Goal: Task Accomplishment & Management: Complete application form

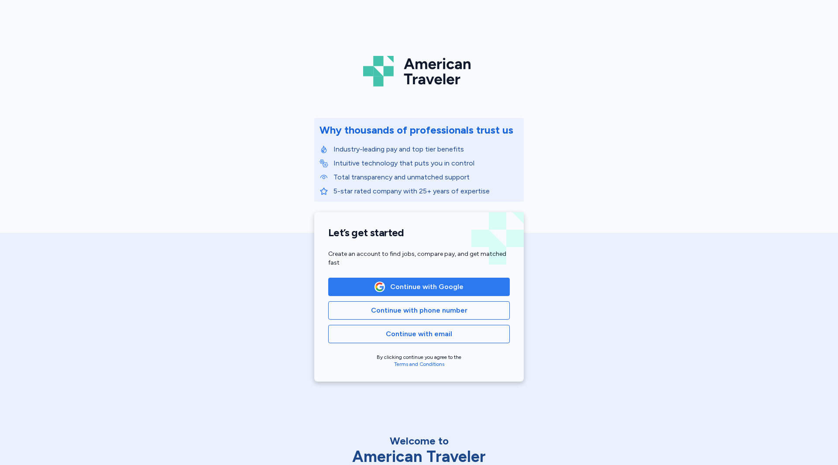
click at [478, 283] on span "Continue with Google" at bounding box center [419, 286] width 167 height 10
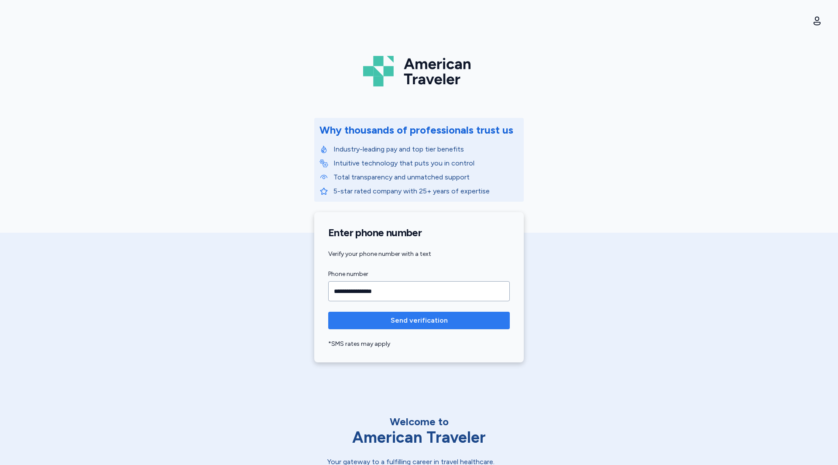
type input "**********"
click at [415, 327] on button "Send verification" at bounding box center [419, 320] width 182 height 17
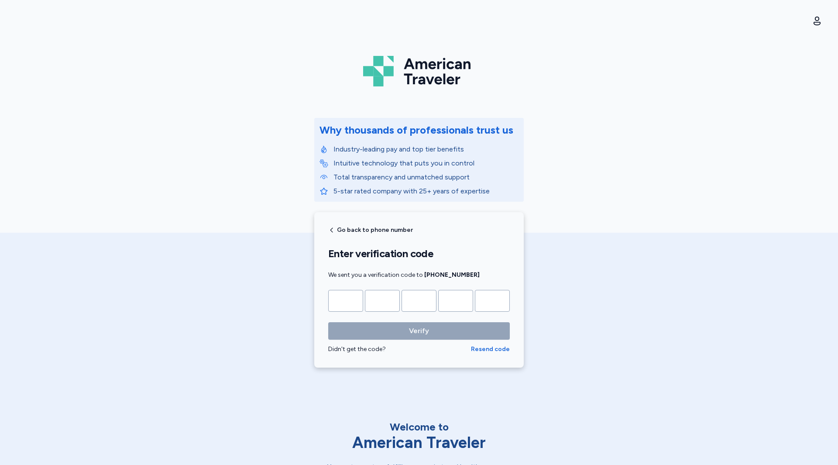
type input "*"
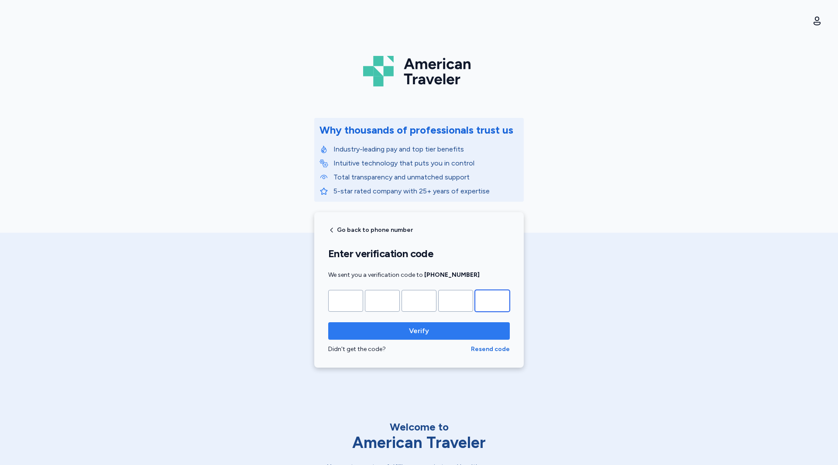
type input "*"
click at [419, 333] on span "Verify" at bounding box center [419, 331] width 20 height 10
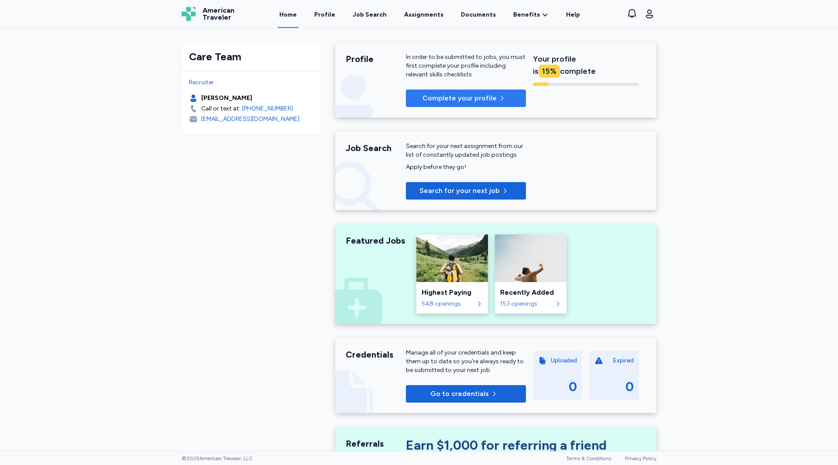
click at [461, 100] on span "Complete your profile" at bounding box center [459, 98] width 74 height 10
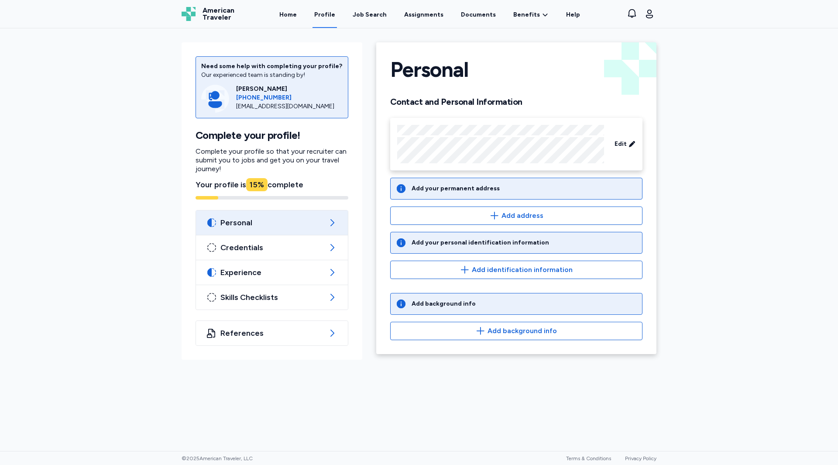
click at [767, 107] on div "Need some help with completing your profile? Our experienced team is standing b…" at bounding box center [419, 239] width 838 height 422
click at [480, 191] on div "Add your permanent address" at bounding box center [456, 188] width 88 height 9
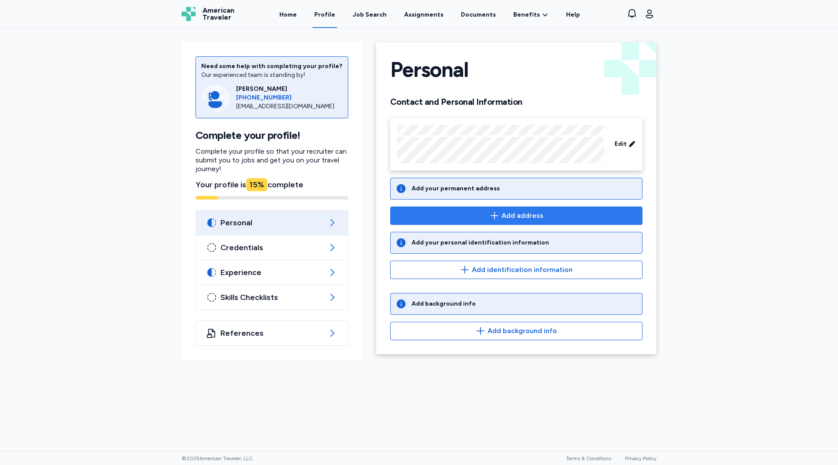
click at [501, 213] on span "Add address" at bounding box center [516, 215] width 237 height 10
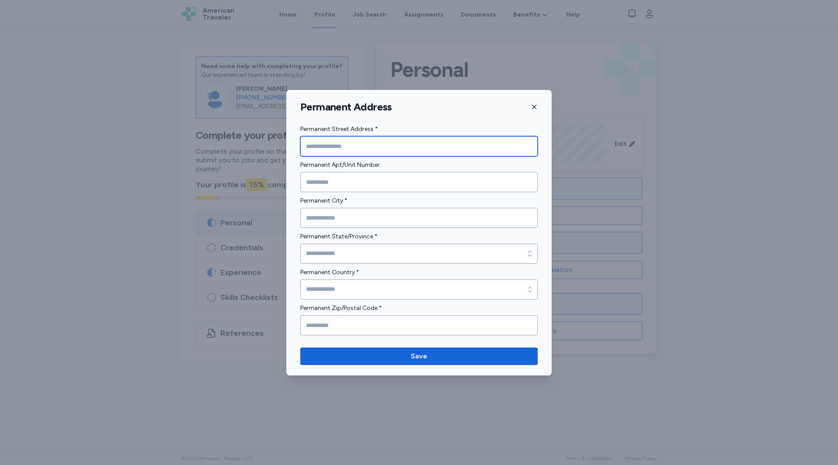
click at [358, 147] on input "Permanent Street Address *" at bounding box center [418, 146] width 237 height 20
type input "**********"
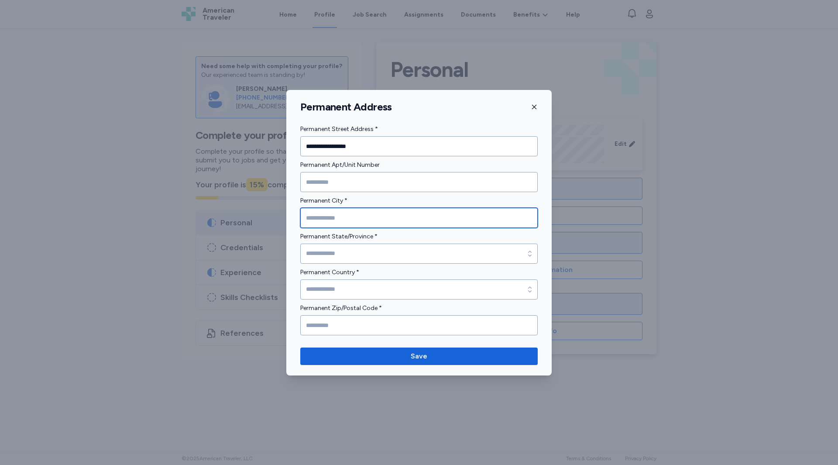
click at [337, 214] on input "Permanent City *" at bounding box center [418, 218] width 237 height 20
type input "**********"
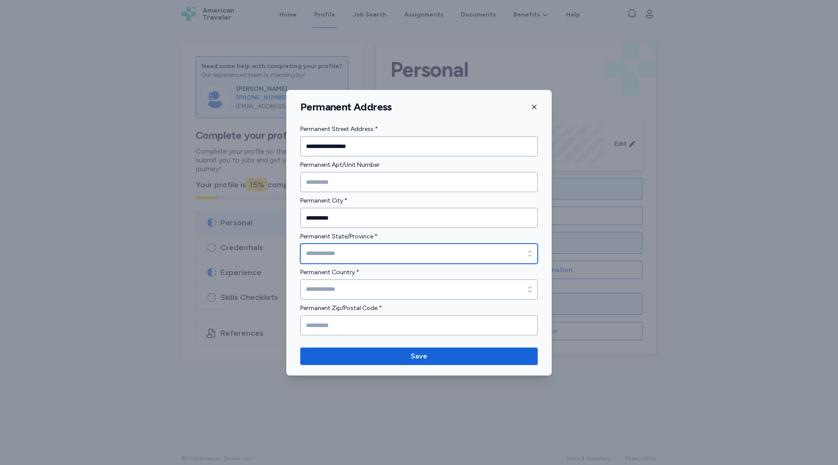
click at [341, 257] on input "Permanent State/Province *" at bounding box center [418, 254] width 237 height 20
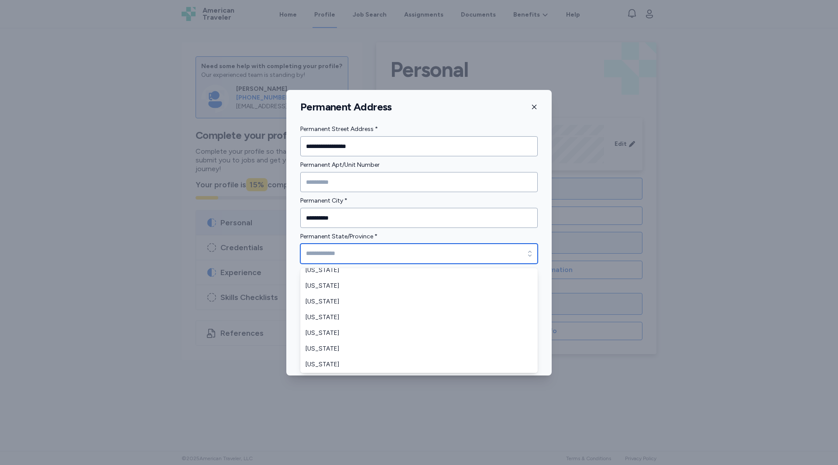
scroll to position [710, 0]
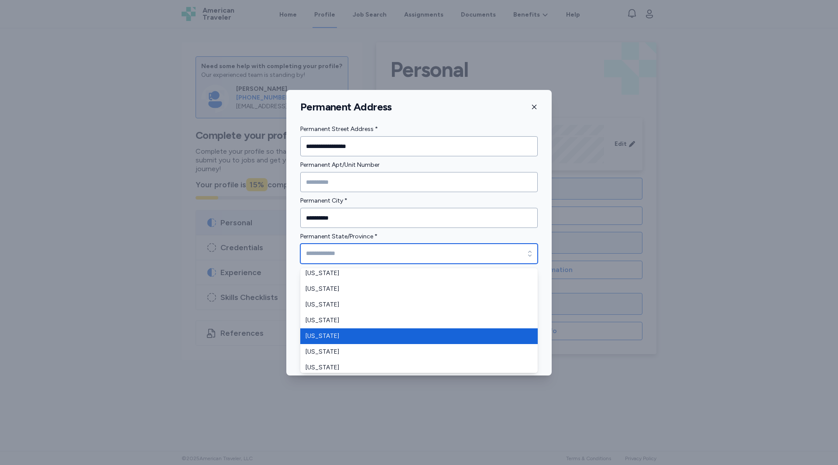
type input "*********"
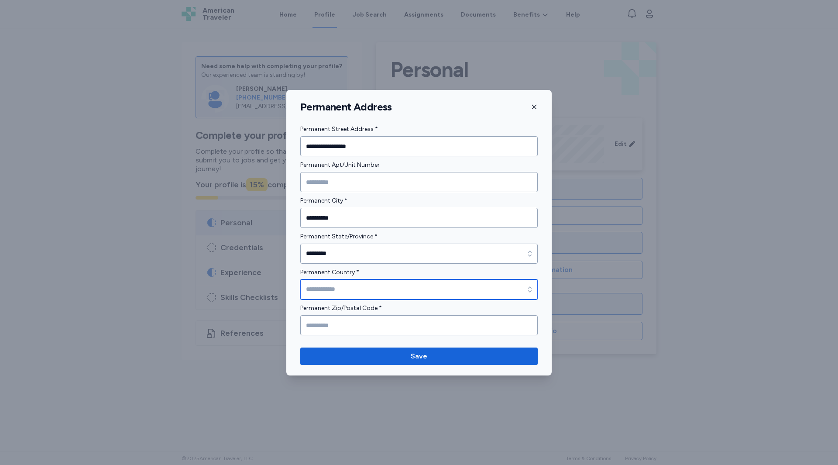
click at [363, 288] on input "Permanent Country *" at bounding box center [418, 289] width 237 height 20
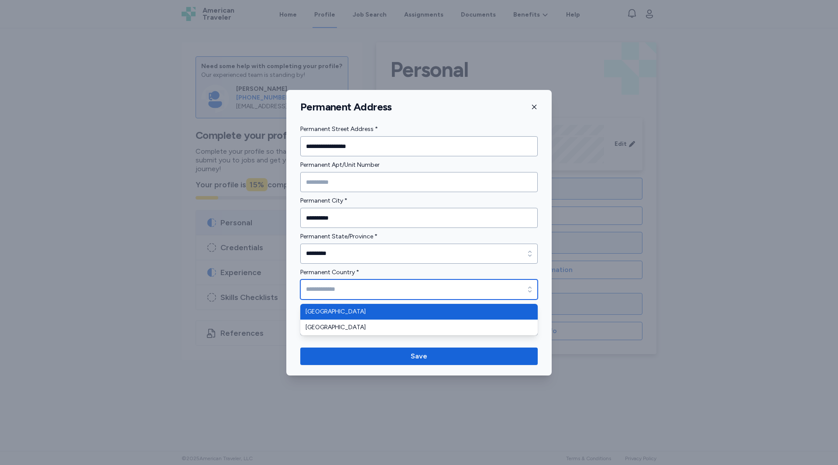
type input "**********"
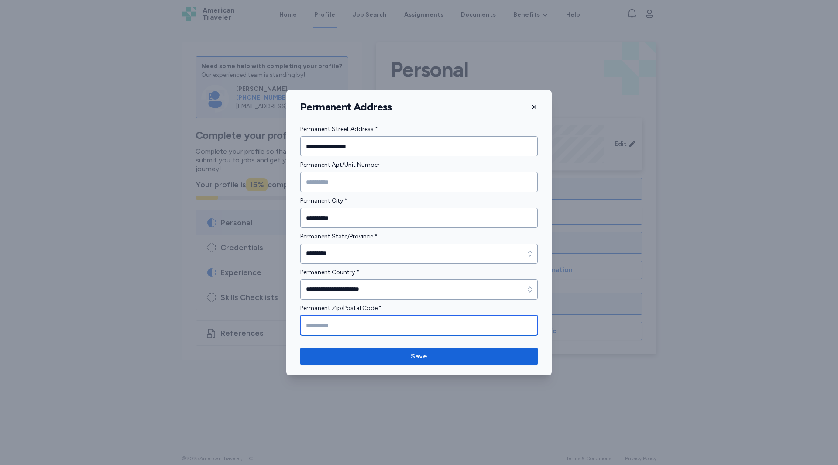
click at [339, 324] on input "Permanent Zip/Postal Code *" at bounding box center [418, 325] width 237 height 20
type input "*"
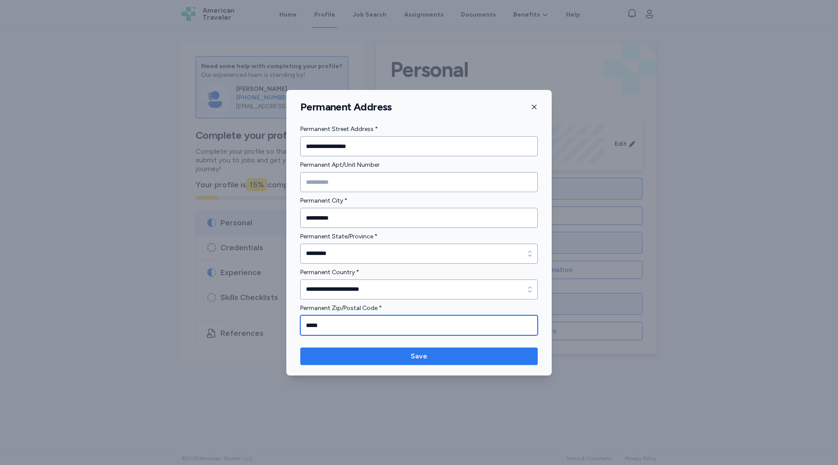
type input "*****"
click at [385, 357] on span "Save" at bounding box center [418, 356] width 223 height 10
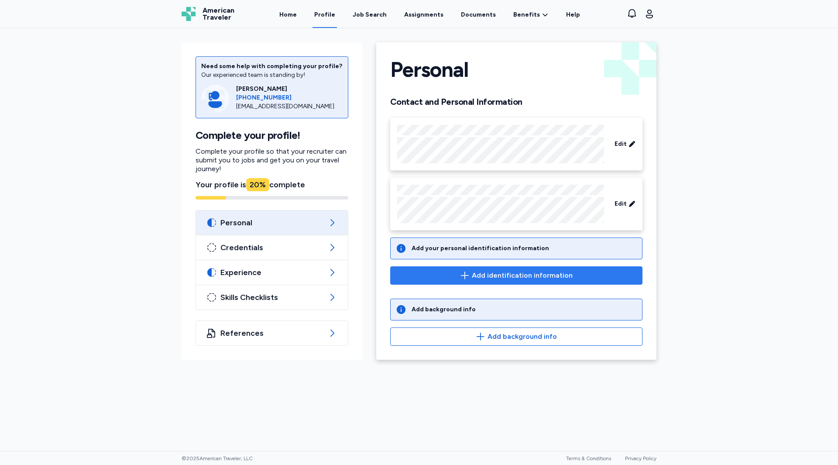
click at [554, 277] on span "Add identification information" at bounding box center [522, 275] width 101 height 10
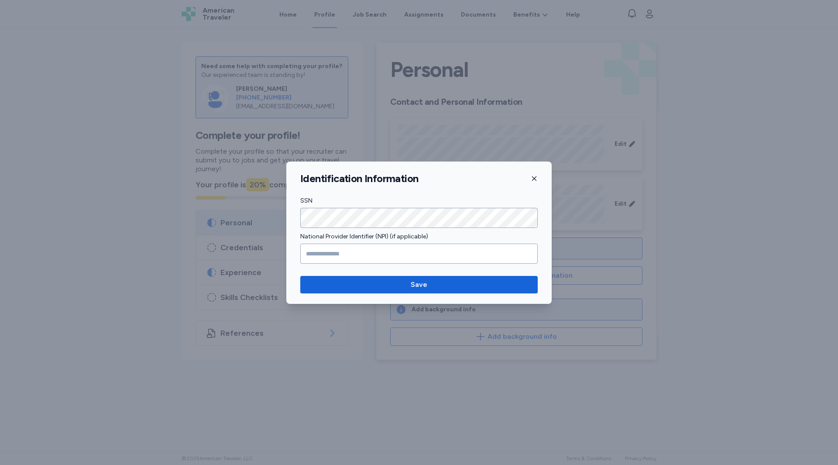
click at [535, 180] on icon "button" at bounding box center [534, 178] width 7 height 7
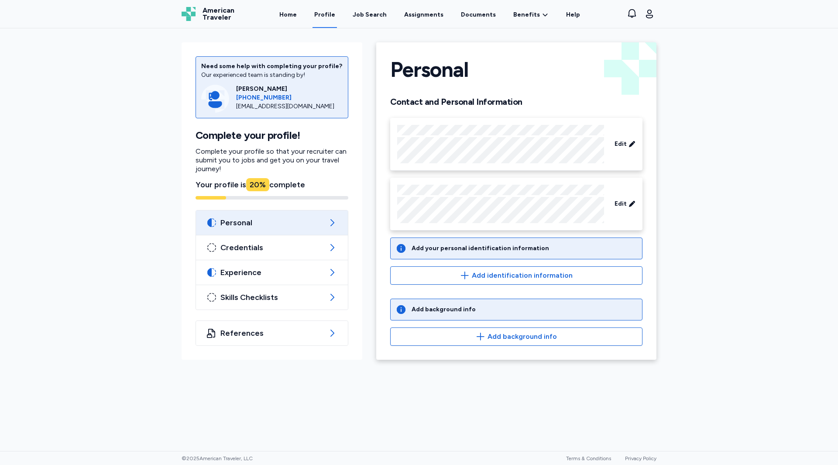
click at [484, 312] on div "Add background info" at bounding box center [516, 309] width 252 height 22
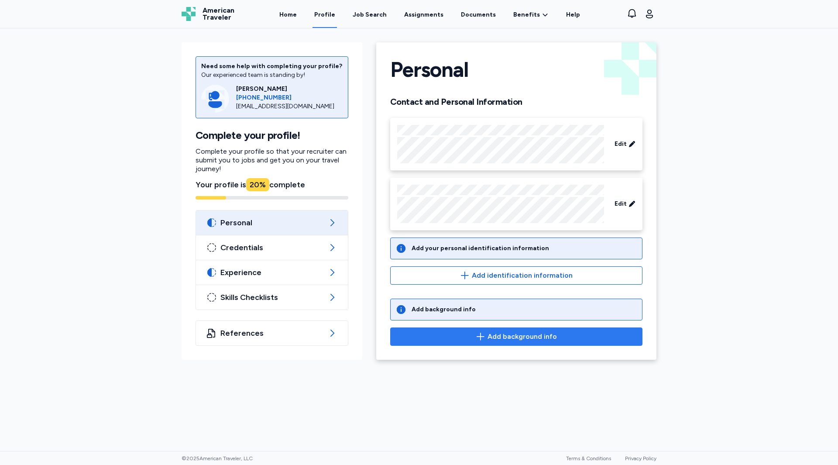
click at [491, 337] on span "Add background info" at bounding box center [521, 336] width 69 height 10
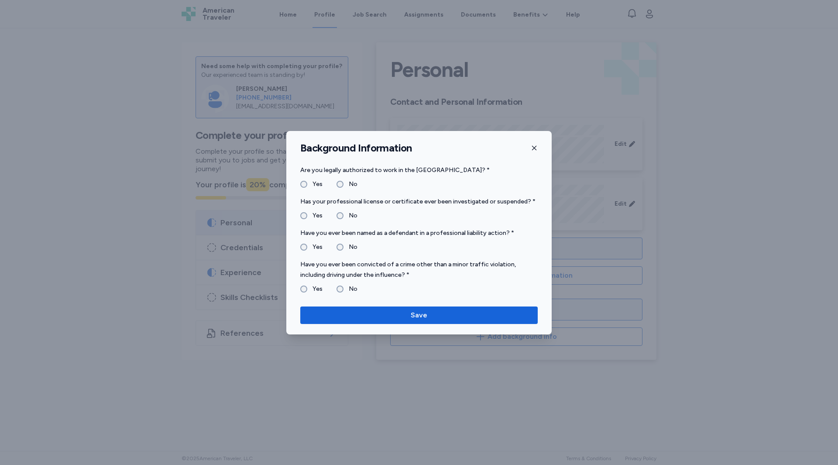
click at [343, 247] on label "No" at bounding box center [350, 247] width 14 height 10
click at [415, 317] on span "Save" at bounding box center [419, 315] width 17 height 10
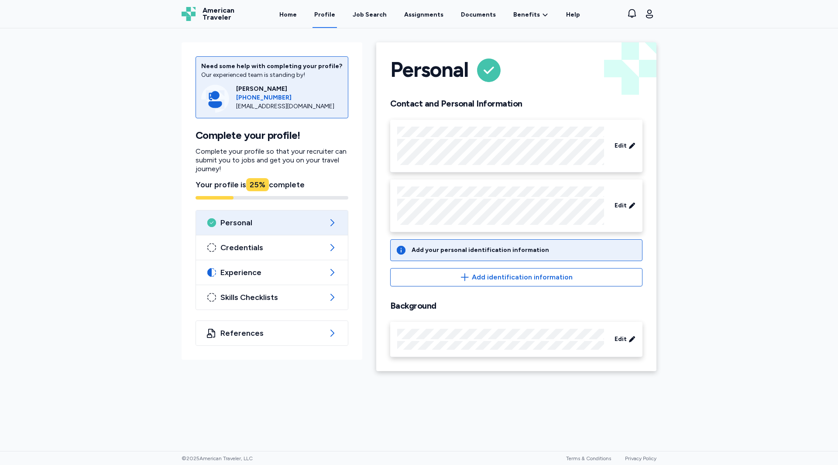
click at [678, 153] on div "Need some help with completing your profile? Our experienced team is standing b…" at bounding box center [419, 239] width 838 height 422
click at [254, 244] on span "Credentials" at bounding box center [271, 247] width 103 height 10
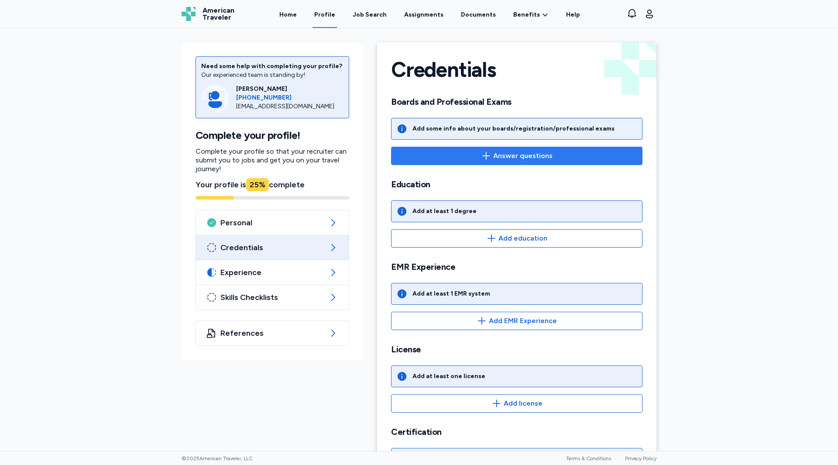
click at [507, 162] on button "Answer questions" at bounding box center [516, 156] width 251 height 18
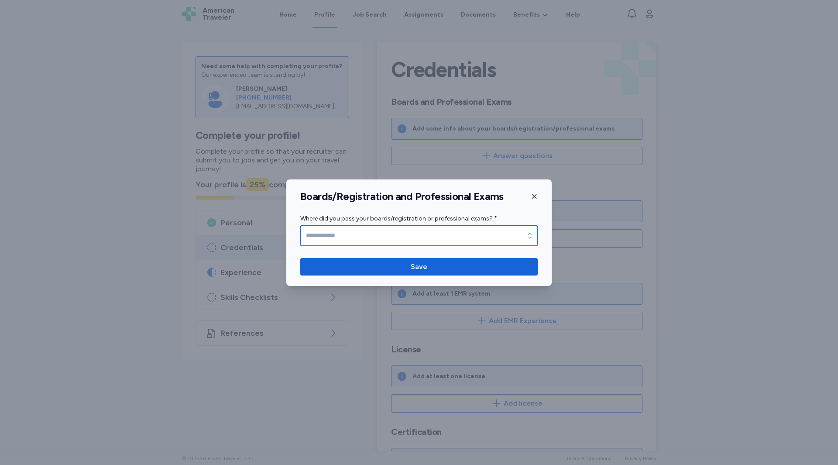
click at [432, 230] on input "Where did you pass your boards/registration or professional exams? *" at bounding box center [418, 236] width 237 height 20
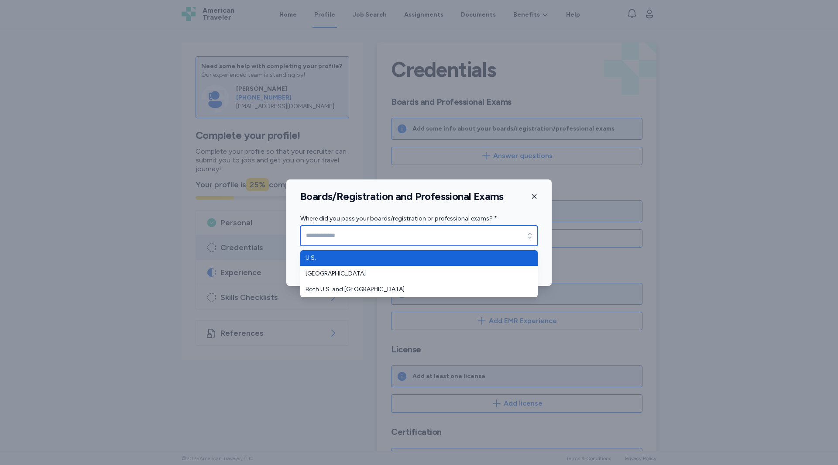
type input "****"
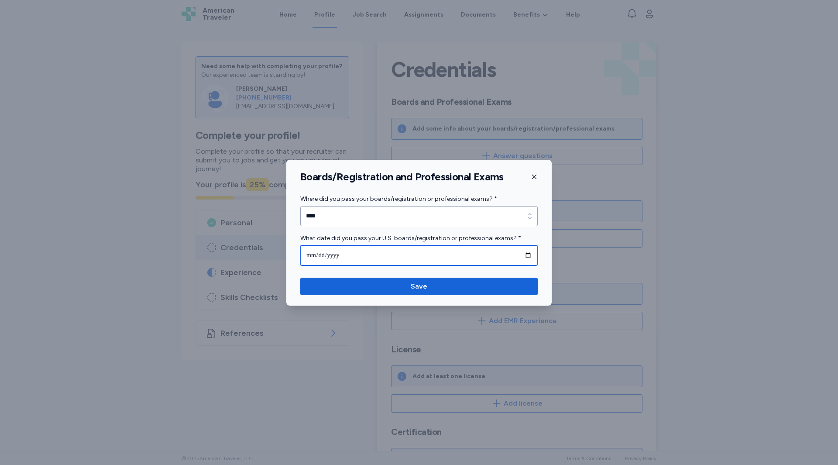
click at [368, 260] on input "date" at bounding box center [418, 255] width 237 height 20
click at [535, 177] on icon "button" at bounding box center [534, 176] width 4 height 4
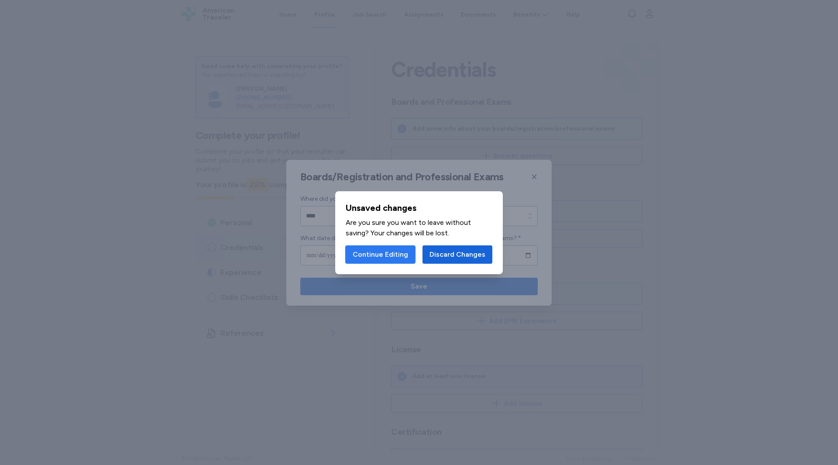
click at [370, 259] on button "Continue Editing" at bounding box center [380, 254] width 70 height 18
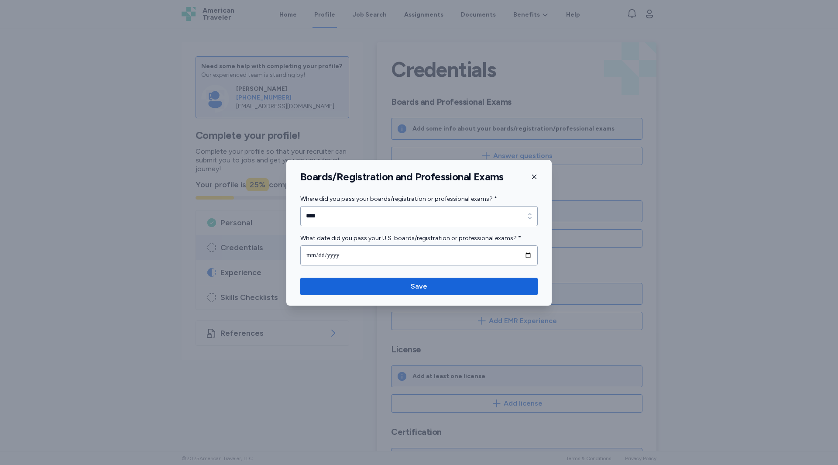
click at [527, 178] on div "Boards/Registration and Professional Exams" at bounding box center [418, 176] width 265 height 13
click at [533, 176] on icon "button" at bounding box center [534, 176] width 7 height 7
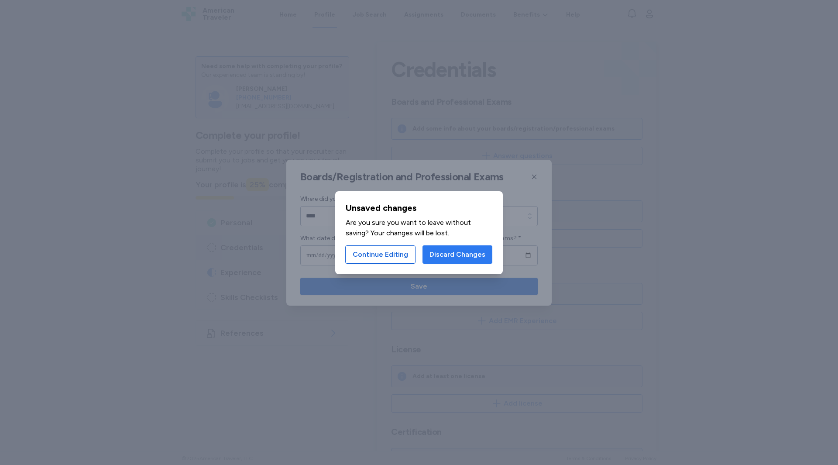
click at [447, 257] on span "Discard Changes" at bounding box center [457, 254] width 56 height 10
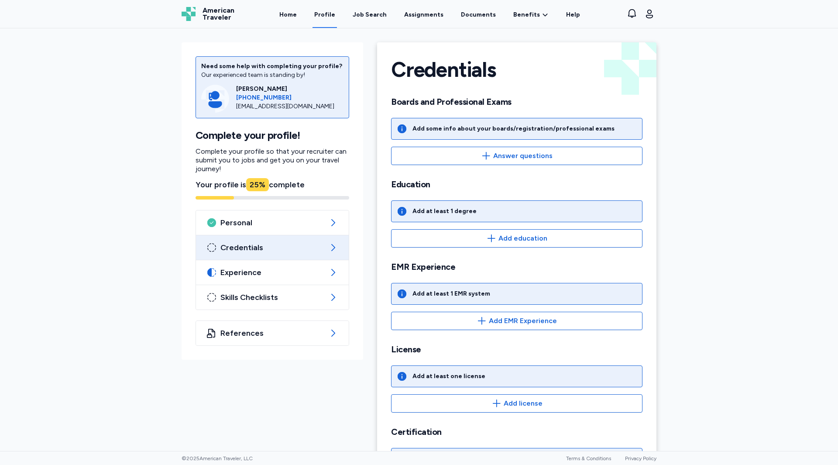
scroll to position [65, 0]
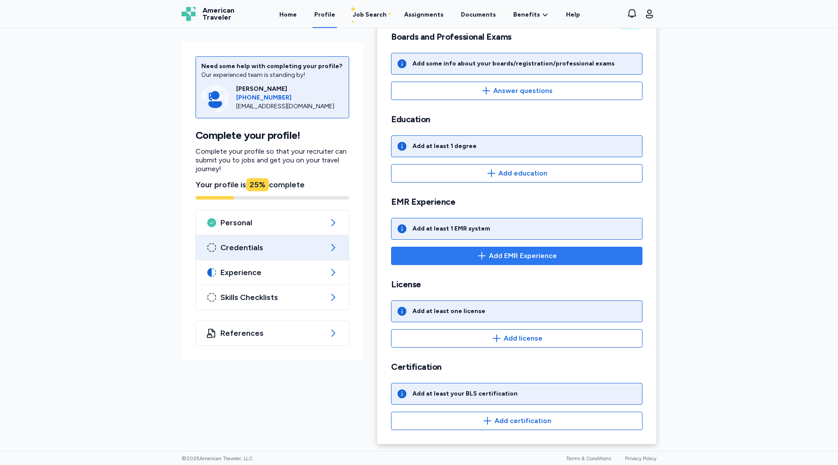
click at [563, 254] on span "Add EMR Experience" at bounding box center [516, 255] width 237 height 10
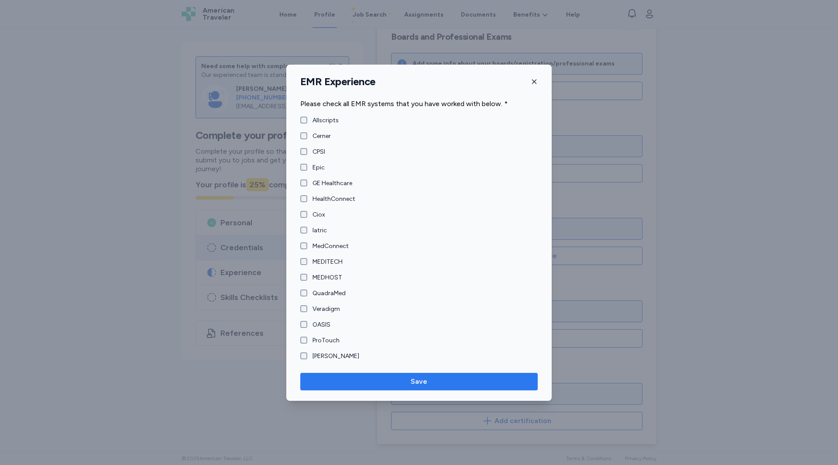
click at [383, 384] on span "Save" at bounding box center [418, 381] width 223 height 10
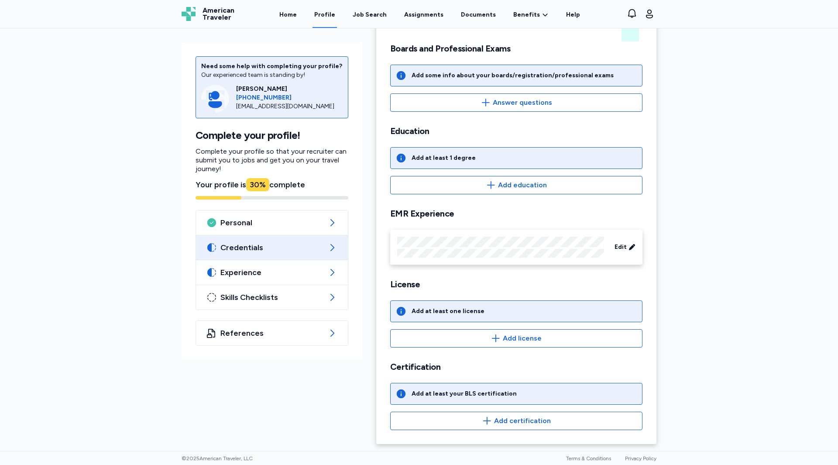
scroll to position [53, 0]
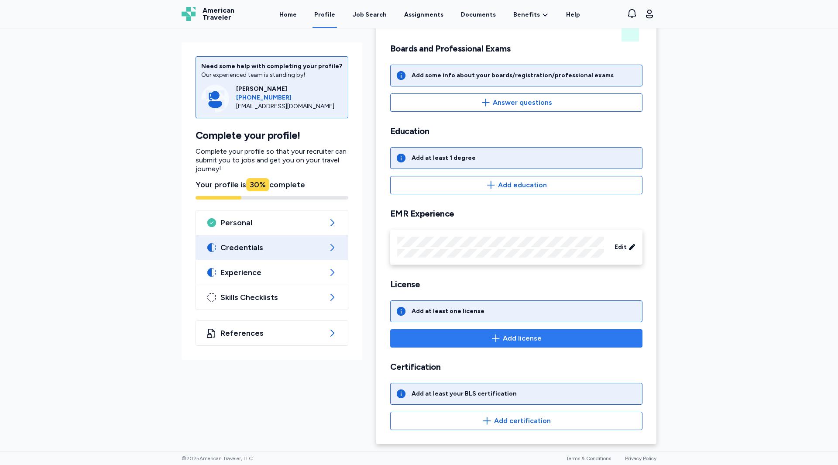
click at [518, 336] on span "Add license" at bounding box center [522, 338] width 39 height 10
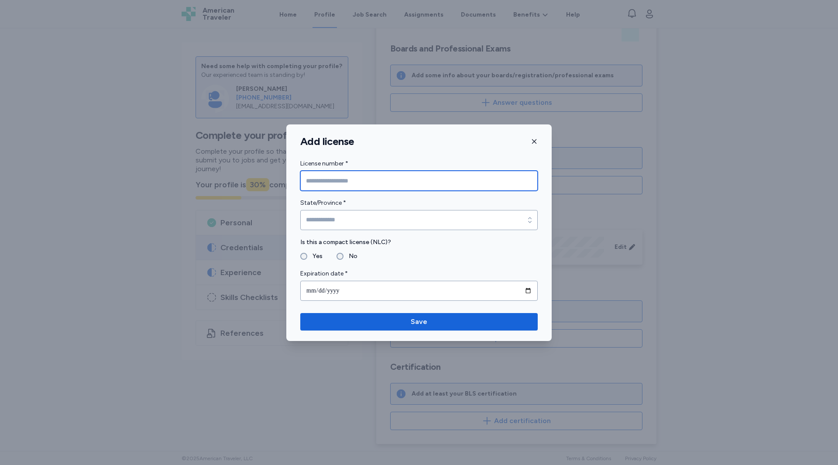
click at [387, 181] on input "License number *" at bounding box center [418, 181] width 237 height 20
click at [531, 141] on icon "button" at bounding box center [534, 141] width 7 height 7
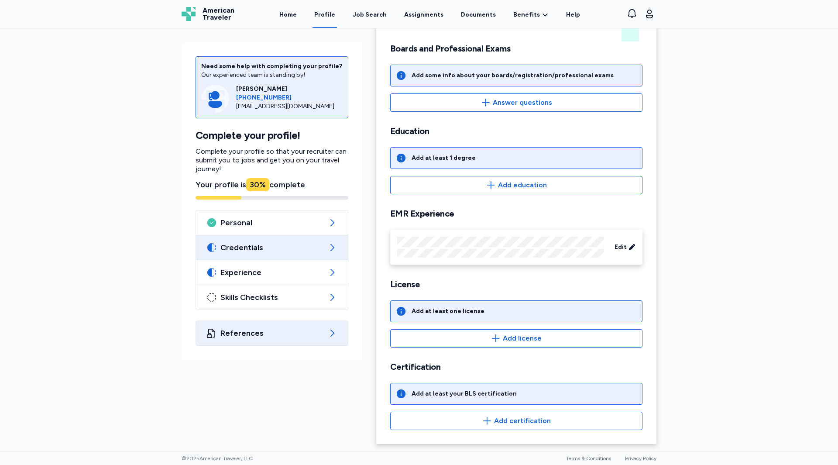
click at [237, 328] on span "References" at bounding box center [271, 333] width 103 height 10
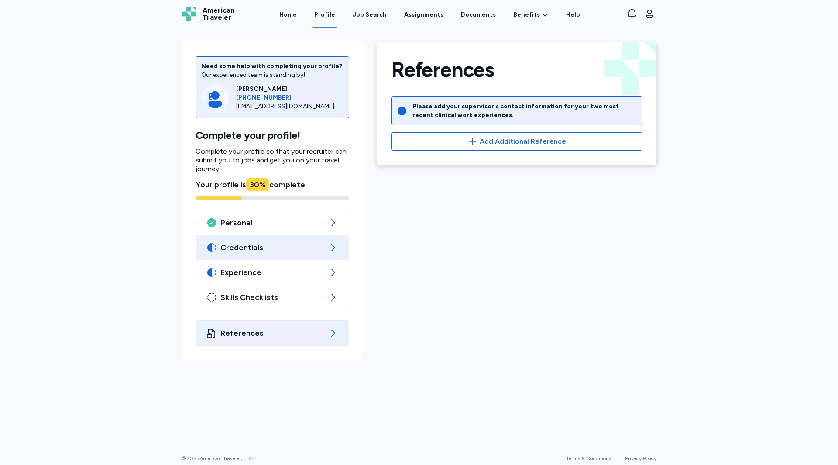
click at [248, 245] on span "Credentials" at bounding box center [272, 247] width 104 height 10
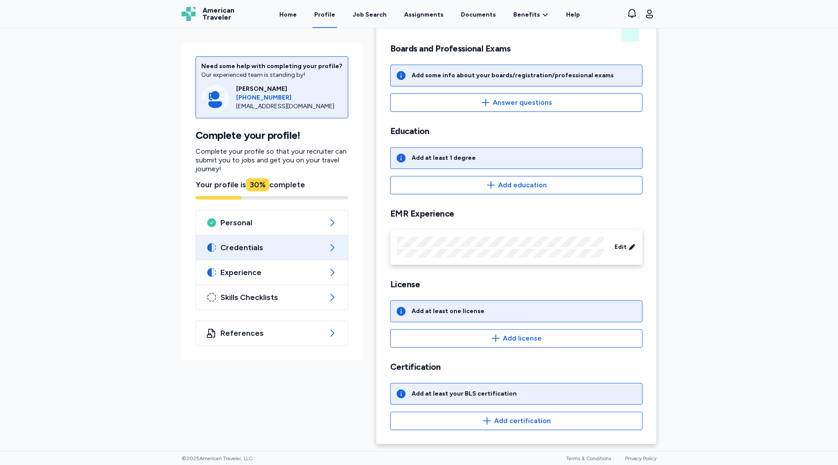
scroll to position [45, 0]
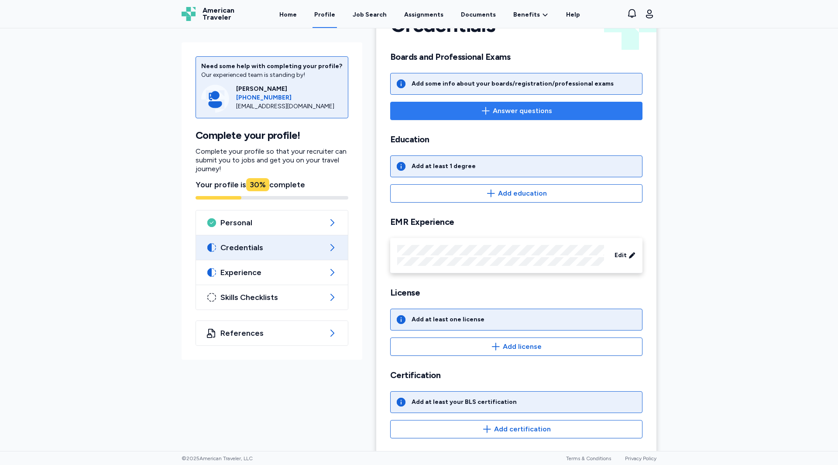
click at [503, 107] on span "Answer questions" at bounding box center [522, 111] width 59 height 10
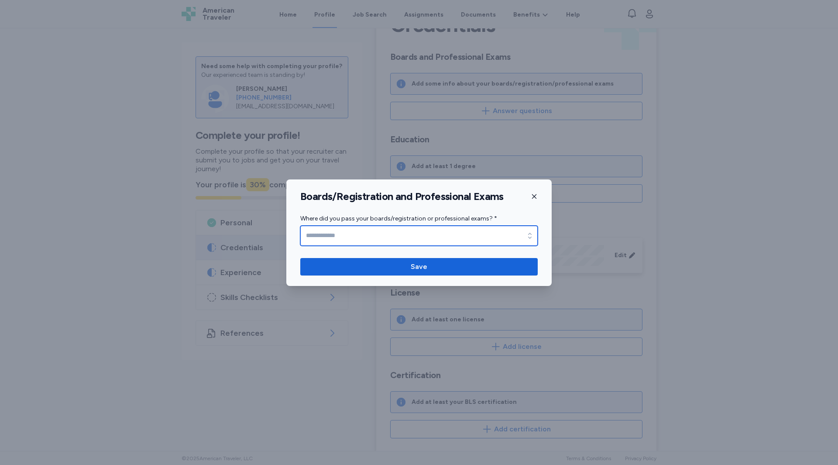
click at [384, 227] on input "Where did you pass your boards/registration or professional exams? *" at bounding box center [418, 236] width 237 height 20
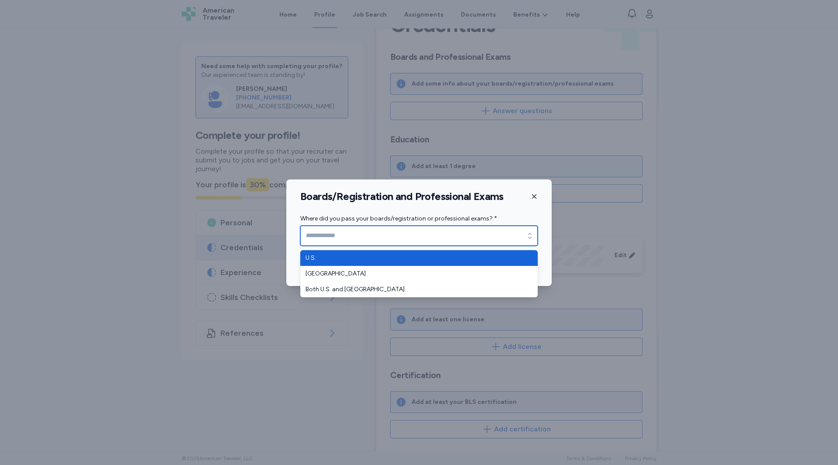
type input "****"
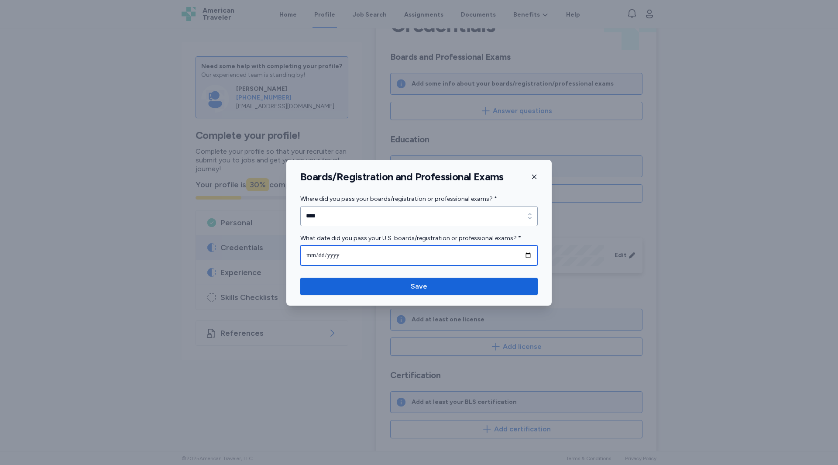
click at [365, 251] on input "date" at bounding box center [418, 255] width 237 height 20
type input "**********"
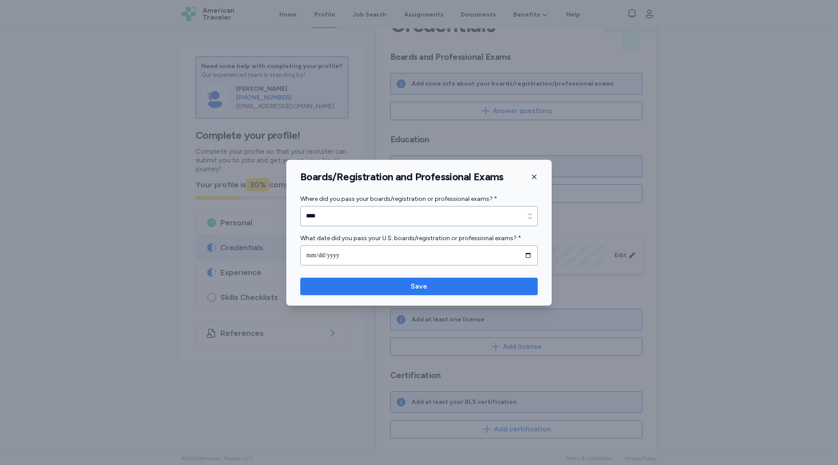
click at [390, 282] on span "Save" at bounding box center [418, 286] width 223 height 10
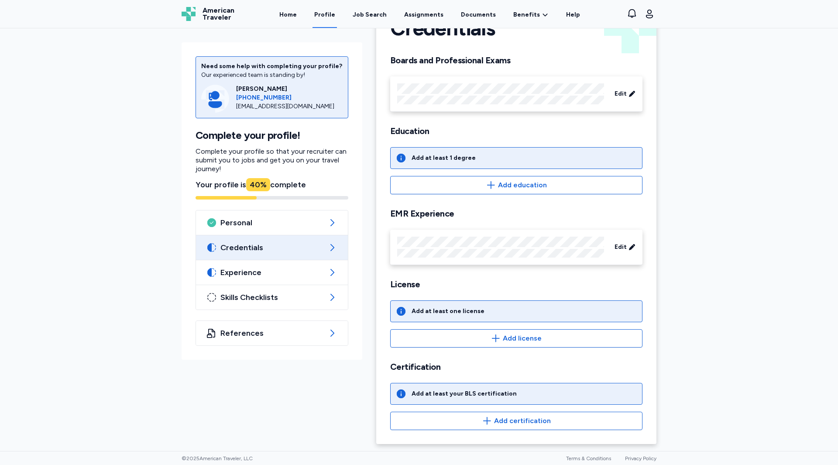
scroll to position [41, 0]
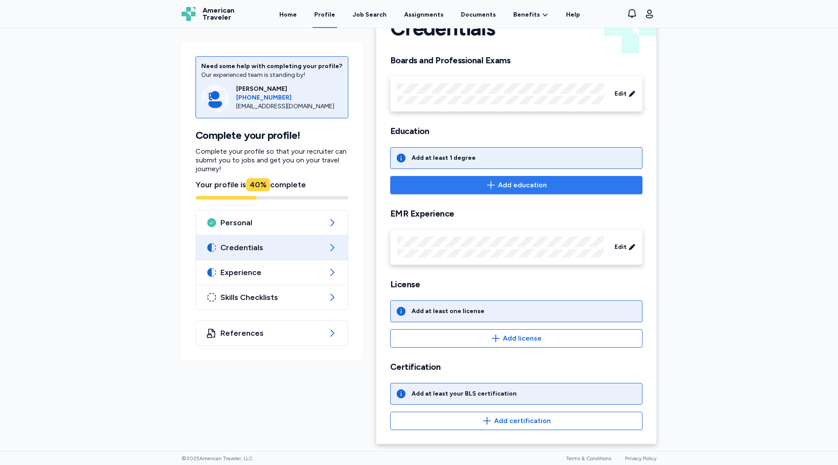
click at [521, 189] on span "Add education" at bounding box center [522, 185] width 49 height 10
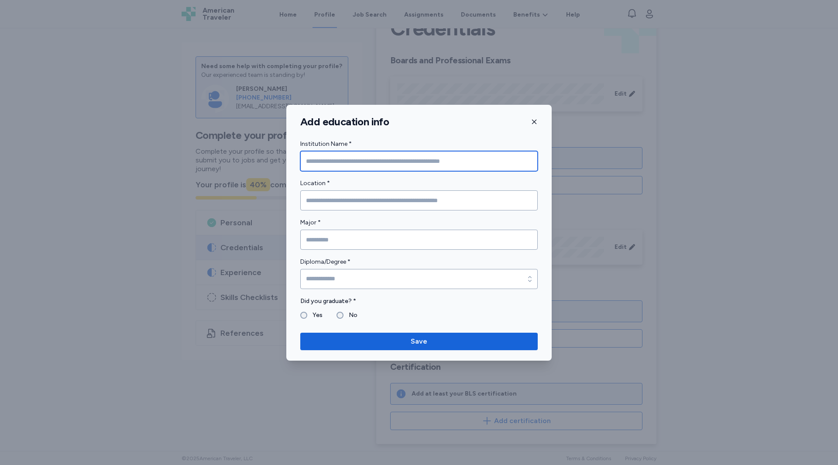
click at [336, 165] on input "Institution Name *" at bounding box center [418, 161] width 237 height 20
type input "*"
type input "**********"
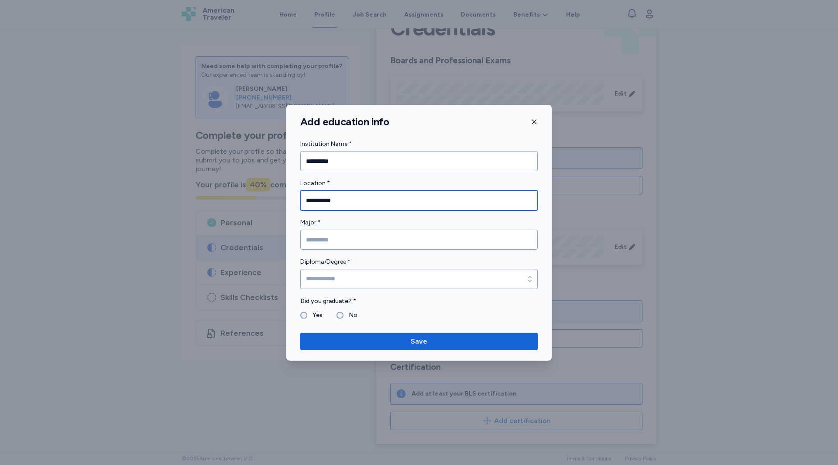
type input "**********"
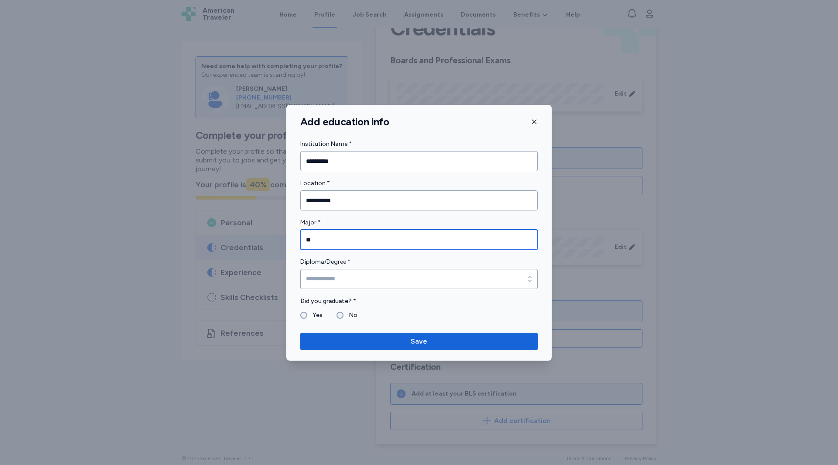
type input "*"
type input "*******"
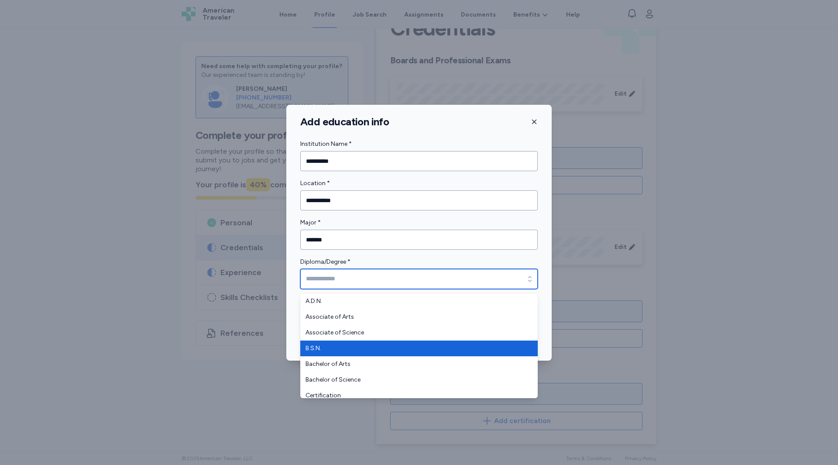
type input "******"
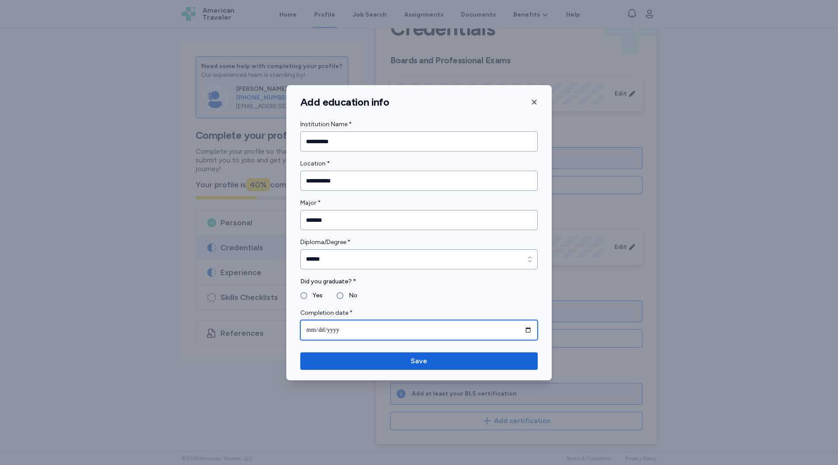
click at [338, 328] on input "date" at bounding box center [418, 330] width 237 height 20
click at [310, 332] on input "date" at bounding box center [418, 330] width 237 height 20
type input "**********"
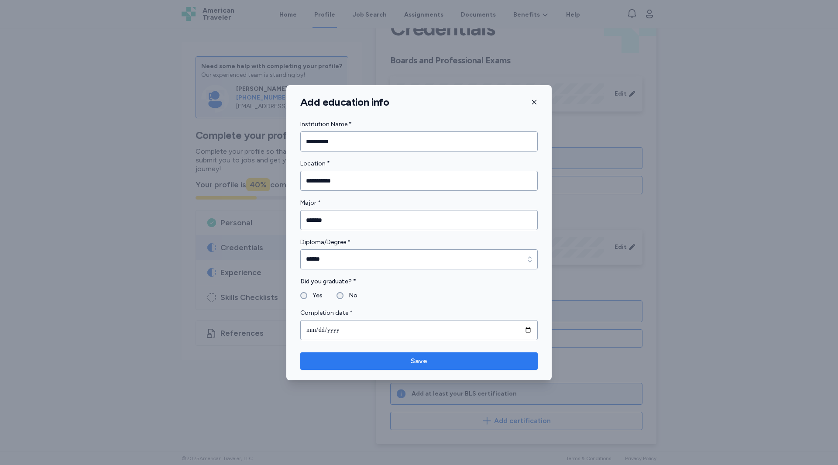
click at [388, 364] on span "Save" at bounding box center [418, 361] width 223 height 10
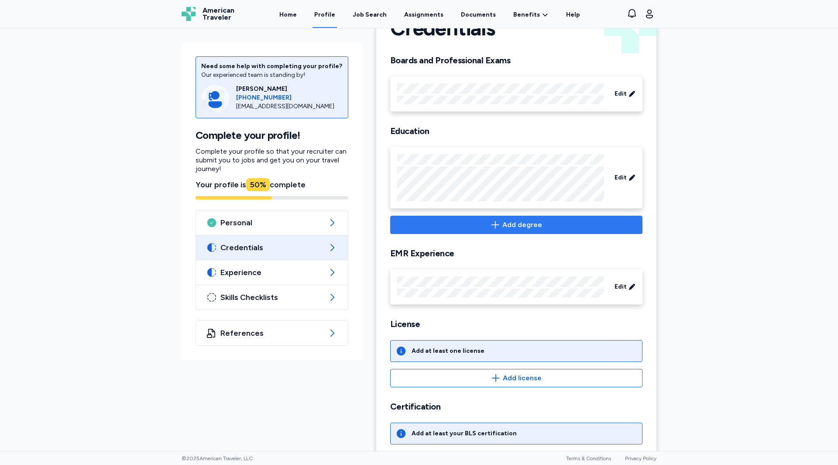
click at [514, 227] on span "Add degree" at bounding box center [522, 225] width 40 height 10
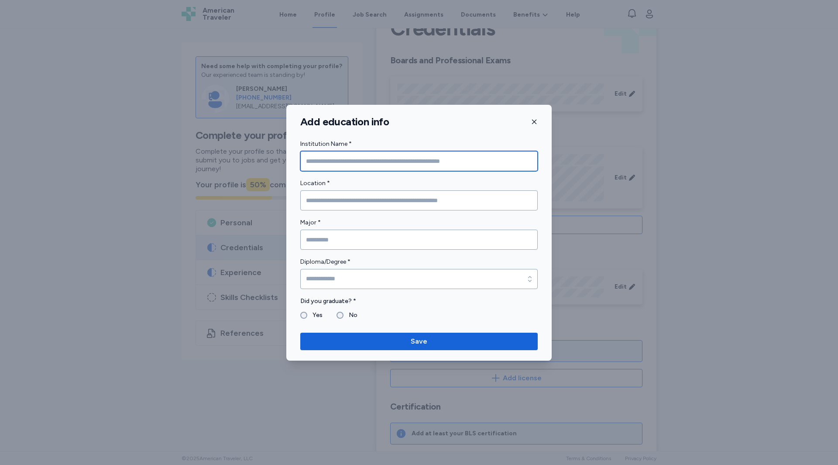
click at [370, 163] on input "Institution Name *" at bounding box center [418, 161] width 237 height 20
type input "**********"
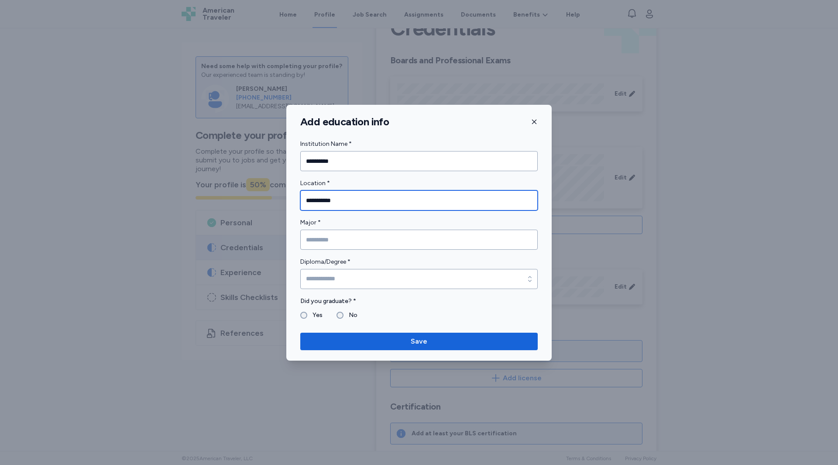
type input "**********"
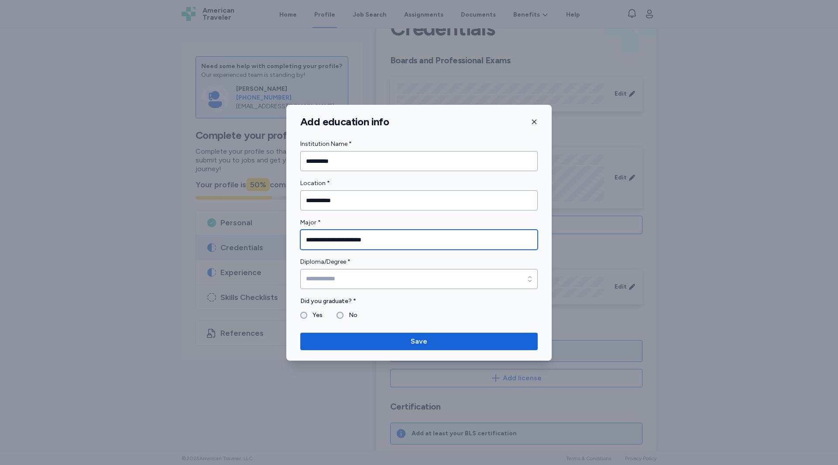
type input "**********"
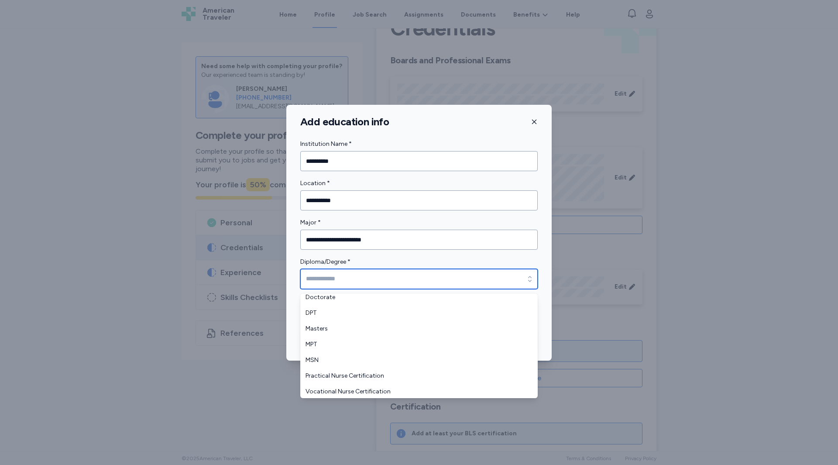
scroll to position [129, 0]
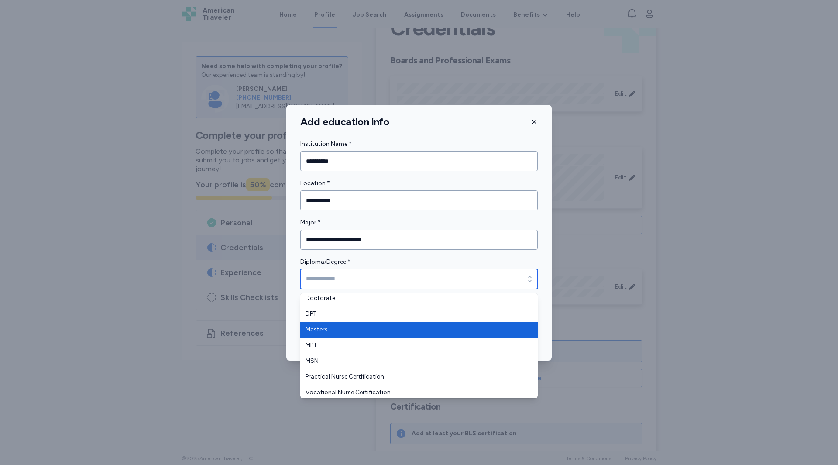
type input "*******"
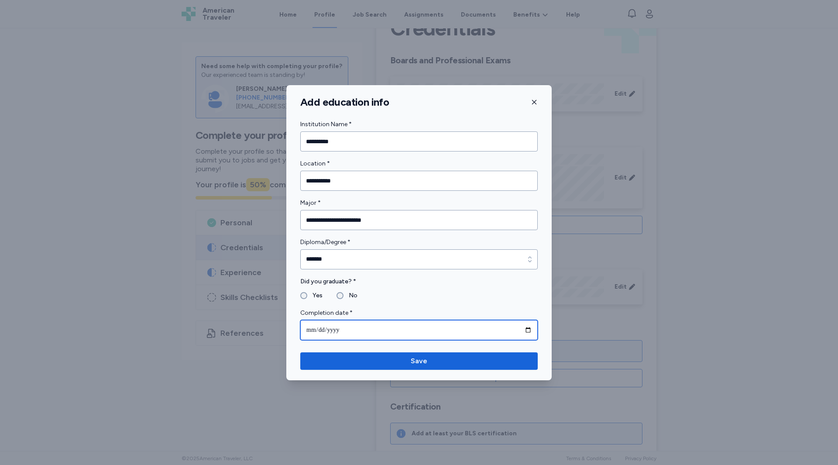
click at [311, 330] on input "date" at bounding box center [418, 330] width 237 height 20
type input "**********"
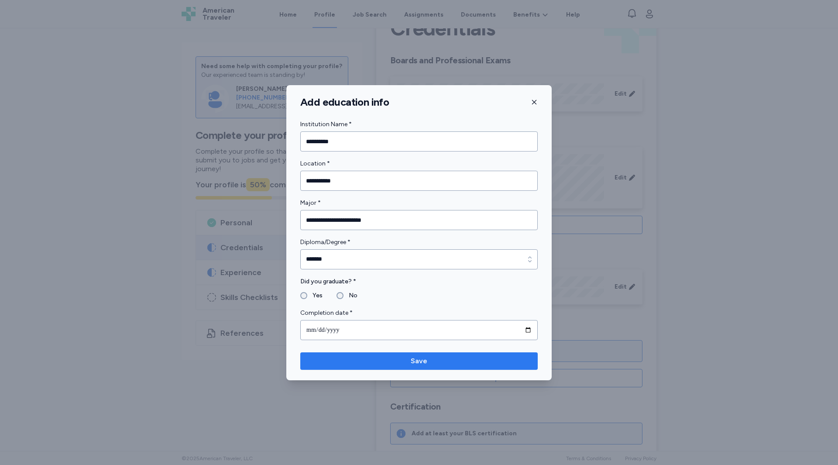
click at [418, 362] on span "Save" at bounding box center [419, 361] width 17 height 10
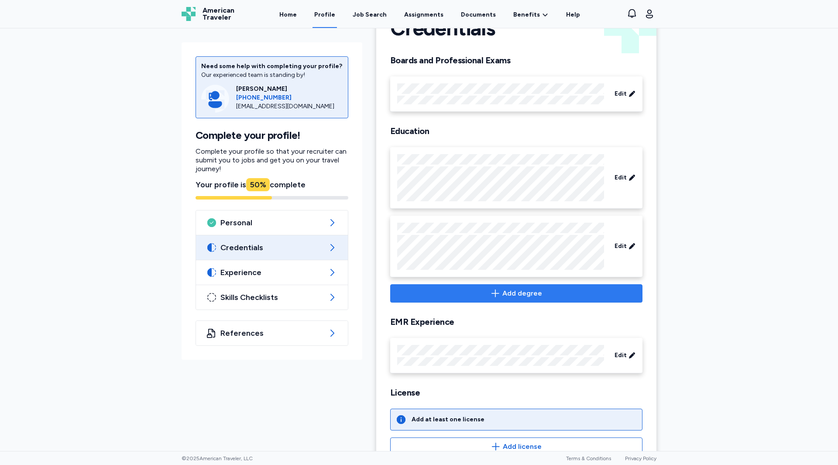
click at [512, 297] on span "Add degree" at bounding box center [522, 293] width 40 height 10
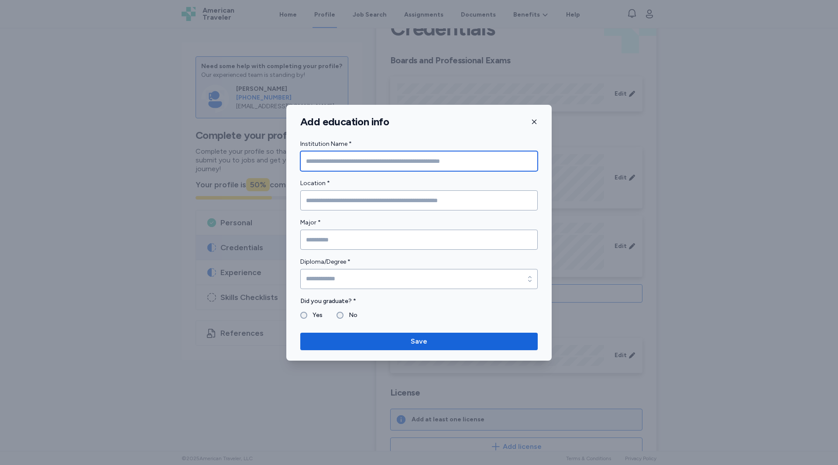
click at [372, 161] on input "Institution Name *" at bounding box center [418, 161] width 237 height 20
type input "**********"
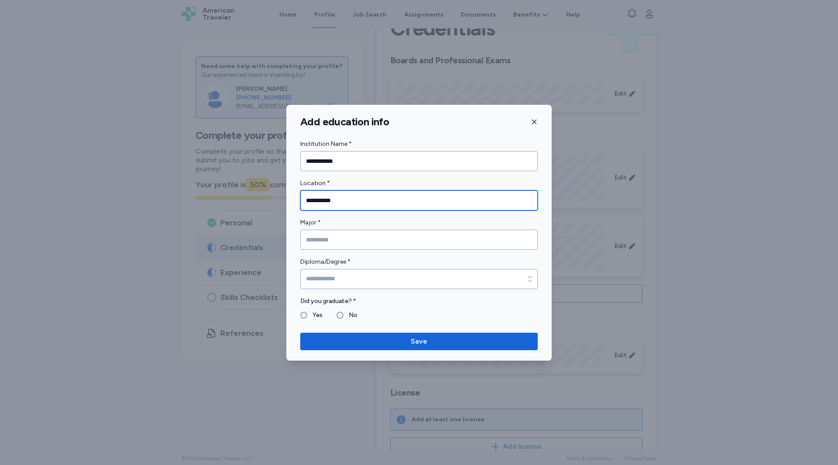
type input "**********"
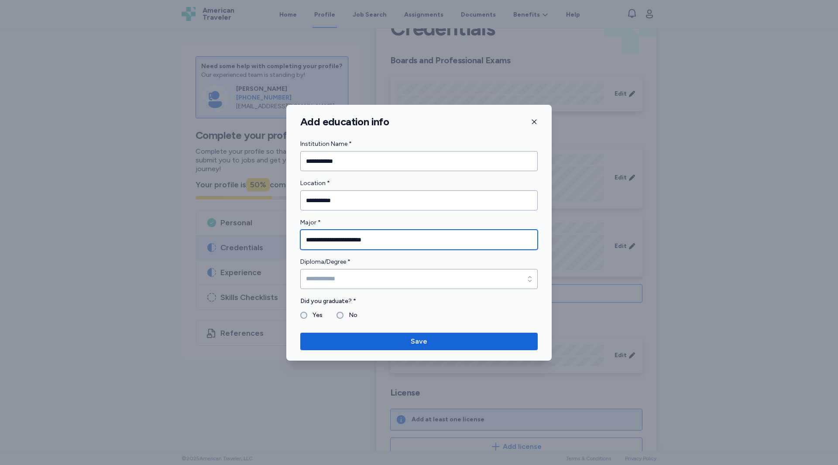
type input "**********"
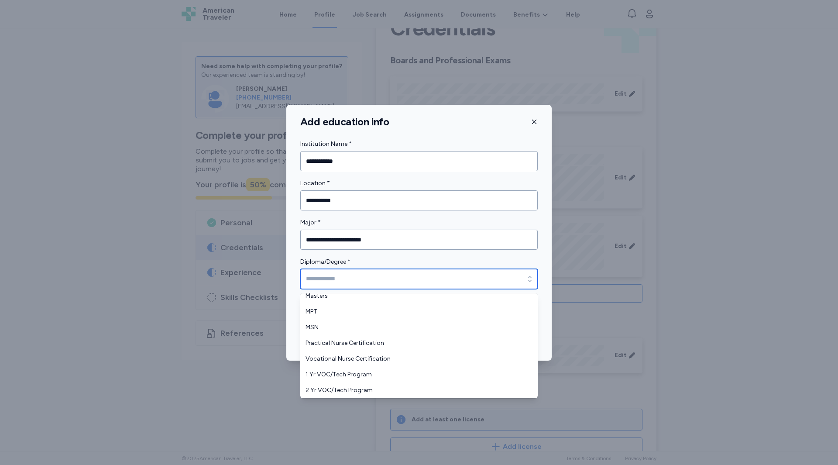
scroll to position [0, 0]
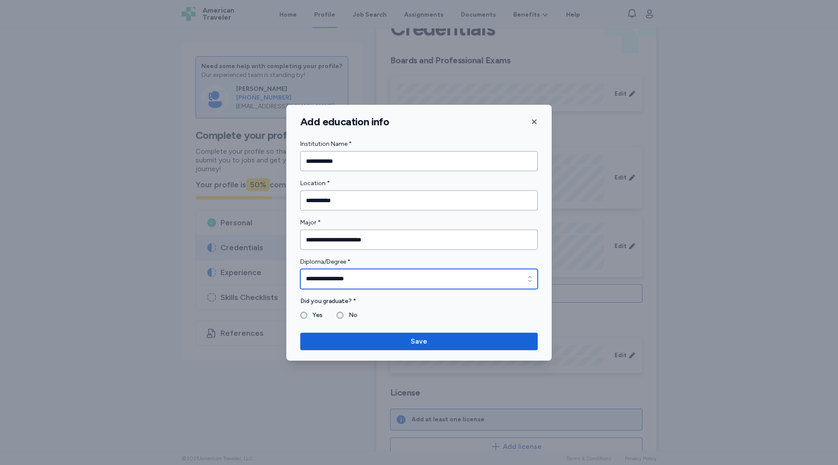
click at [348, 275] on input "**********" at bounding box center [418, 279] width 237 height 20
click at [526, 281] on icon "button" at bounding box center [529, 278] width 9 height 9
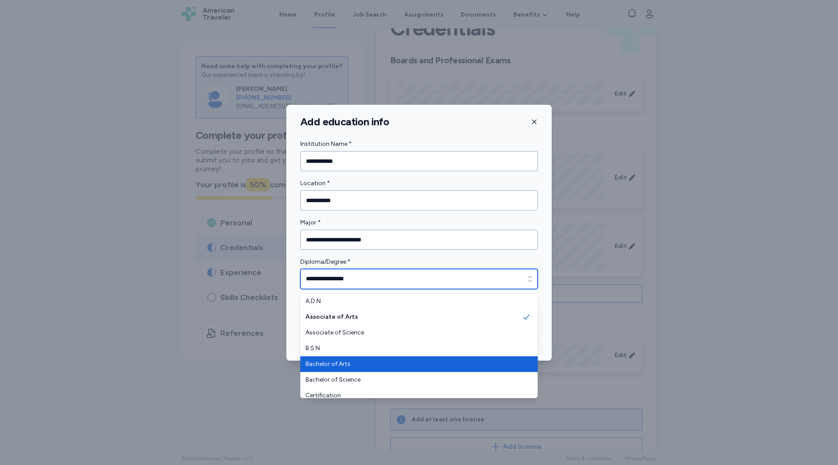
type input "**********"
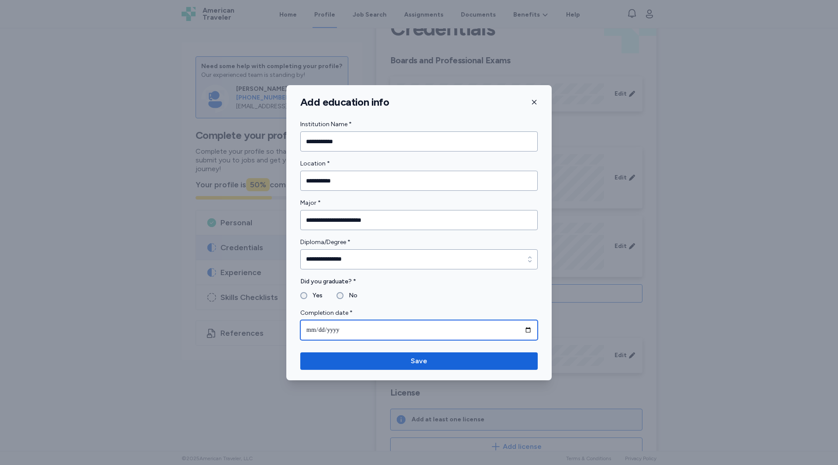
click at [327, 332] on input "date" at bounding box center [418, 330] width 237 height 20
click at [315, 330] on input "date" at bounding box center [418, 330] width 237 height 20
type input "**********"
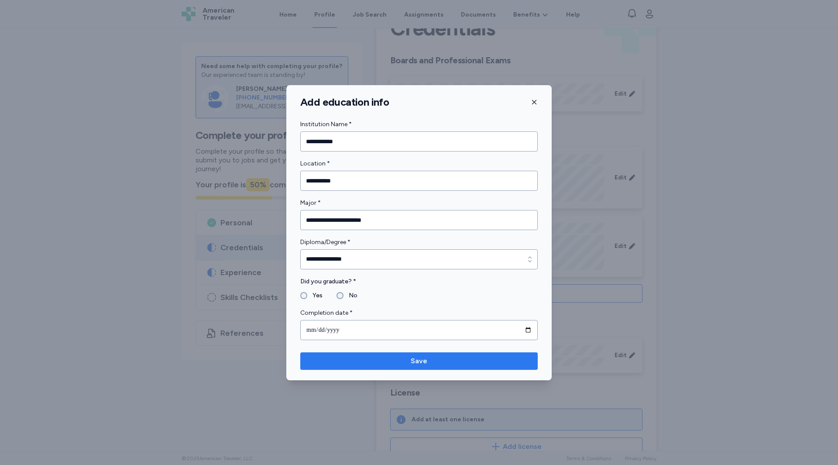
click at [431, 358] on span "Save" at bounding box center [418, 361] width 223 height 10
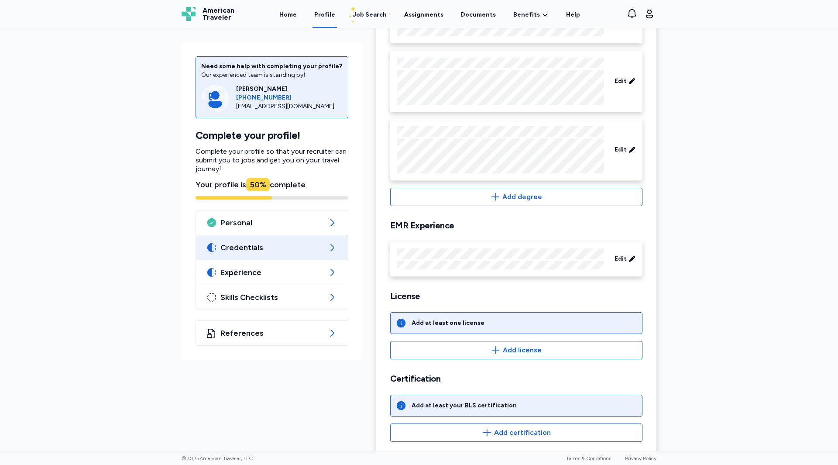
scroll to position [218, 0]
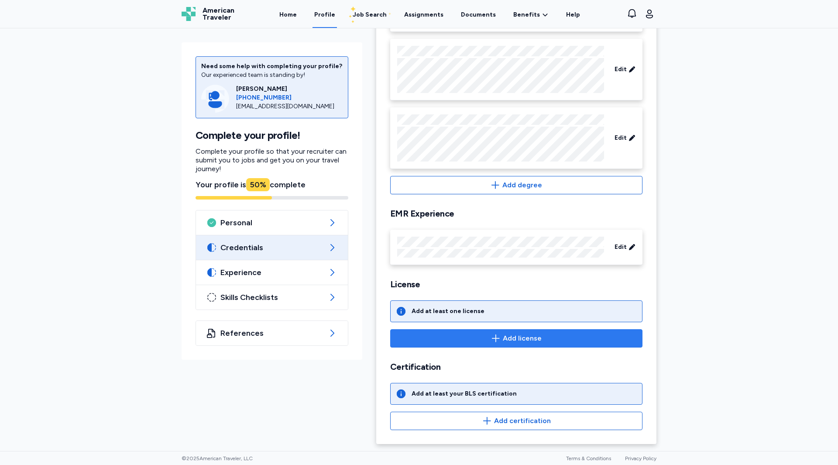
click at [514, 342] on span "Add license" at bounding box center [522, 338] width 39 height 10
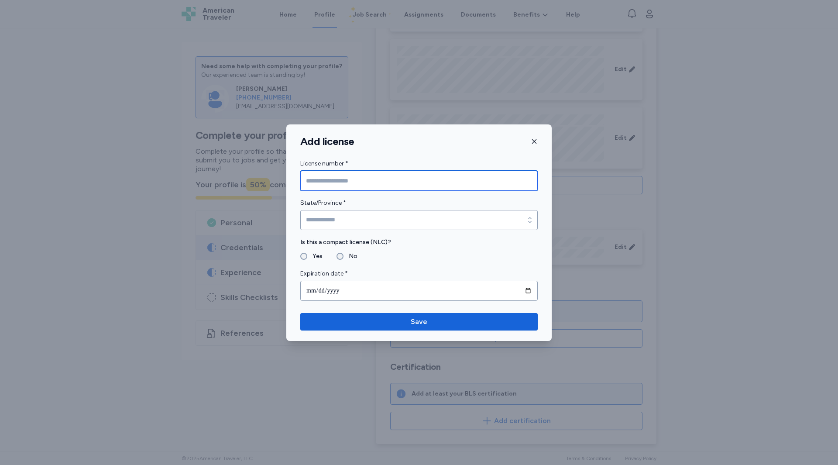
click at [362, 179] on input "License number *" at bounding box center [418, 181] width 237 height 20
type input "*********"
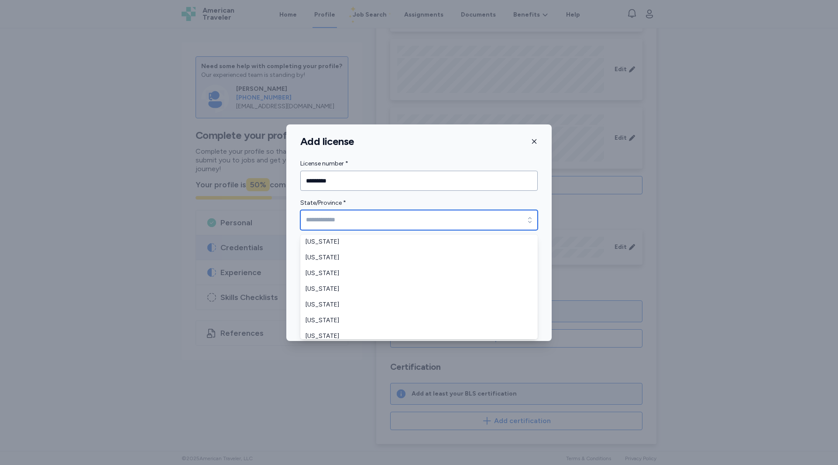
scroll to position [716, 0]
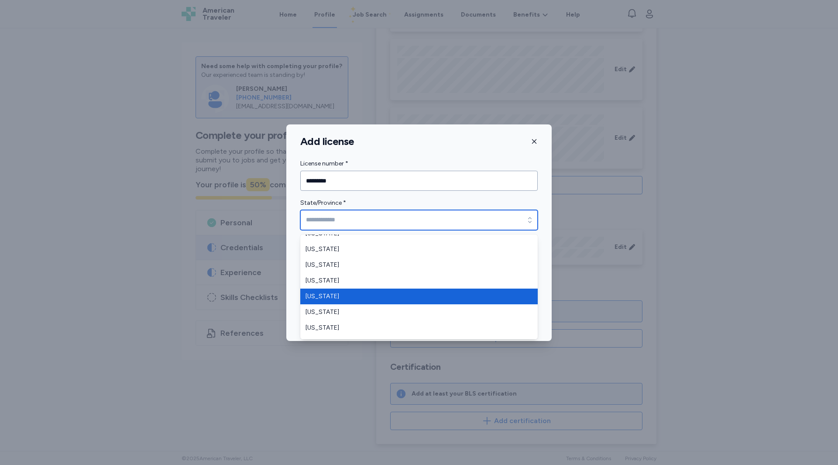
type input "*********"
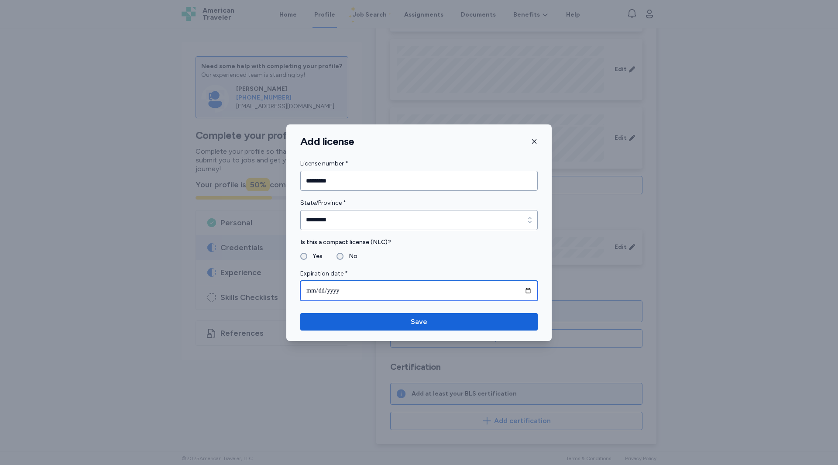
click at [308, 288] on input "date" at bounding box center [418, 291] width 237 height 20
type input "**********"
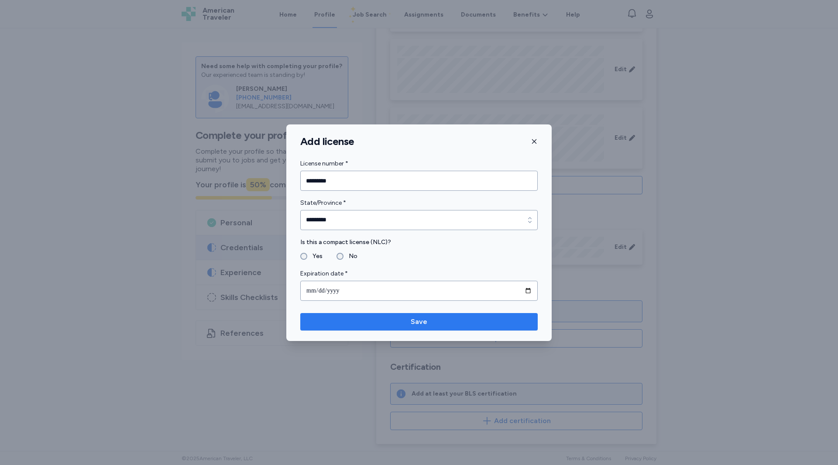
click at [371, 319] on span "Save" at bounding box center [418, 321] width 223 height 10
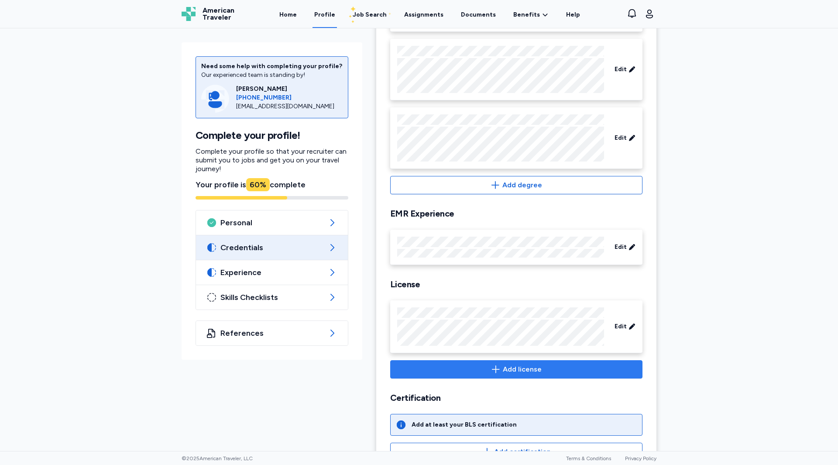
click at [512, 368] on span "Add license" at bounding box center [522, 369] width 39 height 10
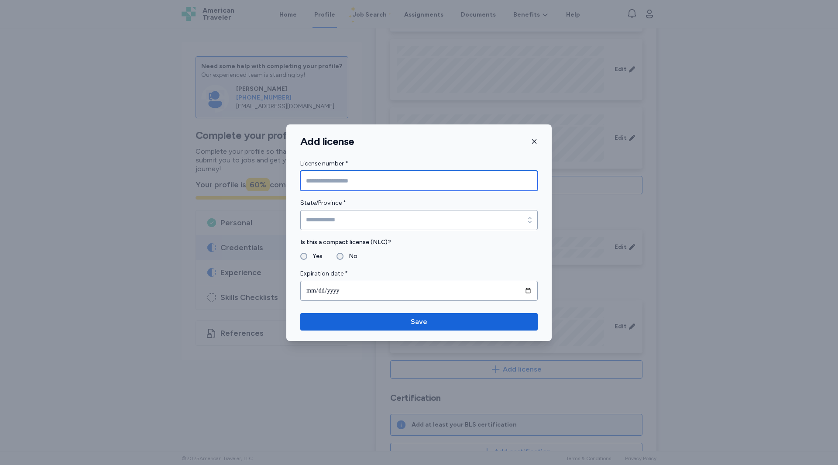
click at [342, 178] on input "License number *" at bounding box center [418, 181] width 237 height 20
paste input "**********"
type input "**********"
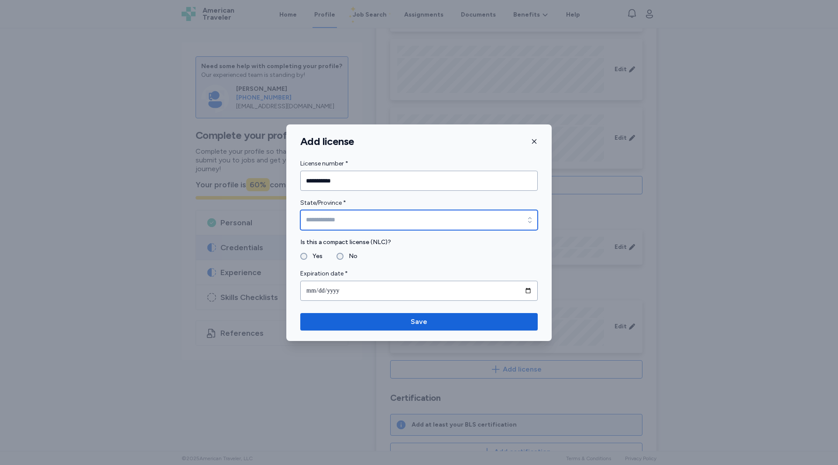
click at [335, 223] on input "State/Province *" at bounding box center [418, 220] width 237 height 20
type input "******"
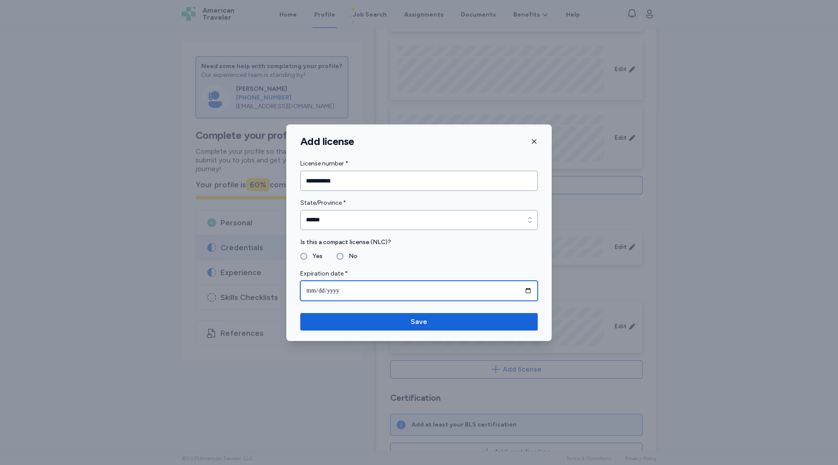
click at [338, 287] on input "date" at bounding box center [418, 291] width 237 height 20
click at [315, 290] on input "date" at bounding box center [418, 291] width 237 height 20
type input "**********"
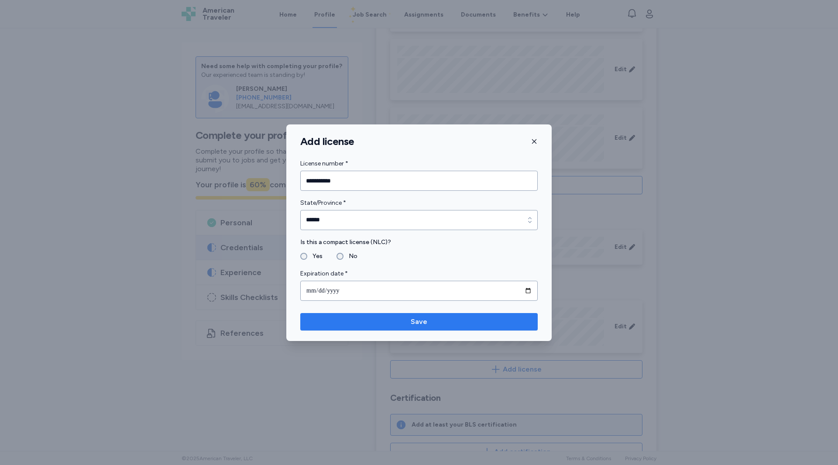
click at [372, 324] on span "Save" at bounding box center [418, 321] width 223 height 10
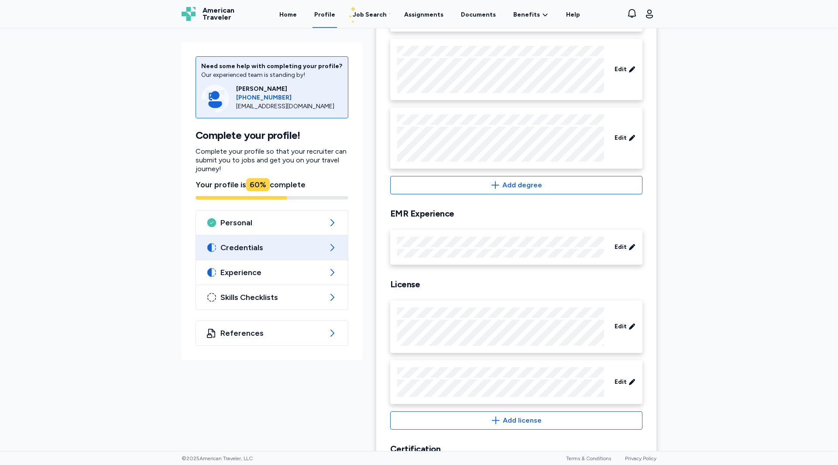
scroll to position [300, 0]
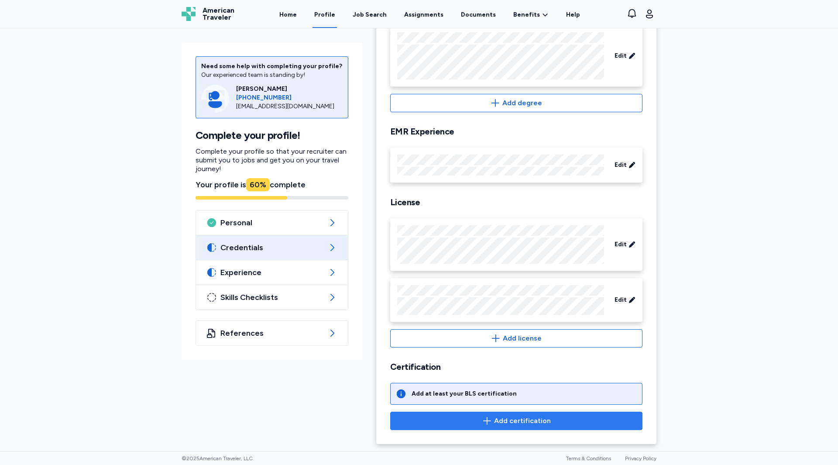
click at [523, 425] on span "Add certification" at bounding box center [522, 420] width 57 height 10
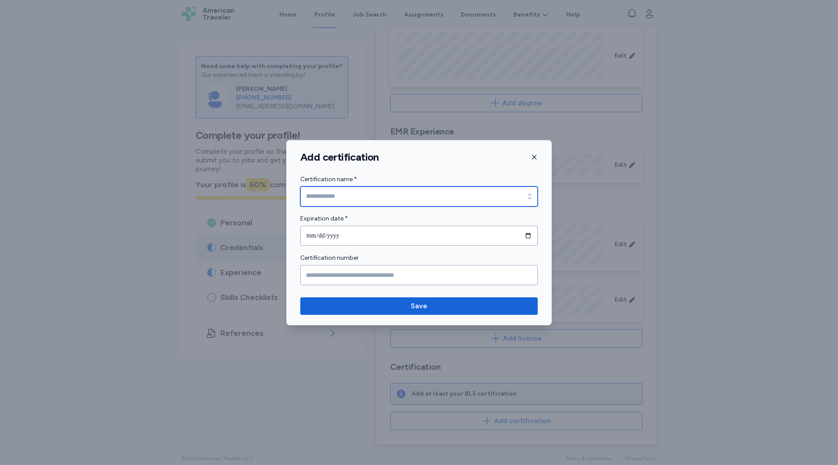
click at [351, 202] on input "Certification name *" at bounding box center [418, 196] width 237 height 20
type input "**********"
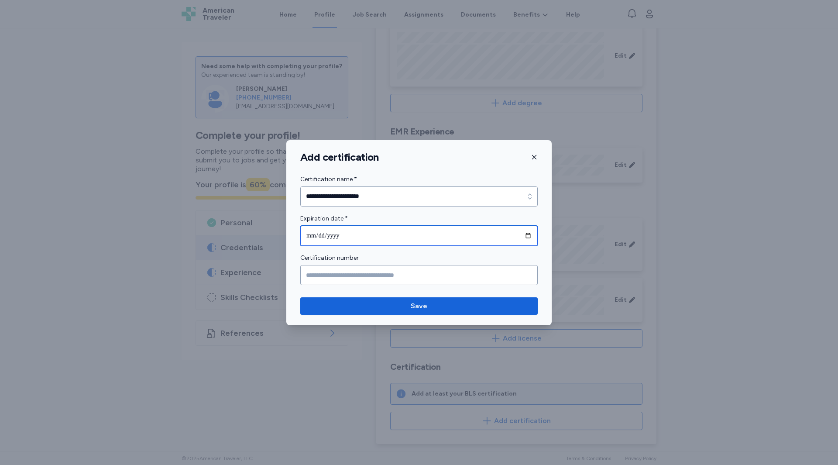
click at [307, 242] on input "date" at bounding box center [418, 236] width 237 height 20
type input "**********"
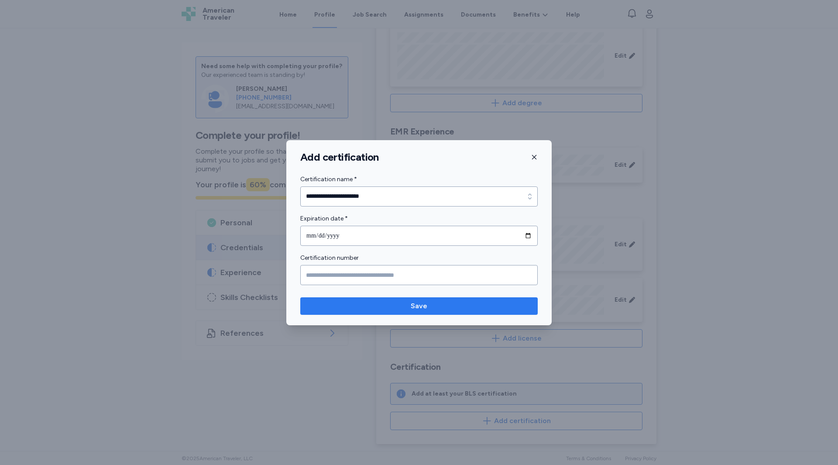
click at [425, 311] on button "Save" at bounding box center [418, 305] width 237 height 17
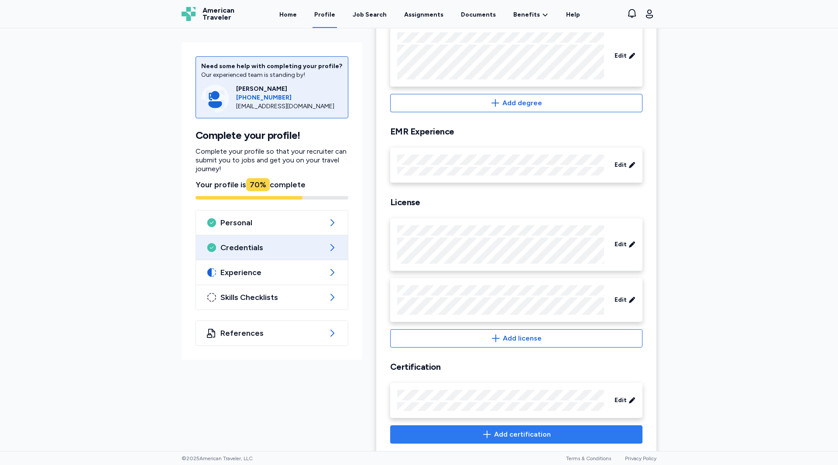
click at [532, 439] on span "Add certification" at bounding box center [522, 434] width 57 height 10
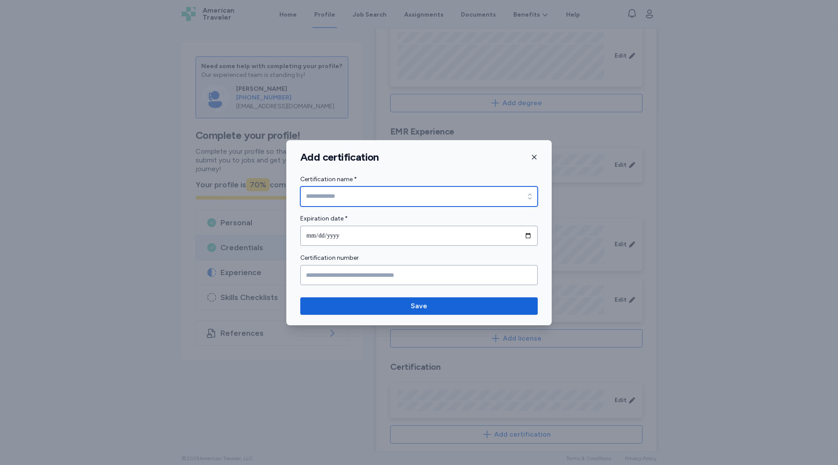
click at [322, 199] on input "Certification name *" at bounding box center [418, 196] width 237 height 20
type input "**********"
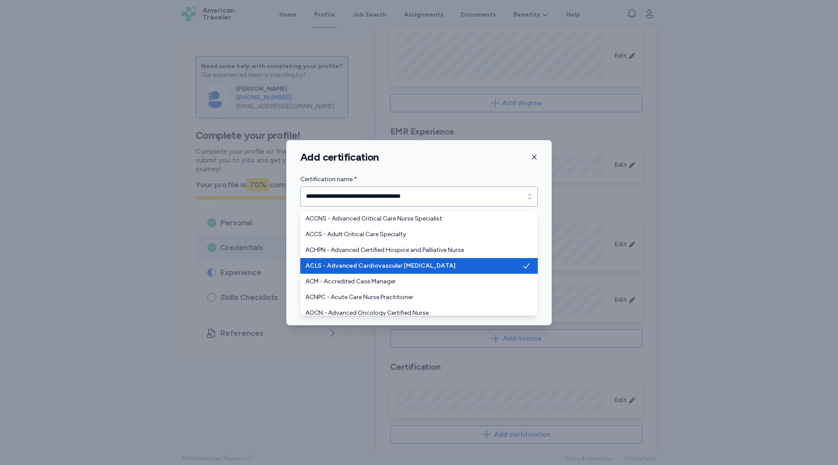
click at [405, 164] on div "**********" at bounding box center [418, 232] width 265 height 185
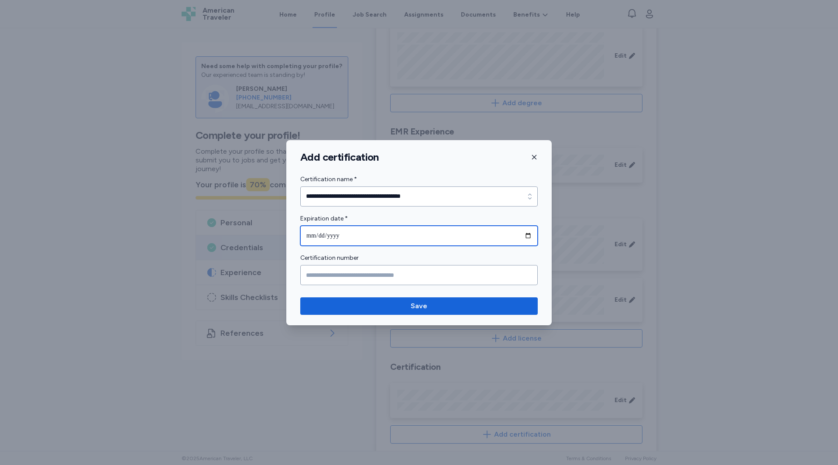
click at [343, 236] on input "date" at bounding box center [418, 236] width 237 height 20
click at [305, 239] on input "date" at bounding box center [418, 236] width 237 height 20
click at [312, 233] on input "date" at bounding box center [418, 236] width 237 height 20
type input "**********"
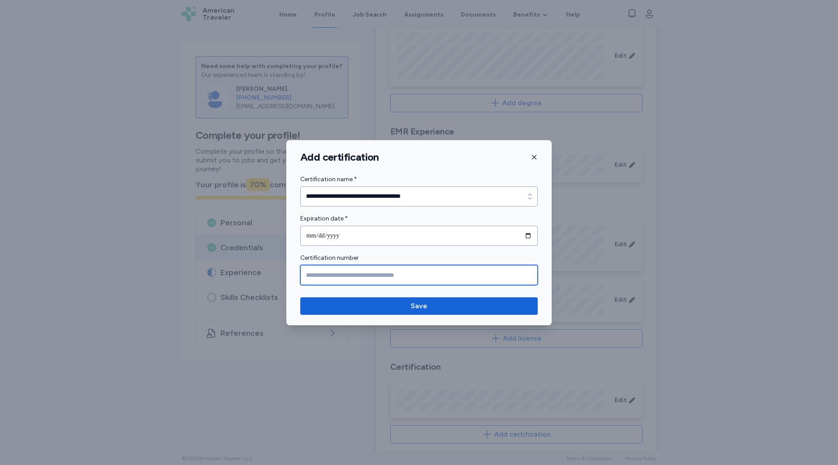
click at [337, 271] on input "Certification number" at bounding box center [418, 275] width 237 height 20
paste input "**********"
type input "**********"
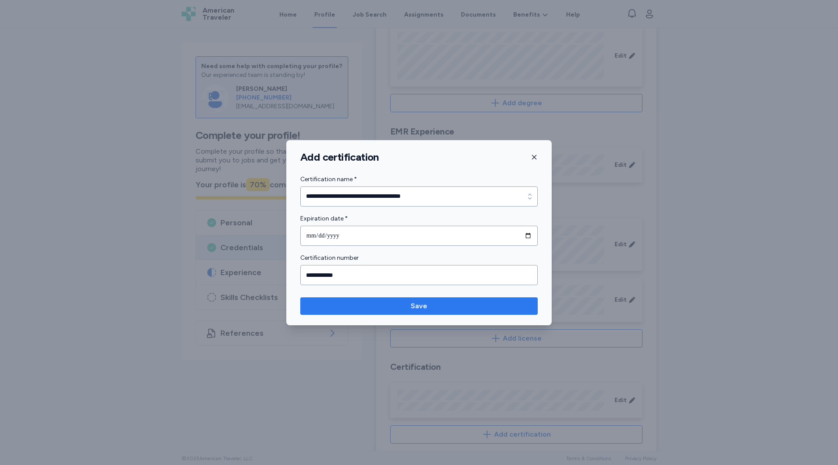
click at [417, 307] on span "Save" at bounding box center [419, 306] width 17 height 10
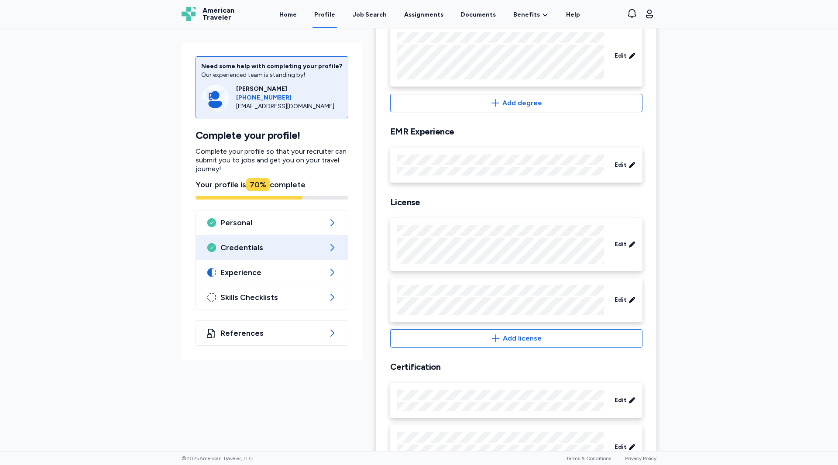
scroll to position [367, 0]
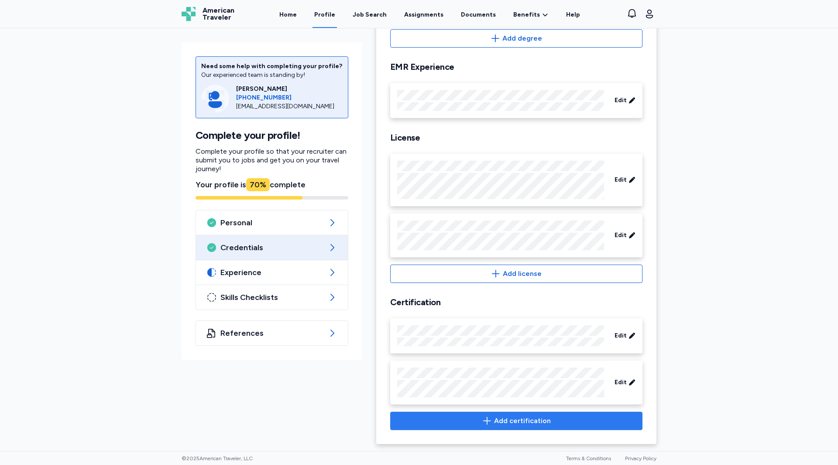
click at [501, 422] on span "Add certification" at bounding box center [522, 420] width 57 height 10
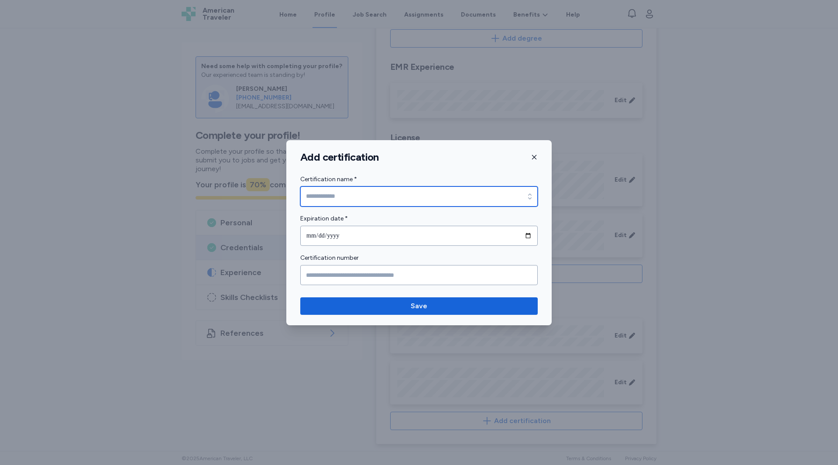
click at [378, 191] on input "Certification name *" at bounding box center [418, 196] width 237 height 20
type input "**********"
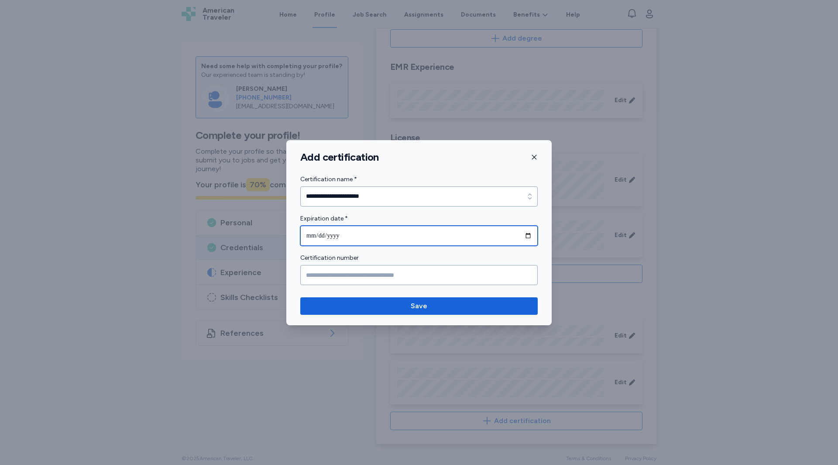
click at [310, 234] on input "date" at bounding box center [418, 236] width 237 height 20
type input "**********"
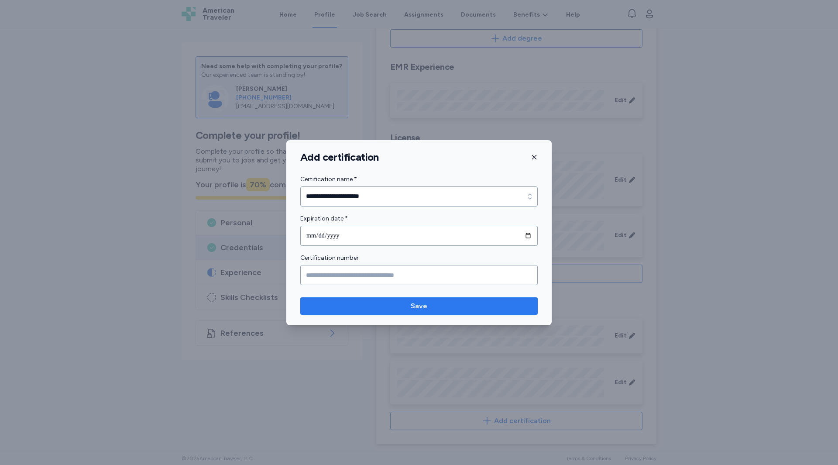
click at [422, 305] on span "Save" at bounding box center [419, 306] width 17 height 10
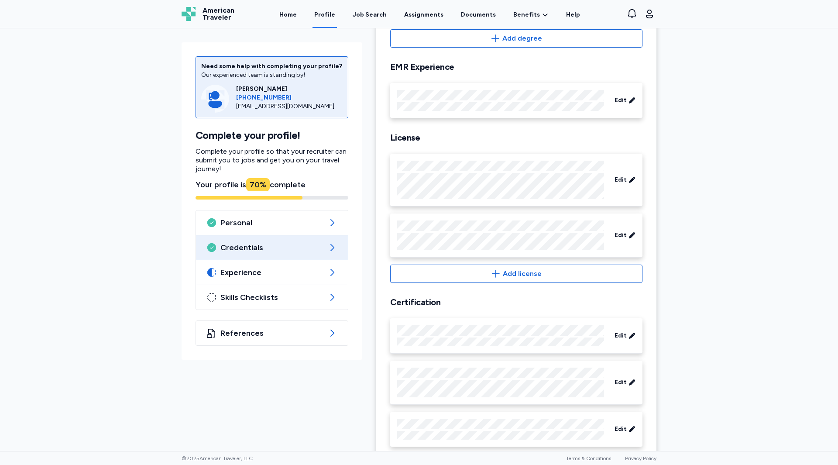
scroll to position [409, 0]
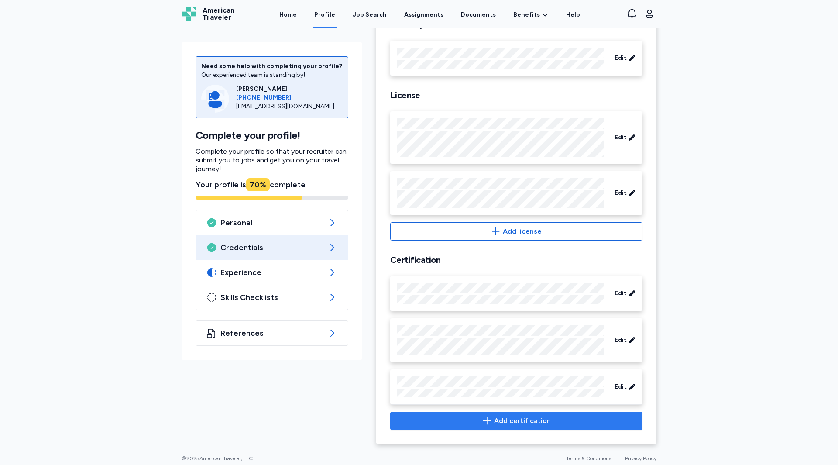
click at [507, 423] on span "Add certification" at bounding box center [522, 420] width 57 height 10
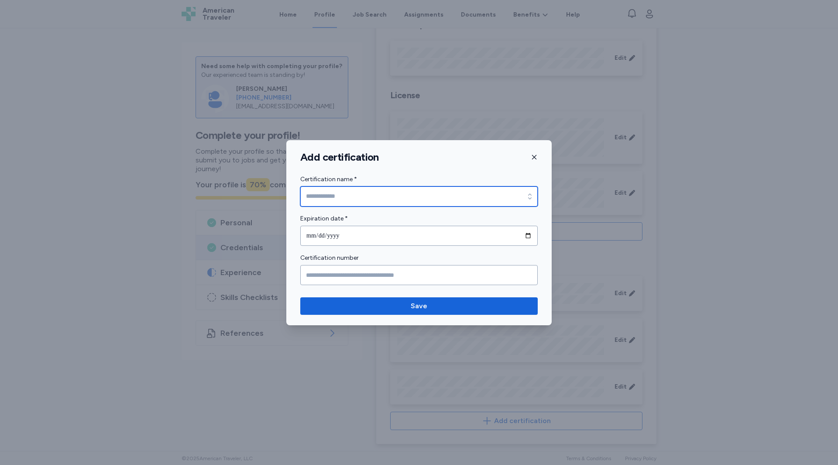
click at [334, 201] on input "Certification name *" at bounding box center [418, 196] width 237 height 20
type input "**********"
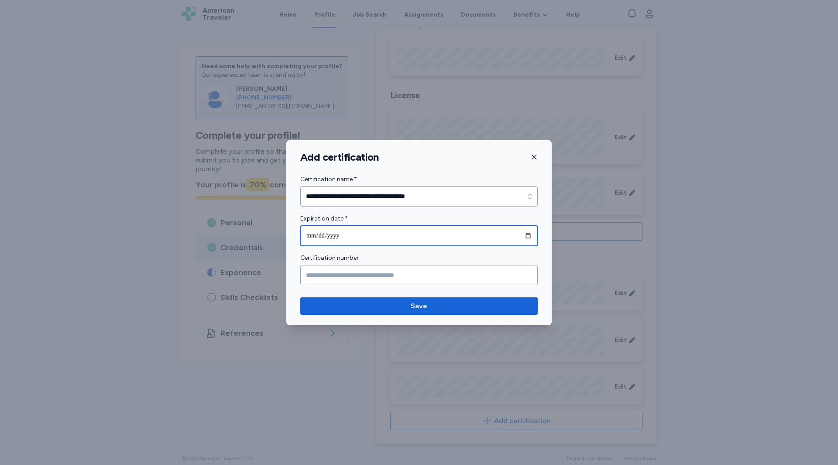
click at [313, 234] on input "date" at bounding box center [418, 236] width 237 height 20
type input "**********"
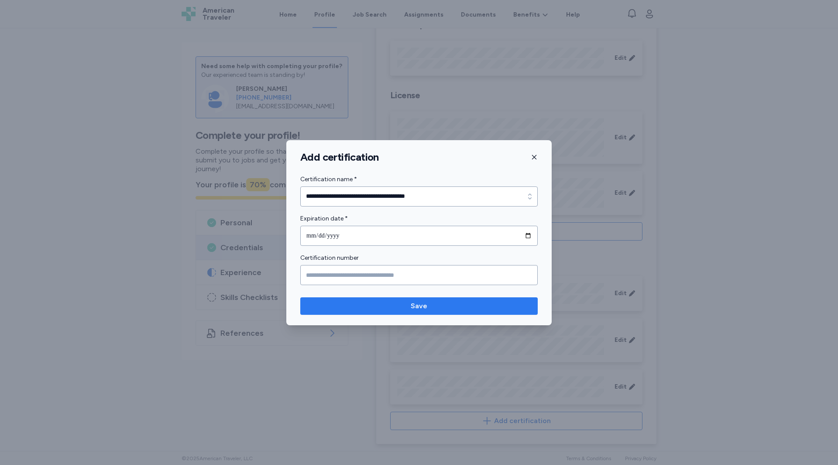
click at [412, 312] on button "Save" at bounding box center [418, 305] width 237 height 17
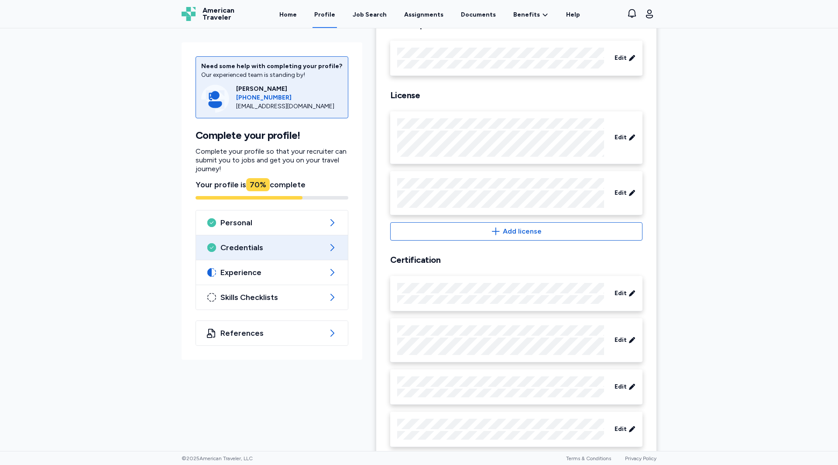
scroll to position [451, 0]
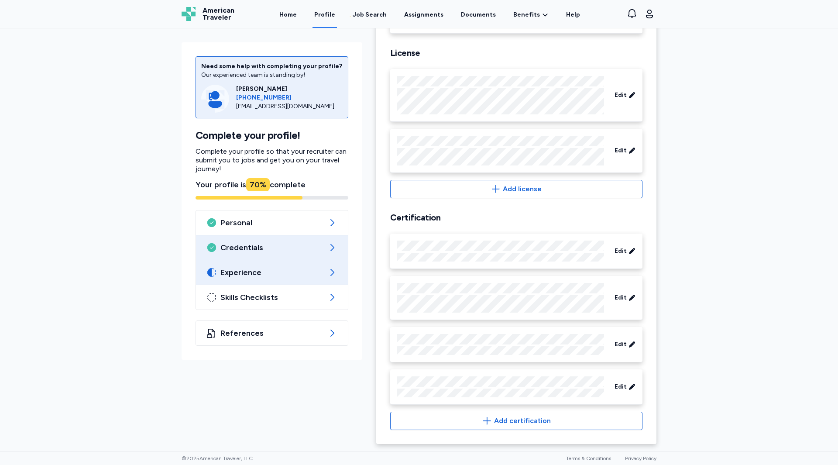
click at [295, 268] on span "Experience" at bounding box center [271, 272] width 103 height 10
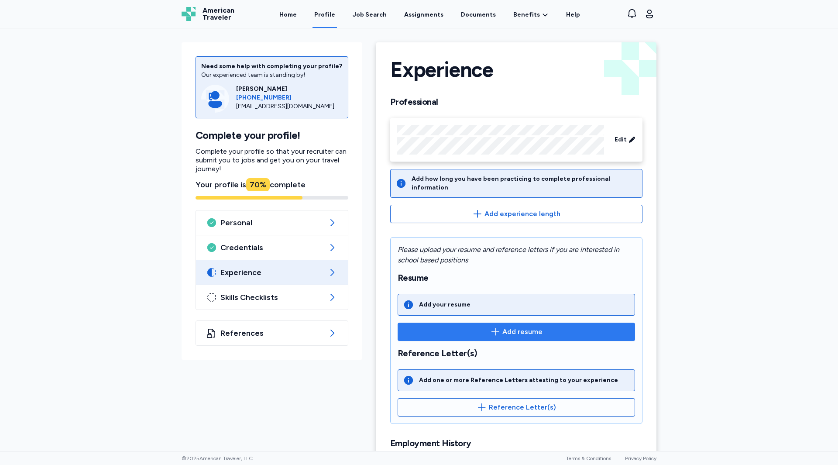
click at [545, 329] on span "Add resume" at bounding box center [516, 331] width 223 height 10
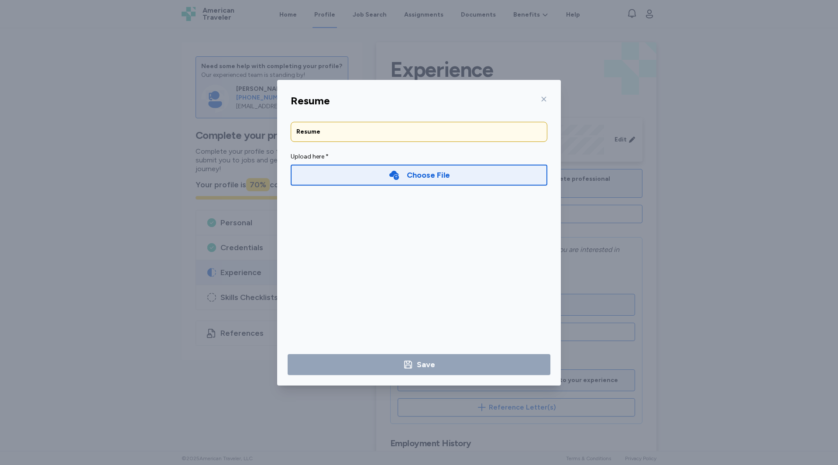
click at [444, 173] on div "Choose File" at bounding box center [428, 175] width 43 height 12
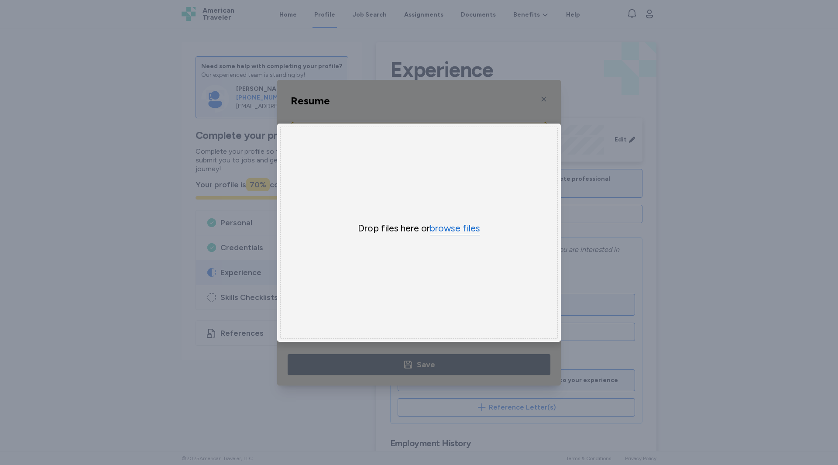
click at [454, 226] on button "browse files" at bounding box center [455, 228] width 50 height 13
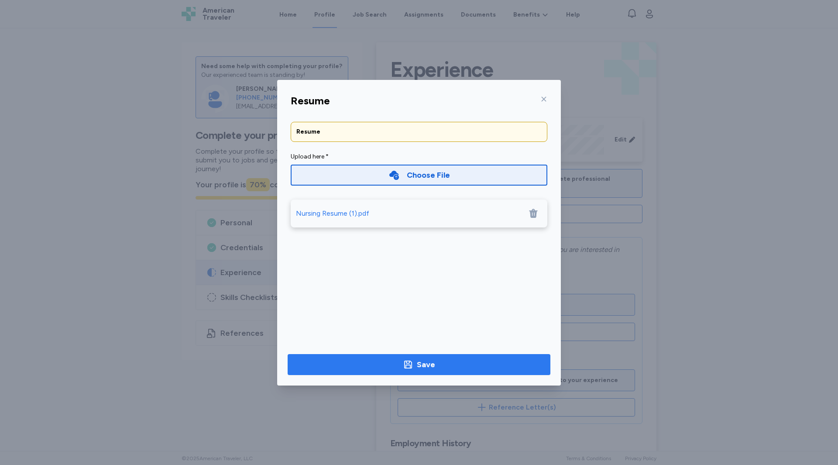
click at [427, 360] on div "Save" at bounding box center [426, 364] width 18 height 12
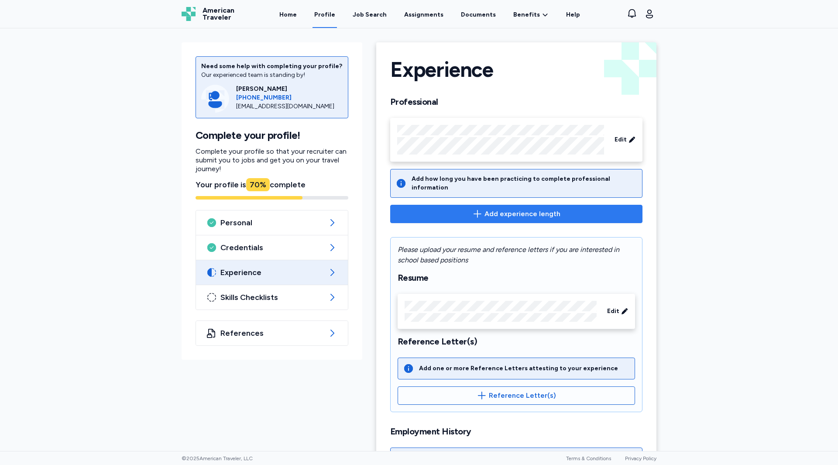
click at [538, 209] on span "Add experience length" at bounding box center [522, 214] width 76 height 10
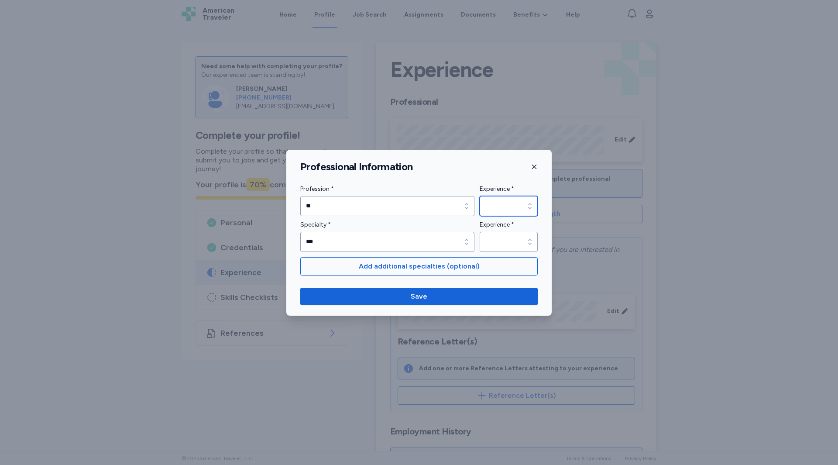
click at [503, 202] on input "Experience *" at bounding box center [509, 206] width 58 height 20
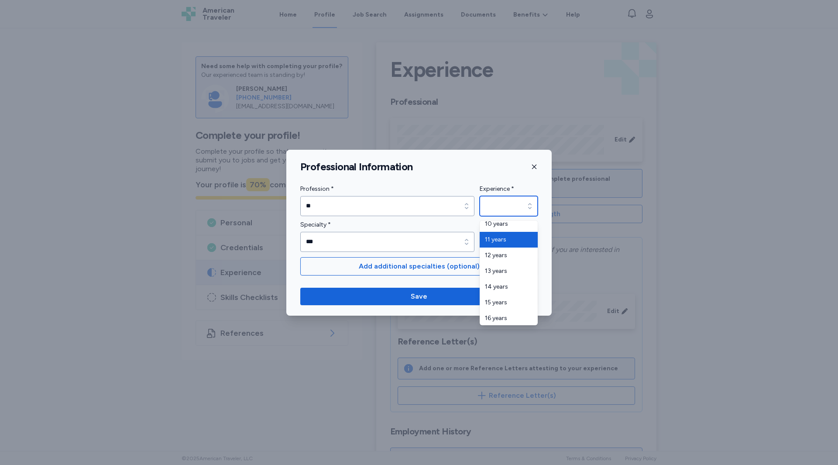
type input "********"
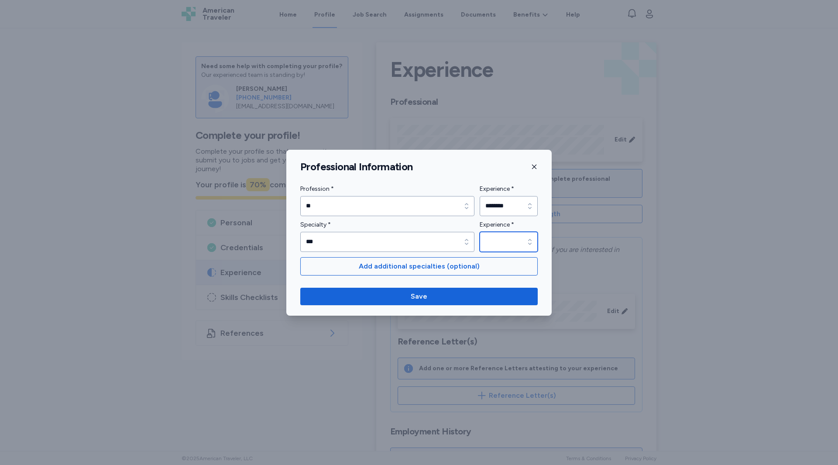
click at [512, 243] on input "Experience *" at bounding box center [509, 242] width 58 height 20
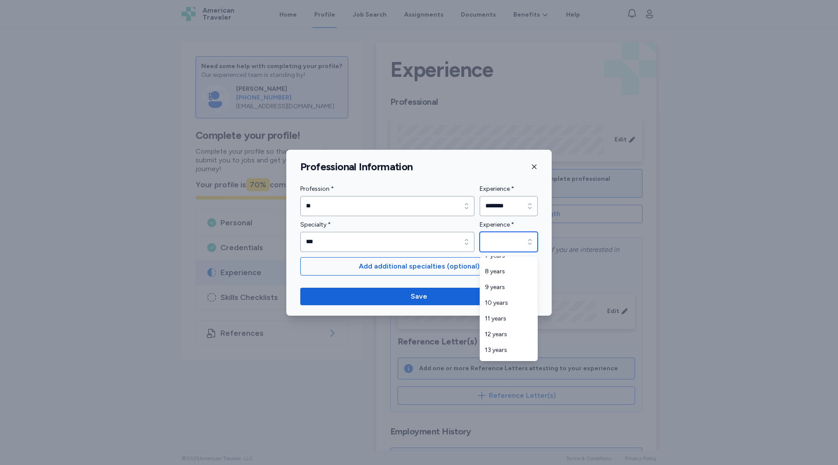
scroll to position [167, 0]
type input "********"
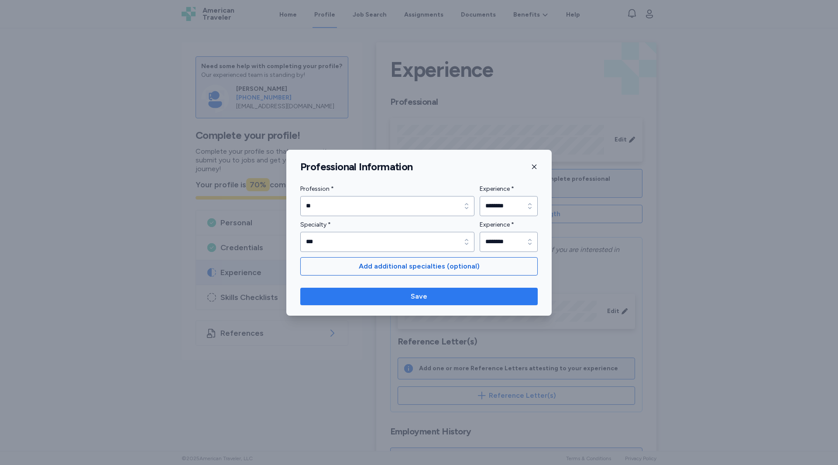
click at [437, 302] on button "Save" at bounding box center [418, 296] width 237 height 17
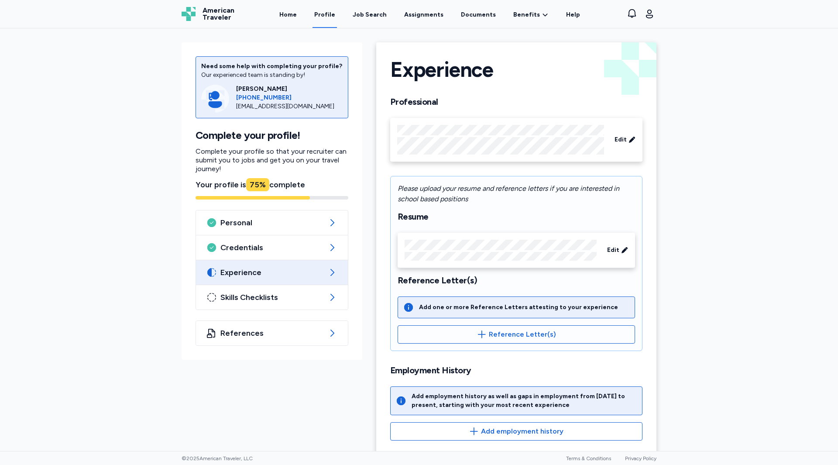
scroll to position [10, 0]
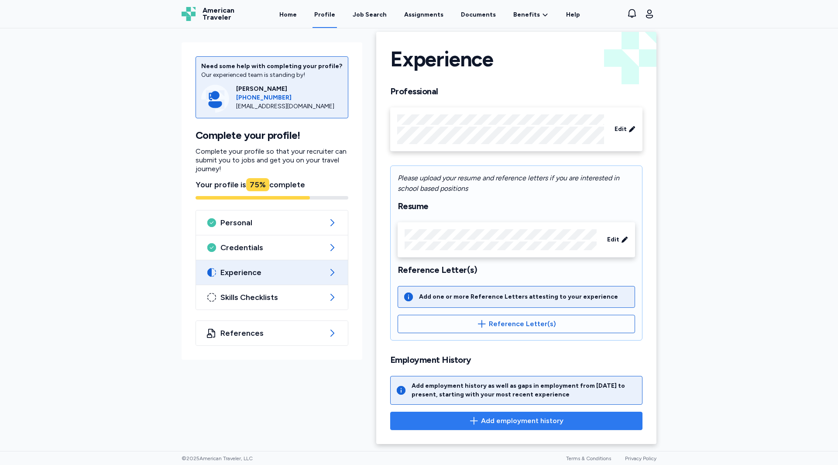
click at [493, 419] on span "Add employment history" at bounding box center [522, 420] width 82 height 10
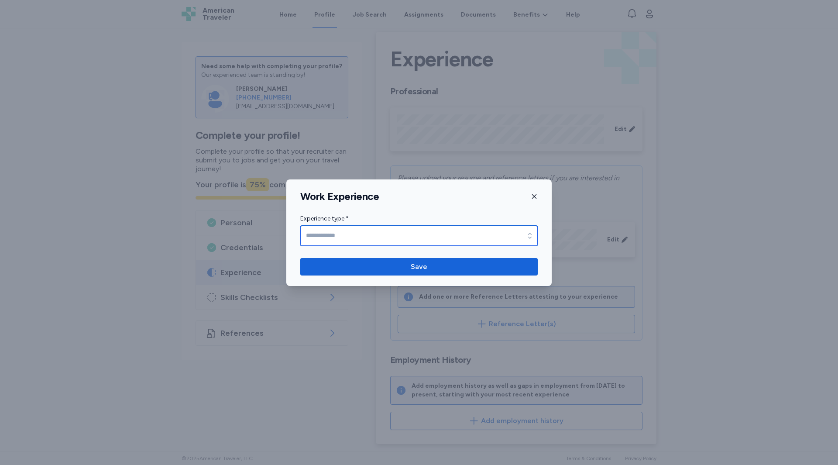
click at [367, 237] on input "Experience type *" at bounding box center [418, 236] width 237 height 20
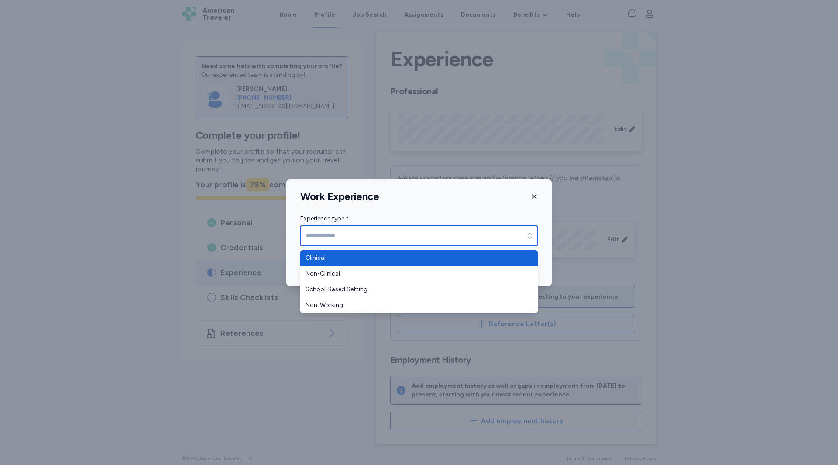
type input "********"
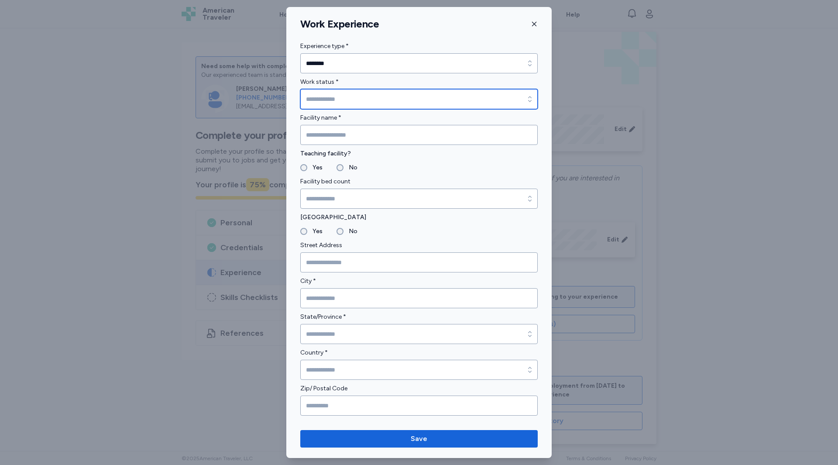
click at [370, 99] on input "Work status *" at bounding box center [418, 99] width 237 height 20
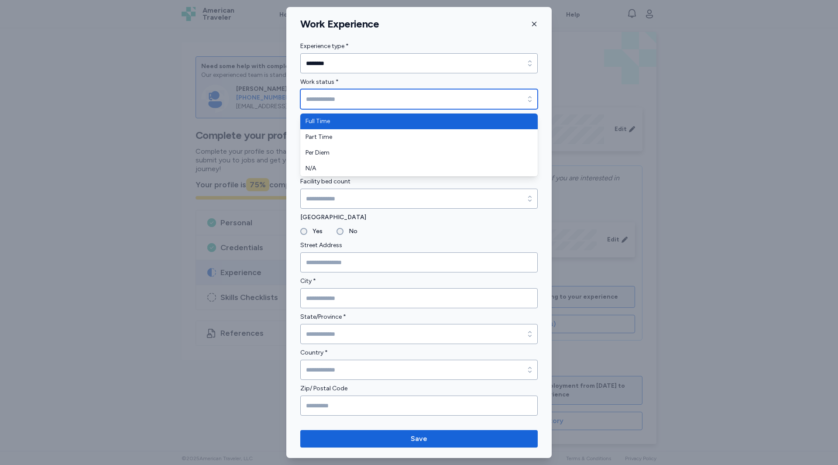
type input "*********"
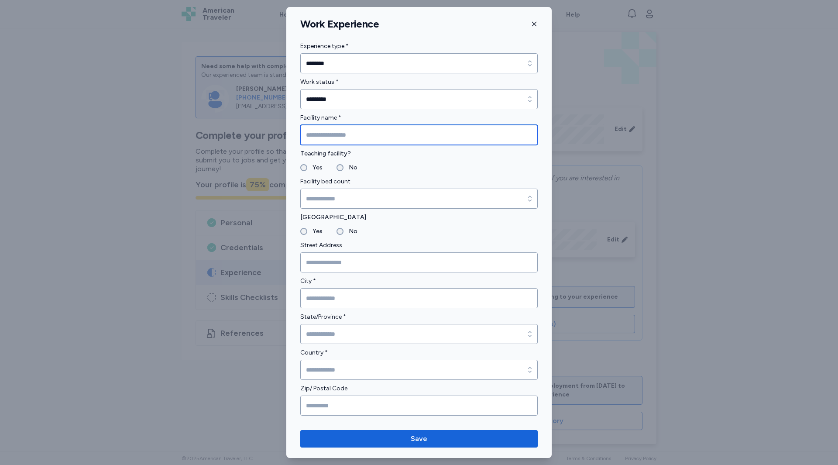
click at [345, 131] on input "Facility name *" at bounding box center [418, 135] width 237 height 20
type input "*******"
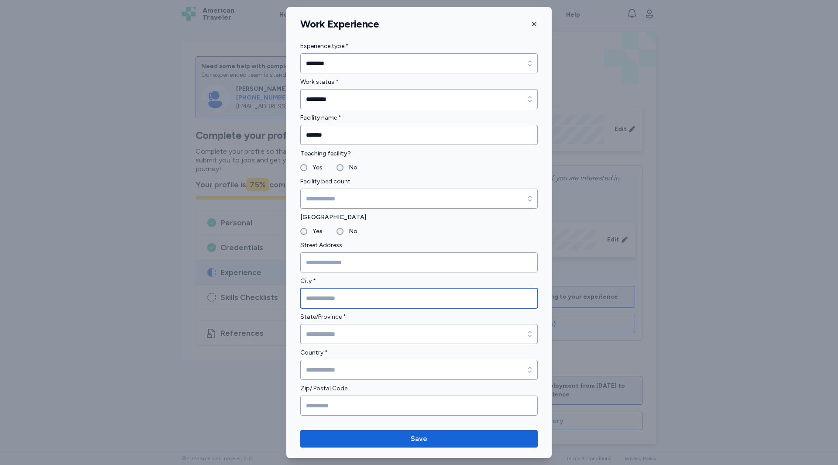
click at [319, 298] on input "City *" at bounding box center [418, 298] width 237 height 20
type input "*******"
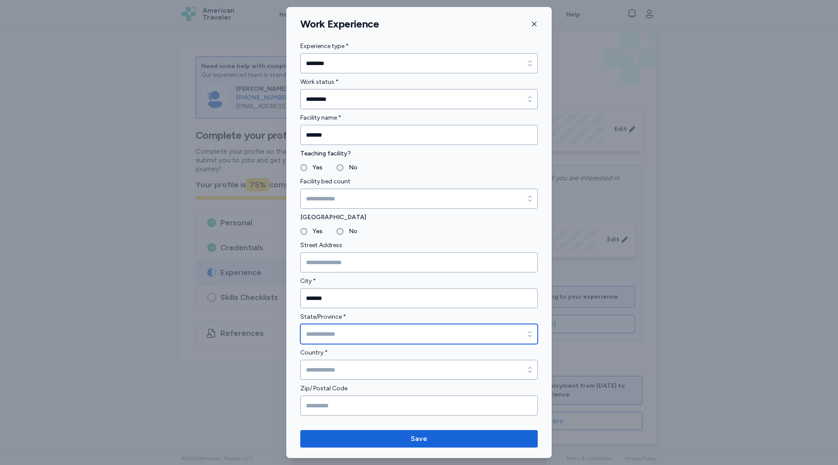
click at [358, 327] on input "State/Province *" at bounding box center [418, 334] width 237 height 20
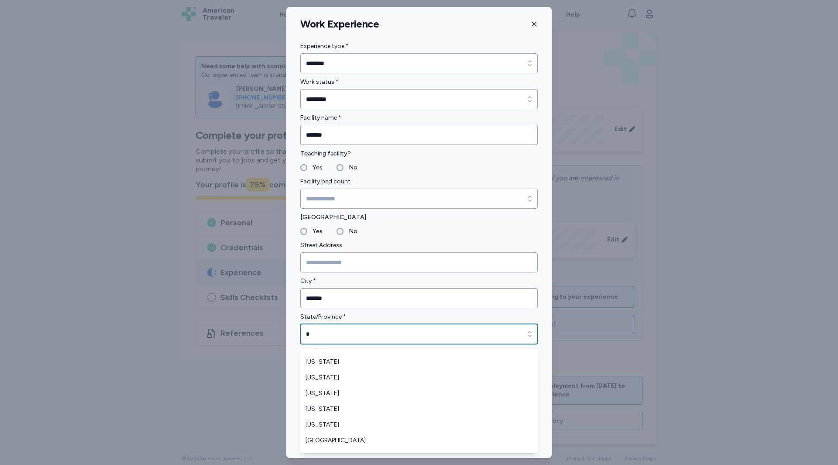
scroll to position [82, 0]
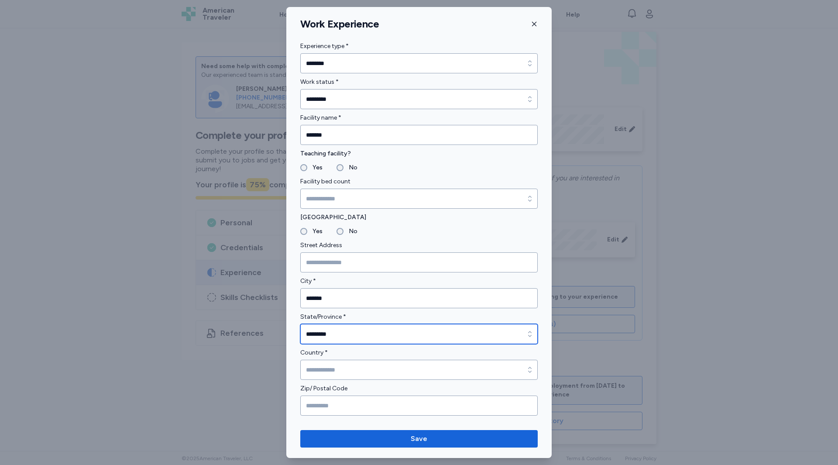
type input "*********"
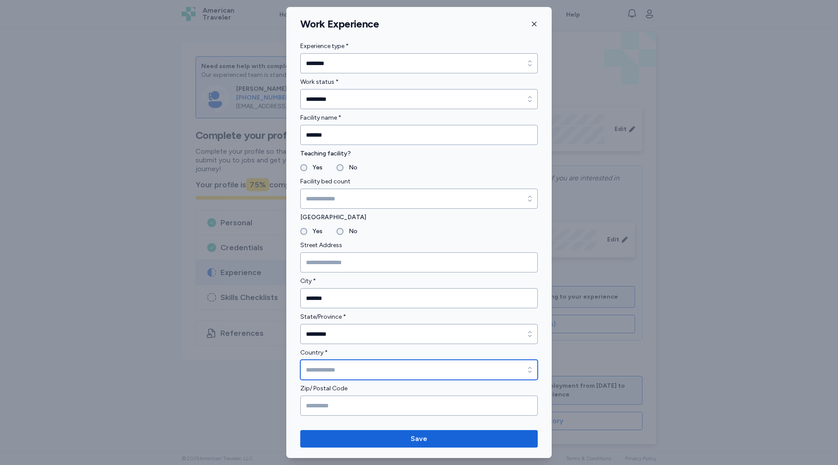
click at [332, 369] on input "Country *" at bounding box center [418, 370] width 237 height 20
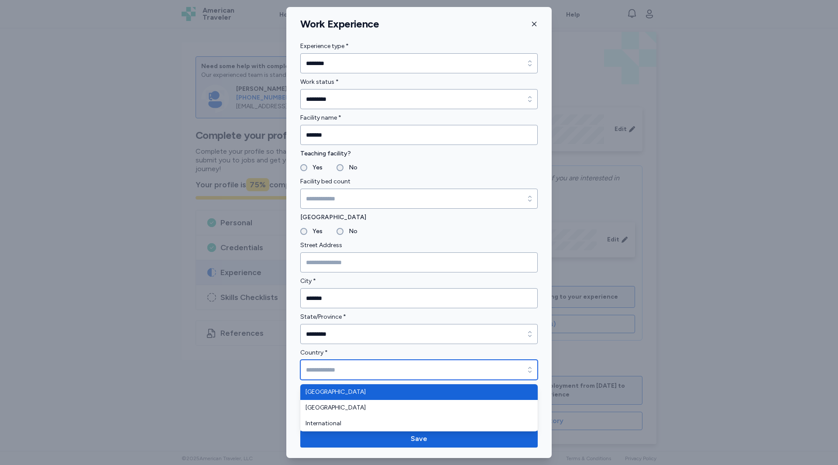
type input "**********"
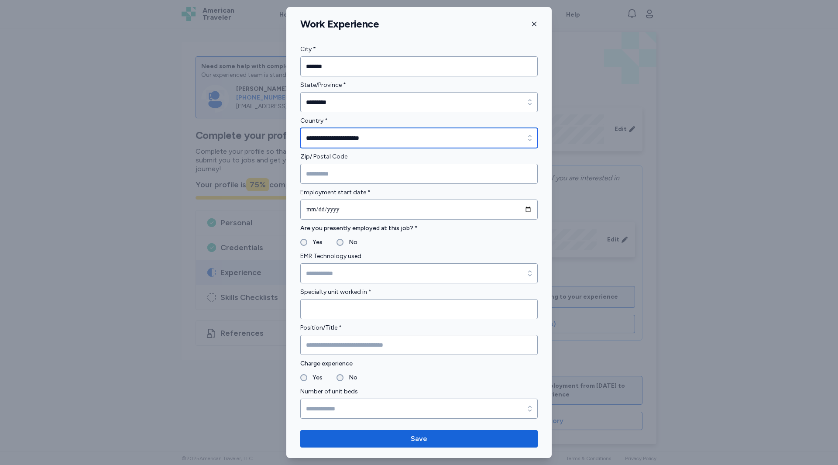
scroll to position [266, 0]
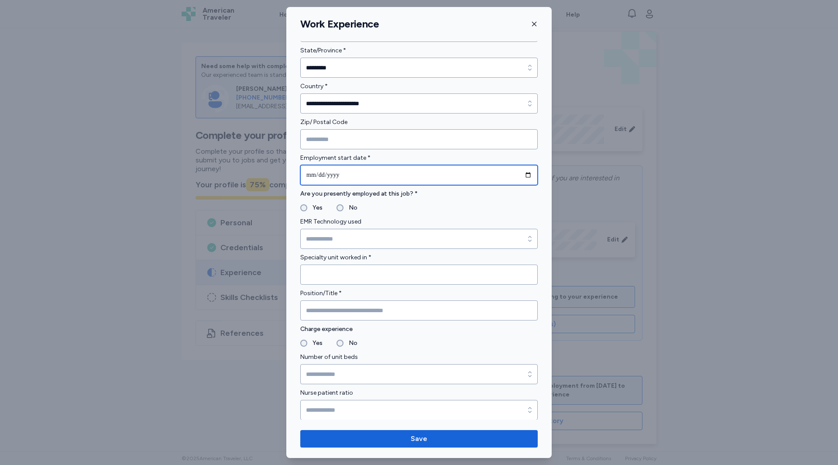
click at [311, 174] on input "date" at bounding box center [418, 175] width 237 height 20
type input "**********"
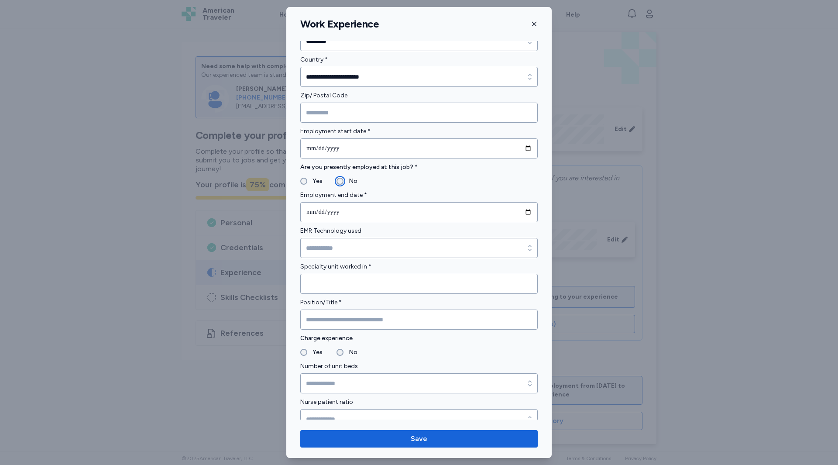
scroll to position [292, 0]
click at [309, 216] on input "date" at bounding box center [418, 212] width 237 height 20
type input "**********"
click at [380, 283] on input "Specialty unit worked in *" at bounding box center [418, 284] width 237 height 20
type input "***"
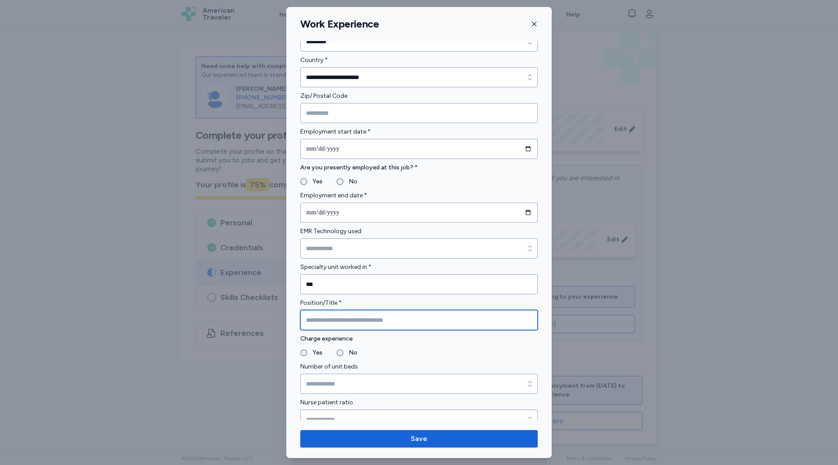
click at [377, 319] on input "Position/Title *" at bounding box center [418, 320] width 237 height 20
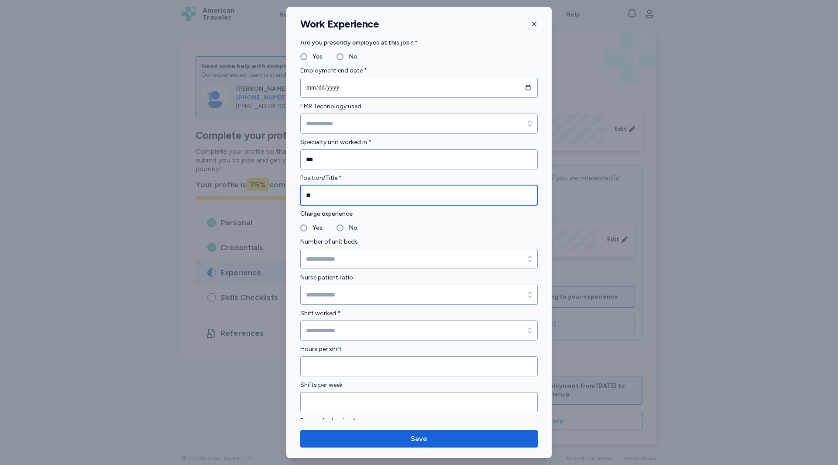
scroll to position [416, 0]
type input "**"
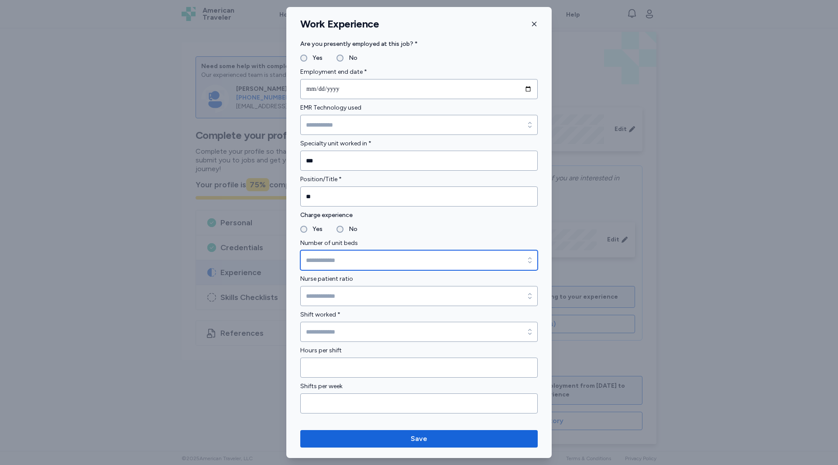
click at [326, 262] on input "Number of unit beds" at bounding box center [418, 260] width 237 height 20
type input "*****"
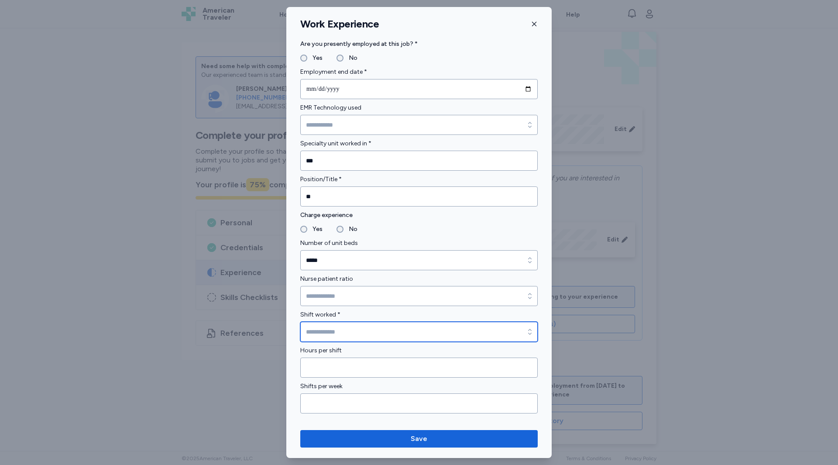
click at [329, 331] on input "Shift worked *" at bounding box center [418, 332] width 237 height 20
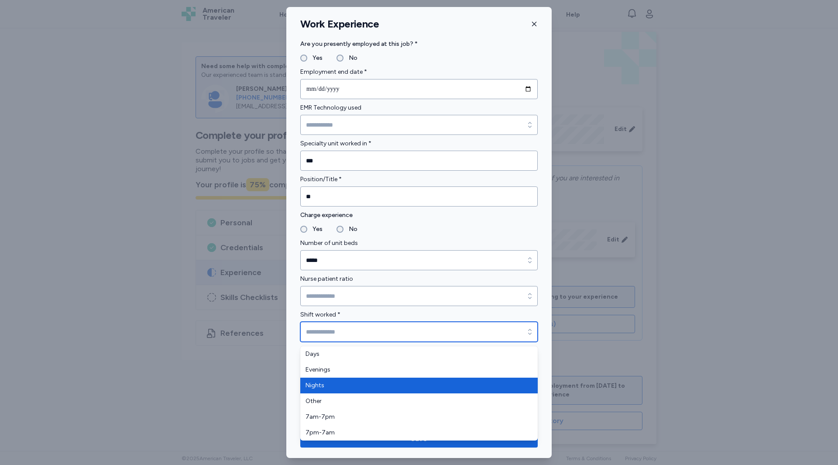
type input "******"
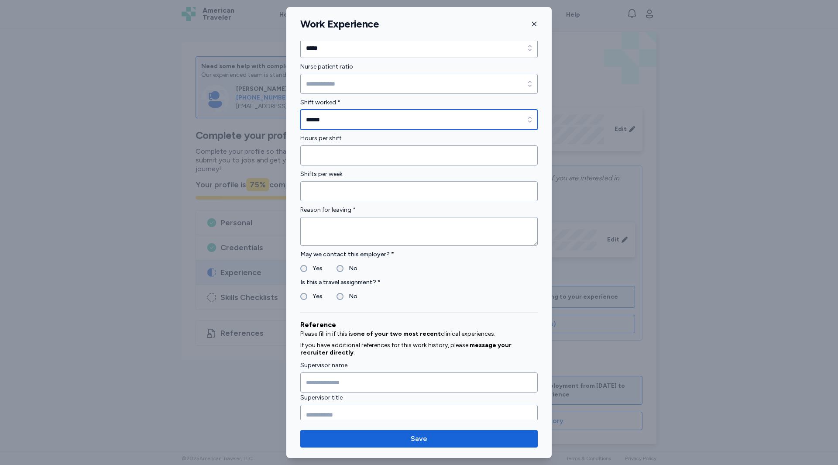
scroll to position [635, 0]
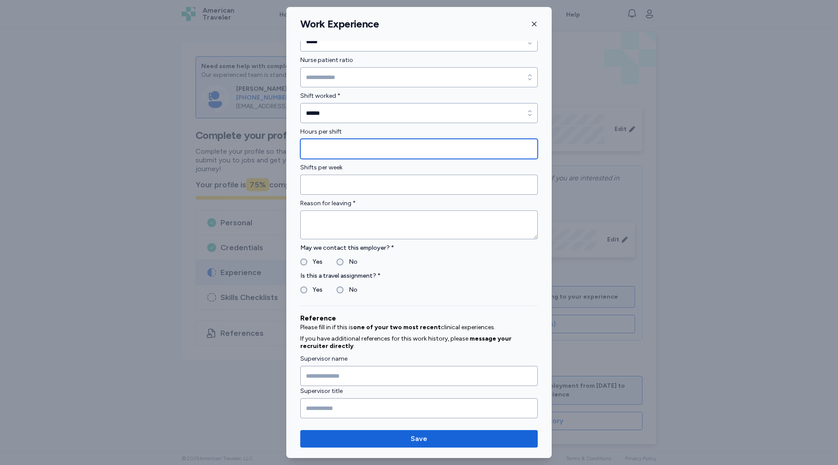
click at [317, 146] on input "Hours per shift" at bounding box center [418, 149] width 237 height 20
type input "**"
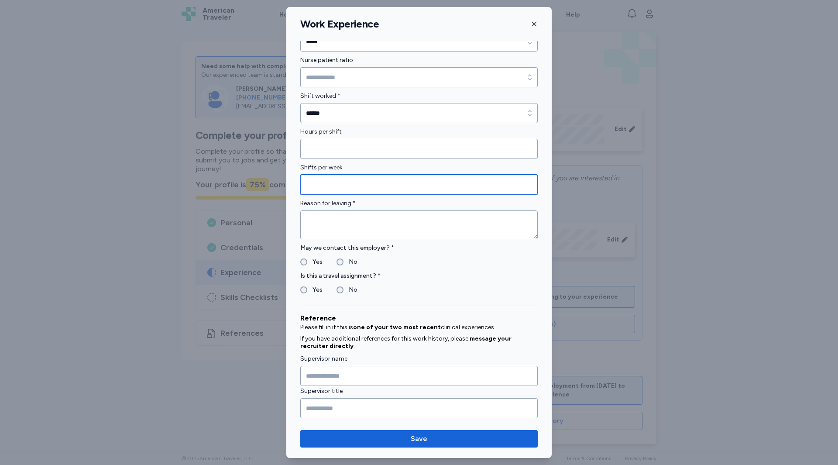
click at [328, 184] on input "Shifts per week" at bounding box center [418, 185] width 237 height 20
type input "**"
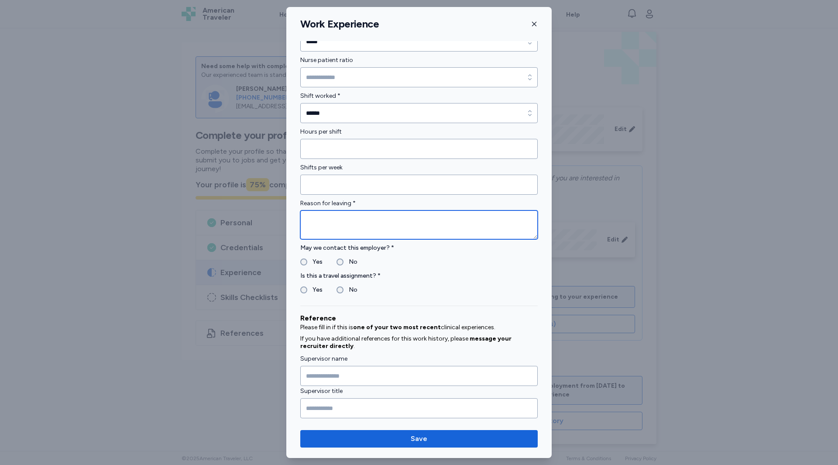
click at [328, 223] on textarea at bounding box center [418, 224] width 237 height 29
click at [328, 223] on textarea "**********" at bounding box center [418, 224] width 237 height 29
type textarea "**********"
click at [344, 288] on label "No" at bounding box center [350, 290] width 14 height 10
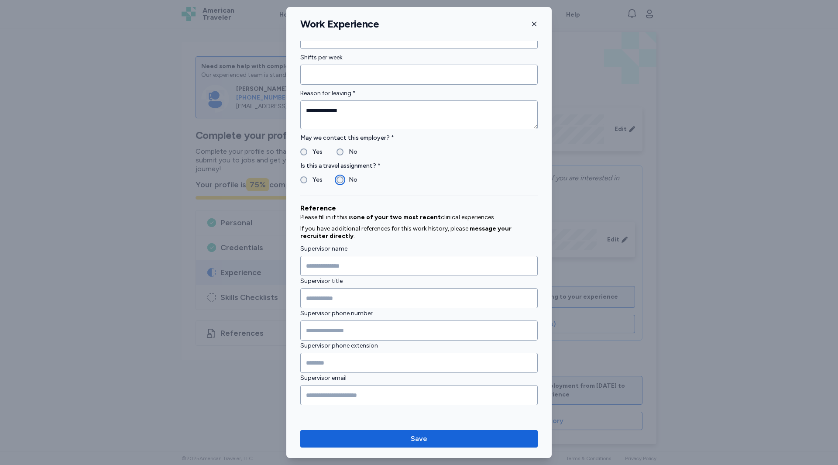
scroll to position [746, 0]
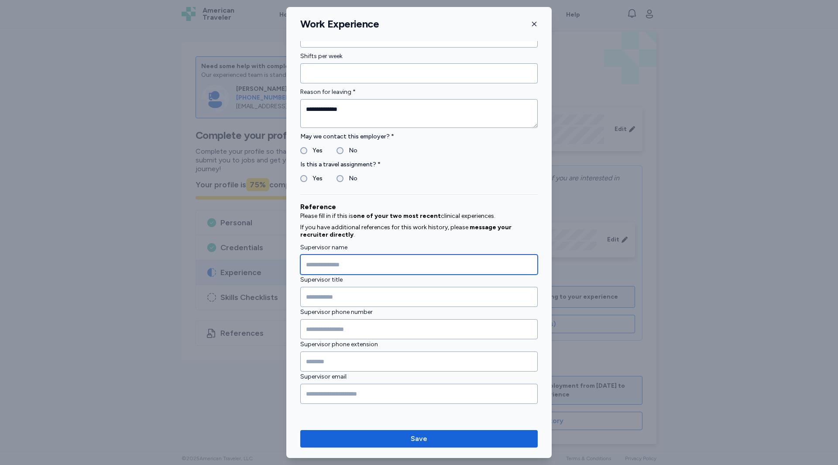
click at [348, 269] on input "Supervisor name" at bounding box center [418, 264] width 237 height 20
type input "**********"
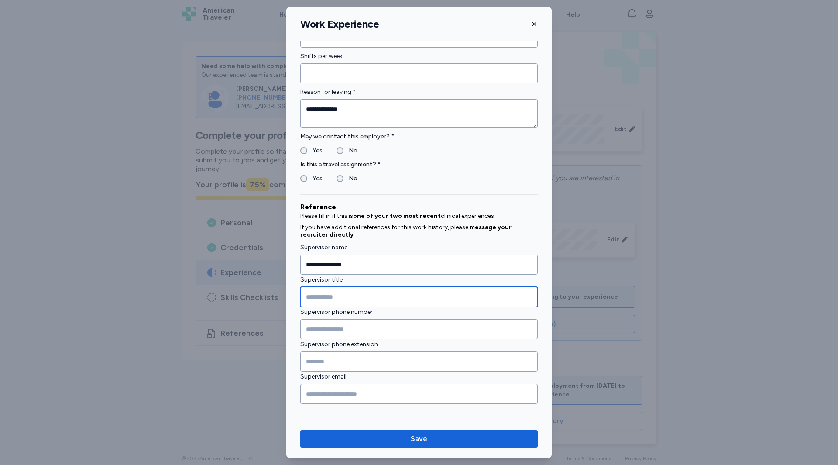
click at [343, 289] on input "Supervisor title" at bounding box center [418, 297] width 237 height 20
type input "*******"
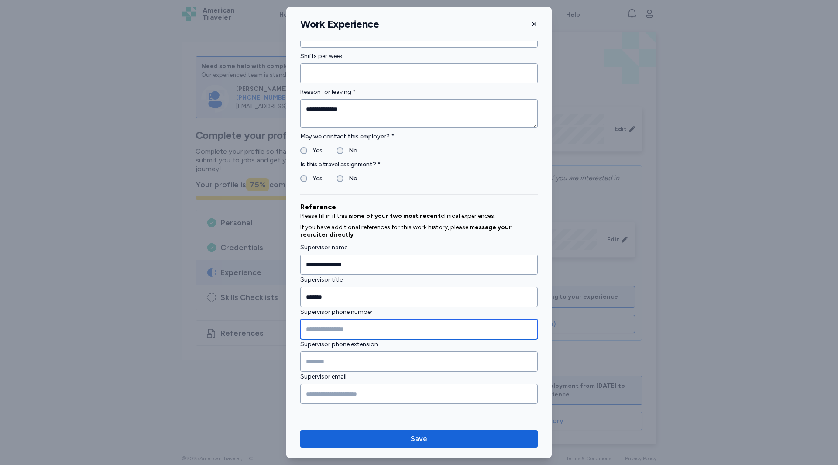
click at [318, 327] on input "Supervisor phone number" at bounding box center [418, 329] width 237 height 20
type input "**********"
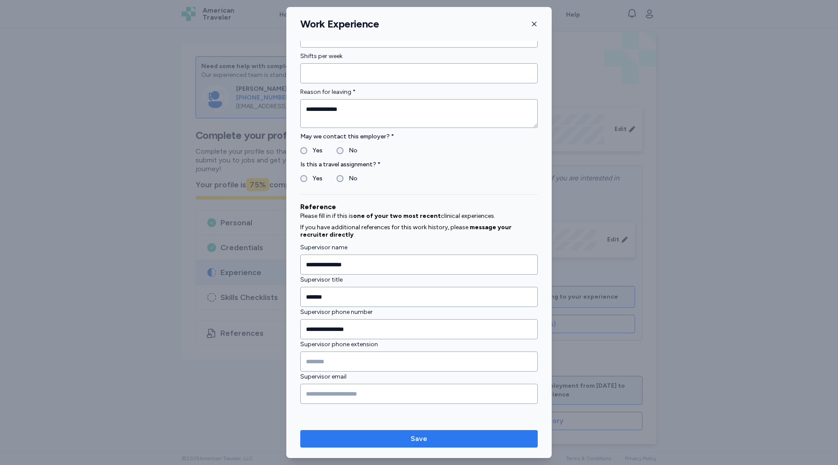
click at [416, 436] on span "Save" at bounding box center [419, 438] width 17 height 10
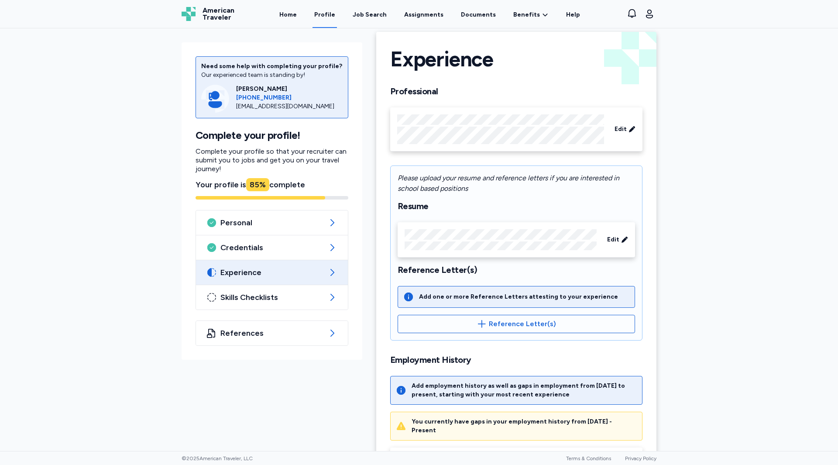
scroll to position [99, 0]
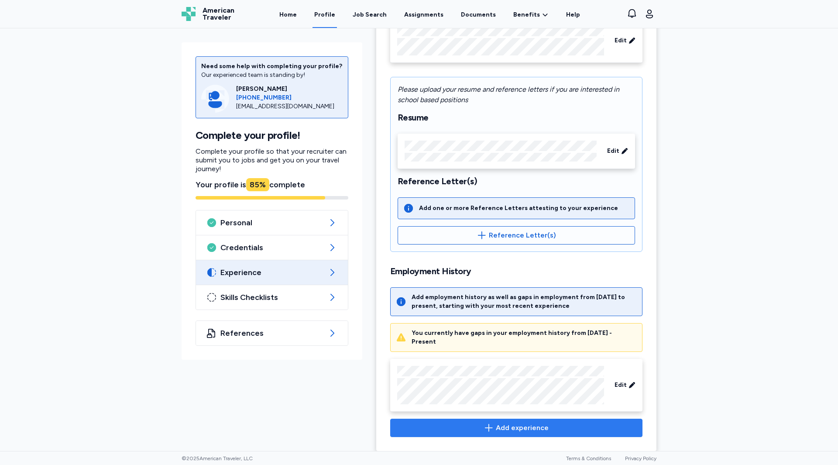
click at [497, 424] on span "Add experience" at bounding box center [516, 427] width 237 height 10
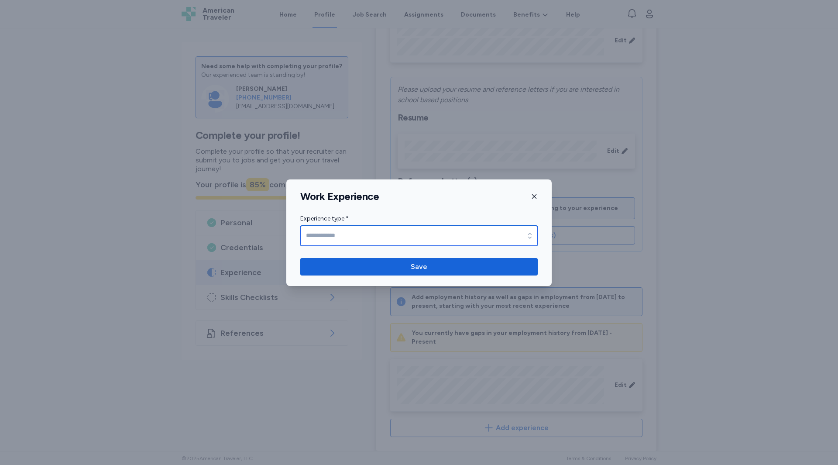
click at [413, 241] on input "Experience type *" at bounding box center [418, 236] width 237 height 20
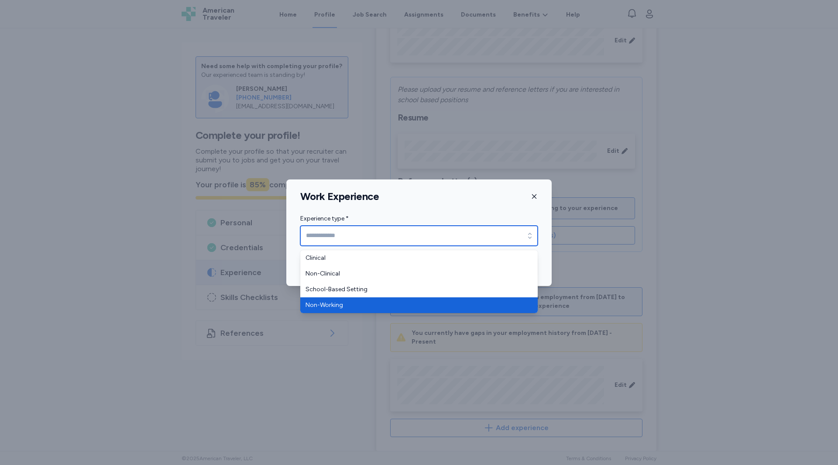
type input "**********"
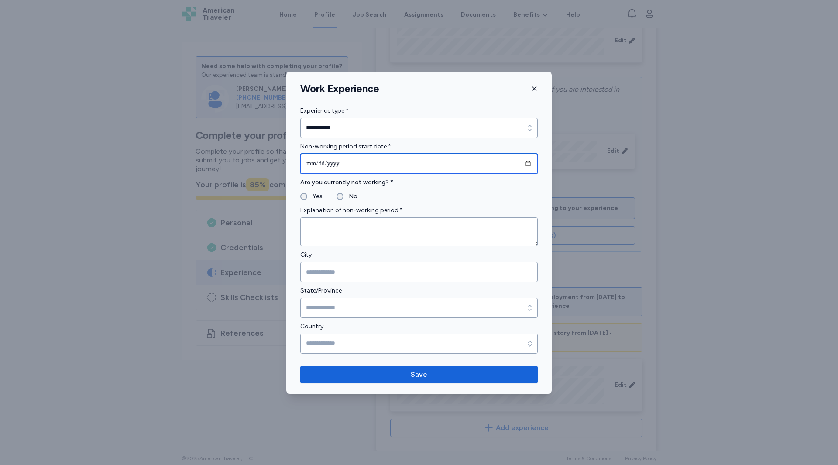
click at [363, 171] on input "date" at bounding box center [418, 164] width 237 height 20
type input "**********"
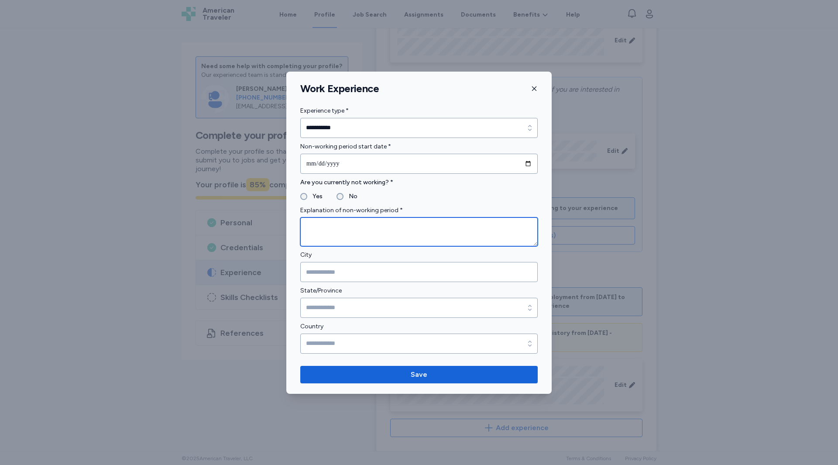
click at [332, 233] on textarea at bounding box center [418, 231] width 237 height 29
type textarea "*********"
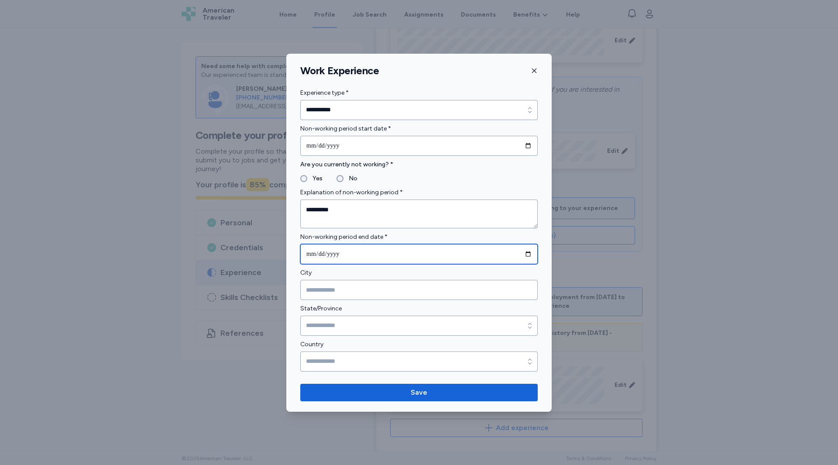
click at [326, 253] on input "date" at bounding box center [418, 254] width 237 height 20
click at [311, 255] on input "date" at bounding box center [418, 254] width 237 height 20
type input "**********"
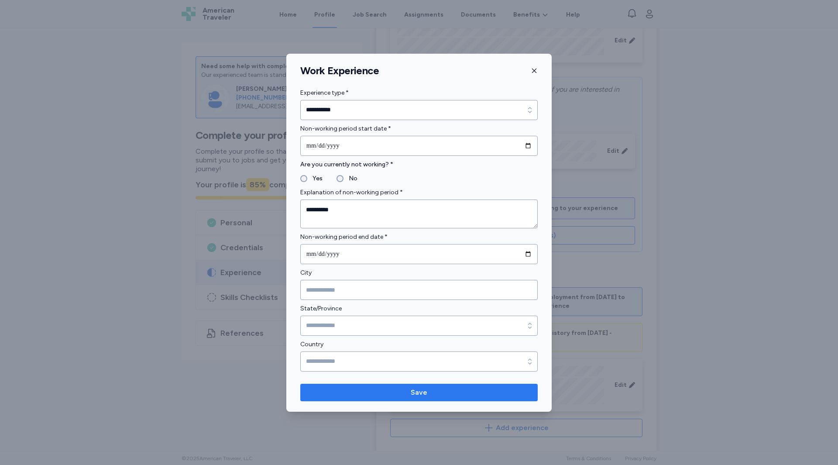
click at [359, 391] on span "Save" at bounding box center [418, 392] width 223 height 10
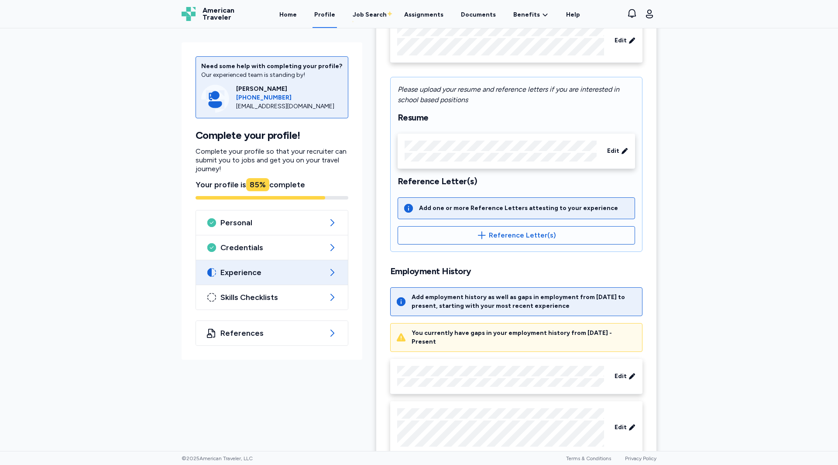
scroll to position [141, 0]
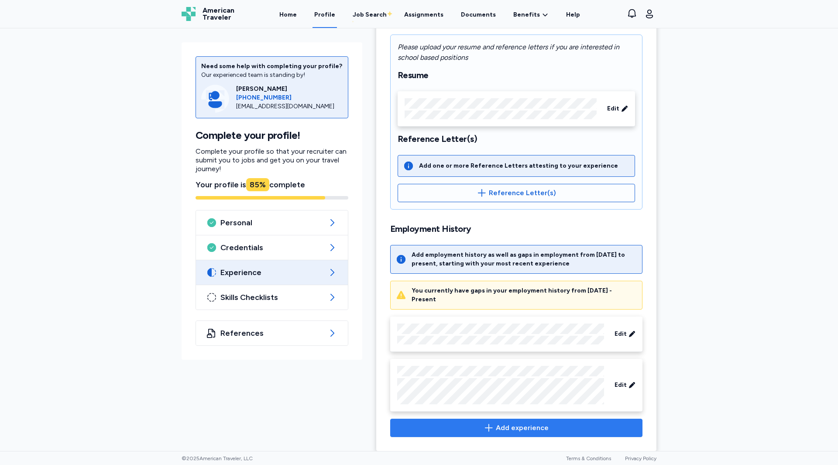
click at [516, 426] on button "Add experience" at bounding box center [516, 427] width 252 height 18
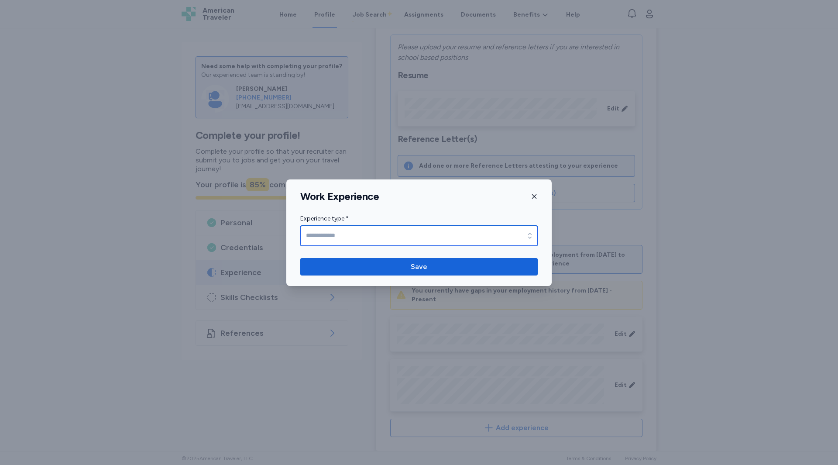
click at [348, 232] on input "Experience type *" at bounding box center [418, 236] width 237 height 20
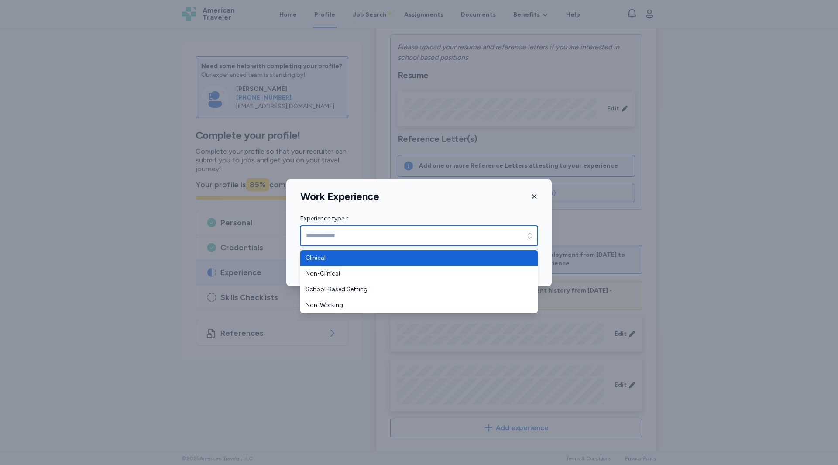
type input "********"
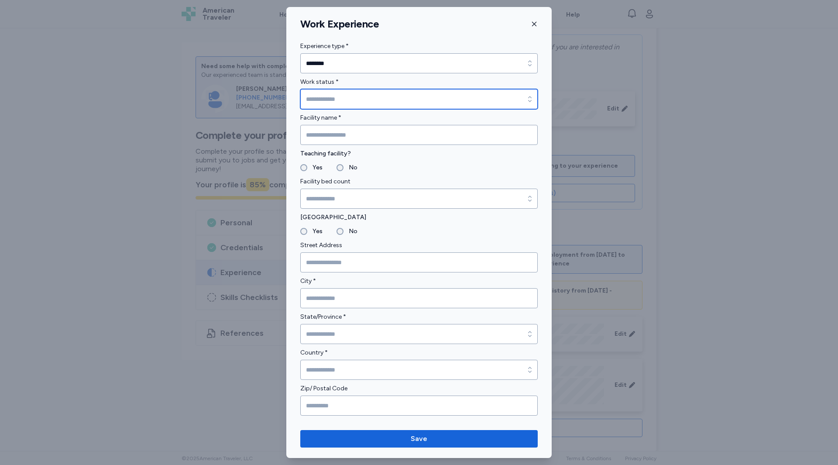
click at [329, 96] on input "Work status *" at bounding box center [418, 99] width 237 height 20
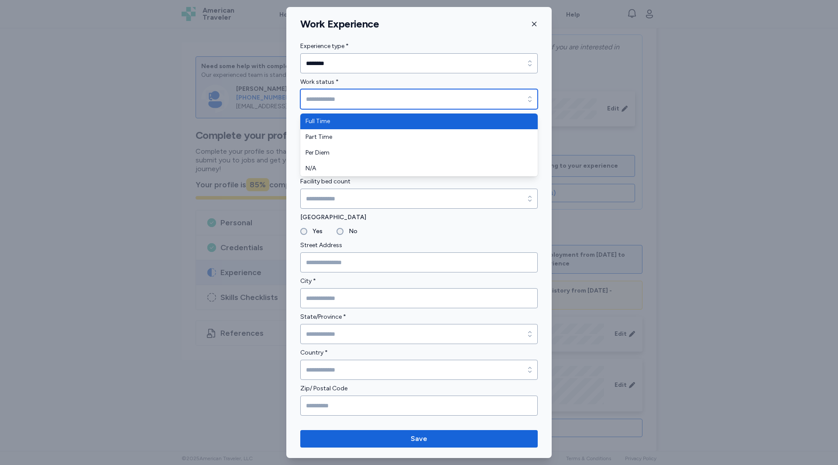
type input "*********"
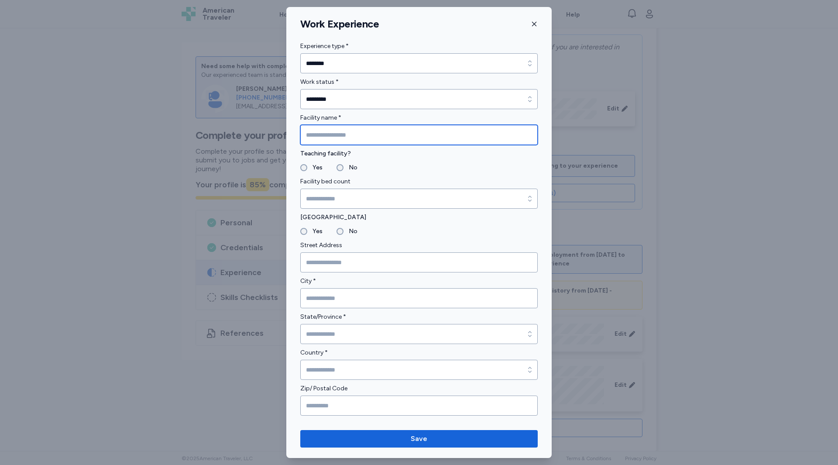
click at [319, 131] on input "Facility name *" at bounding box center [418, 135] width 237 height 20
type input "**********"
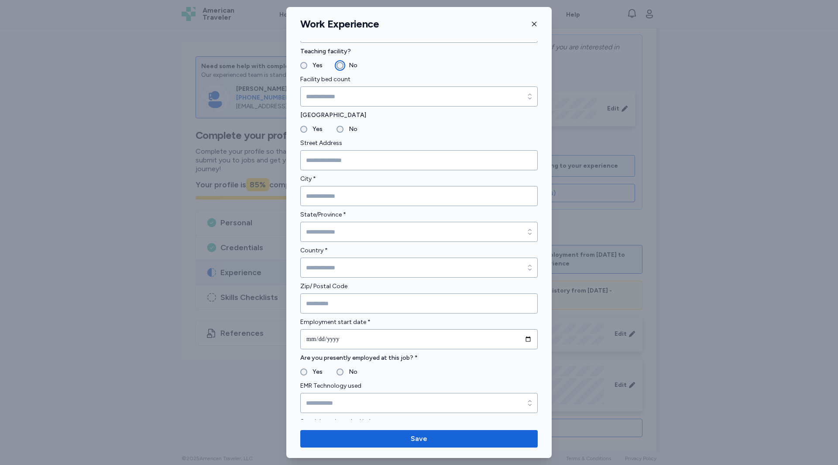
scroll to position [118, 0]
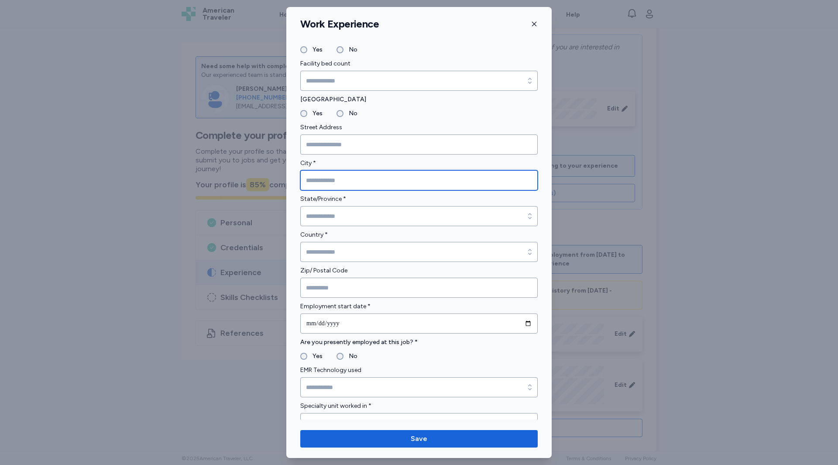
click at [320, 183] on input "City *" at bounding box center [418, 180] width 237 height 20
type input "**********"
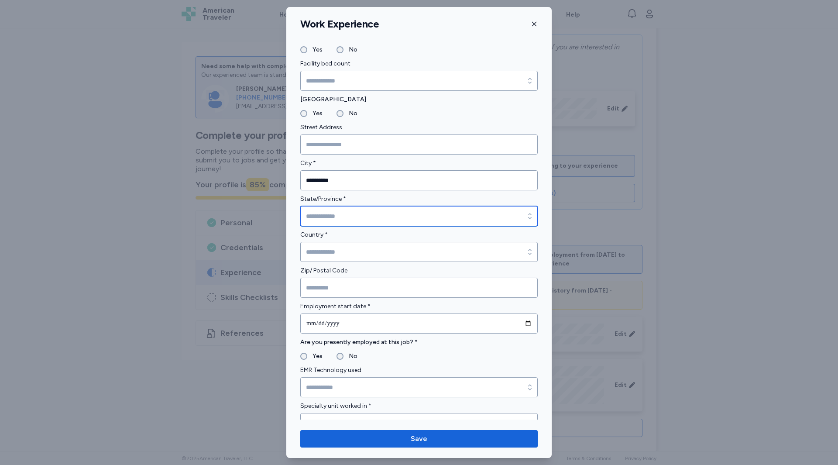
click at [320, 209] on input "State/Province *" at bounding box center [418, 216] width 237 height 20
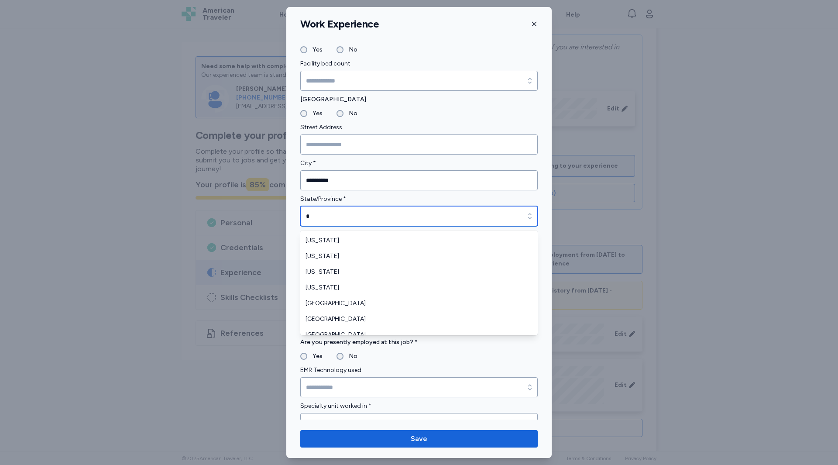
scroll to position [106, 0]
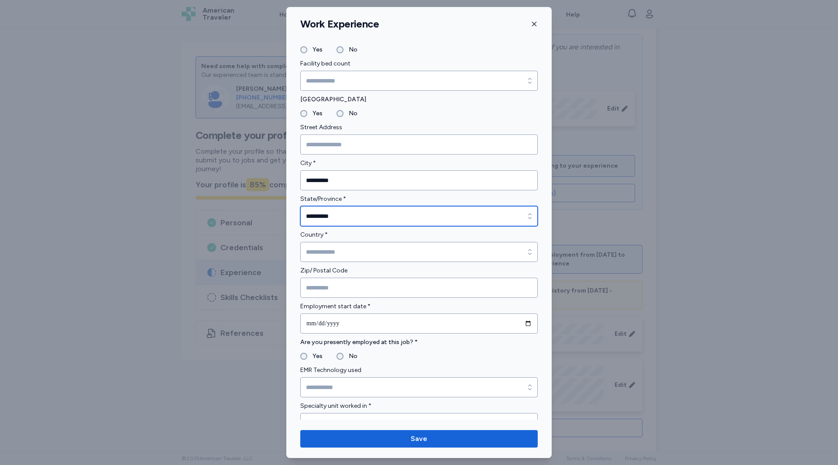
type input "**********"
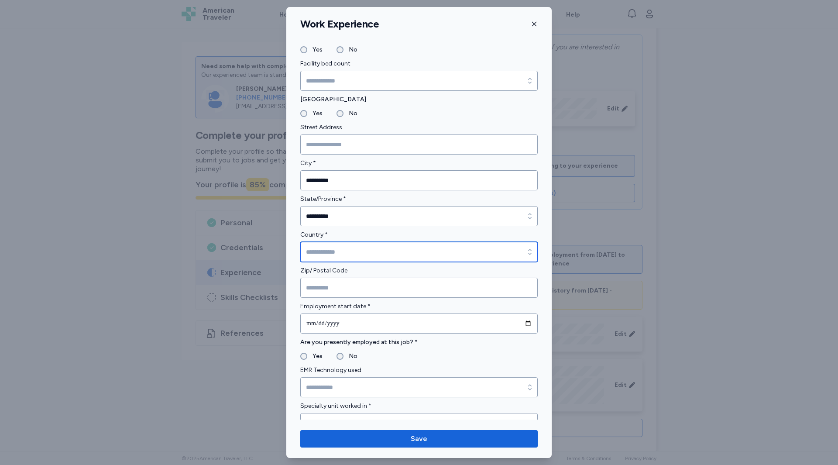
click at [323, 257] on input "Country *" at bounding box center [418, 252] width 237 height 20
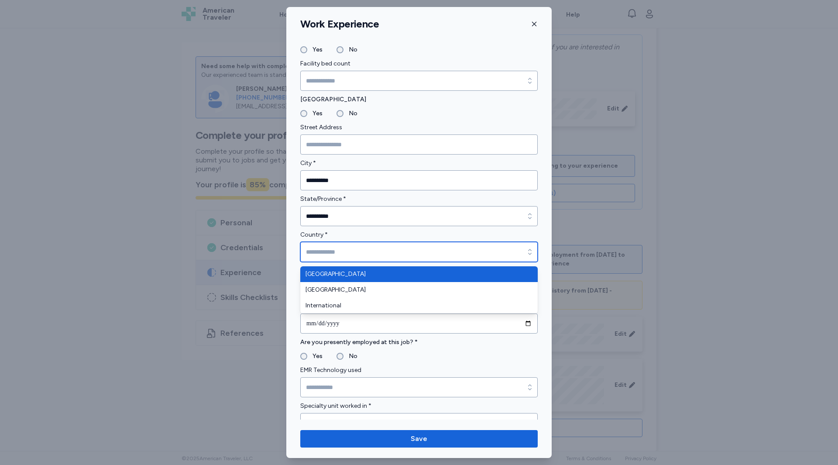
type input "**********"
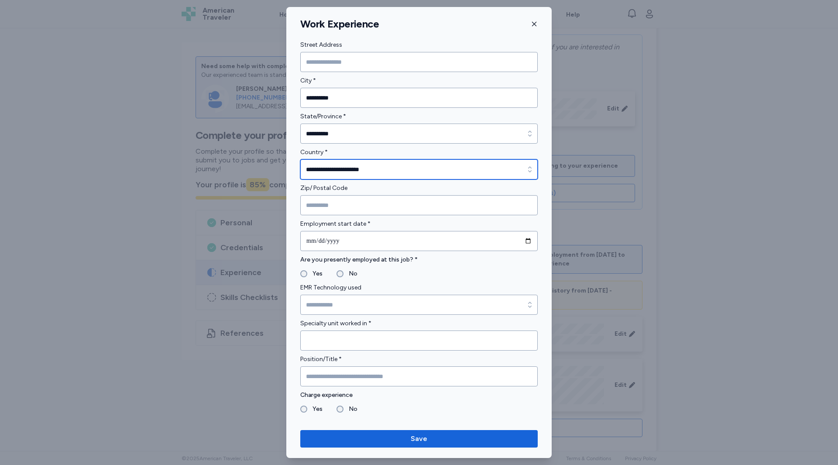
scroll to position [219, 0]
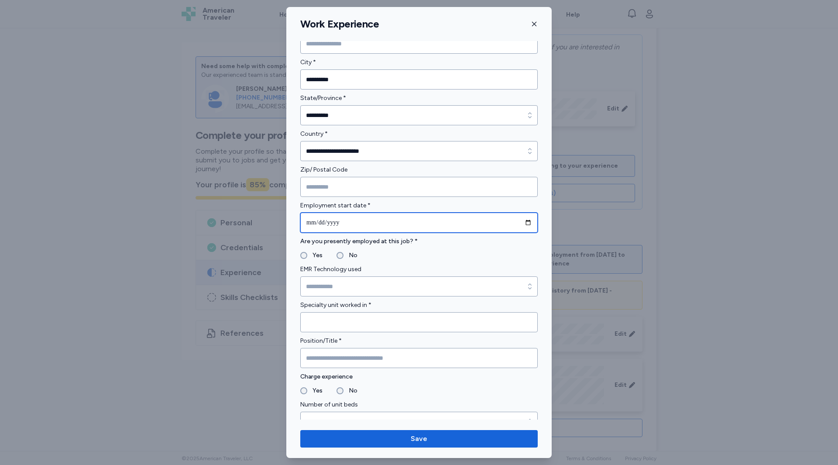
click at [314, 225] on input "date" at bounding box center [418, 223] width 237 height 20
type input "**********"
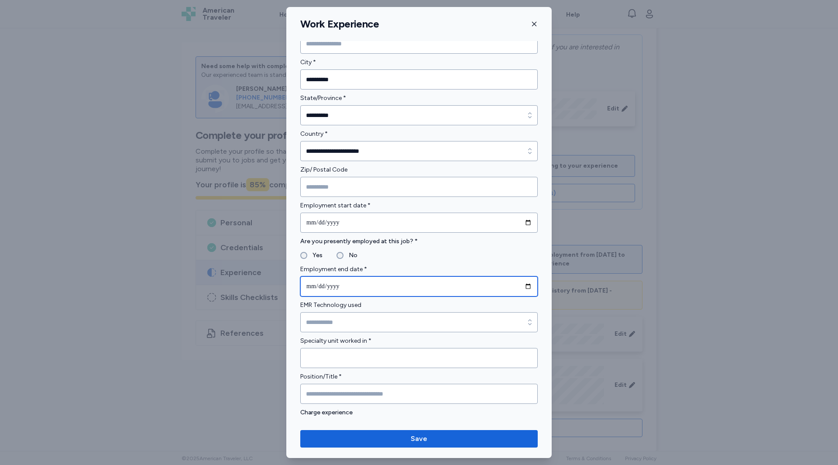
click at [310, 285] on input "date" at bounding box center [418, 286] width 237 height 20
type input "**********"
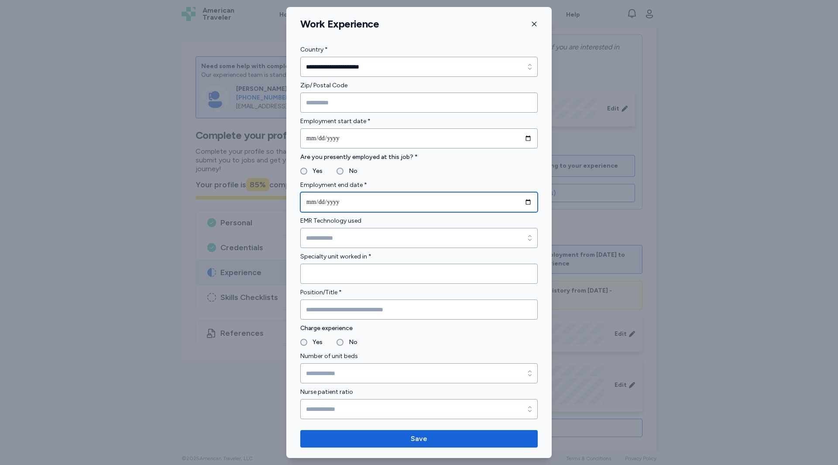
scroll to position [306, 0]
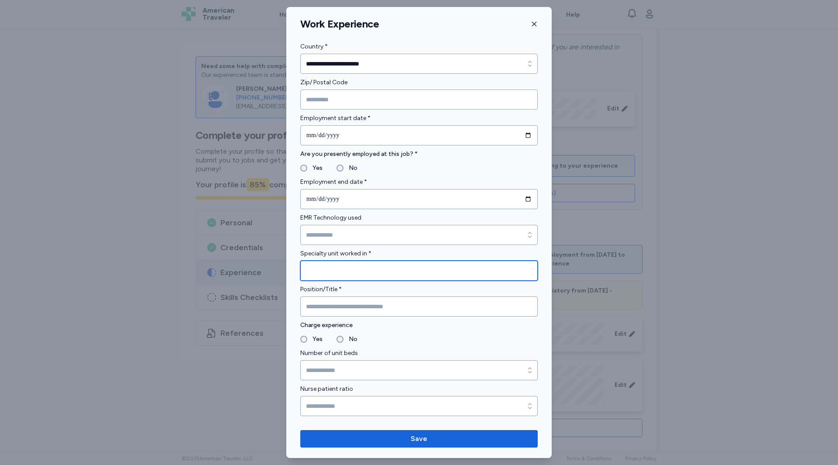
click at [333, 267] on input "Specialty unit worked in *" at bounding box center [418, 271] width 237 height 20
type input "**********"
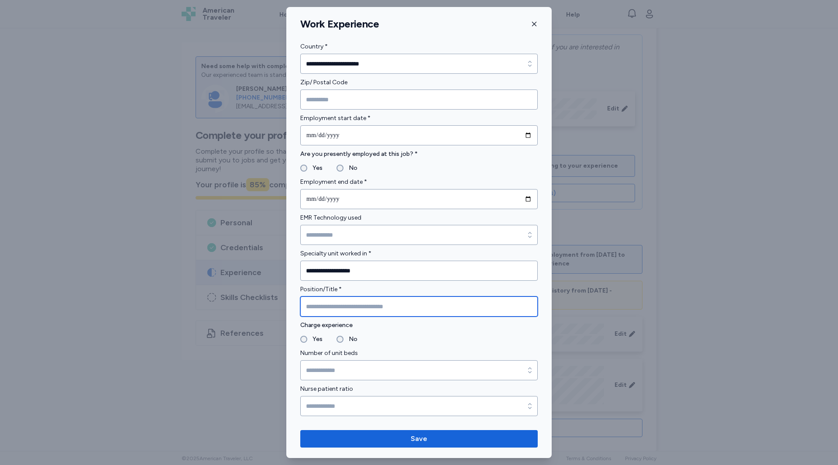
click at [332, 304] on input "Position/Title *" at bounding box center [418, 306] width 237 height 20
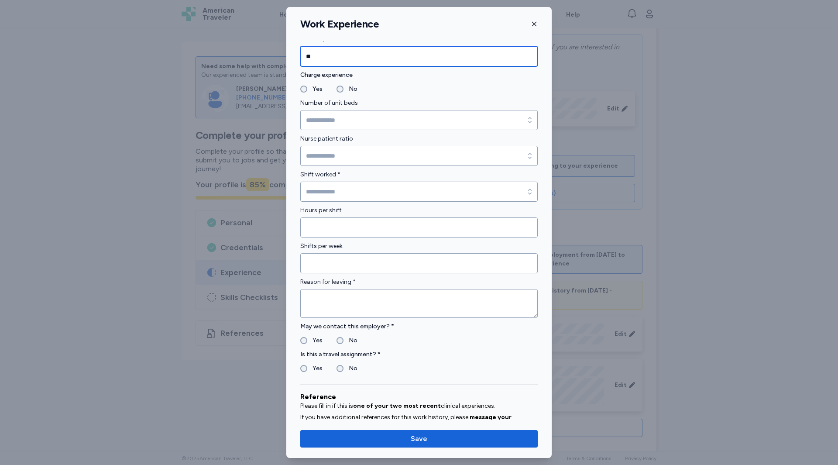
scroll to position [555, 0]
type input "**"
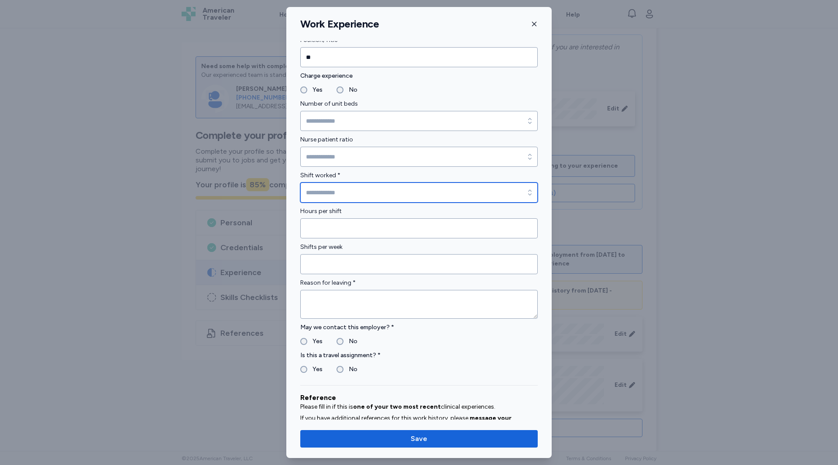
click at [346, 192] on input "Shift worked *" at bounding box center [418, 192] width 237 height 20
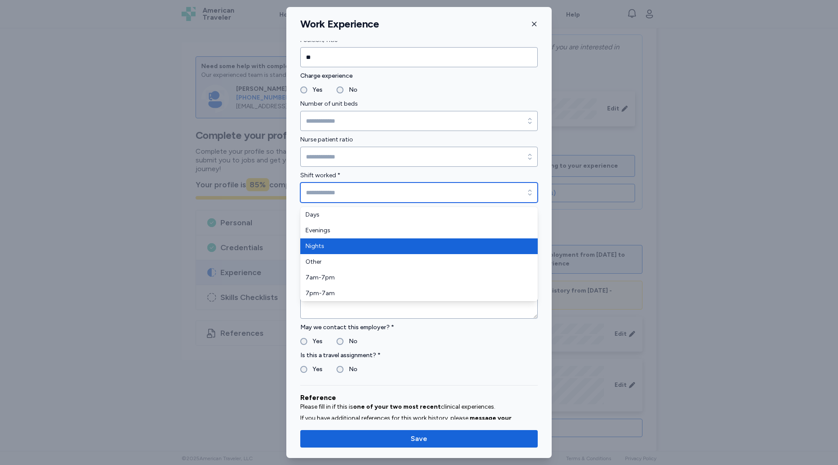
type input "******"
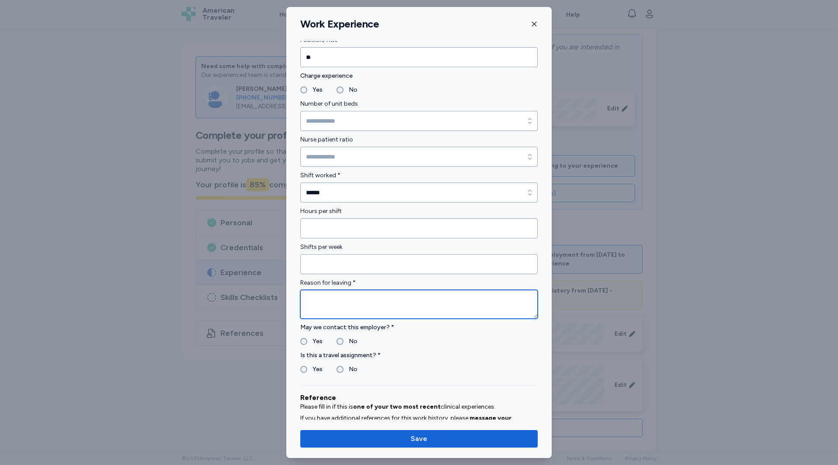
click at [328, 316] on textarea at bounding box center [418, 304] width 237 height 29
type textarea "**********"
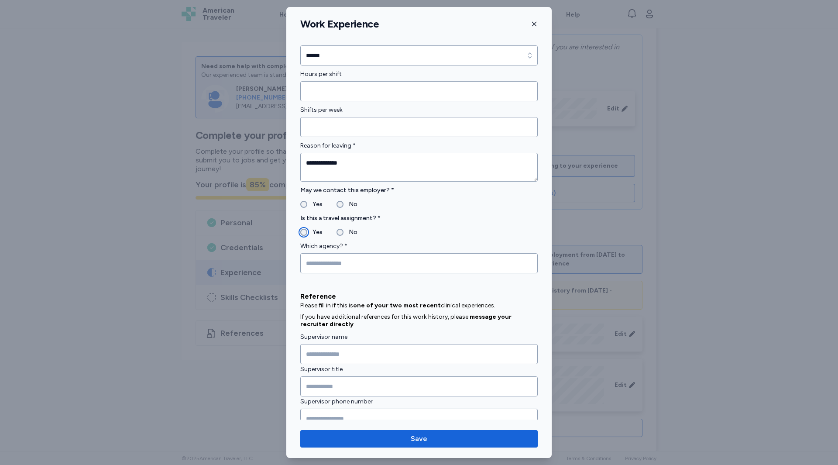
scroll to position [705, 0]
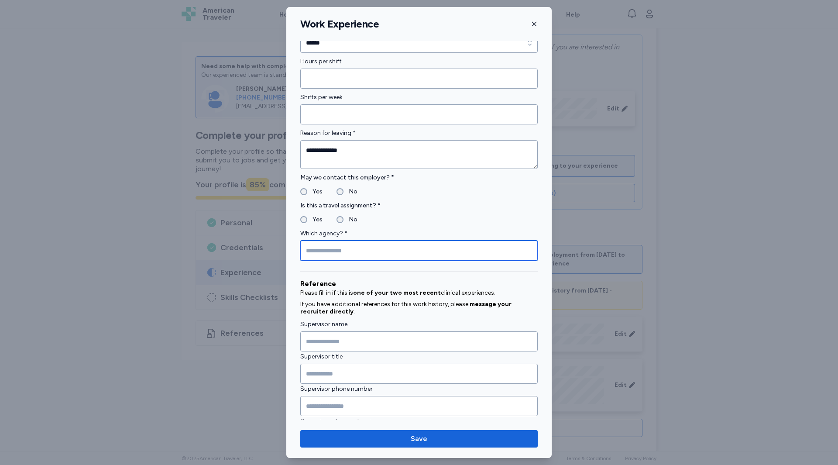
click at [316, 254] on input "Which agency? *" at bounding box center [418, 250] width 237 height 20
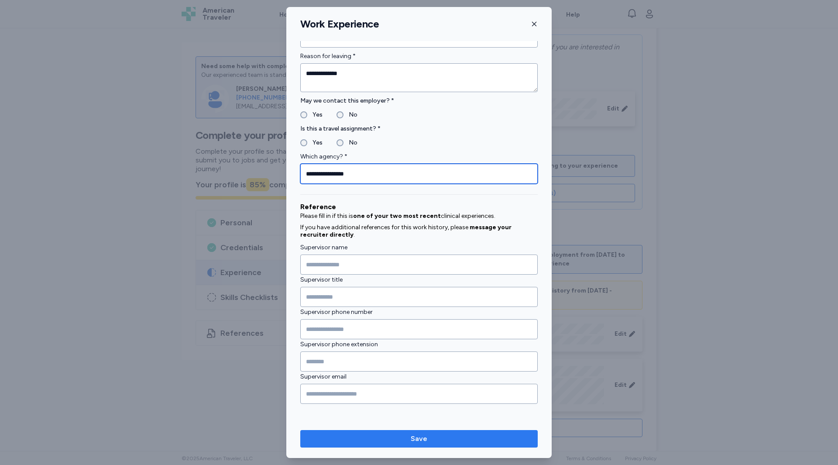
type input "**********"
click at [422, 438] on span "Save" at bounding box center [419, 438] width 17 height 10
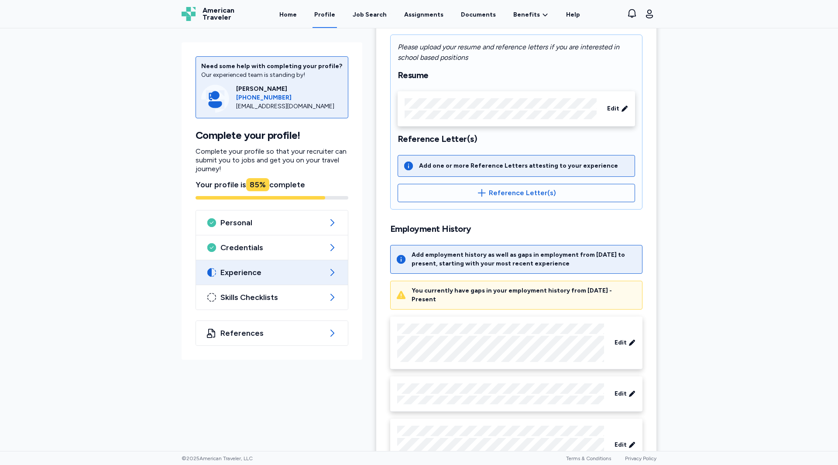
scroll to position [201, 0]
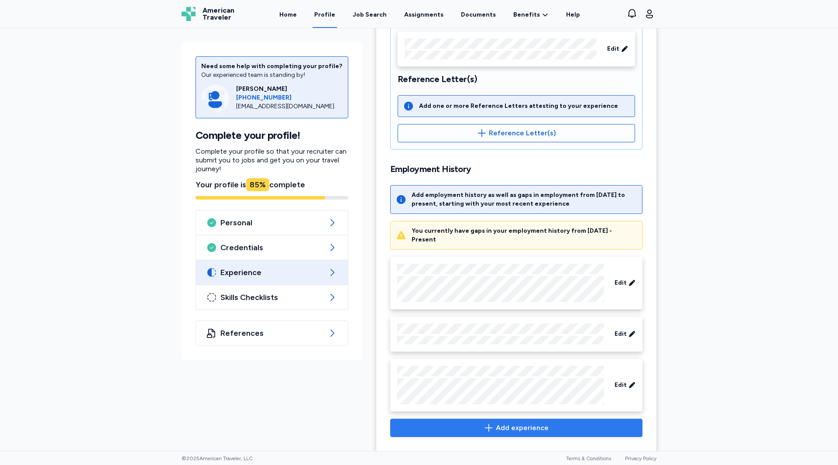
click at [517, 425] on span "Add experience" at bounding box center [522, 427] width 53 height 10
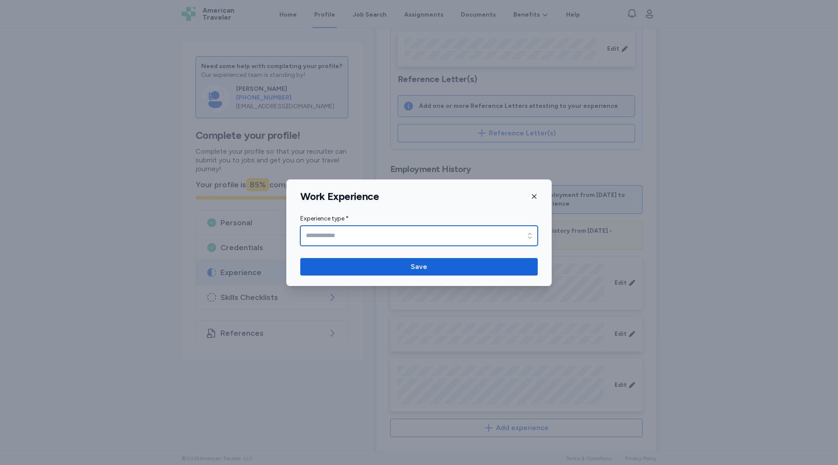
click at [322, 233] on input "Experience type *" at bounding box center [418, 236] width 237 height 20
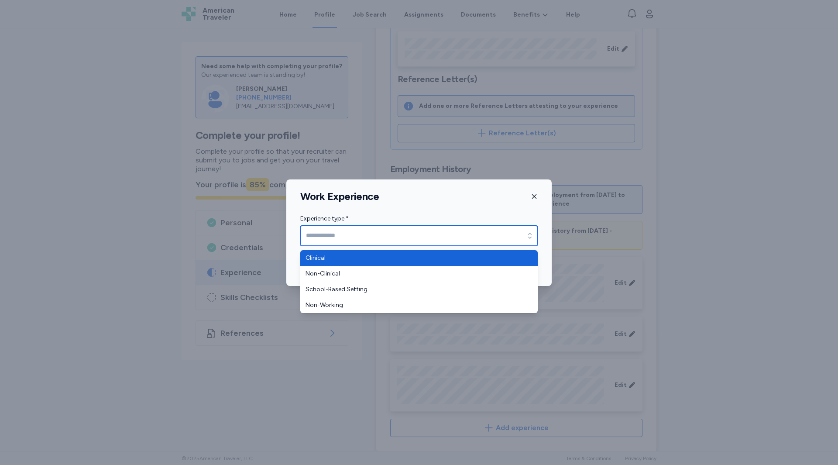
type input "********"
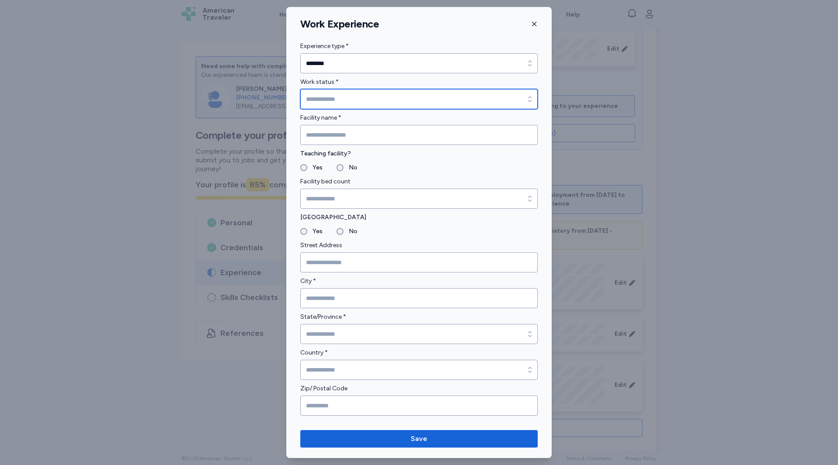
click at [324, 106] on input "Work status *" at bounding box center [418, 99] width 237 height 20
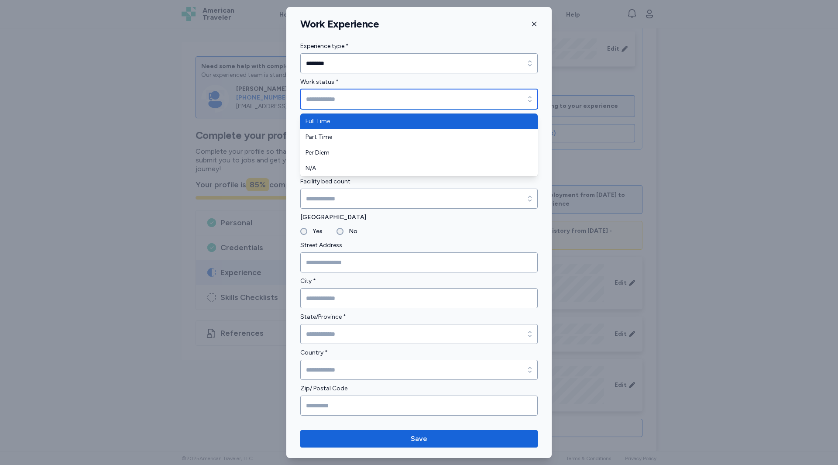
type input "*********"
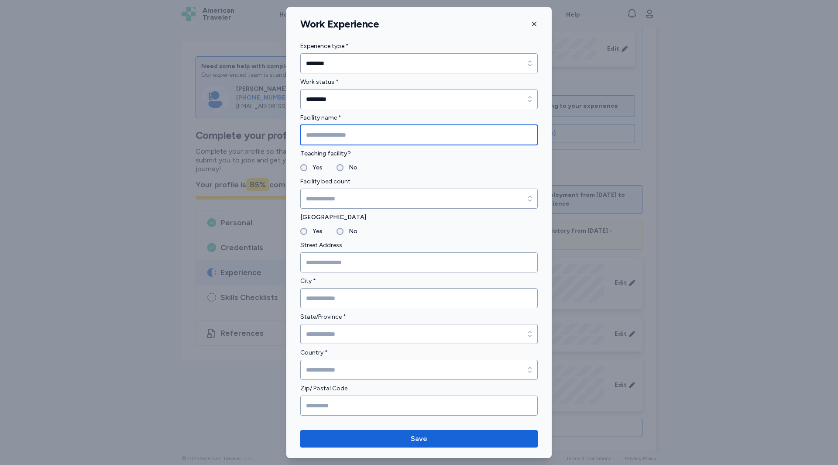
click at [334, 136] on input "Facility name *" at bounding box center [418, 135] width 237 height 20
type input "**********"
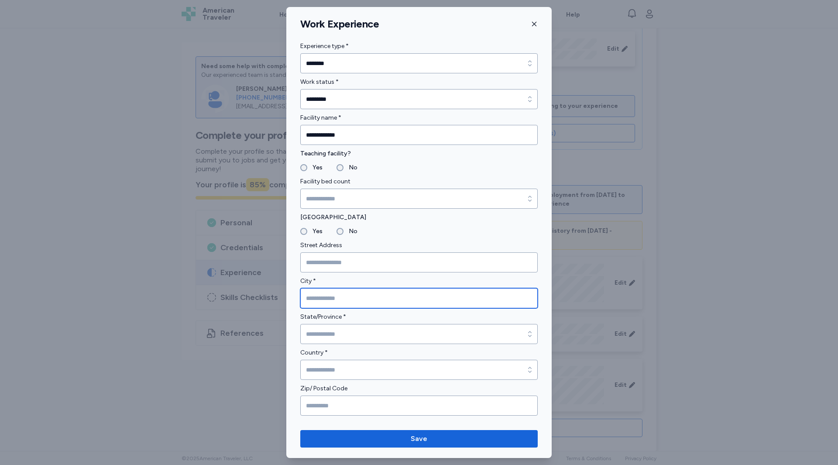
click at [317, 292] on input "City *" at bounding box center [418, 298] width 237 height 20
type input "*********"
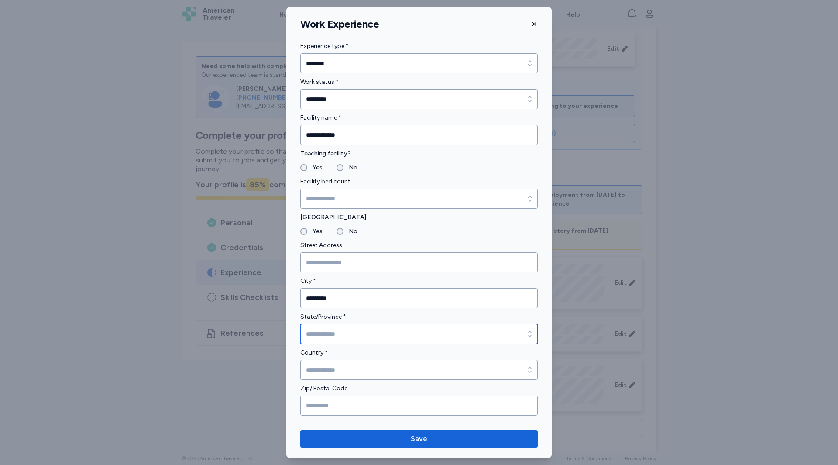
click at [314, 338] on input "State/Province *" at bounding box center [418, 334] width 237 height 20
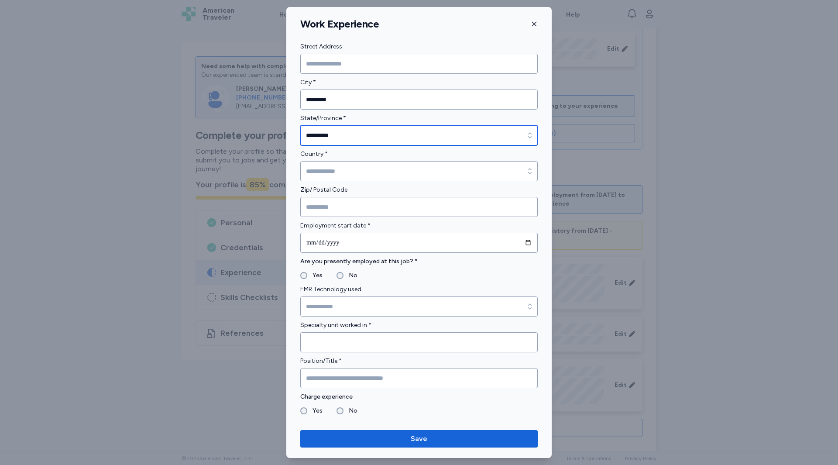
scroll to position [225, 0]
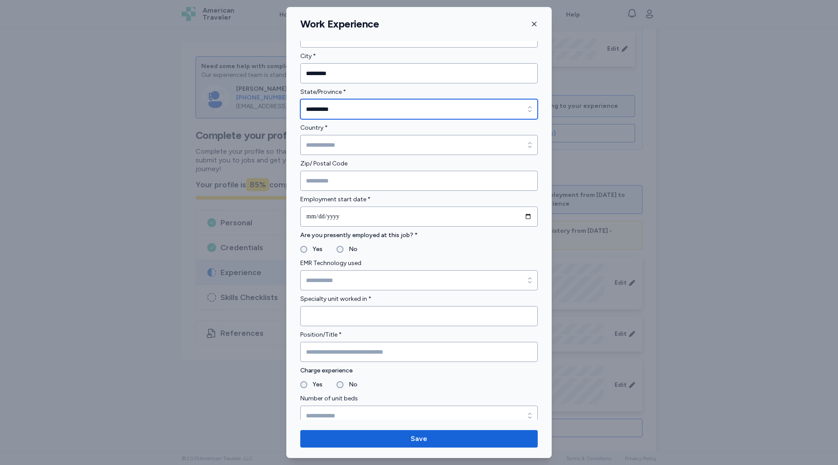
type input "**********"
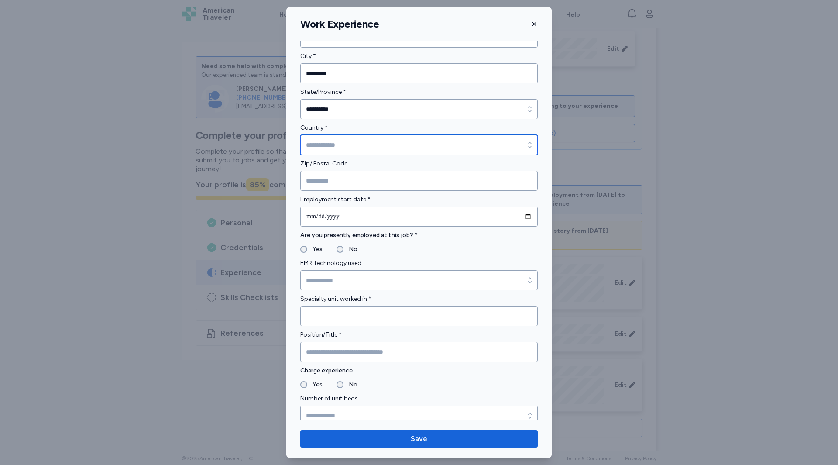
click at [334, 145] on input "Country *" at bounding box center [418, 145] width 237 height 20
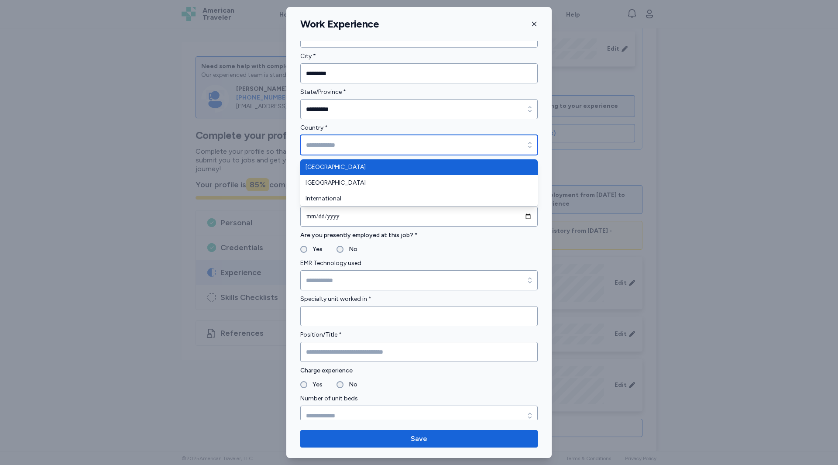
type input "**********"
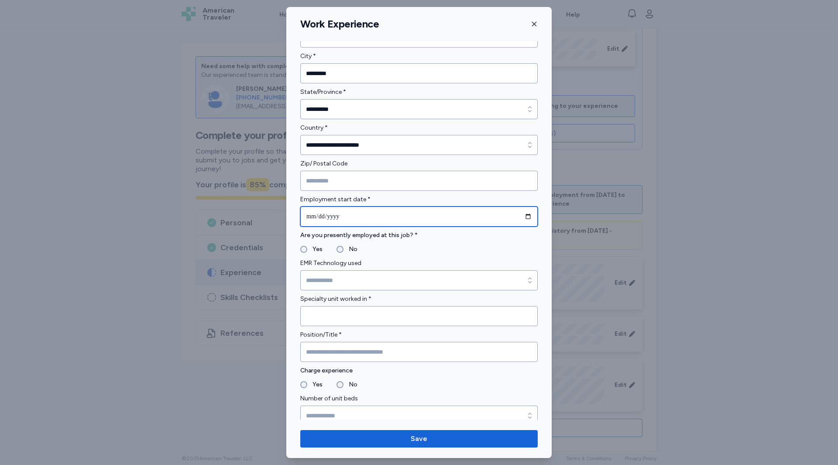
click at [316, 216] on input "date" at bounding box center [418, 216] width 237 height 20
type input "**********"
click at [336, 252] on div "No" at bounding box center [346, 249] width 21 height 10
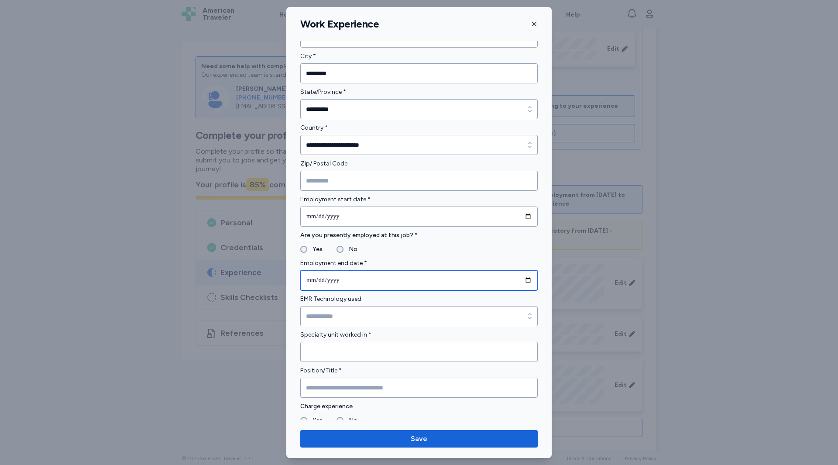
click at [311, 279] on input "date" at bounding box center [418, 280] width 237 height 20
type input "**********"
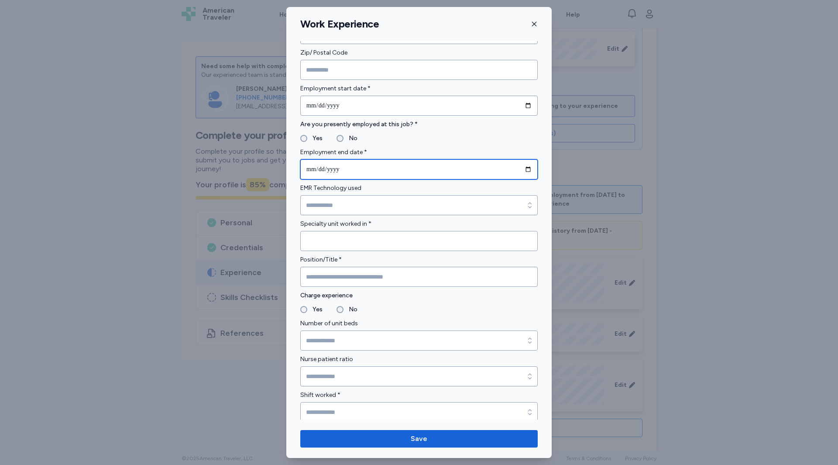
scroll to position [336, 0]
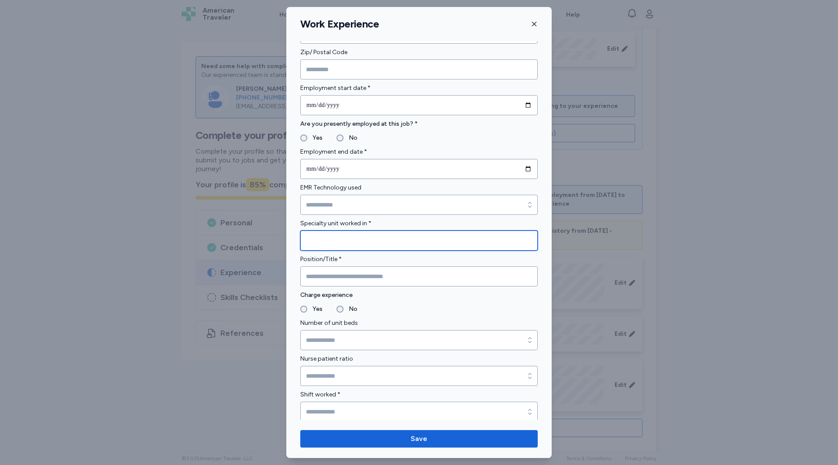
click at [308, 240] on input "Specialty unit worked in *" at bounding box center [418, 240] width 237 height 20
type input "***"
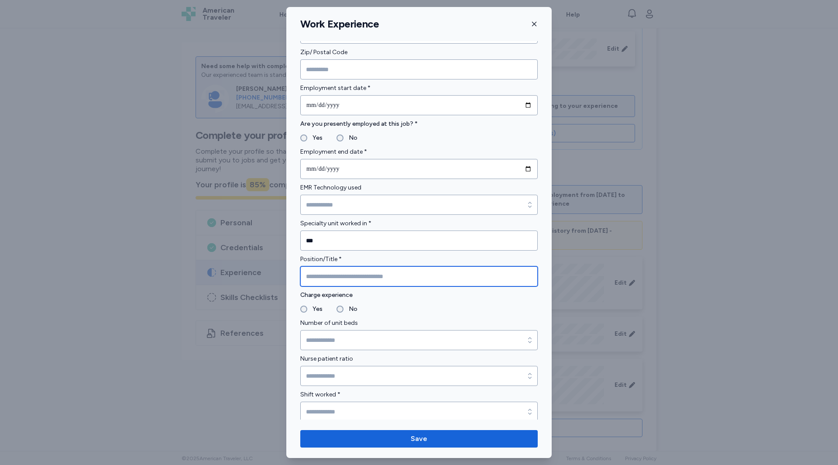
click at [313, 278] on input "Position/Title *" at bounding box center [418, 276] width 237 height 20
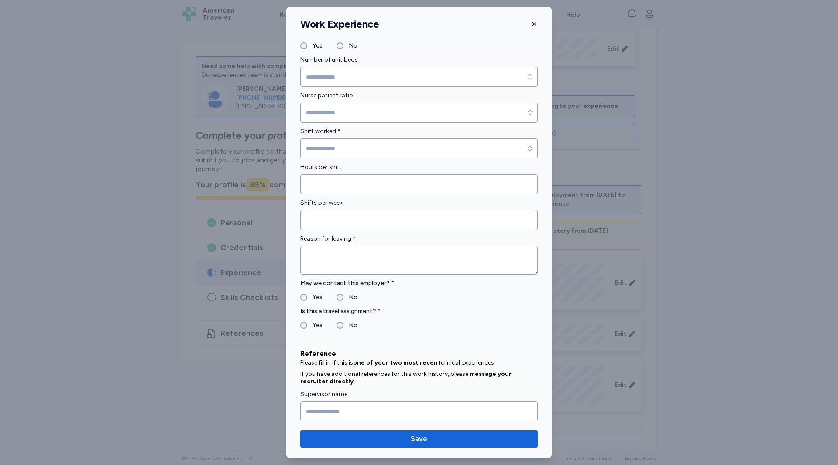
scroll to position [601, 0]
type input "**"
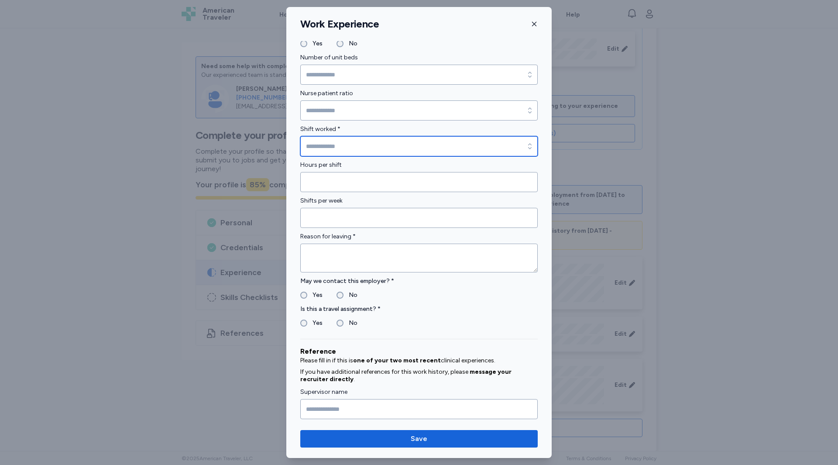
click at [315, 148] on input "Shift worked *" at bounding box center [418, 146] width 237 height 20
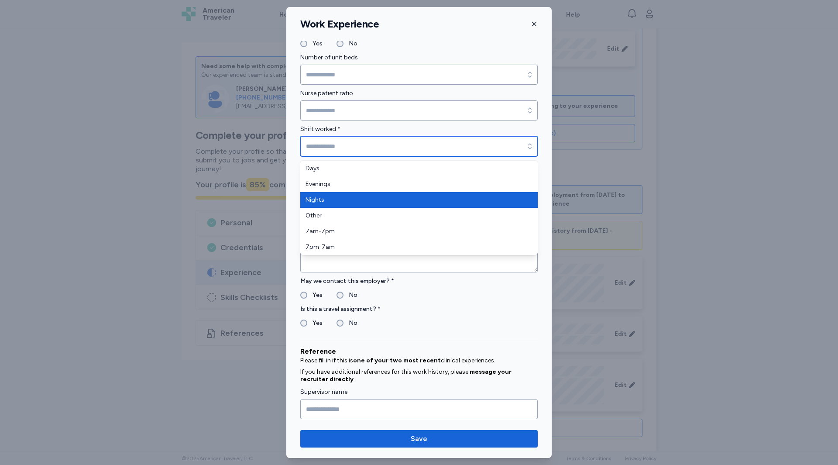
type input "******"
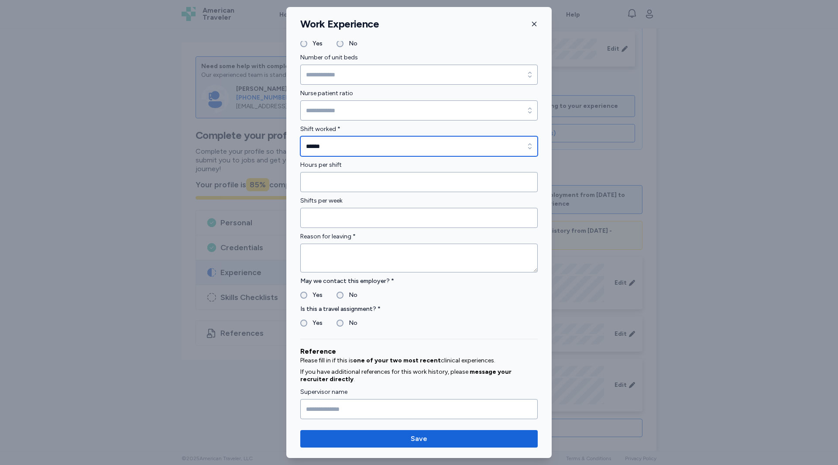
scroll to position [653, 0]
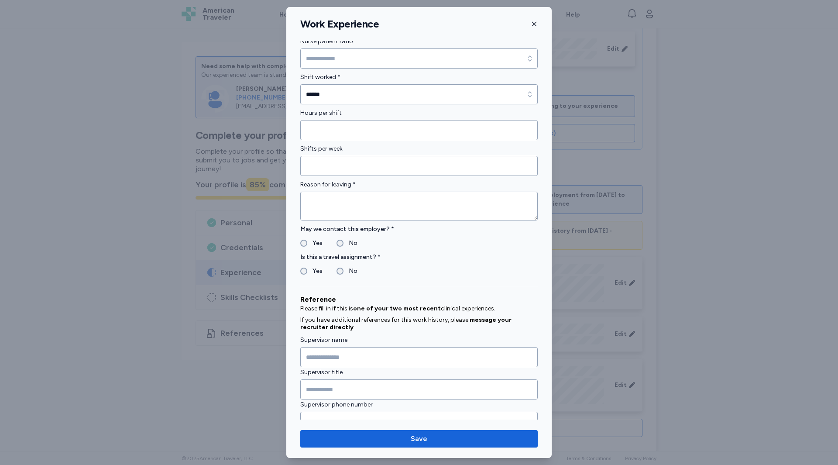
click at [308, 244] on label "Yes" at bounding box center [314, 243] width 15 height 10
click at [316, 273] on label "Yes" at bounding box center [314, 271] width 15 height 10
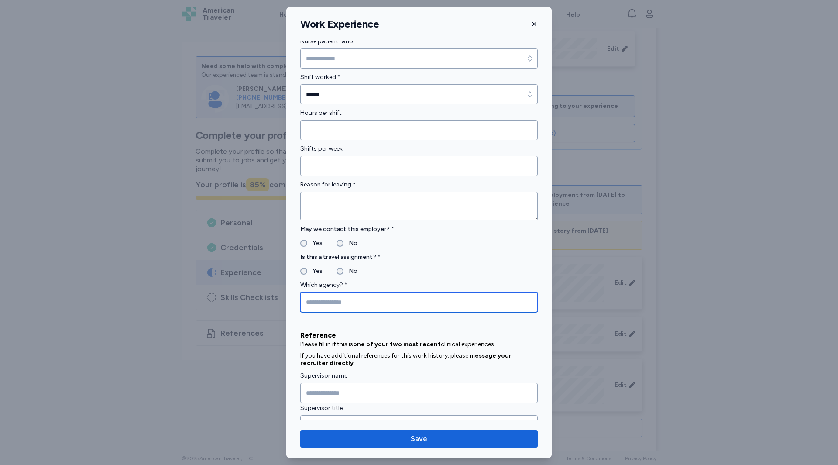
click at [366, 304] on input "Which agency? *" at bounding box center [418, 302] width 237 height 20
type input "**********"
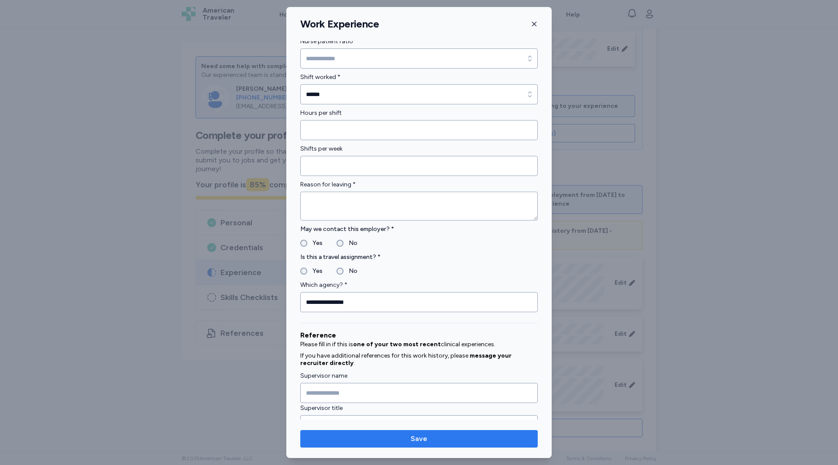
click at [401, 444] on button "Save" at bounding box center [418, 438] width 237 height 17
type textarea "**********"
click at [396, 439] on span "Save" at bounding box center [418, 438] width 223 height 10
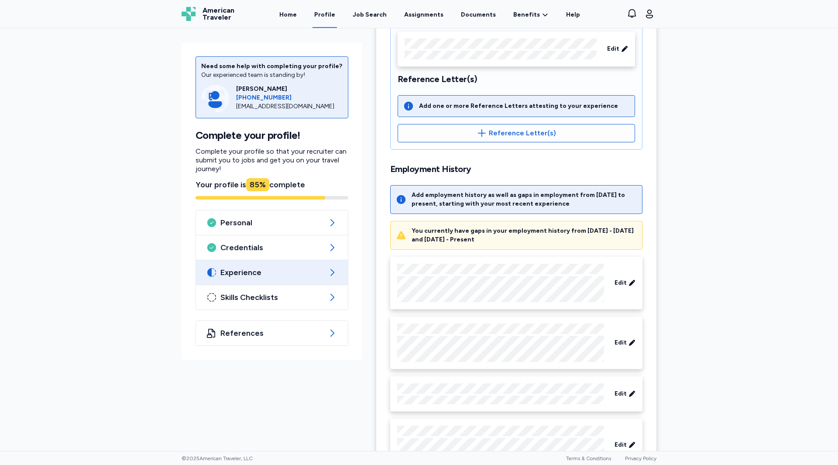
scroll to position [268, 0]
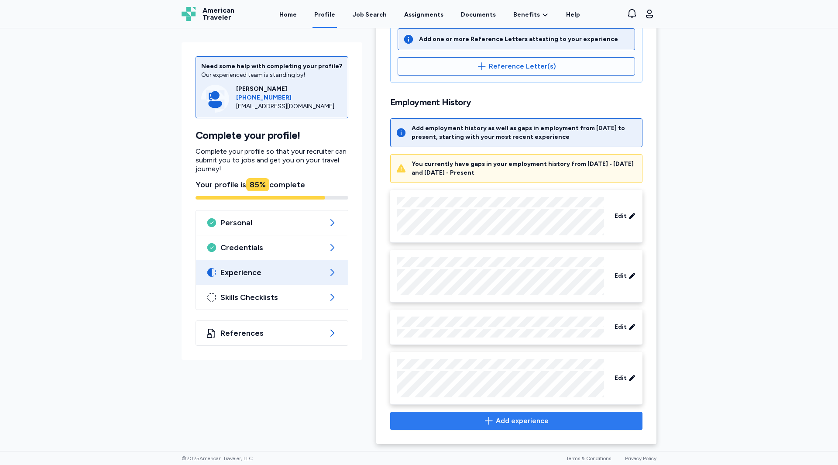
click at [522, 420] on span "Add experience" at bounding box center [522, 420] width 53 height 10
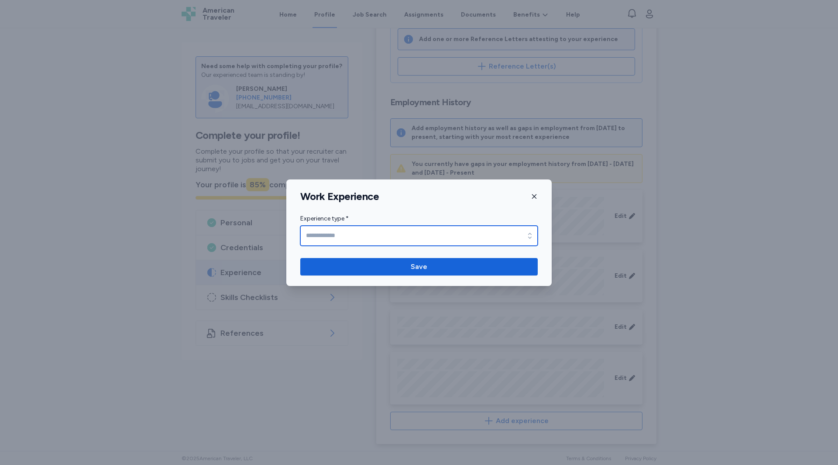
click at [392, 242] on input "Experience type *" at bounding box center [418, 236] width 237 height 20
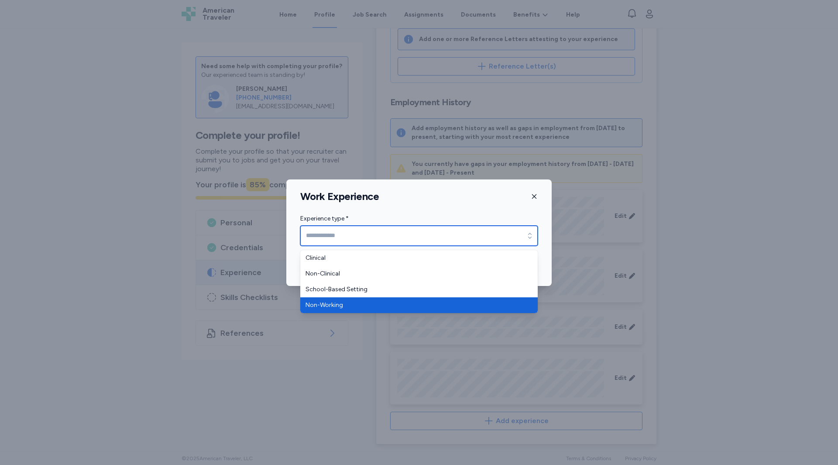
type input "**********"
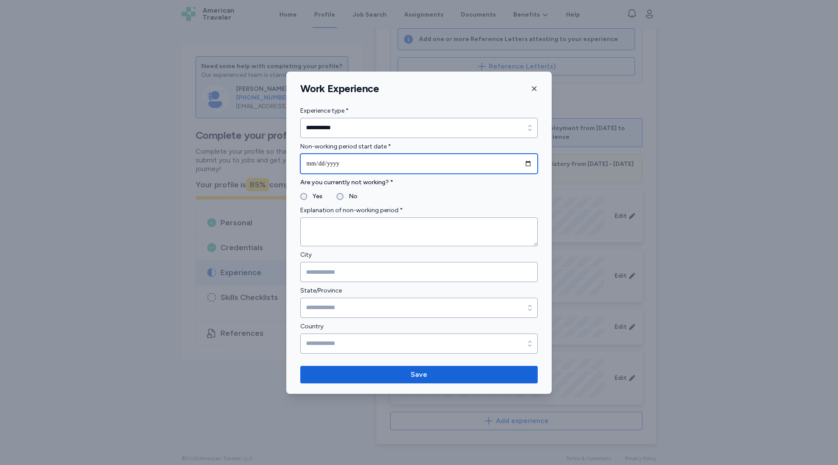
click at [307, 165] on input "date" at bounding box center [418, 164] width 237 height 20
type input "**********"
click at [347, 196] on label "No" at bounding box center [350, 196] width 14 height 10
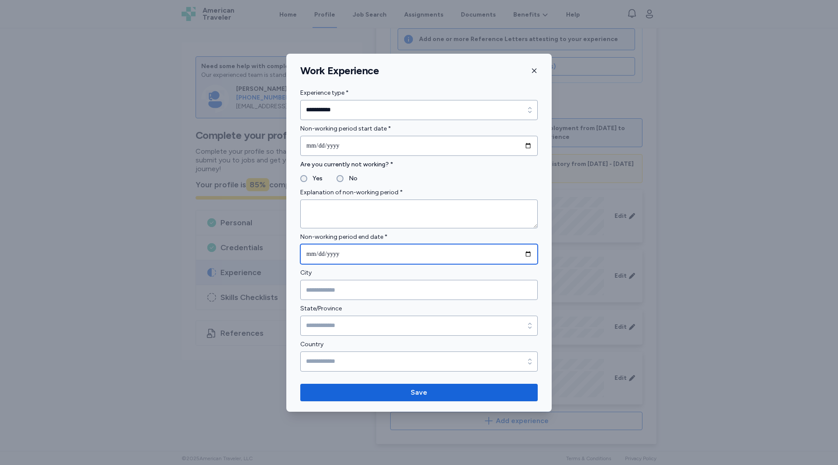
click at [312, 252] on input "date" at bounding box center [418, 254] width 237 height 20
type input "**********"
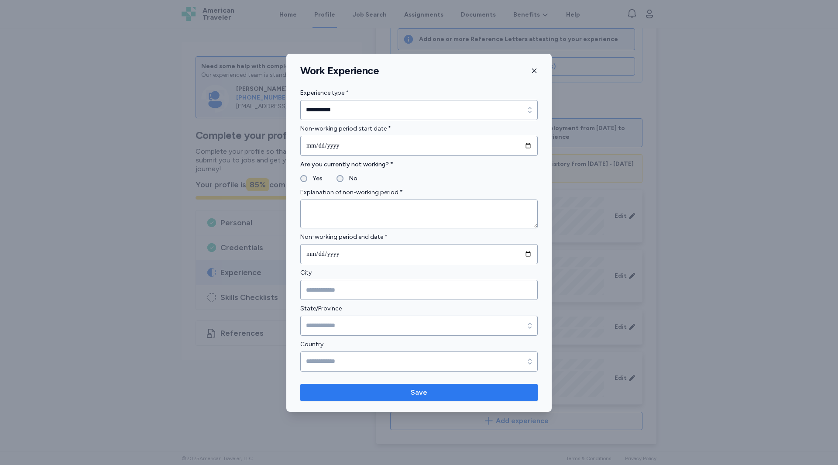
click at [414, 391] on span "Save" at bounding box center [419, 392] width 17 height 10
type textarea "*********"
click at [422, 392] on span "Save" at bounding box center [419, 392] width 17 height 10
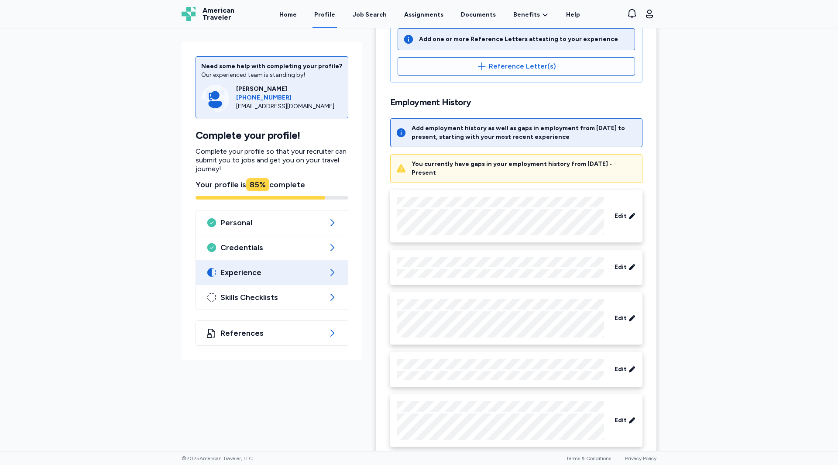
scroll to position [303, 0]
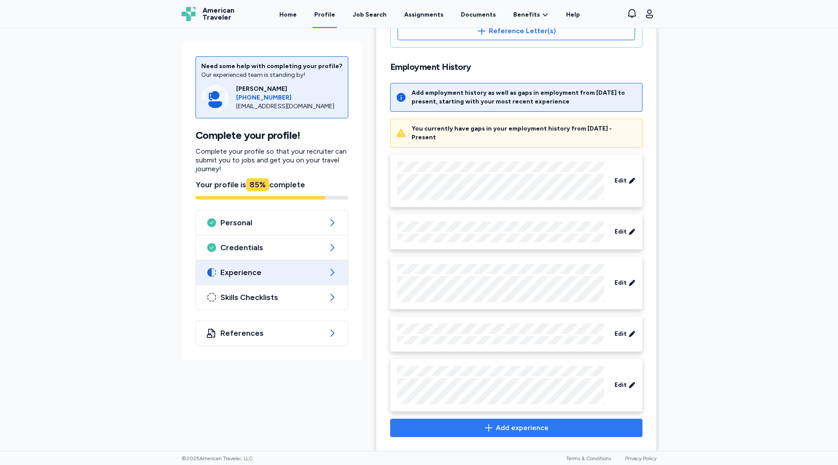
click at [511, 418] on button "Add experience" at bounding box center [516, 427] width 252 height 18
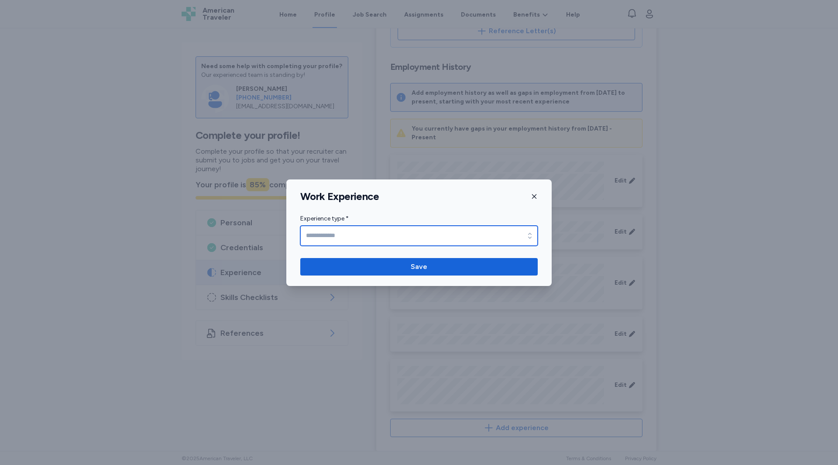
click at [390, 237] on input "Experience type *" at bounding box center [418, 236] width 237 height 20
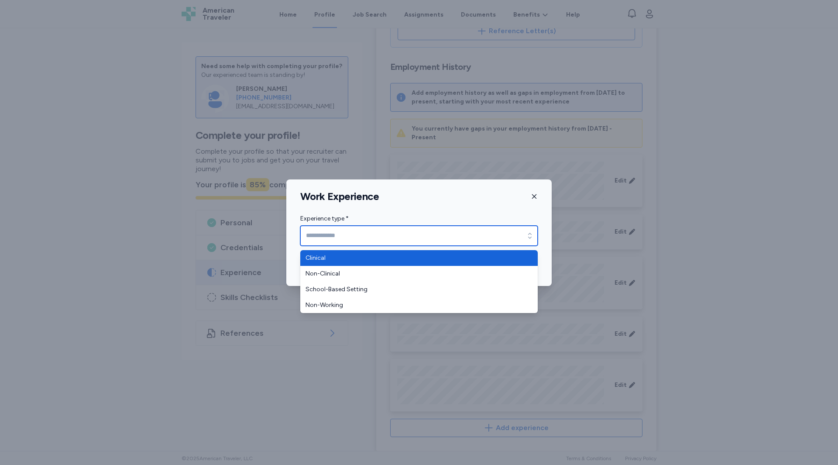
type input "********"
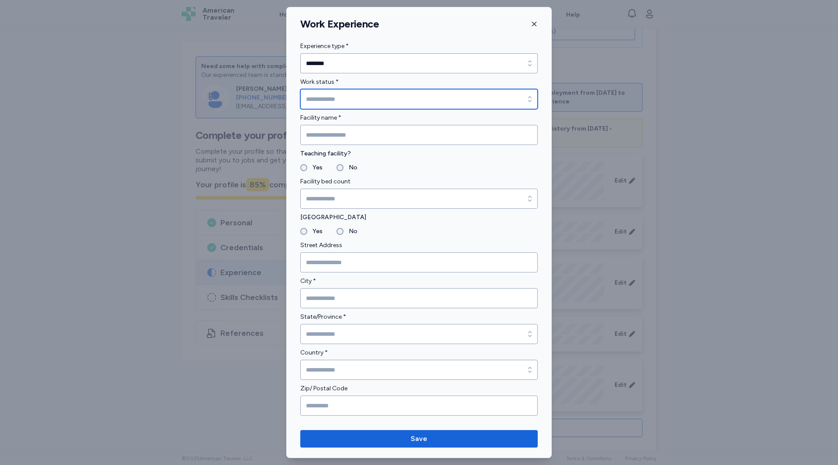
click at [342, 98] on input "Work status *" at bounding box center [418, 99] width 237 height 20
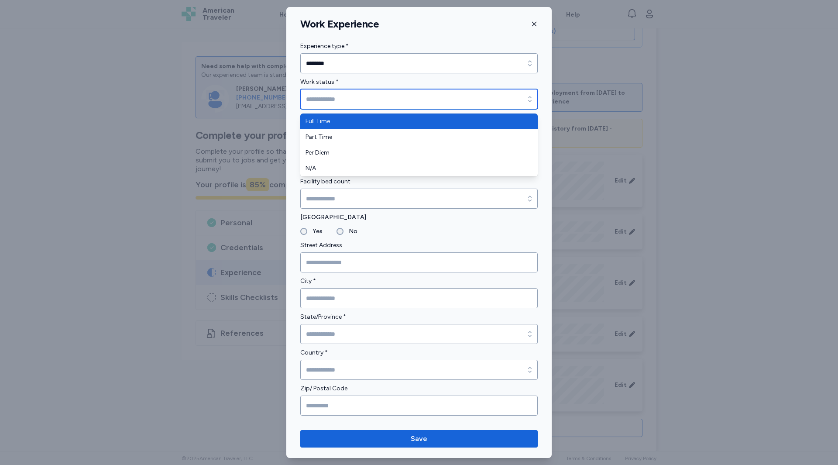
type input "*********"
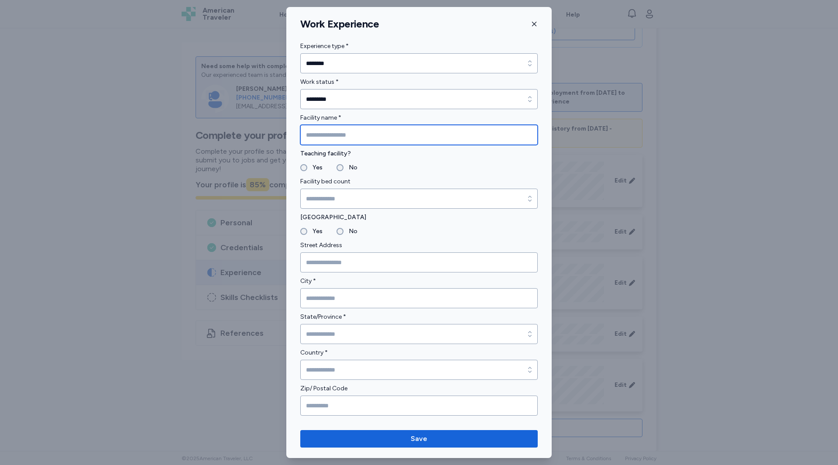
click at [324, 133] on input "Facility name *" at bounding box center [418, 135] width 237 height 20
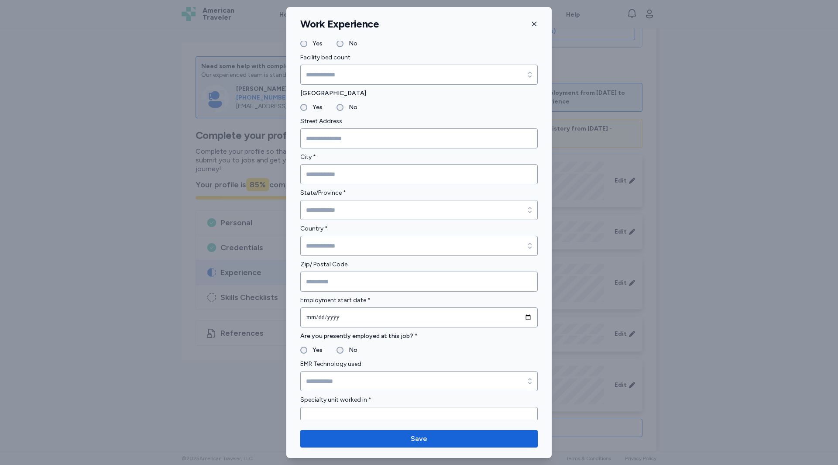
scroll to position [128, 0]
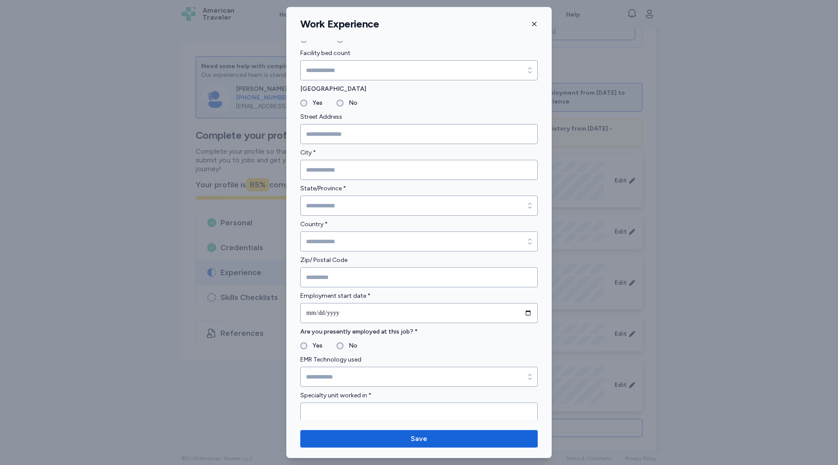
type input "**********"
click at [330, 169] on input "City *" at bounding box center [418, 170] width 237 height 20
type input "*********"
click at [339, 202] on input "State/Province *" at bounding box center [418, 205] width 237 height 20
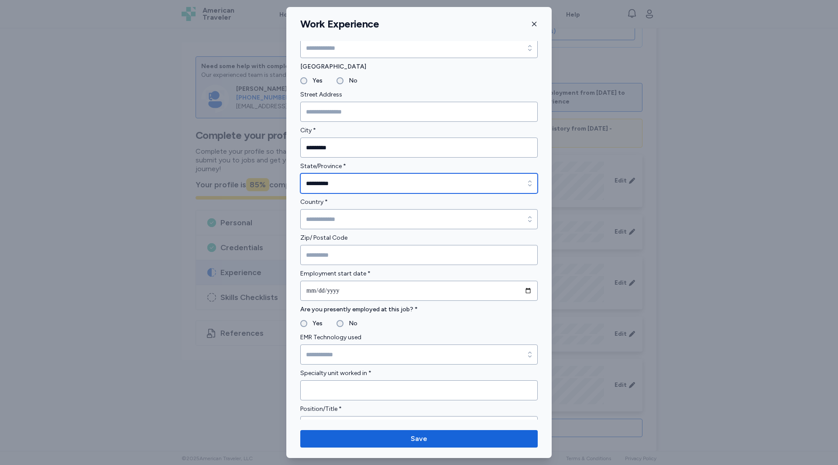
scroll to position [158, 0]
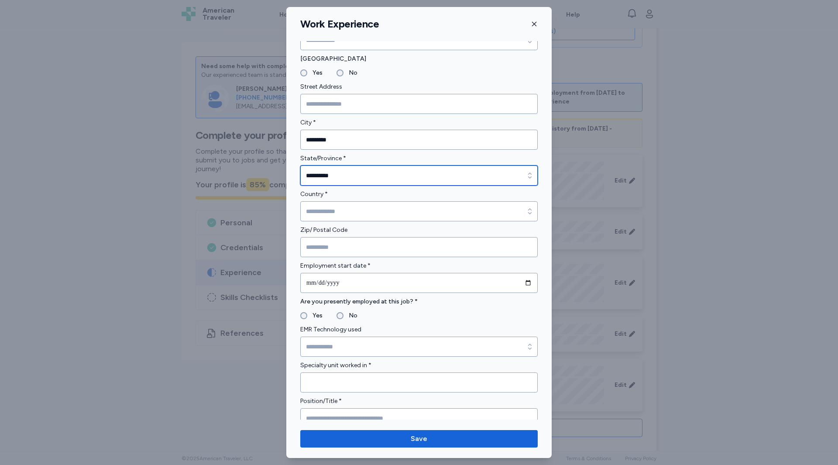
click at [339, 178] on input "**********" at bounding box center [418, 175] width 237 height 20
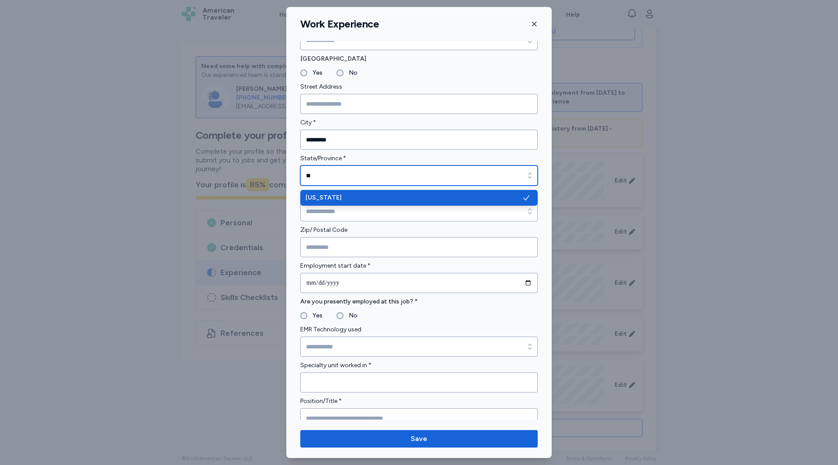
type input "*"
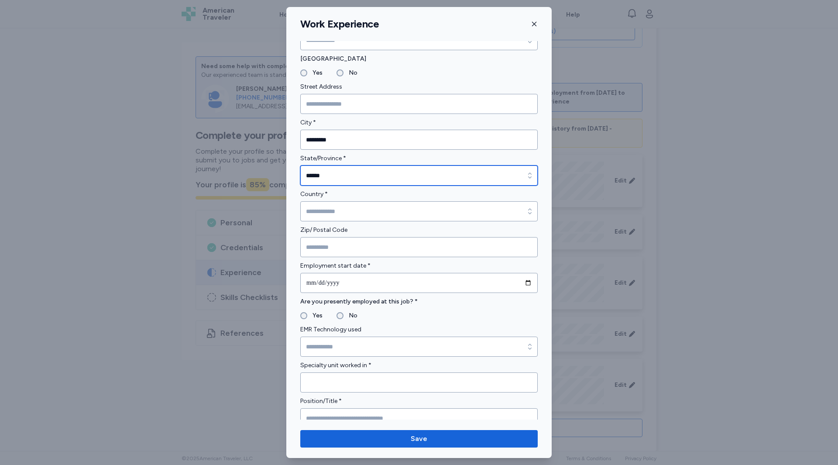
type input "******"
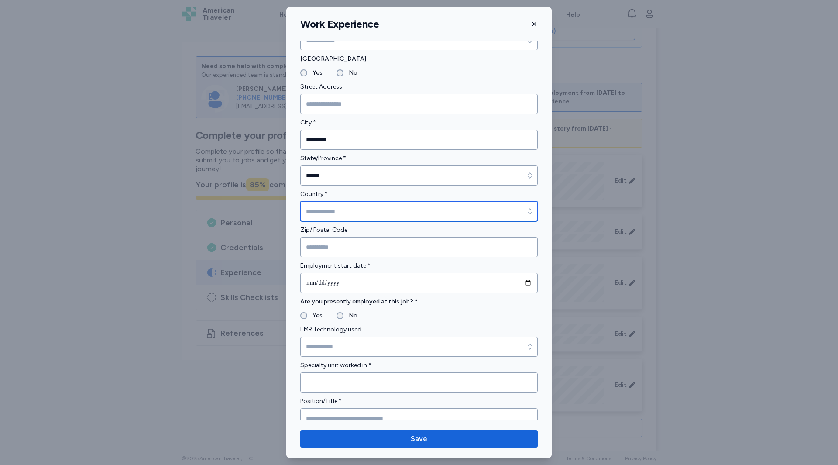
click at [337, 206] on input "Country *" at bounding box center [418, 211] width 237 height 20
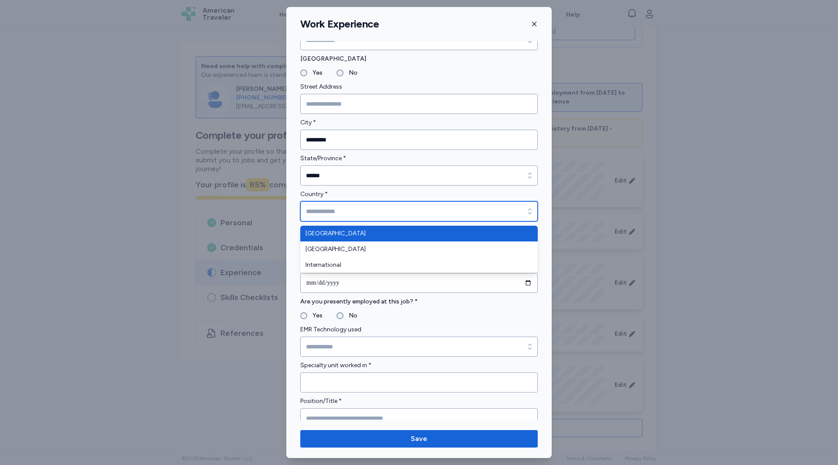
type input "**********"
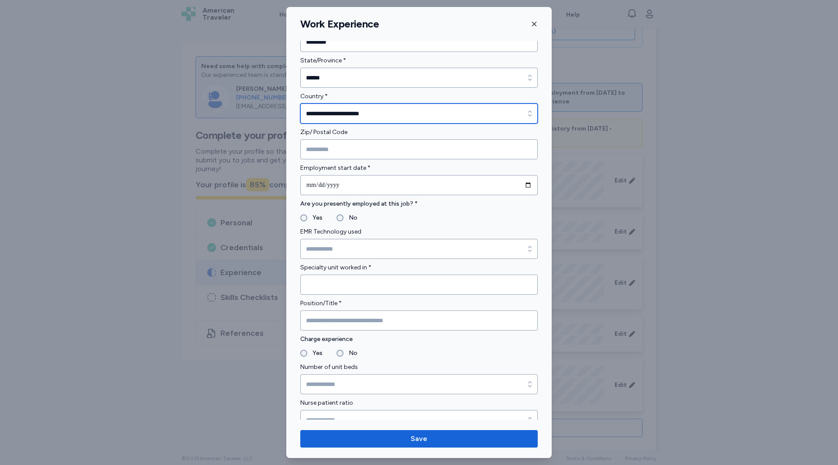
scroll to position [275, 0]
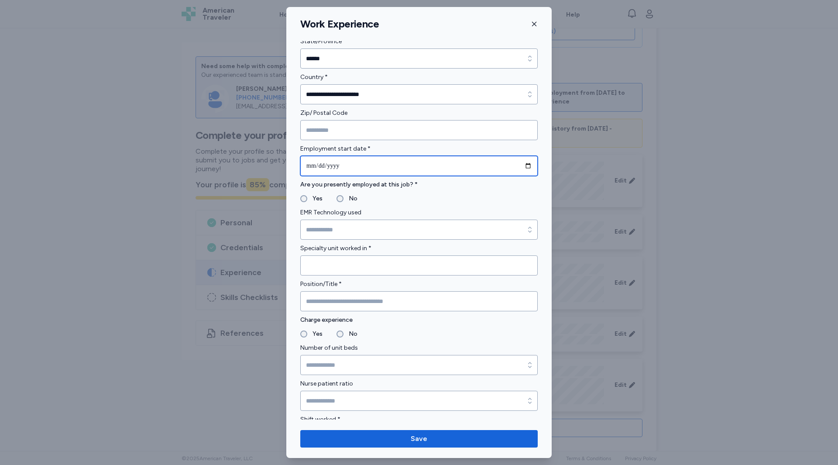
click at [309, 166] on input "date" at bounding box center [418, 166] width 237 height 20
type input "**********"
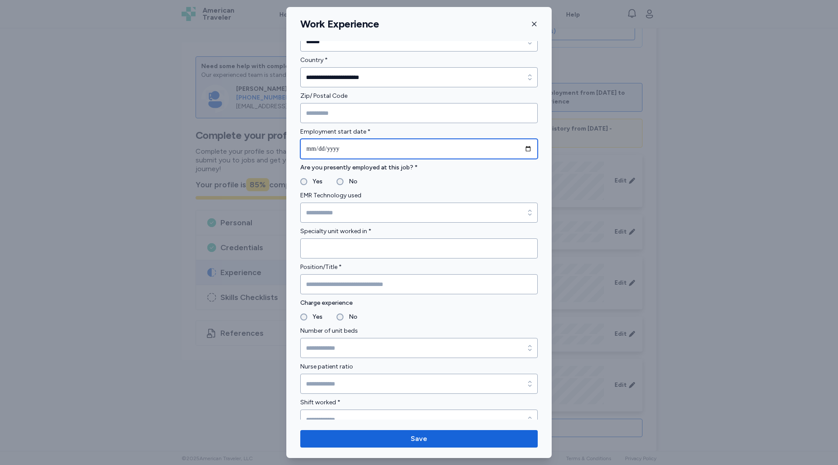
scroll to position [294, 0]
click at [357, 182] on fieldset "Yes No" at bounding box center [418, 180] width 237 height 10
click at [344, 181] on label "No" at bounding box center [350, 180] width 14 height 10
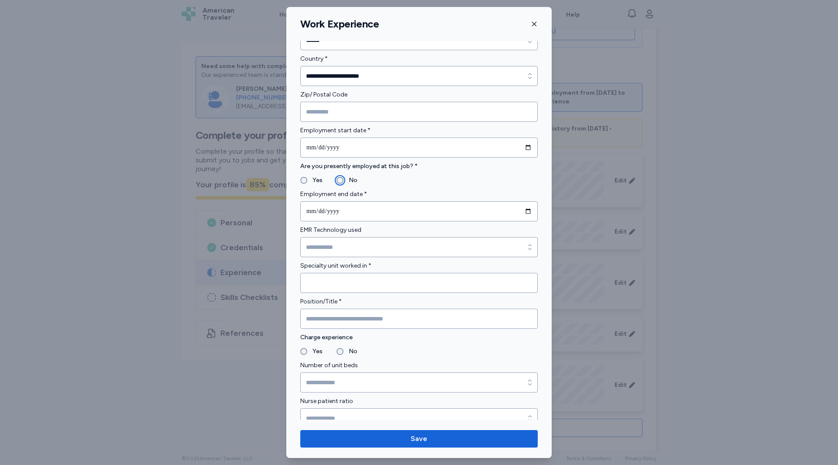
scroll to position [337, 0]
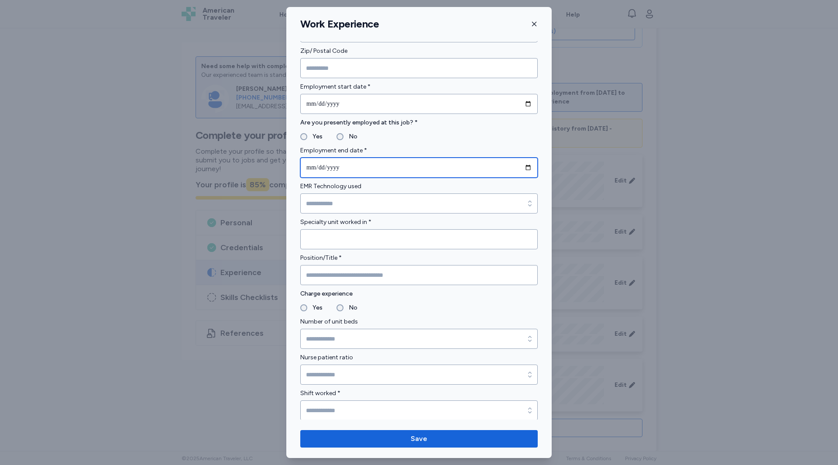
click at [312, 169] on input "date" at bounding box center [418, 168] width 237 height 20
type input "**********"
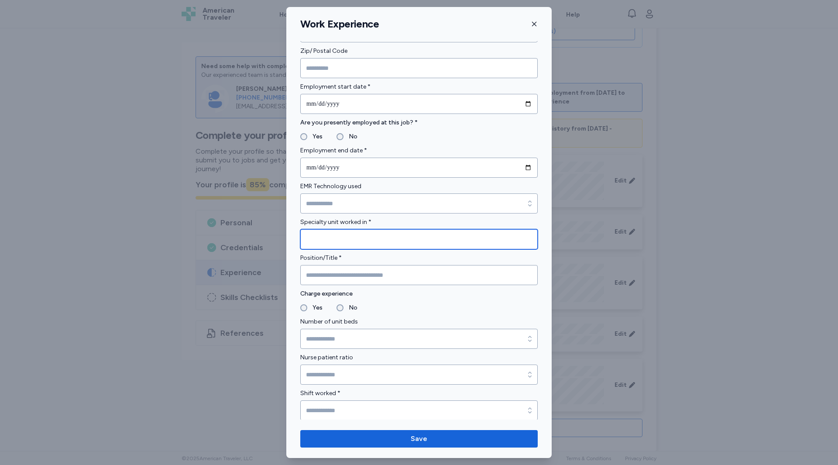
click at [336, 245] on input "Specialty unit worked in *" at bounding box center [418, 239] width 237 height 20
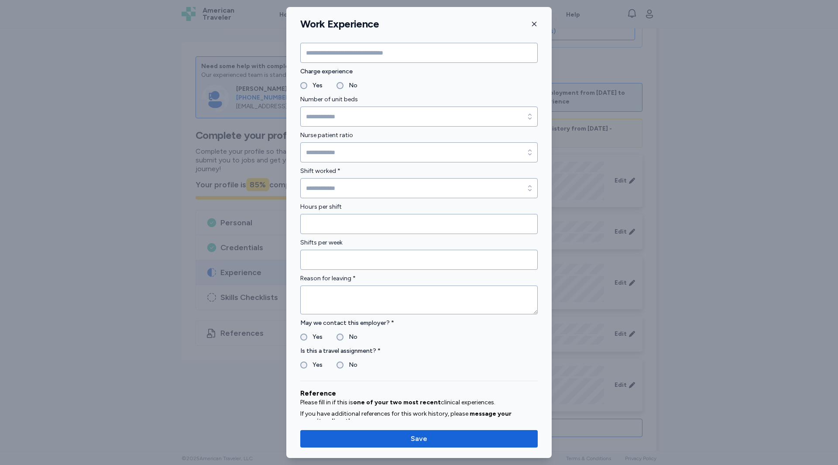
scroll to position [560, 0]
type input "***"
click at [322, 193] on input "Shift worked *" at bounding box center [418, 188] width 237 height 20
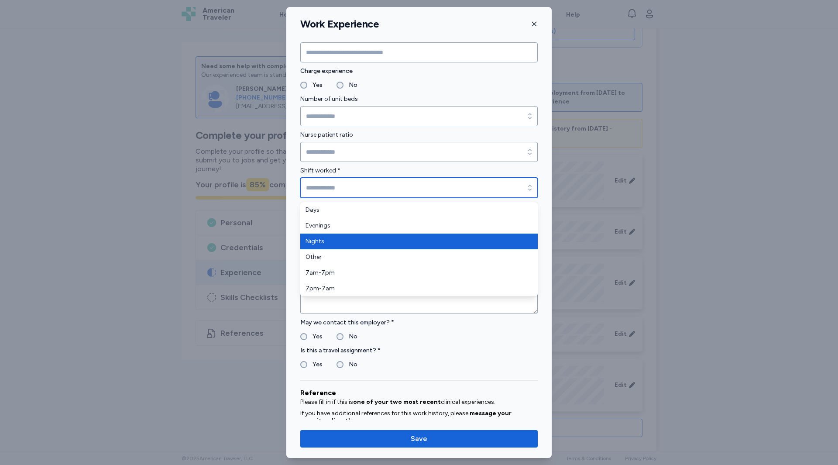
type input "******"
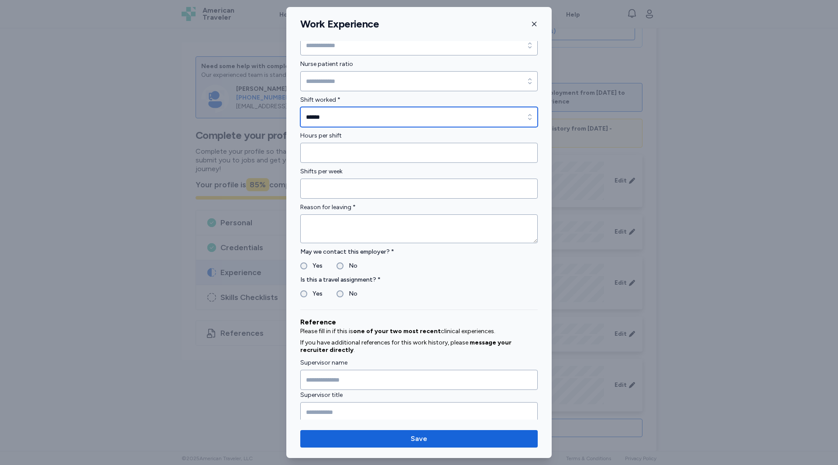
scroll to position [639, 0]
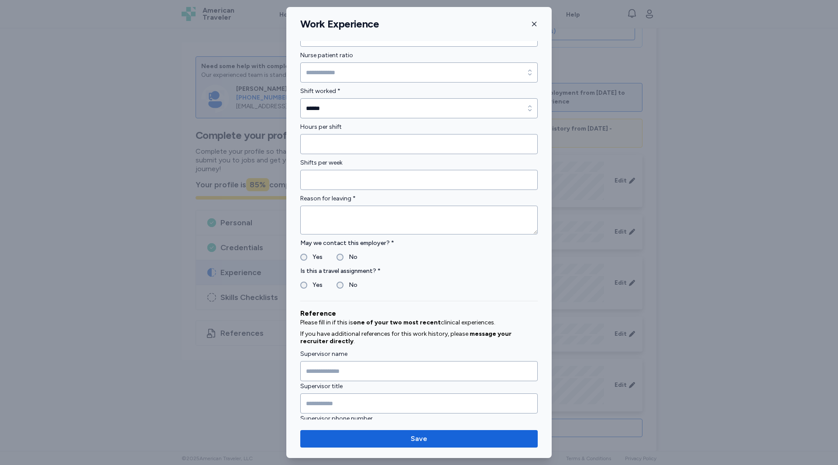
click at [307, 257] on label "Yes" at bounding box center [314, 257] width 15 height 10
click at [308, 282] on label "Yes" at bounding box center [314, 285] width 15 height 10
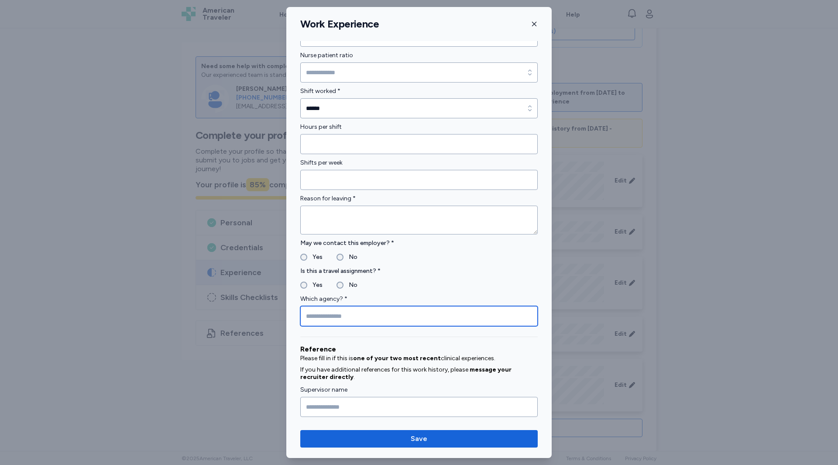
click at [323, 310] on input "Which agency? *" at bounding box center [418, 316] width 237 height 20
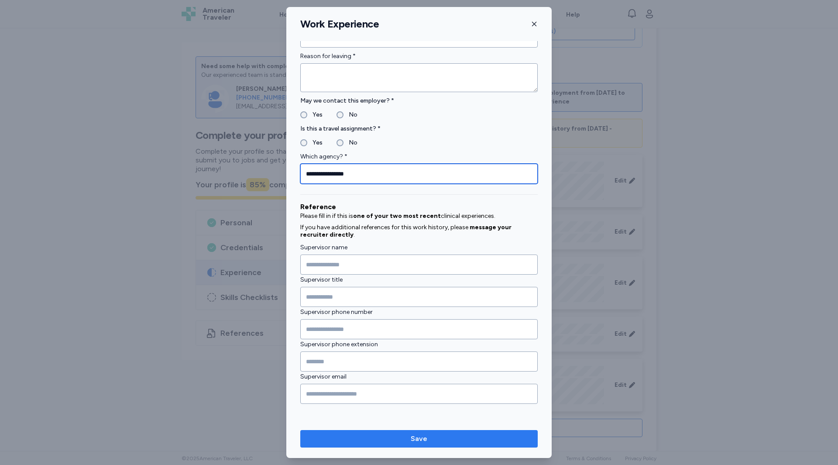
type input "**********"
click at [415, 441] on span "Save" at bounding box center [419, 438] width 17 height 10
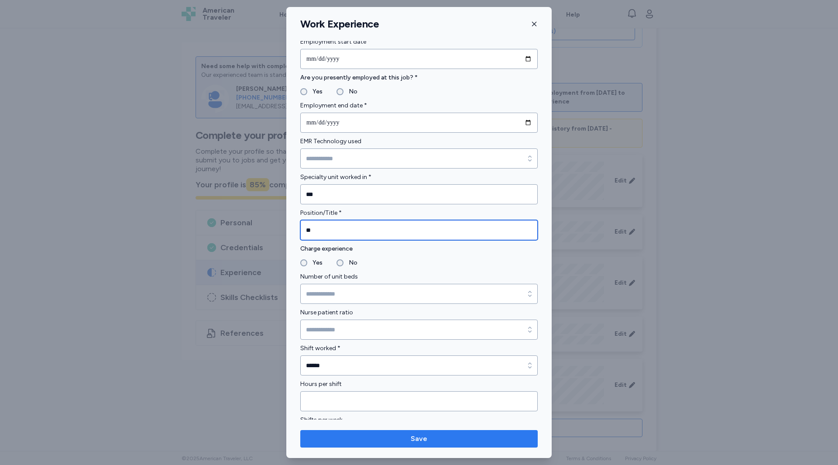
type input "**"
click at [362, 446] on button "Save" at bounding box center [418, 438] width 237 height 17
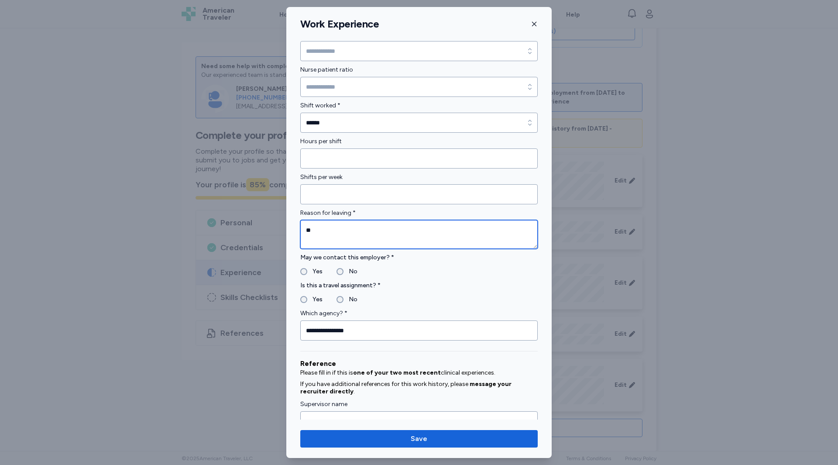
type textarea "*"
type textarea "**********"
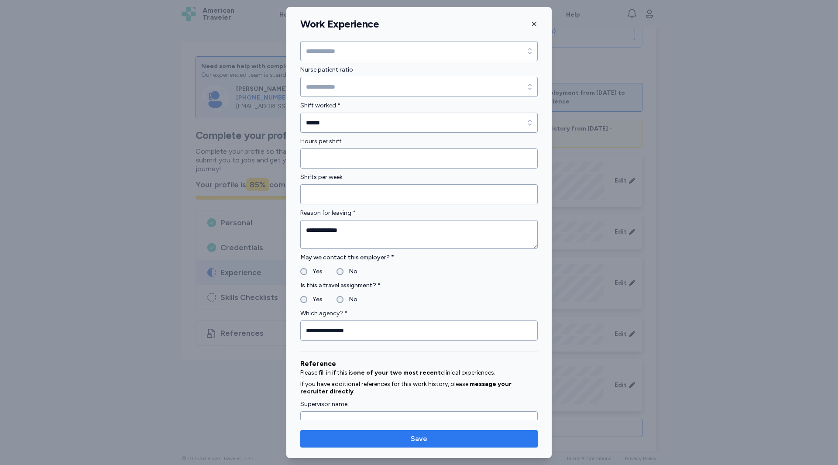
click at [394, 439] on span "Save" at bounding box center [418, 438] width 223 height 10
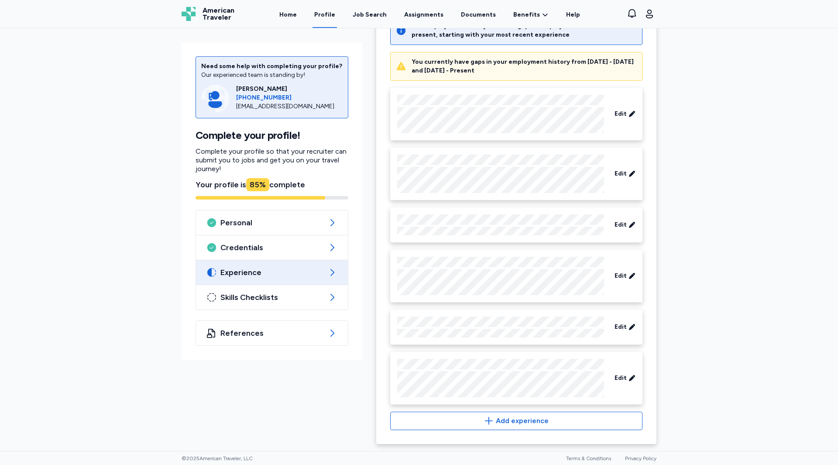
scroll to position [370, 0]
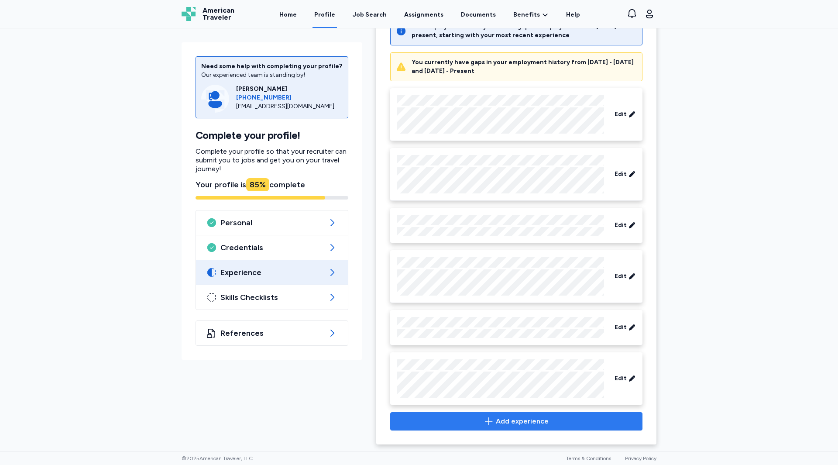
click at [514, 419] on span "Add experience" at bounding box center [522, 421] width 53 height 10
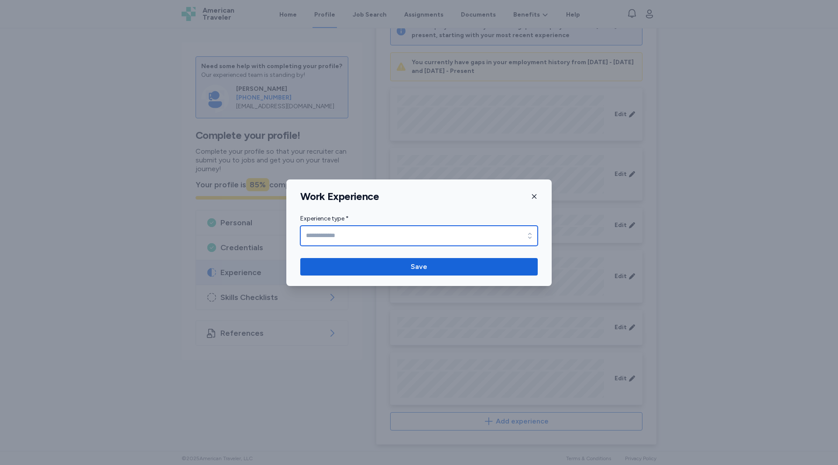
click at [405, 238] on input "Experience type *" at bounding box center [418, 236] width 237 height 20
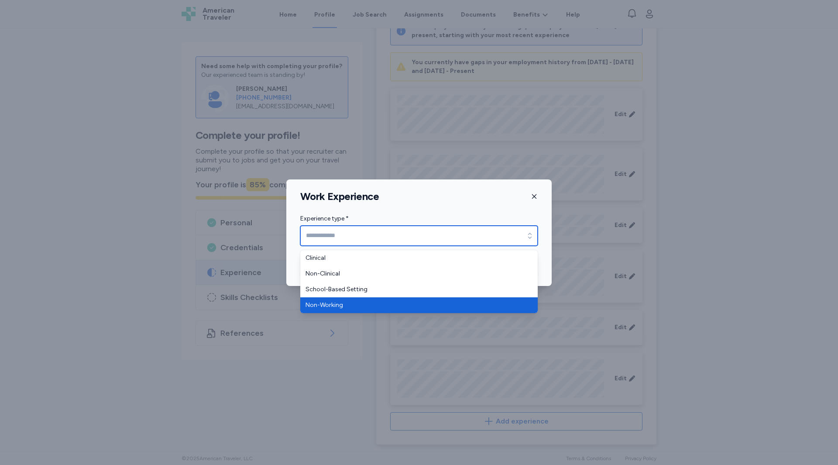
type input "**********"
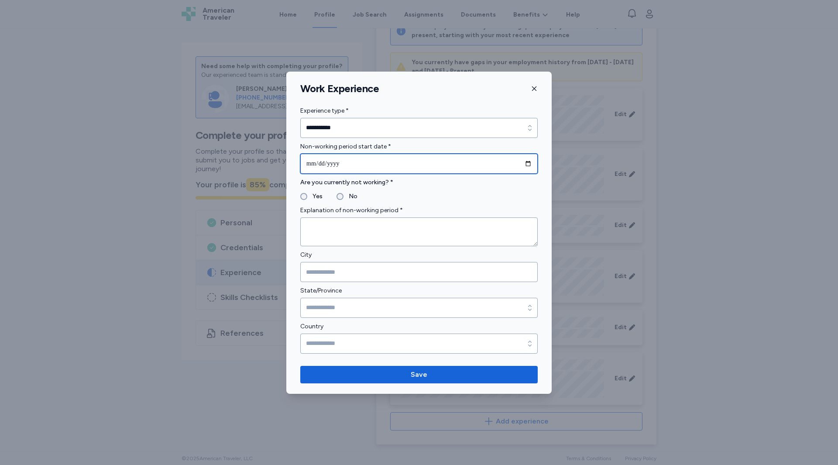
click at [313, 161] on input "date" at bounding box center [418, 164] width 237 height 20
type input "**********"
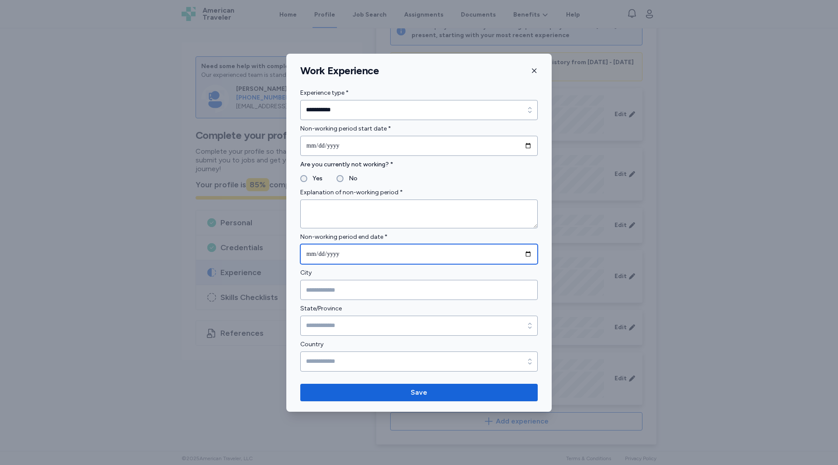
click at [323, 254] on input "date" at bounding box center [418, 254] width 237 height 20
click at [313, 252] on input "date" at bounding box center [418, 254] width 237 height 20
click at [318, 254] on input "**********" at bounding box center [418, 254] width 237 height 20
type input "**********"
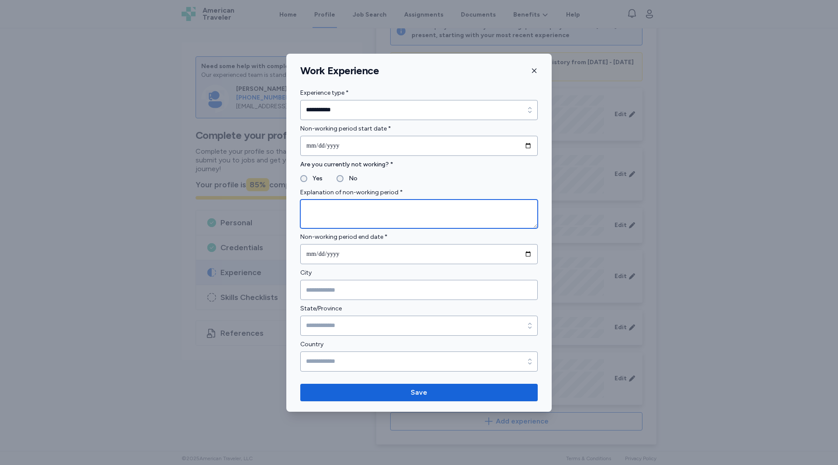
click at [344, 214] on textarea at bounding box center [418, 213] width 237 height 29
type textarea "*********"
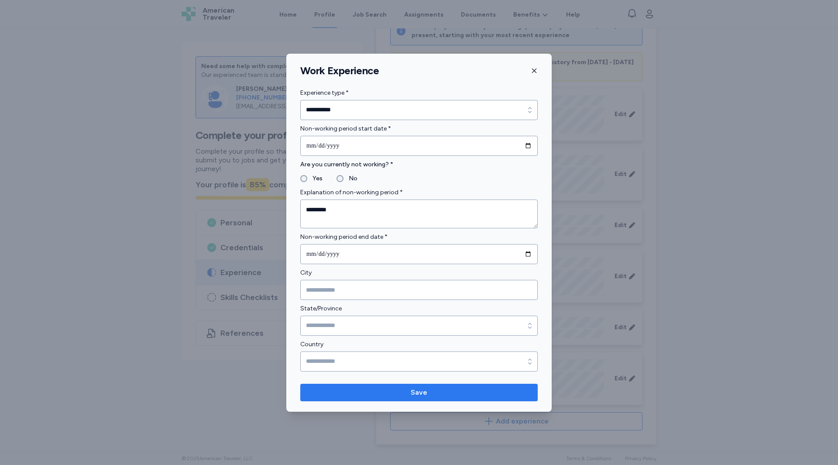
click at [415, 396] on span "Save" at bounding box center [419, 392] width 17 height 10
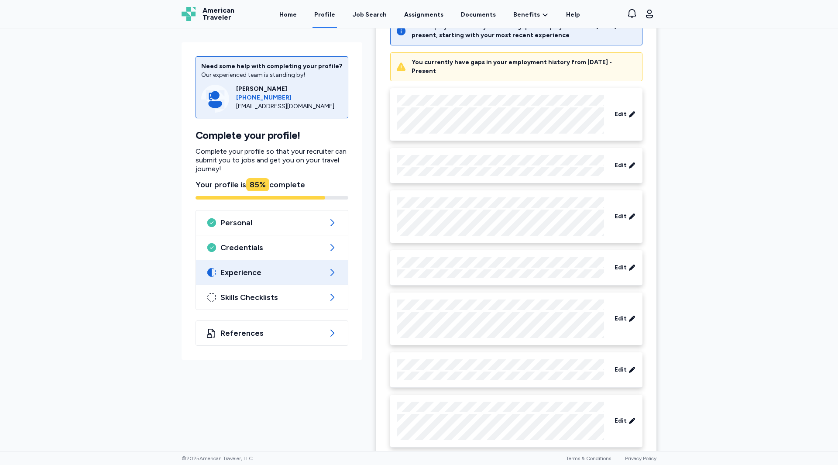
scroll to position [405, 0]
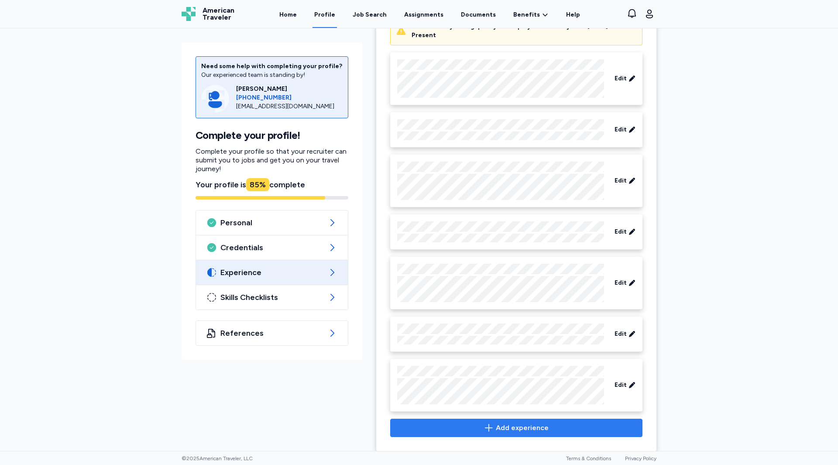
click at [503, 424] on span "Add experience" at bounding box center [522, 427] width 53 height 10
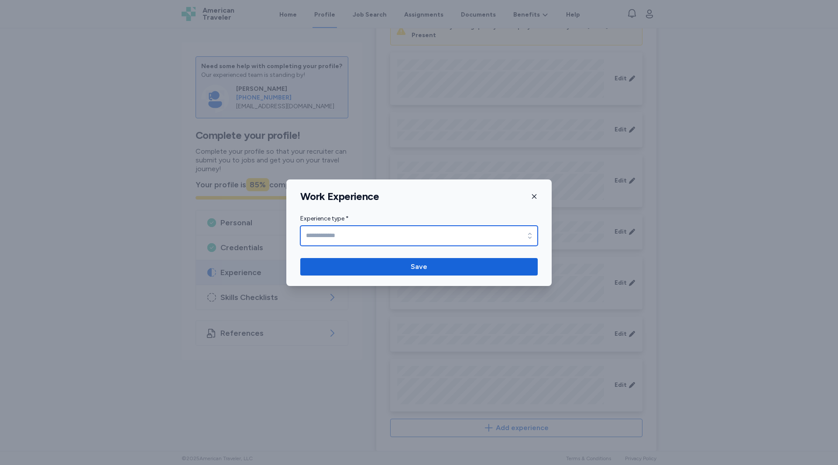
click at [389, 243] on input "Experience type *" at bounding box center [418, 236] width 237 height 20
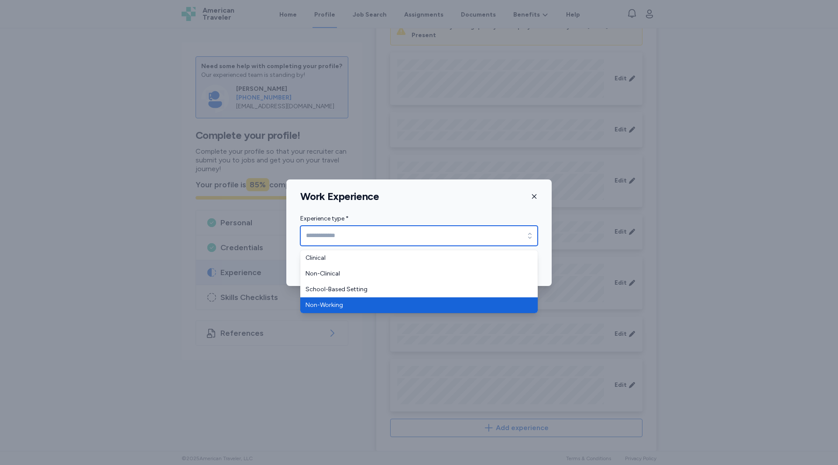
type input "**********"
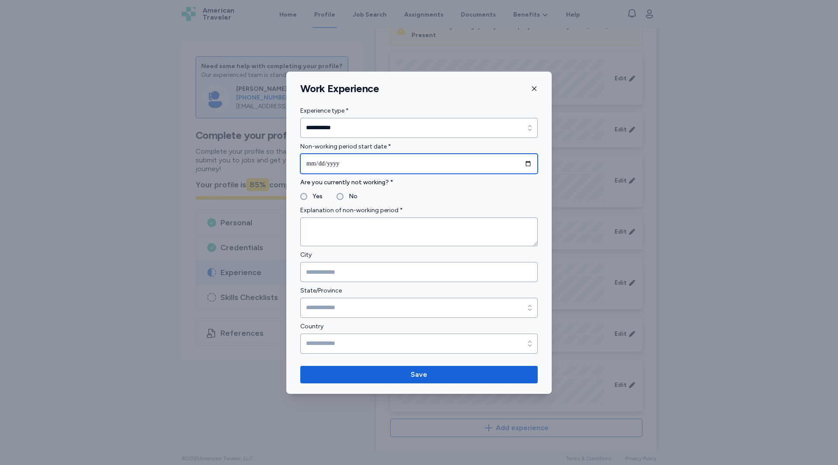
click at [311, 161] on input "date" at bounding box center [418, 164] width 237 height 20
click at [308, 162] on input "date" at bounding box center [418, 164] width 237 height 20
type input "**********"
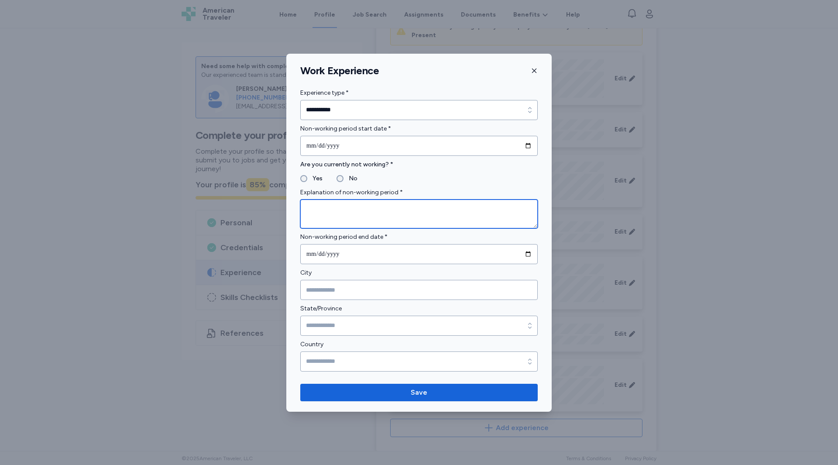
click at [330, 206] on textarea at bounding box center [418, 213] width 237 height 29
type textarea "*********"
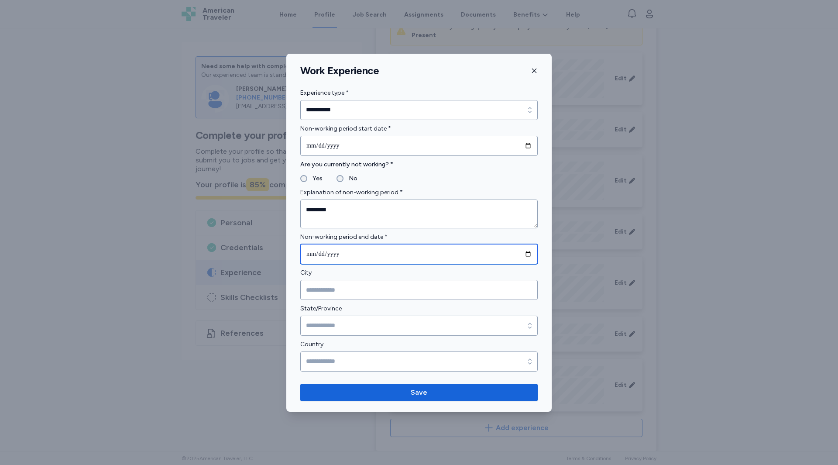
click at [312, 254] on input "date" at bounding box center [418, 254] width 237 height 20
click at [320, 256] on input "date" at bounding box center [418, 254] width 237 height 20
type input "**********"
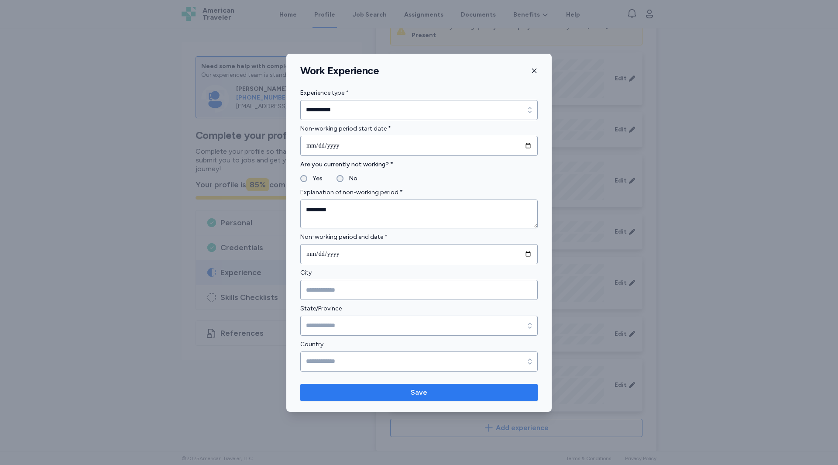
click at [401, 391] on span "Save" at bounding box center [418, 392] width 223 height 10
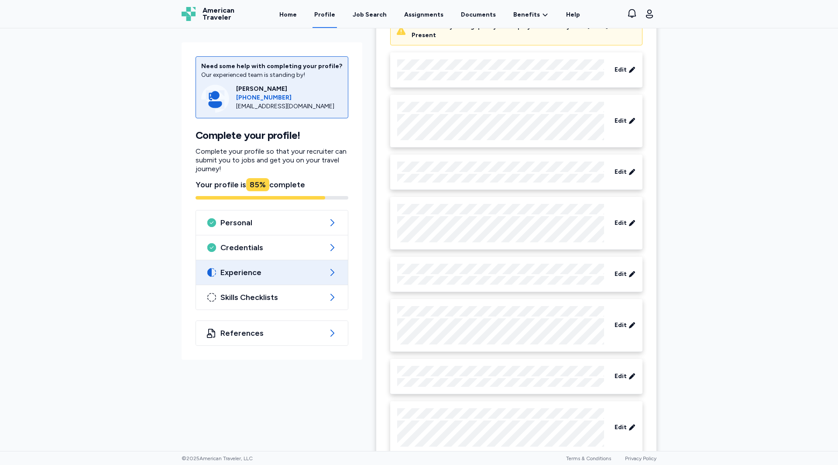
scroll to position [448, 0]
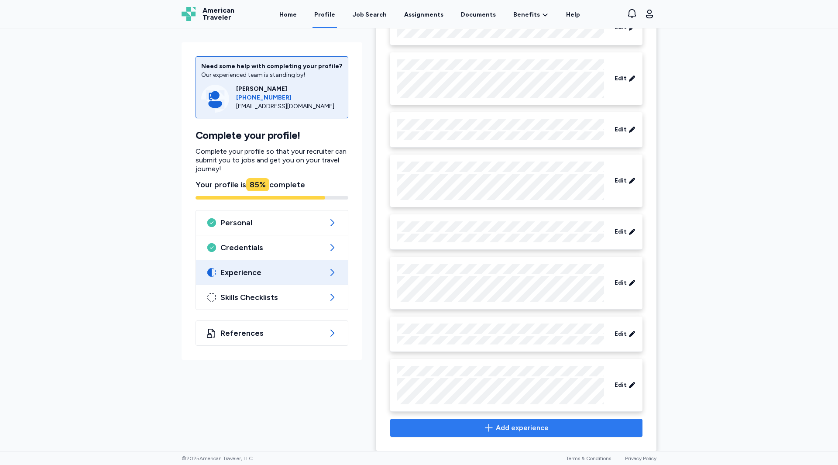
click at [510, 424] on span "Add experience" at bounding box center [522, 427] width 53 height 10
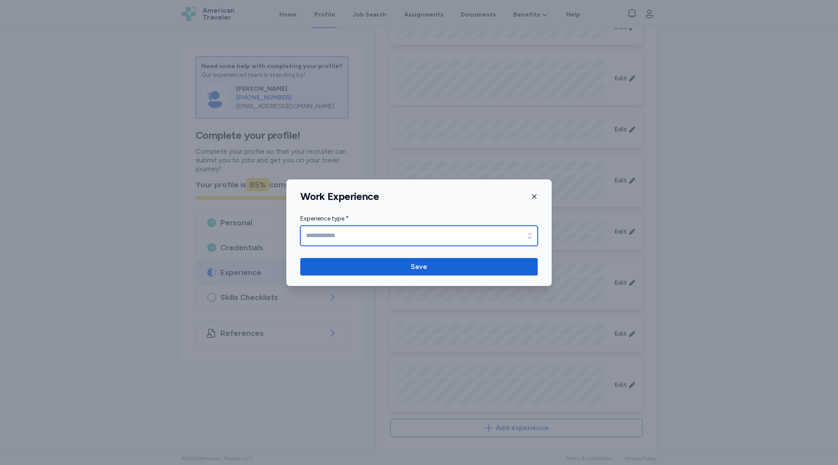
click at [316, 231] on input "Experience type *" at bounding box center [418, 236] width 237 height 20
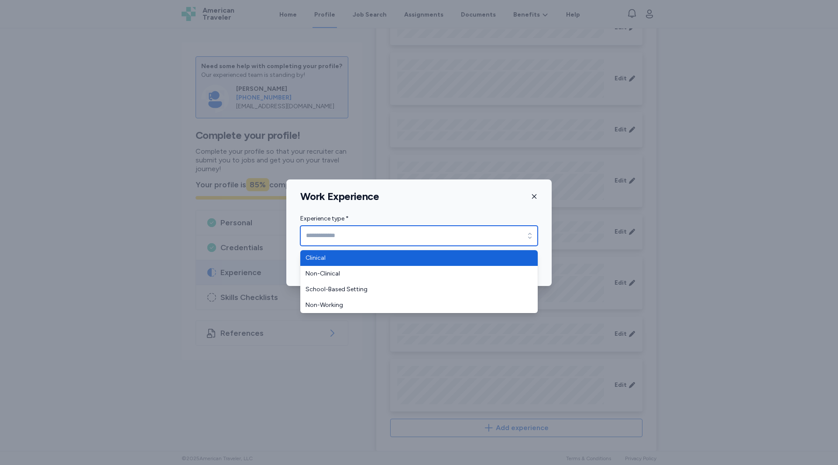
type input "********"
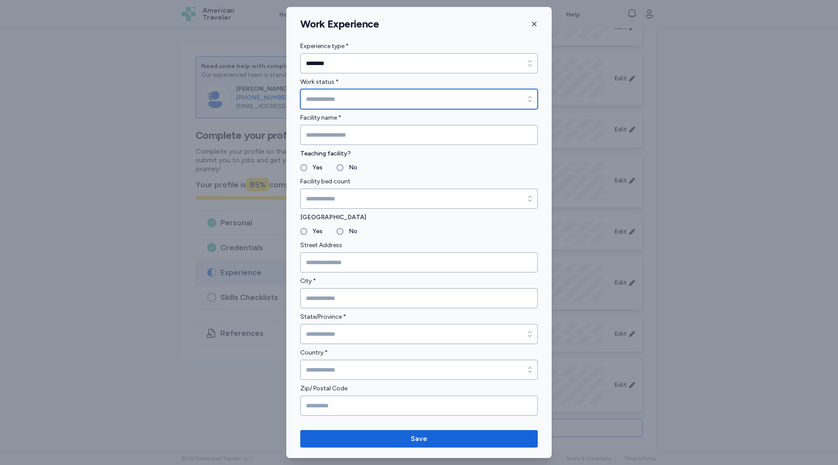
click at [322, 104] on input "Work status *" at bounding box center [418, 99] width 237 height 20
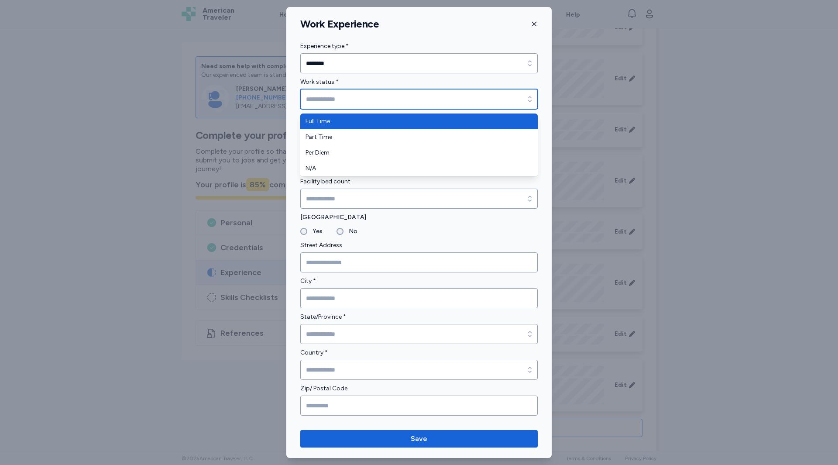
type input "*********"
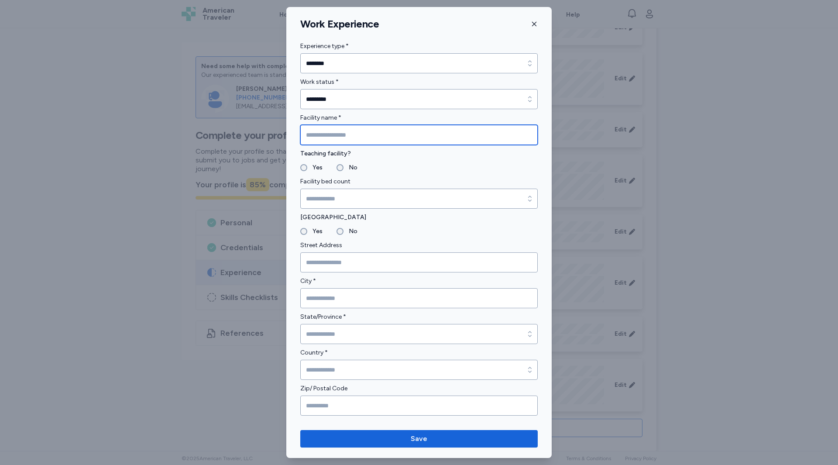
click at [324, 134] on input "Facility name *" at bounding box center [418, 135] width 237 height 20
type input "**********"
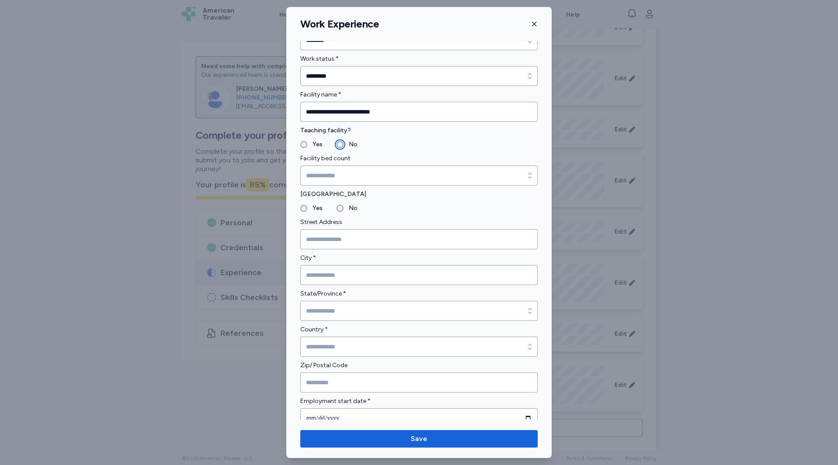
scroll to position [24, 0]
click at [317, 279] on input "City *" at bounding box center [418, 274] width 237 height 20
type input "*******"
click at [323, 311] on input "State/Province *" at bounding box center [418, 310] width 237 height 20
type input "******"
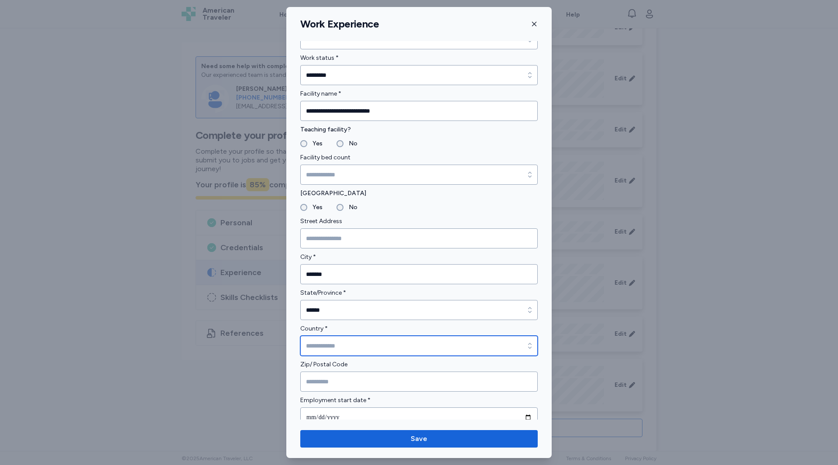
click at [316, 339] on input "Country *" at bounding box center [418, 346] width 237 height 20
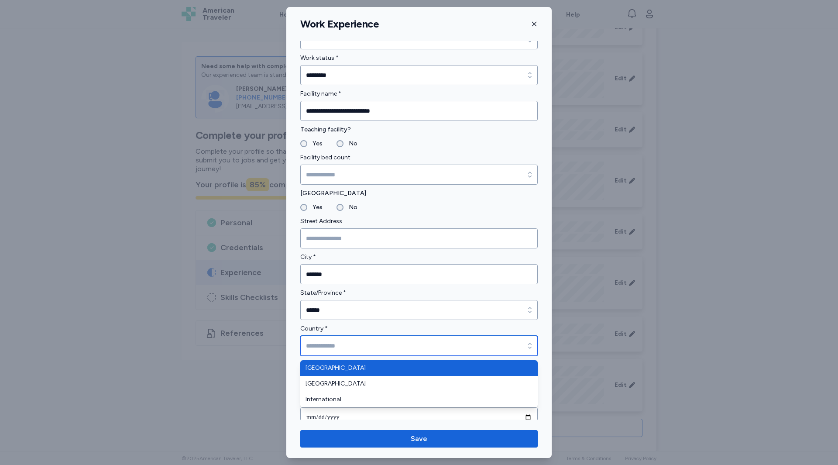
type input "**********"
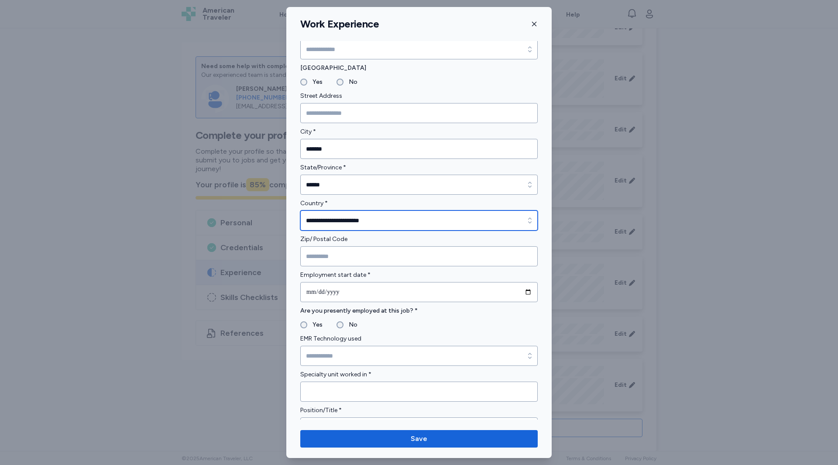
scroll to position [157, 0]
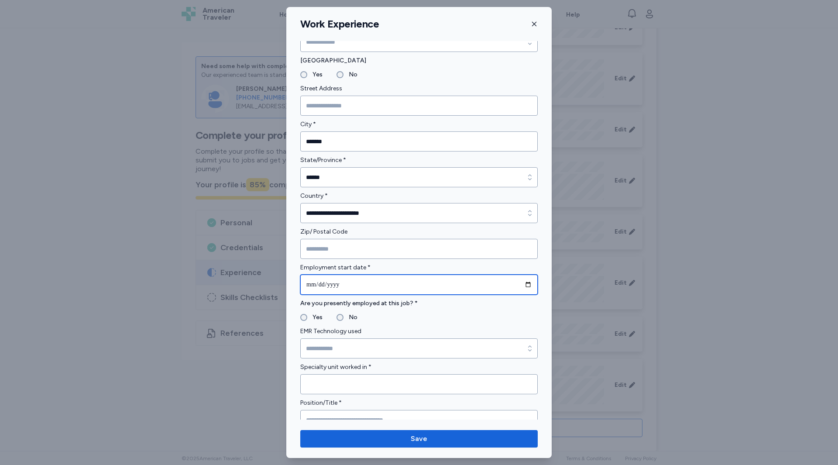
click at [312, 285] on input "date" at bounding box center [418, 284] width 237 height 20
type input "**********"
click at [311, 316] on label "Yes" at bounding box center [314, 317] width 15 height 10
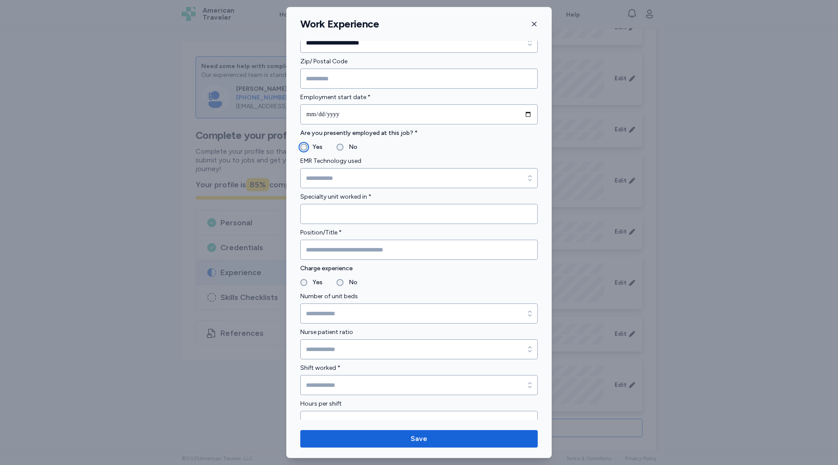
scroll to position [333, 0]
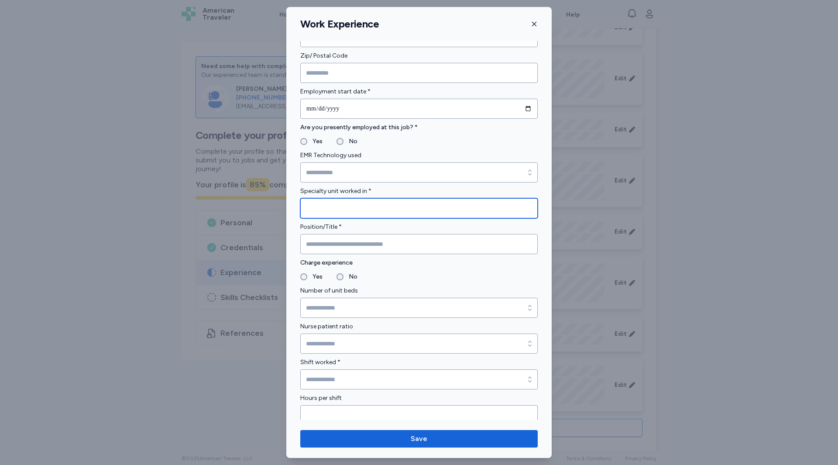
click at [330, 212] on input "Specialty unit worked in *" at bounding box center [418, 208] width 237 height 20
type input "***"
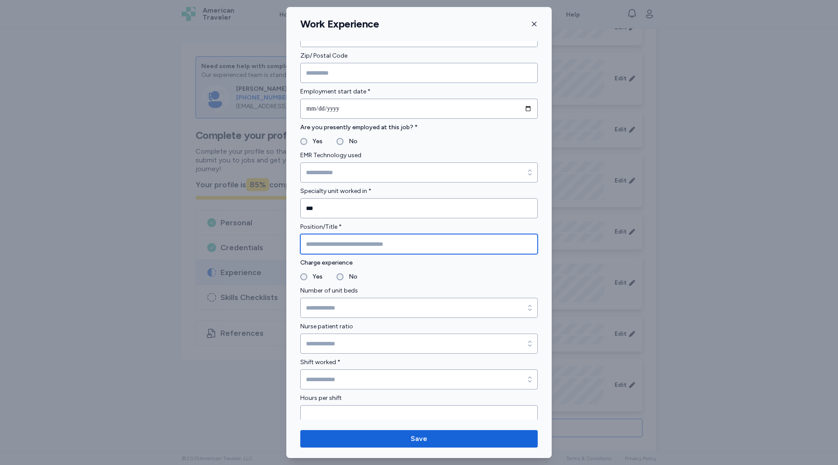
click at [337, 241] on input "Position/Title *" at bounding box center [418, 244] width 237 height 20
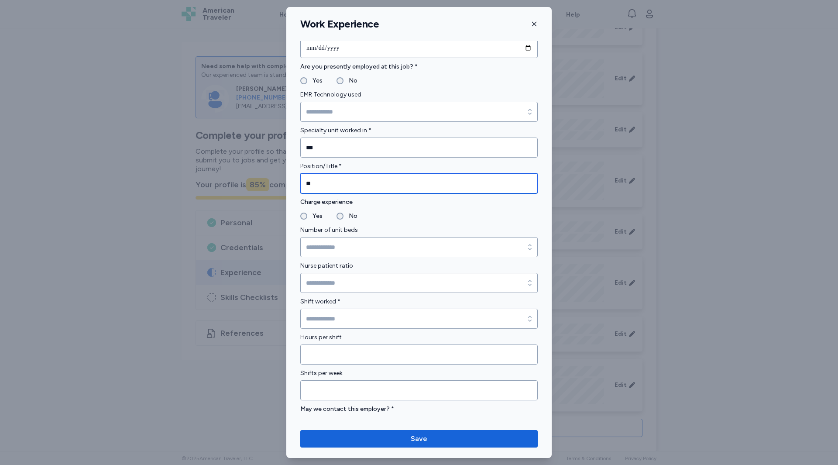
scroll to position [403, 0]
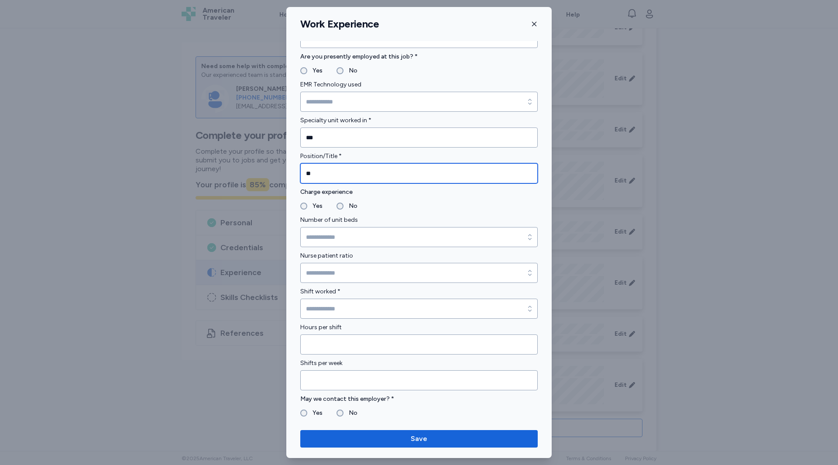
type input "**"
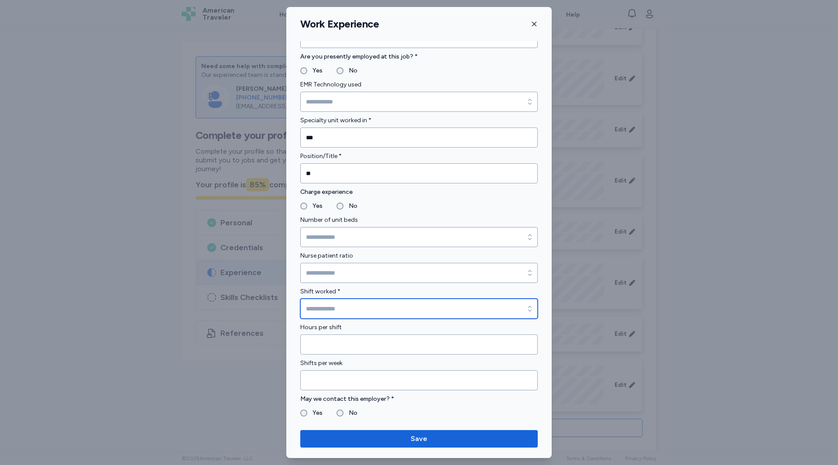
click at [327, 308] on input "Shift worked *" at bounding box center [418, 308] width 237 height 20
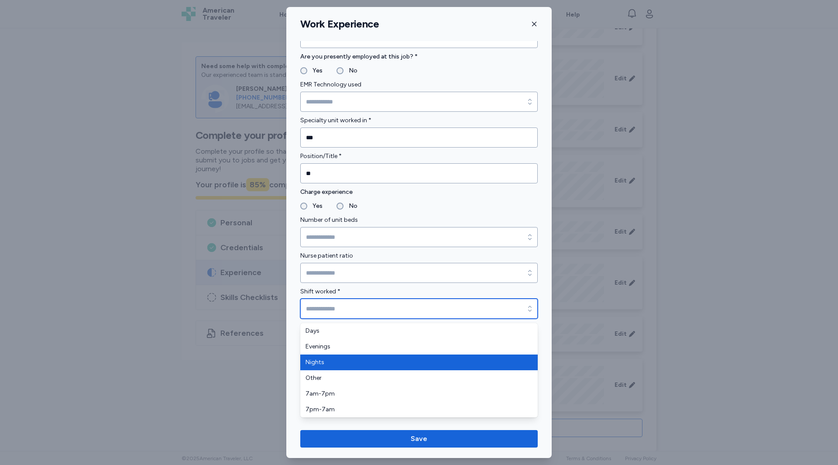
type input "******"
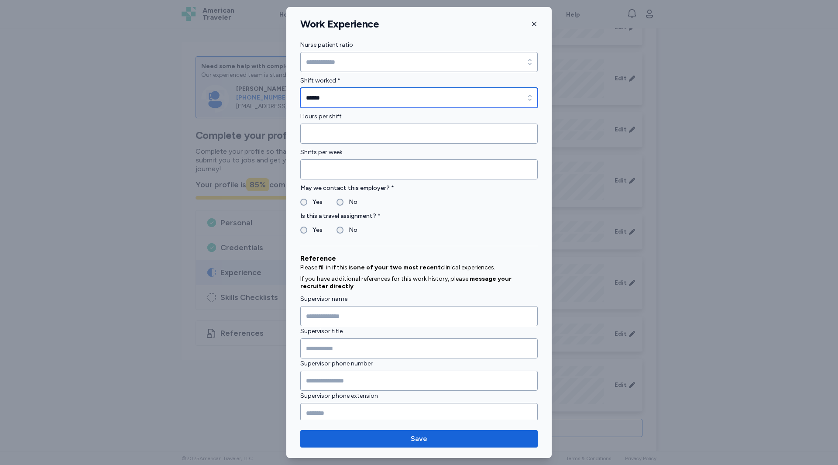
scroll to position [643, 0]
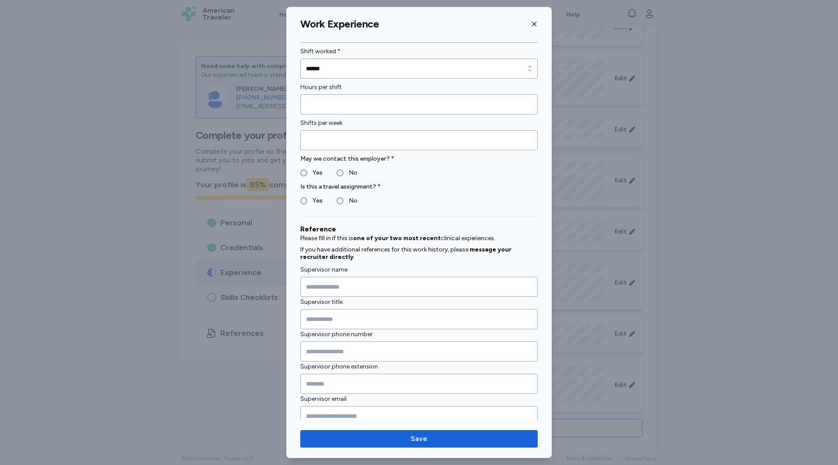
click at [309, 171] on label "Yes" at bounding box center [314, 173] width 15 height 10
click at [314, 201] on label "Yes" at bounding box center [314, 200] width 15 height 10
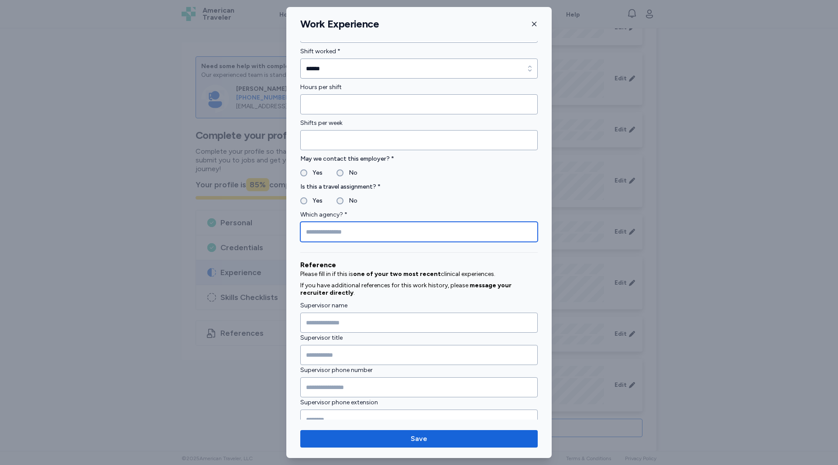
click at [328, 240] on input "Which agency? *" at bounding box center [418, 232] width 237 height 20
type input "**********"
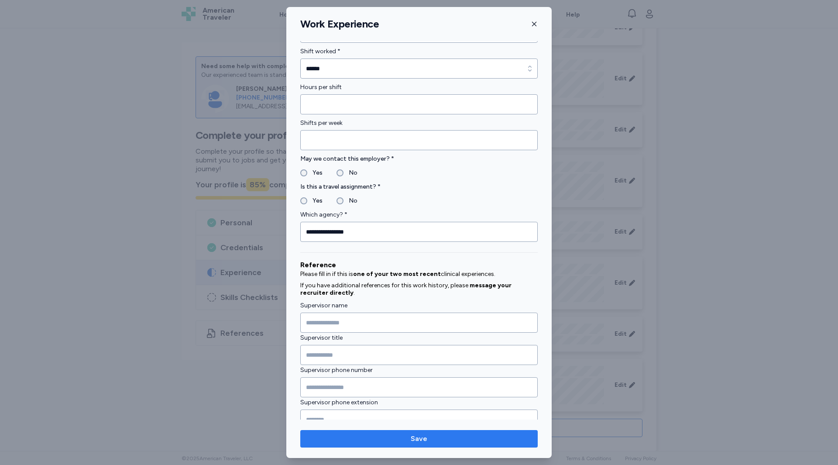
click at [397, 442] on span "Save" at bounding box center [418, 438] width 223 height 10
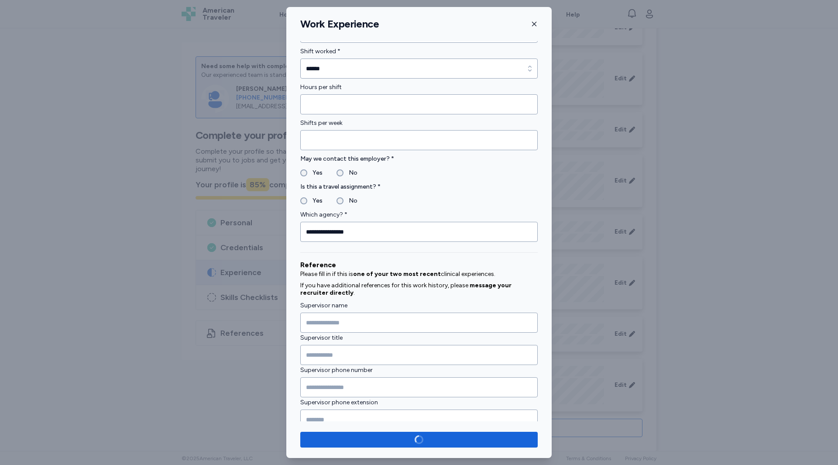
scroll to position [445, 0]
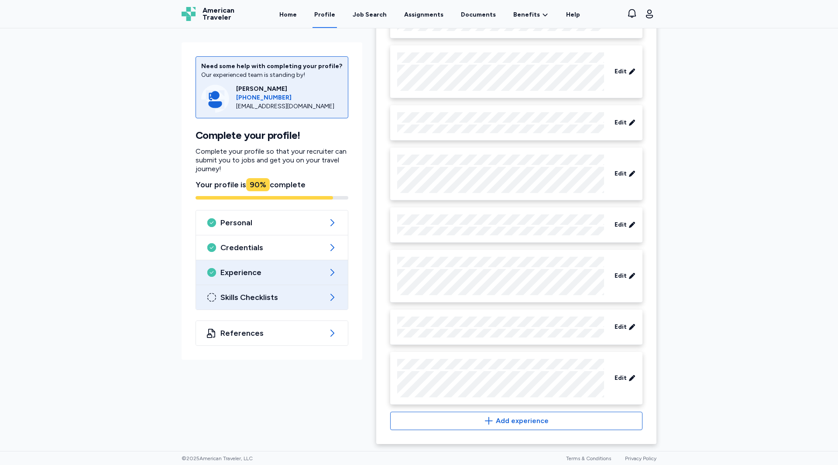
click at [261, 298] on span "Skills Checklists" at bounding box center [271, 297] width 103 height 10
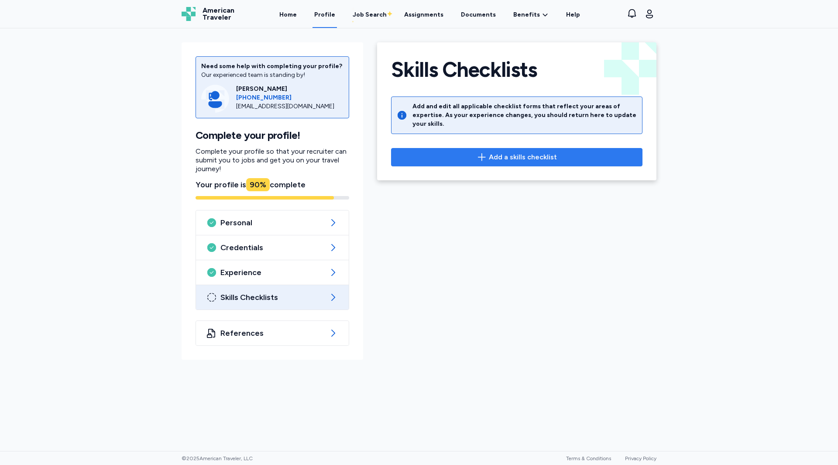
click at [527, 152] on span "Add a skills checklist" at bounding box center [523, 157] width 68 height 10
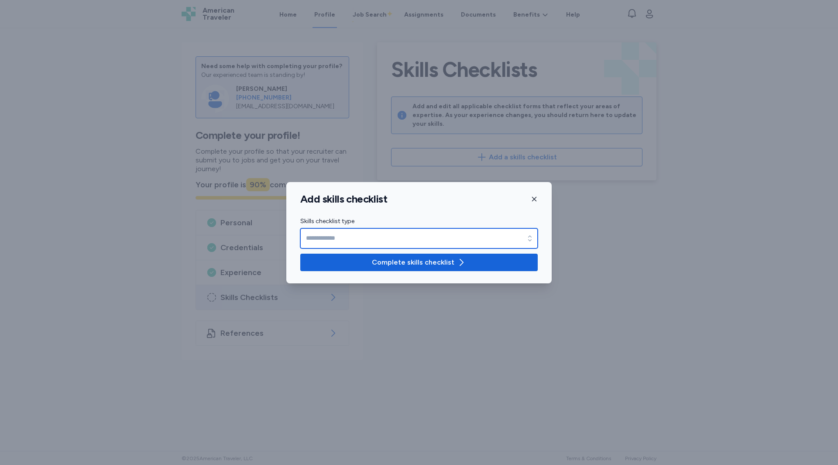
click at [424, 242] on input "Skills checklist type" at bounding box center [418, 238] width 237 height 20
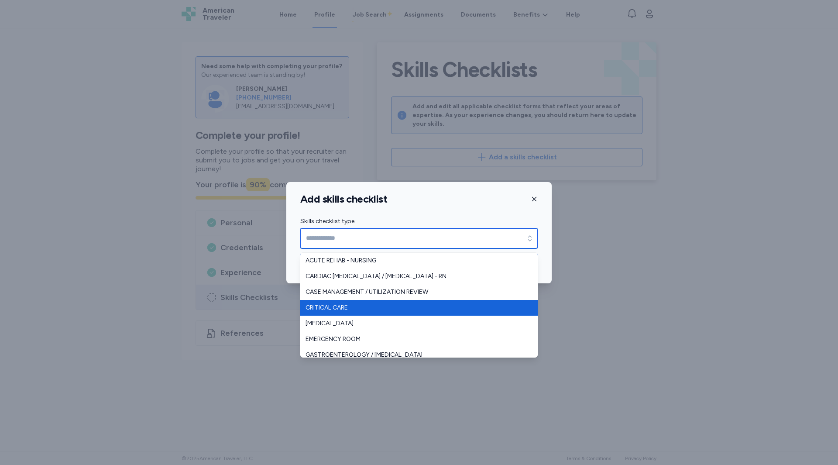
type input "**********"
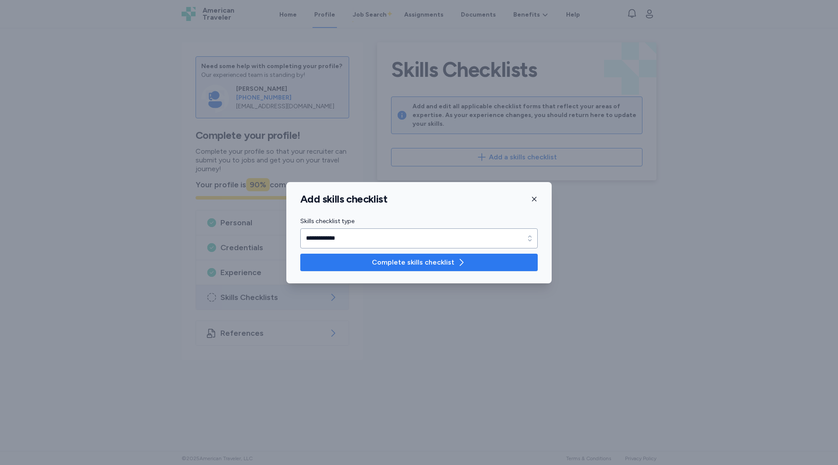
click at [391, 261] on span "Complete skills checklist" at bounding box center [413, 262] width 82 height 10
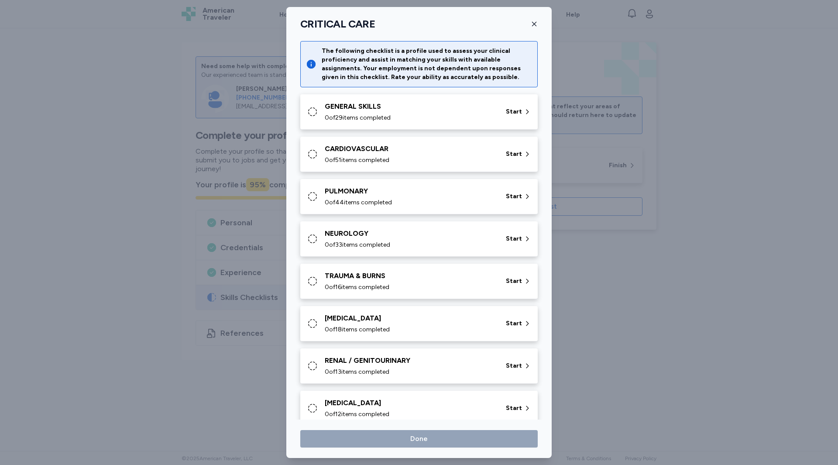
click at [353, 125] on div "GENERAL SKILLS 0 of 29 items completed Start" at bounding box center [418, 111] width 237 height 35
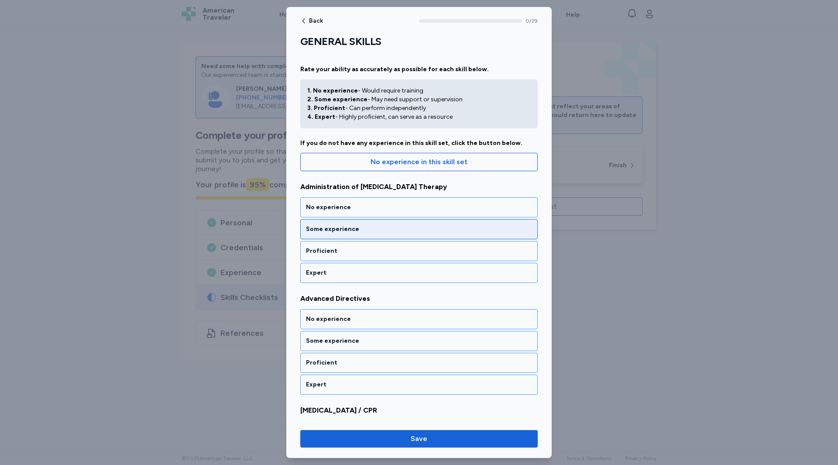
click at [320, 226] on div "Some experience" at bounding box center [419, 229] width 226 height 9
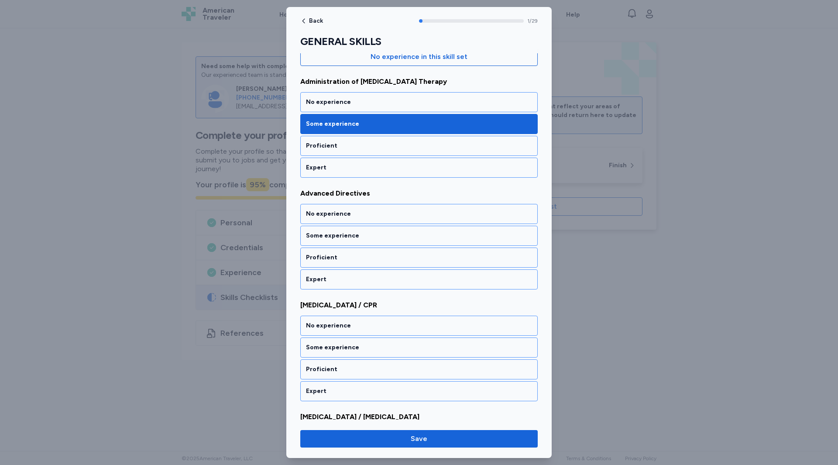
scroll to position [108, 0]
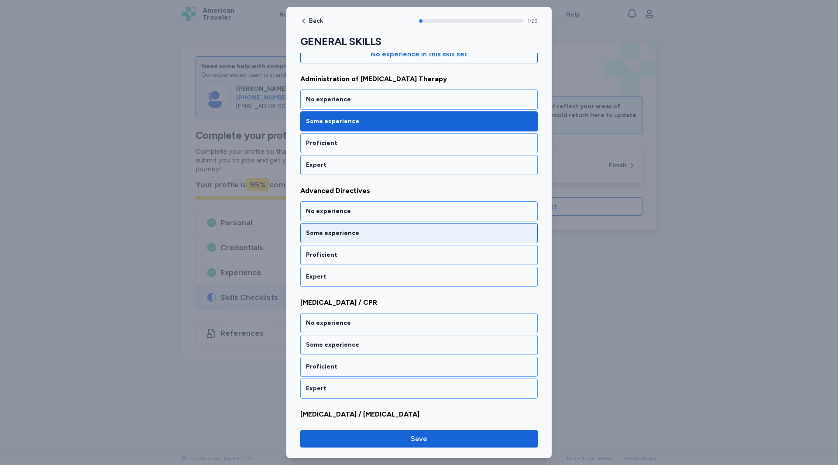
click at [316, 229] on div "Some experience" at bounding box center [419, 233] width 226 height 9
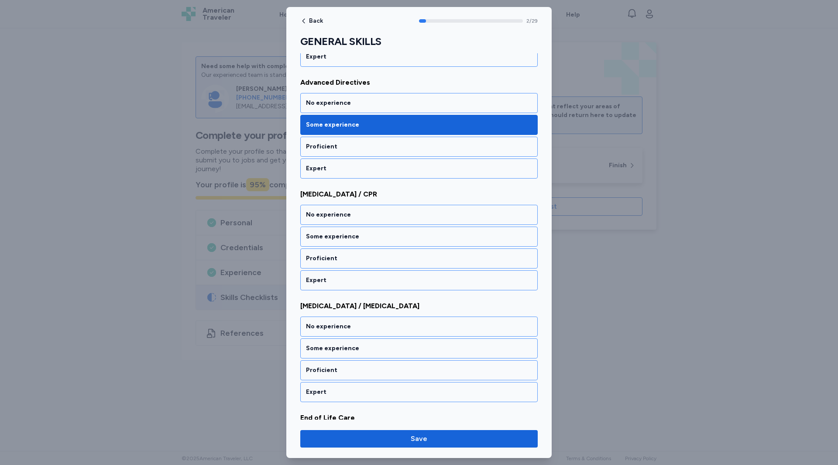
scroll to position [220, 0]
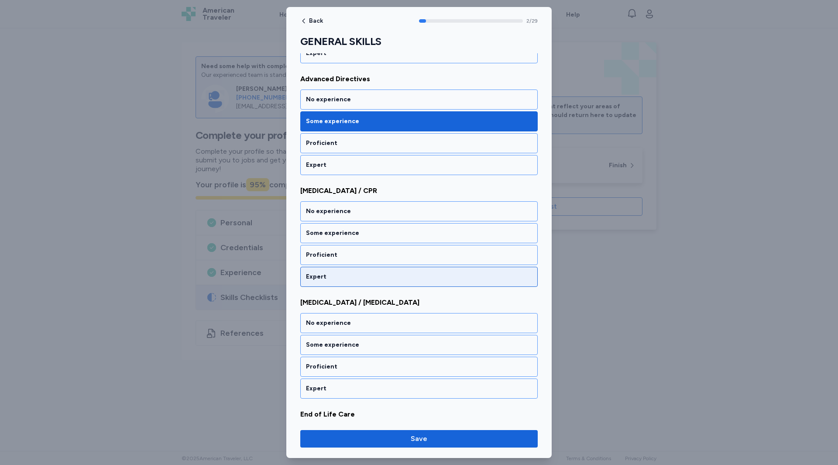
click at [325, 278] on div "Expert" at bounding box center [419, 276] width 226 height 9
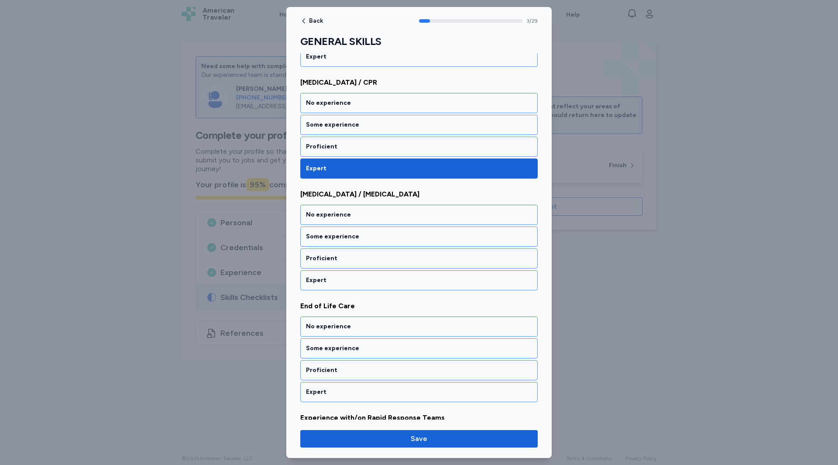
scroll to position [331, 0]
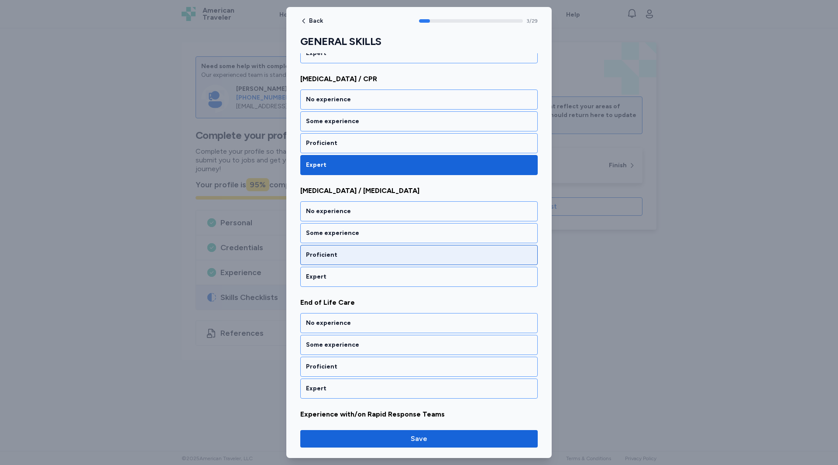
click at [333, 259] on div "Proficient" at bounding box center [418, 255] width 237 height 20
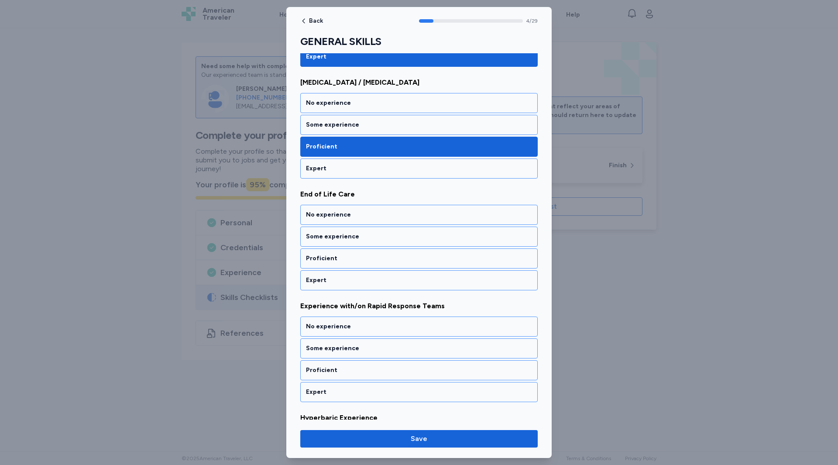
scroll to position [443, 0]
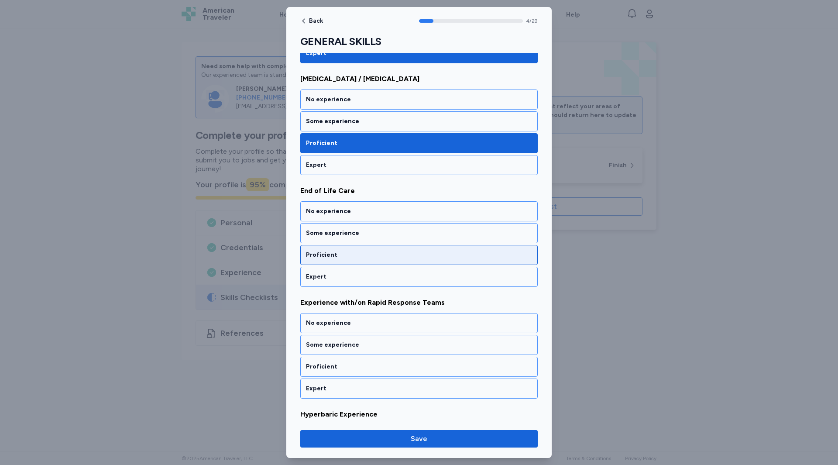
click at [329, 256] on div "Proficient" at bounding box center [419, 254] width 226 height 9
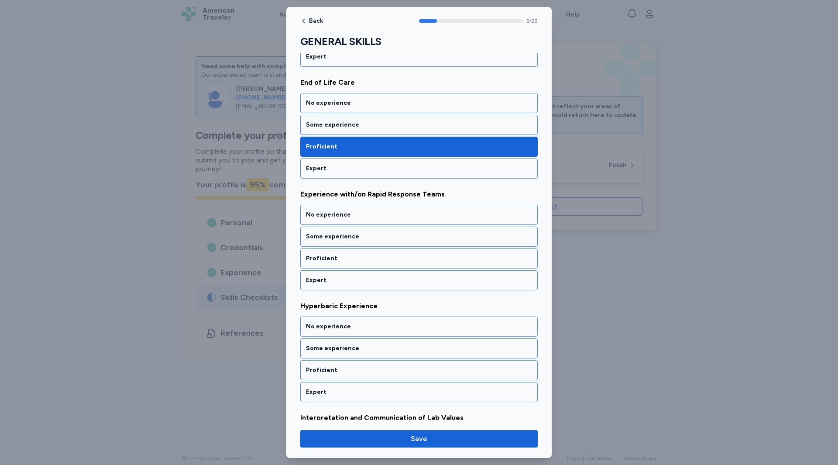
scroll to position [555, 0]
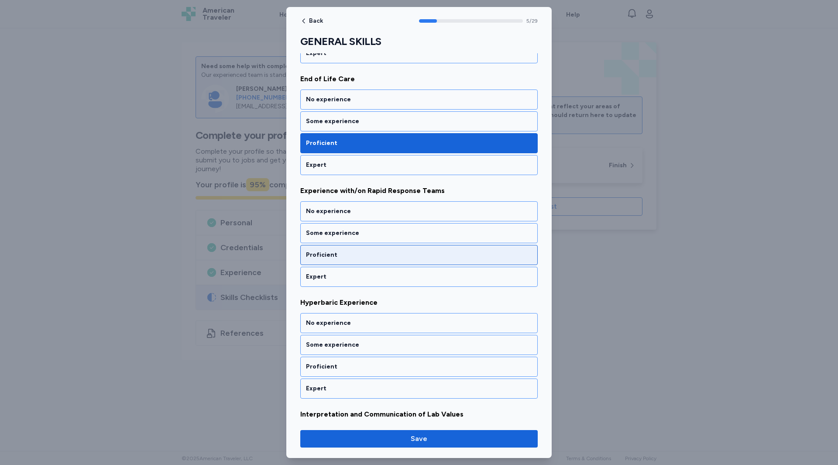
click at [330, 257] on div "Proficient" at bounding box center [419, 254] width 226 height 9
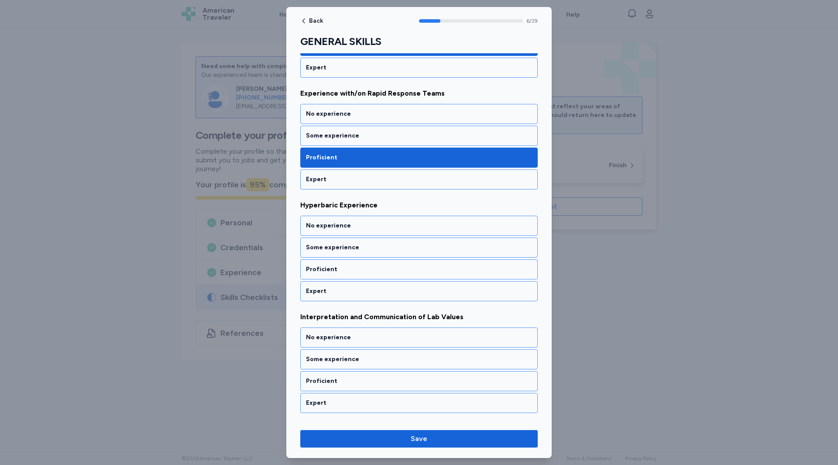
scroll to position [666, 0]
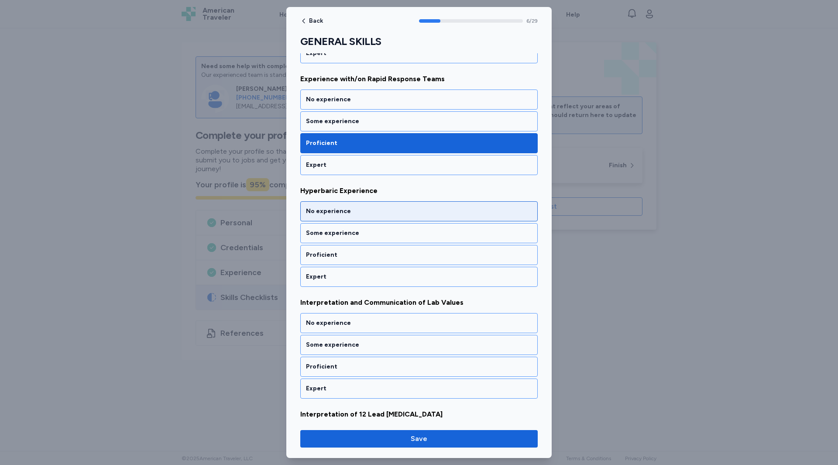
click at [345, 216] on div "No experience" at bounding box center [418, 211] width 237 height 20
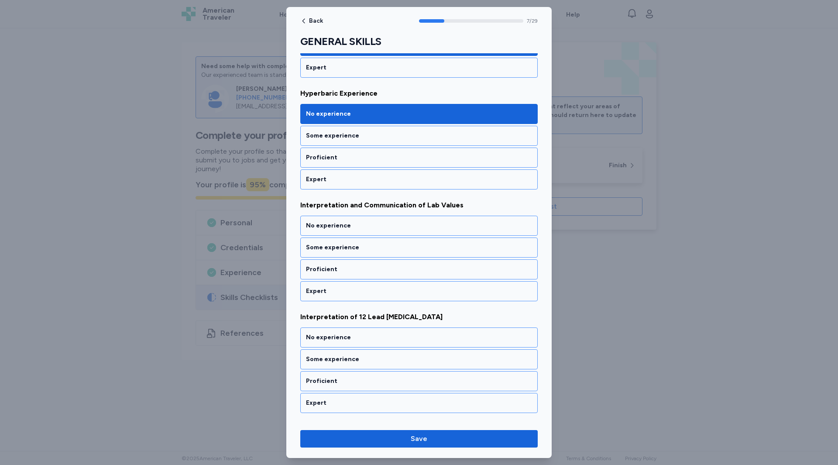
scroll to position [778, 0]
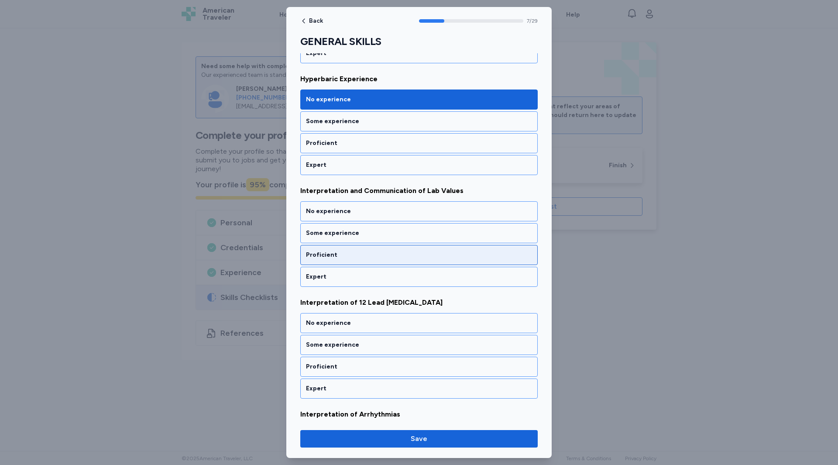
click at [342, 261] on div "Proficient" at bounding box center [418, 255] width 237 height 20
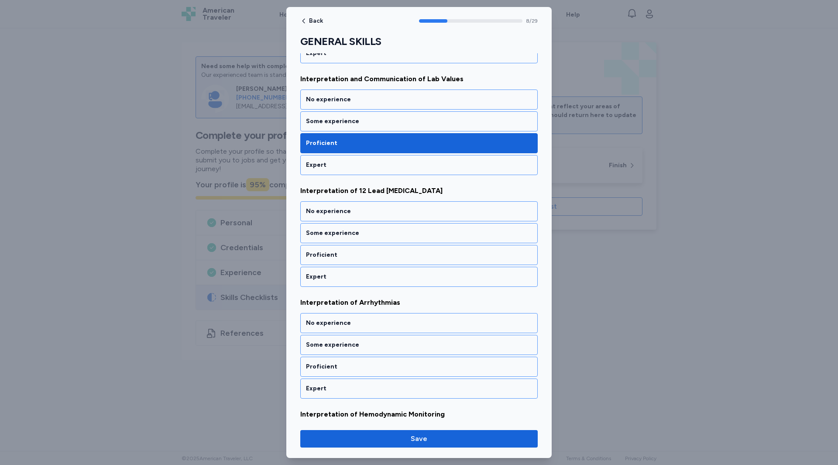
click at [342, 261] on div "Proficient" at bounding box center [418, 255] width 237 height 20
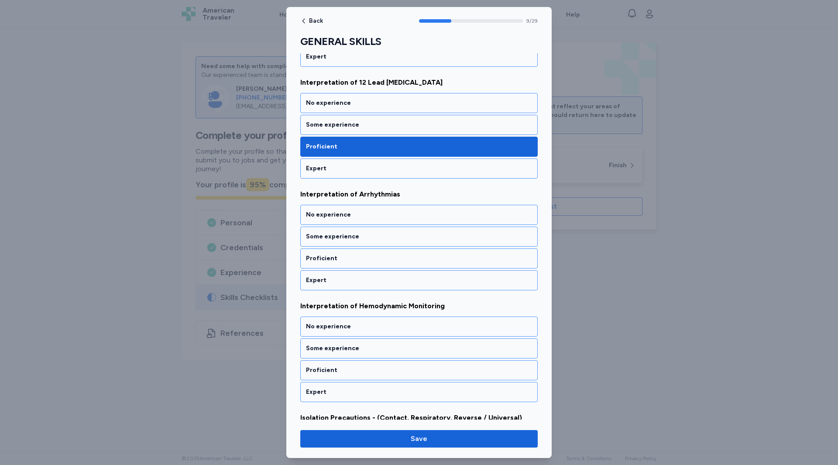
scroll to position [1002, 0]
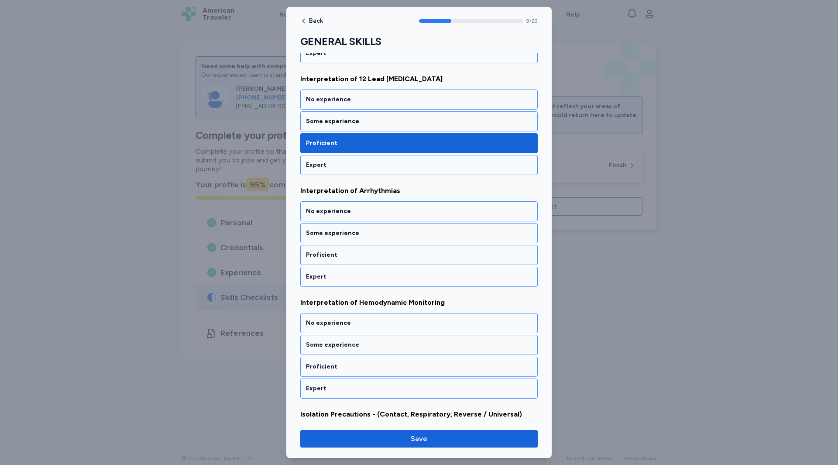
click at [342, 261] on div "Proficient" at bounding box center [418, 255] width 237 height 20
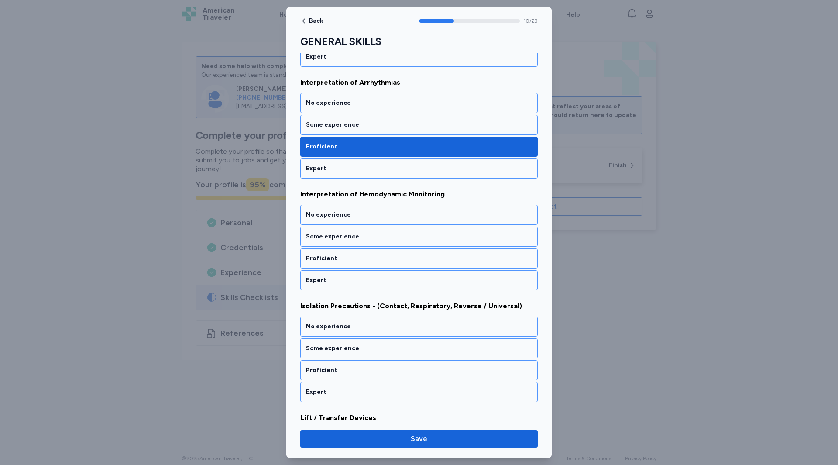
scroll to position [1113, 0]
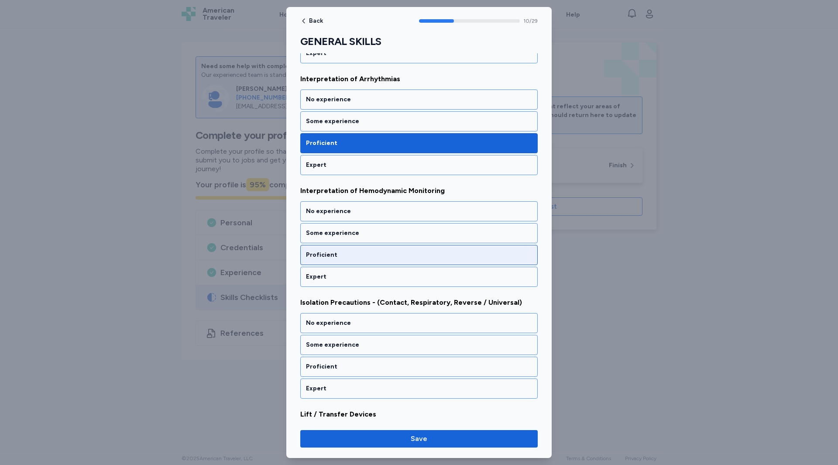
click at [344, 256] on div "Proficient" at bounding box center [419, 254] width 226 height 9
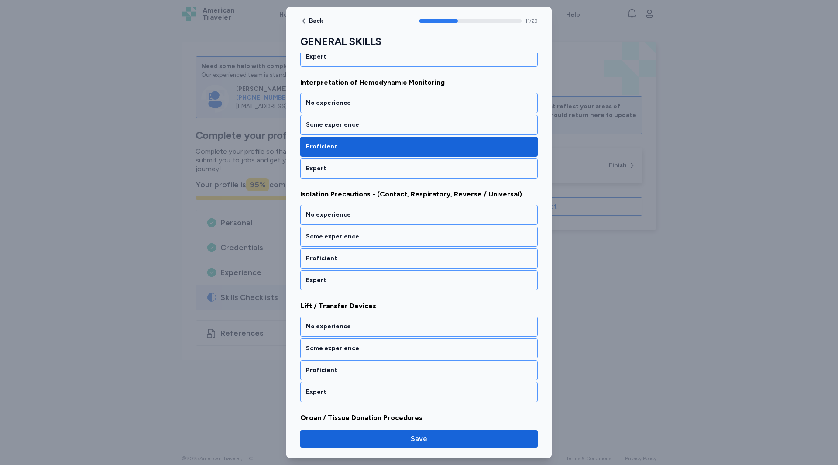
scroll to position [1225, 0]
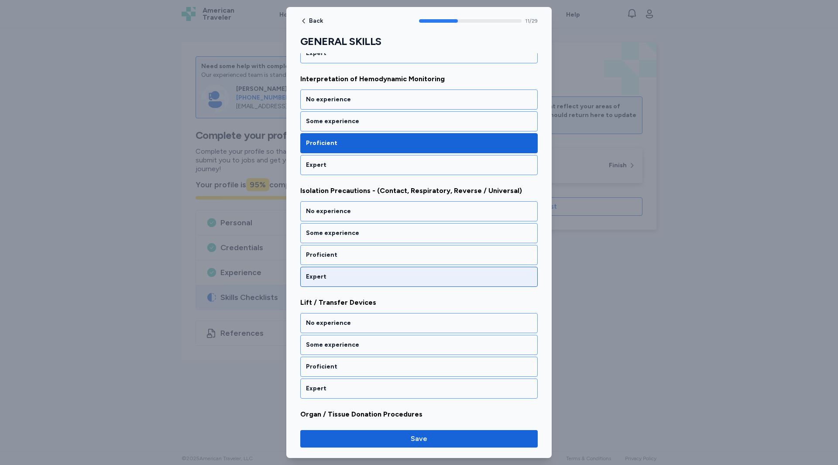
click at [333, 274] on div "Expert" at bounding box center [419, 276] width 226 height 9
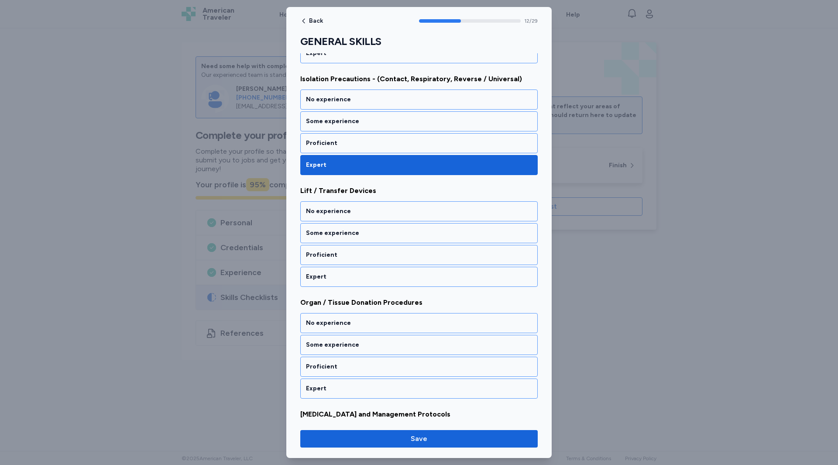
click at [333, 274] on div "Expert" at bounding box center [419, 276] width 226 height 9
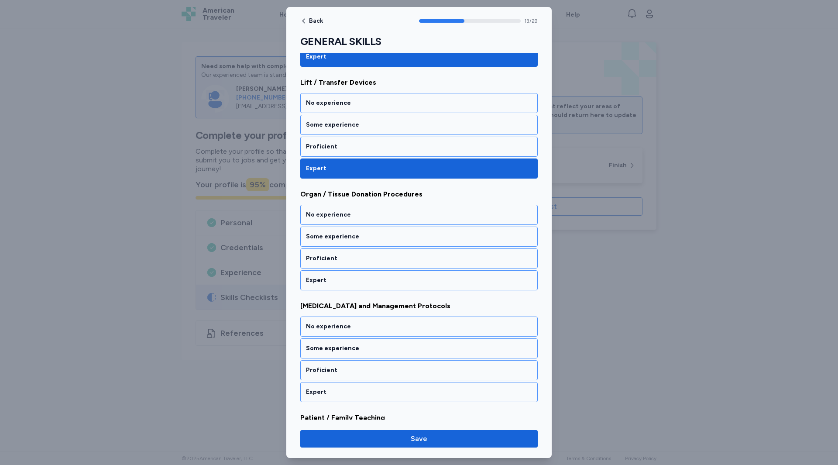
scroll to position [1448, 0]
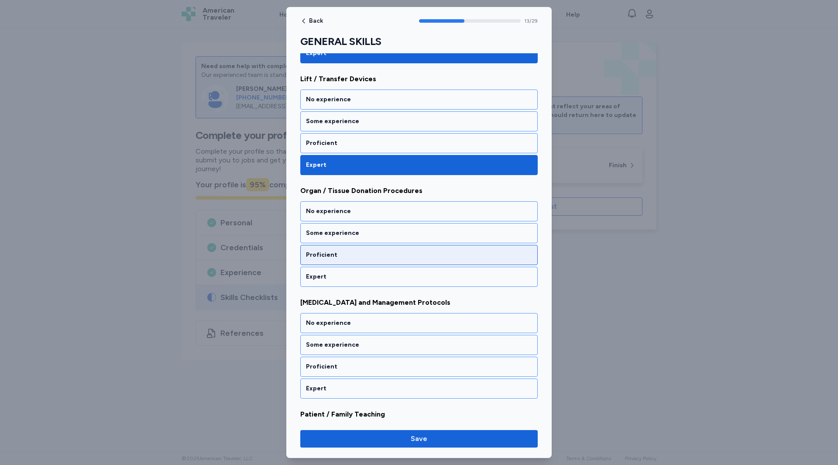
click at [336, 254] on div "Proficient" at bounding box center [419, 254] width 226 height 9
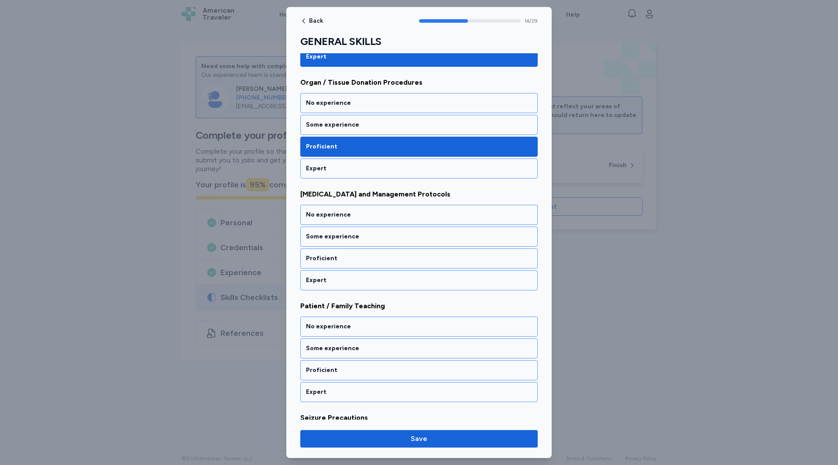
scroll to position [1560, 0]
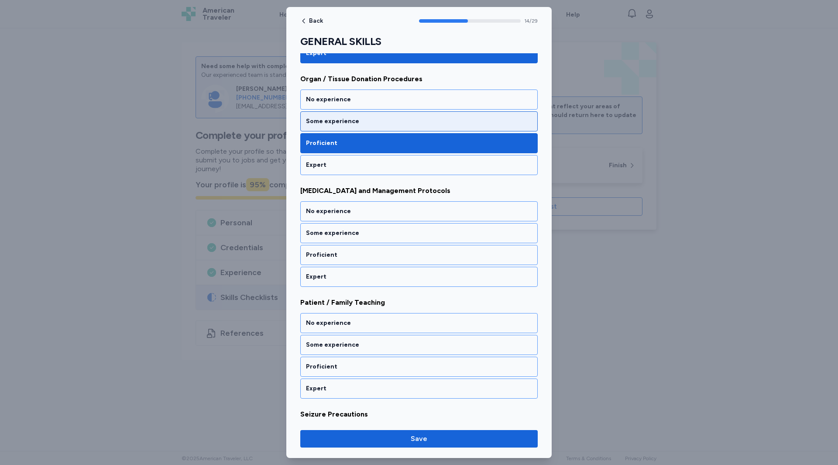
click at [333, 122] on div "Some experience" at bounding box center [419, 121] width 226 height 9
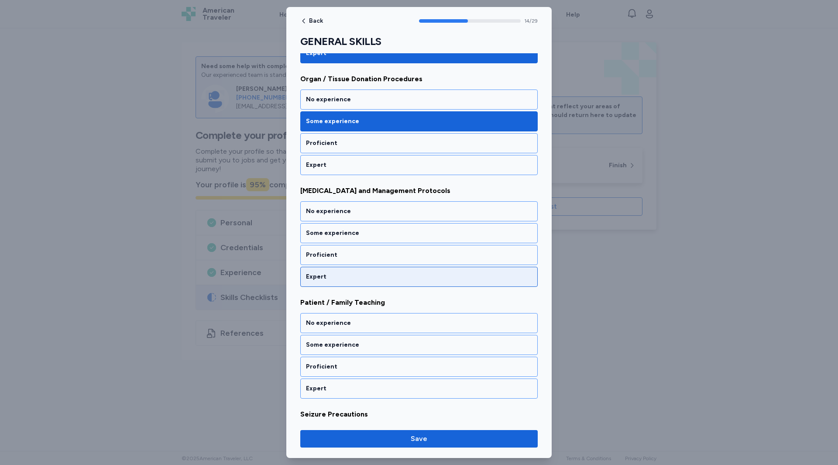
click at [339, 272] on div "Expert" at bounding box center [419, 276] width 226 height 9
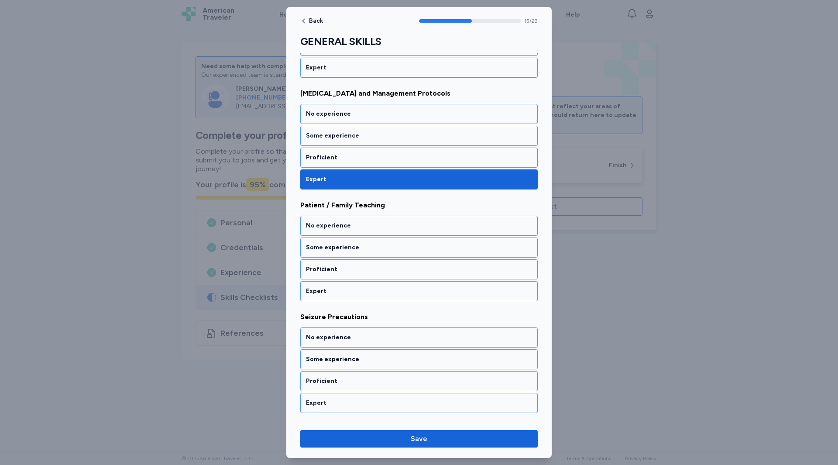
scroll to position [1672, 0]
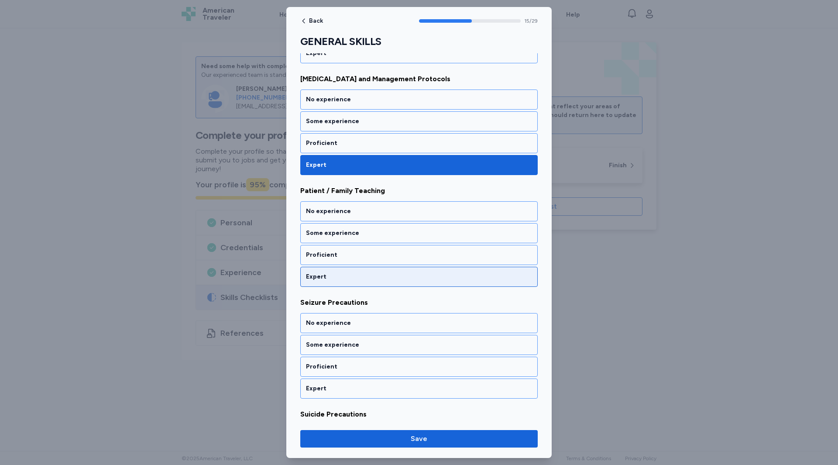
click at [337, 270] on div "Expert" at bounding box center [418, 277] width 237 height 20
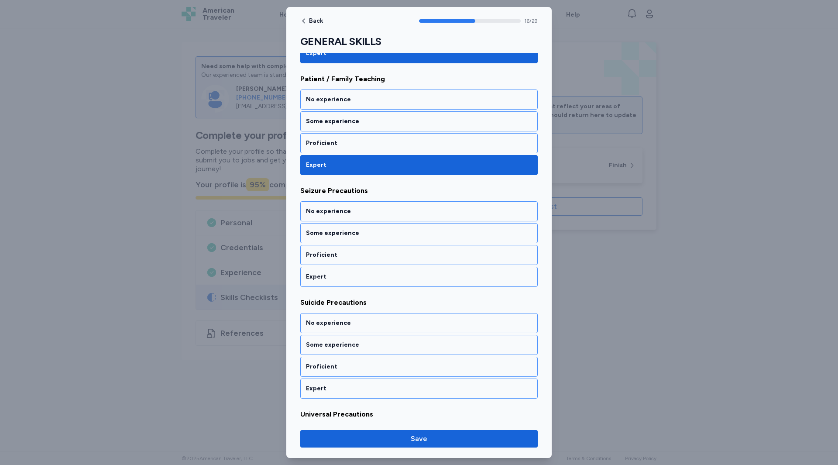
click at [337, 270] on div "Expert" at bounding box center [418, 277] width 237 height 20
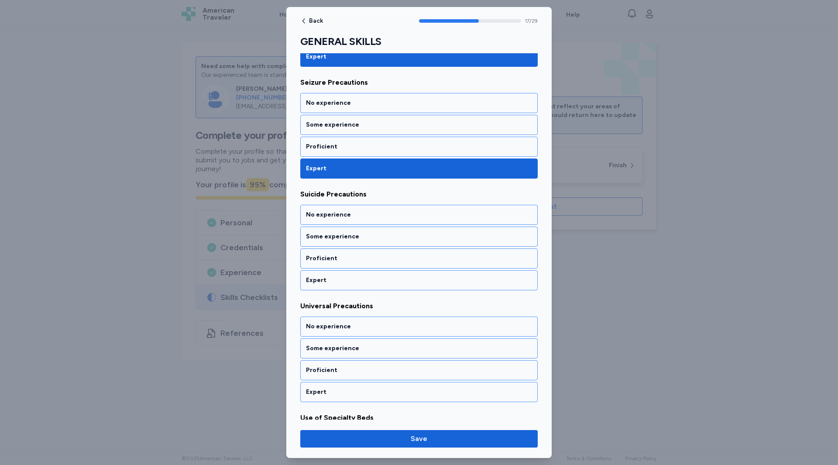
scroll to position [1895, 0]
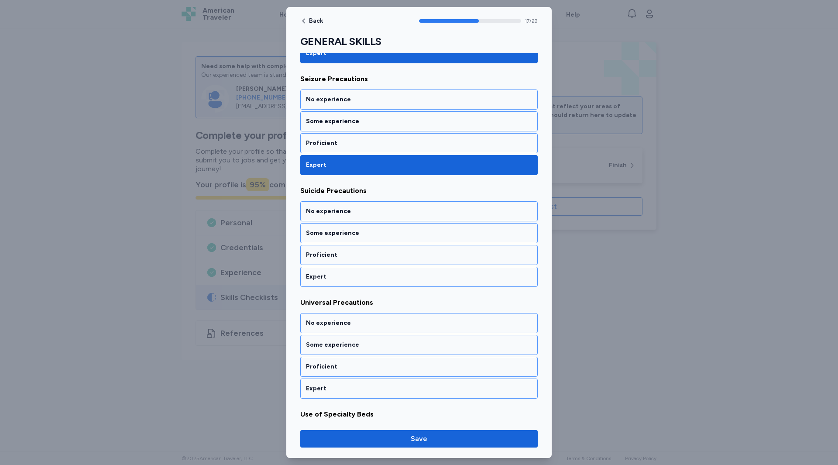
click at [337, 270] on div "Expert" at bounding box center [418, 277] width 237 height 20
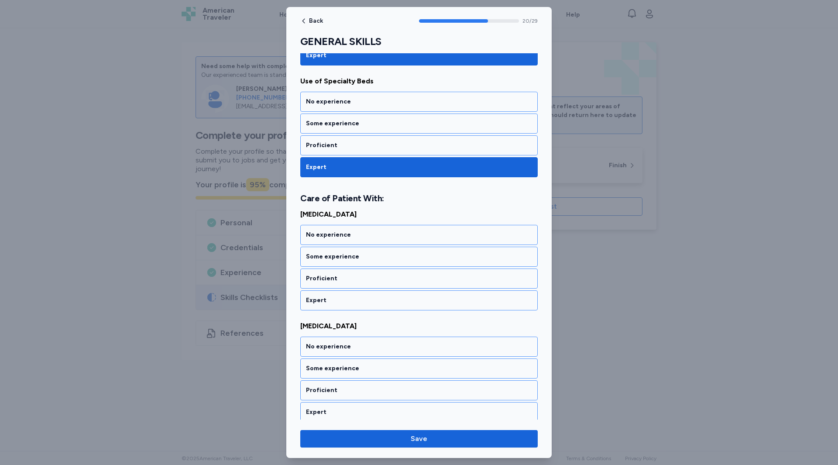
scroll to position [2241, 0]
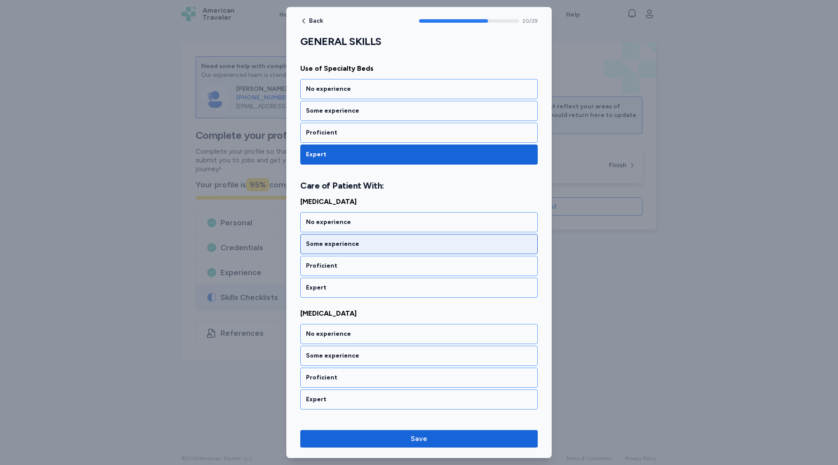
click at [330, 251] on div "Some experience" at bounding box center [418, 244] width 237 height 20
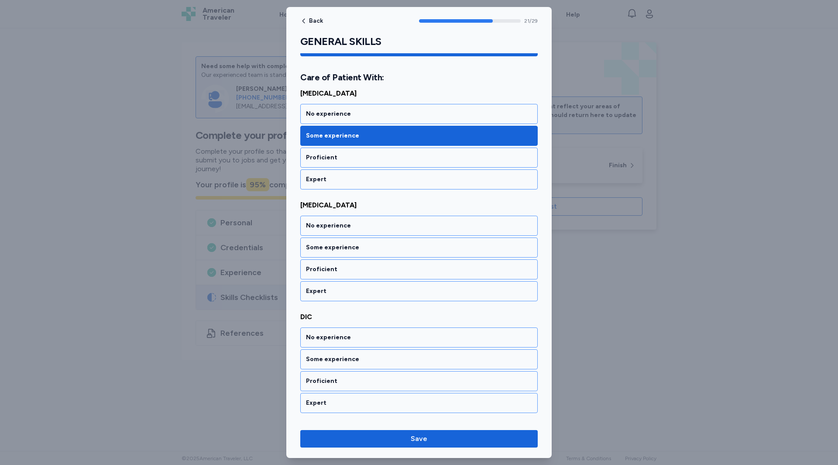
scroll to position [2353, 0]
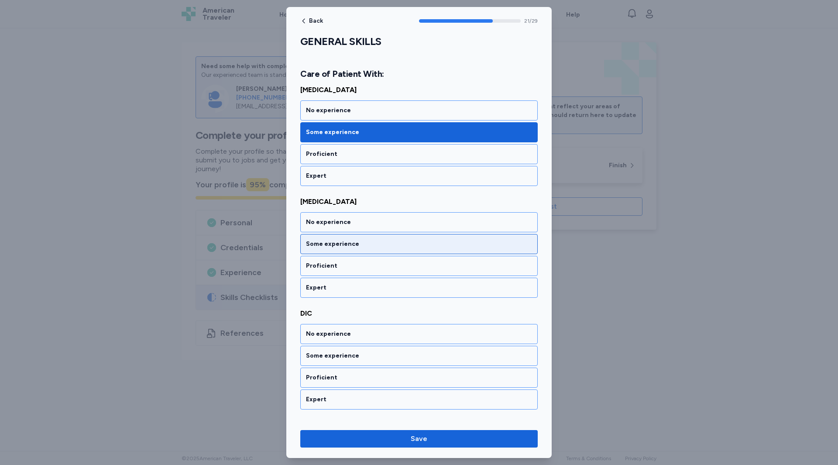
click at [309, 250] on div "Some experience" at bounding box center [418, 244] width 237 height 20
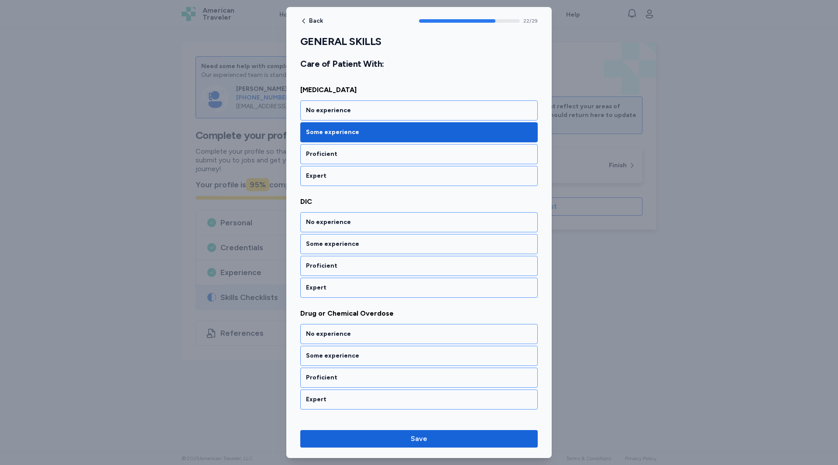
click at [309, 250] on div "Some experience" at bounding box center [418, 244] width 237 height 20
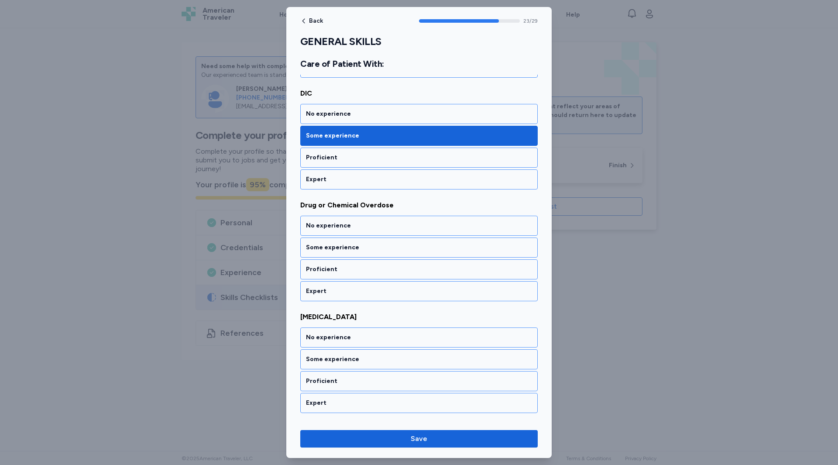
scroll to position [2576, 0]
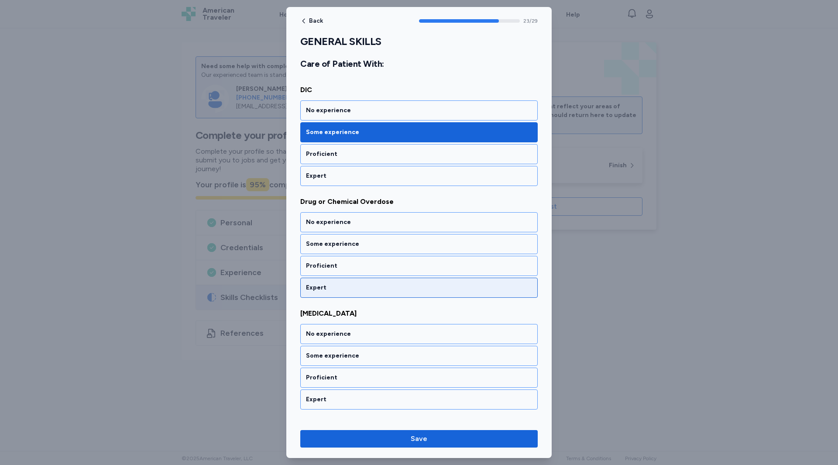
click at [315, 288] on div "Expert" at bounding box center [419, 287] width 226 height 9
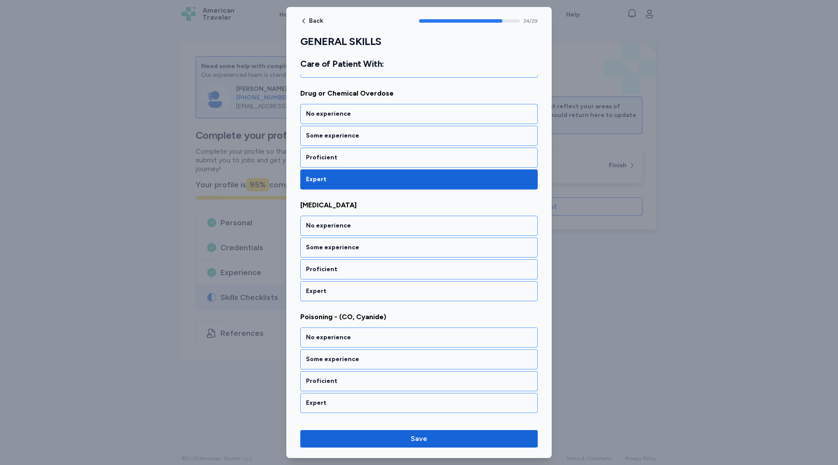
scroll to position [2688, 0]
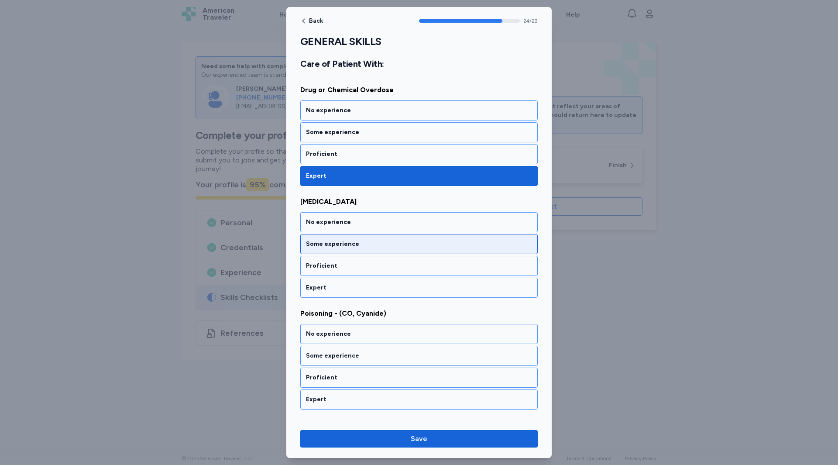
click at [322, 247] on div "Some experience" at bounding box center [419, 244] width 226 height 9
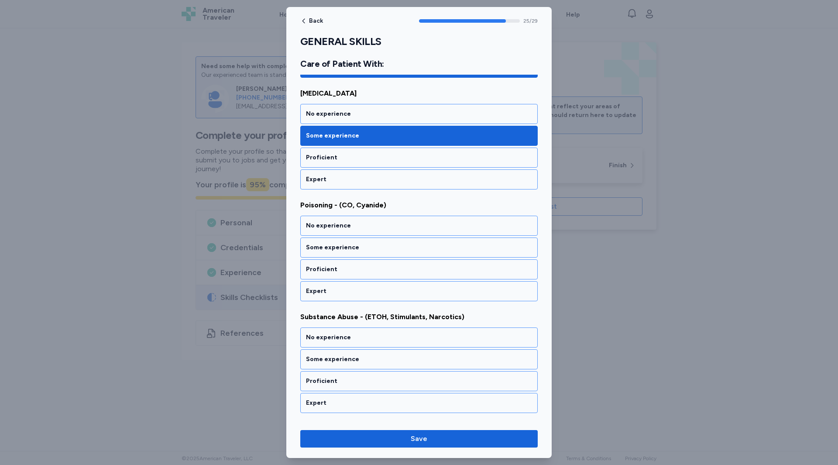
scroll to position [2799, 0]
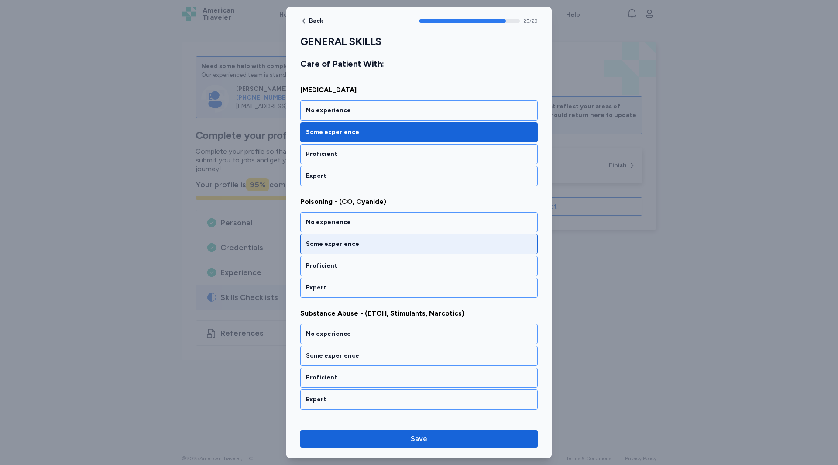
click at [322, 243] on div "Some experience" at bounding box center [419, 244] width 226 height 9
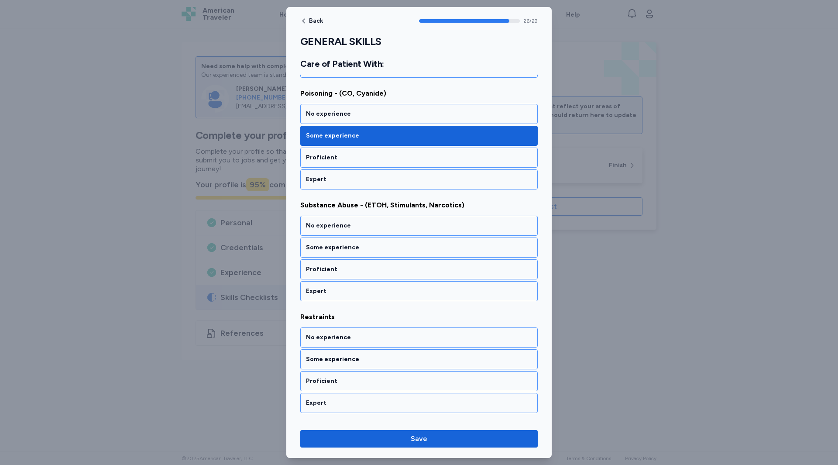
scroll to position [2911, 0]
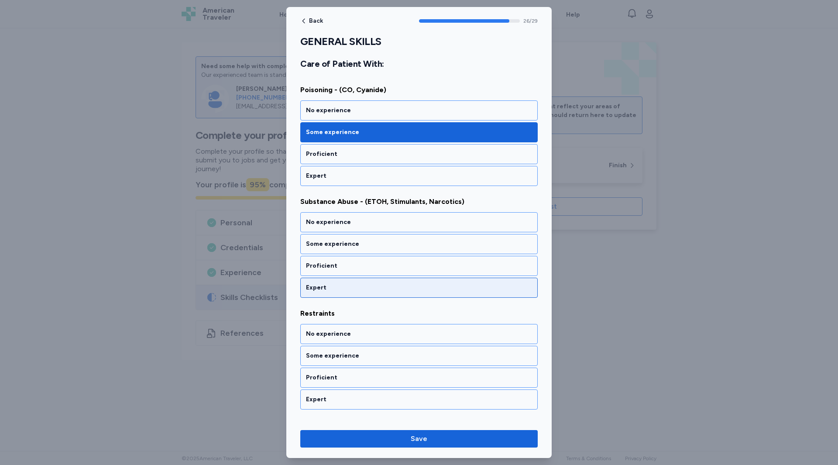
click at [319, 285] on div "Expert" at bounding box center [419, 287] width 226 height 9
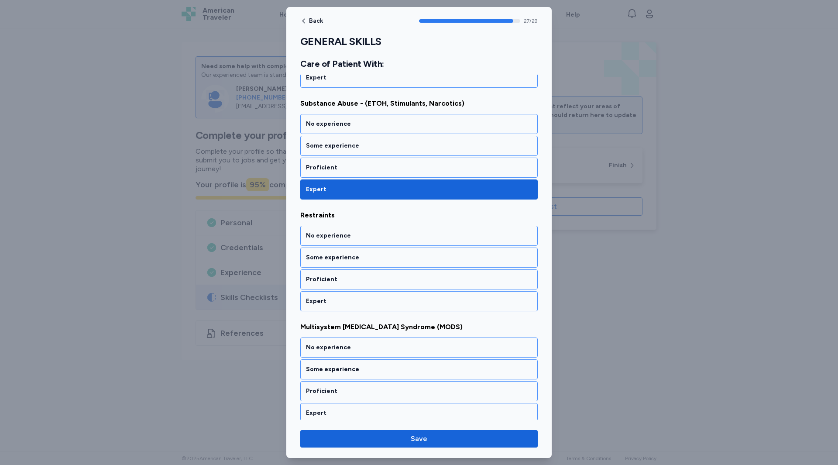
scroll to position [3015, 0]
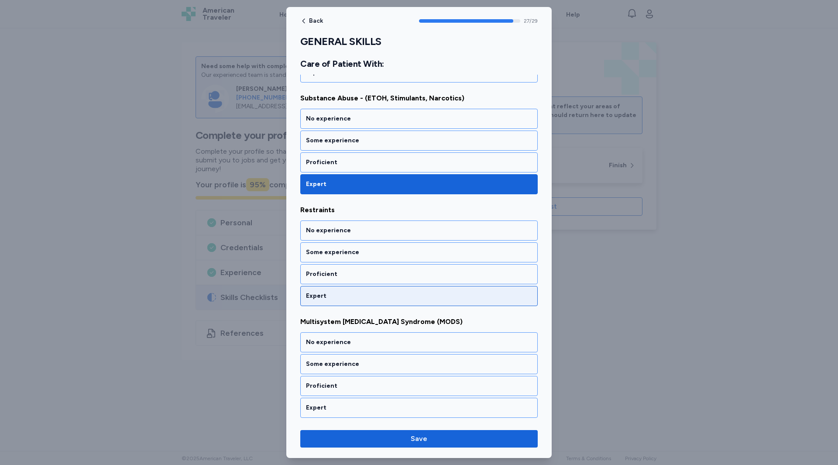
click at [319, 296] on div "Expert" at bounding box center [419, 296] width 226 height 9
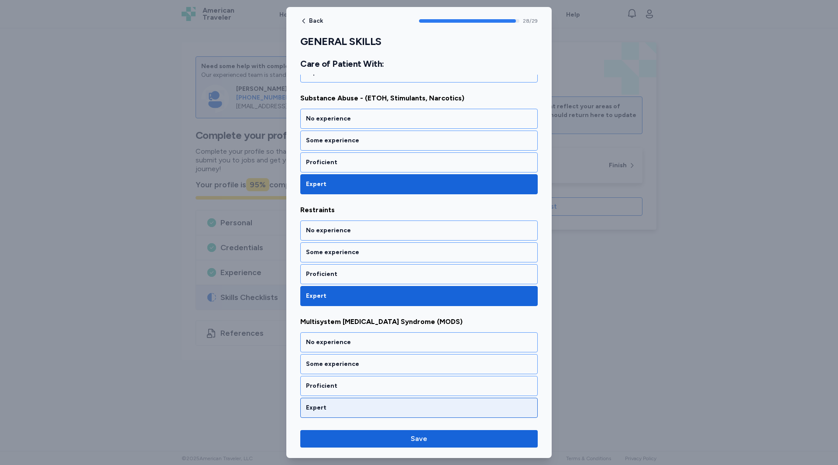
click at [319, 403] on div "Expert" at bounding box center [419, 407] width 226 height 9
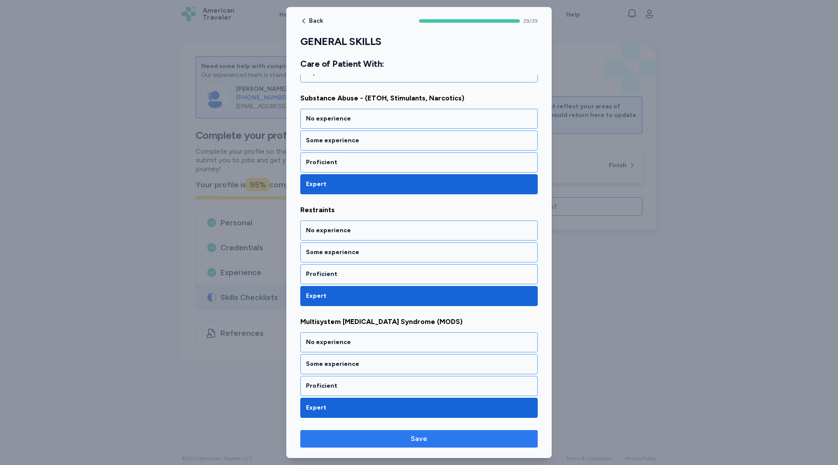
click at [381, 438] on span "Save" at bounding box center [418, 438] width 223 height 10
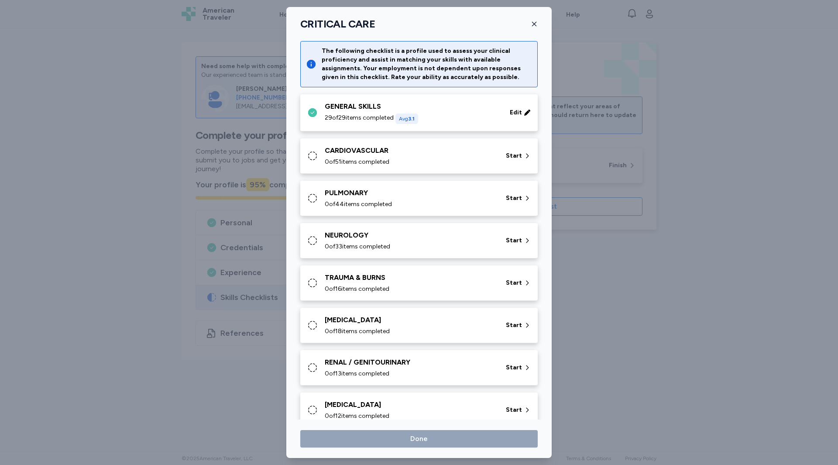
click at [362, 149] on div "CARDIOVASCULAR" at bounding box center [410, 150] width 171 height 10
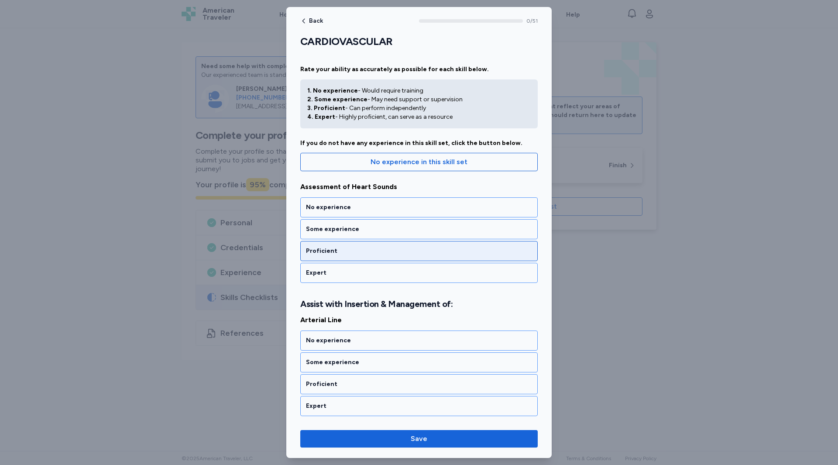
click at [322, 252] on div "Proficient" at bounding box center [419, 251] width 226 height 9
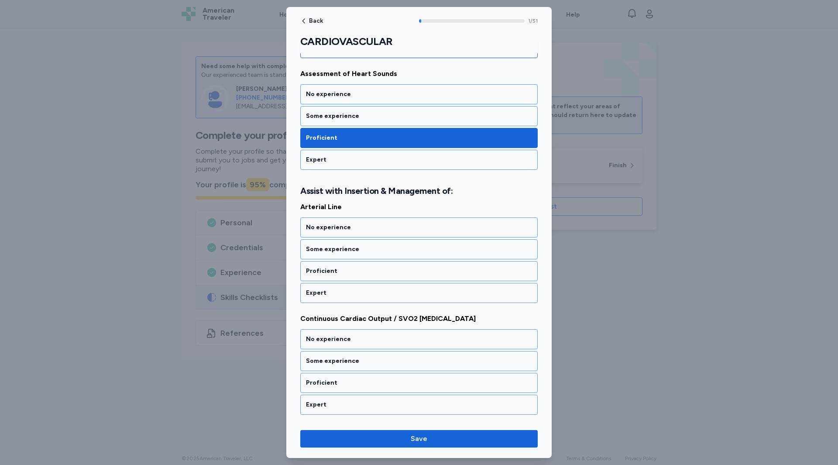
scroll to position [118, 0]
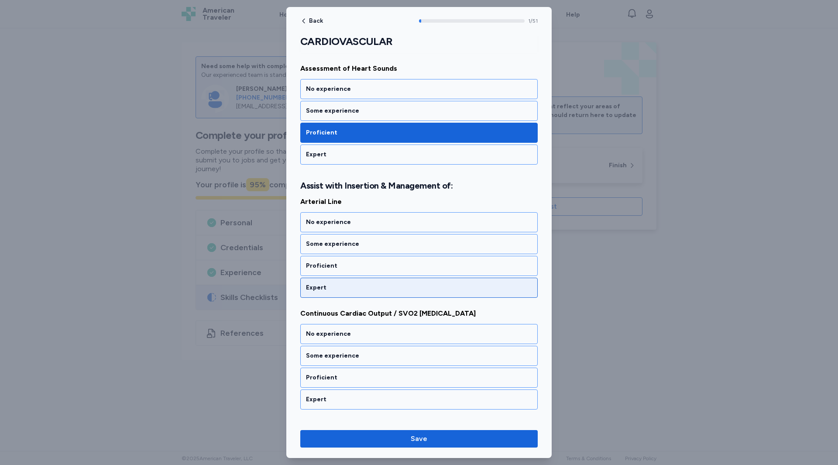
click at [321, 292] on div "Expert" at bounding box center [418, 288] width 237 height 20
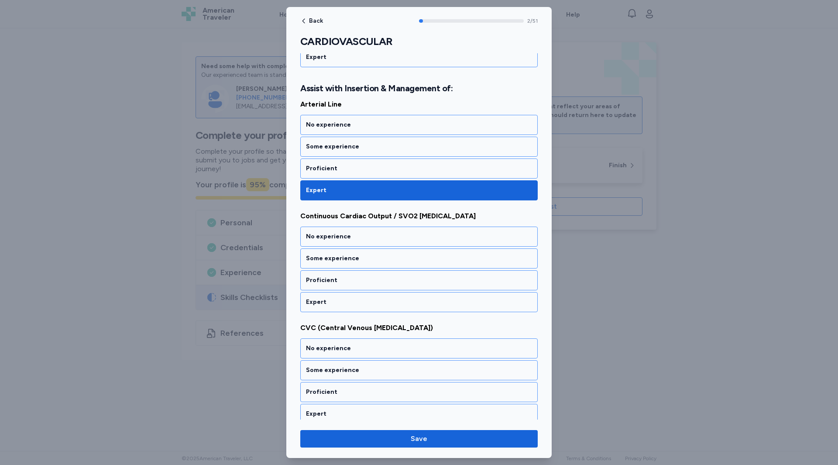
scroll to position [230, 0]
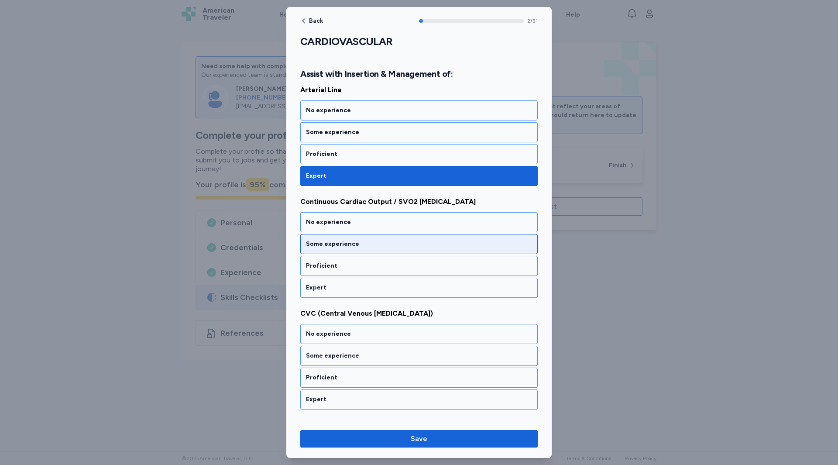
click at [332, 243] on div "Some experience" at bounding box center [419, 244] width 226 height 9
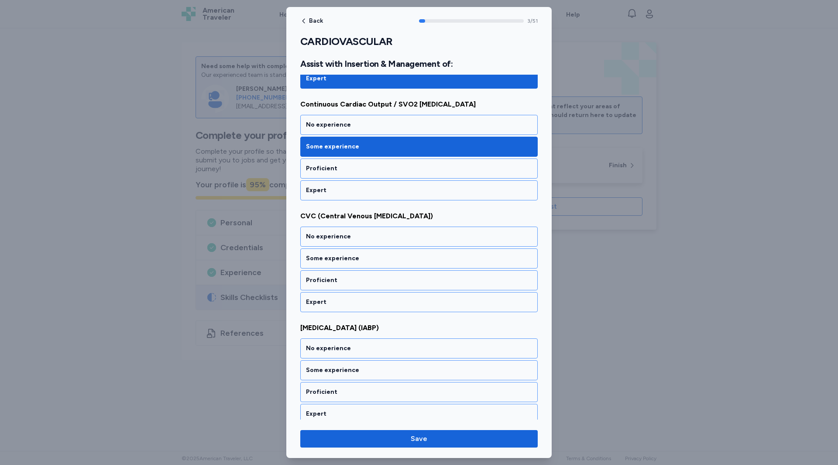
scroll to position [342, 0]
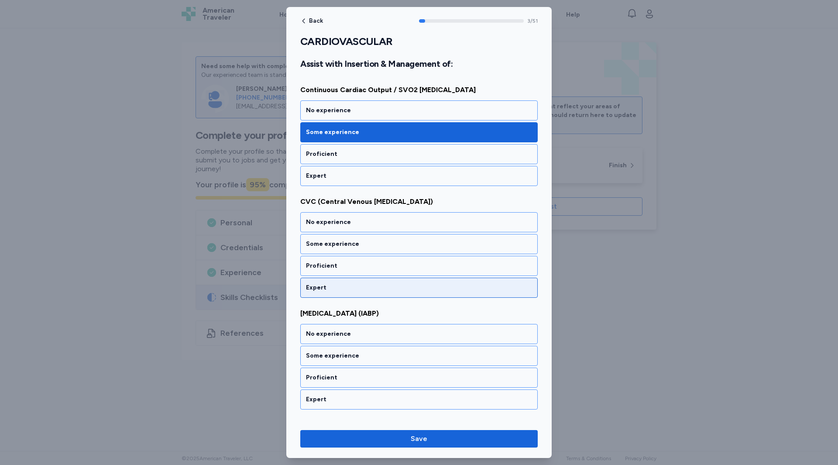
click at [309, 288] on div "Expert" at bounding box center [419, 287] width 226 height 9
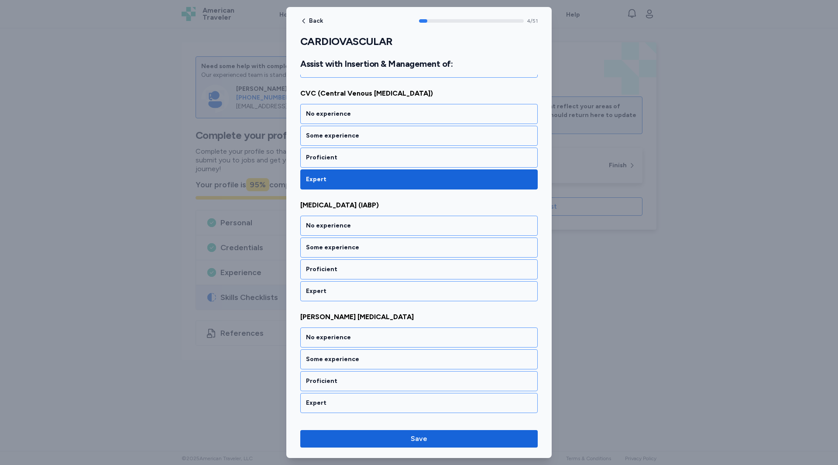
scroll to position [453, 0]
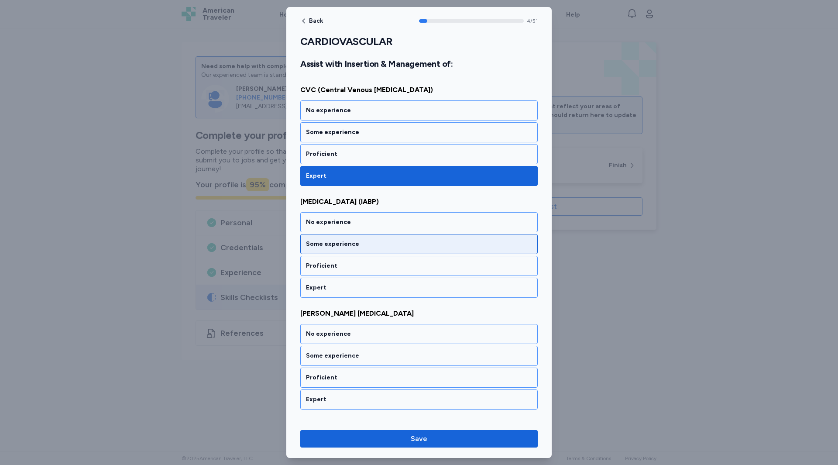
click at [311, 247] on div "Some experience" at bounding box center [419, 244] width 226 height 9
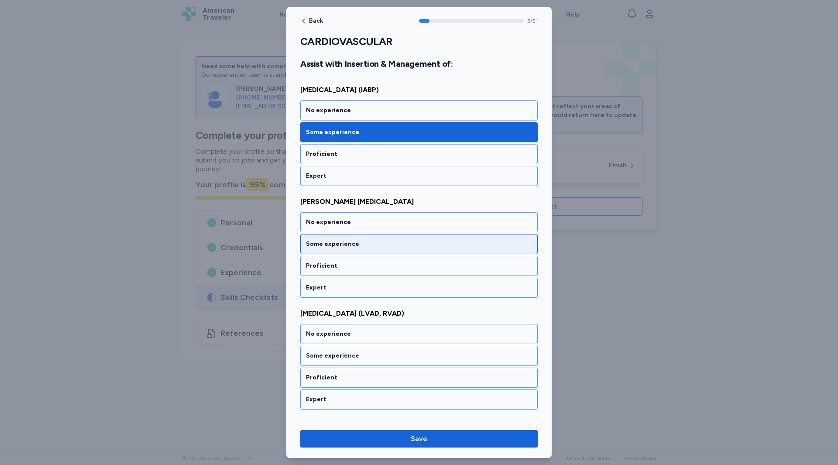
click at [312, 247] on div "Some experience" at bounding box center [419, 244] width 226 height 9
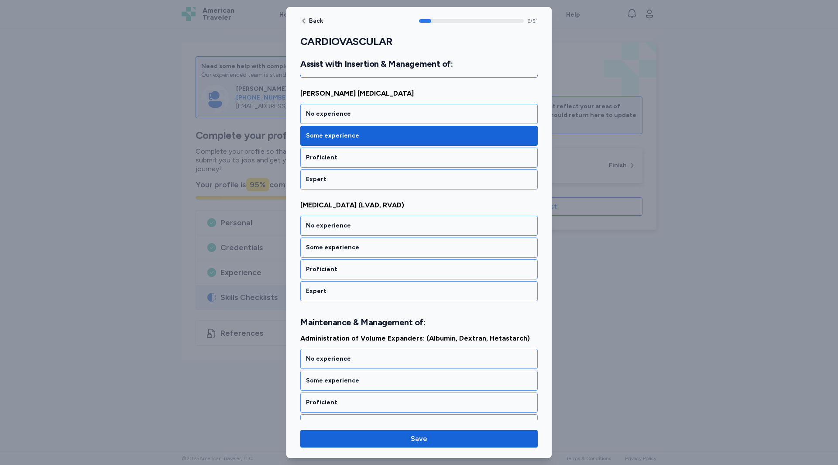
scroll to position [677, 0]
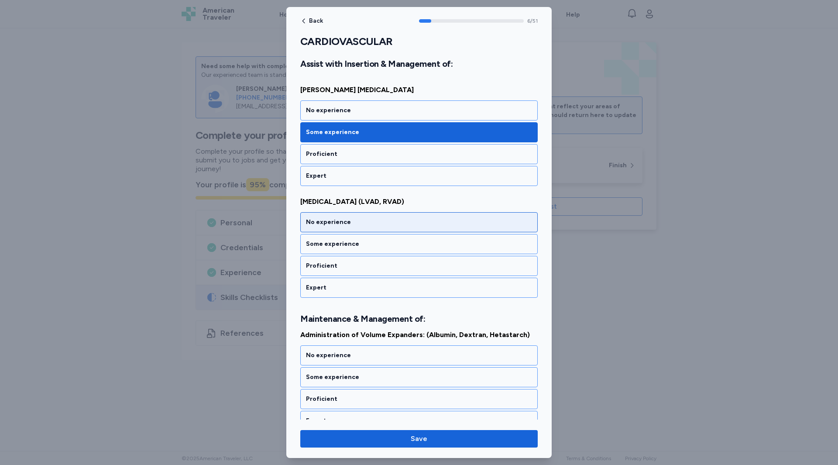
click at [329, 224] on div "No experience" at bounding box center [419, 222] width 226 height 9
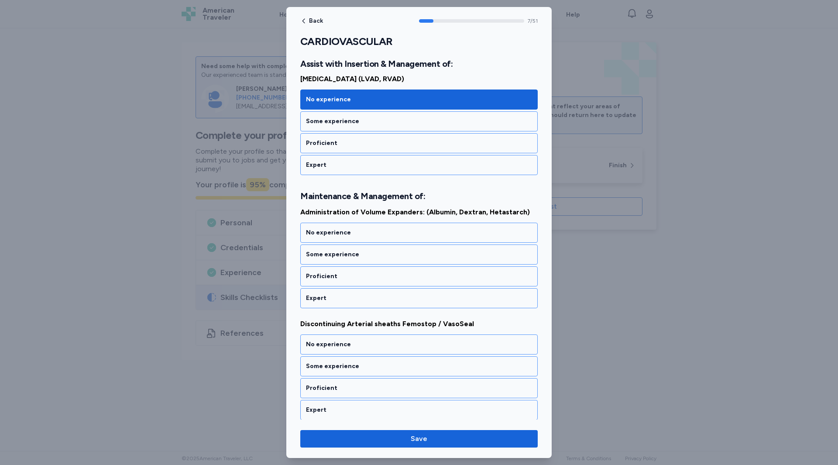
scroll to position [810, 0]
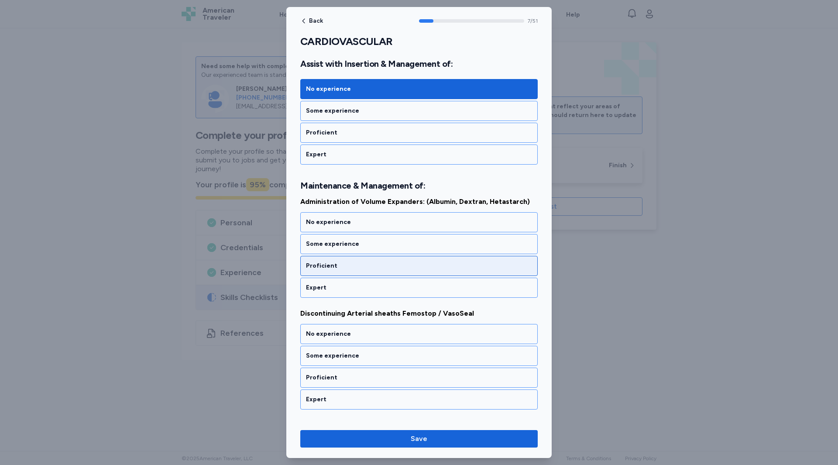
click at [318, 268] on div "Proficient" at bounding box center [419, 265] width 226 height 9
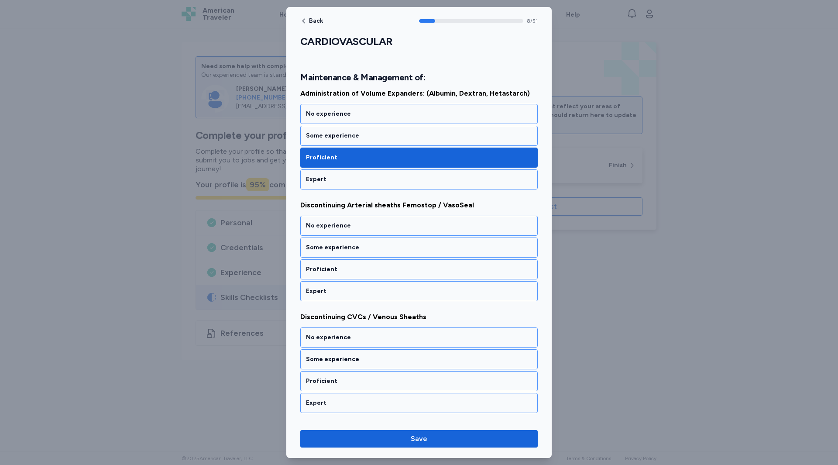
scroll to position [922, 0]
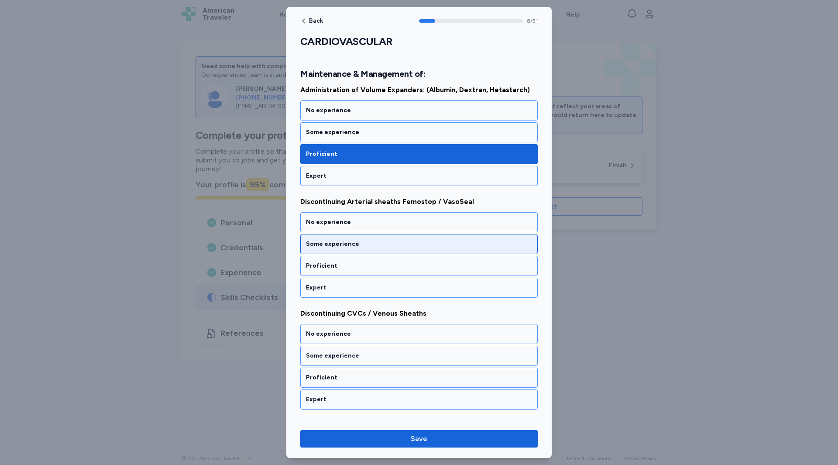
click at [325, 249] on div "Some experience" at bounding box center [418, 244] width 237 height 20
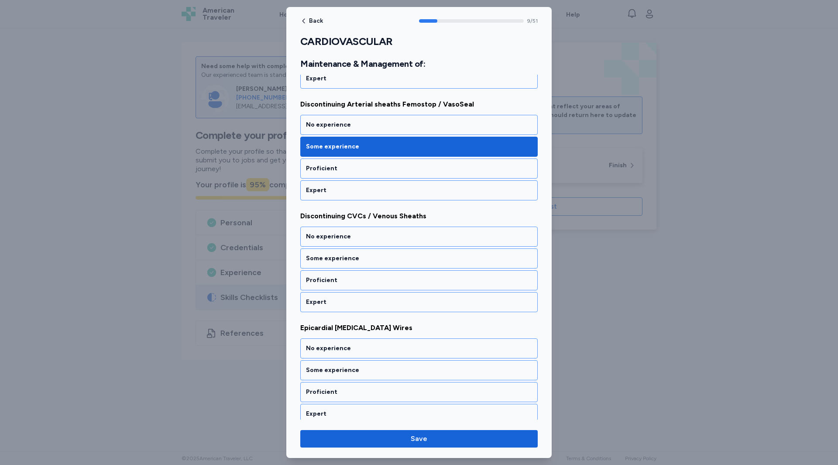
scroll to position [1033, 0]
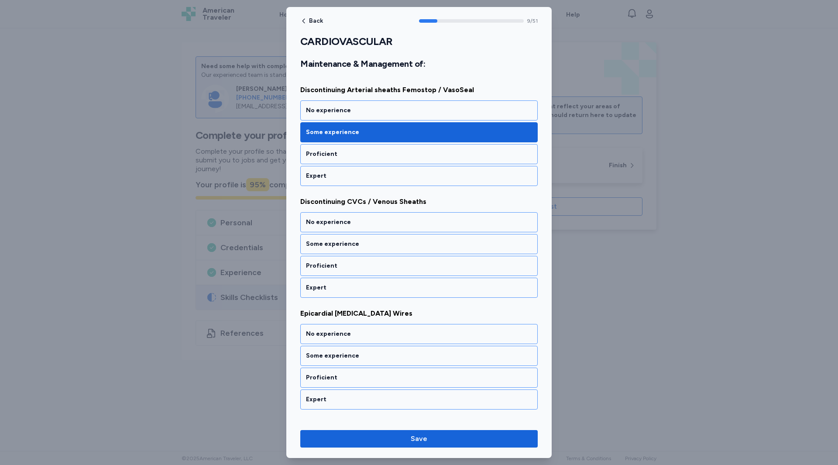
click at [325, 249] on div "Some experience" at bounding box center [418, 244] width 237 height 20
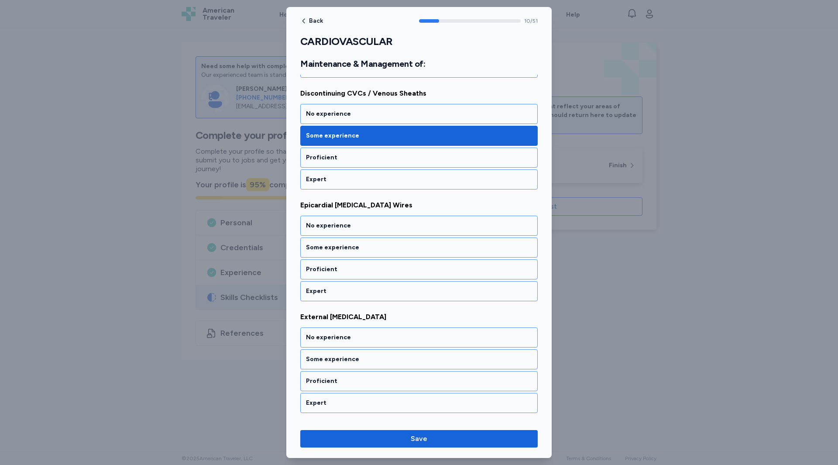
scroll to position [1145, 0]
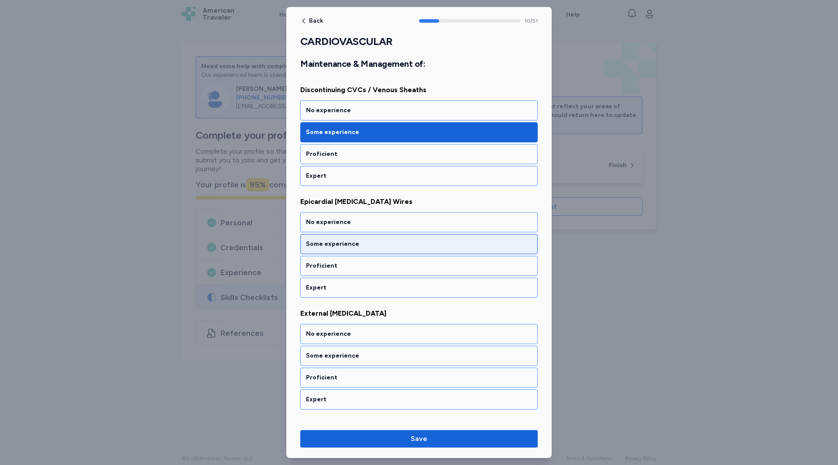
click at [344, 242] on div "Some experience" at bounding box center [419, 244] width 226 height 9
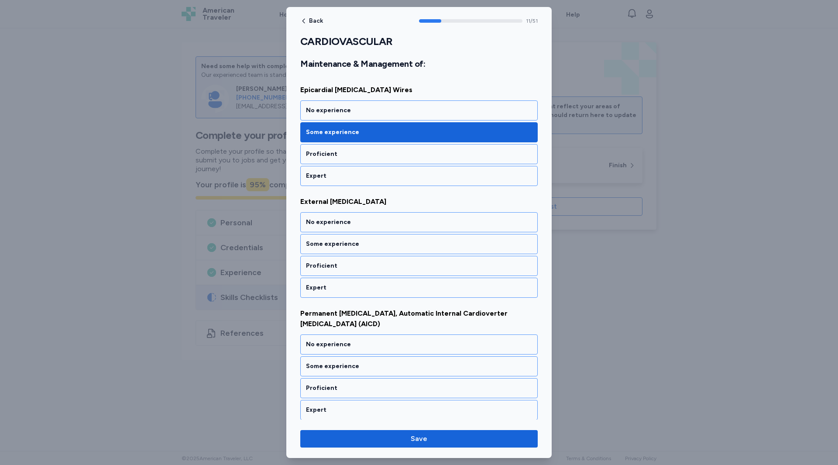
click at [344, 242] on div "Some experience" at bounding box center [419, 244] width 226 height 9
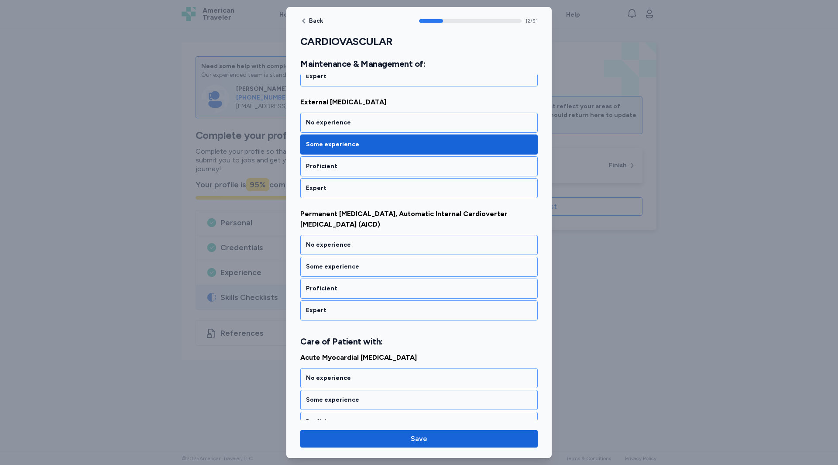
scroll to position [1374, 0]
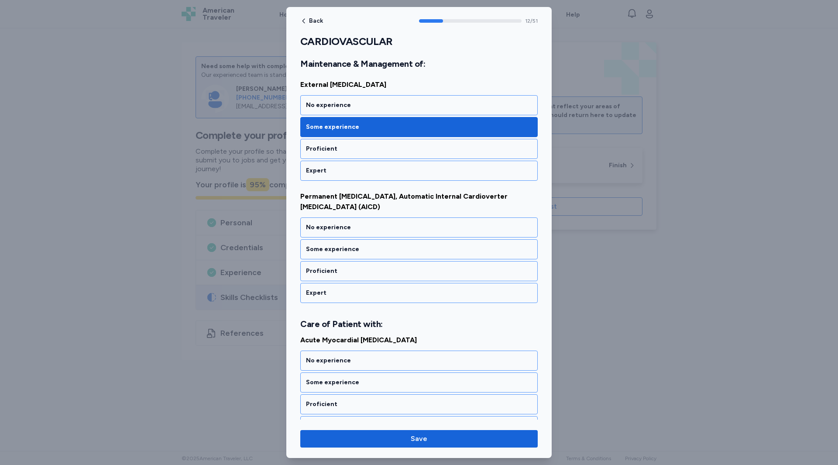
click at [344, 242] on div "Some experience" at bounding box center [418, 249] width 237 height 20
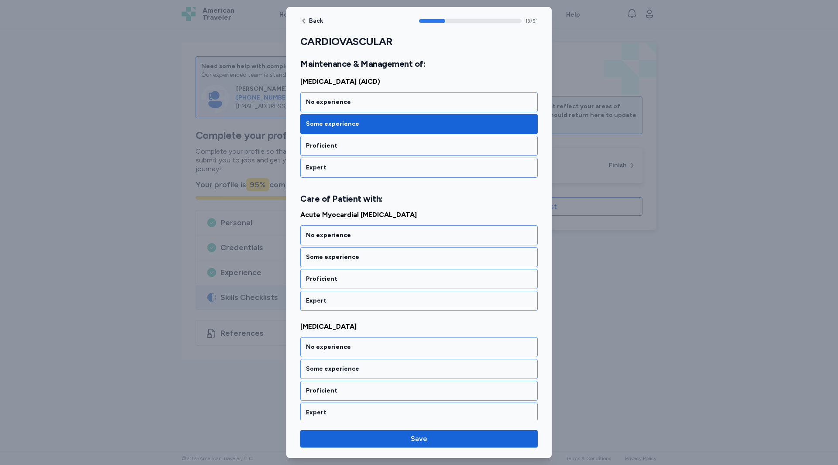
scroll to position [1512, 0]
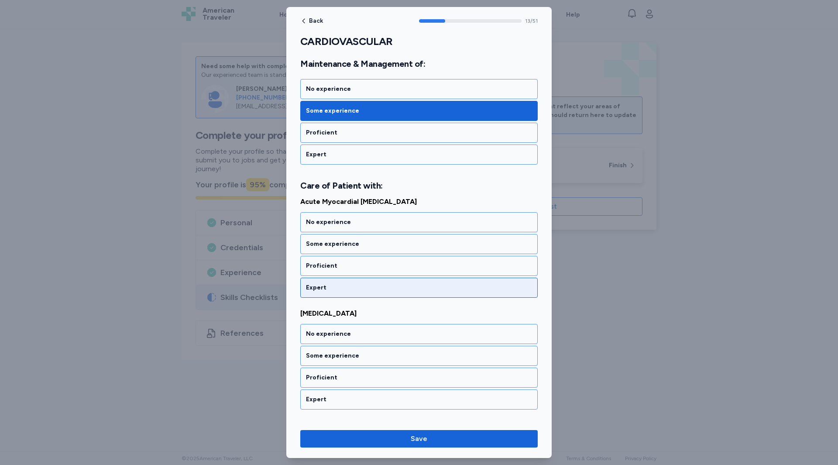
click at [322, 288] on div "Expert" at bounding box center [419, 287] width 226 height 9
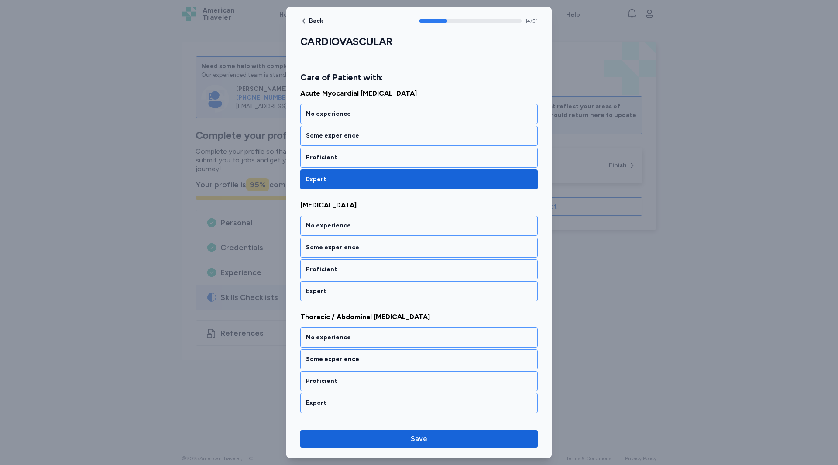
scroll to position [1624, 0]
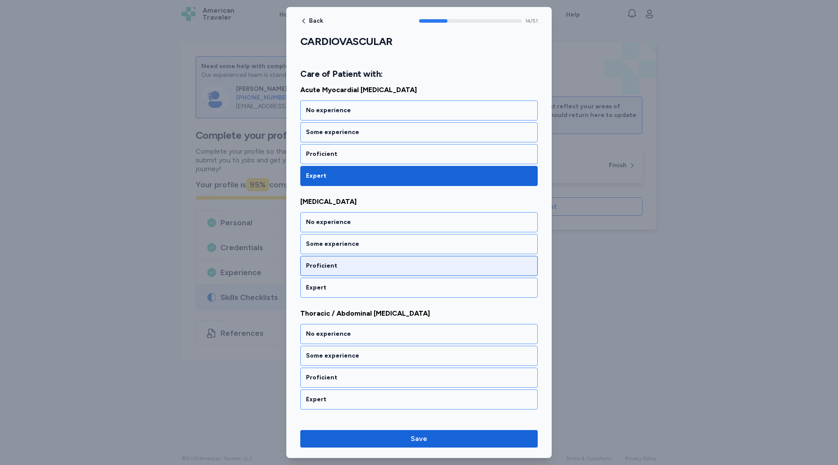
click at [319, 268] on div "Proficient" at bounding box center [419, 265] width 226 height 9
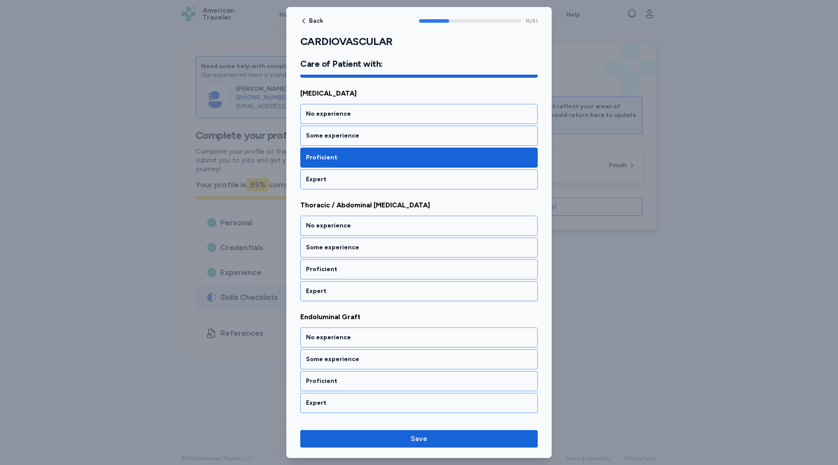
scroll to position [1735, 0]
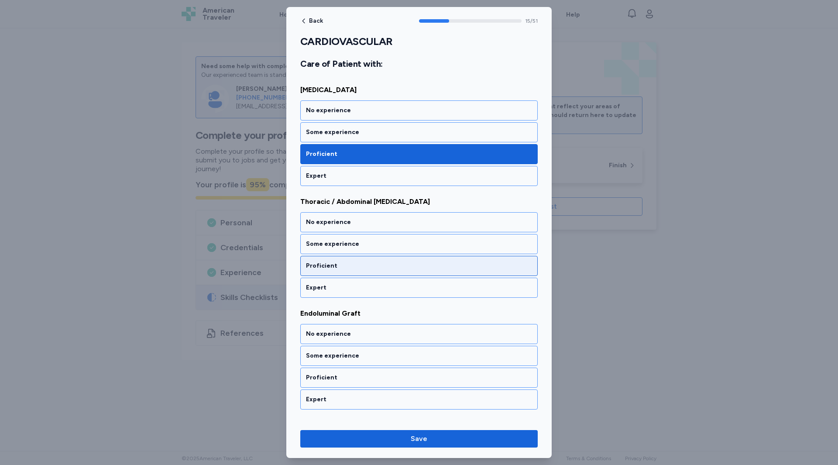
click at [317, 265] on div "Proficient" at bounding box center [419, 265] width 226 height 9
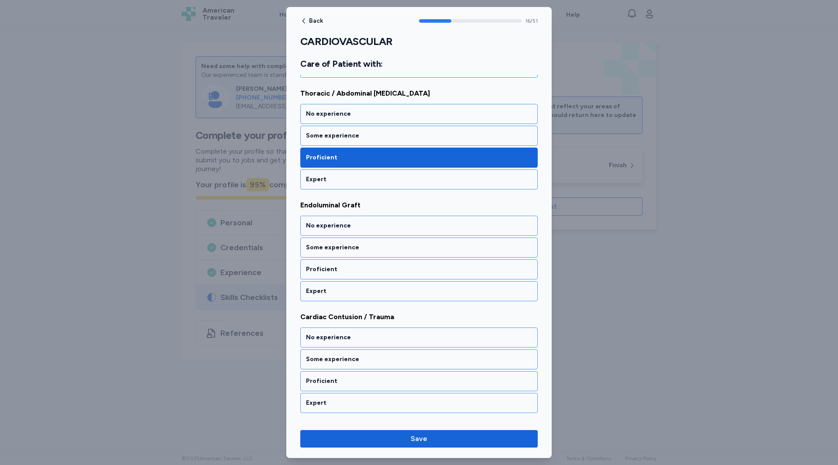
scroll to position [1847, 0]
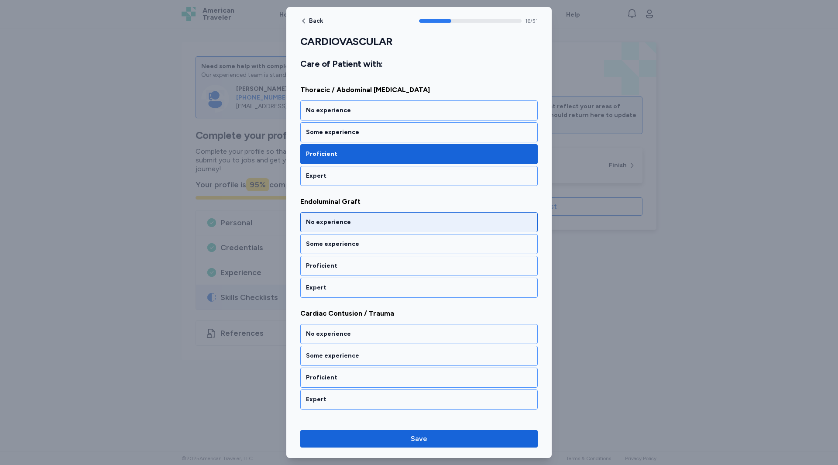
click at [314, 229] on div "No experience" at bounding box center [418, 222] width 237 height 20
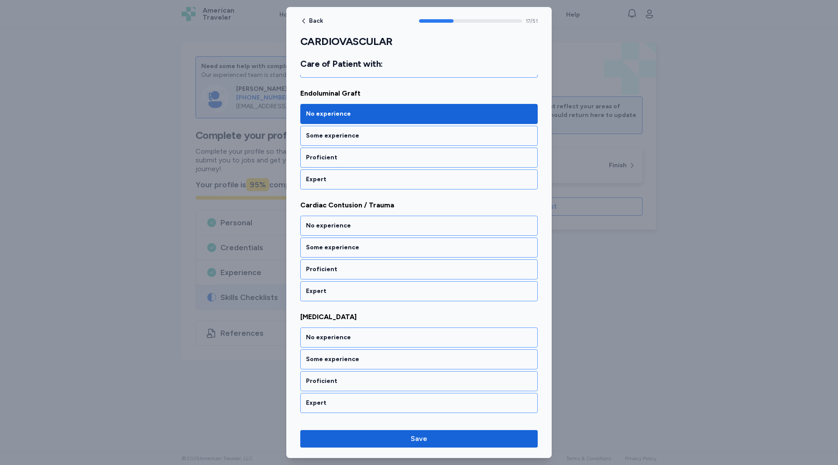
scroll to position [1959, 0]
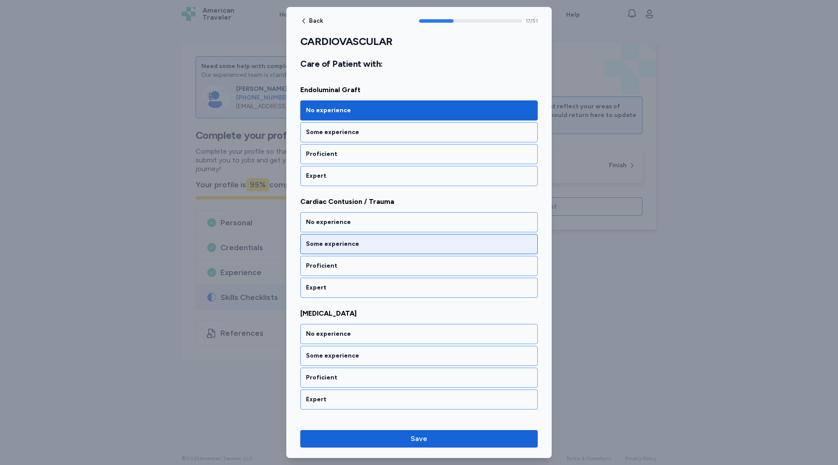
click at [313, 241] on div "Some experience" at bounding box center [419, 244] width 226 height 9
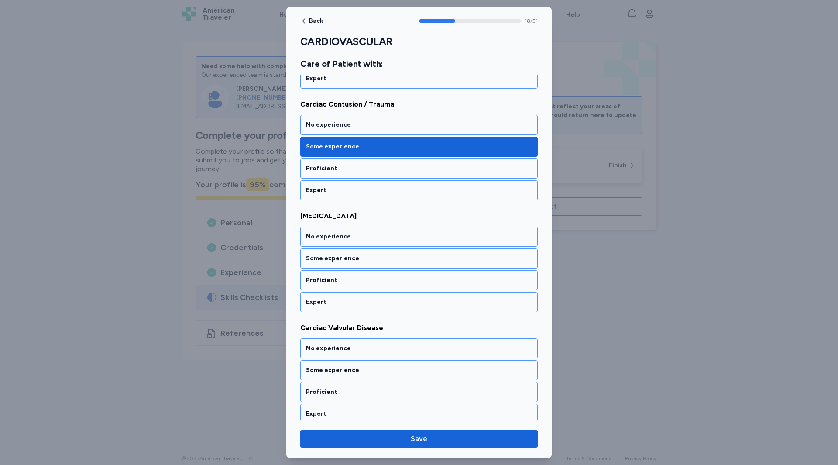
scroll to position [2071, 0]
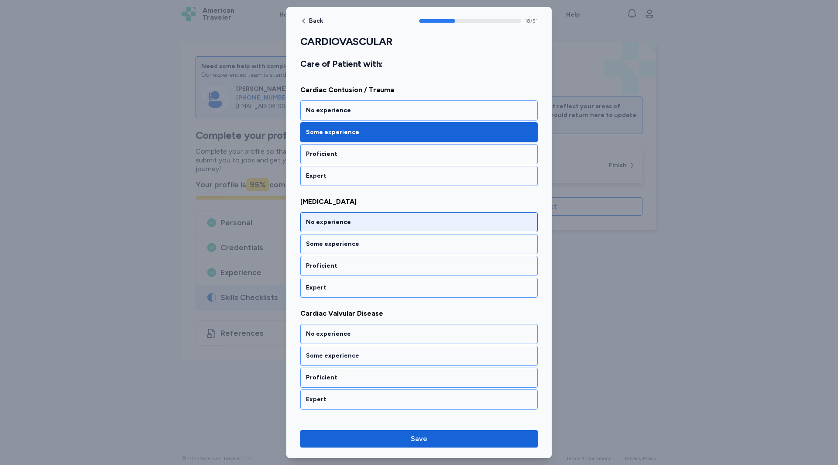
click at [316, 227] on div "No experience" at bounding box center [418, 222] width 237 height 20
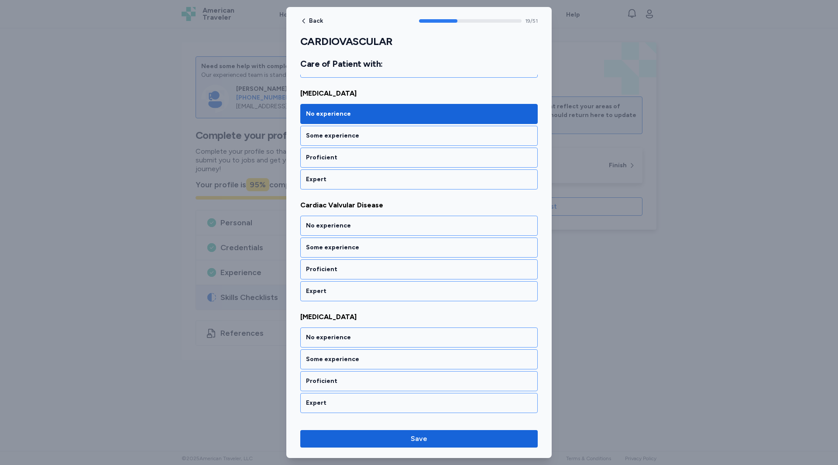
scroll to position [2182, 0]
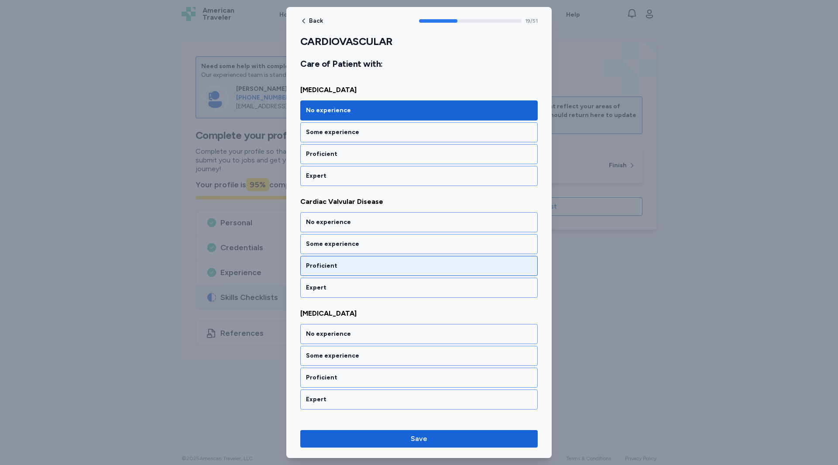
click at [314, 264] on div "Proficient" at bounding box center [419, 265] width 226 height 9
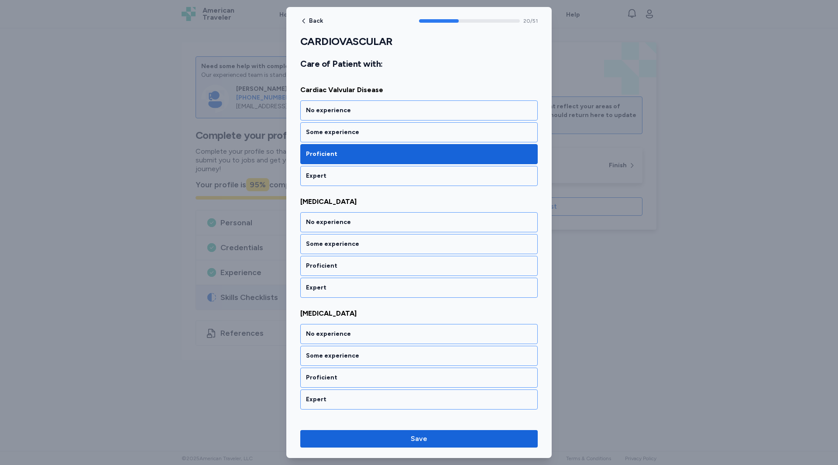
click at [314, 264] on div "Proficient" at bounding box center [419, 265] width 226 height 9
click at [313, 267] on div "Proficient" at bounding box center [419, 265] width 226 height 9
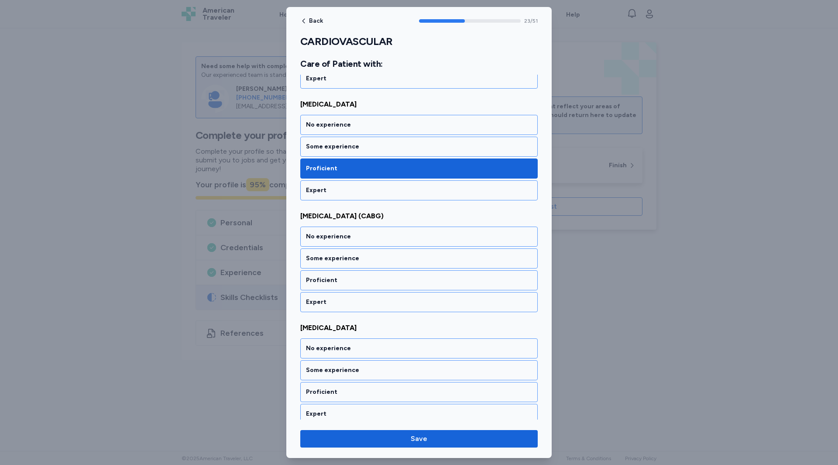
scroll to position [2629, 0]
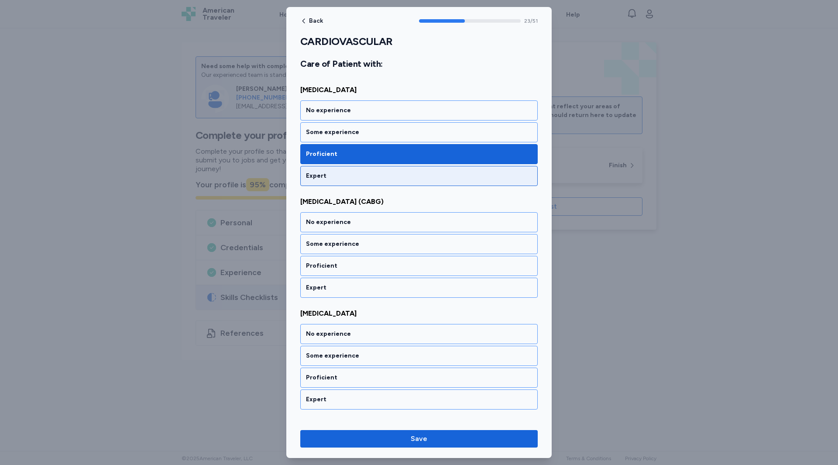
click at [323, 179] on div "Expert" at bounding box center [419, 175] width 226 height 9
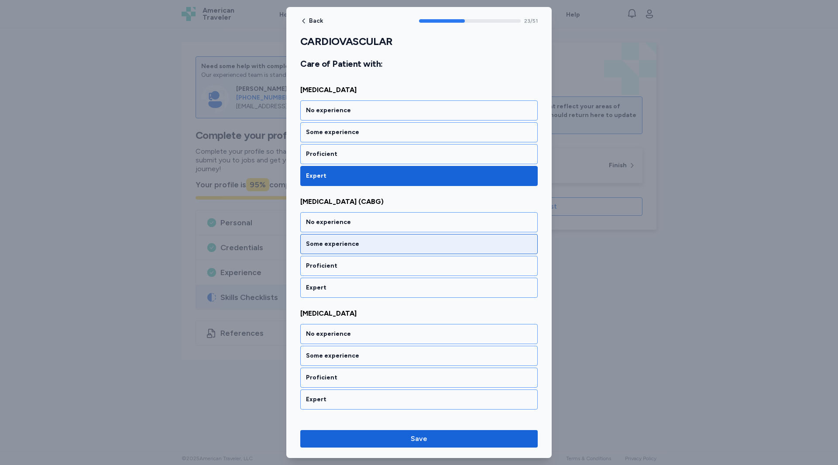
click at [311, 248] on div "Some experience" at bounding box center [419, 244] width 226 height 9
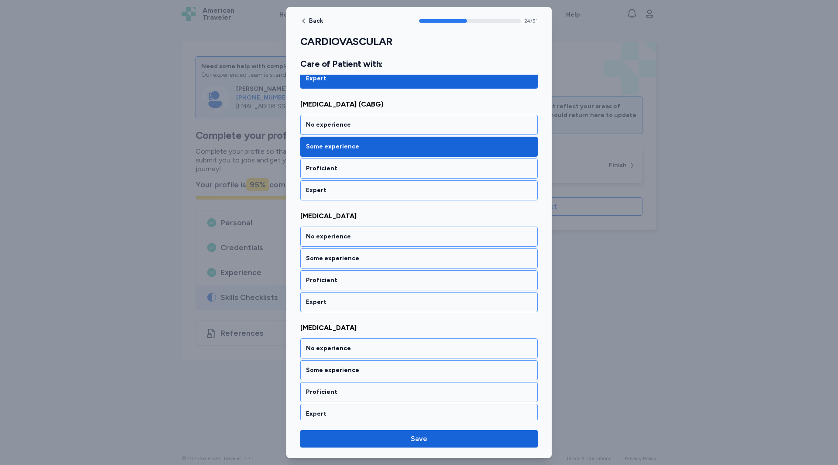
scroll to position [2741, 0]
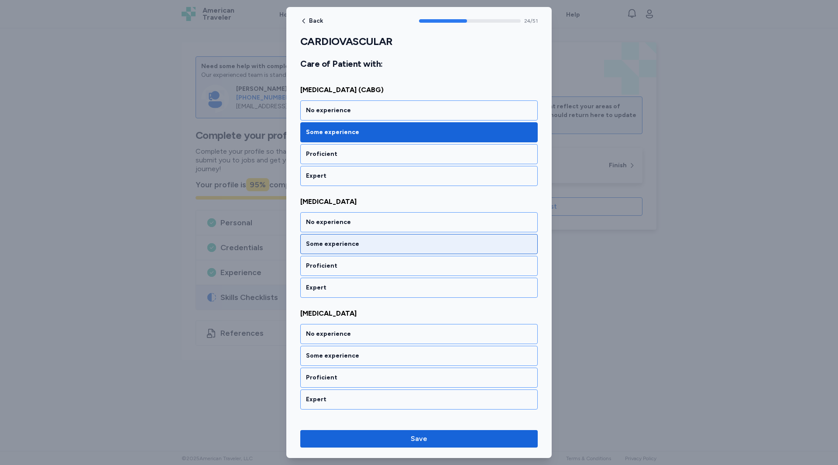
click at [320, 245] on div "Some experience" at bounding box center [419, 244] width 226 height 9
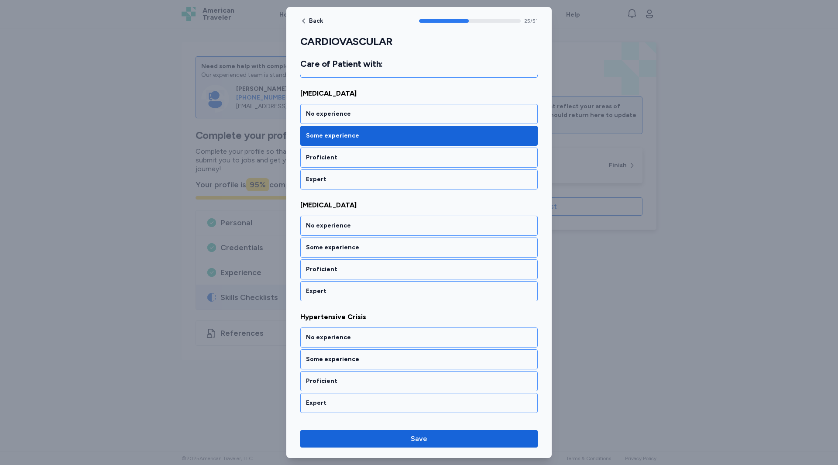
scroll to position [2853, 0]
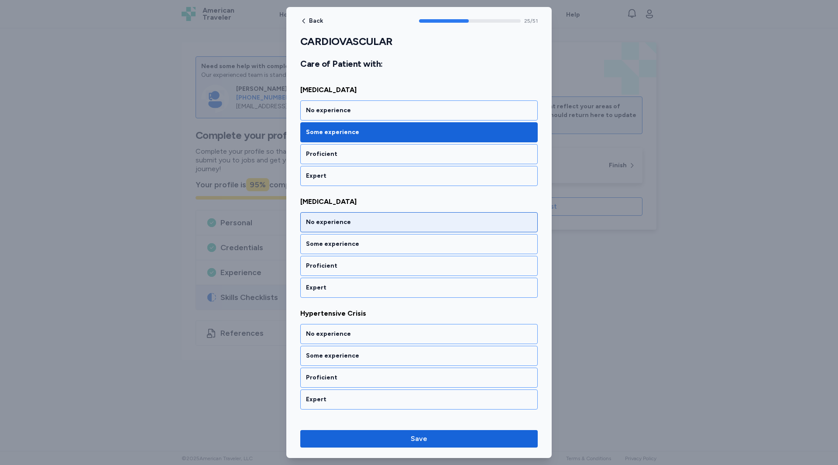
click at [323, 225] on div "No experience" at bounding box center [419, 222] width 226 height 9
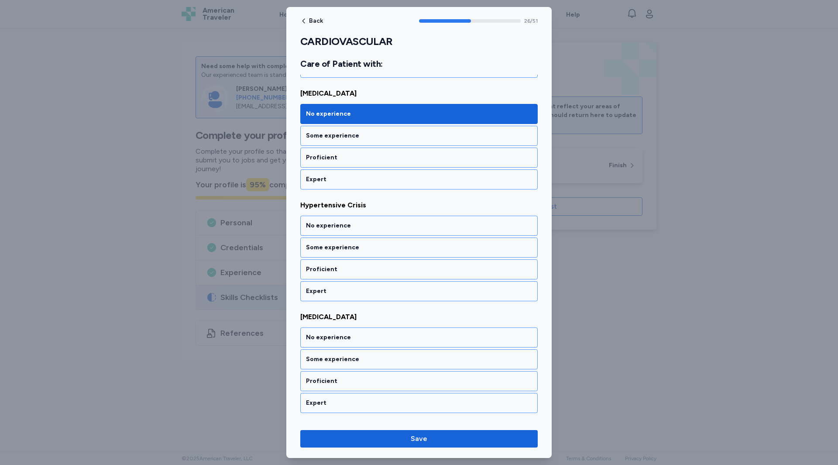
scroll to position [2964, 0]
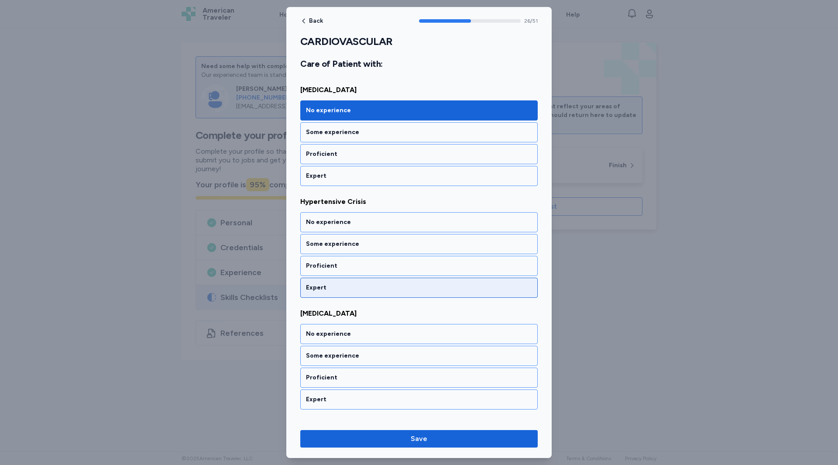
click at [318, 291] on div "Expert" at bounding box center [419, 287] width 226 height 9
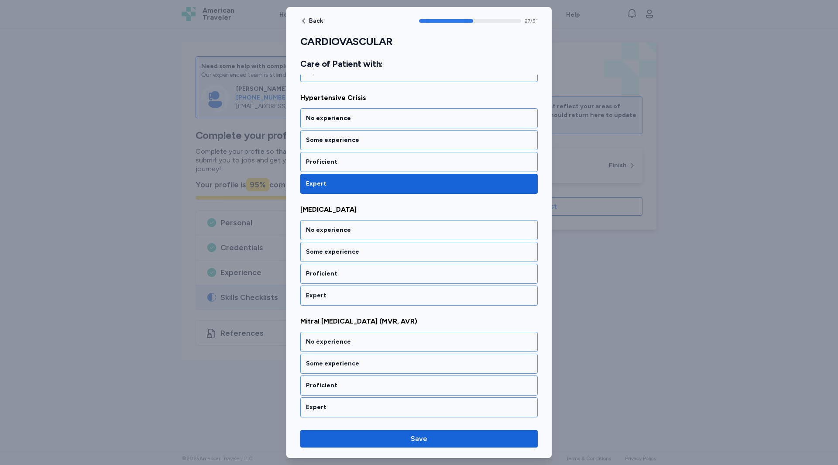
scroll to position [3076, 0]
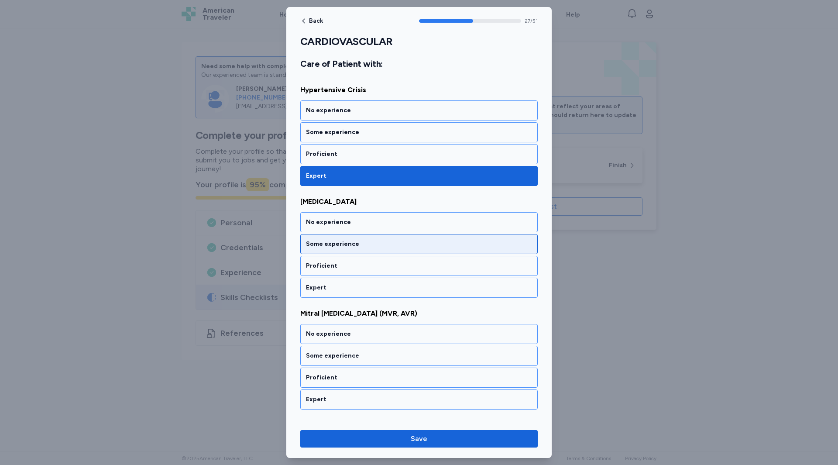
click at [326, 247] on div "Some experience" at bounding box center [419, 244] width 226 height 9
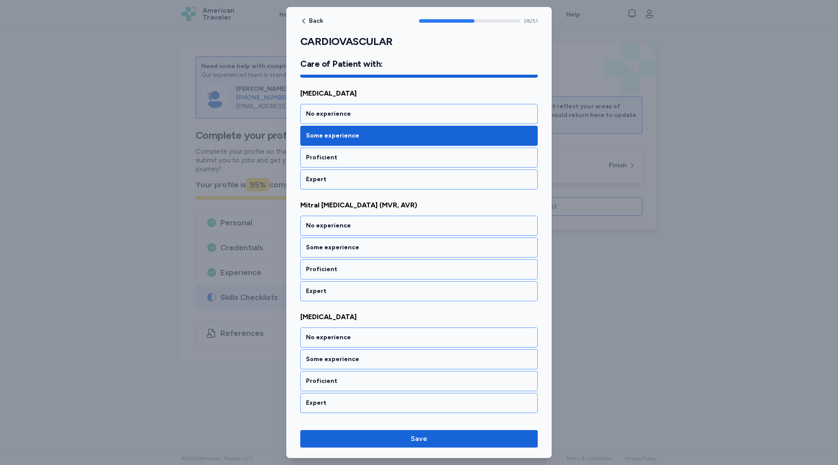
scroll to position [3188, 0]
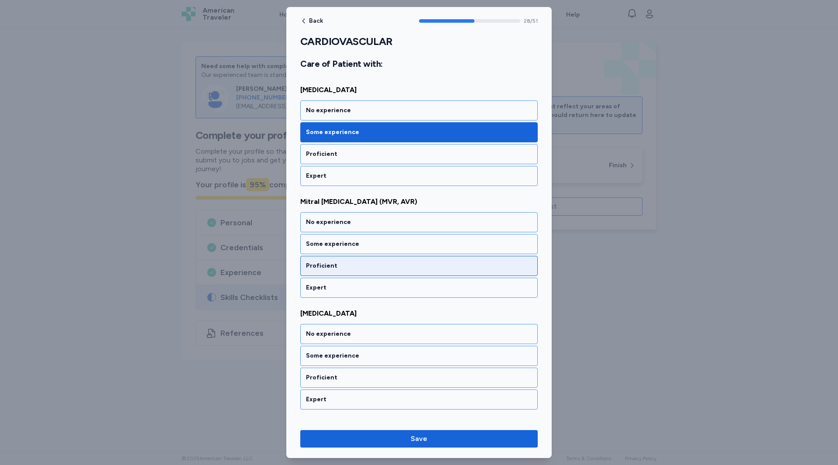
click at [322, 263] on div "Proficient" at bounding box center [419, 265] width 226 height 9
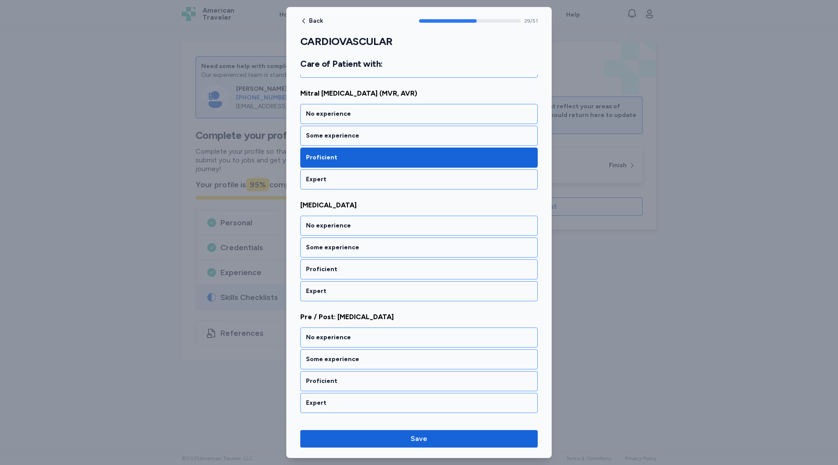
scroll to position [3299, 0]
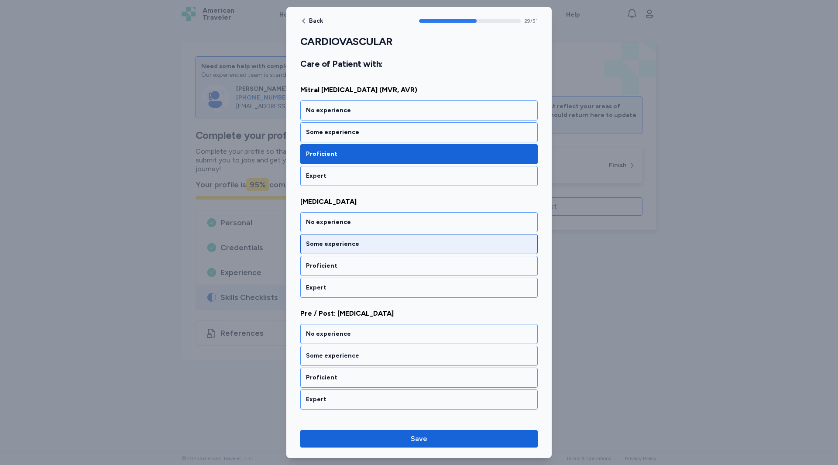
click at [315, 244] on div "Some experience" at bounding box center [419, 244] width 226 height 9
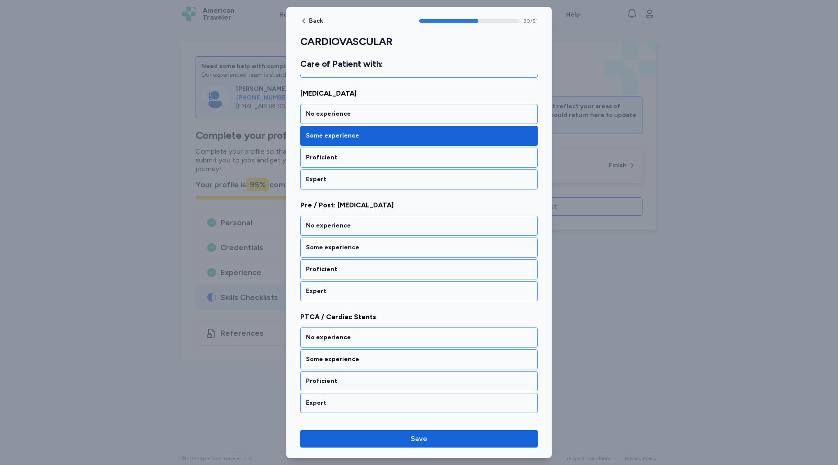
scroll to position [3411, 0]
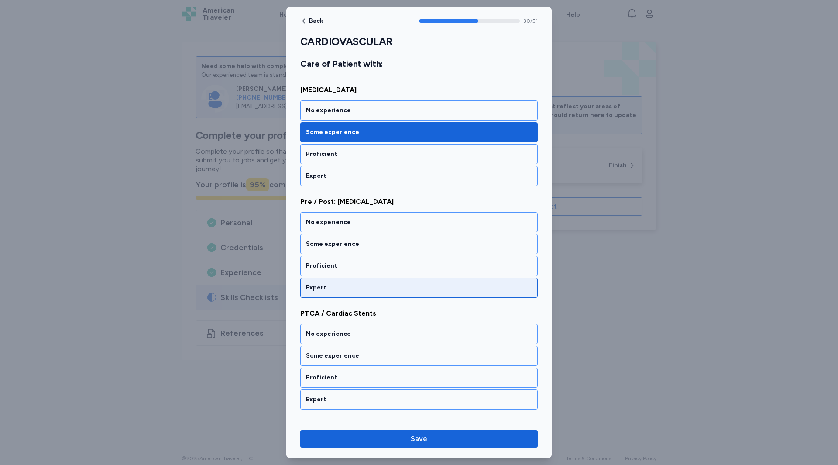
click at [327, 284] on div "Expert" at bounding box center [419, 287] width 226 height 9
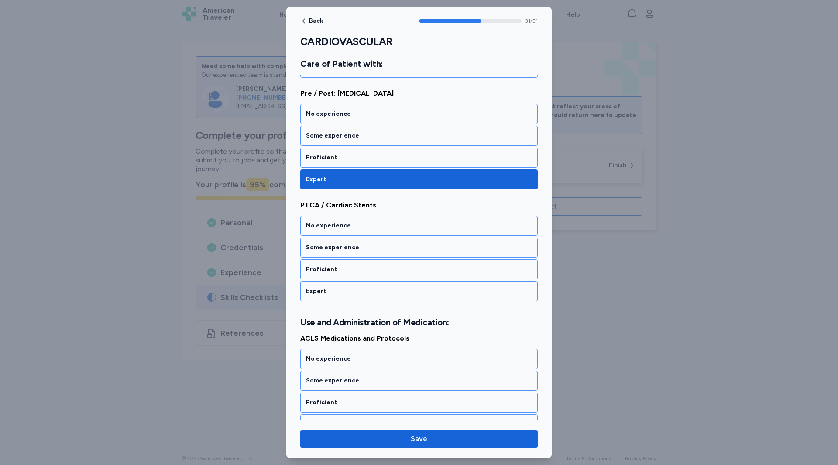
scroll to position [3523, 0]
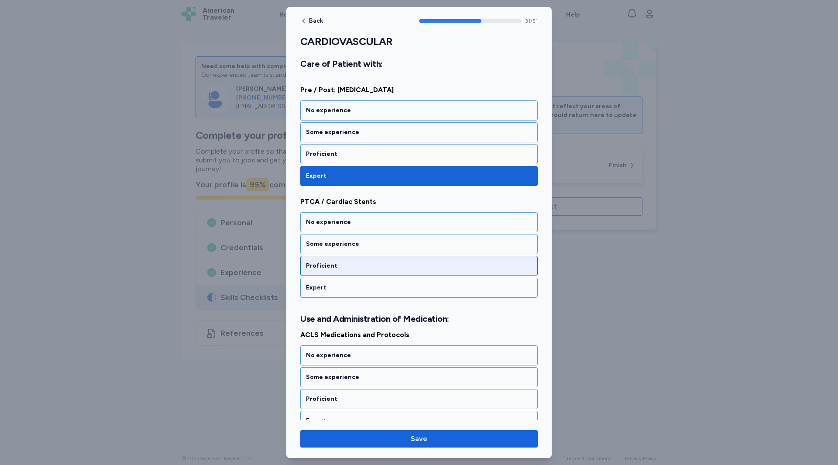
click at [326, 268] on div "Proficient" at bounding box center [419, 265] width 226 height 9
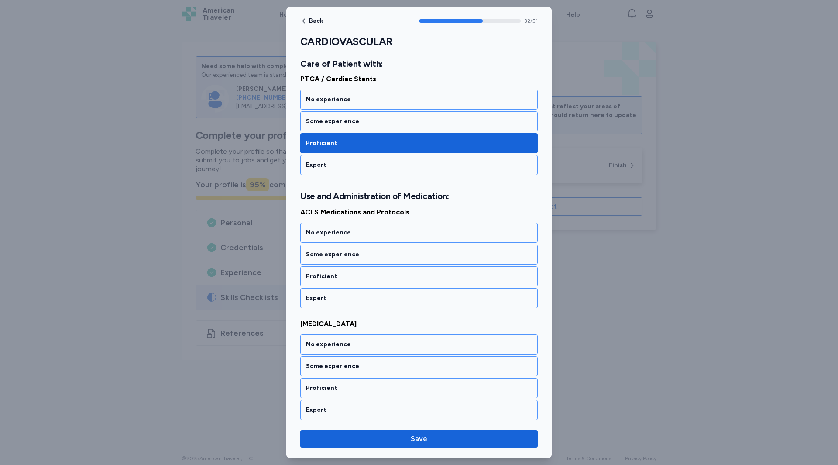
scroll to position [3656, 0]
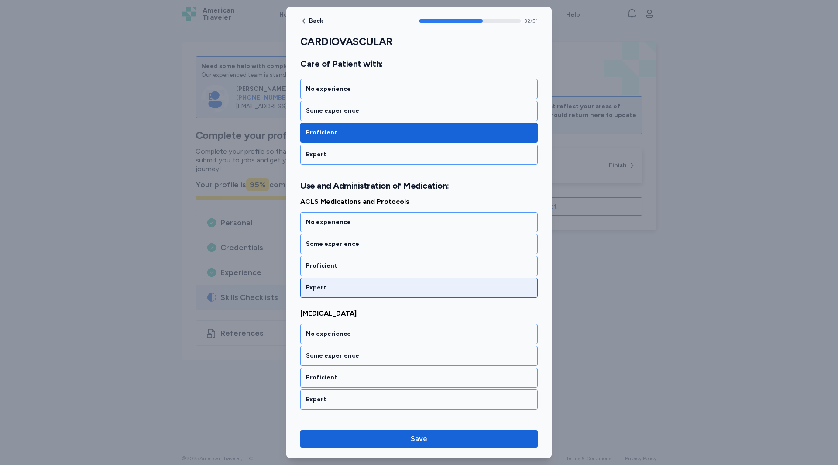
click at [322, 281] on div "Expert" at bounding box center [418, 288] width 237 height 20
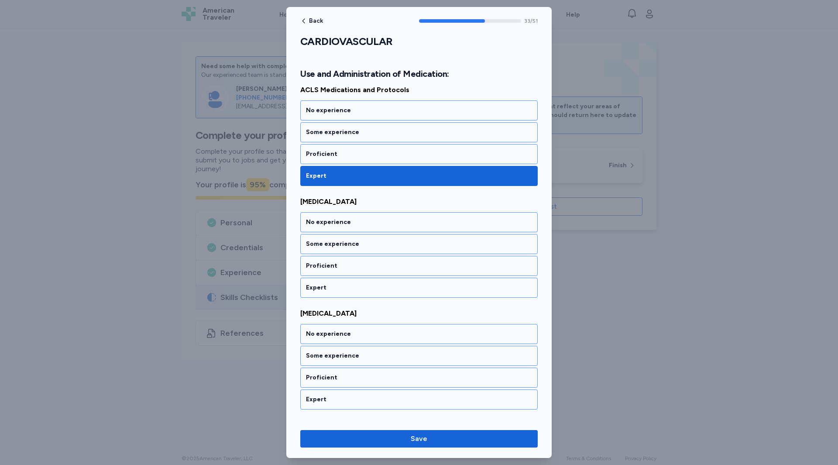
click at [322, 281] on div "Expert" at bounding box center [418, 288] width 237 height 20
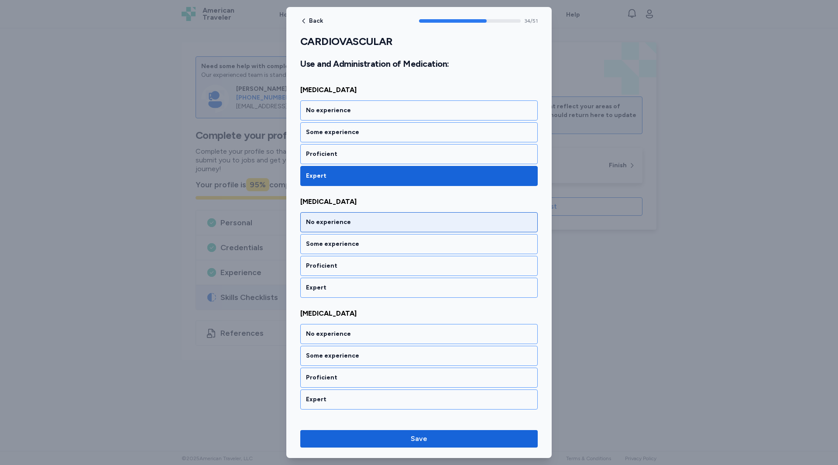
click at [335, 224] on div "No experience" at bounding box center [419, 222] width 226 height 9
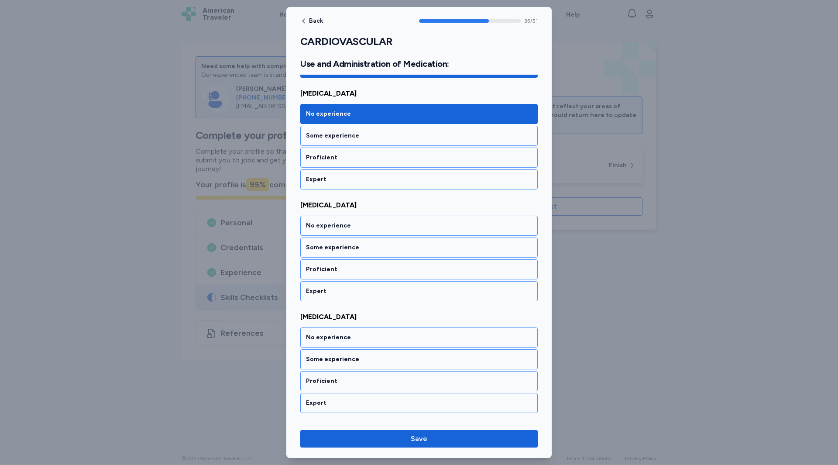
scroll to position [3991, 0]
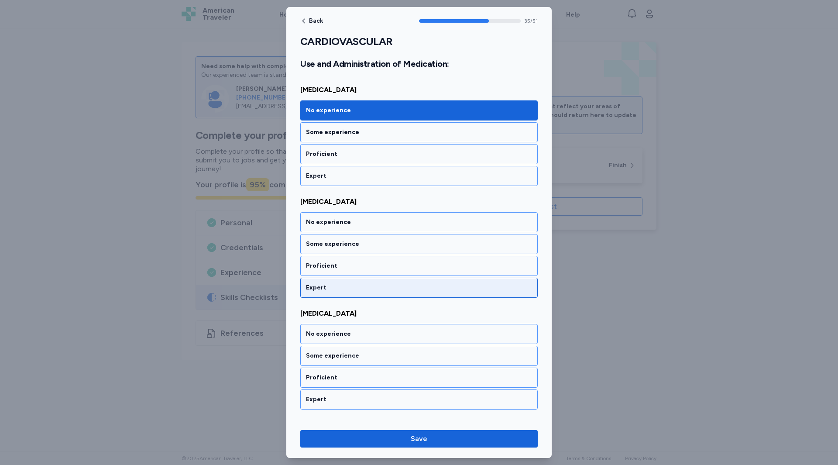
click at [328, 285] on div "Expert" at bounding box center [419, 287] width 226 height 9
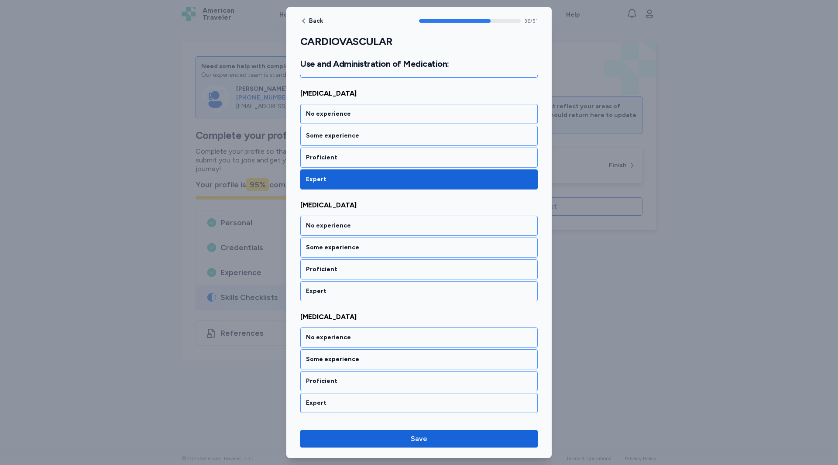
scroll to position [4103, 0]
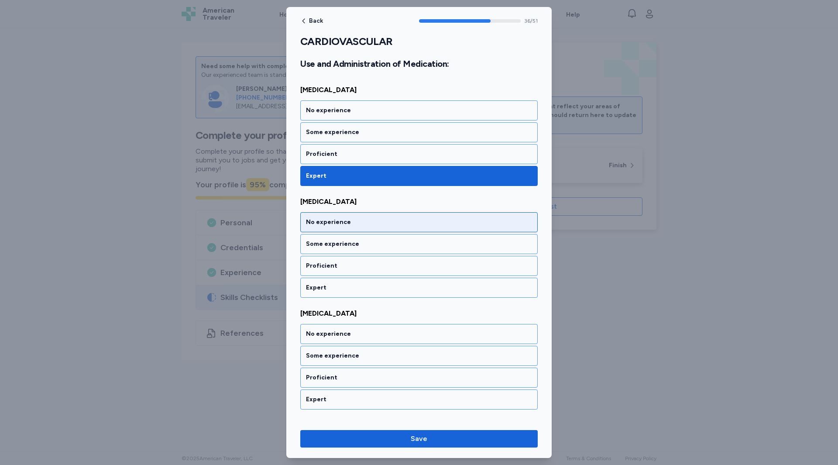
click at [319, 224] on div "No experience" at bounding box center [419, 222] width 226 height 9
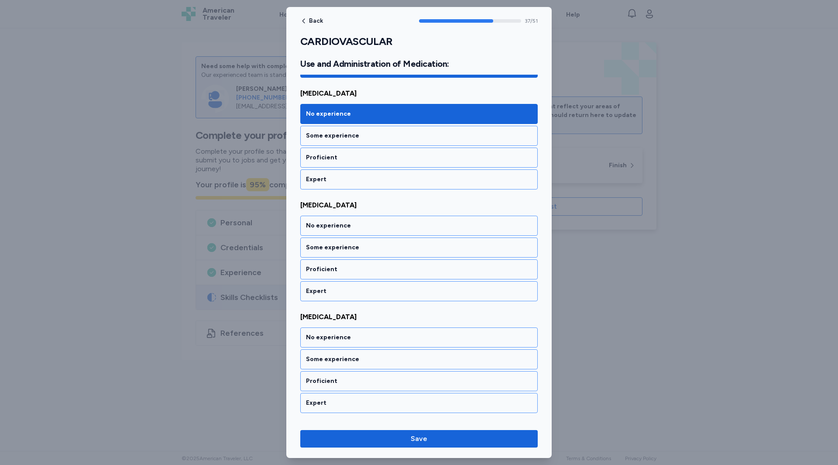
scroll to position [4215, 0]
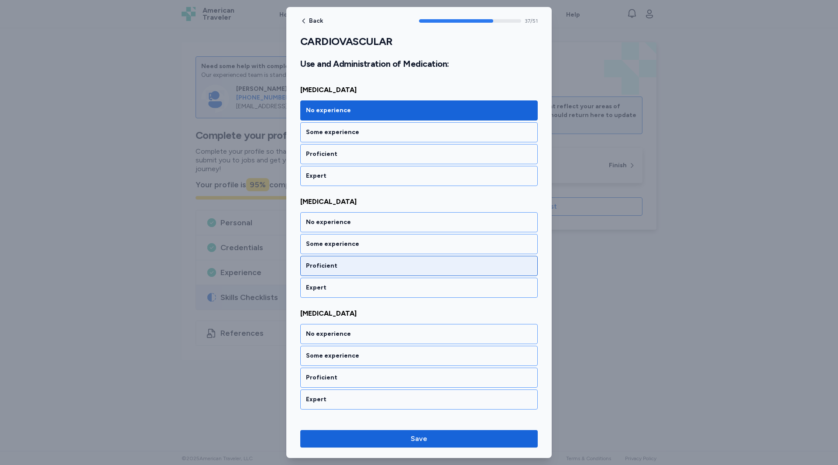
click at [314, 262] on div "Proficient" at bounding box center [419, 265] width 226 height 9
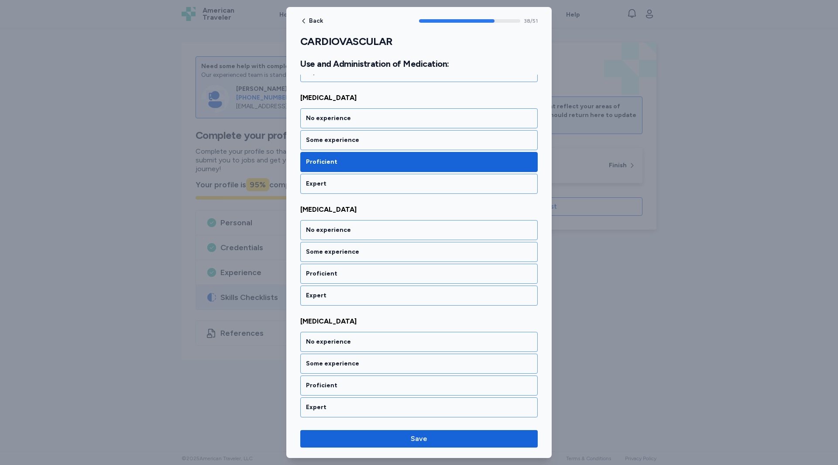
scroll to position [4326, 0]
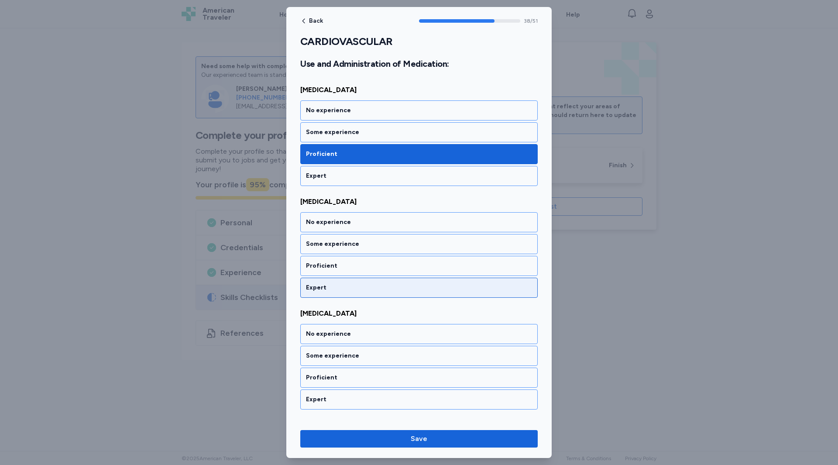
click at [317, 292] on div "Expert" at bounding box center [418, 288] width 237 height 20
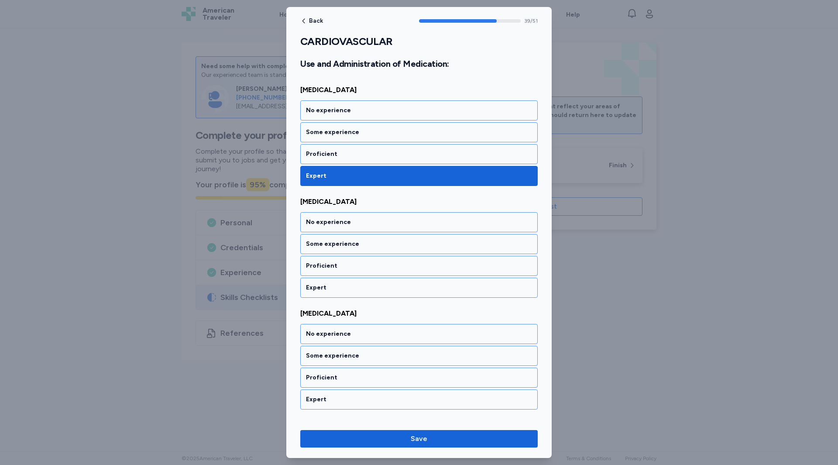
click at [317, 292] on div "Expert" at bounding box center [418, 288] width 237 height 20
click at [317, 291] on div "Expert" at bounding box center [419, 287] width 226 height 9
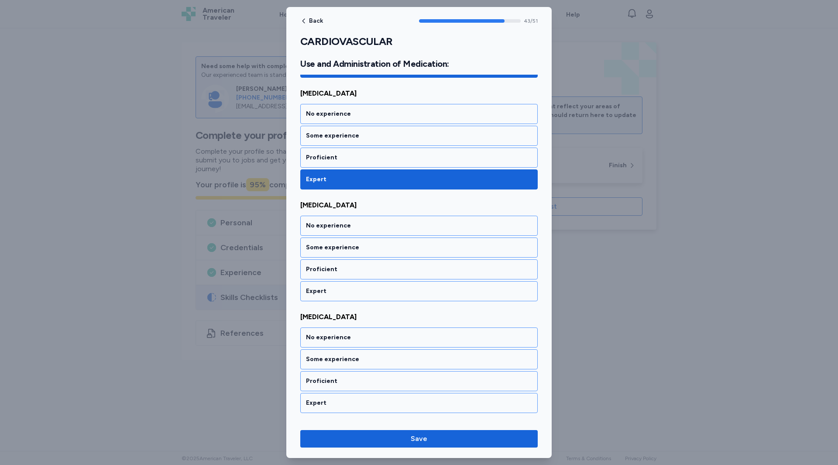
scroll to position [4885, 0]
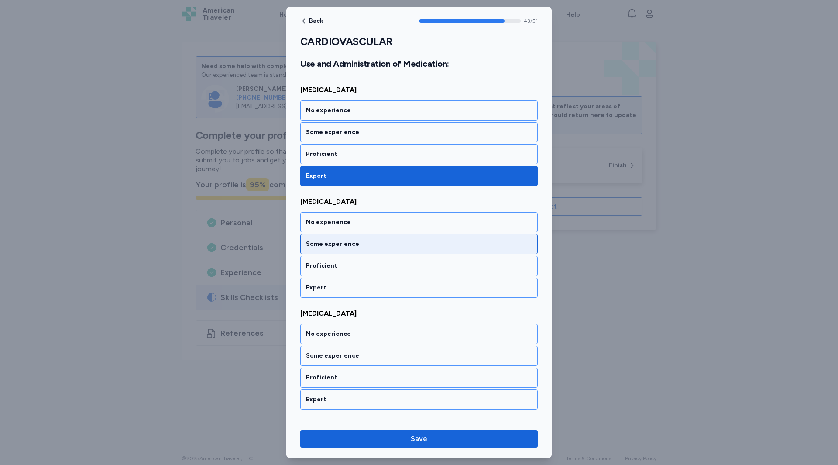
click at [324, 241] on div "Some experience" at bounding box center [419, 244] width 226 height 9
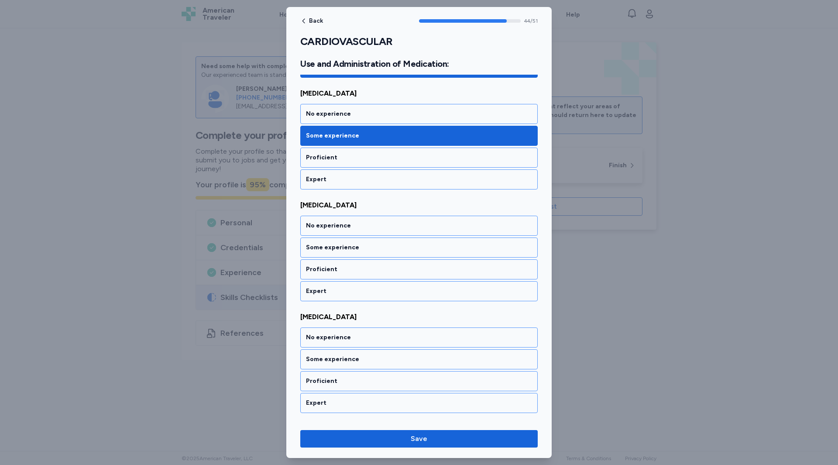
scroll to position [4997, 0]
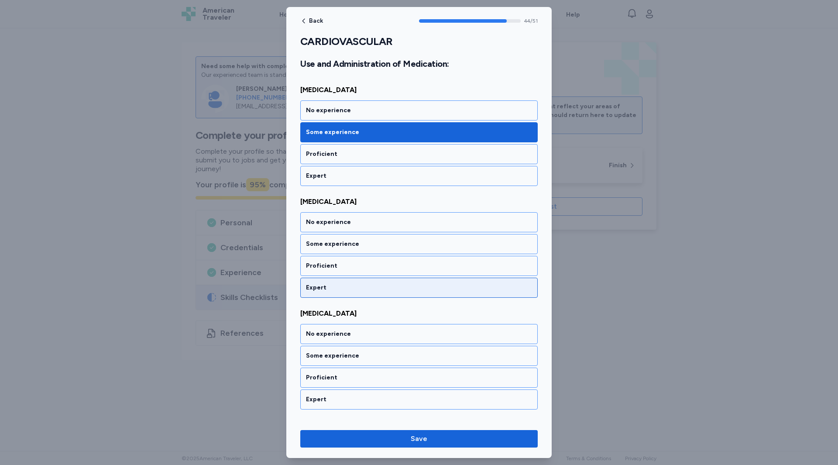
click at [319, 282] on div "Expert" at bounding box center [418, 288] width 237 height 20
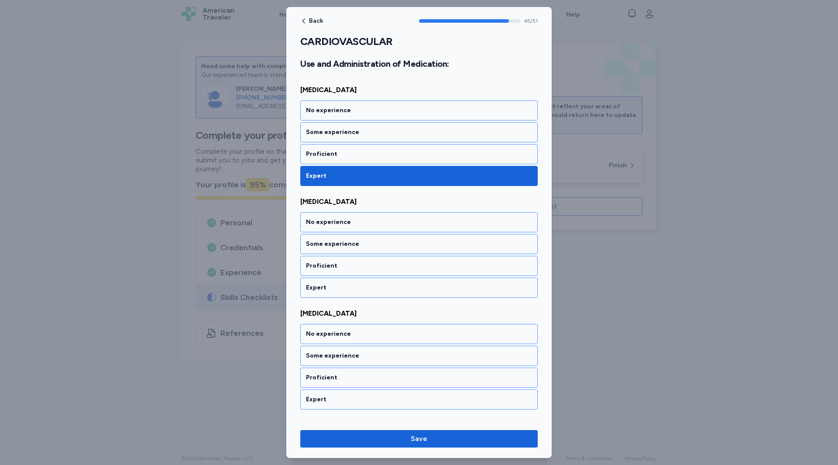
click at [319, 282] on div "Expert" at bounding box center [418, 288] width 237 height 20
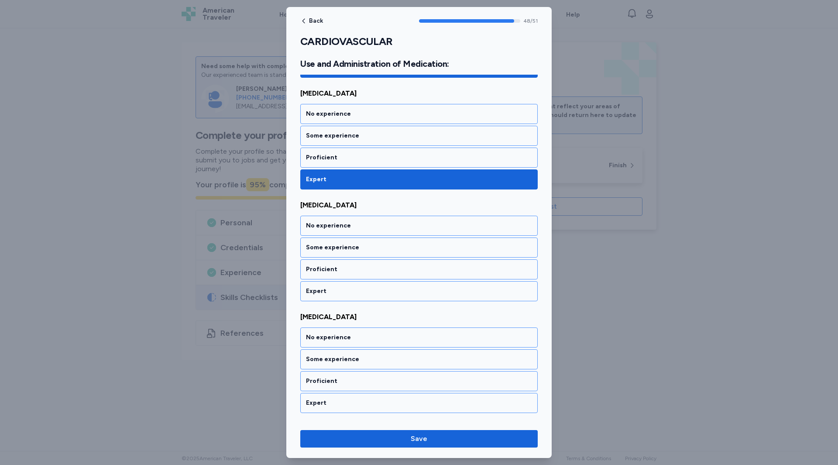
scroll to position [5443, 0]
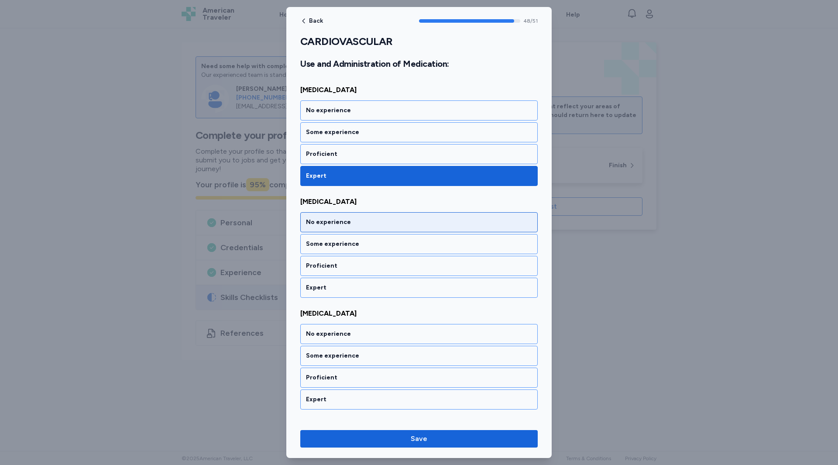
click at [318, 223] on div "No experience" at bounding box center [419, 222] width 226 height 9
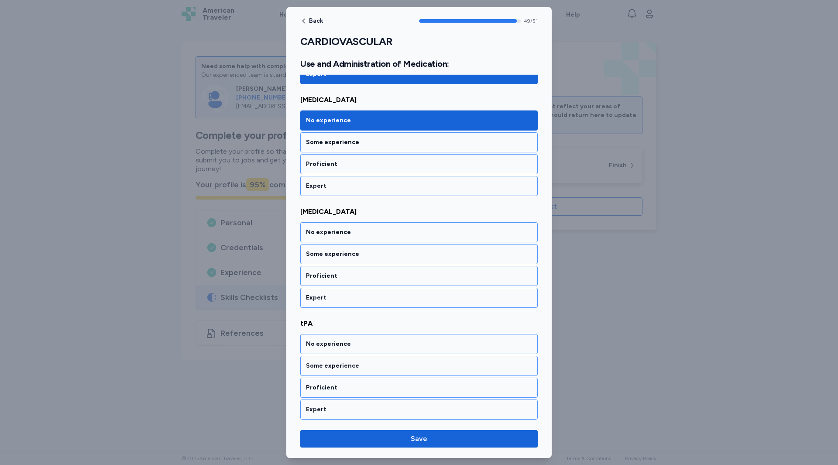
scroll to position [5547, 0]
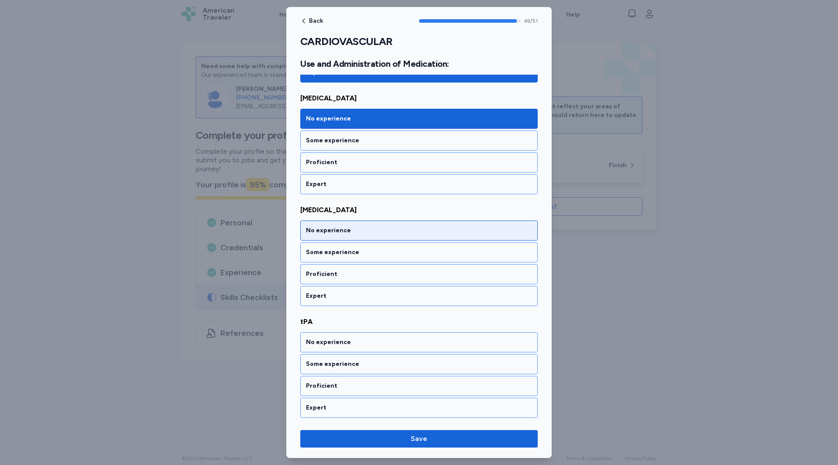
click at [318, 231] on div "No experience" at bounding box center [419, 230] width 226 height 9
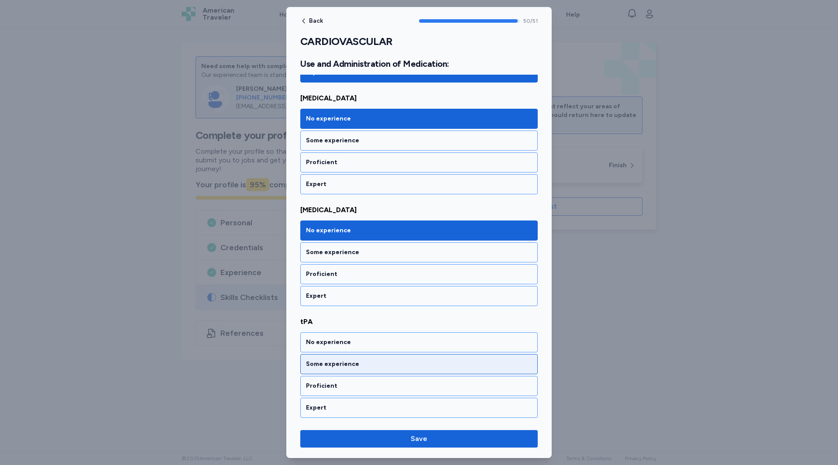
click at [320, 369] on div "Some experience" at bounding box center [418, 364] width 237 height 20
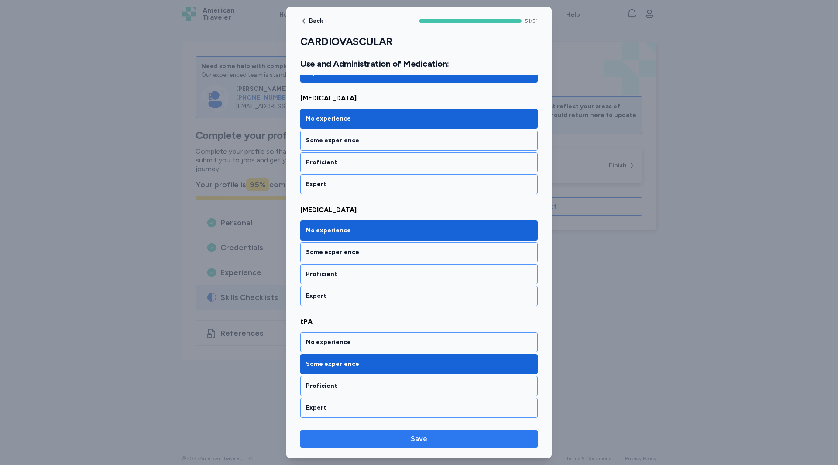
click at [384, 438] on span "Save" at bounding box center [418, 438] width 223 height 10
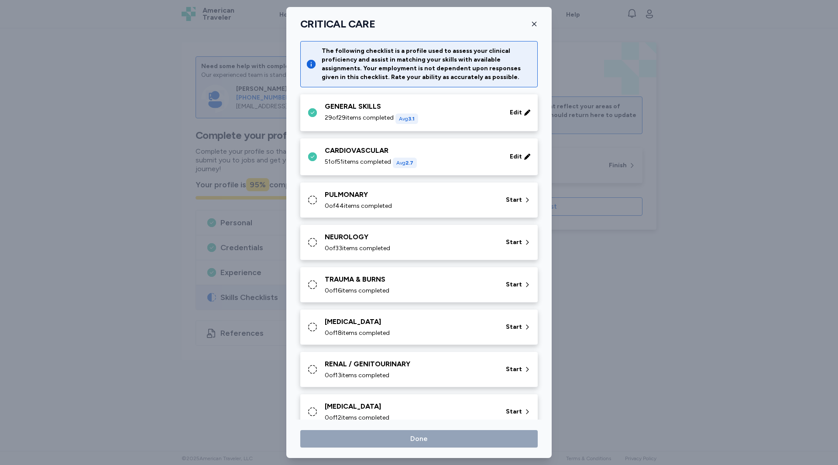
click at [335, 199] on div "PULMONARY" at bounding box center [410, 194] width 171 height 10
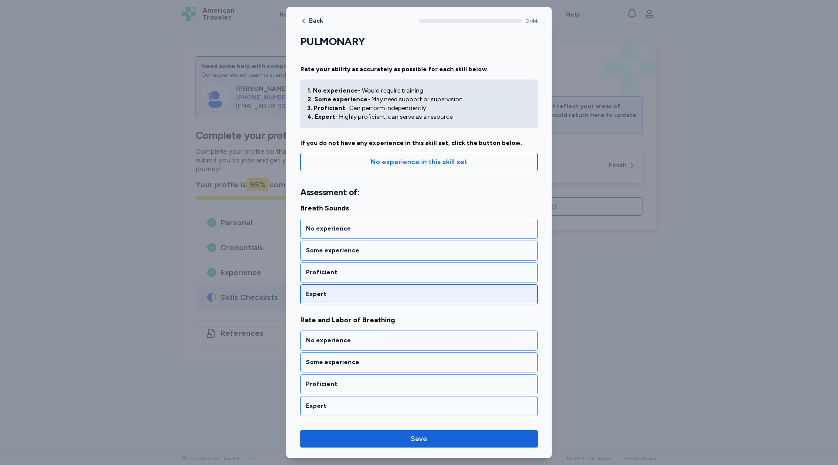
click at [319, 285] on div "Expert" at bounding box center [418, 294] width 237 height 20
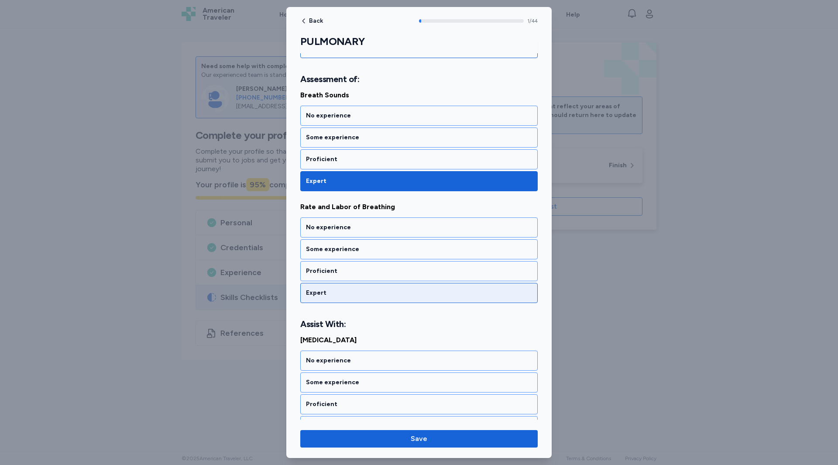
scroll to position [118, 0]
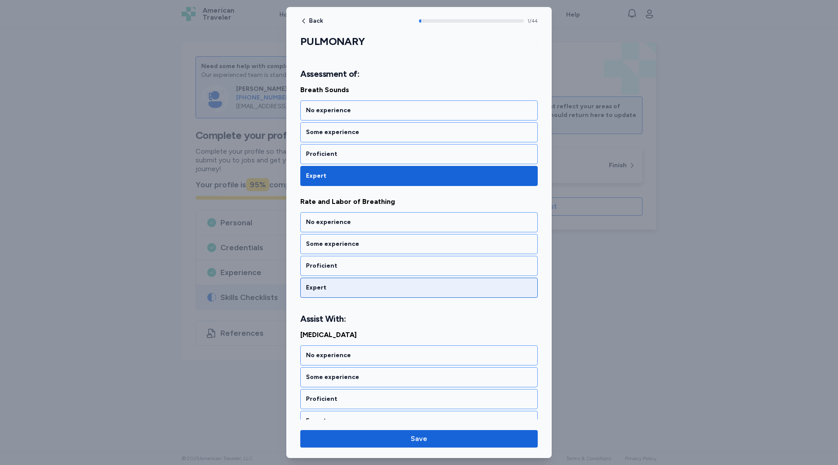
click at [328, 286] on div "Expert" at bounding box center [419, 287] width 226 height 9
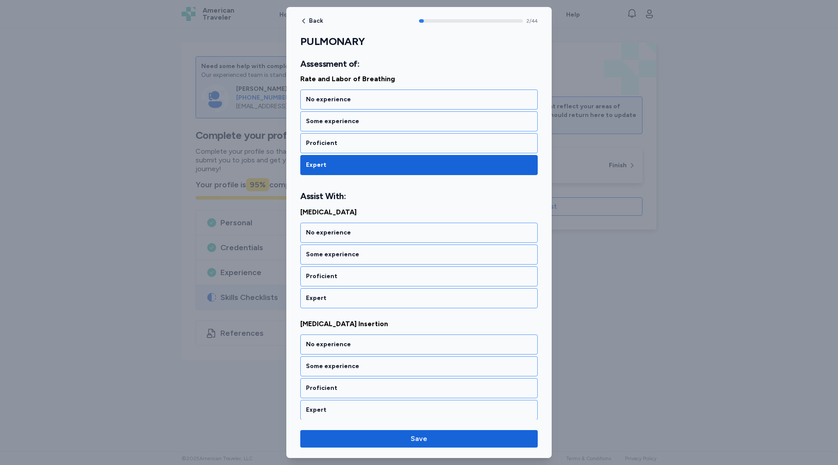
scroll to position [251, 0]
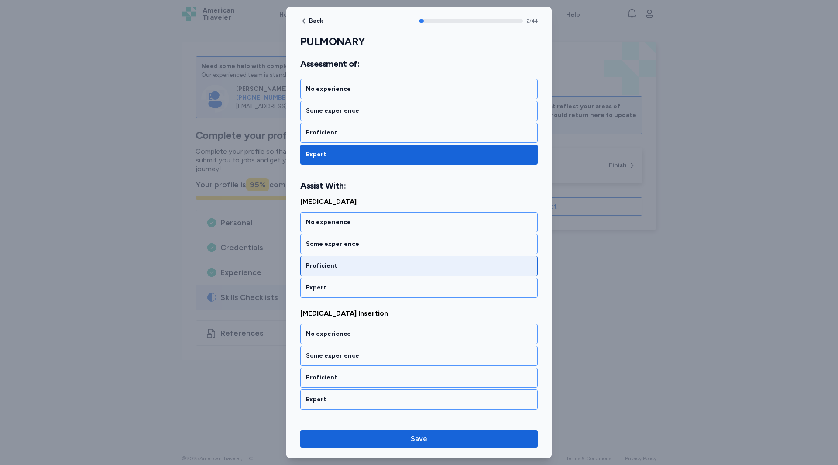
click at [321, 260] on div "Proficient" at bounding box center [418, 266] width 237 height 20
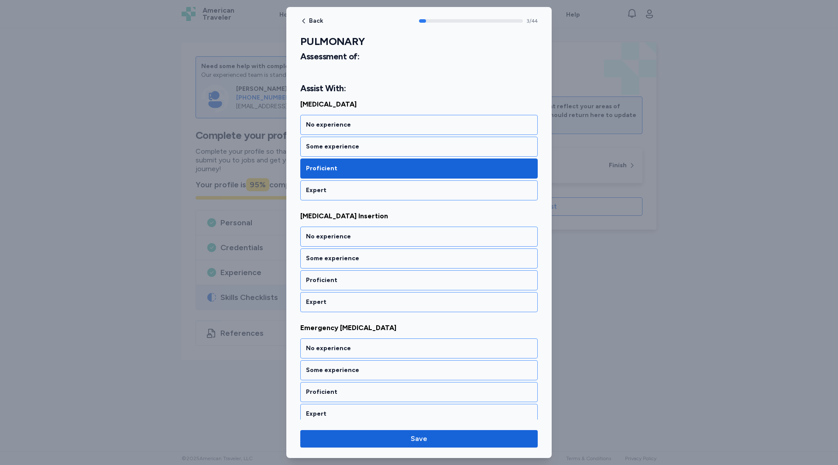
scroll to position [363, 0]
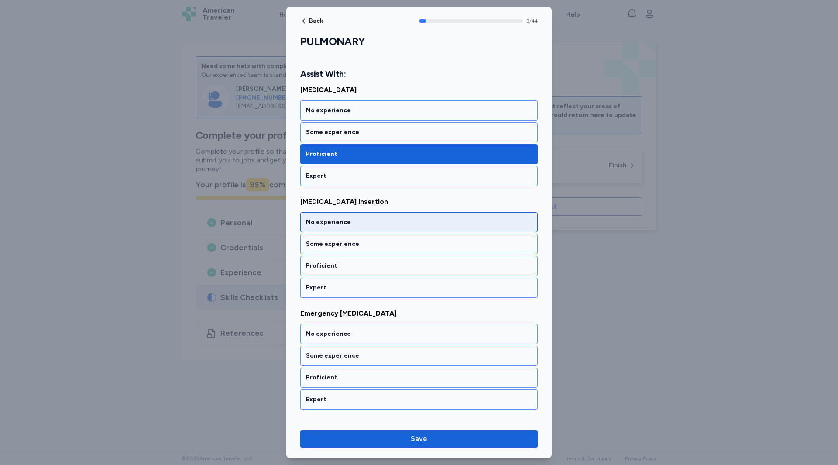
click at [317, 231] on div "No experience" at bounding box center [418, 222] width 237 height 20
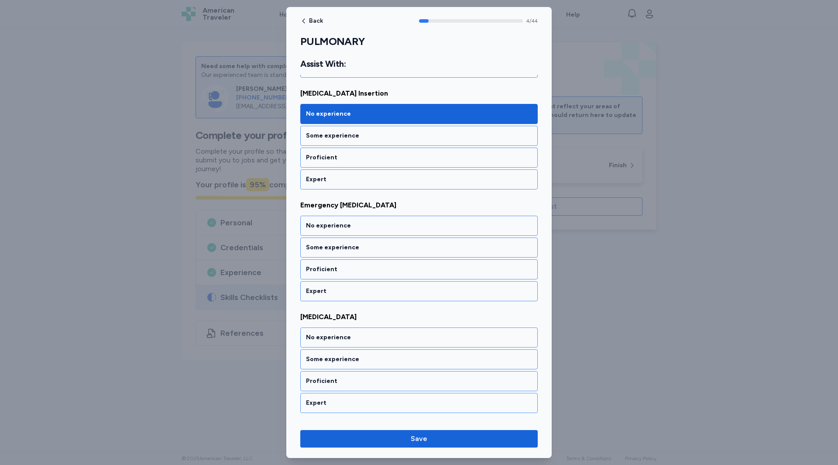
scroll to position [475, 0]
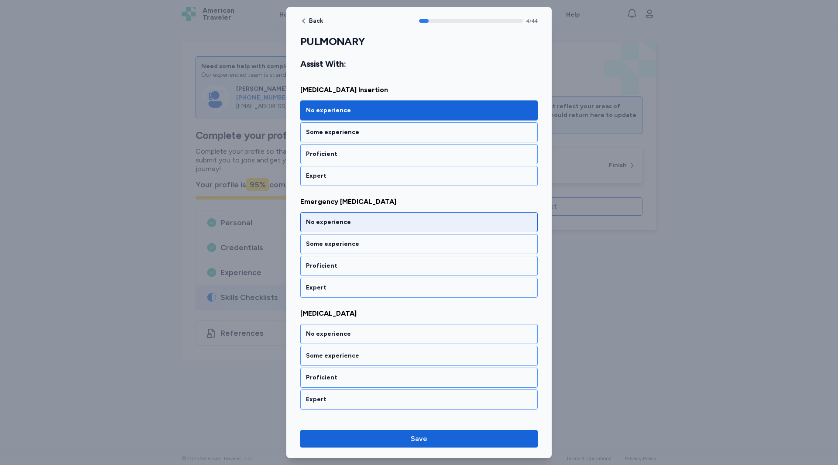
click at [315, 224] on div "No experience" at bounding box center [419, 222] width 226 height 9
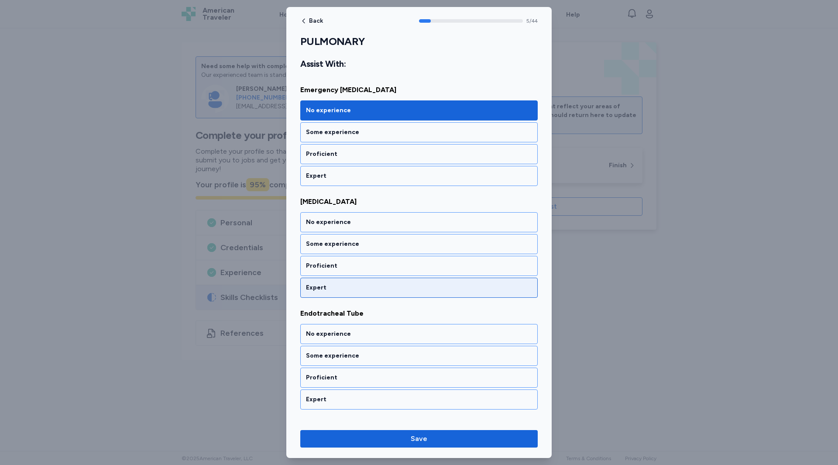
click at [326, 288] on div "Expert" at bounding box center [419, 287] width 226 height 9
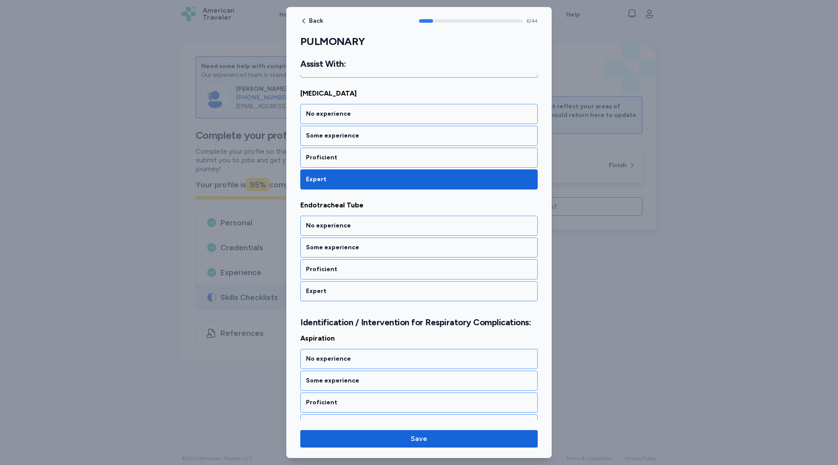
scroll to position [698, 0]
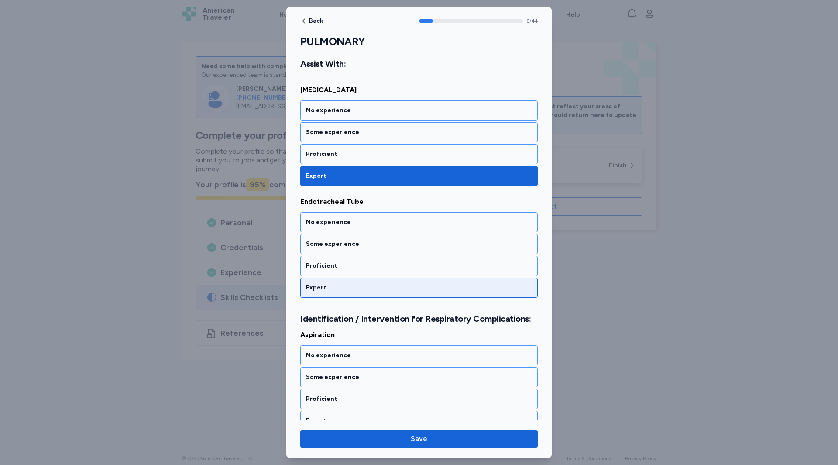
click at [323, 284] on div "Expert" at bounding box center [419, 287] width 226 height 9
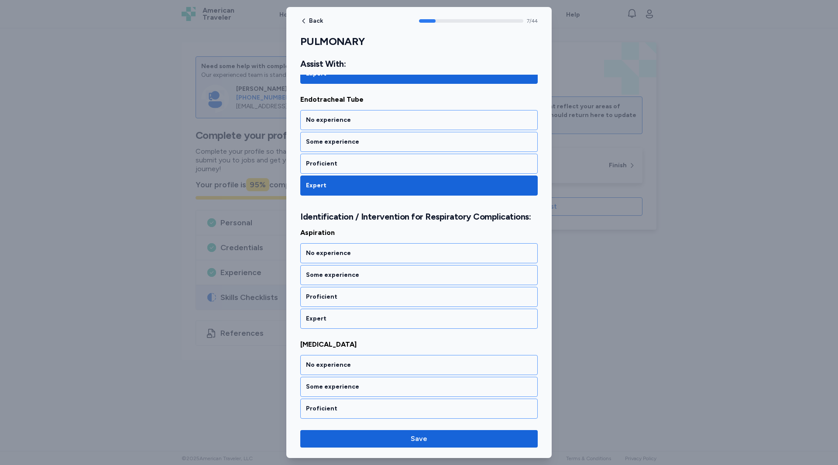
scroll to position [821, 0]
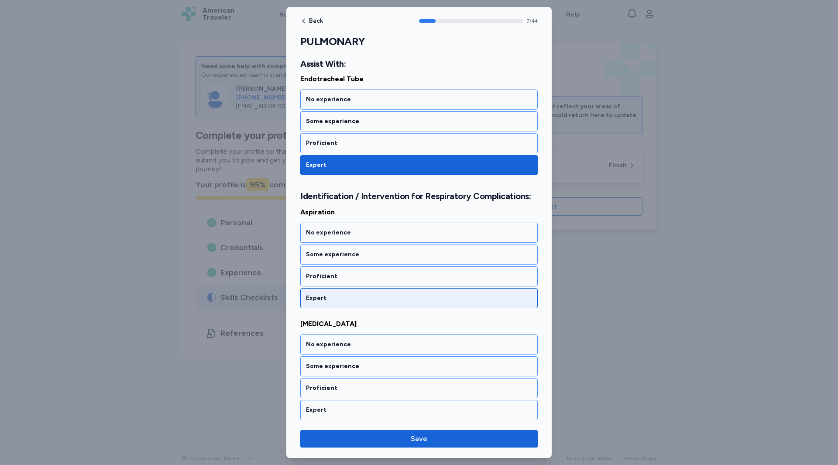
click at [323, 295] on div "Expert" at bounding box center [419, 298] width 226 height 9
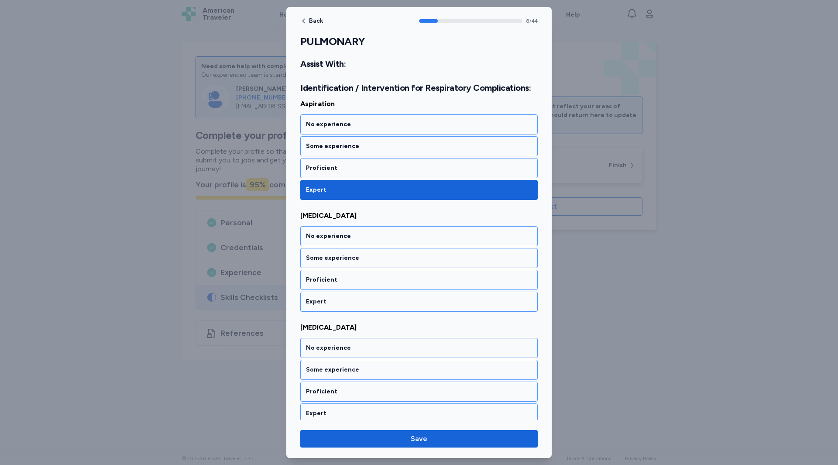
scroll to position [933, 0]
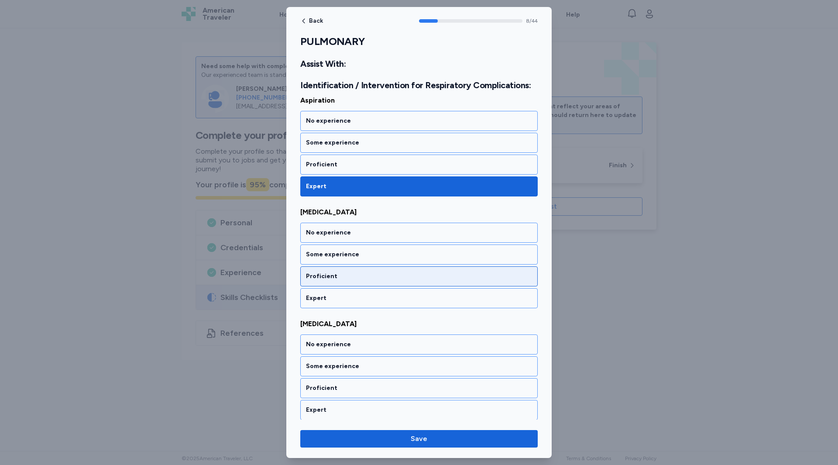
click at [319, 279] on div "Proficient" at bounding box center [419, 276] width 226 height 9
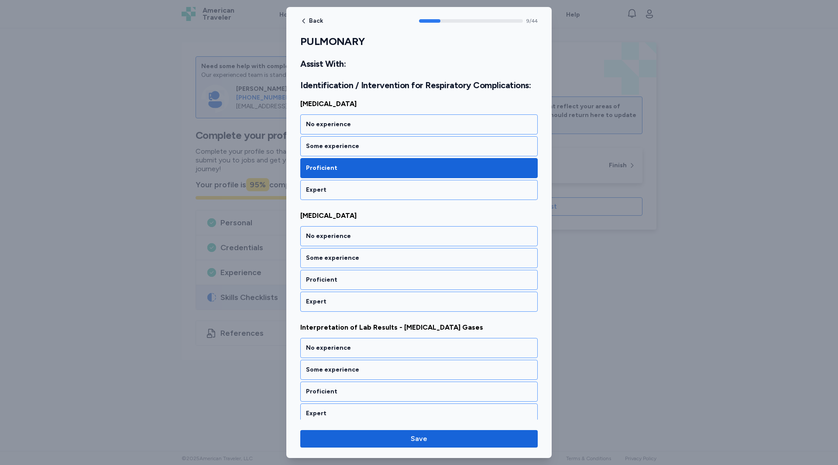
scroll to position [1044, 0]
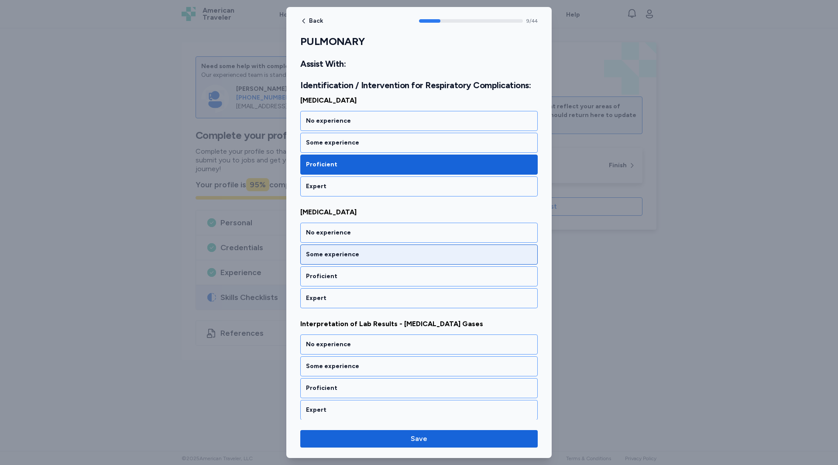
click at [322, 262] on div "Some experience" at bounding box center [418, 254] width 237 height 20
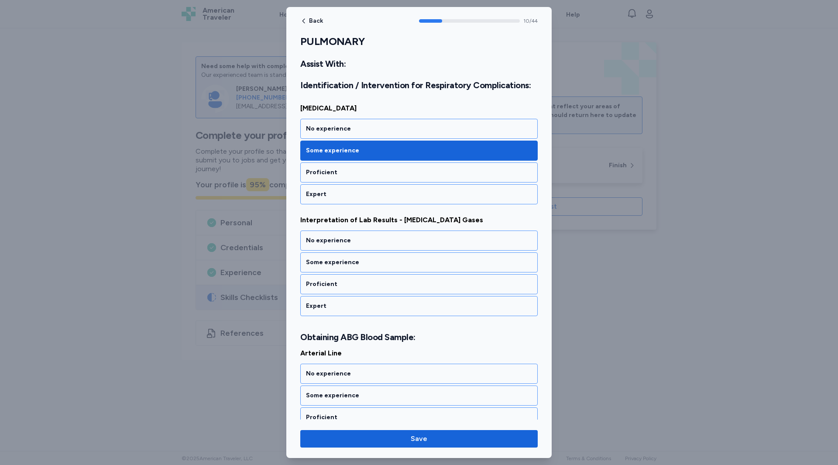
scroll to position [1156, 0]
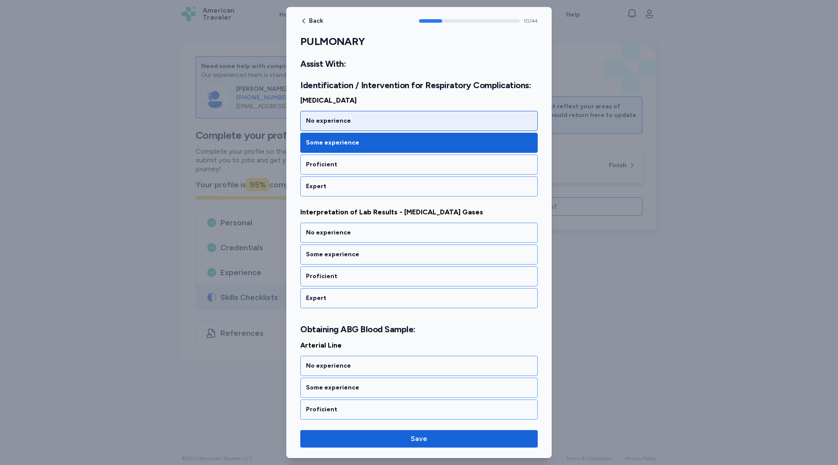
click at [320, 122] on div "No experience" at bounding box center [419, 121] width 226 height 9
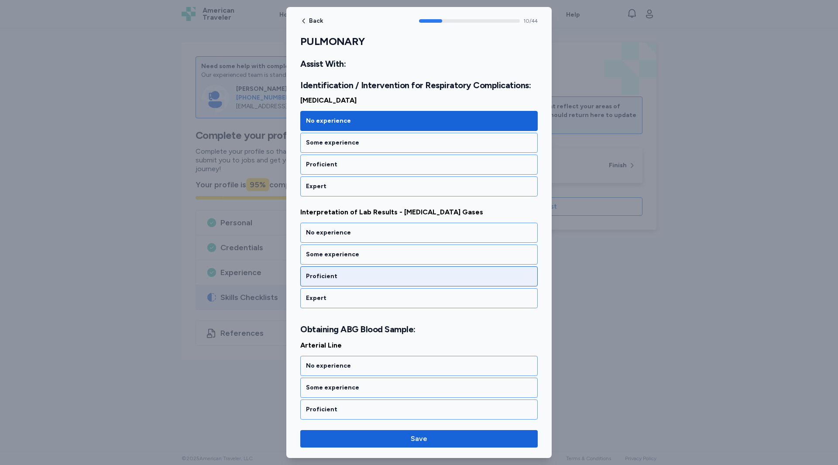
click at [312, 276] on div "Proficient" at bounding box center [419, 276] width 226 height 9
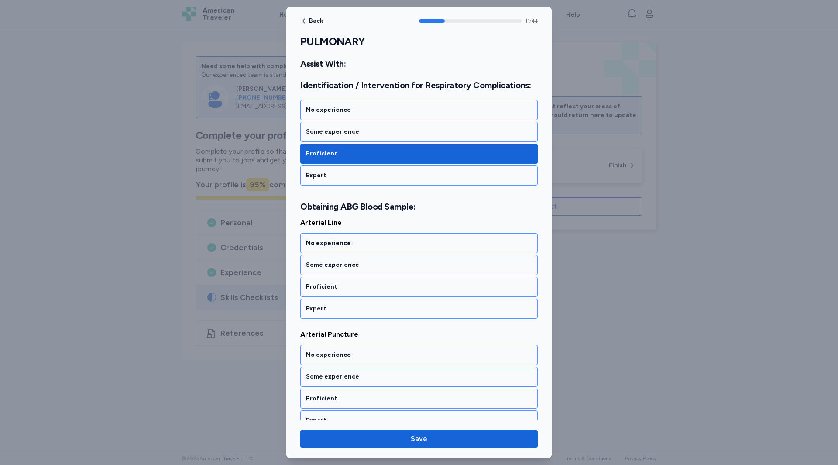
scroll to position [1289, 0]
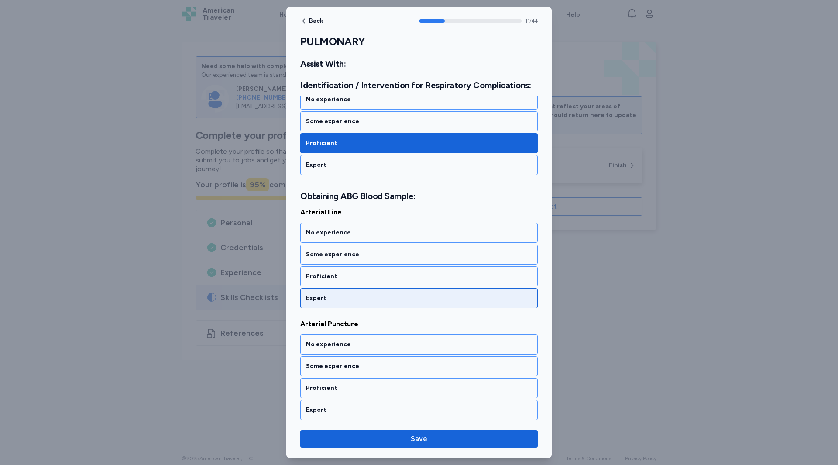
click at [315, 301] on div "Expert" at bounding box center [419, 298] width 226 height 9
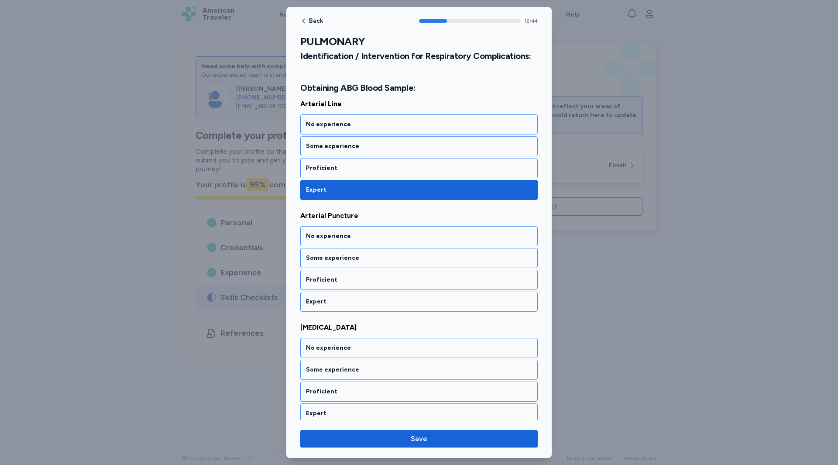
scroll to position [1401, 0]
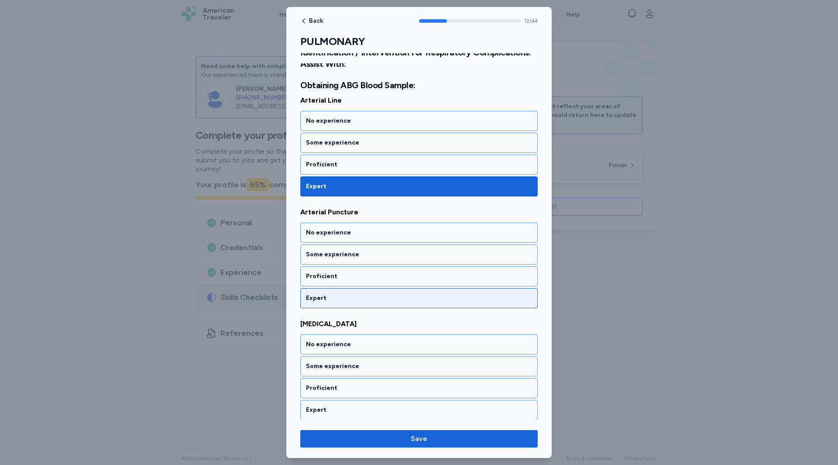
click at [320, 292] on div "Expert" at bounding box center [418, 298] width 237 height 20
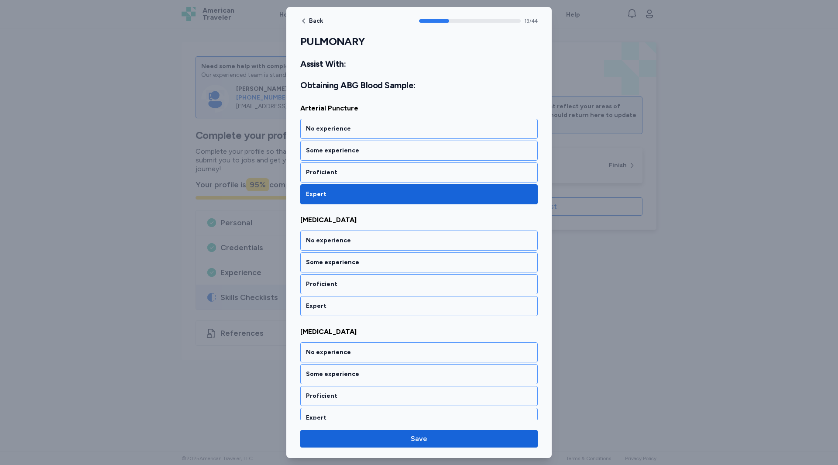
scroll to position [1513, 0]
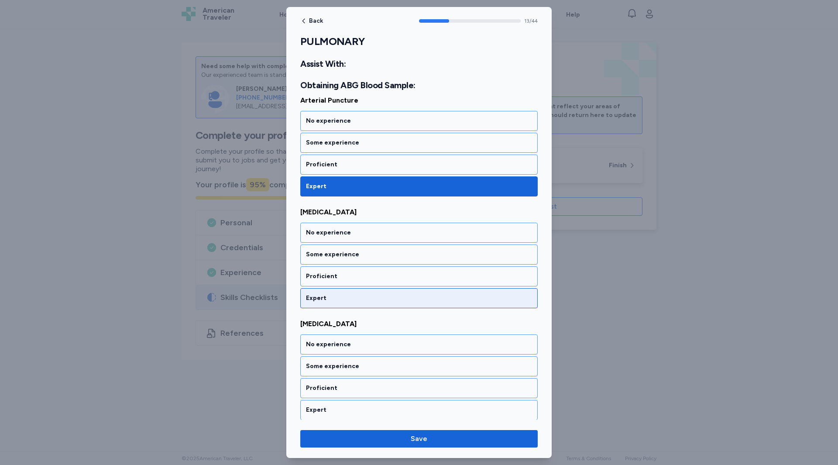
click at [322, 296] on div "Expert" at bounding box center [419, 298] width 226 height 9
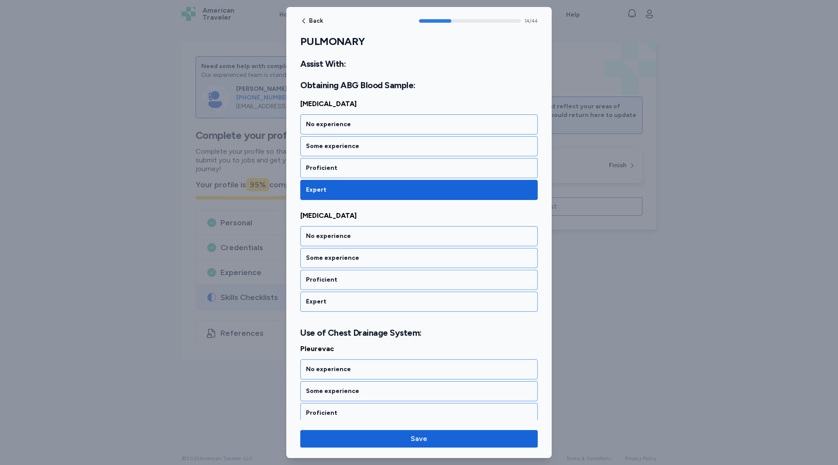
scroll to position [1624, 0]
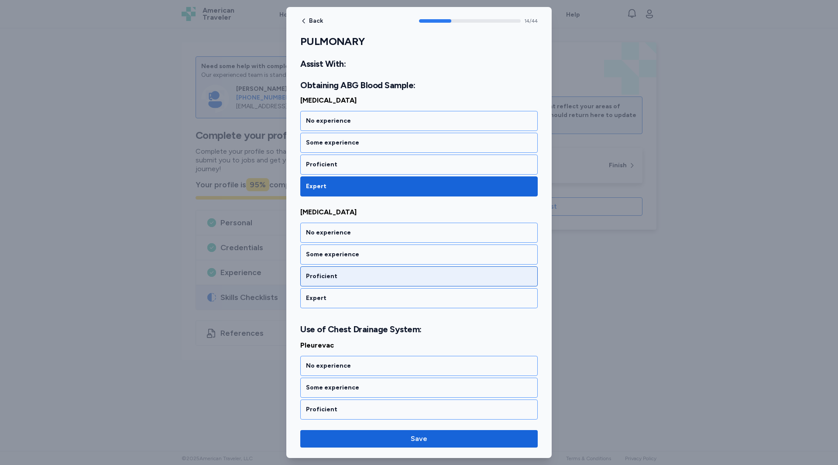
click at [321, 274] on div "Proficient" at bounding box center [419, 276] width 226 height 9
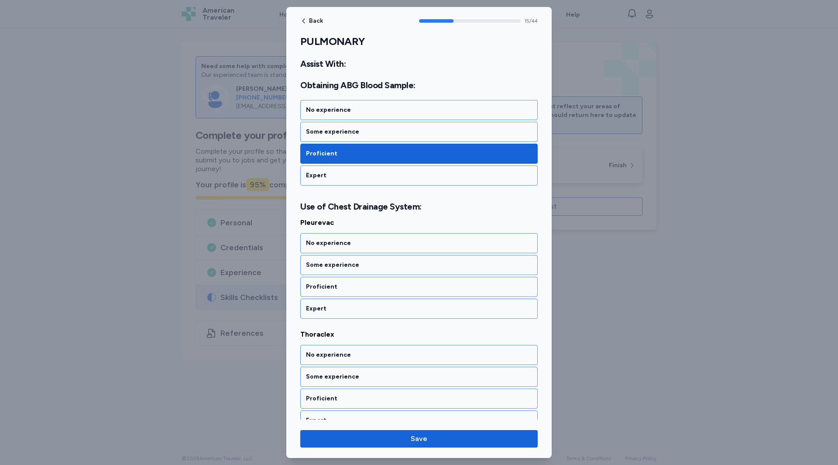
scroll to position [1757, 0]
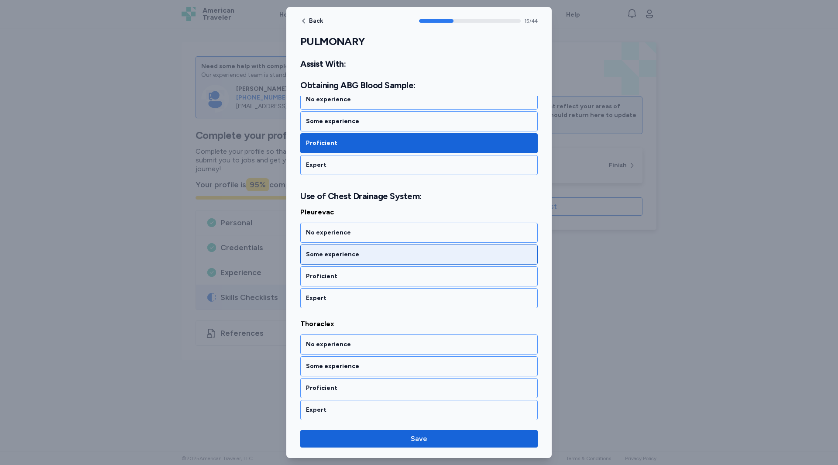
click at [316, 259] on div "Some experience" at bounding box center [418, 254] width 237 height 20
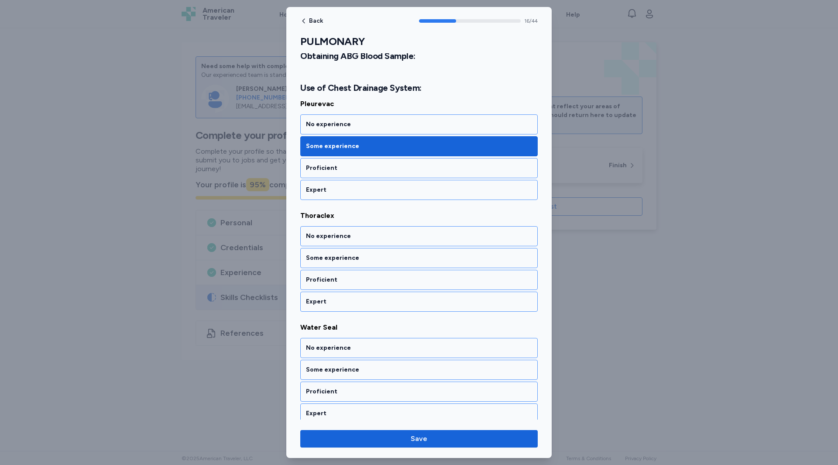
scroll to position [1869, 0]
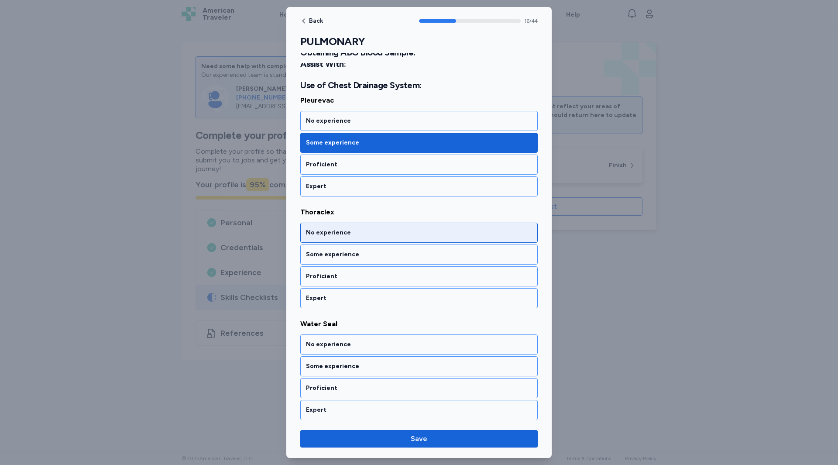
click at [314, 234] on div "No experience" at bounding box center [419, 232] width 226 height 9
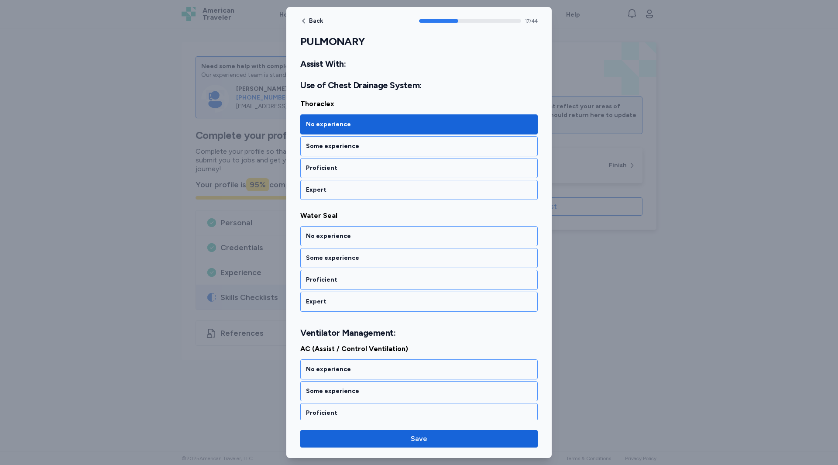
scroll to position [1981, 0]
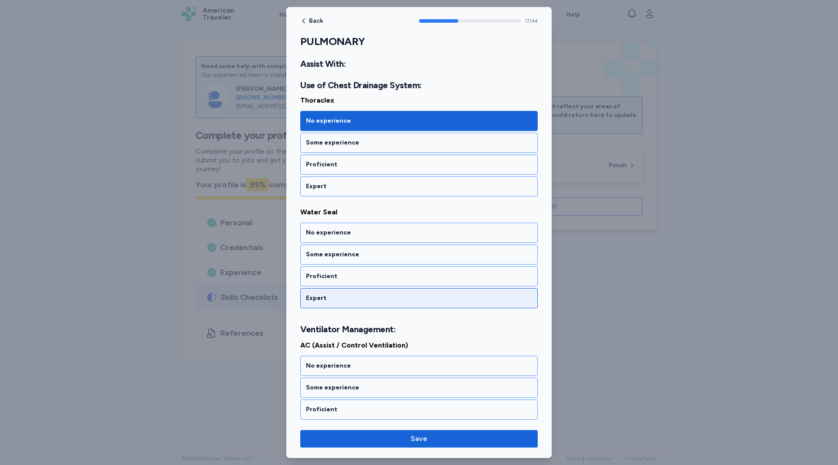
click at [312, 300] on div "Expert" at bounding box center [419, 298] width 226 height 9
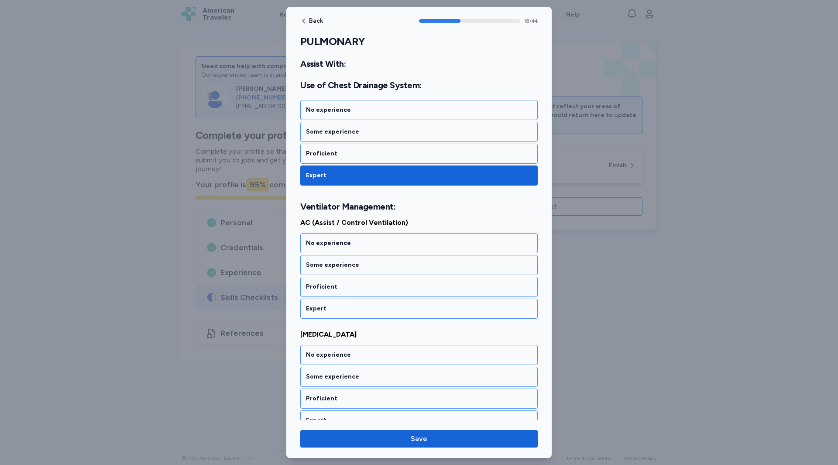
scroll to position [2114, 0]
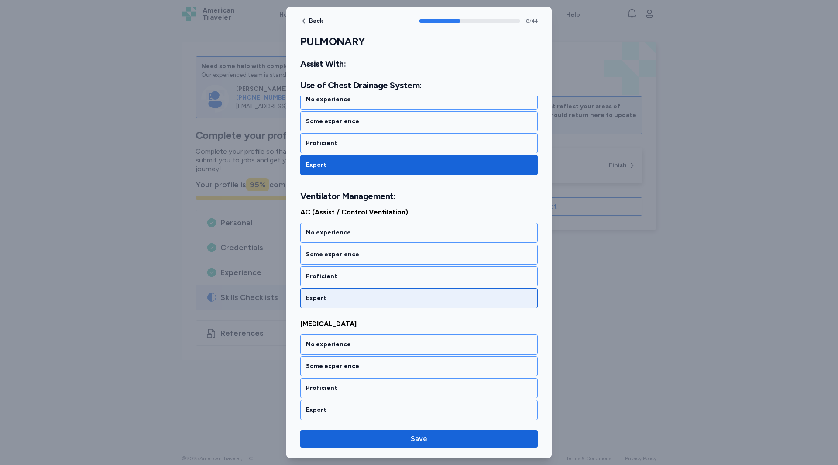
click at [322, 298] on div "Expert" at bounding box center [419, 298] width 226 height 9
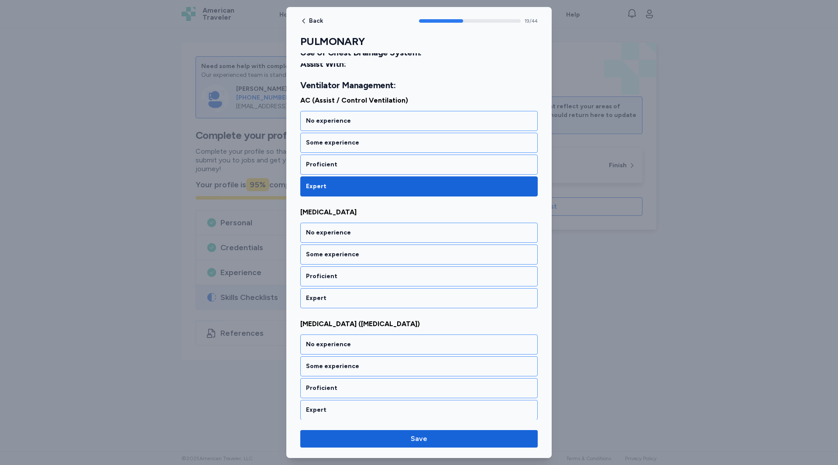
click at [322, 298] on div "Expert" at bounding box center [419, 298] width 226 height 9
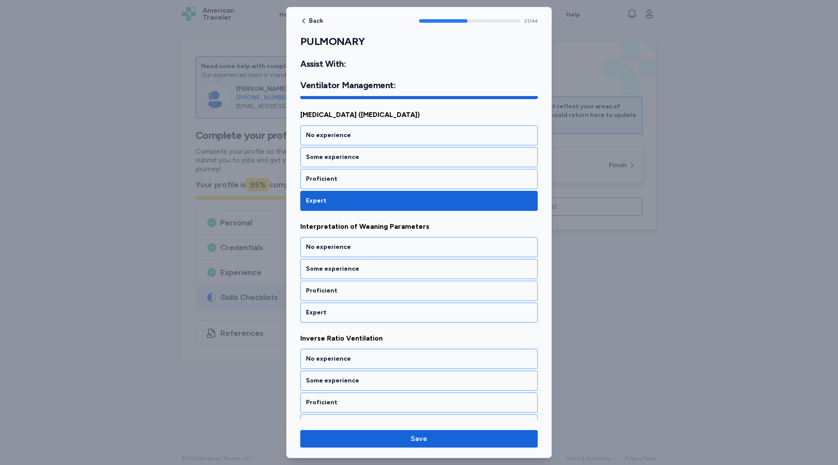
scroll to position [2449, 0]
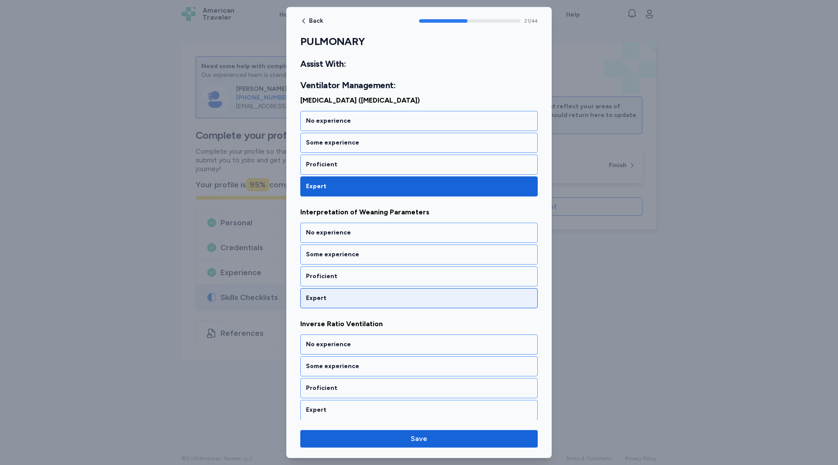
click at [322, 296] on div "Expert" at bounding box center [419, 298] width 226 height 9
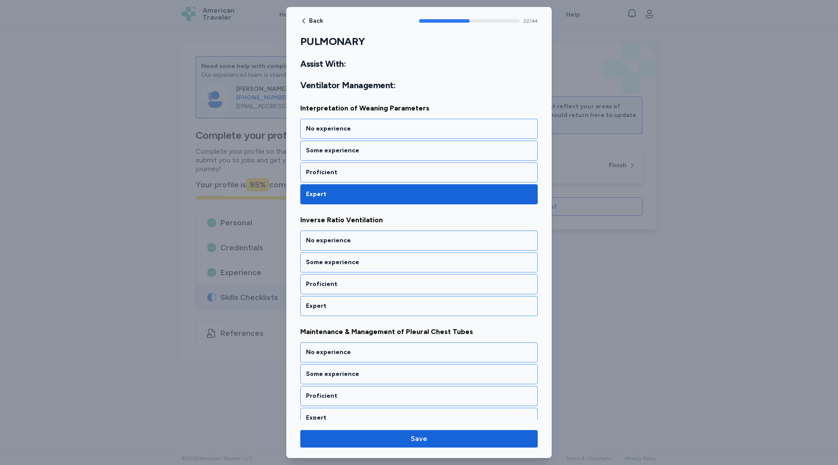
scroll to position [2561, 0]
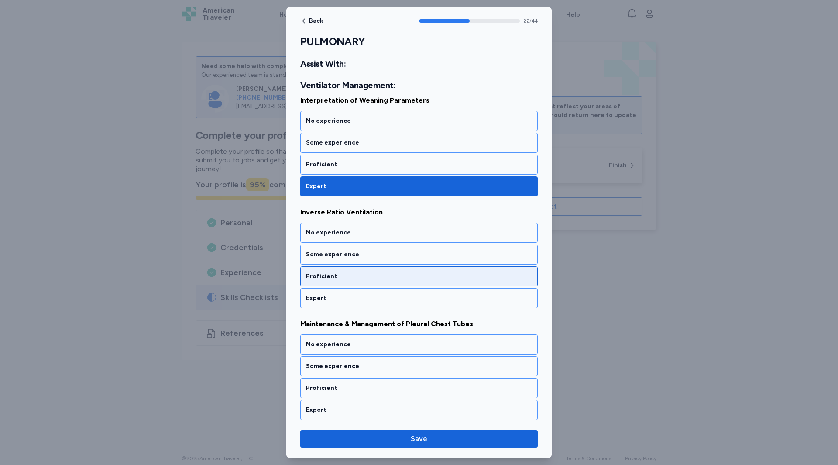
click at [322, 285] on div "Proficient" at bounding box center [418, 276] width 237 height 20
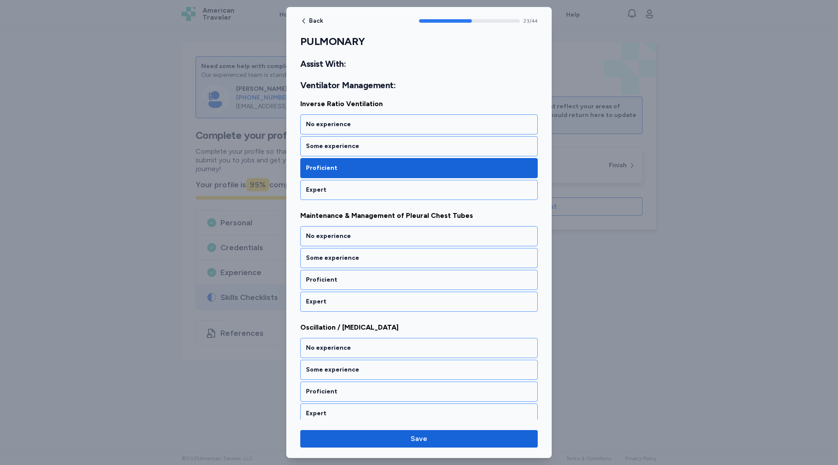
scroll to position [2672, 0]
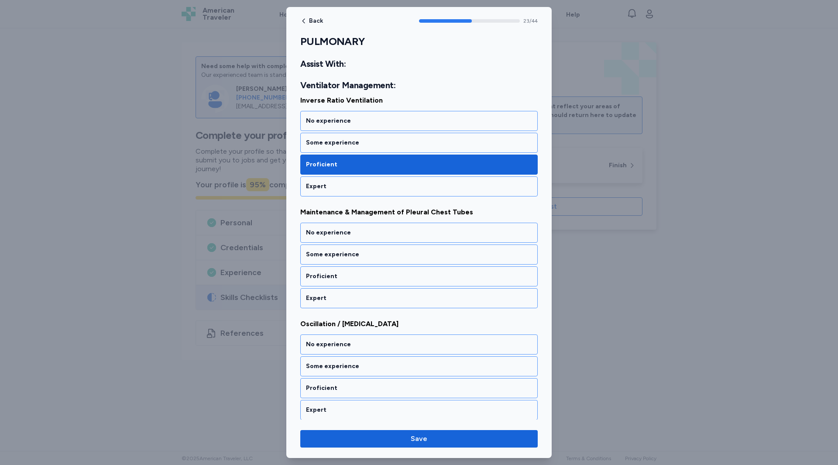
click at [322, 285] on div "Proficient" at bounding box center [418, 276] width 237 height 20
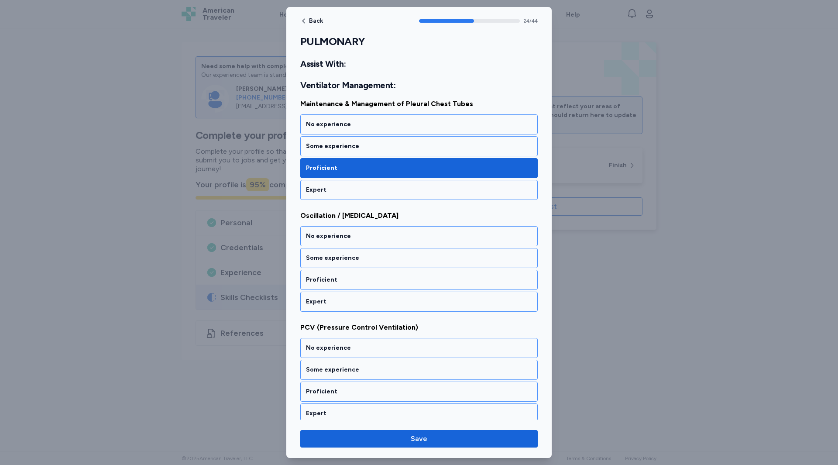
scroll to position [2784, 0]
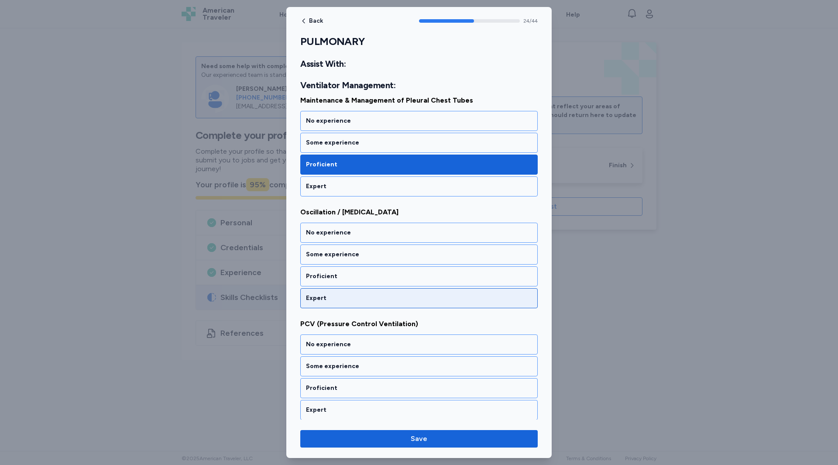
click at [319, 294] on div "Expert" at bounding box center [419, 298] width 226 height 9
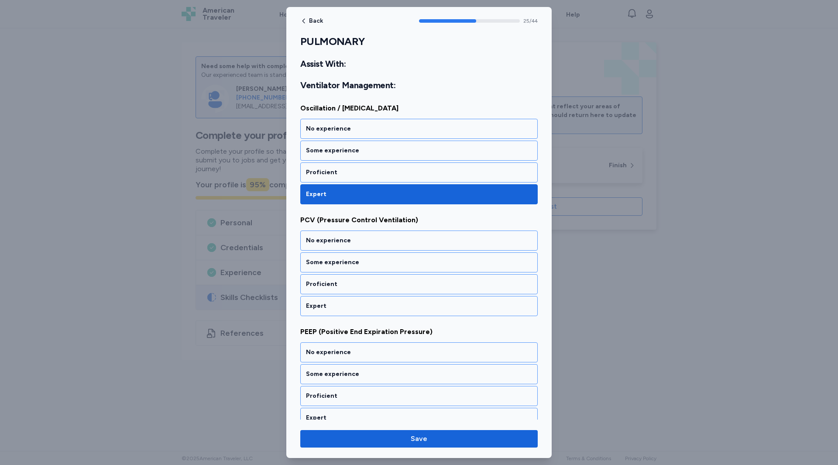
scroll to position [2896, 0]
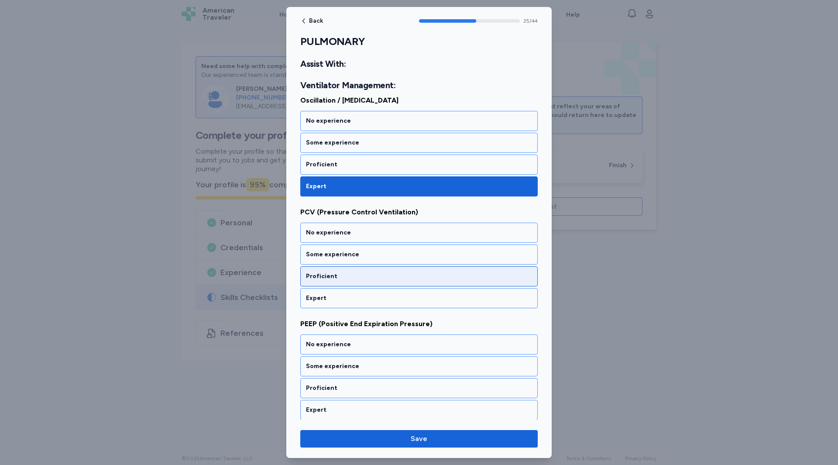
click at [309, 281] on div "Proficient" at bounding box center [418, 276] width 237 height 20
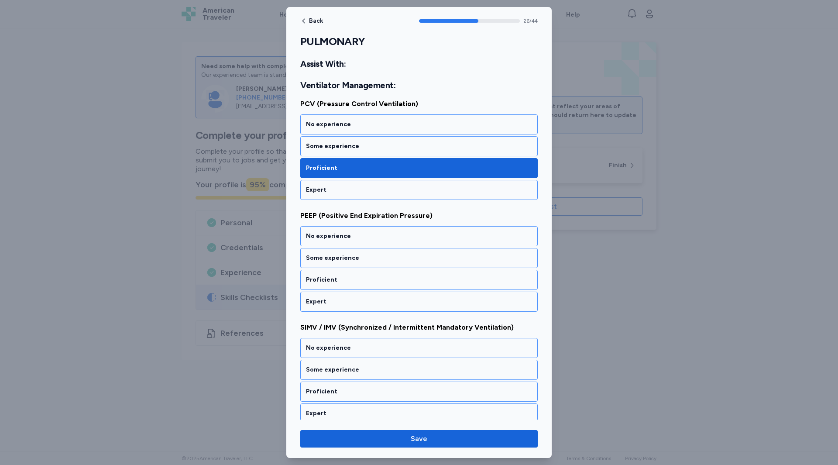
scroll to position [3008, 0]
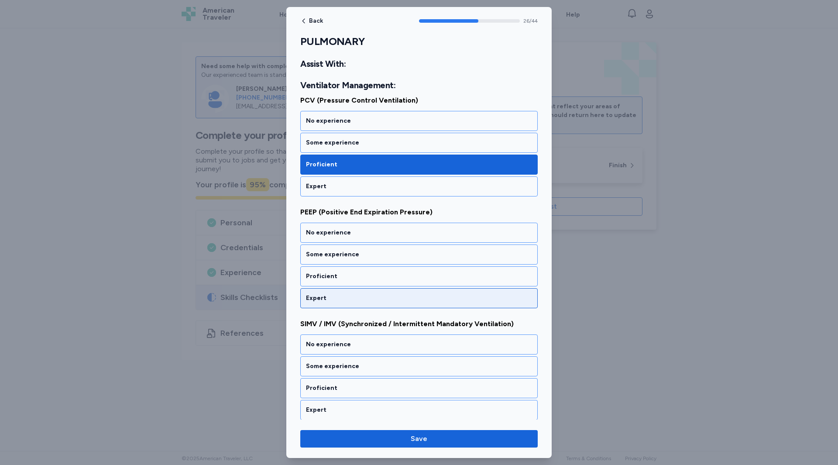
click at [306, 294] on div "Expert" at bounding box center [419, 298] width 226 height 9
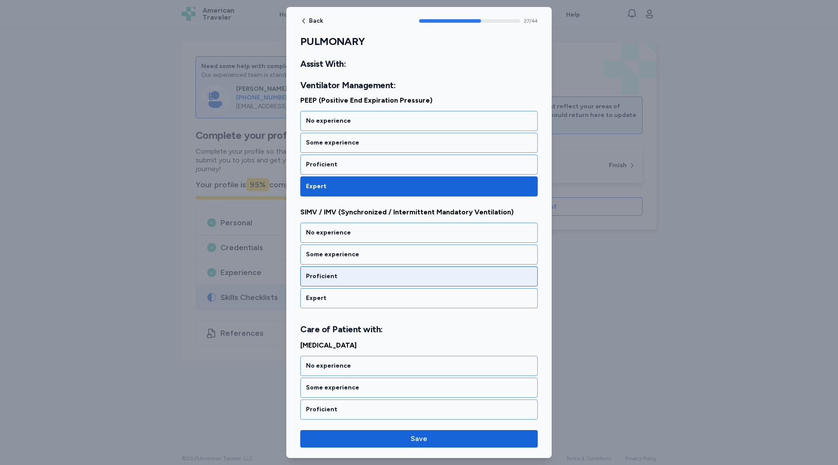
click at [328, 281] on div "Proficient" at bounding box center [418, 276] width 237 height 20
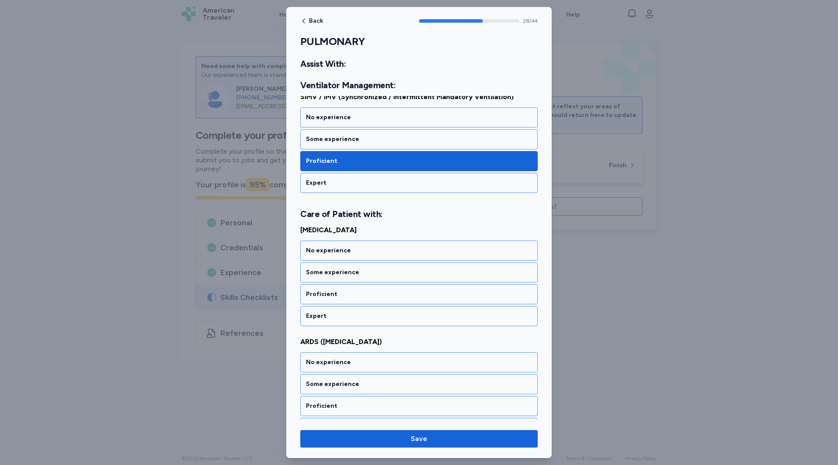
scroll to position [3252, 0]
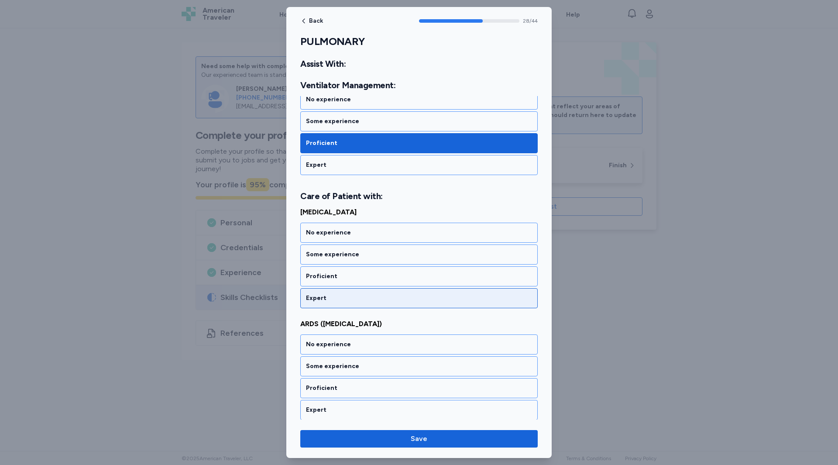
click at [318, 295] on div "Expert" at bounding box center [419, 298] width 226 height 9
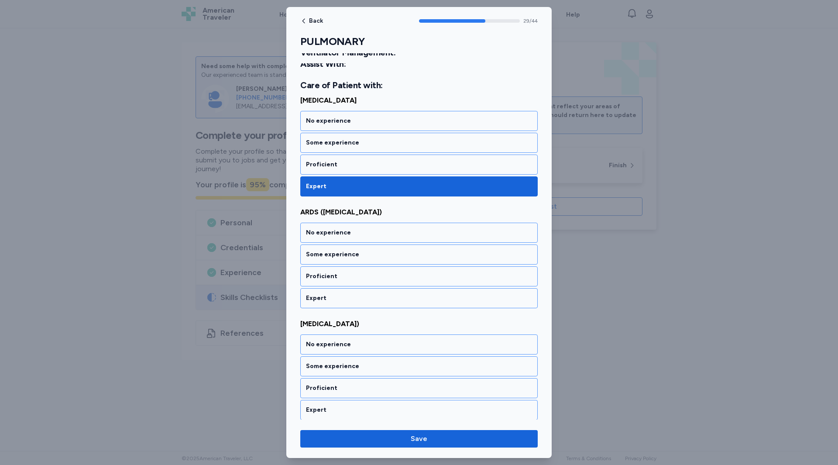
click at [318, 295] on div "Expert" at bounding box center [419, 298] width 226 height 9
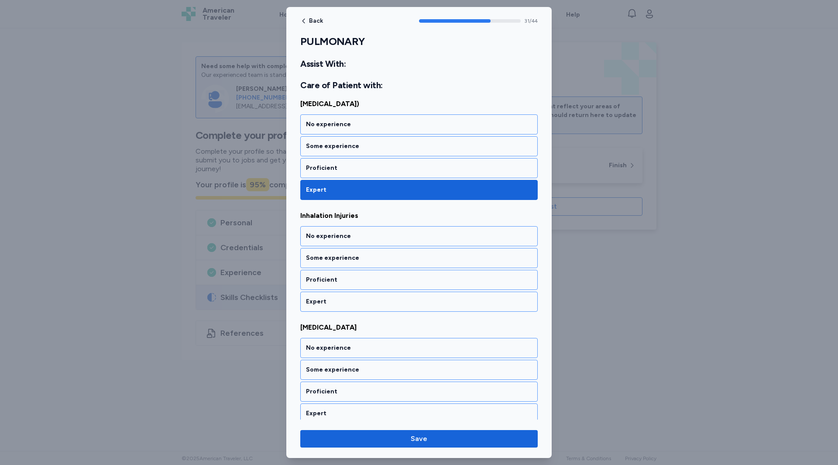
scroll to position [3588, 0]
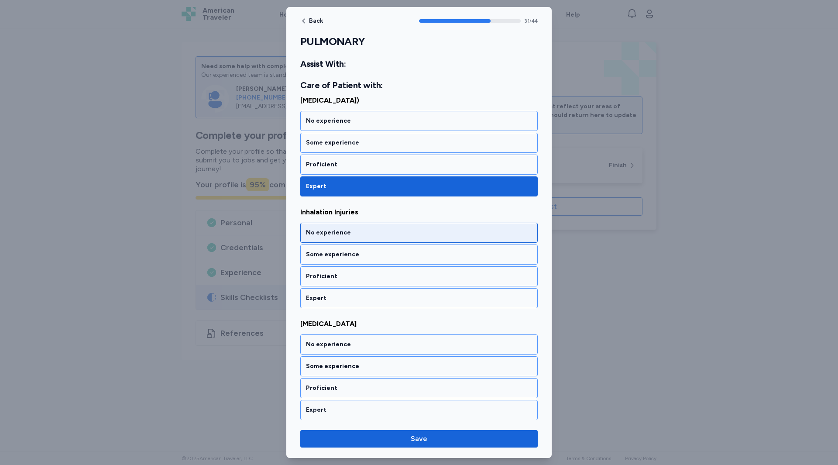
click at [318, 238] on div "No experience" at bounding box center [418, 233] width 237 height 20
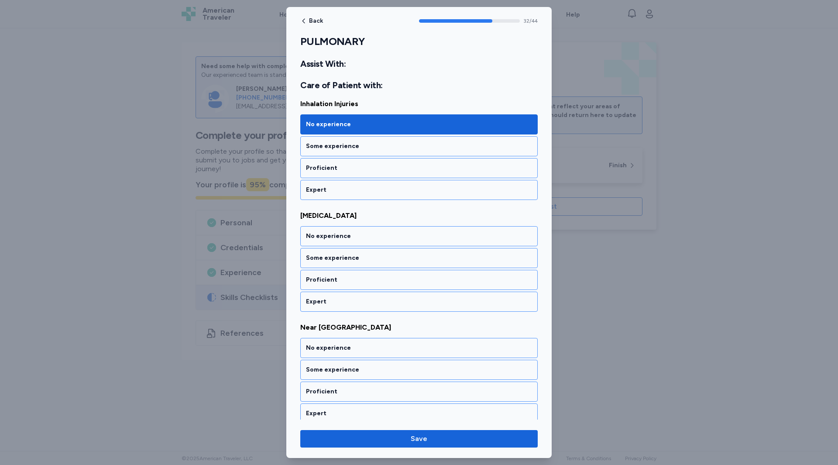
scroll to position [3699, 0]
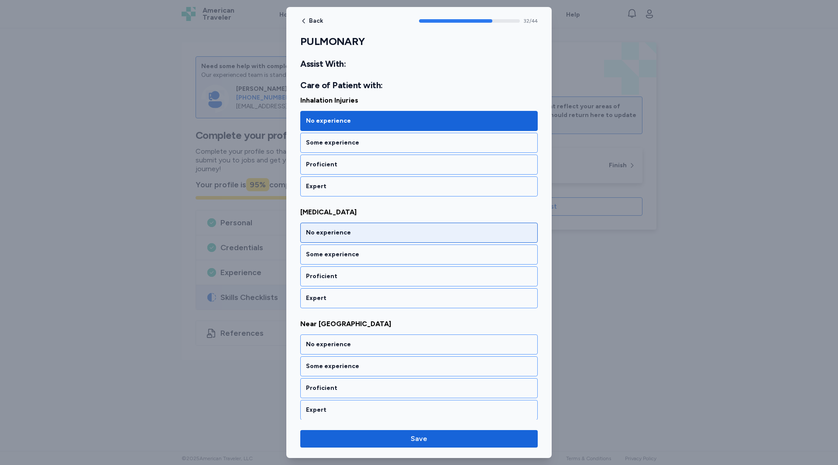
click at [322, 237] on div "No experience" at bounding box center [418, 233] width 237 height 20
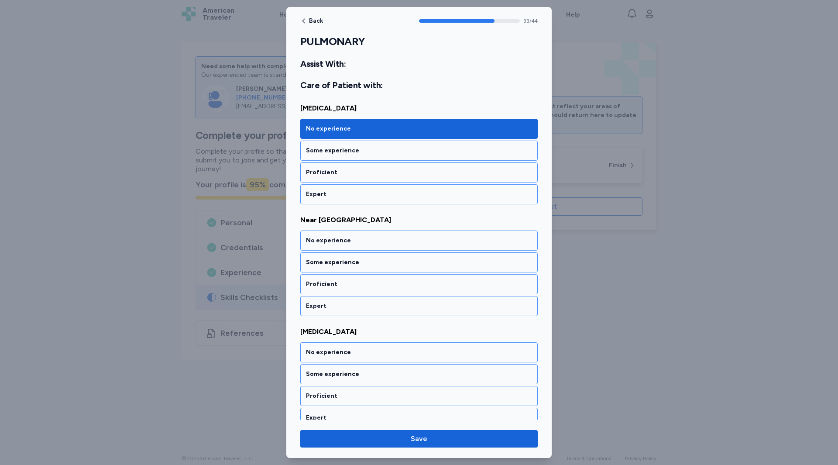
scroll to position [3811, 0]
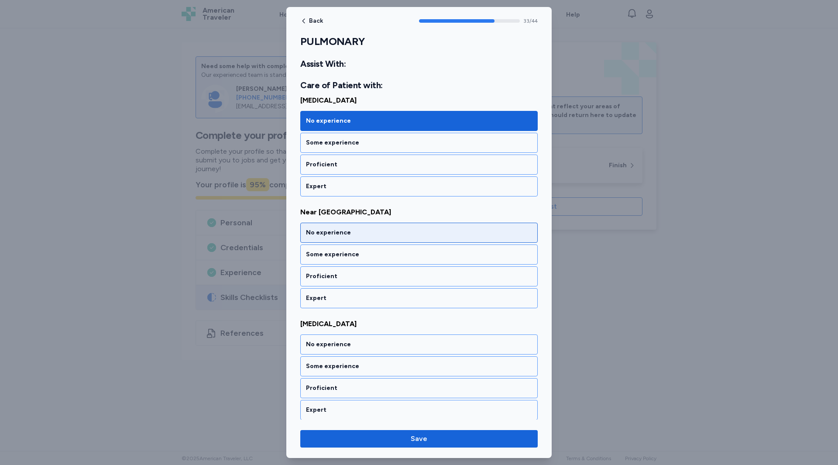
click at [321, 232] on div "No experience" at bounding box center [419, 232] width 226 height 9
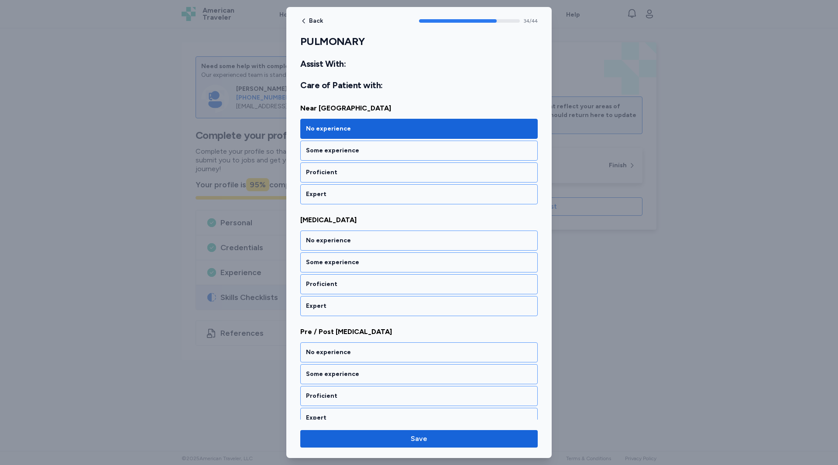
scroll to position [3923, 0]
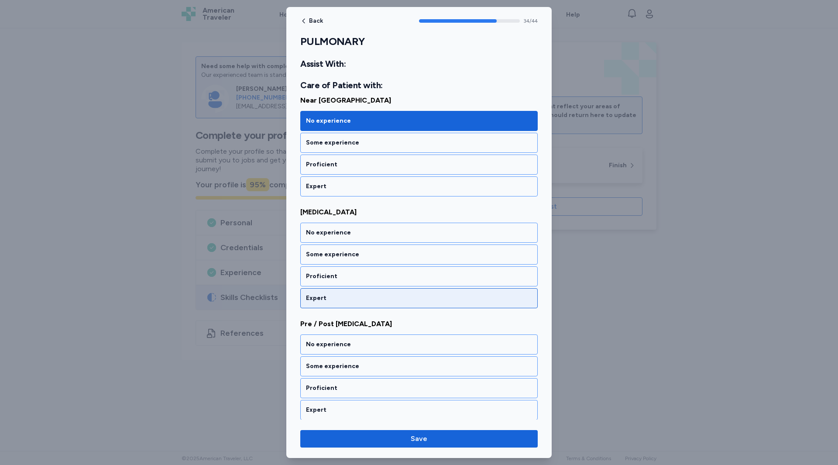
click at [318, 297] on div "Expert" at bounding box center [419, 298] width 226 height 9
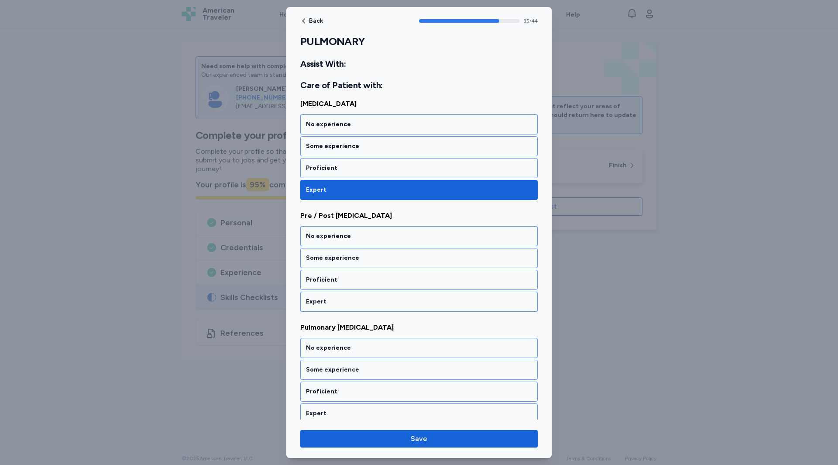
scroll to position [4034, 0]
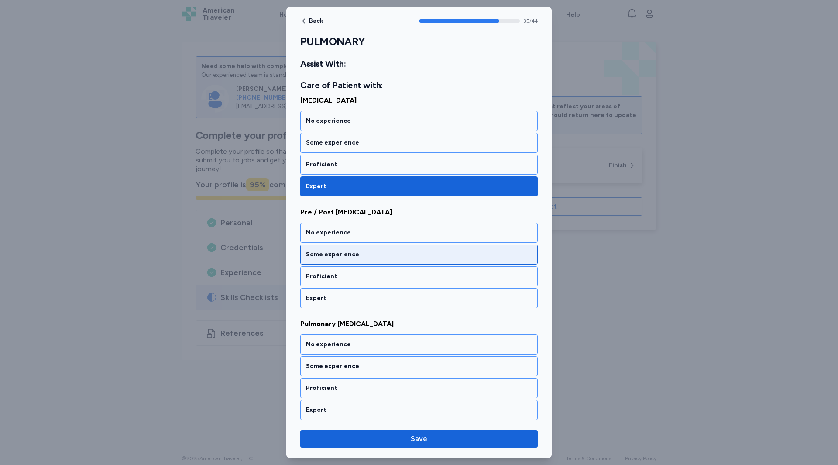
click at [317, 264] on div "Some experience" at bounding box center [418, 254] width 237 height 20
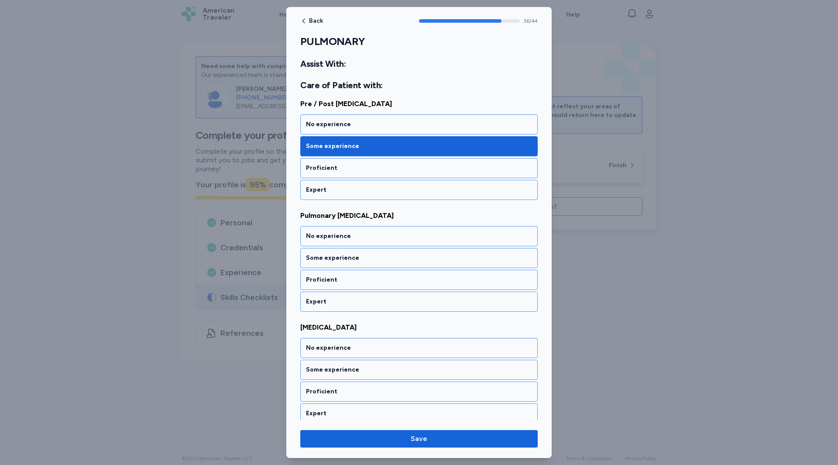
scroll to position [4146, 0]
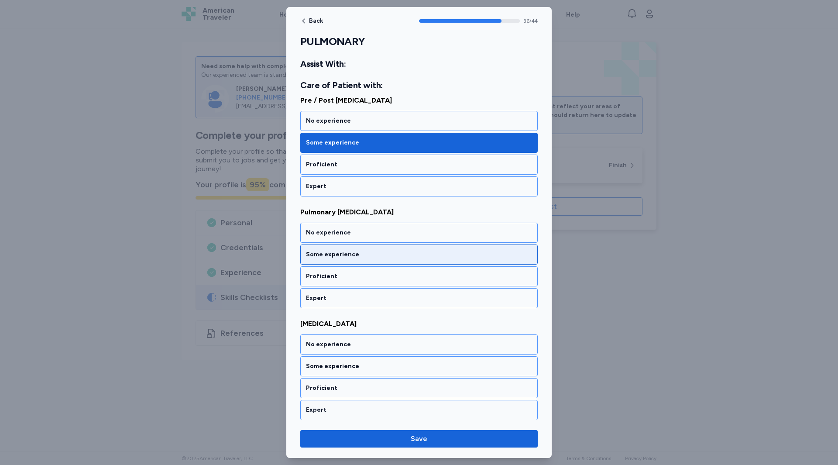
click at [315, 254] on div "Some experience" at bounding box center [419, 254] width 226 height 9
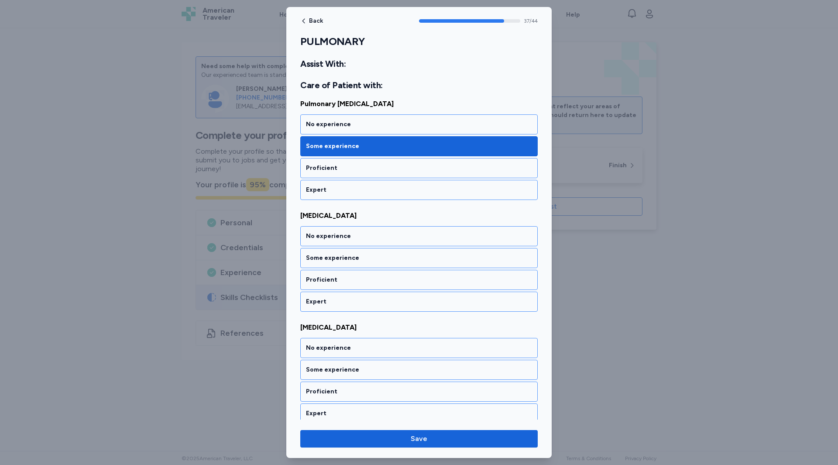
scroll to position [4258, 0]
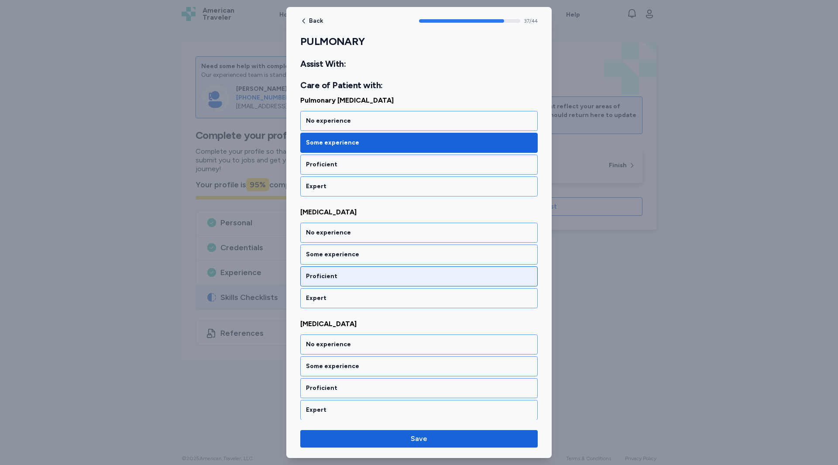
click at [312, 279] on div "Proficient" at bounding box center [419, 276] width 226 height 9
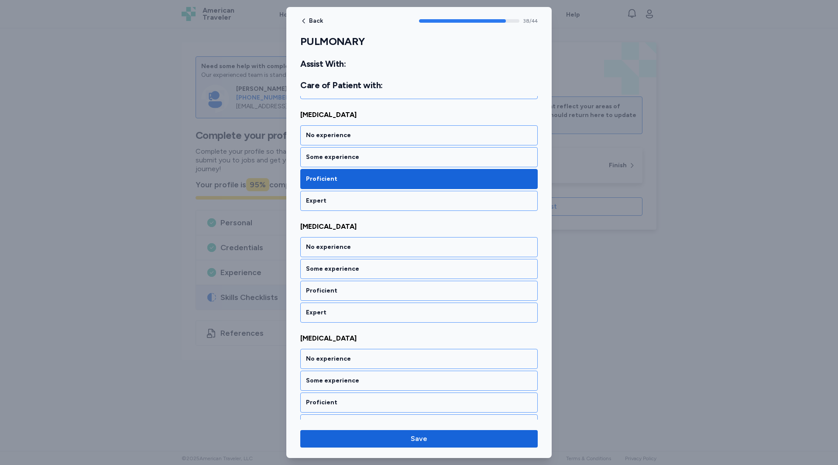
scroll to position [4370, 0]
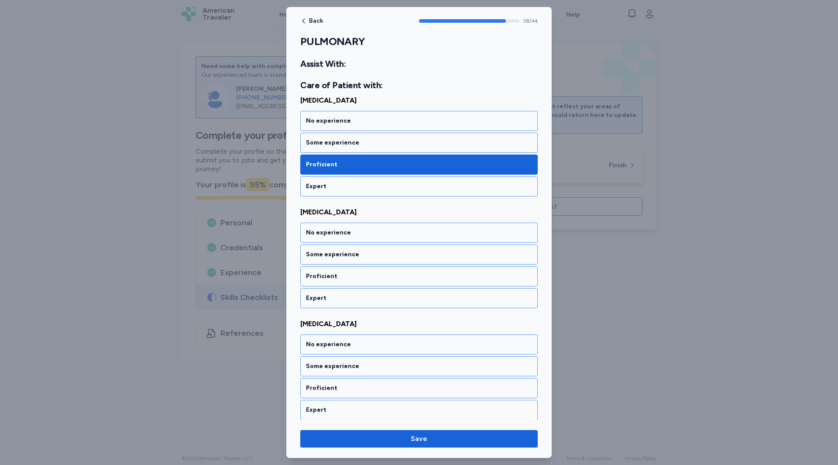
click at [312, 279] on div "Proficient" at bounding box center [419, 276] width 226 height 9
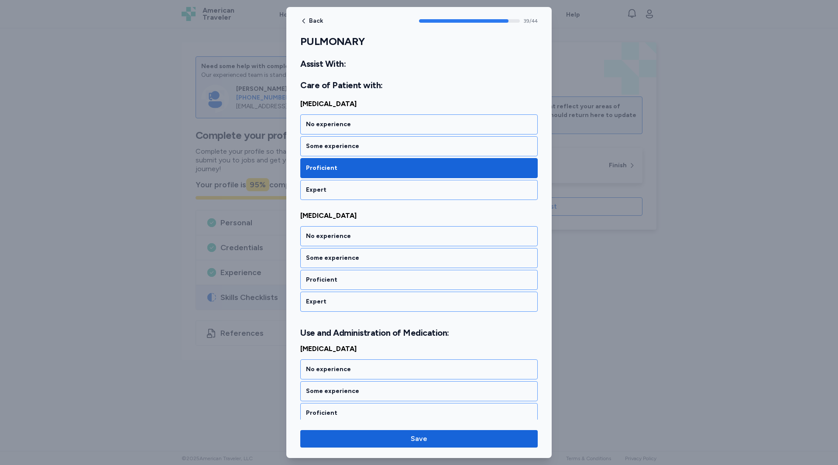
scroll to position [4481, 0]
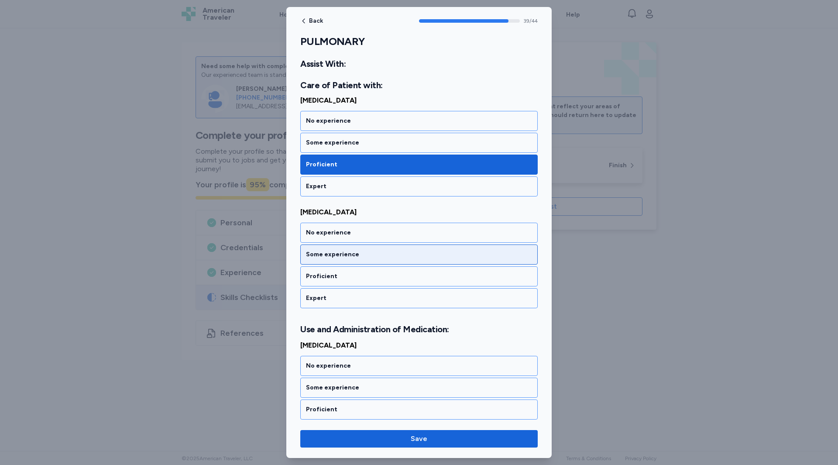
click at [310, 260] on div "Some experience" at bounding box center [418, 254] width 237 height 20
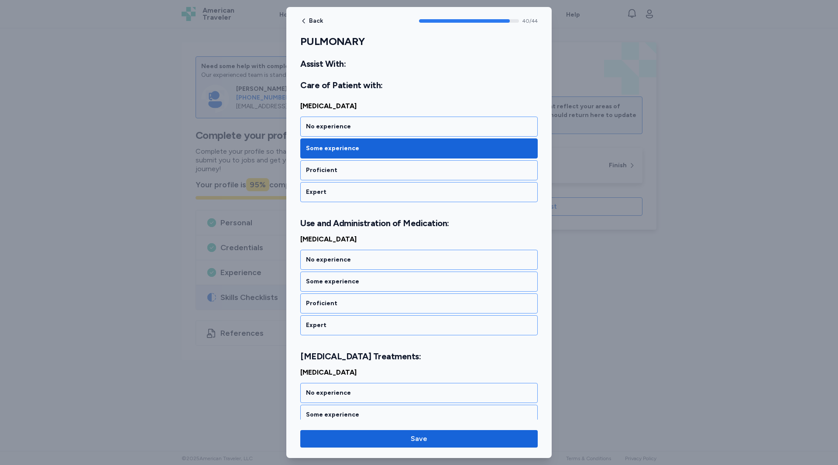
scroll to position [4614, 0]
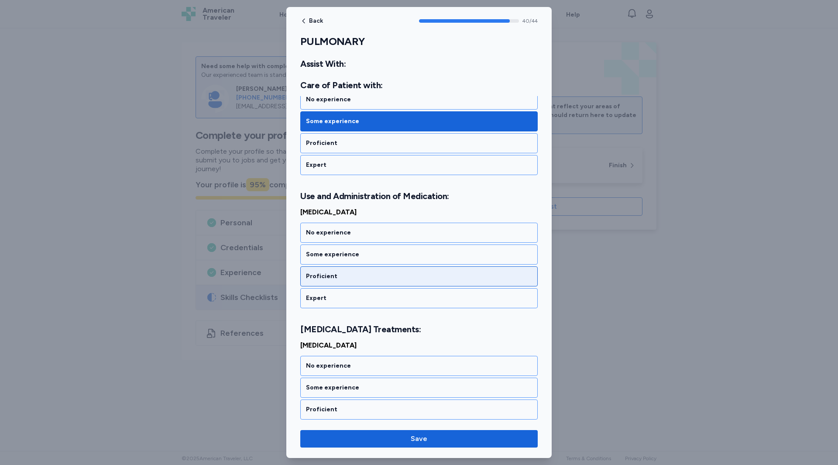
click at [312, 274] on div "Proficient" at bounding box center [419, 276] width 226 height 9
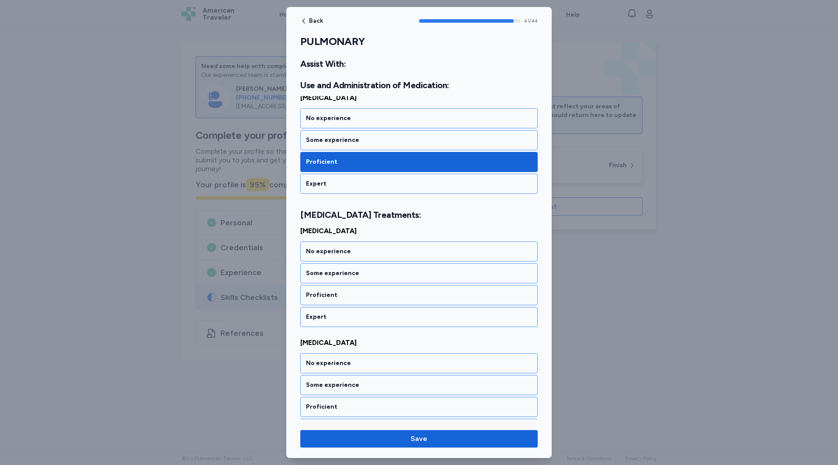
scroll to position [4737, 0]
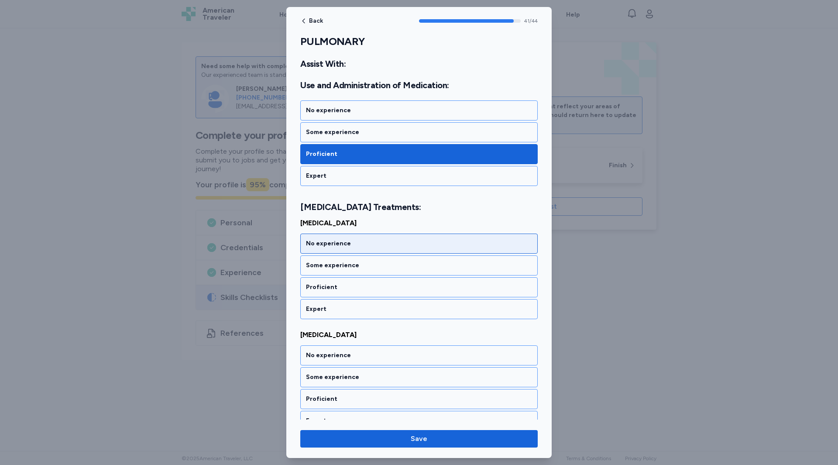
click at [309, 244] on div "No experience" at bounding box center [419, 243] width 226 height 9
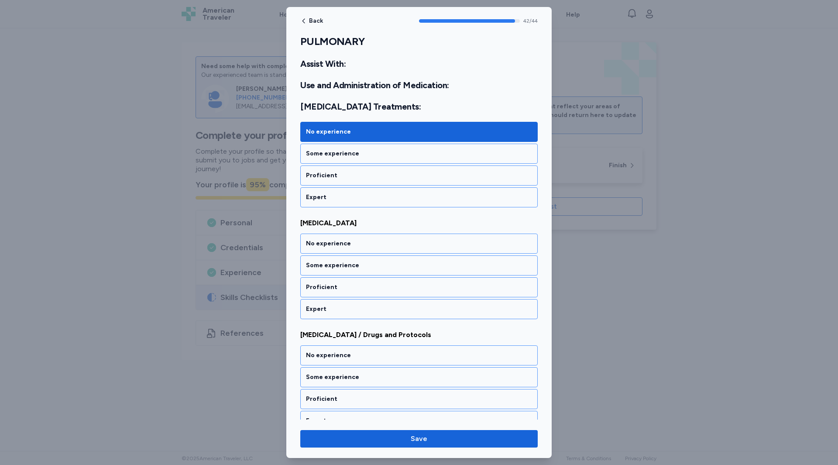
click at [309, 244] on div "No experience" at bounding box center [419, 243] width 226 height 9
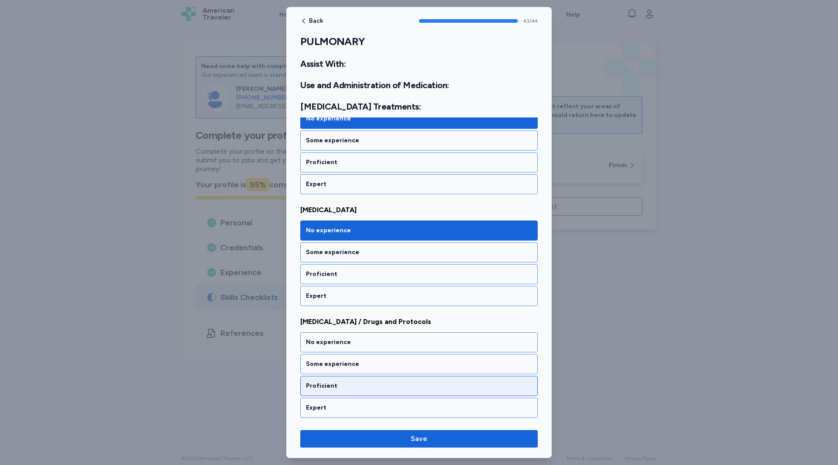
click at [325, 390] on div "Proficient" at bounding box center [418, 386] width 237 height 20
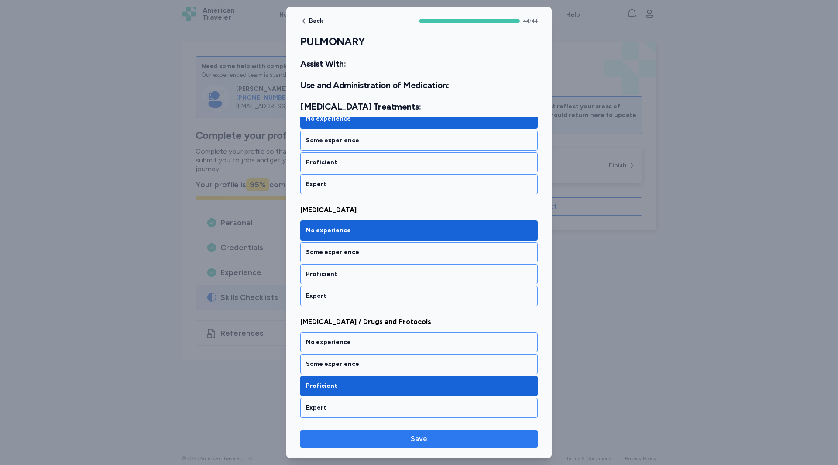
click at [391, 443] on span "Save" at bounding box center [418, 438] width 223 height 10
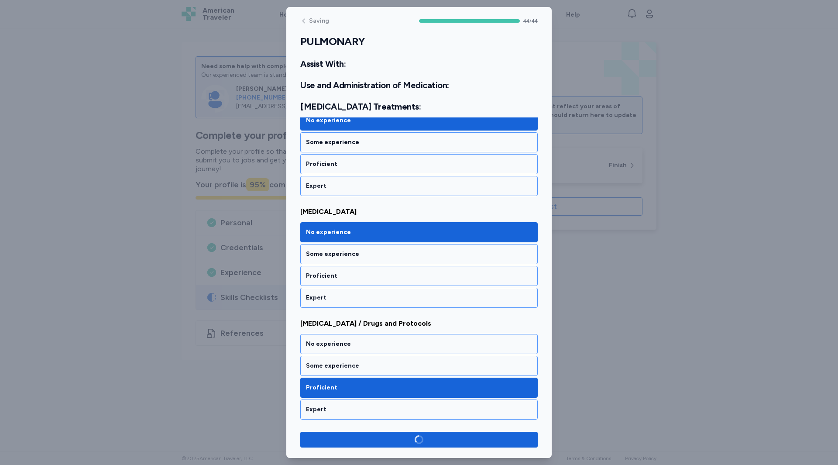
scroll to position [4860, 0]
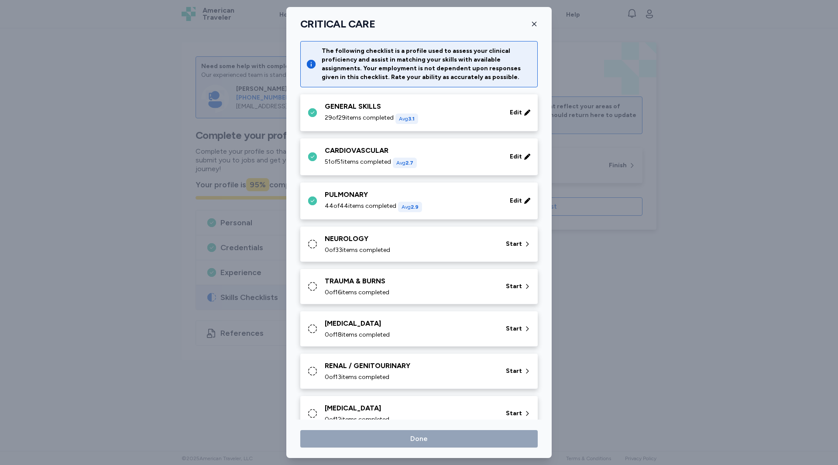
click at [388, 240] on div "NEUROLOGY" at bounding box center [410, 238] width 171 height 10
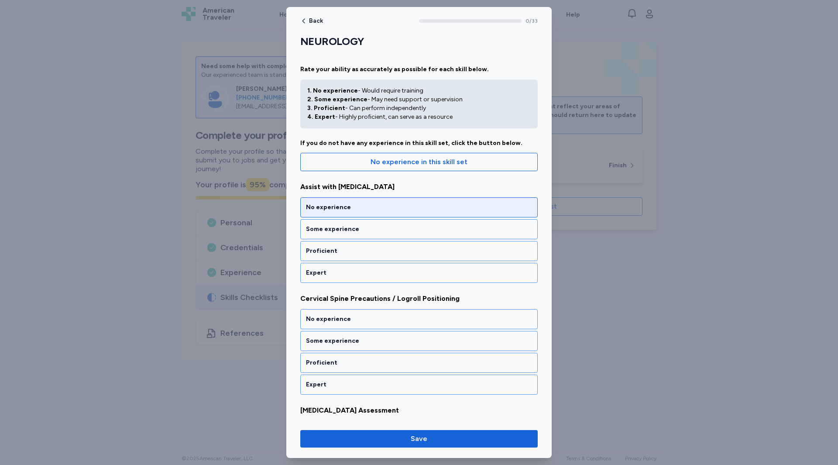
click at [375, 209] on div "No experience" at bounding box center [419, 207] width 226 height 9
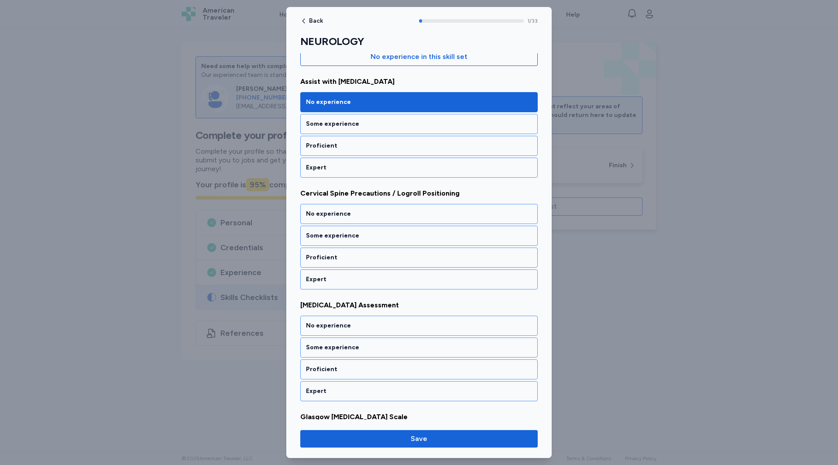
scroll to position [108, 0]
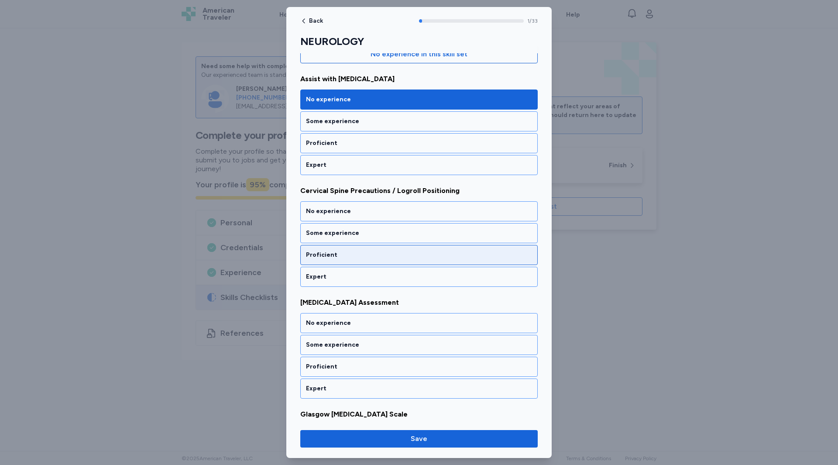
click at [326, 254] on div "Proficient" at bounding box center [419, 254] width 226 height 9
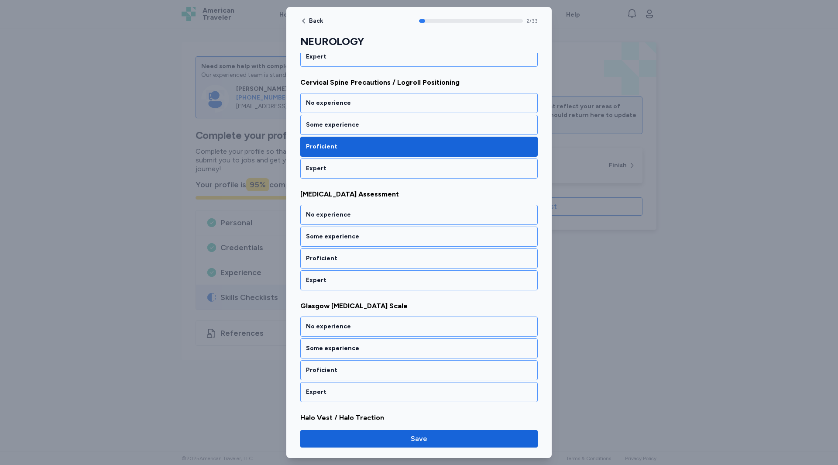
scroll to position [220, 0]
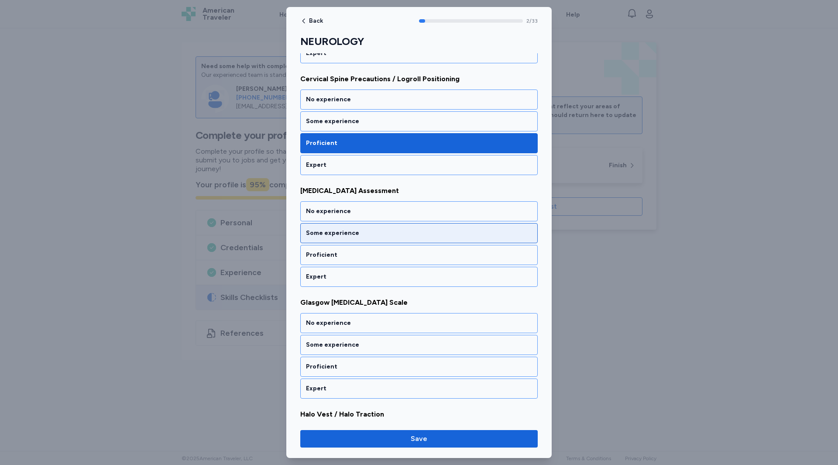
click at [332, 234] on div "Some experience" at bounding box center [419, 233] width 226 height 9
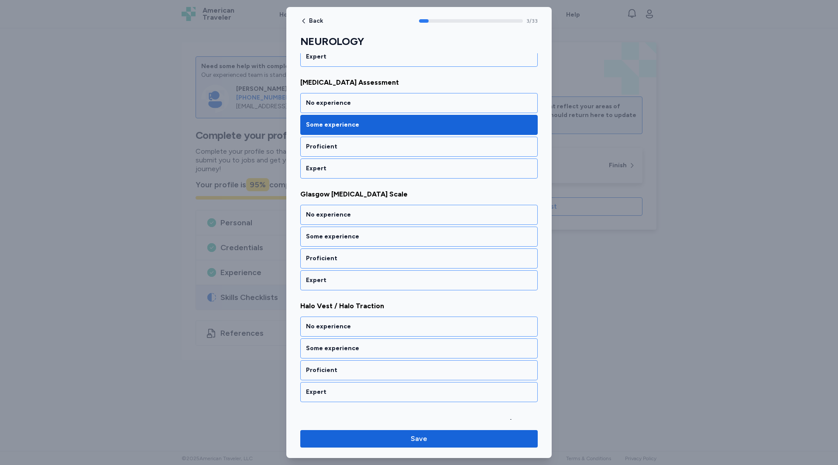
scroll to position [331, 0]
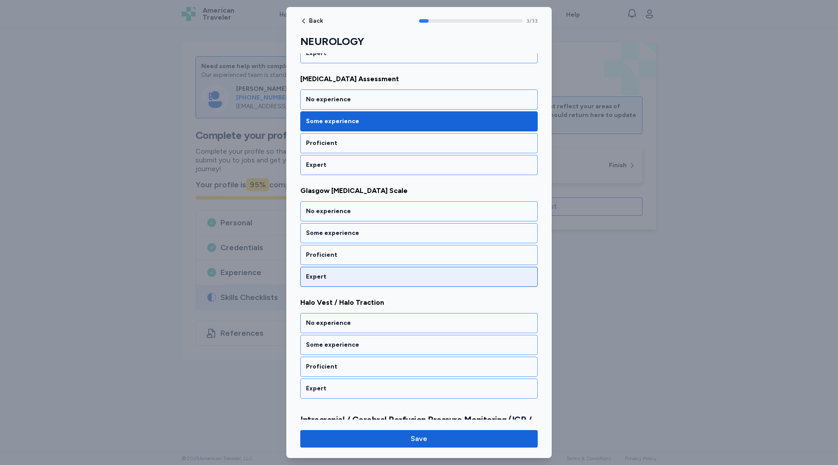
click at [320, 275] on div "Expert" at bounding box center [419, 276] width 226 height 9
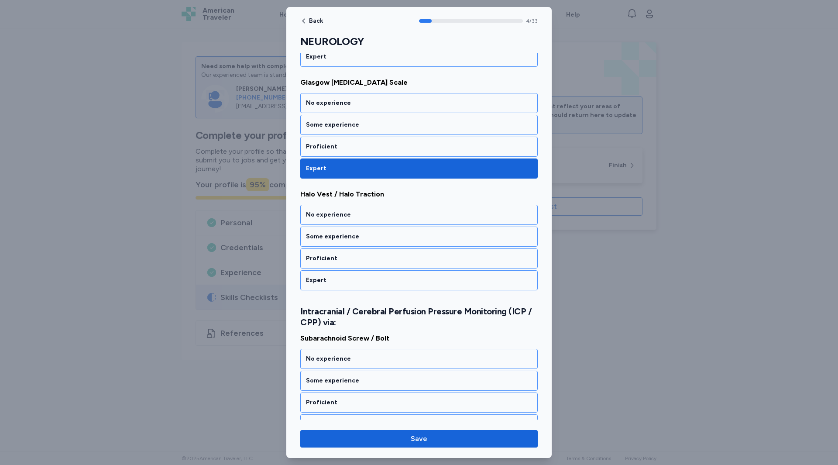
scroll to position [443, 0]
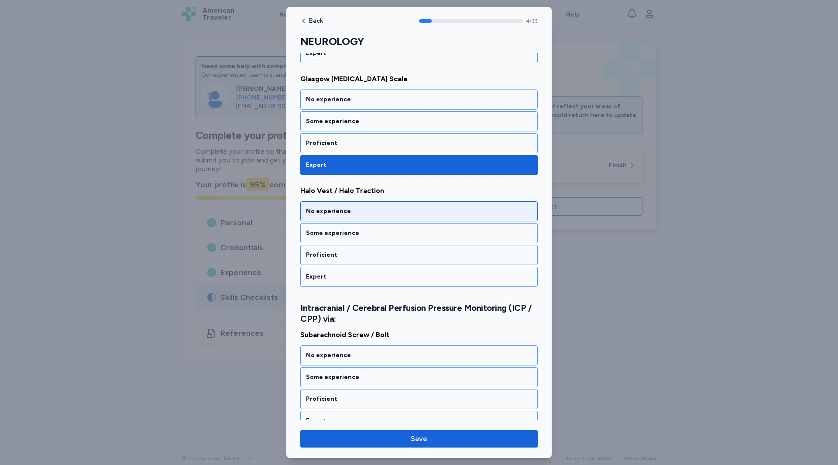
click at [327, 214] on div "No experience" at bounding box center [419, 211] width 226 height 9
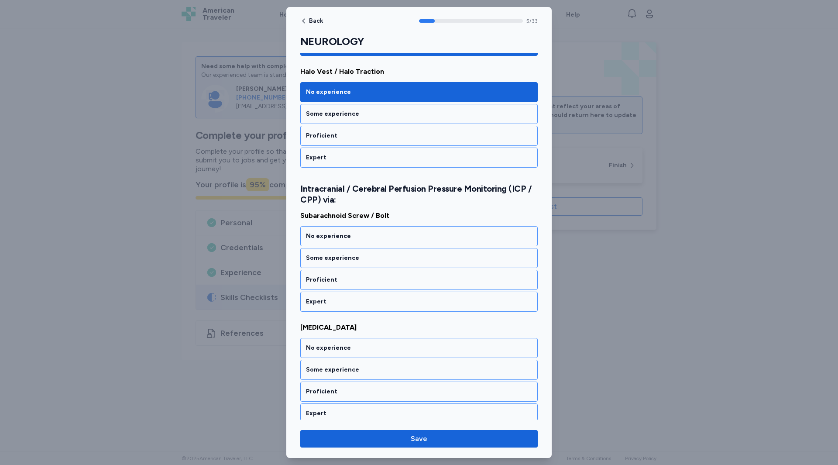
scroll to position [571, 0]
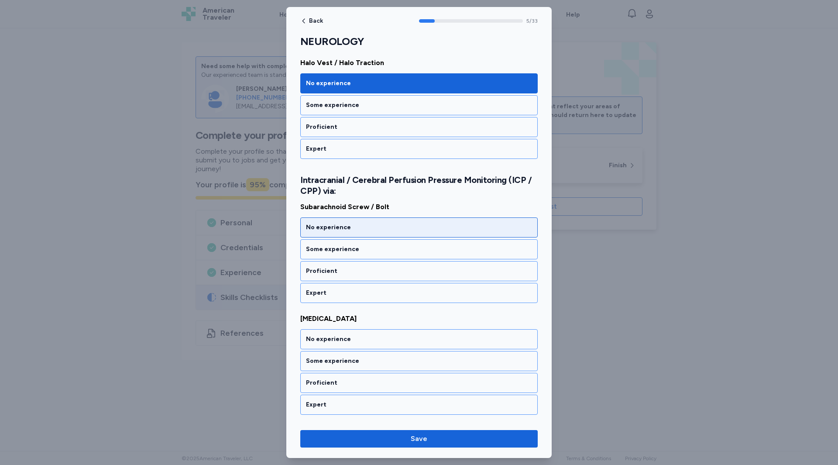
click at [329, 229] on div "No experience" at bounding box center [419, 227] width 226 height 9
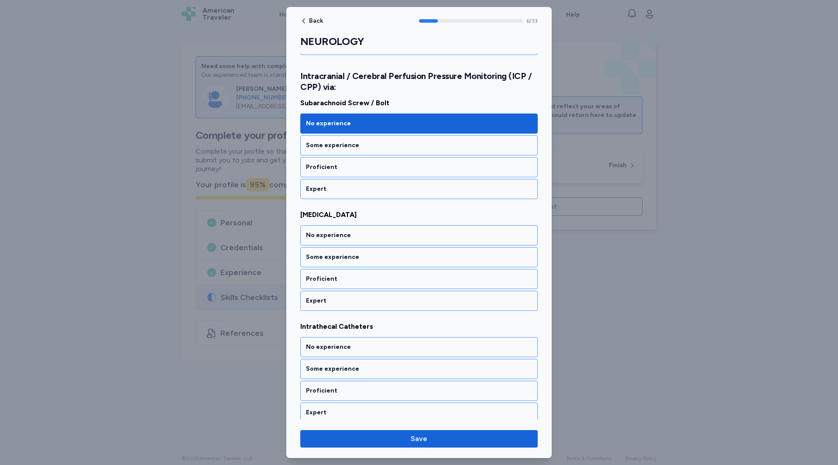
scroll to position [683, 0]
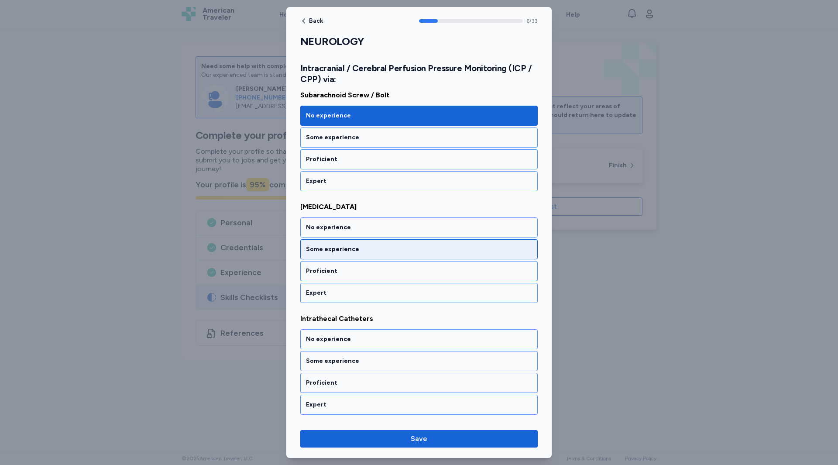
click at [322, 249] on div "Some experience" at bounding box center [419, 249] width 226 height 9
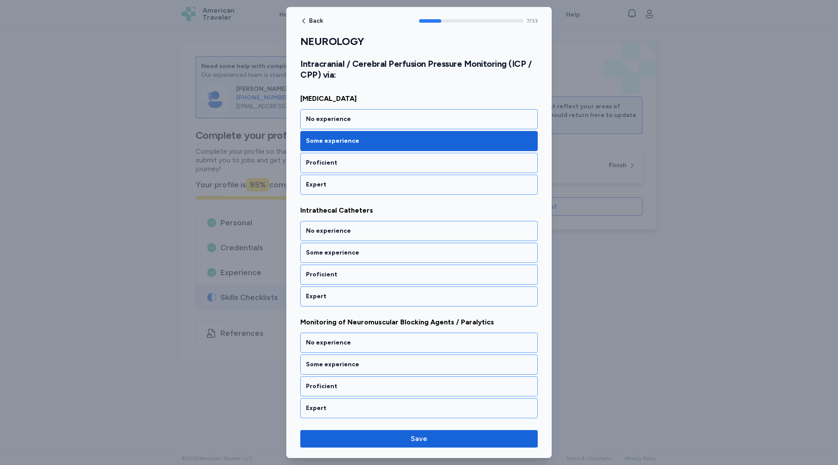
scroll to position [794, 0]
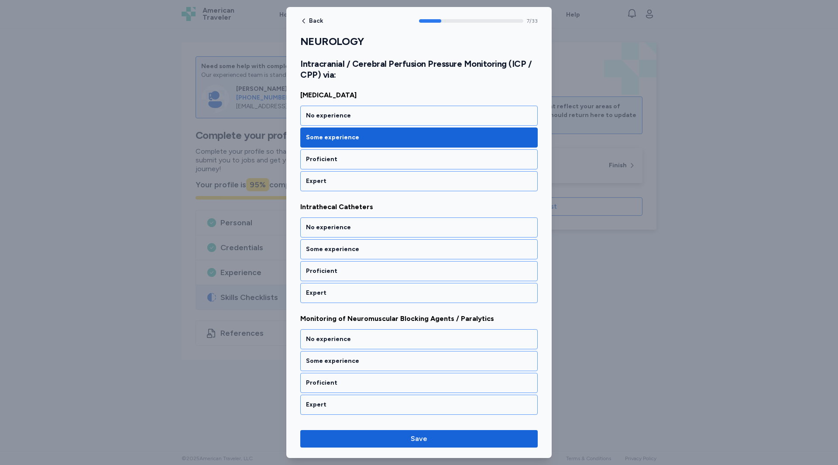
click at [322, 249] on div "Some experience" at bounding box center [419, 249] width 226 height 9
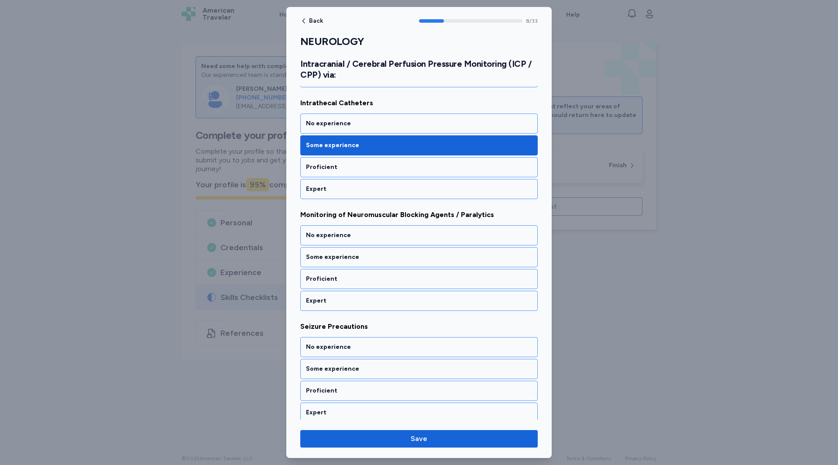
scroll to position [906, 0]
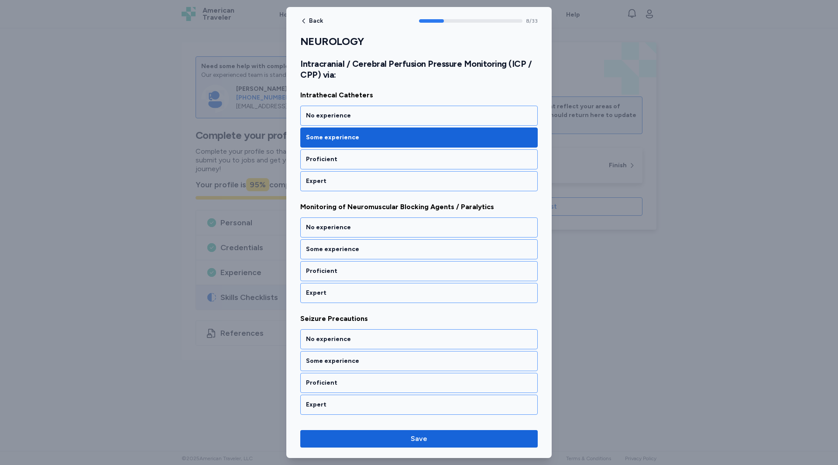
click at [322, 249] on div "Some experience" at bounding box center [419, 249] width 226 height 9
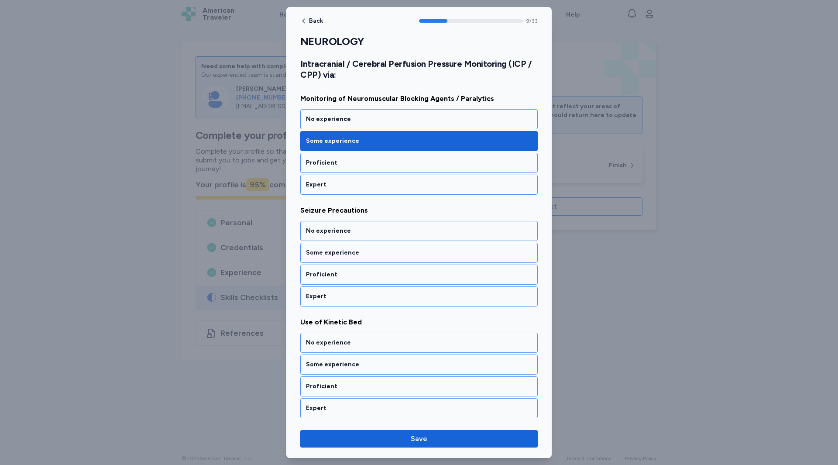
scroll to position [1018, 0]
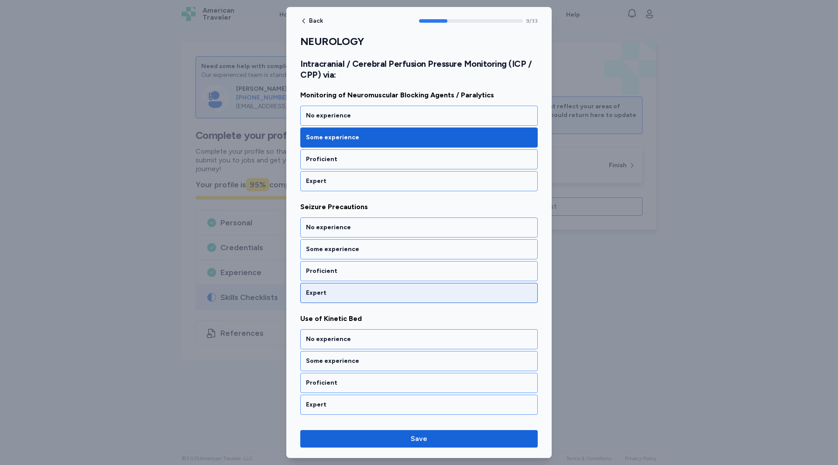
click at [317, 288] on div "Expert" at bounding box center [419, 292] width 226 height 9
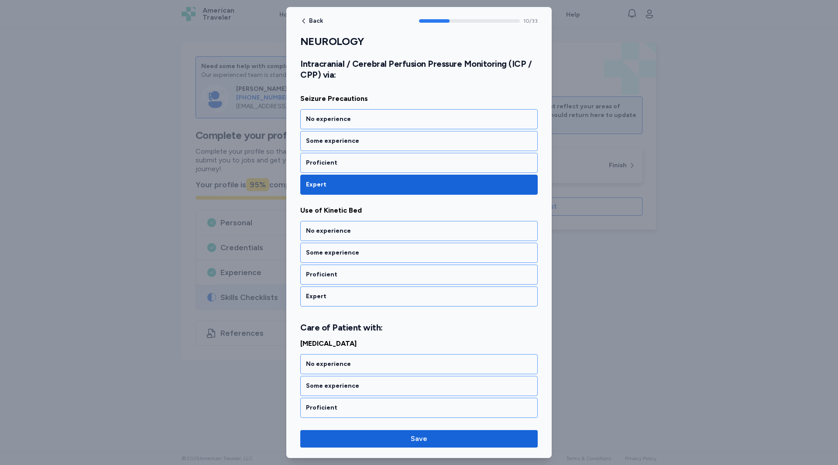
scroll to position [1129, 0]
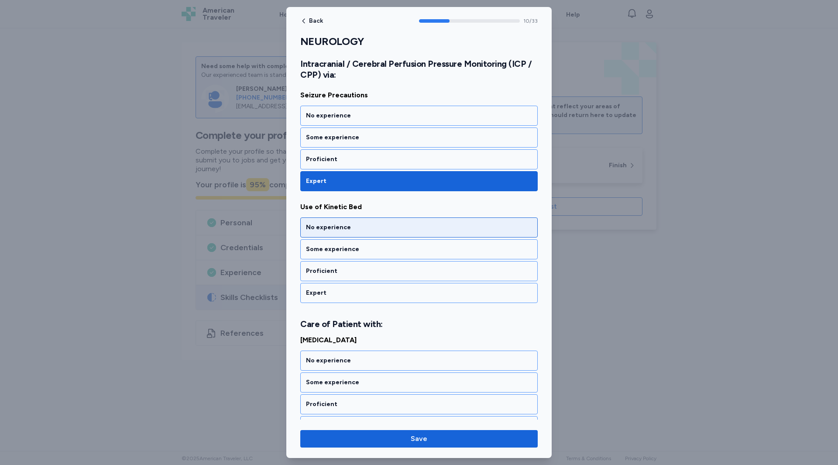
click at [333, 227] on div "No experience" at bounding box center [419, 227] width 226 height 9
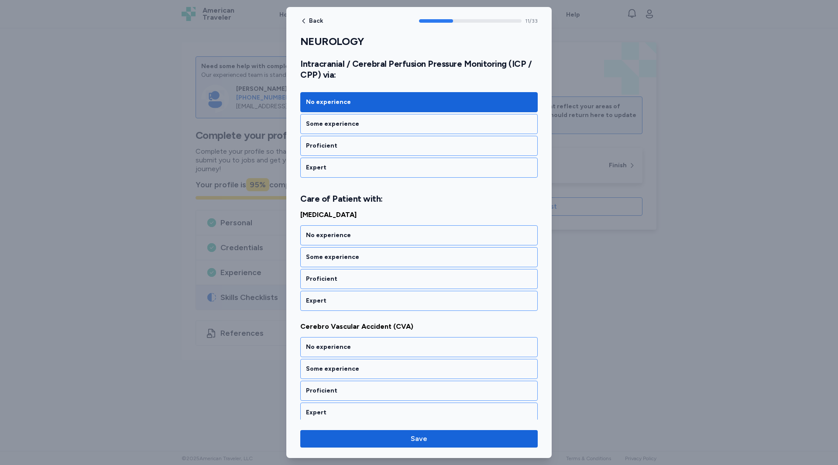
scroll to position [1268, 0]
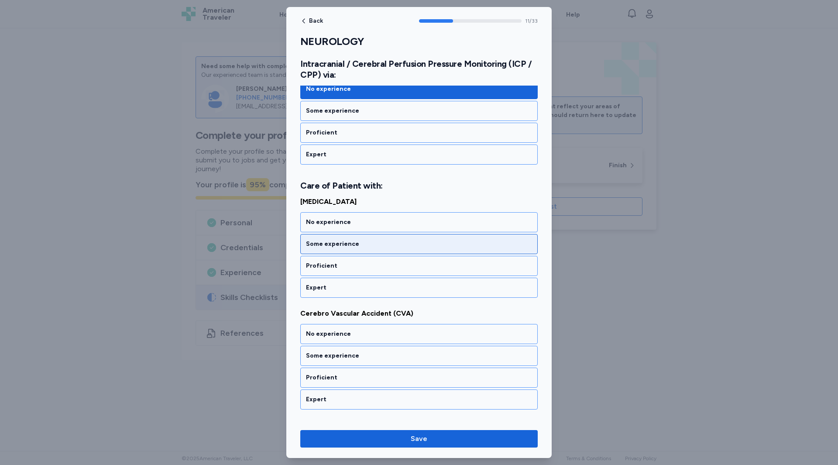
click at [324, 245] on div "Some experience" at bounding box center [419, 244] width 226 height 9
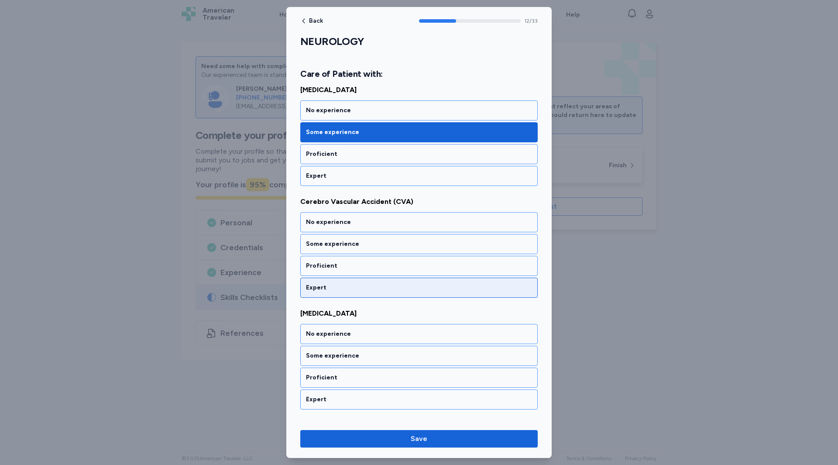
click at [318, 285] on div "Expert" at bounding box center [419, 287] width 226 height 9
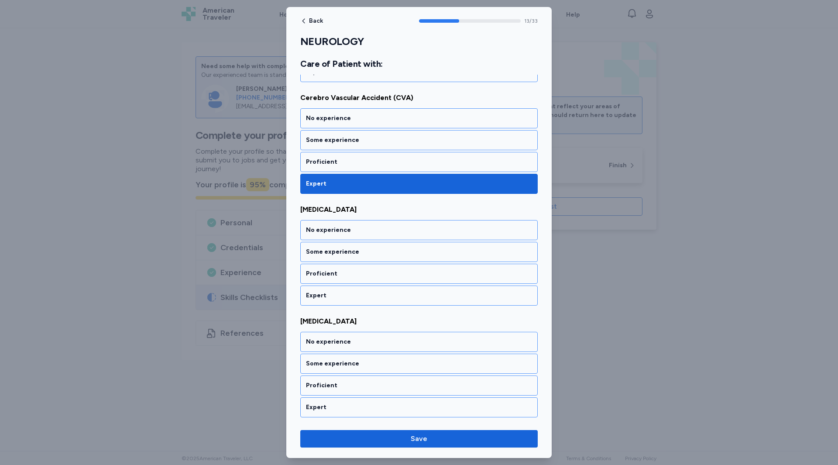
scroll to position [1491, 0]
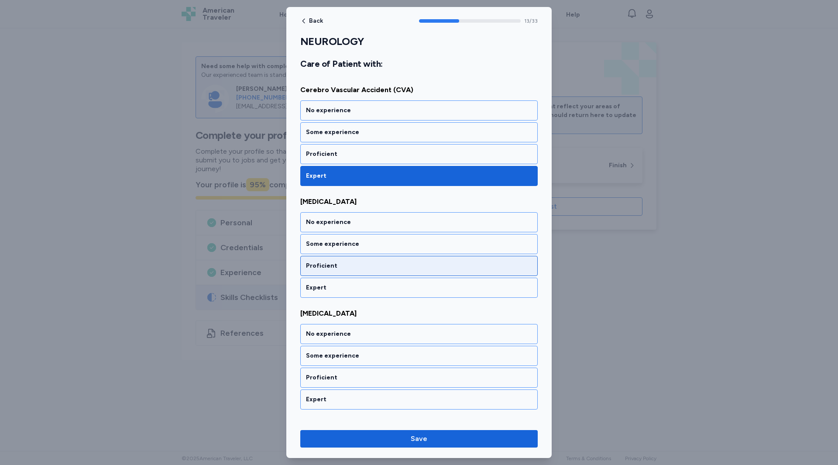
click at [316, 269] on div "Proficient" at bounding box center [419, 265] width 226 height 9
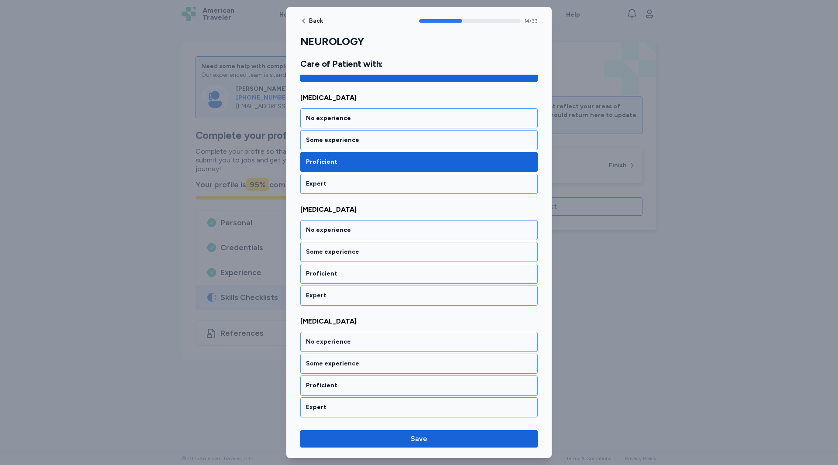
scroll to position [1603, 0]
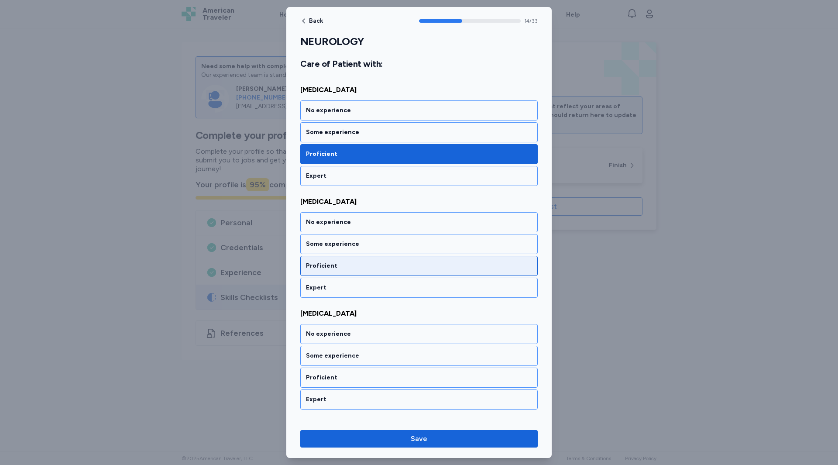
click at [322, 269] on div "Proficient" at bounding box center [419, 265] width 226 height 9
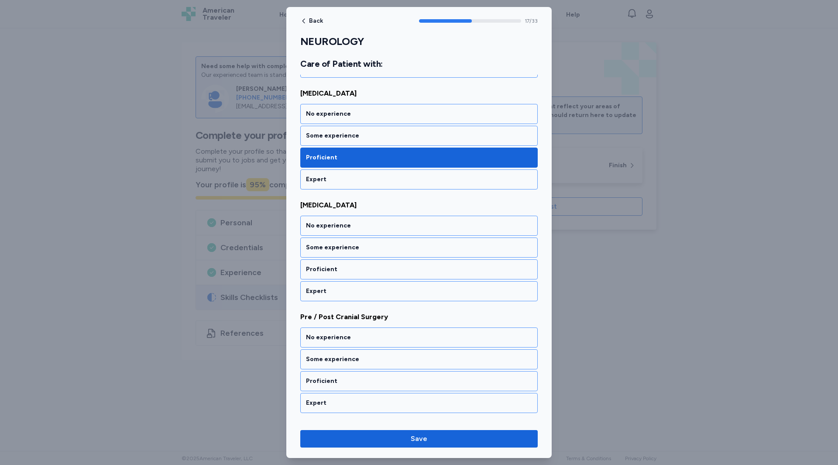
scroll to position [1938, 0]
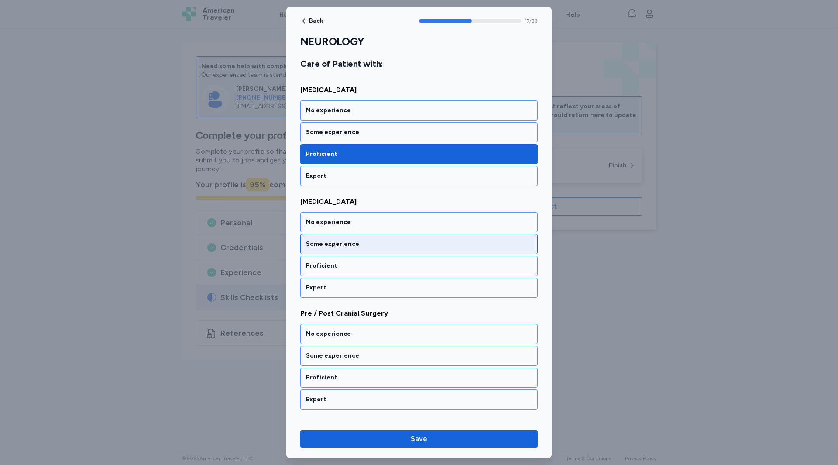
click at [318, 246] on div "Some experience" at bounding box center [419, 244] width 226 height 9
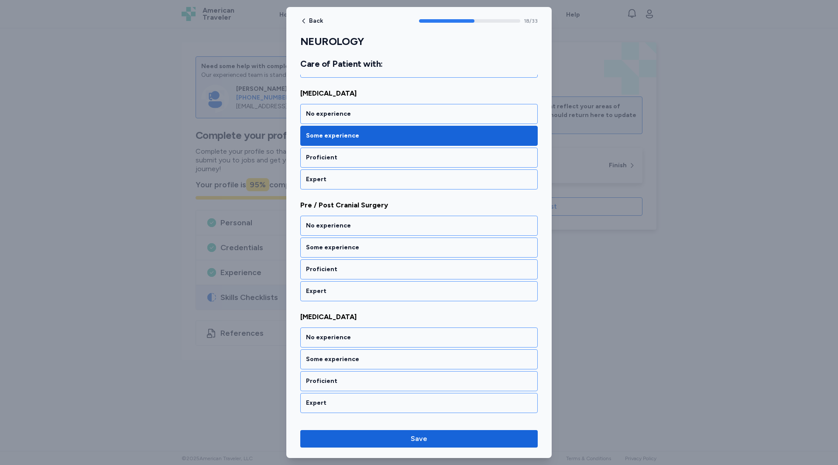
scroll to position [2050, 0]
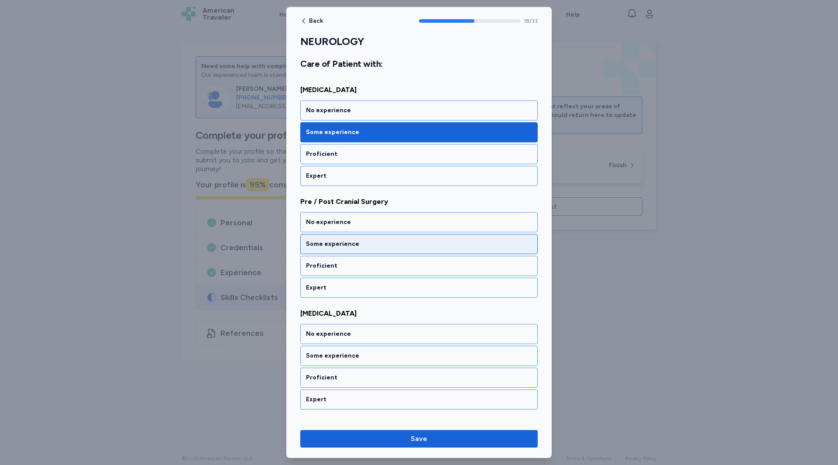
click at [336, 240] on div "Some experience" at bounding box center [419, 244] width 226 height 9
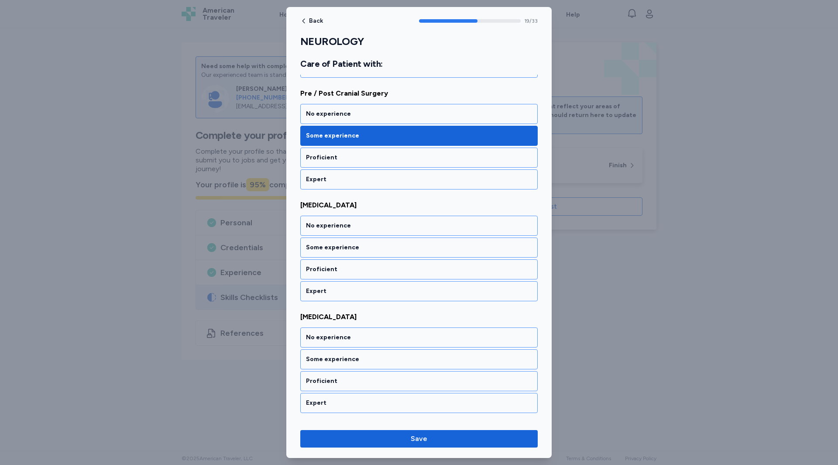
scroll to position [2161, 0]
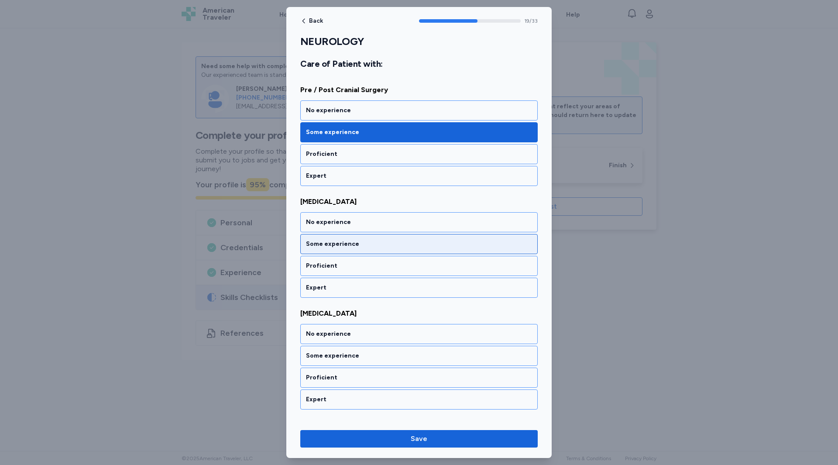
click at [333, 247] on div "Some experience" at bounding box center [419, 244] width 226 height 9
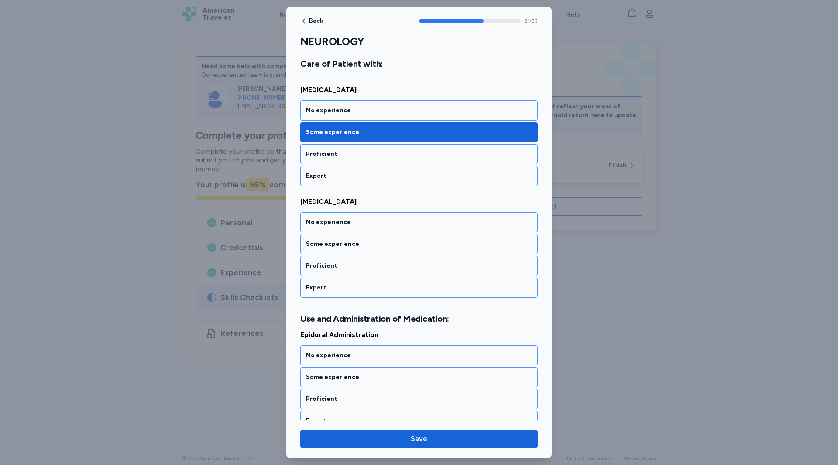
click at [333, 247] on div "Some experience" at bounding box center [419, 244] width 226 height 9
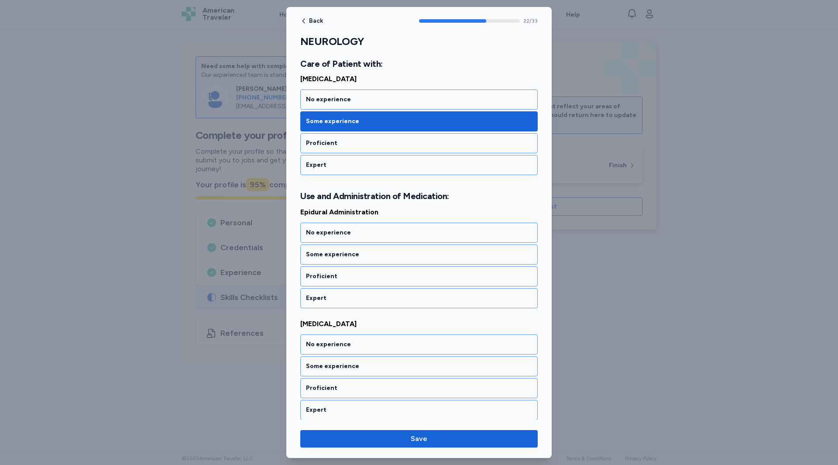
scroll to position [2518, 0]
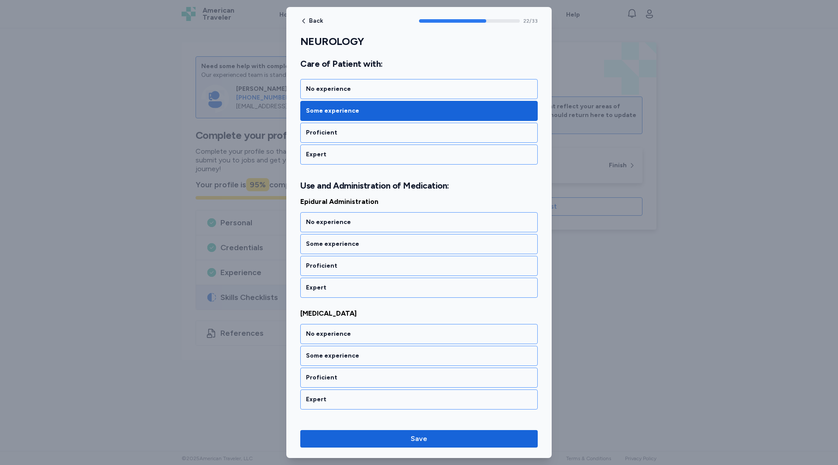
click at [333, 247] on div "Some experience" at bounding box center [419, 244] width 226 height 9
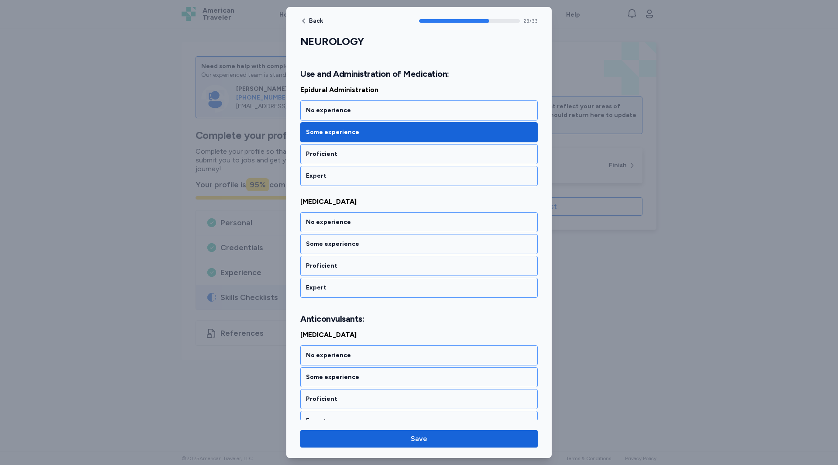
click at [333, 247] on div "Some experience" at bounding box center [419, 244] width 226 height 9
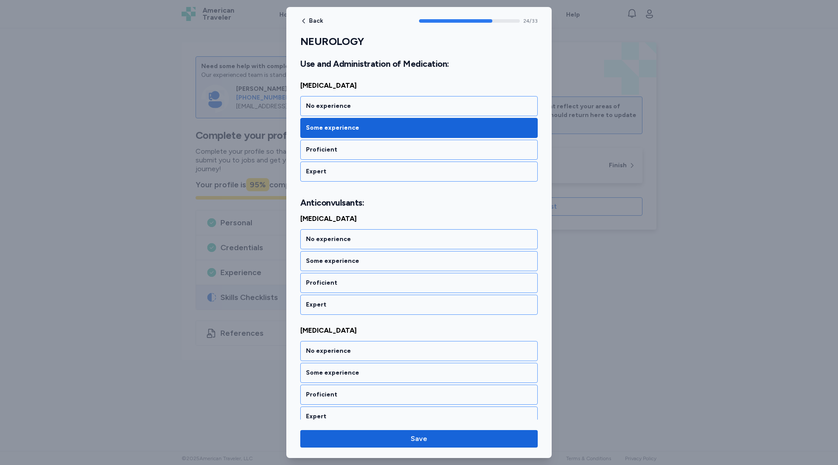
scroll to position [2752, 0]
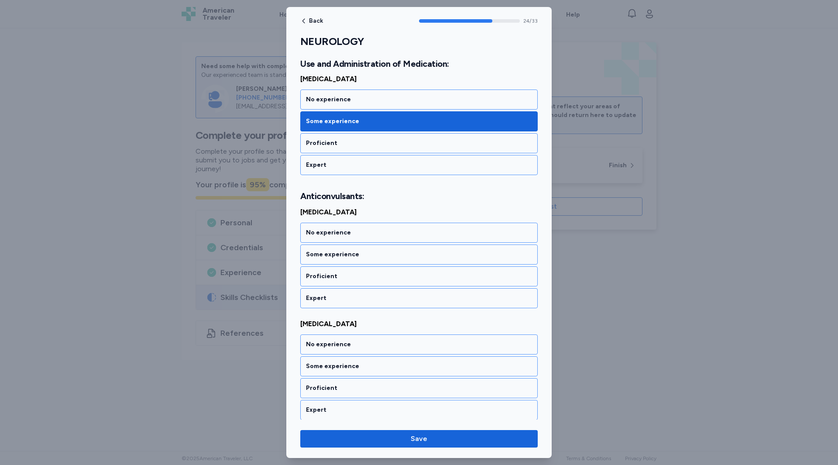
click at [333, 247] on div "Some experience" at bounding box center [418, 254] width 237 height 20
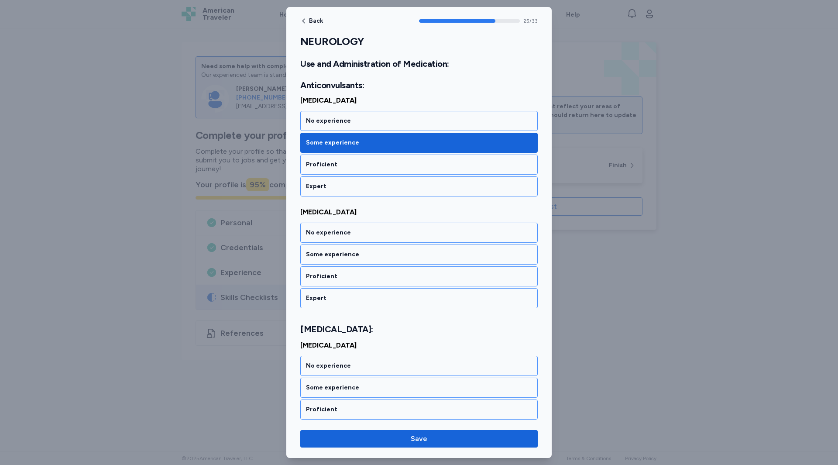
click at [333, 247] on div "Some experience" at bounding box center [418, 254] width 237 height 20
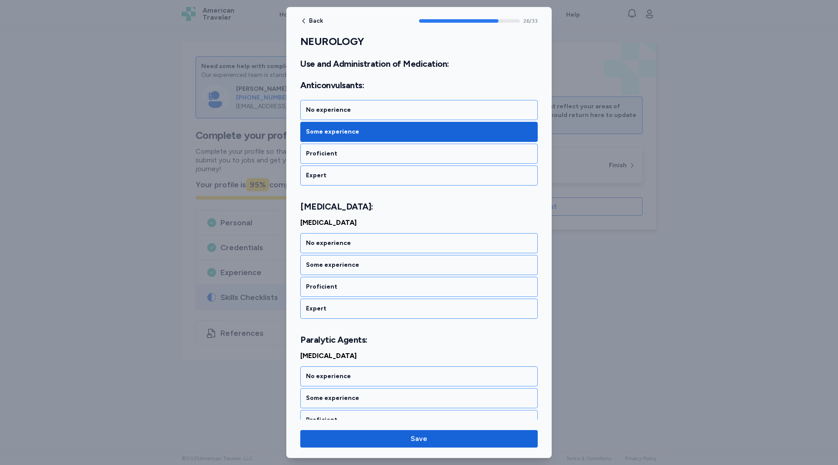
scroll to position [2997, 0]
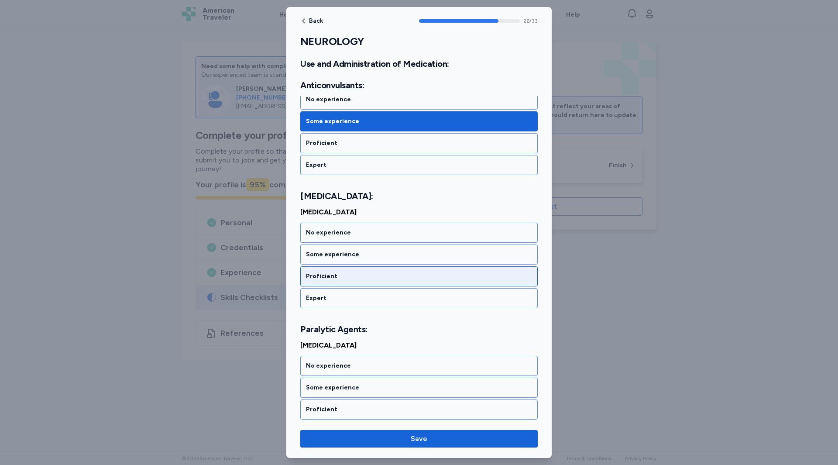
click at [317, 281] on div "Proficient" at bounding box center [418, 276] width 237 height 20
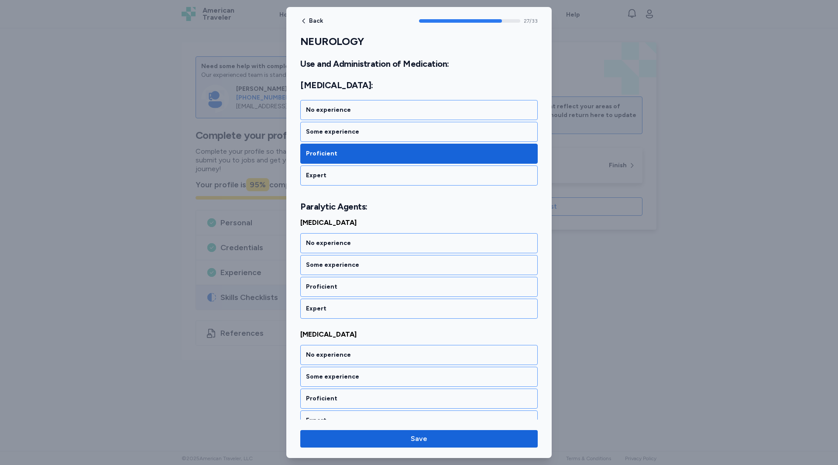
scroll to position [3130, 0]
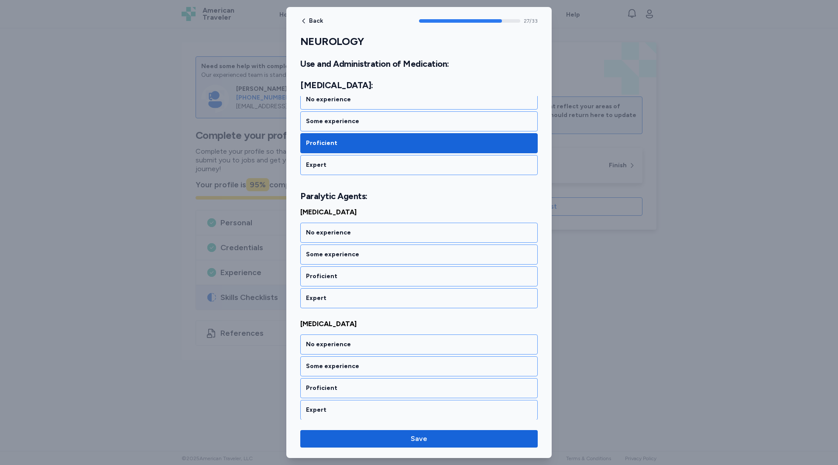
click at [317, 281] on div "Proficient" at bounding box center [418, 276] width 237 height 20
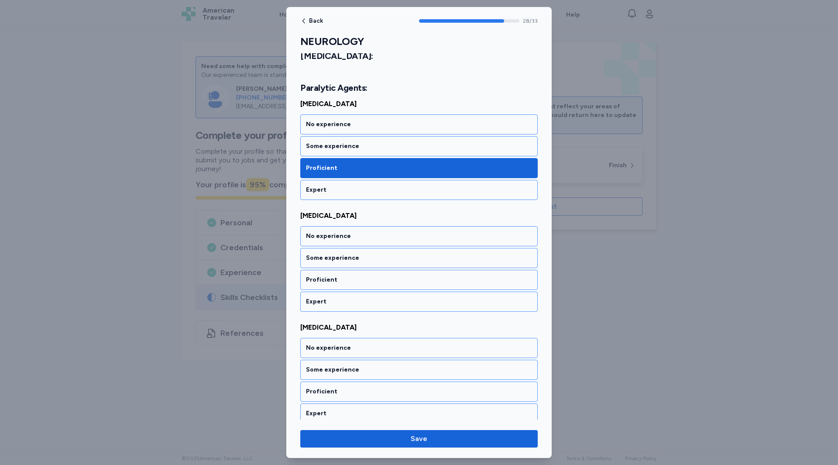
scroll to position [3242, 0]
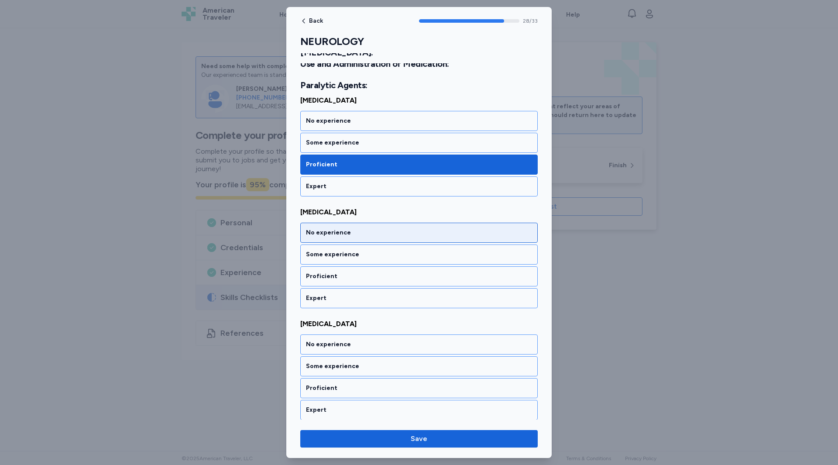
click at [317, 239] on div "No experience" at bounding box center [418, 233] width 237 height 20
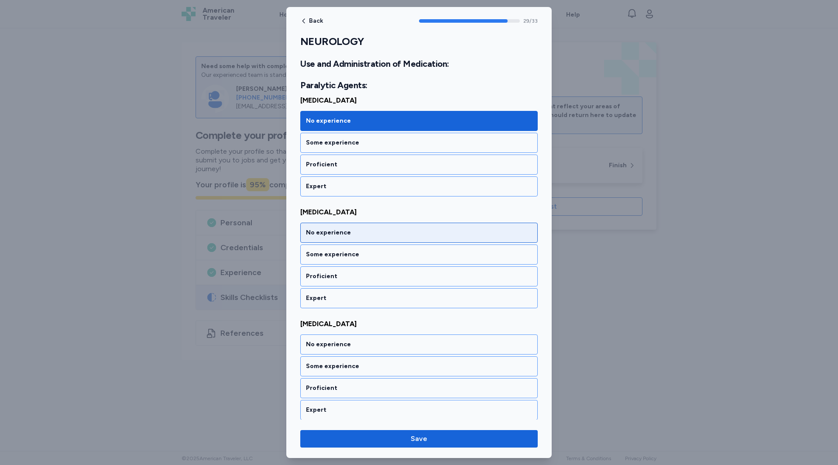
click at [316, 235] on div "No experience" at bounding box center [419, 232] width 226 height 9
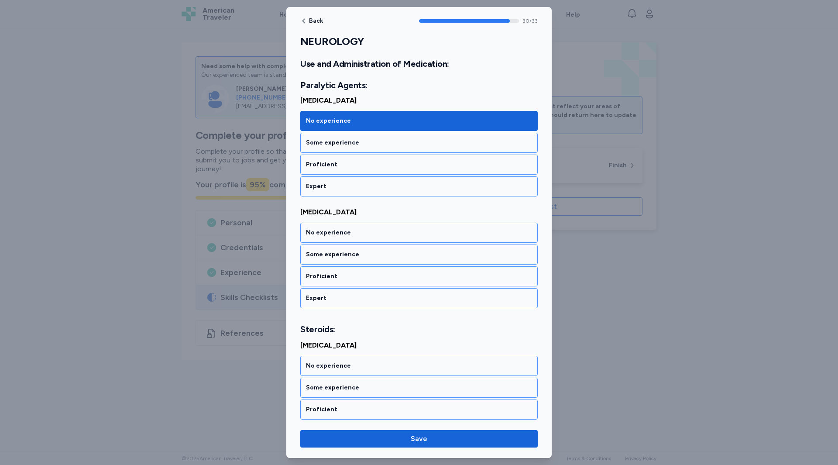
click at [316, 235] on div "No experience" at bounding box center [419, 232] width 226 height 9
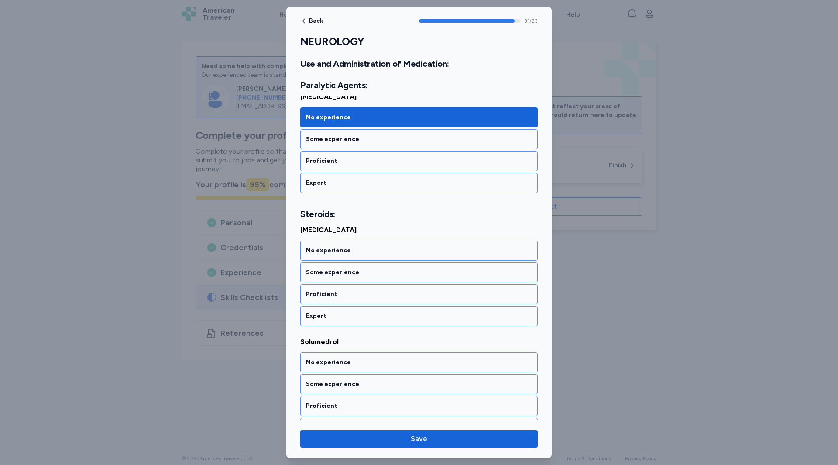
scroll to position [3598, 0]
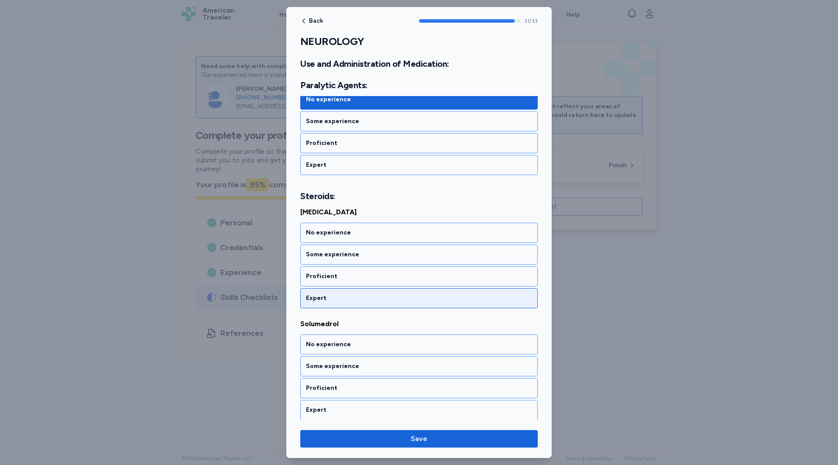
click at [319, 292] on div "Expert" at bounding box center [418, 298] width 237 height 20
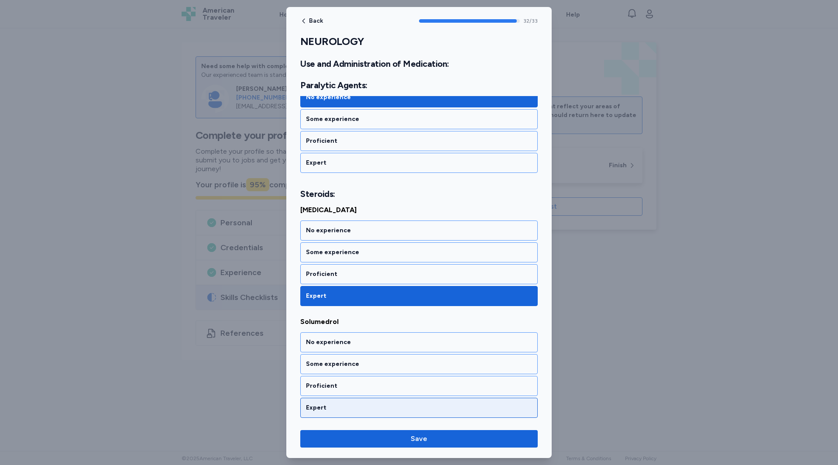
click at [336, 414] on div "Expert" at bounding box center [418, 408] width 237 height 20
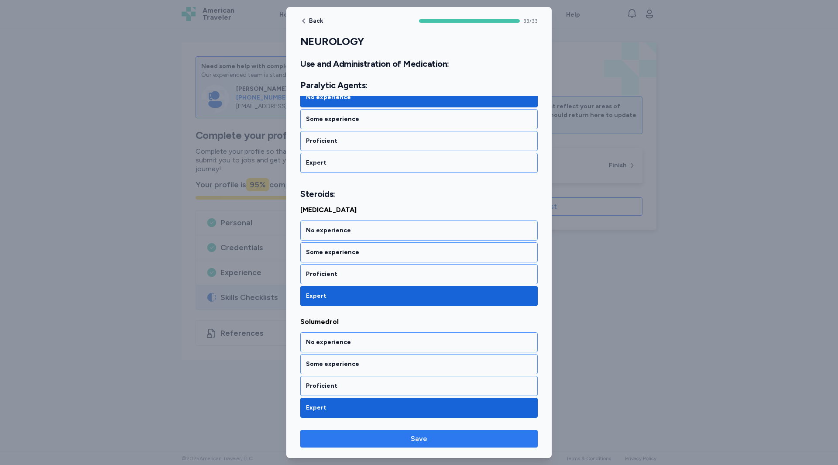
click at [391, 443] on span "Save" at bounding box center [418, 438] width 223 height 10
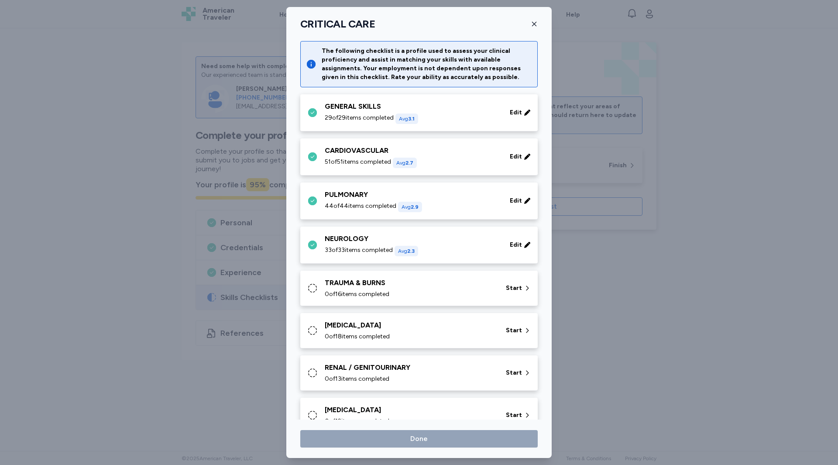
click at [362, 285] on div "TRAUMA & BURNS" at bounding box center [410, 283] width 171 height 10
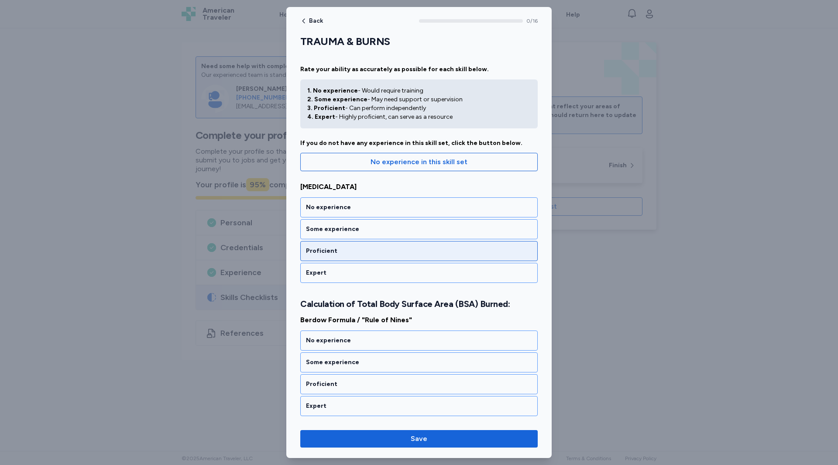
click at [315, 250] on div "Proficient" at bounding box center [419, 251] width 226 height 9
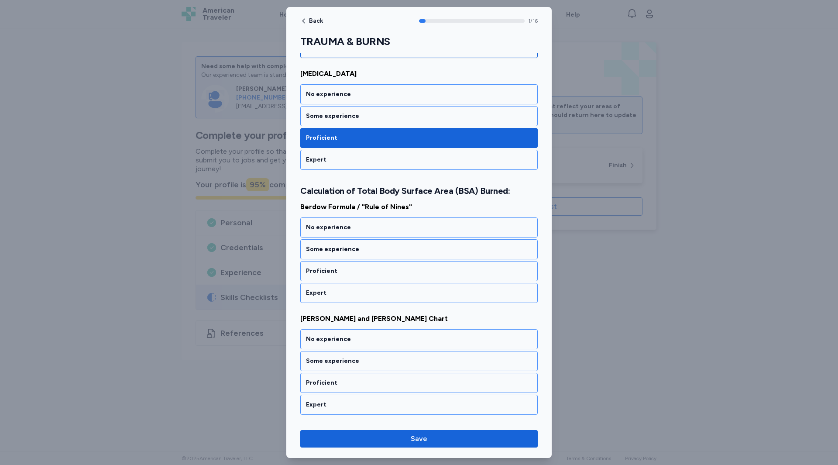
scroll to position [118, 0]
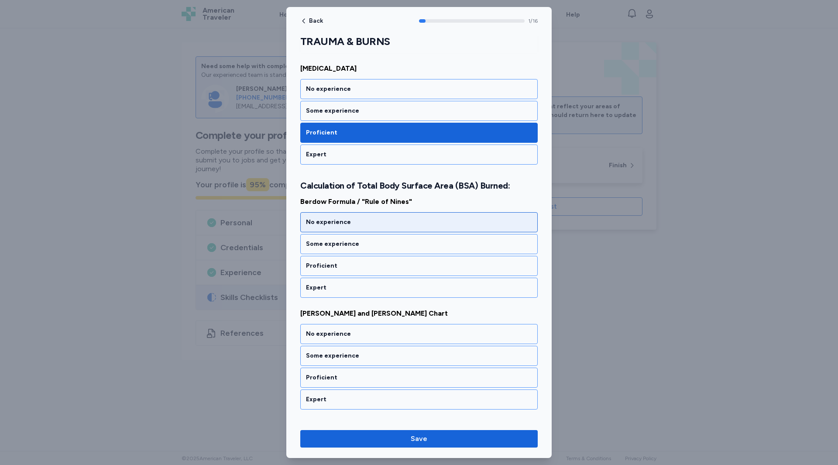
click at [312, 217] on div "No experience" at bounding box center [418, 222] width 237 height 20
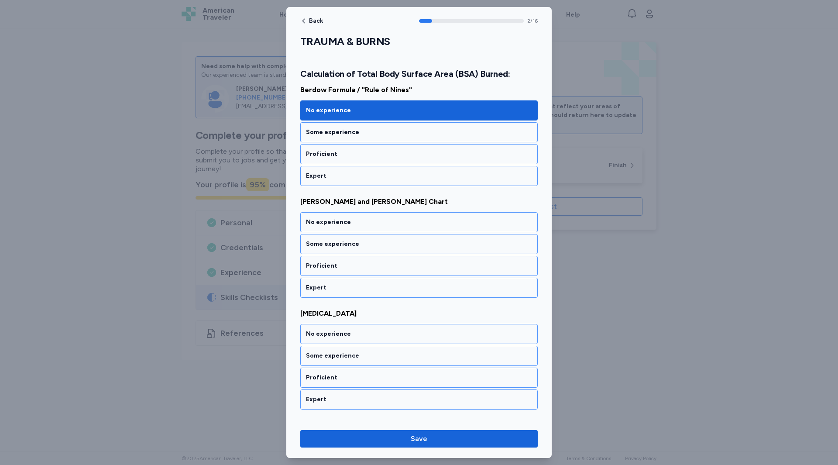
click at [312, 217] on div "No experience" at bounding box center [418, 222] width 237 height 20
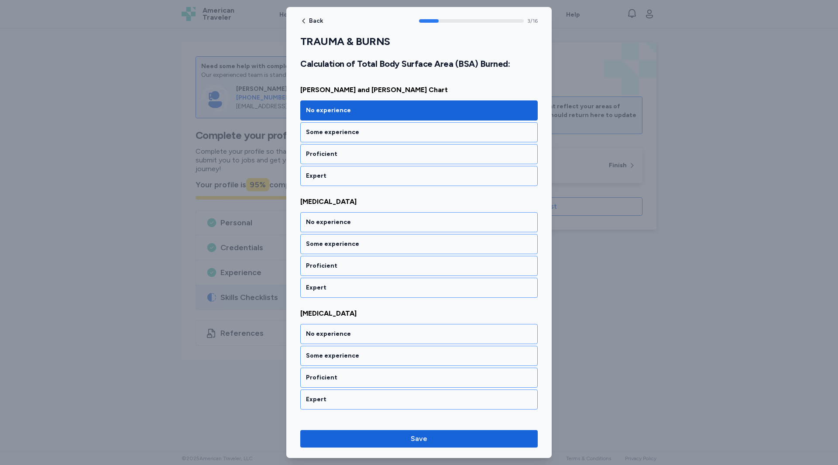
click at [312, 217] on div "No experience" at bounding box center [418, 222] width 237 height 20
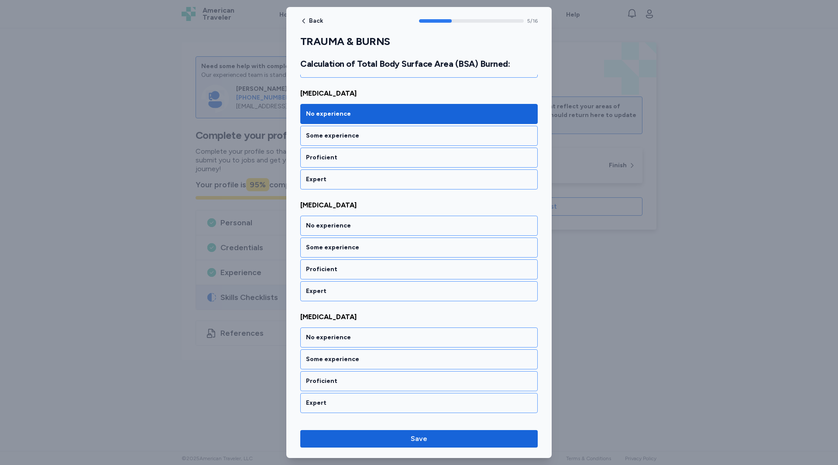
scroll to position [565, 0]
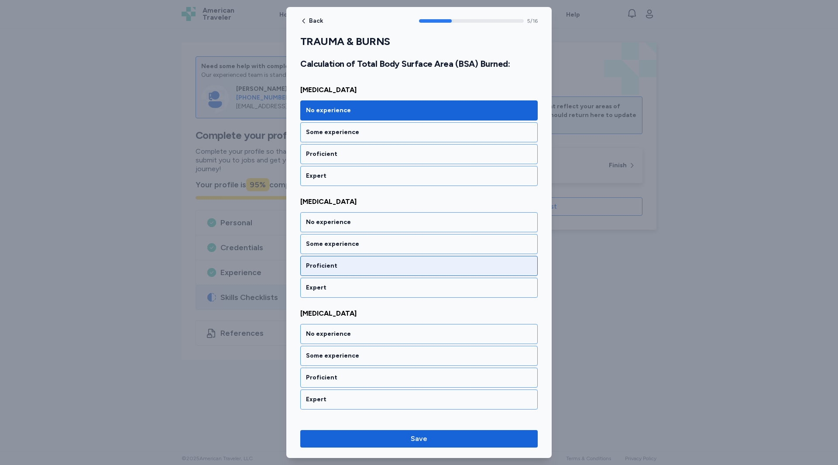
click at [319, 261] on div "Proficient" at bounding box center [419, 265] width 226 height 9
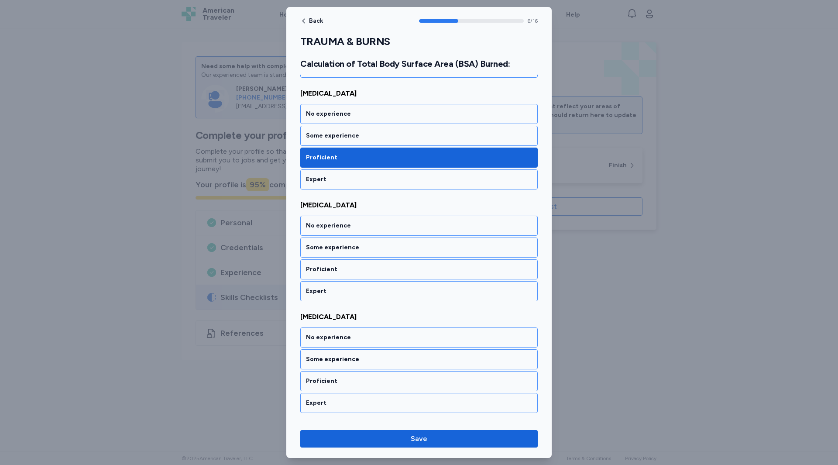
scroll to position [677, 0]
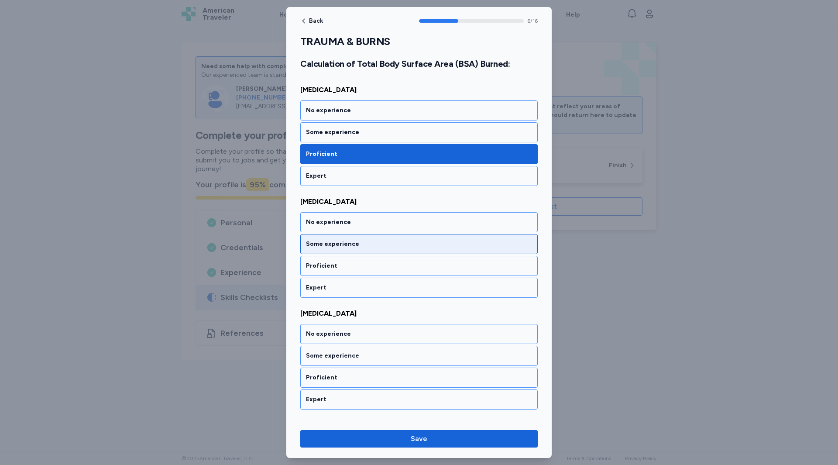
click at [312, 246] on div "Some experience" at bounding box center [419, 244] width 226 height 9
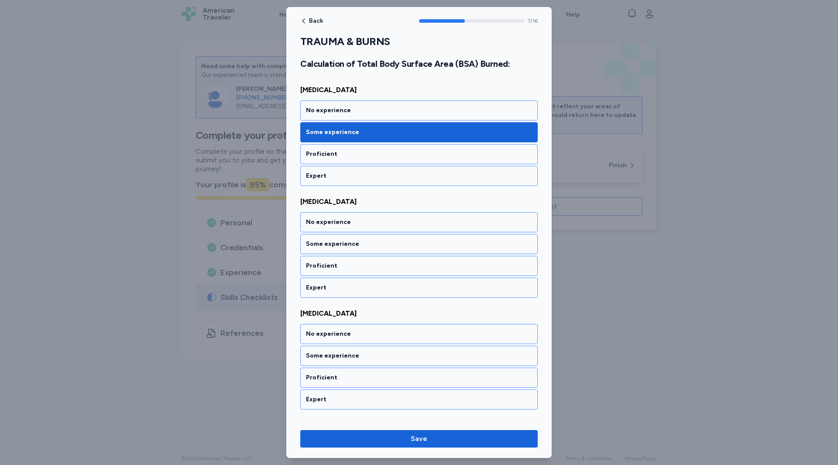
click at [312, 246] on div "Some experience" at bounding box center [419, 244] width 226 height 9
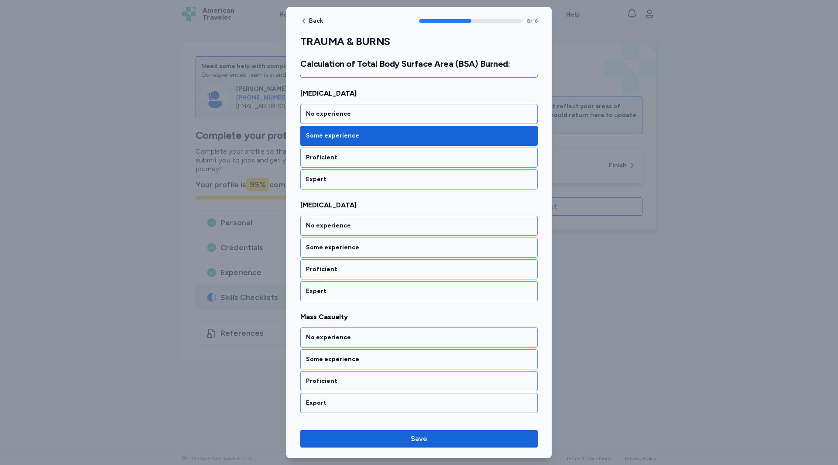
scroll to position [900, 0]
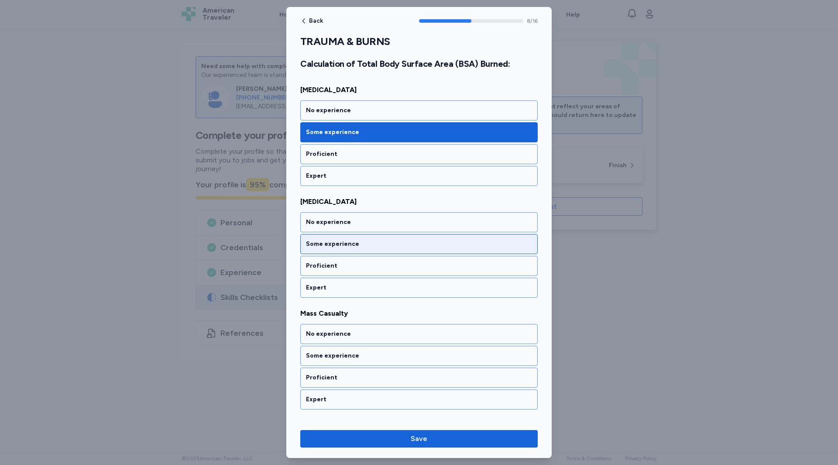
click at [315, 241] on div "Some experience" at bounding box center [419, 244] width 226 height 9
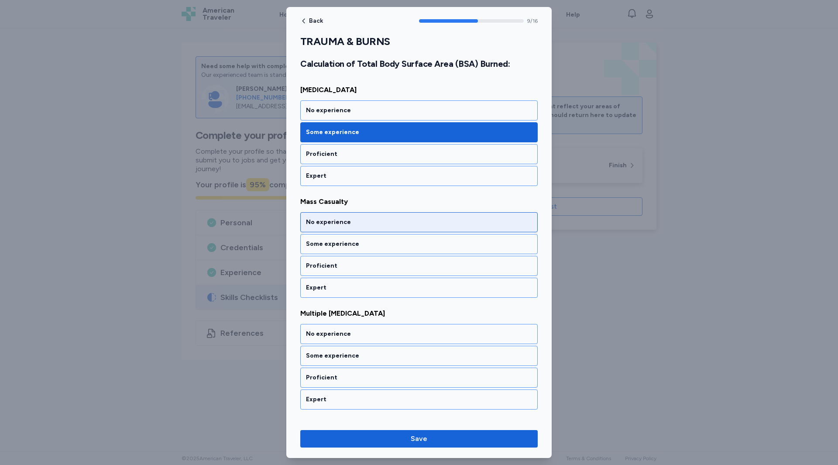
click at [313, 227] on div "No experience" at bounding box center [418, 222] width 237 height 20
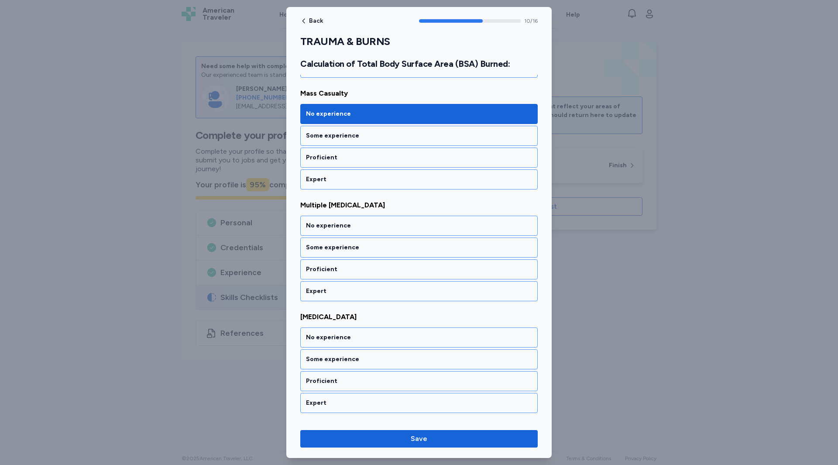
scroll to position [1124, 0]
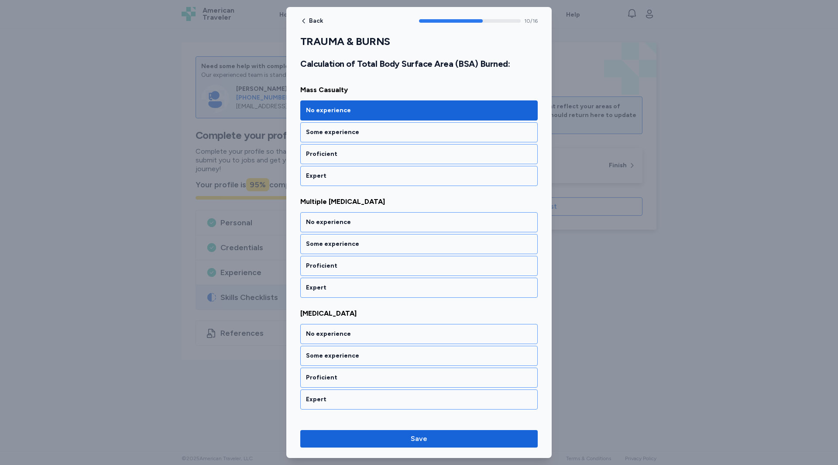
click at [313, 227] on div "No experience" at bounding box center [418, 222] width 237 height 20
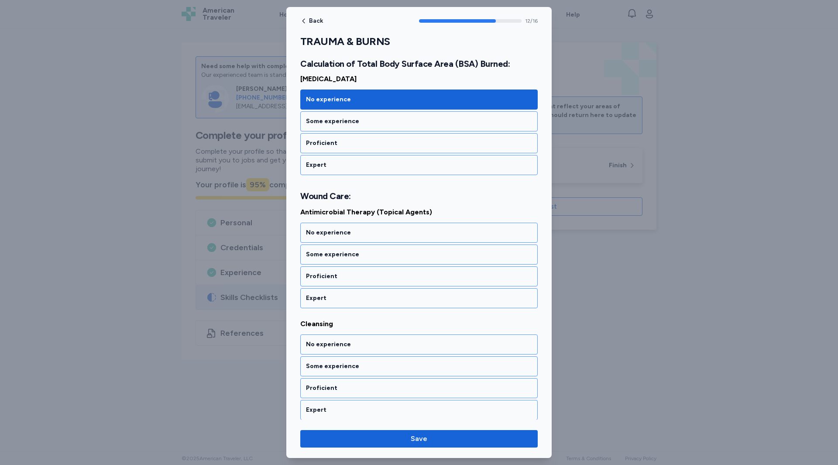
scroll to position [1368, 0]
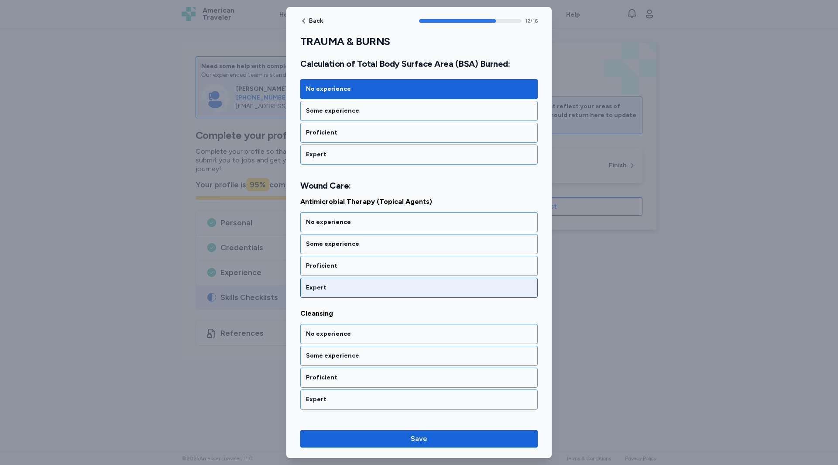
click at [318, 288] on div "Expert" at bounding box center [419, 287] width 226 height 9
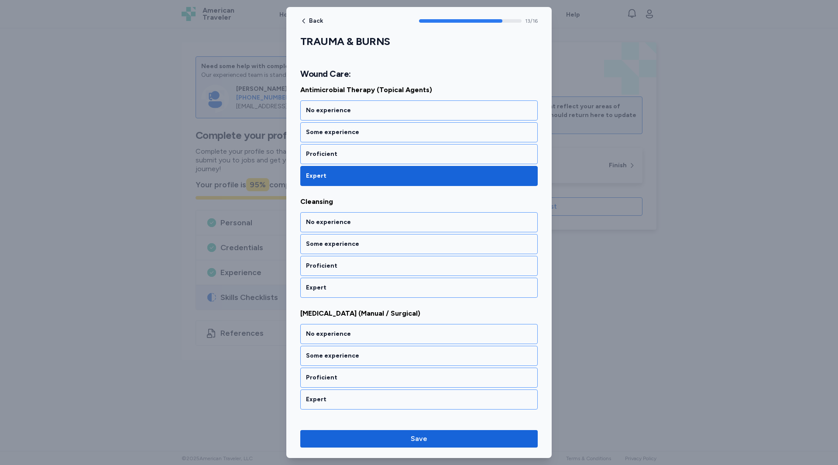
click at [318, 288] on div "Expert" at bounding box center [419, 287] width 226 height 9
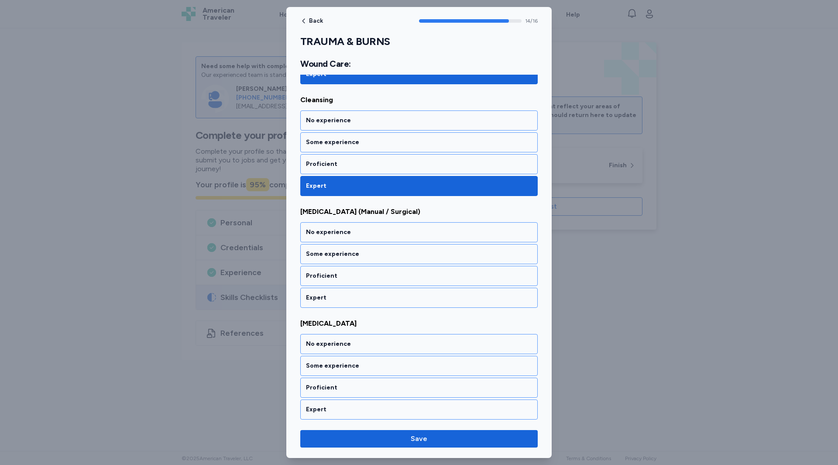
scroll to position [1584, 0]
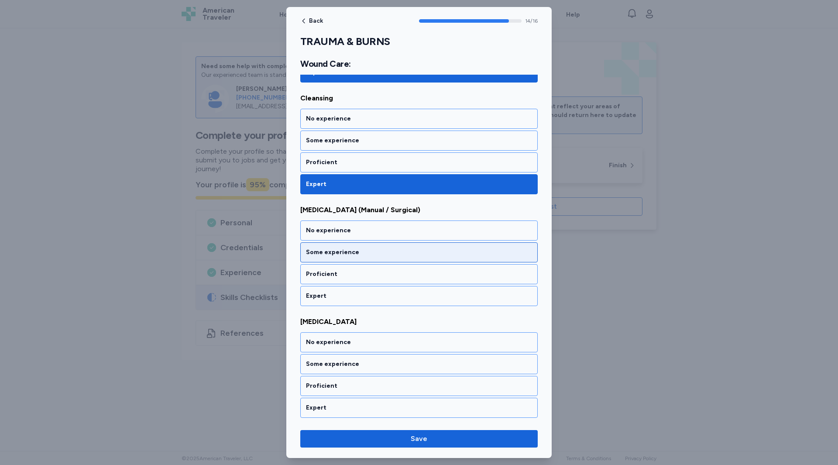
click at [319, 247] on div "Some experience" at bounding box center [418, 252] width 237 height 20
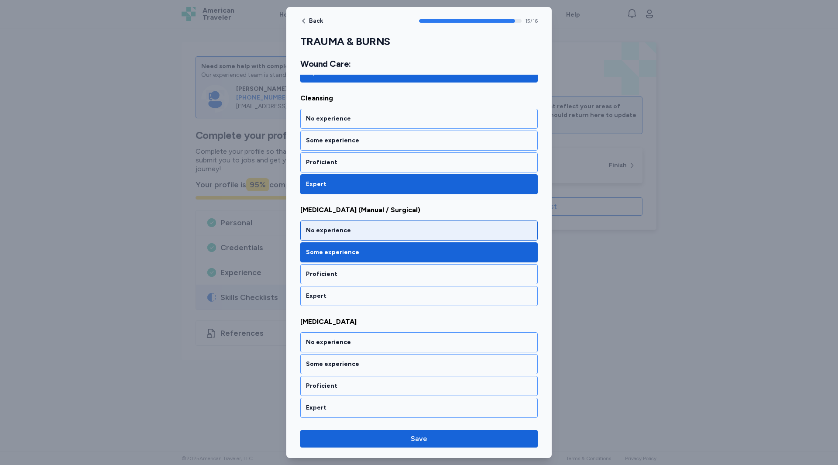
click at [319, 230] on div "No experience" at bounding box center [419, 230] width 226 height 9
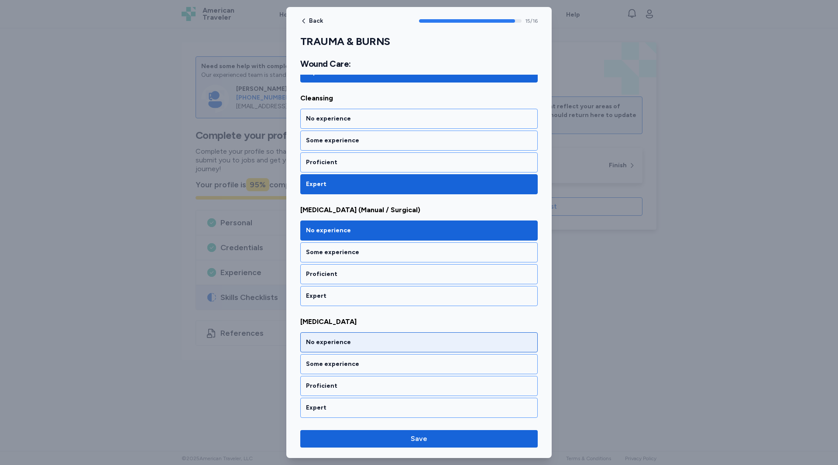
click at [328, 339] on div "No experience" at bounding box center [419, 342] width 226 height 9
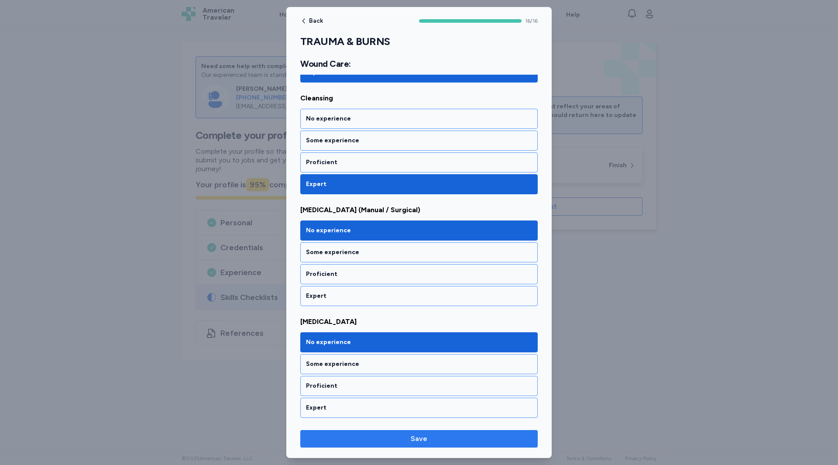
click at [436, 439] on span "Save" at bounding box center [418, 438] width 223 height 10
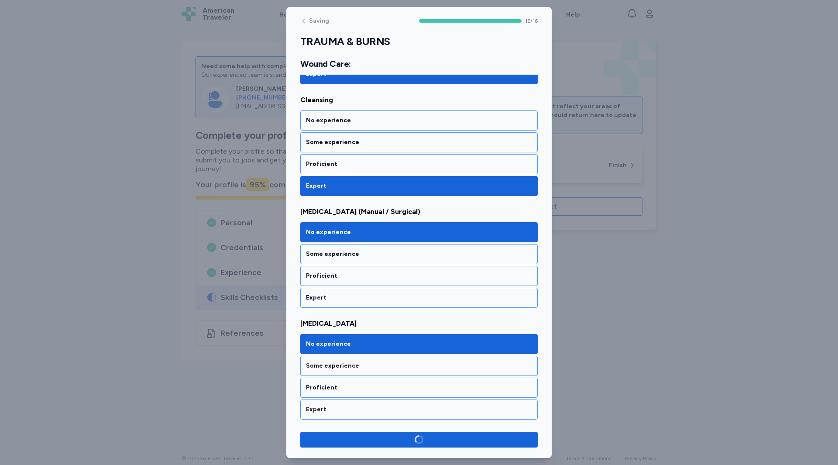
scroll to position [1582, 0]
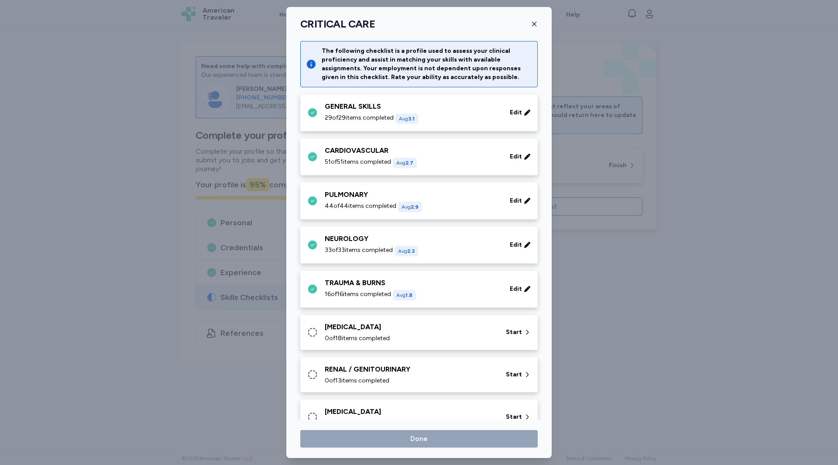
click at [367, 335] on span "0 of 18 items completed" at bounding box center [357, 338] width 65 height 9
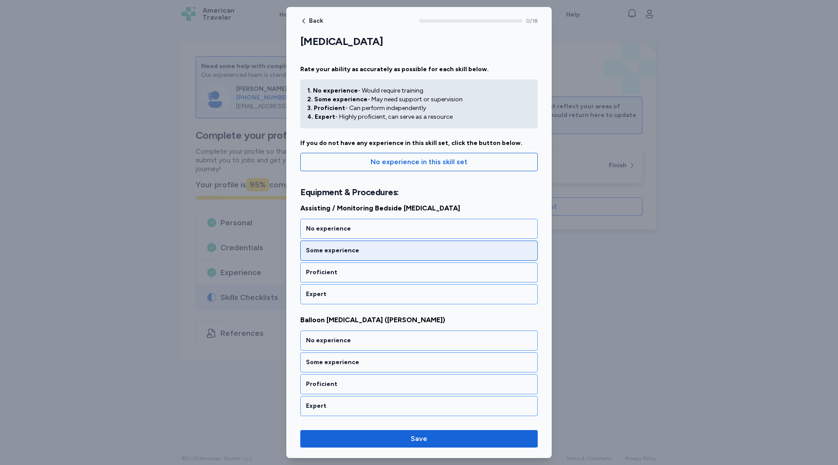
click at [331, 253] on div "Some experience" at bounding box center [419, 250] width 226 height 9
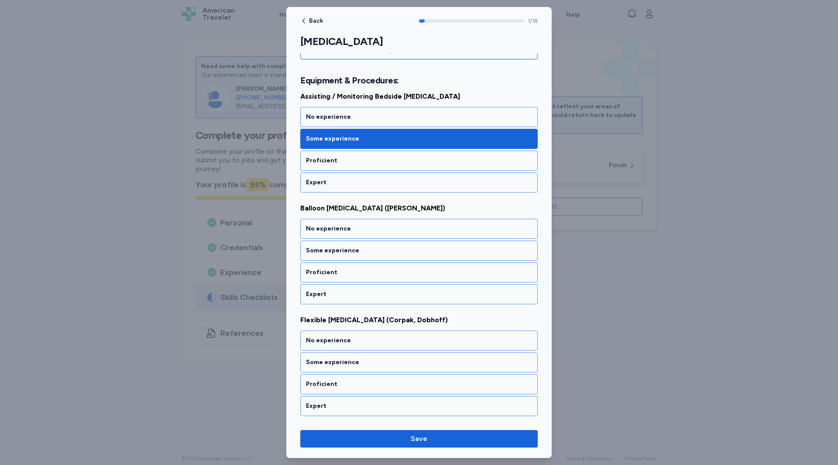
scroll to position [118, 0]
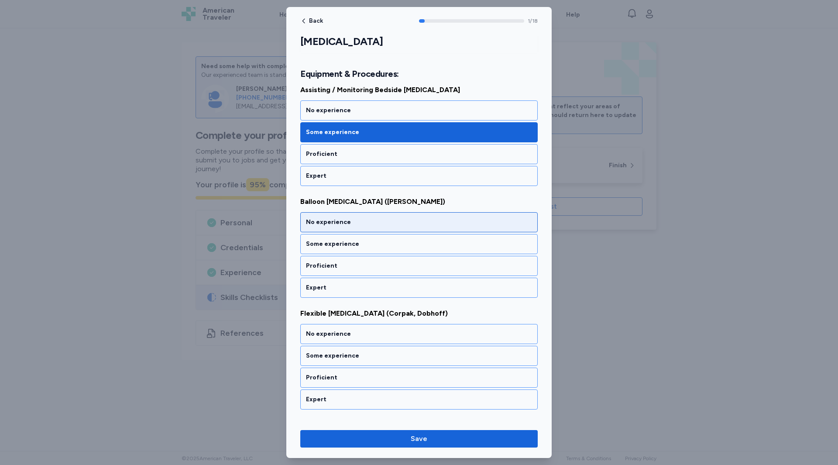
click at [328, 228] on div "No experience" at bounding box center [418, 222] width 237 height 20
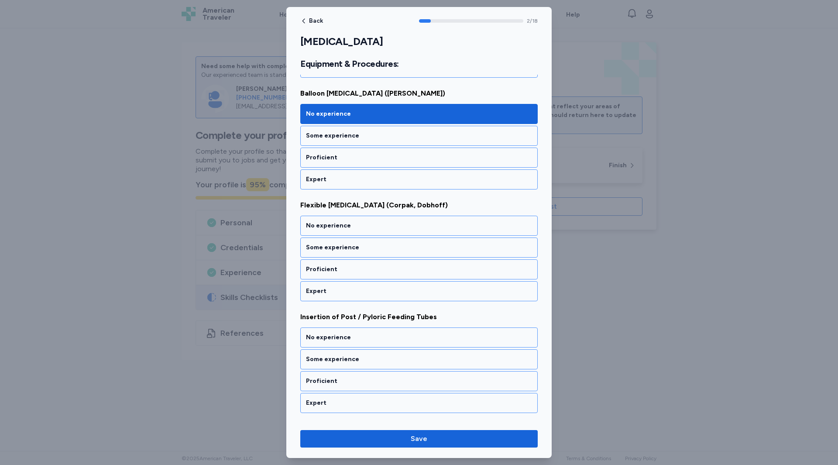
scroll to position [230, 0]
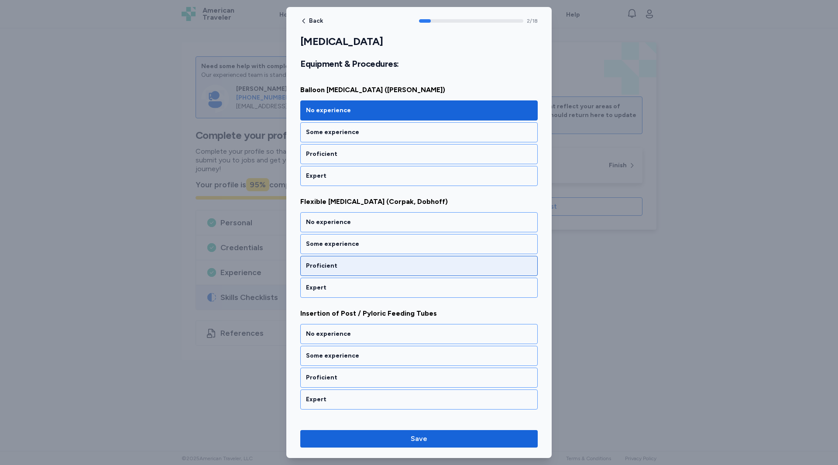
click at [321, 270] on div "Proficient" at bounding box center [419, 265] width 226 height 9
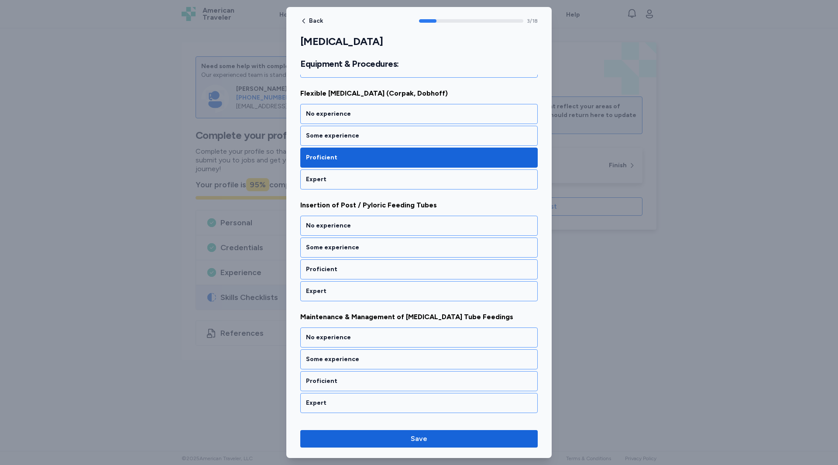
scroll to position [342, 0]
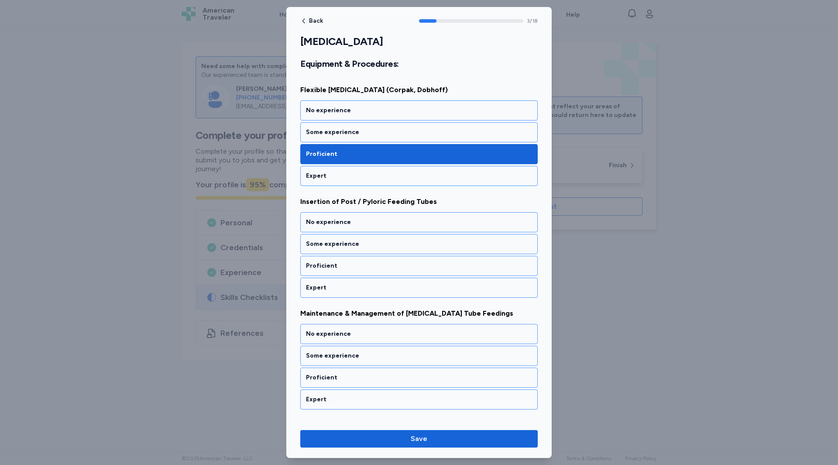
click at [321, 270] on div "Proficient" at bounding box center [419, 265] width 226 height 9
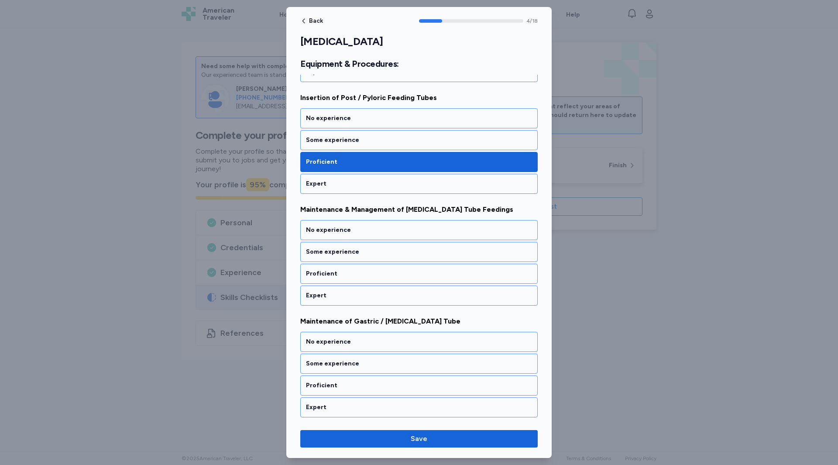
scroll to position [453, 0]
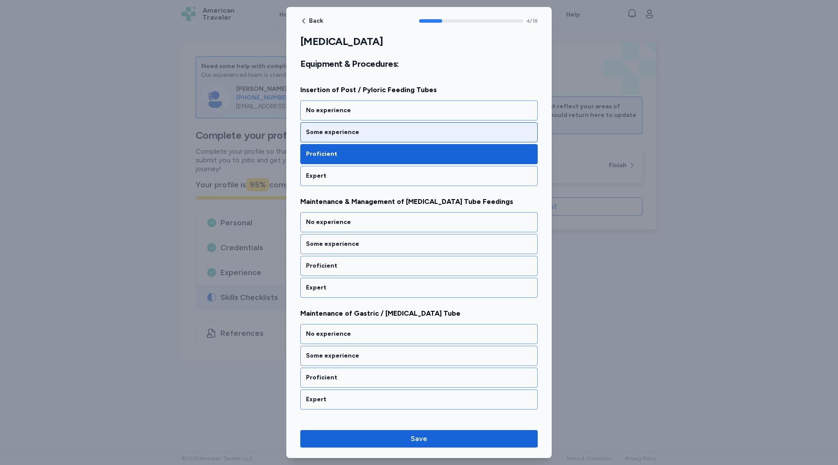
click at [333, 136] on div "Some experience" at bounding box center [419, 132] width 226 height 9
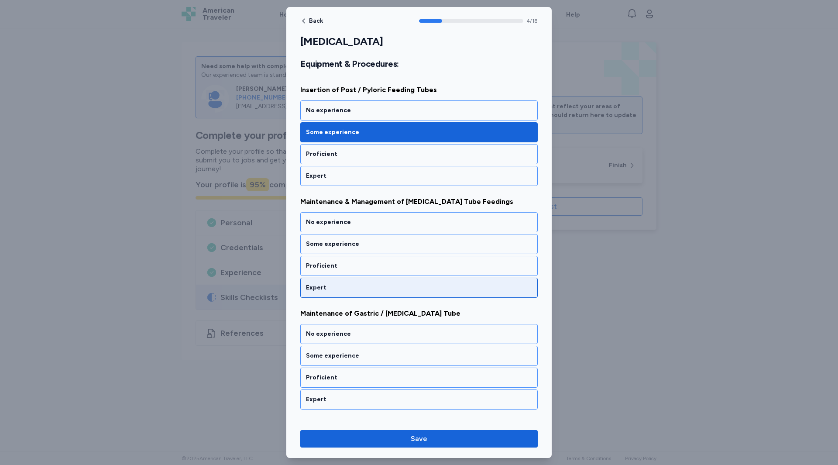
click at [322, 286] on div "Expert" at bounding box center [419, 287] width 226 height 9
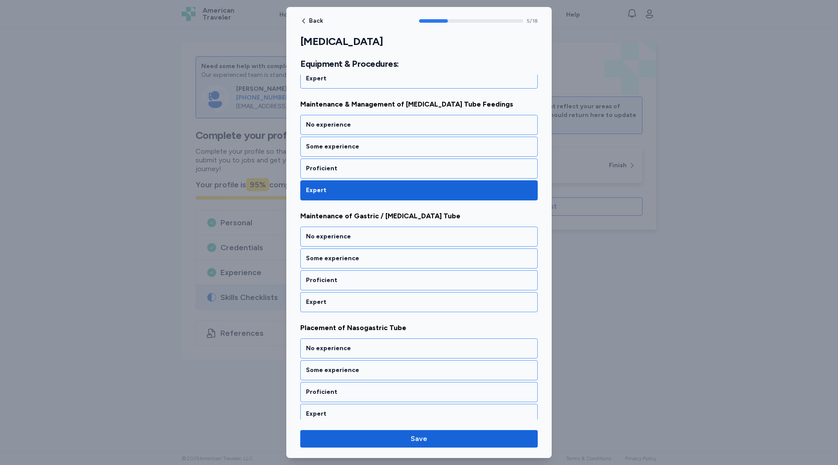
scroll to position [565, 0]
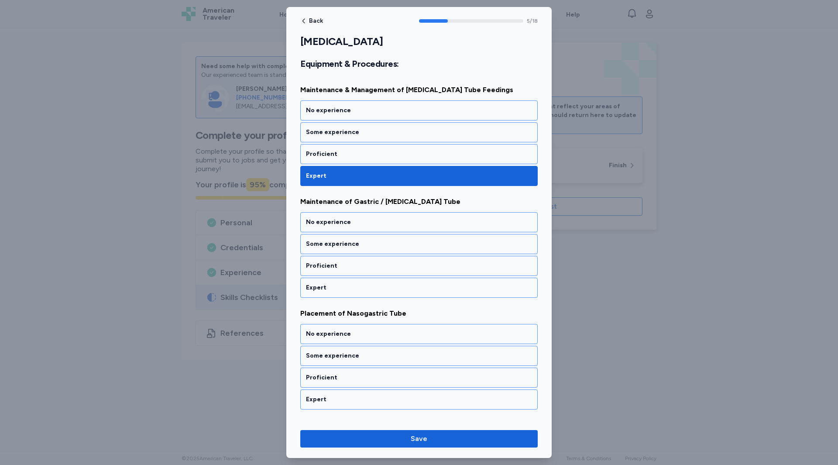
click at [322, 286] on div "Expert" at bounding box center [419, 287] width 226 height 9
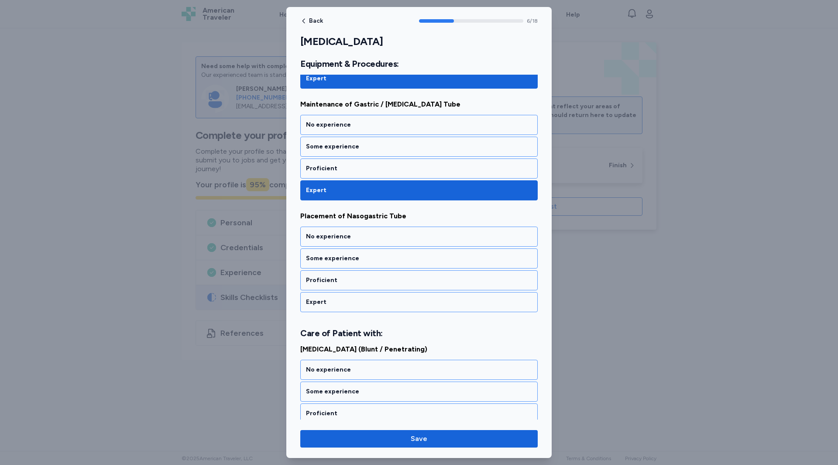
scroll to position [677, 0]
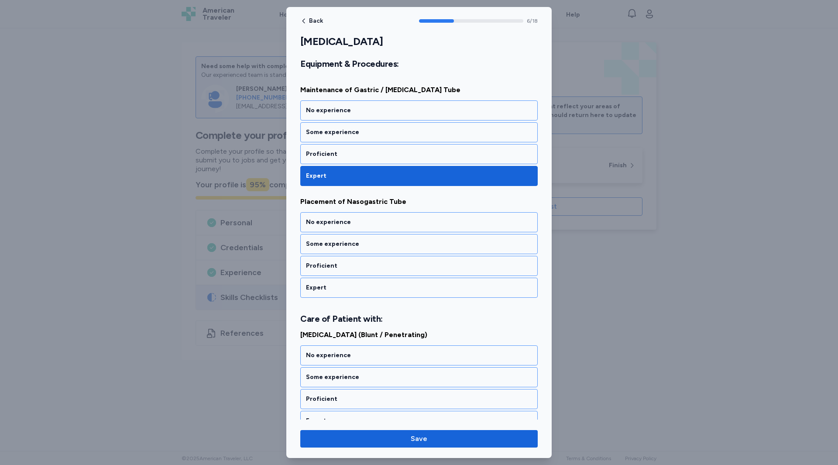
click at [322, 286] on div "Expert" at bounding box center [419, 287] width 226 height 9
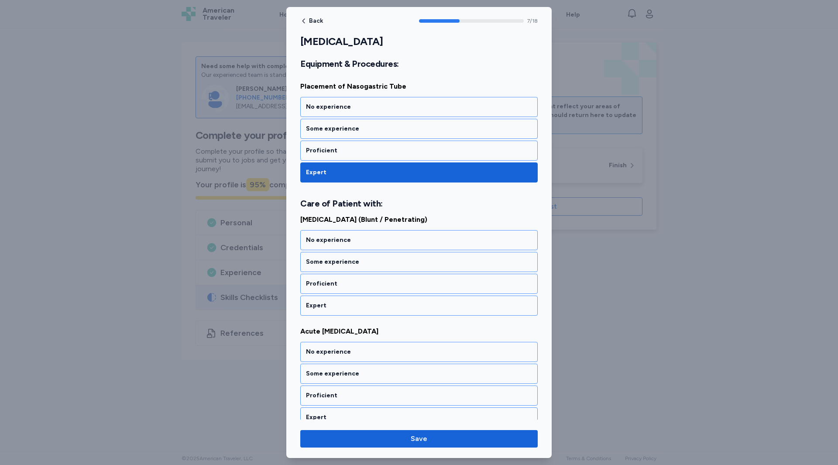
scroll to position [810, 0]
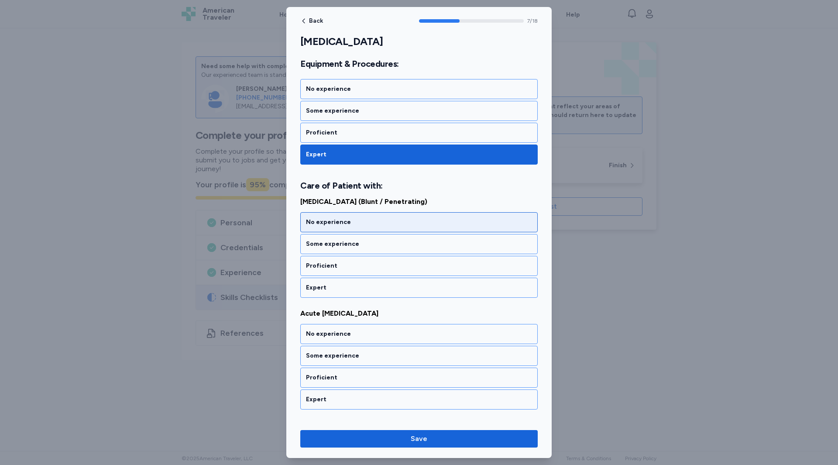
click at [332, 220] on div "No experience" at bounding box center [419, 222] width 226 height 9
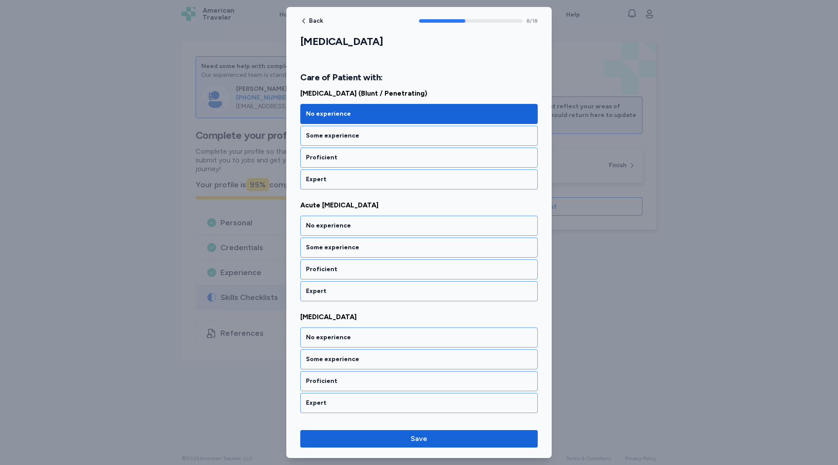
scroll to position [922, 0]
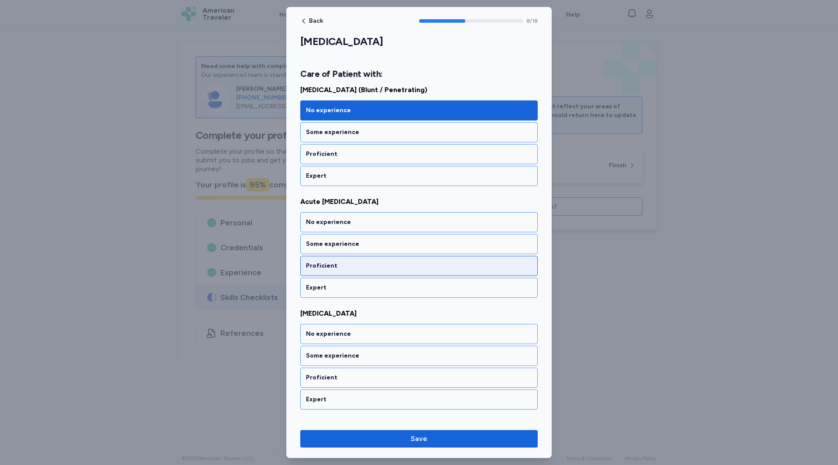
click at [322, 263] on div "Proficient" at bounding box center [419, 265] width 226 height 9
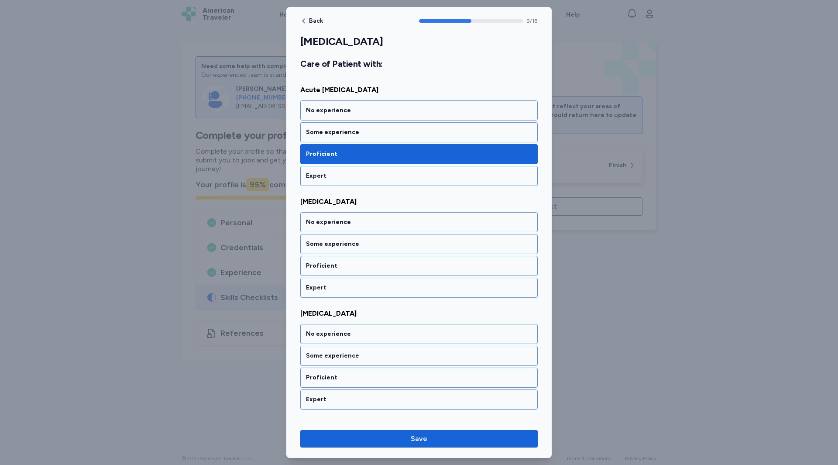
click at [322, 263] on div "Proficient" at bounding box center [419, 265] width 226 height 9
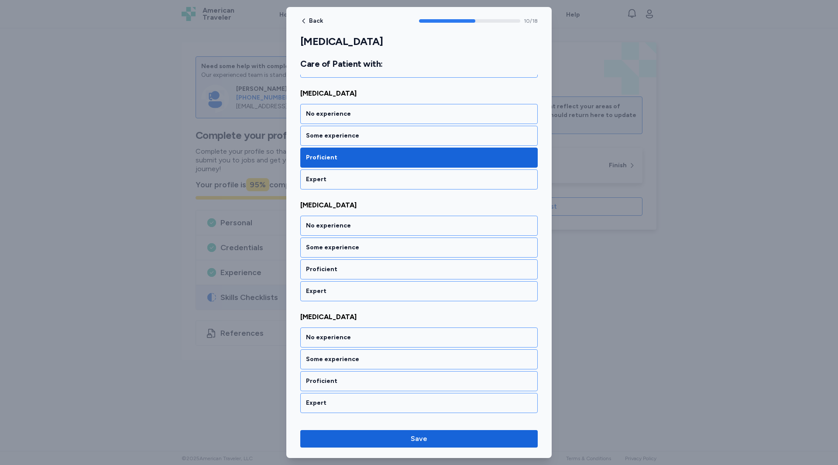
scroll to position [1145, 0]
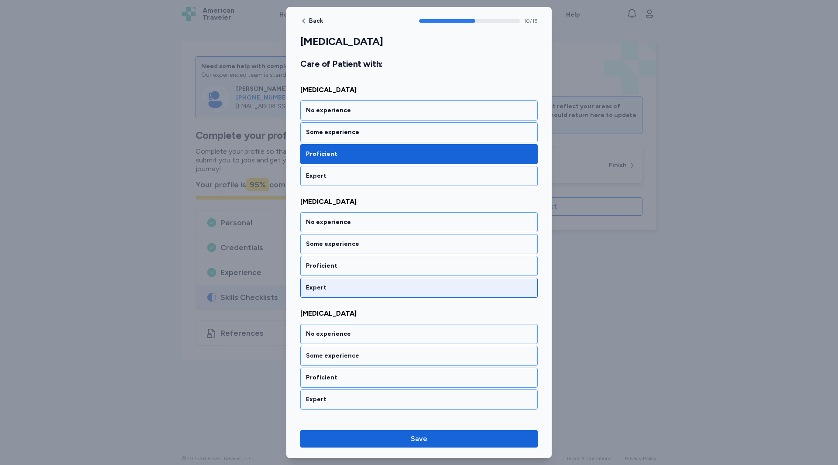
click at [320, 282] on div "Expert" at bounding box center [418, 288] width 237 height 20
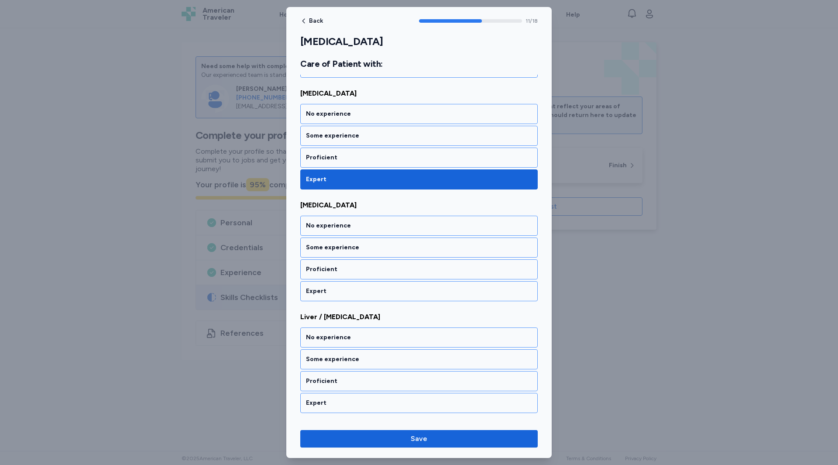
scroll to position [1257, 0]
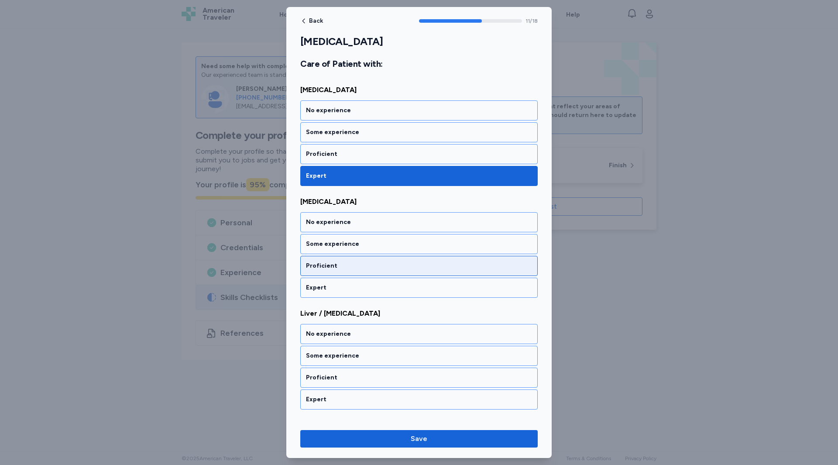
click at [319, 268] on div "Proficient" at bounding box center [419, 265] width 226 height 9
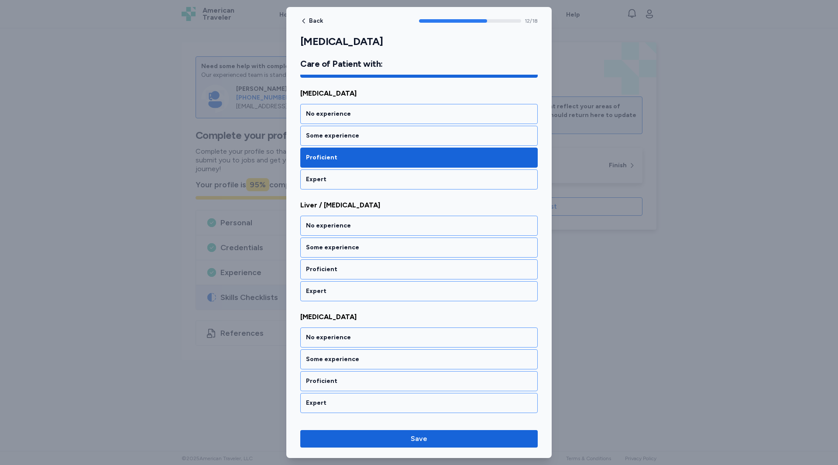
scroll to position [1368, 0]
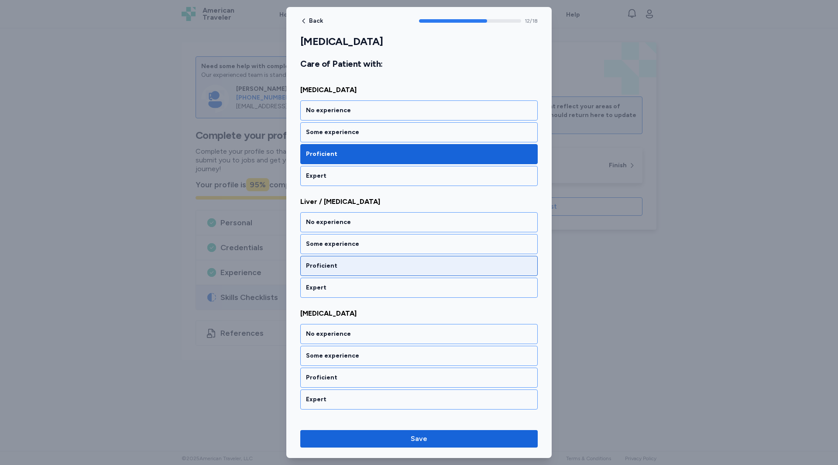
click at [319, 267] on div "Proficient" at bounding box center [419, 265] width 226 height 9
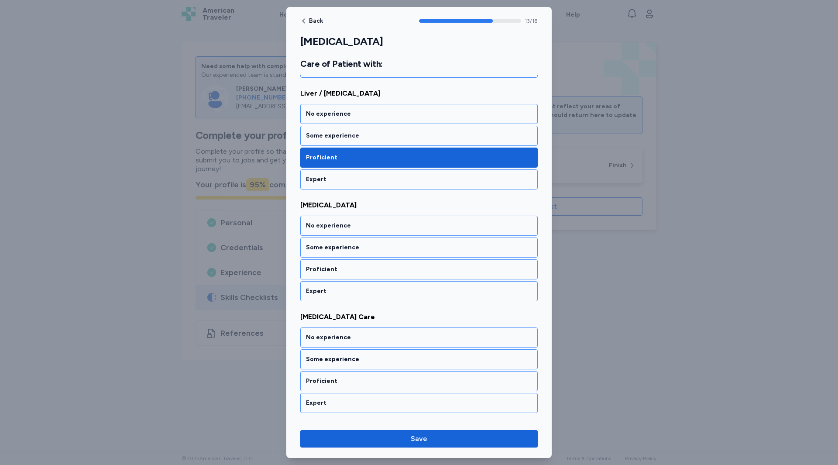
scroll to position [1480, 0]
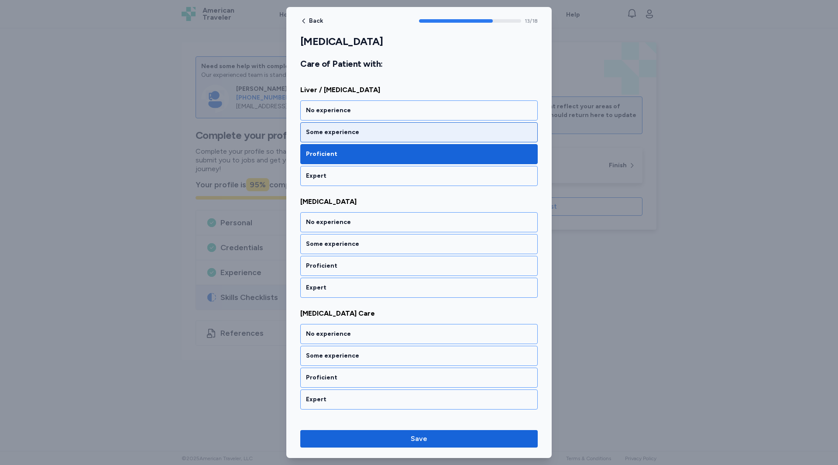
click at [333, 128] on div "Some experience" at bounding box center [419, 132] width 226 height 9
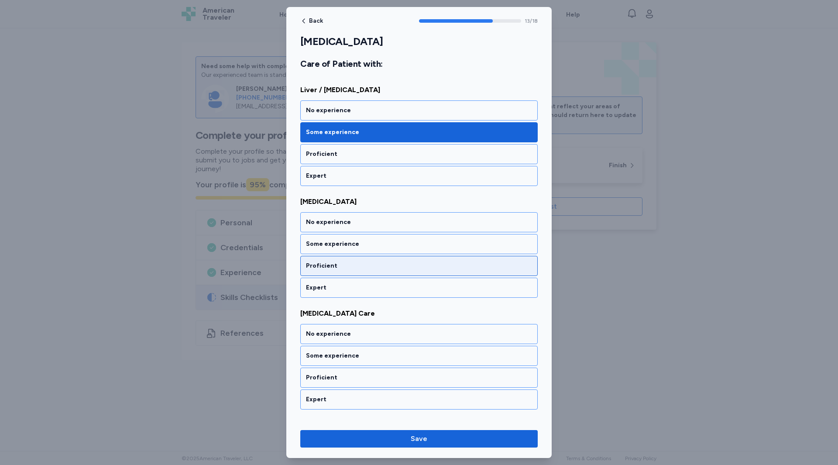
click at [322, 259] on div "Proficient" at bounding box center [418, 266] width 237 height 20
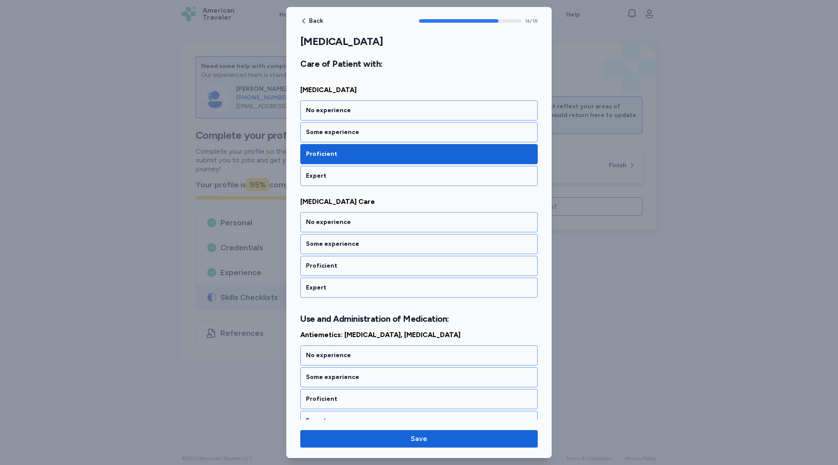
click at [322, 259] on div "Proficient" at bounding box center [418, 266] width 237 height 20
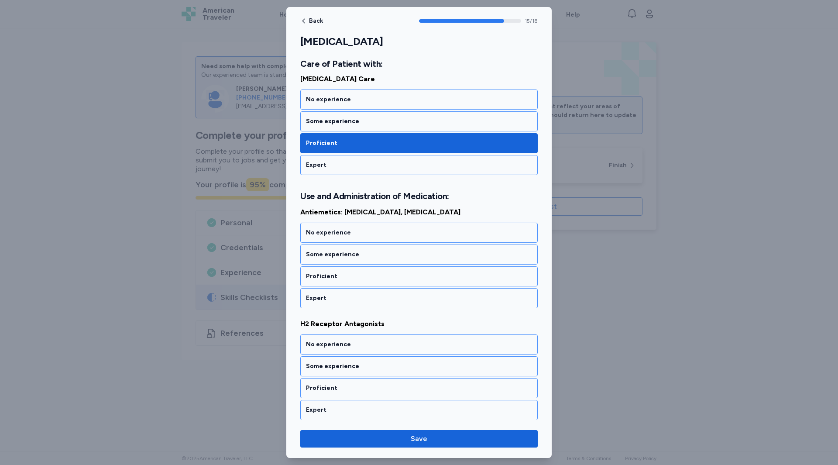
scroll to position [1725, 0]
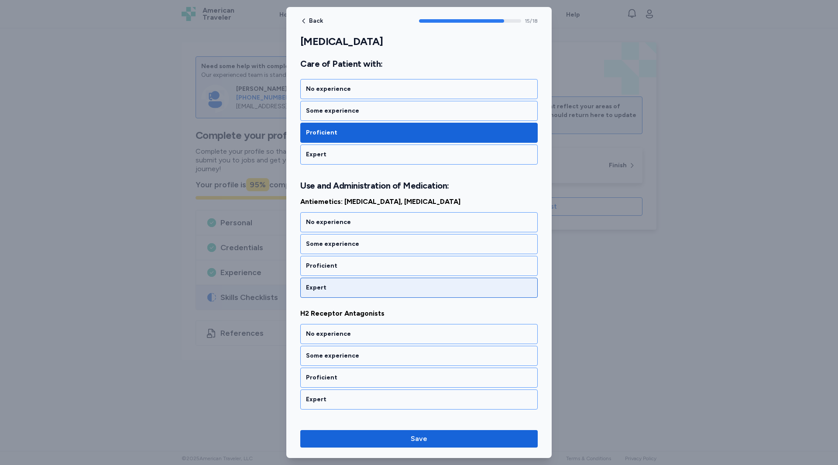
click at [319, 284] on div "Expert" at bounding box center [419, 287] width 226 height 9
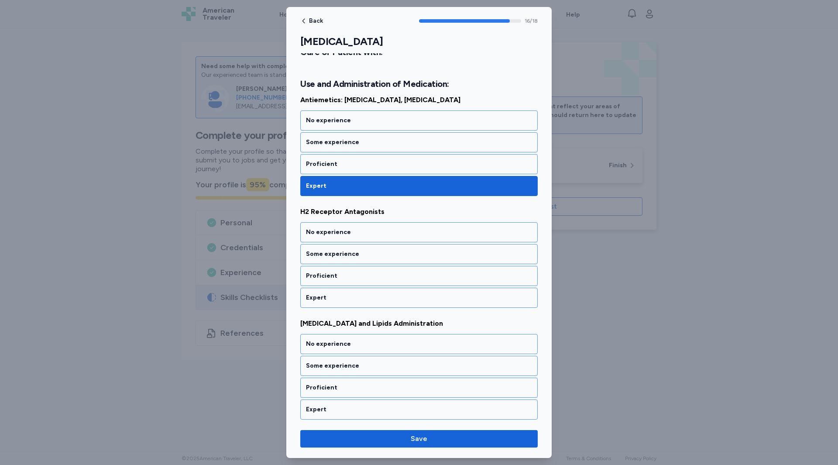
scroll to position [1828, 0]
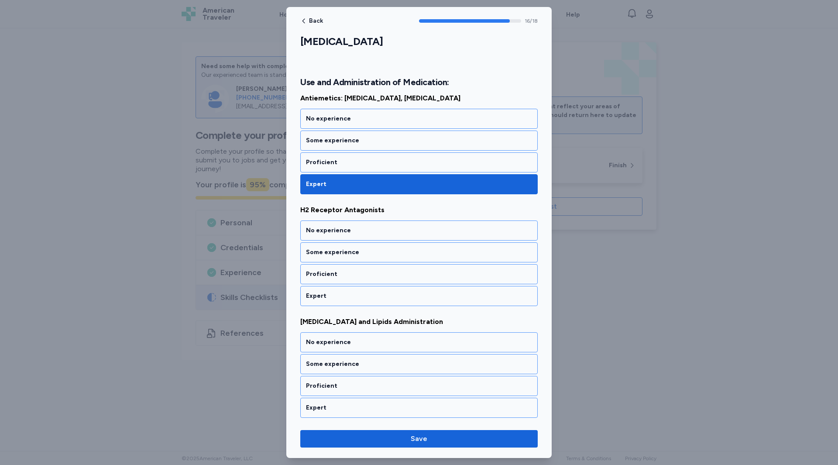
click at [319, 284] on div "Proficient" at bounding box center [418, 274] width 237 height 20
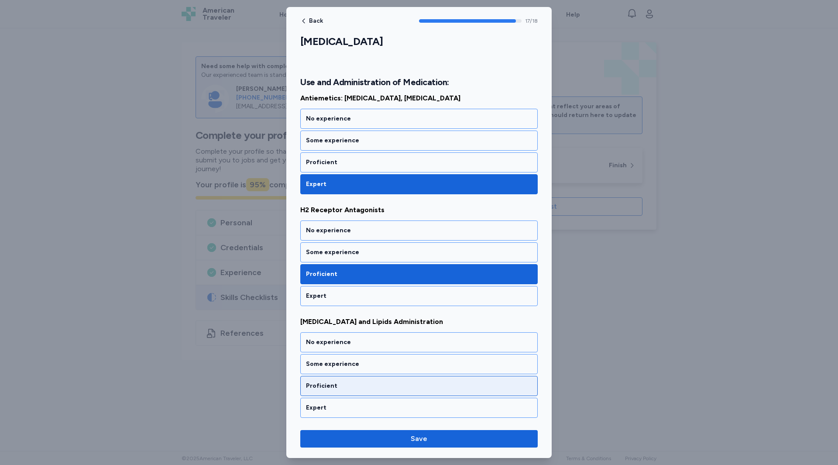
click at [333, 391] on div "Proficient" at bounding box center [418, 386] width 237 height 20
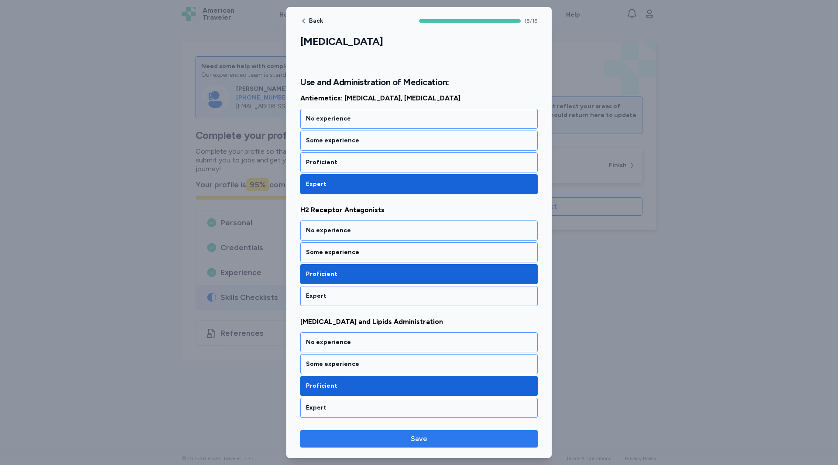
click at [421, 441] on span "Save" at bounding box center [419, 438] width 17 height 10
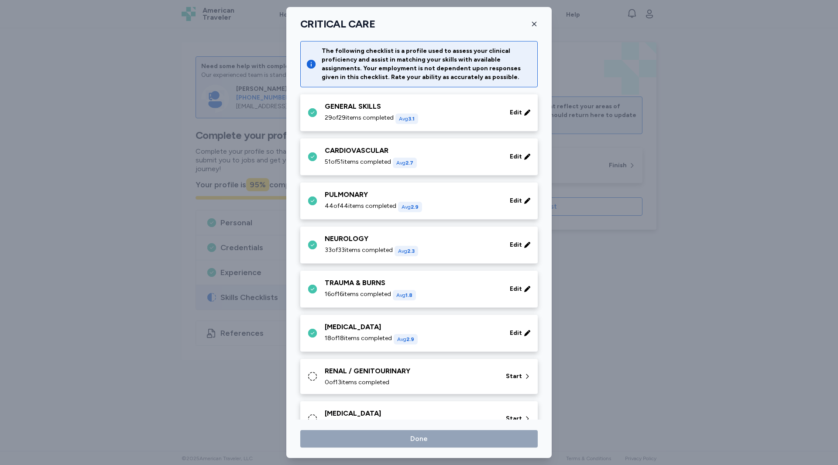
click at [371, 385] on span "0 of 13 items completed" at bounding box center [357, 382] width 65 height 9
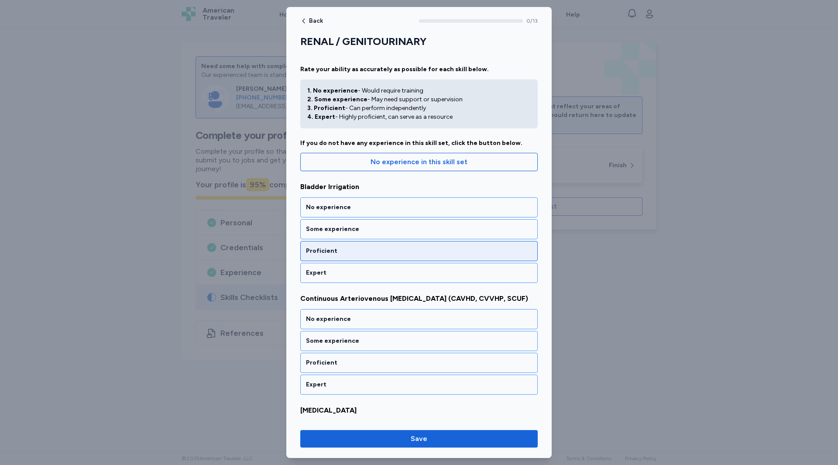
click at [357, 252] on div "Proficient" at bounding box center [419, 251] width 226 height 9
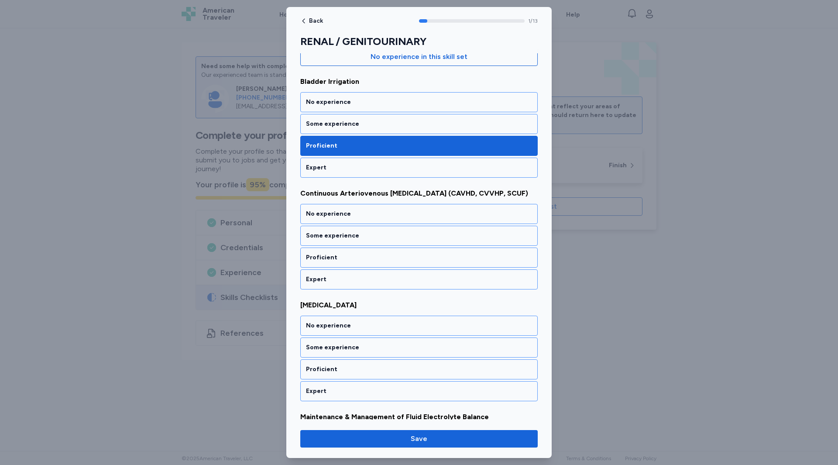
scroll to position [108, 0]
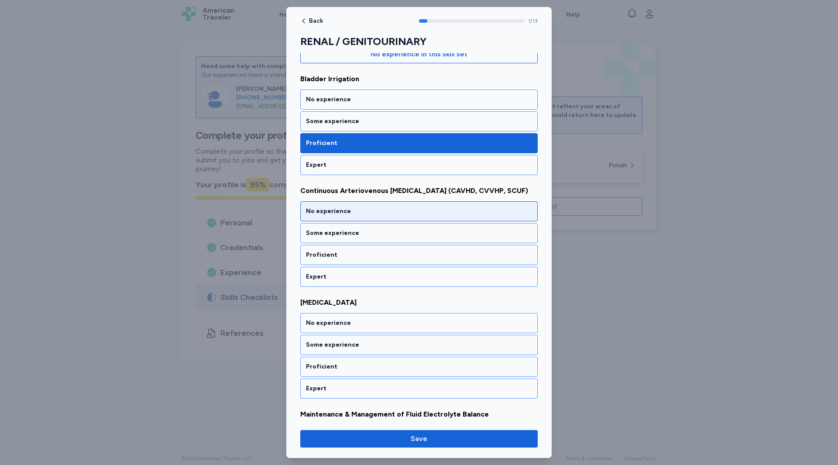
click at [324, 217] on div "No experience" at bounding box center [418, 211] width 237 height 20
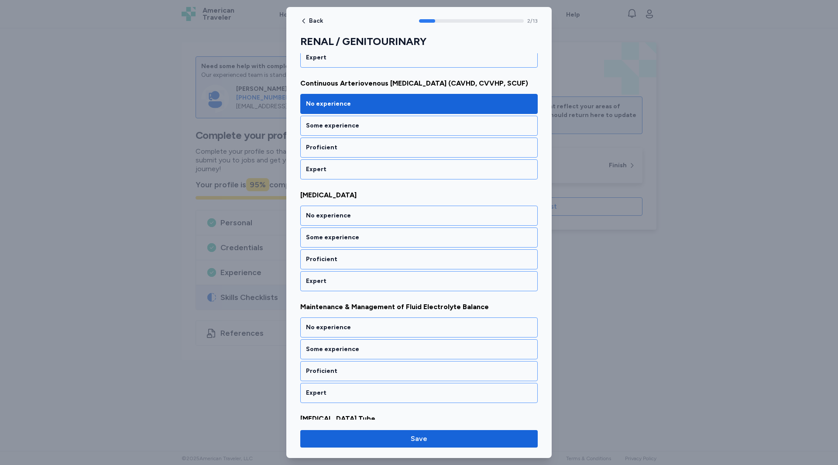
scroll to position [220, 0]
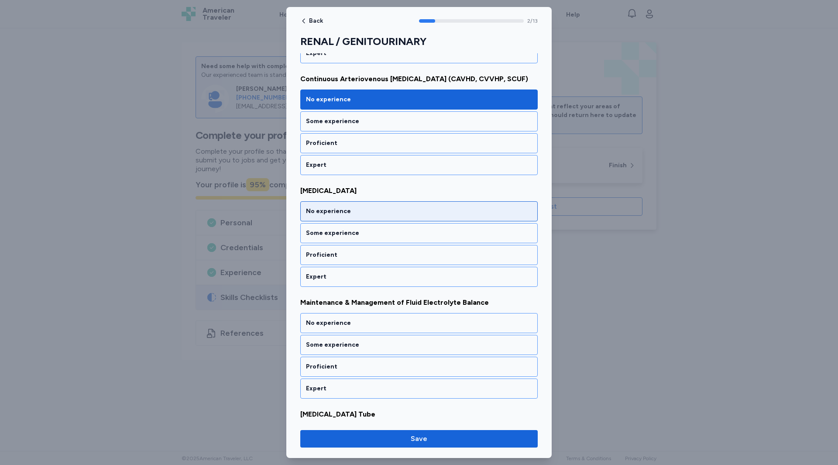
click at [331, 213] on div "No experience" at bounding box center [419, 211] width 226 height 9
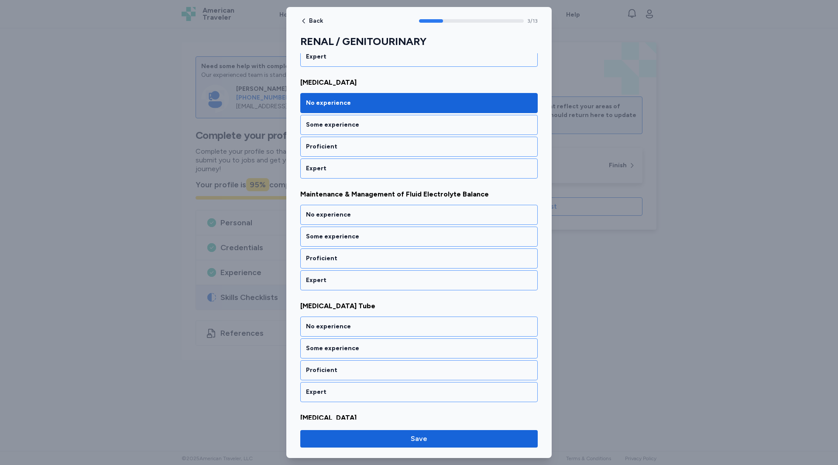
scroll to position [331, 0]
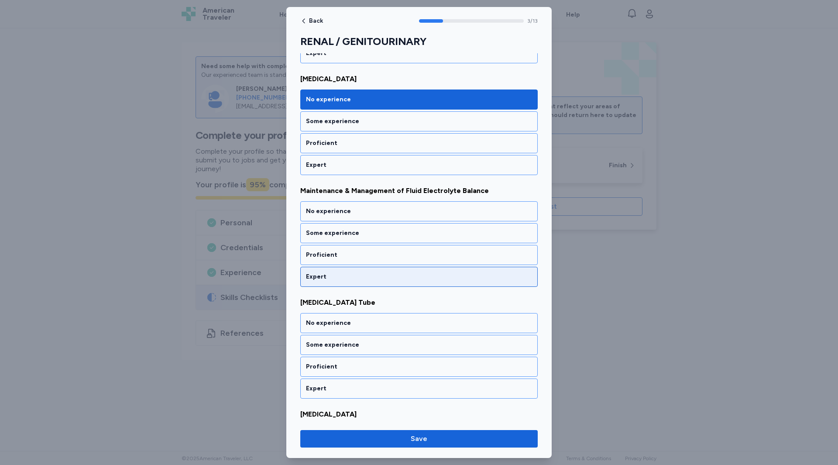
click at [327, 280] on div "Expert" at bounding box center [419, 276] width 226 height 9
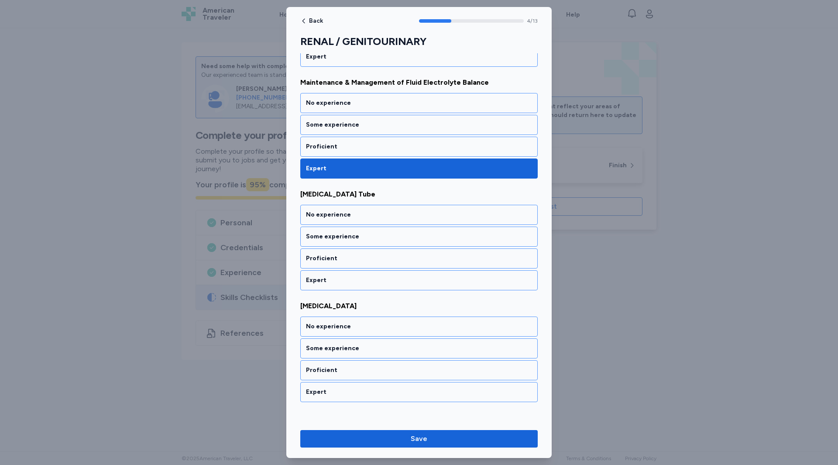
scroll to position [443, 0]
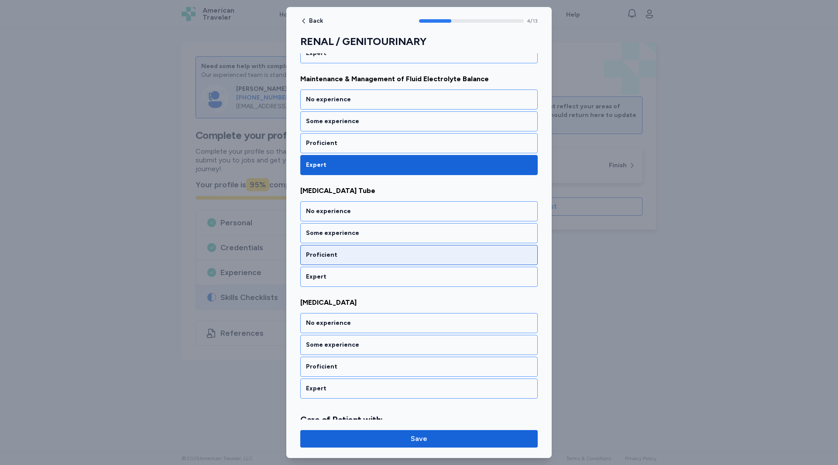
click at [320, 260] on div "Proficient" at bounding box center [418, 255] width 237 height 20
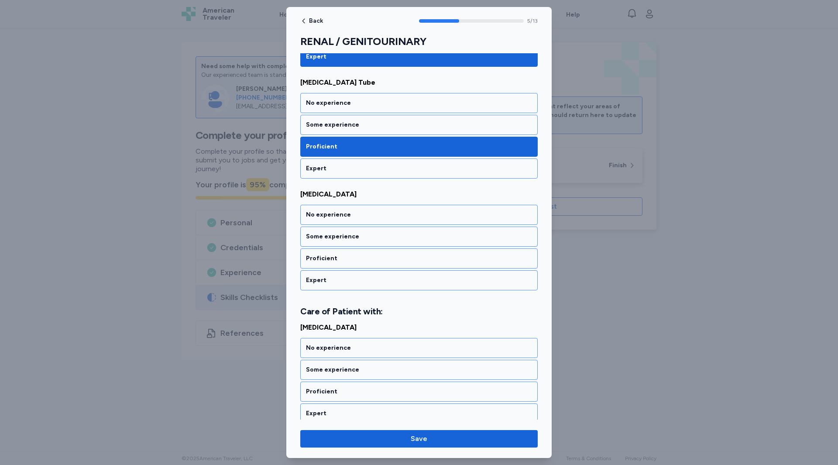
scroll to position [555, 0]
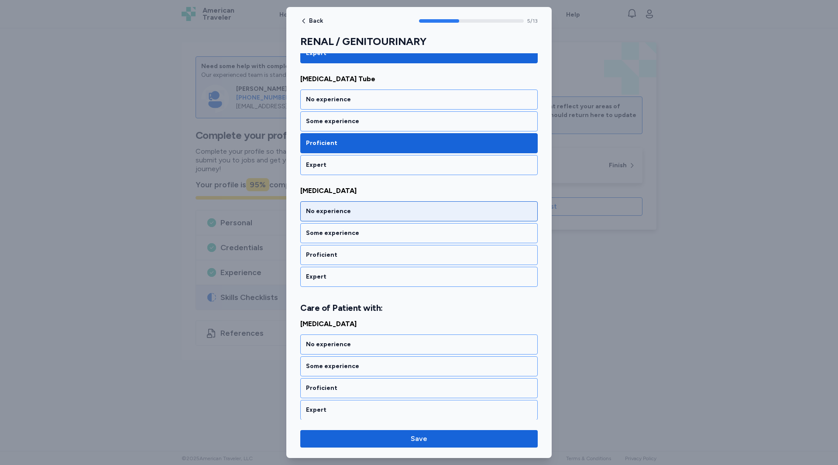
click at [322, 216] on div "No experience" at bounding box center [418, 211] width 237 height 20
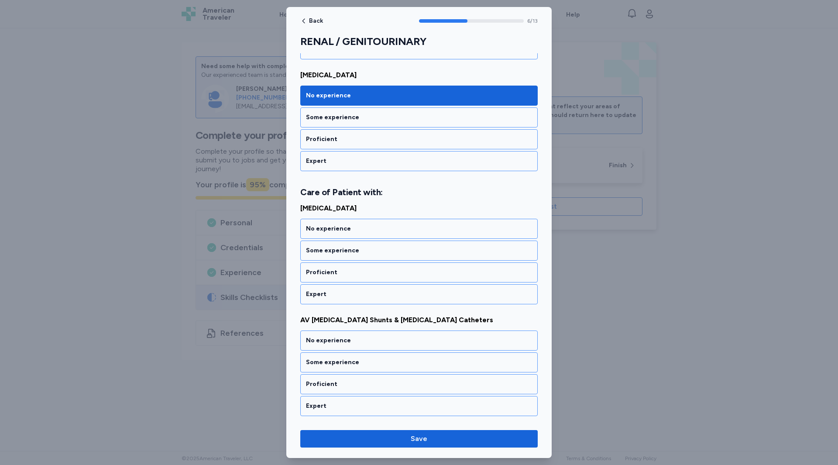
scroll to position [677, 0]
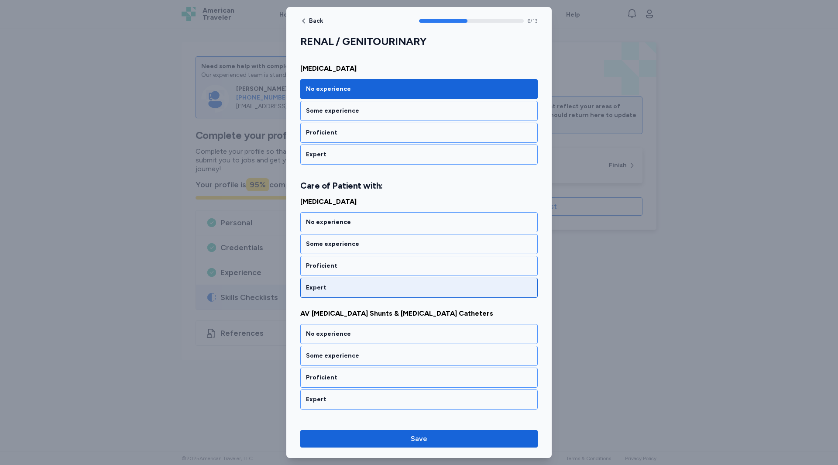
click at [316, 285] on div "Expert" at bounding box center [419, 287] width 226 height 9
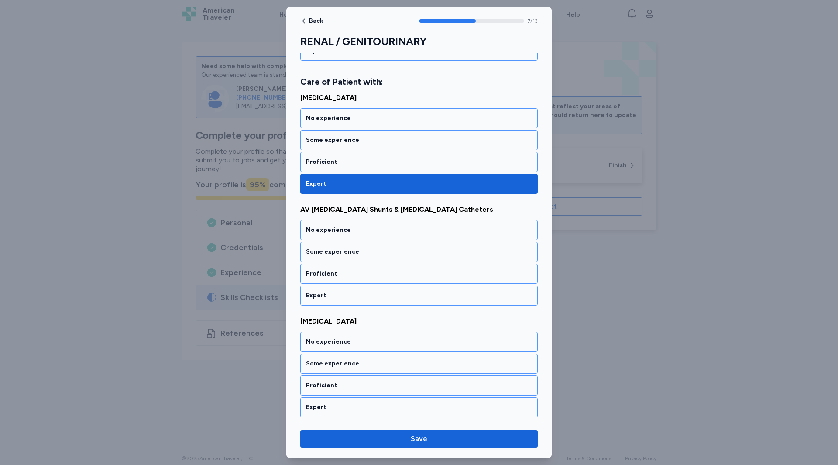
scroll to position [789, 0]
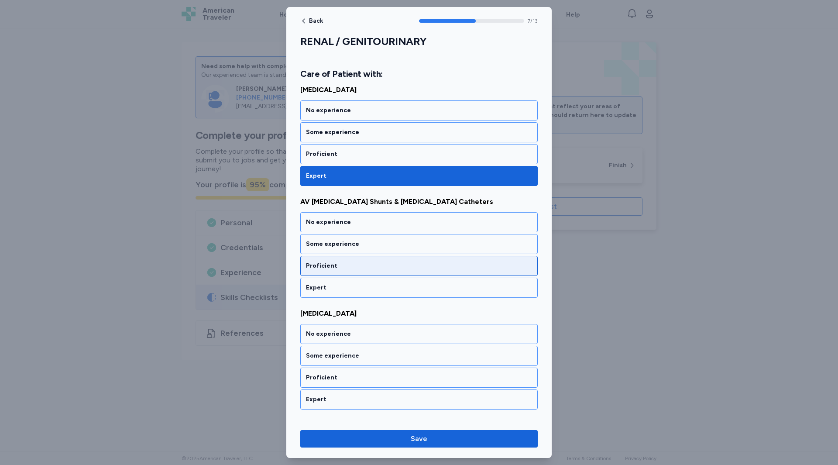
click at [317, 268] on div "Proficient" at bounding box center [419, 265] width 226 height 9
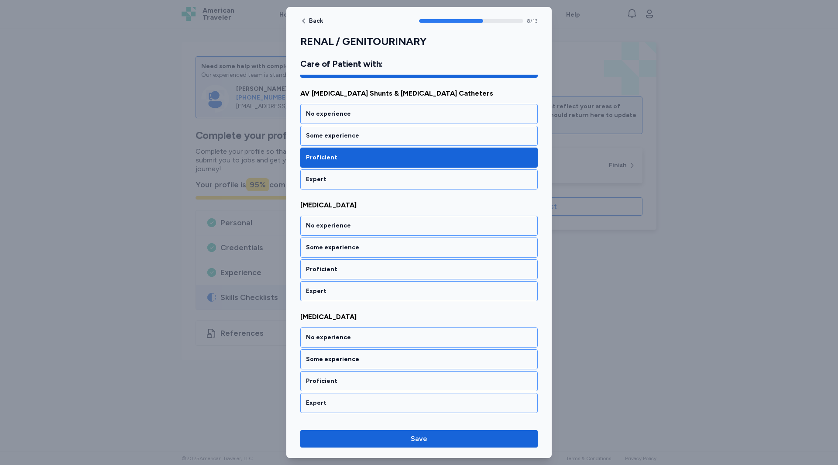
scroll to position [900, 0]
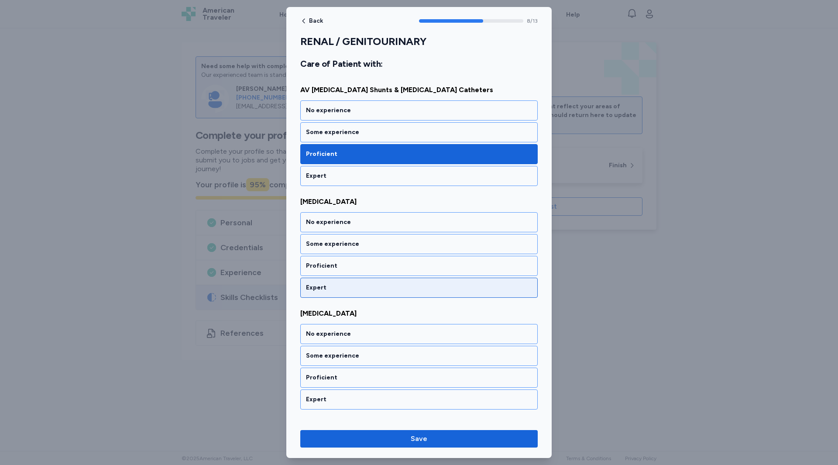
click at [315, 283] on div "Expert" at bounding box center [419, 287] width 226 height 9
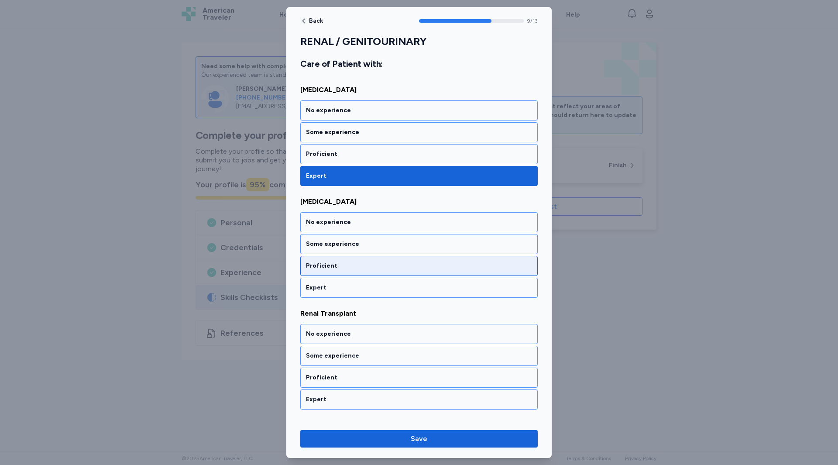
click at [313, 267] on div "Proficient" at bounding box center [419, 265] width 226 height 9
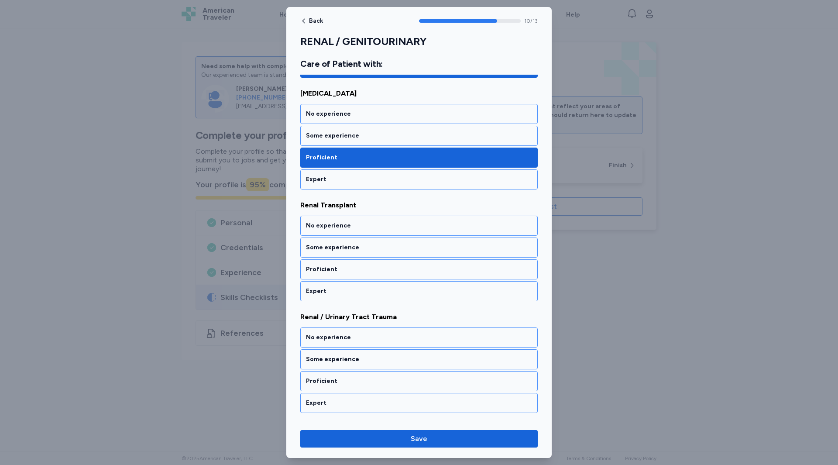
scroll to position [1124, 0]
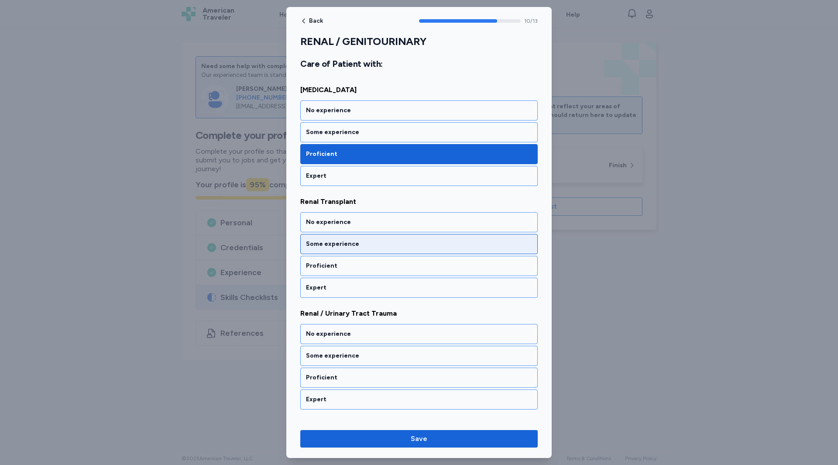
click at [314, 240] on div "Some experience" at bounding box center [419, 244] width 226 height 9
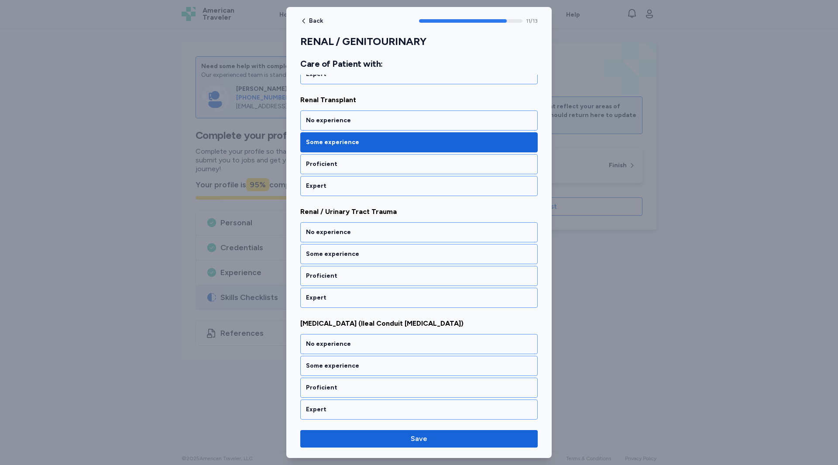
scroll to position [1227, 0]
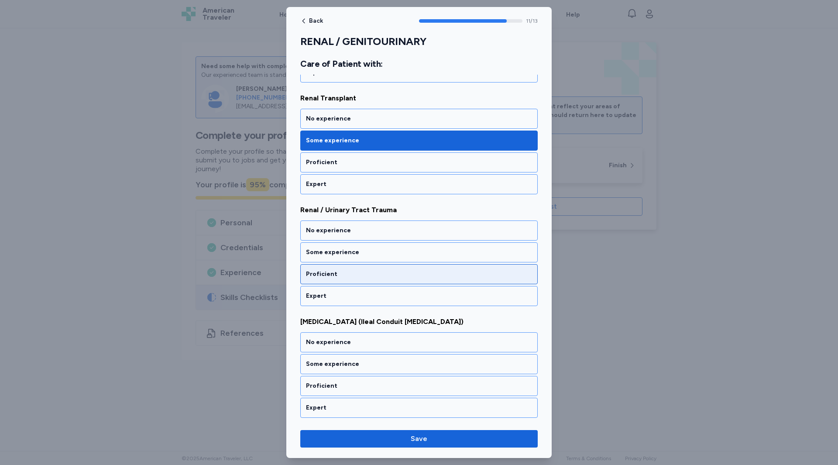
click at [312, 277] on div "Proficient" at bounding box center [419, 274] width 226 height 9
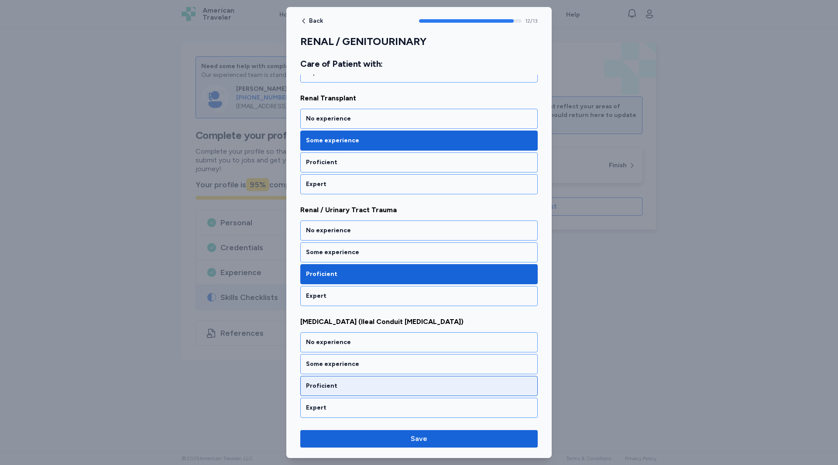
click at [322, 386] on div "Proficient" at bounding box center [419, 385] width 226 height 9
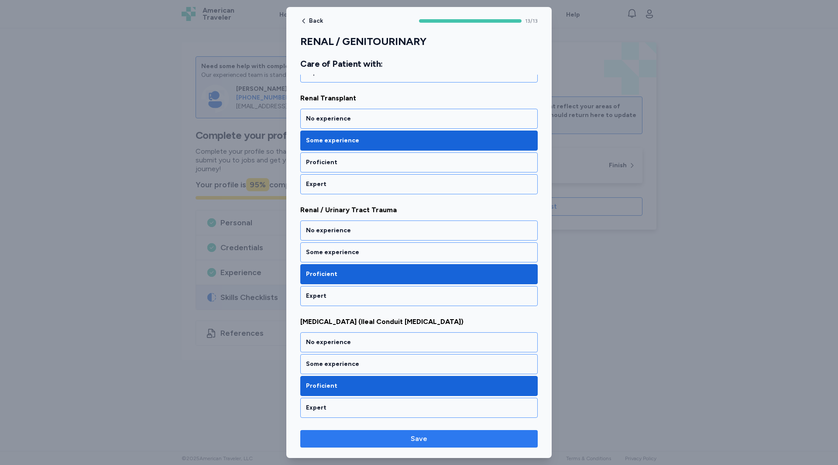
click at [422, 442] on span "Save" at bounding box center [419, 438] width 17 height 10
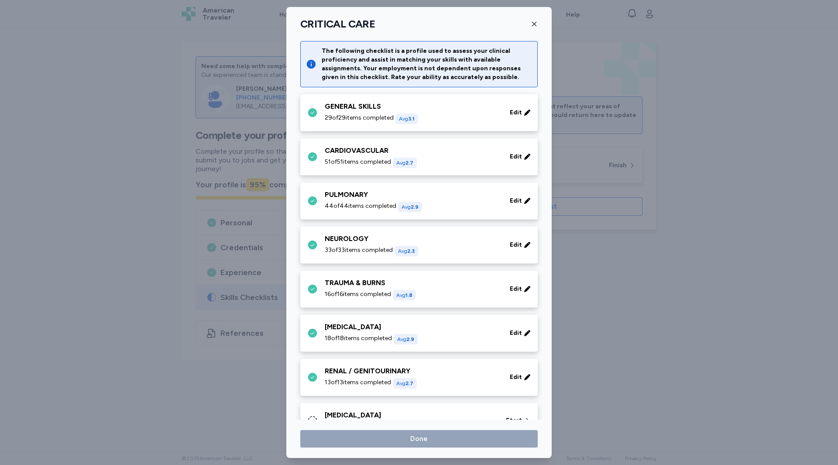
scroll to position [197, 0]
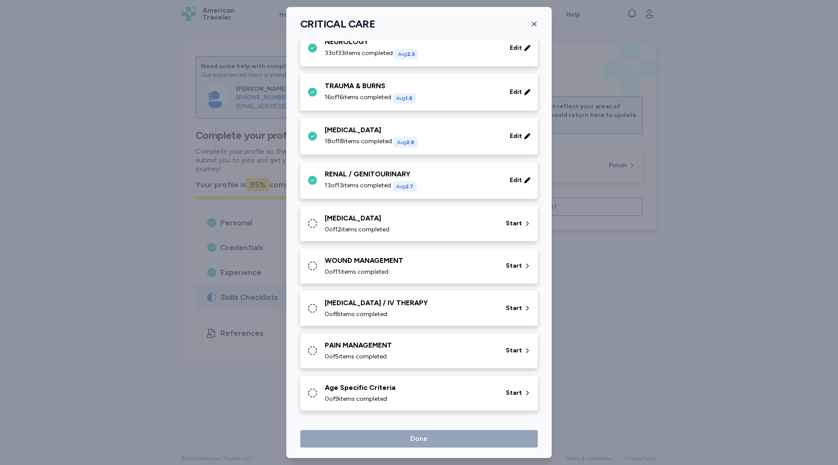
click at [319, 232] on div "[MEDICAL_DATA] 0 of 12 items completed Start" at bounding box center [420, 223] width 227 height 21
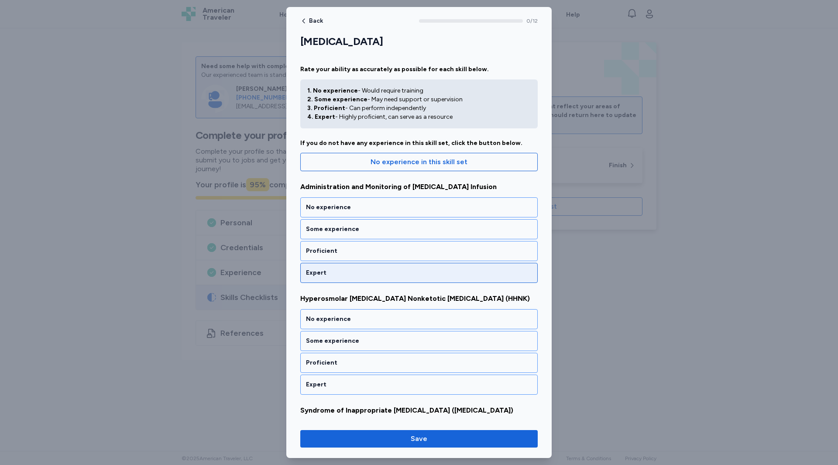
click at [334, 273] on div "Expert" at bounding box center [419, 272] width 226 height 9
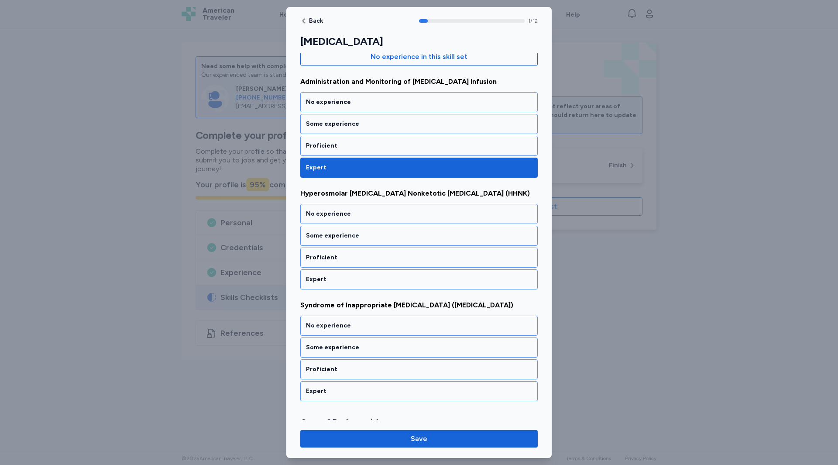
scroll to position [108, 0]
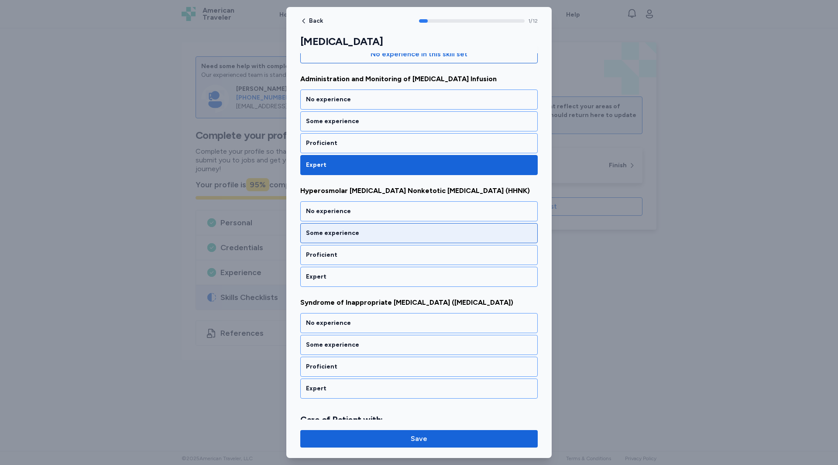
click at [326, 234] on div "Some experience" at bounding box center [419, 233] width 226 height 9
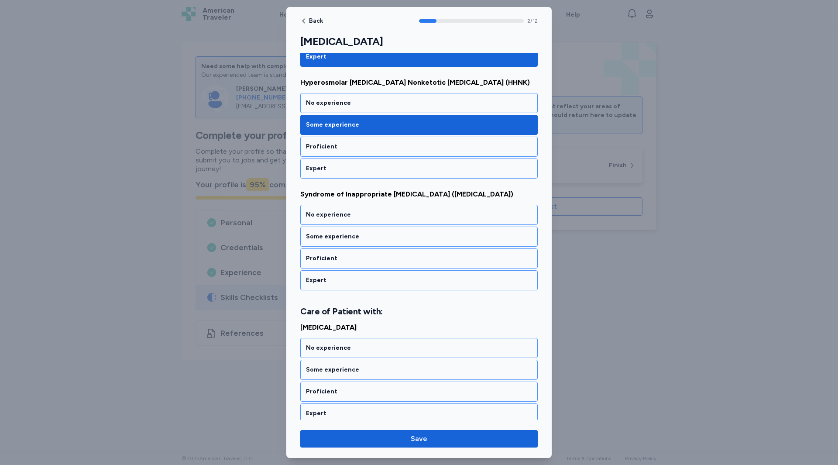
scroll to position [220, 0]
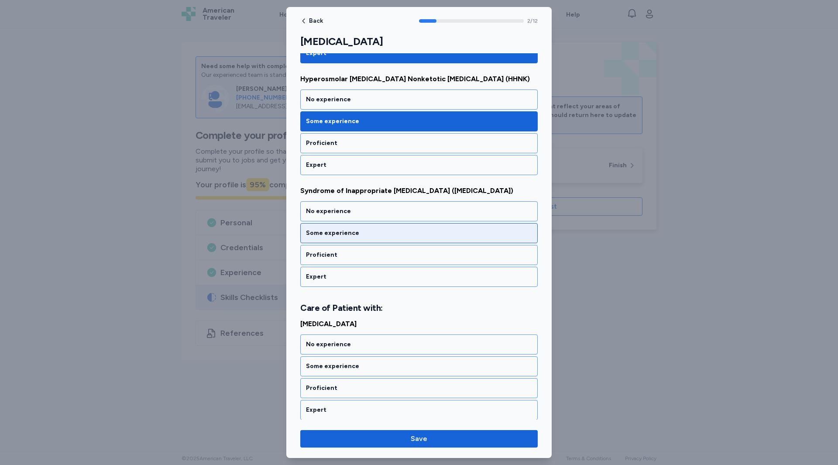
click at [322, 240] on div "Some experience" at bounding box center [418, 233] width 237 height 20
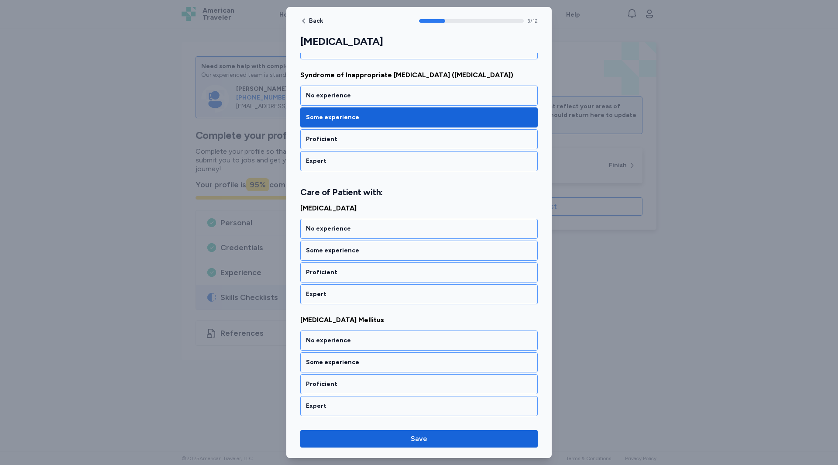
scroll to position [342, 0]
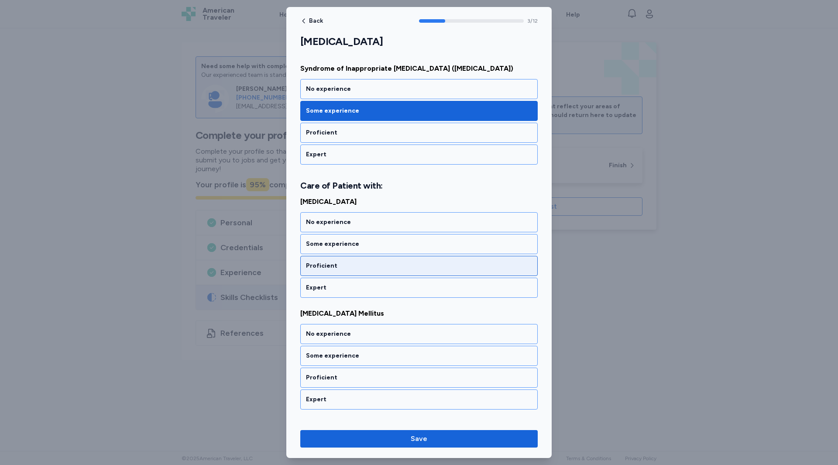
click at [320, 266] on div "Proficient" at bounding box center [419, 265] width 226 height 9
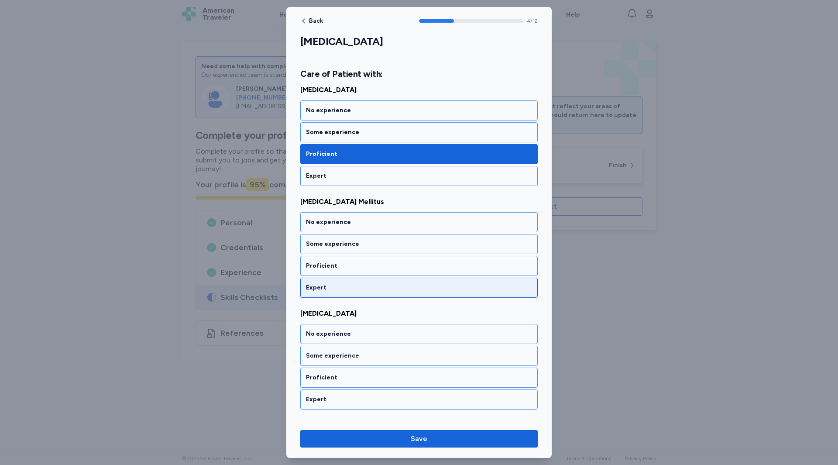
click at [318, 286] on div "Expert" at bounding box center [419, 287] width 226 height 9
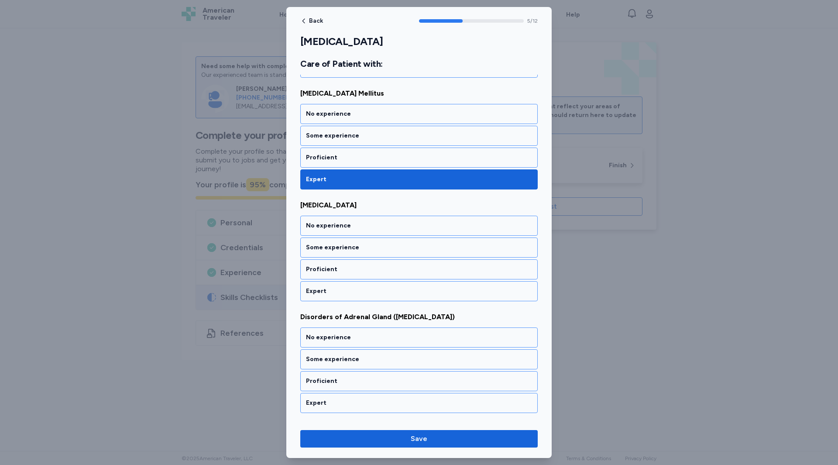
scroll to position [565, 0]
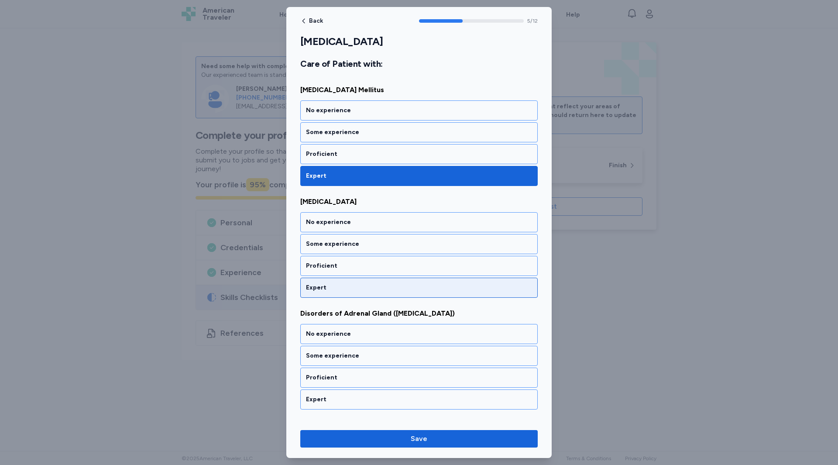
click at [323, 285] on div "Expert" at bounding box center [419, 287] width 226 height 9
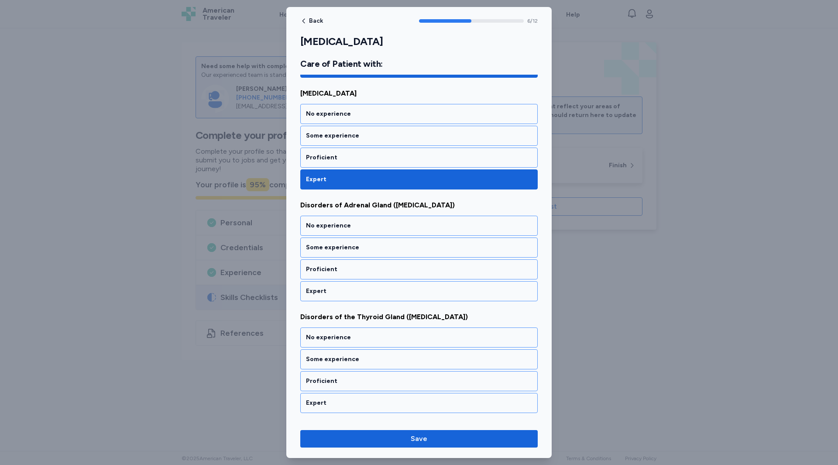
scroll to position [677, 0]
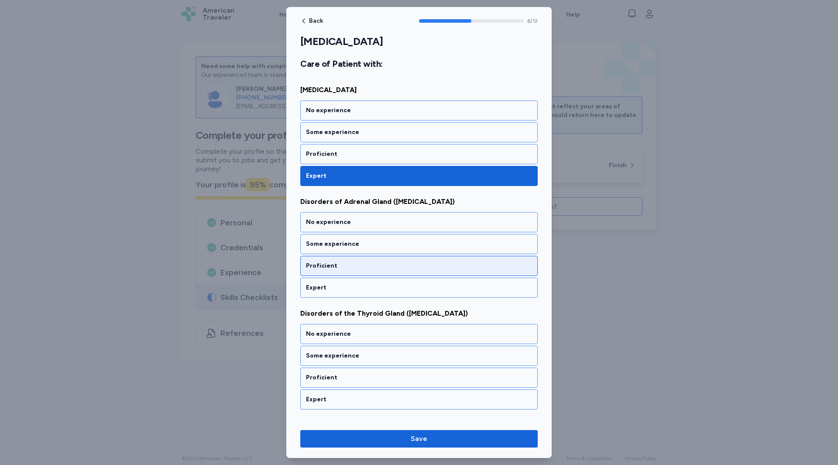
click at [330, 268] on div "Proficient" at bounding box center [419, 265] width 226 height 9
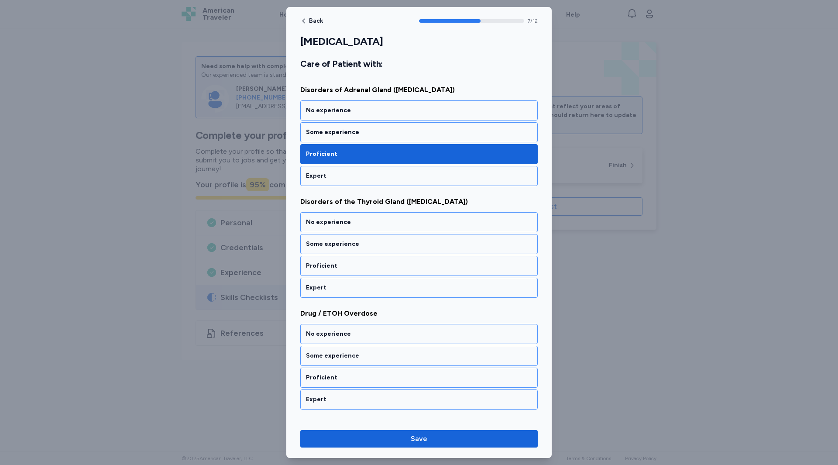
click at [330, 268] on div "Proficient" at bounding box center [419, 265] width 226 height 9
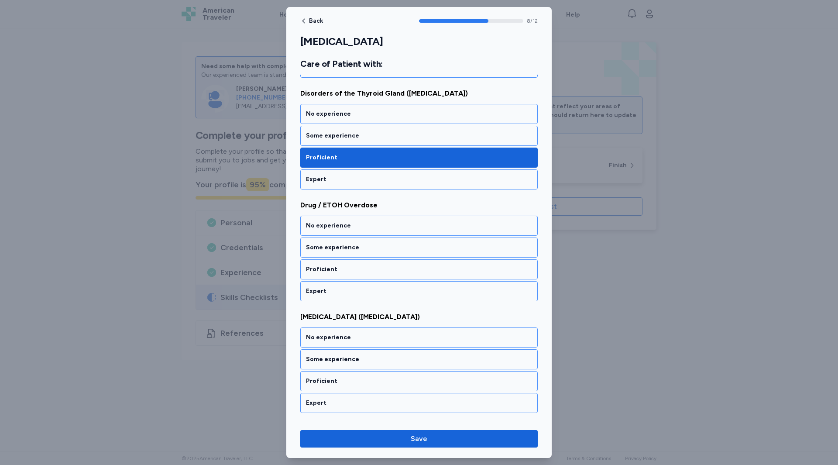
scroll to position [900, 0]
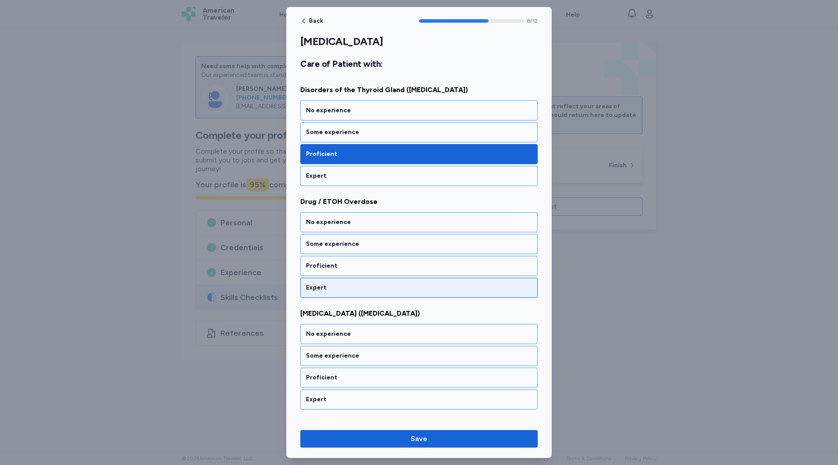
click at [326, 285] on div "Expert" at bounding box center [419, 287] width 226 height 9
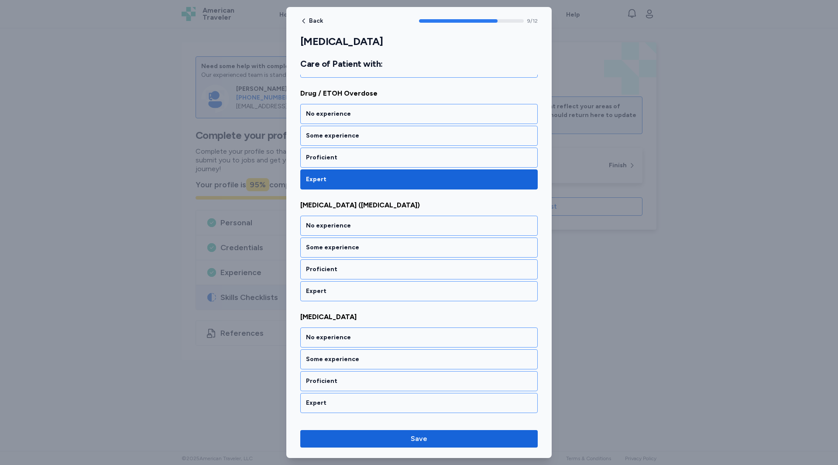
scroll to position [1012, 0]
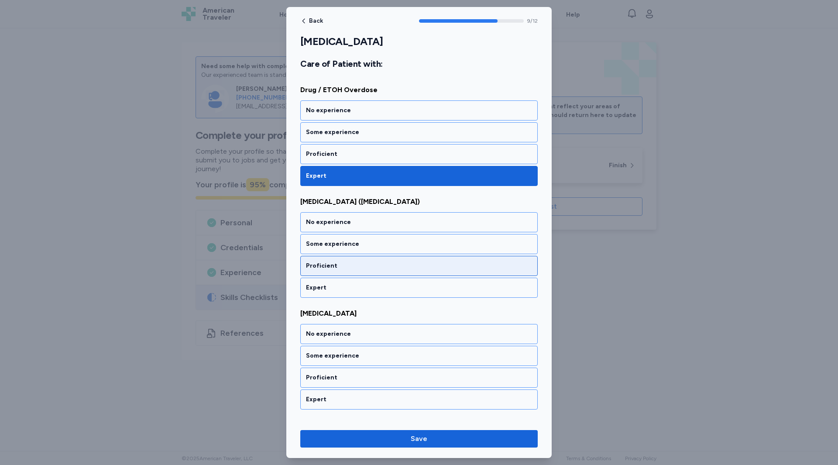
click at [322, 269] on div "Proficient" at bounding box center [419, 265] width 226 height 9
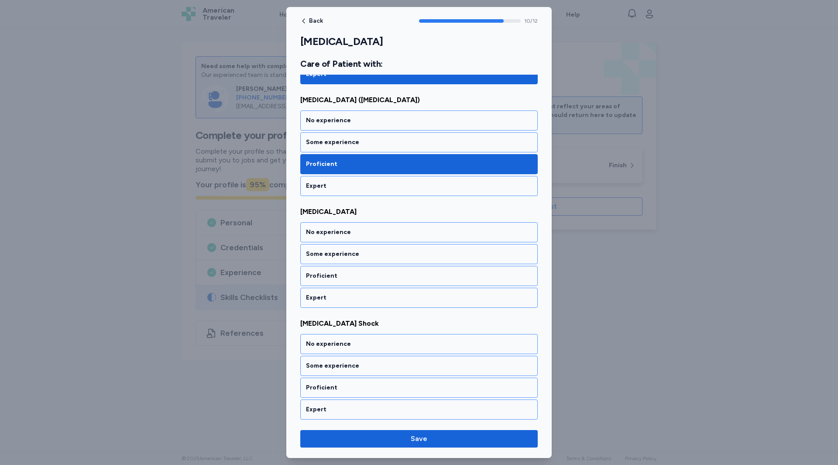
scroll to position [1115, 0]
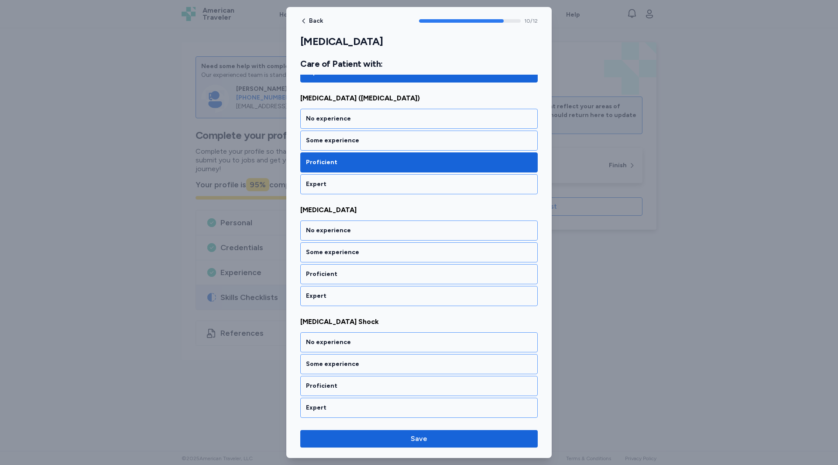
click at [322, 269] on div "Proficient" at bounding box center [418, 274] width 237 height 20
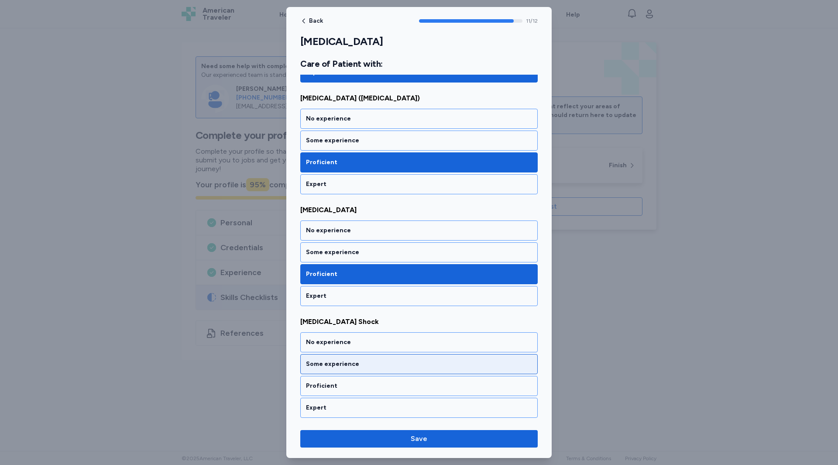
click at [327, 364] on div "Some experience" at bounding box center [419, 364] width 226 height 9
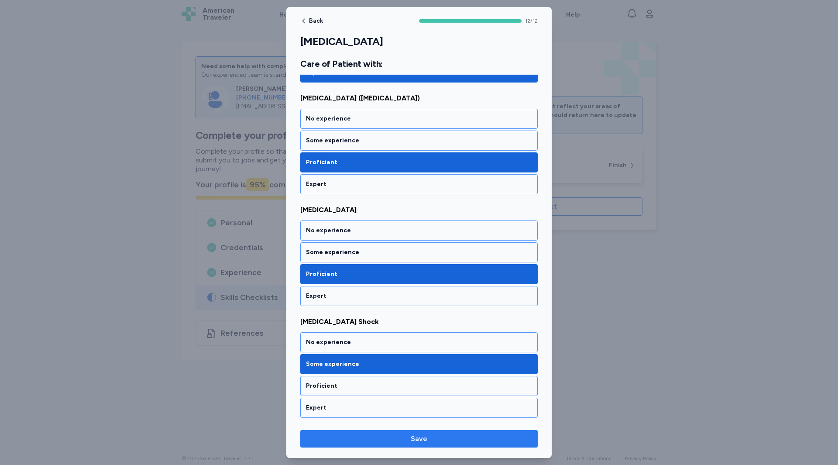
click at [419, 438] on span "Save" at bounding box center [419, 438] width 17 height 10
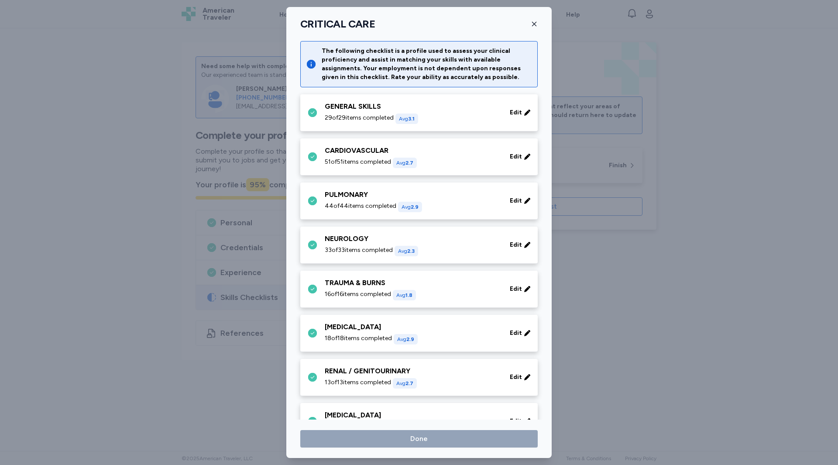
scroll to position [197, 0]
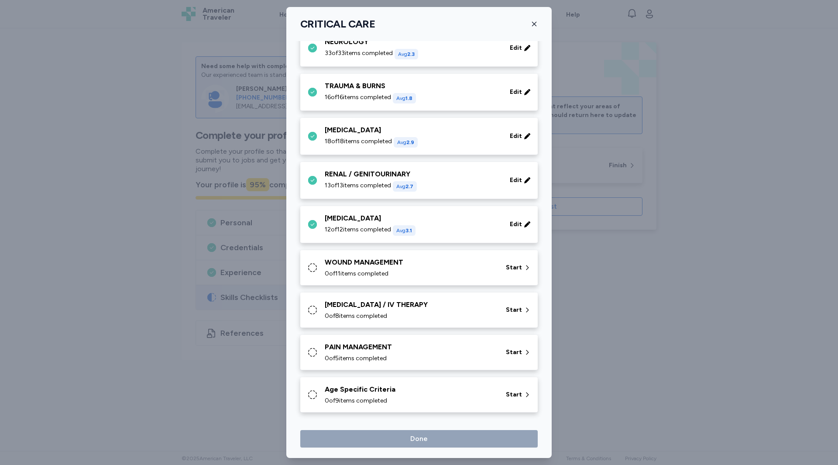
click at [394, 270] on div "0 of 11 items completed" at bounding box center [410, 273] width 171 height 9
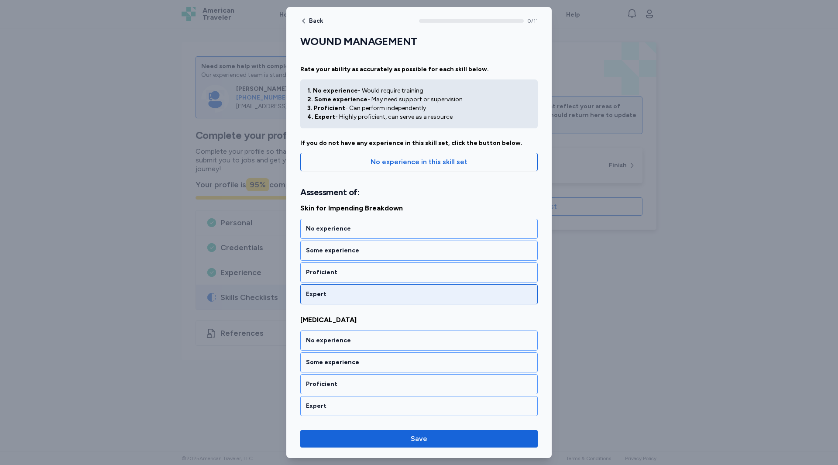
click at [340, 288] on div "Expert" at bounding box center [418, 294] width 237 height 20
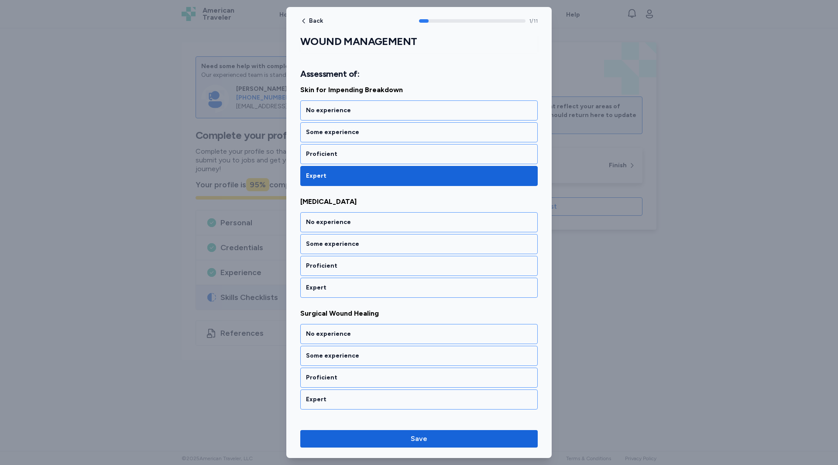
click at [340, 288] on div "Expert" at bounding box center [419, 287] width 226 height 9
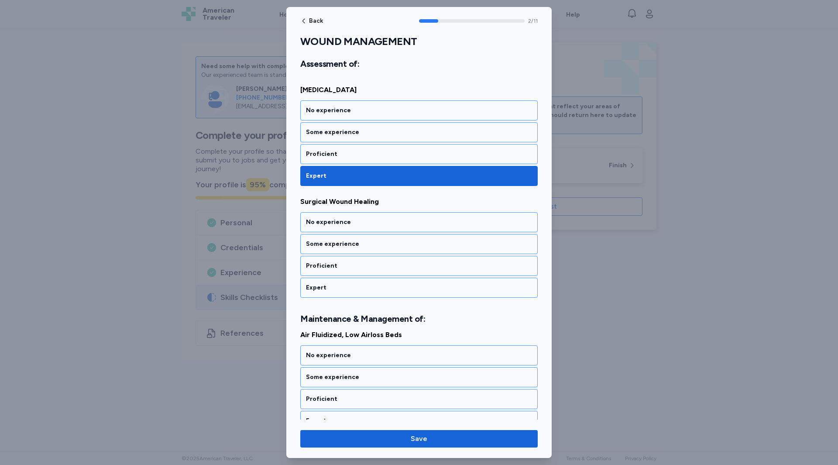
click at [340, 288] on div "Expert" at bounding box center [419, 287] width 226 height 9
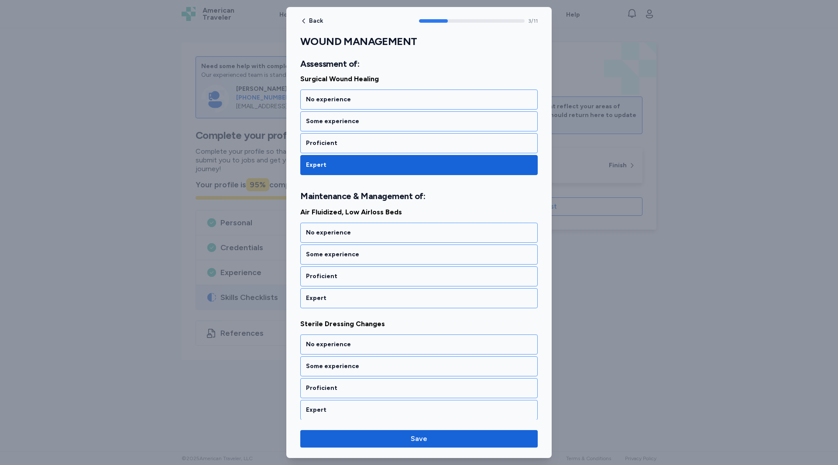
scroll to position [363, 0]
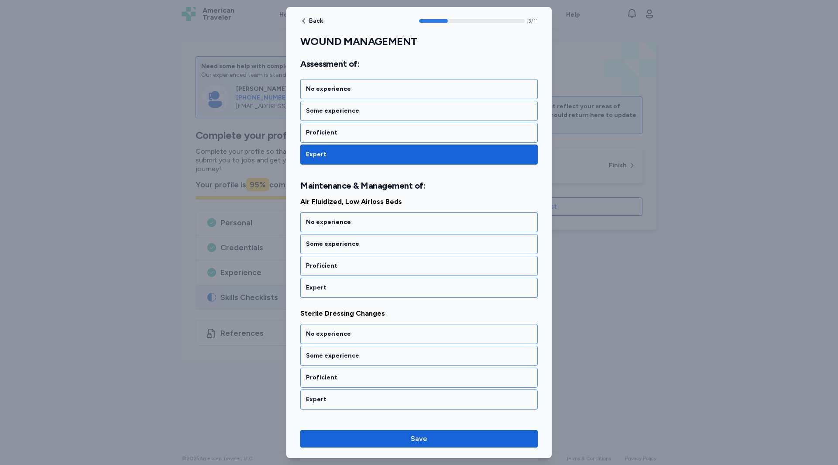
click at [340, 288] on div "Expert" at bounding box center [419, 287] width 226 height 9
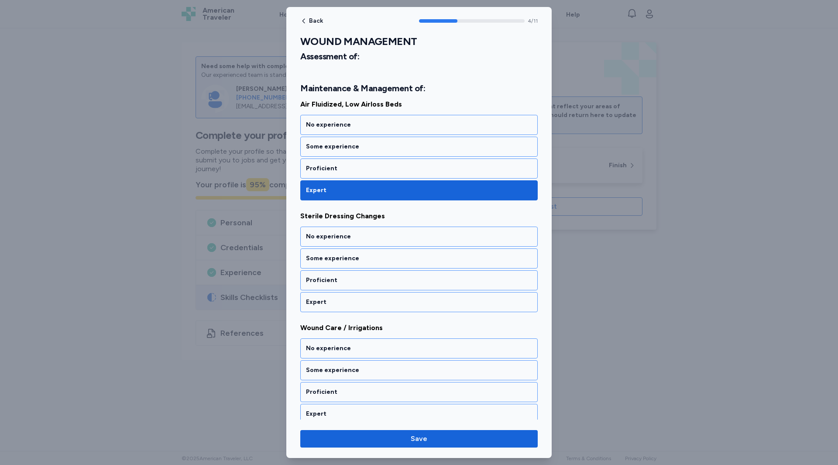
scroll to position [475, 0]
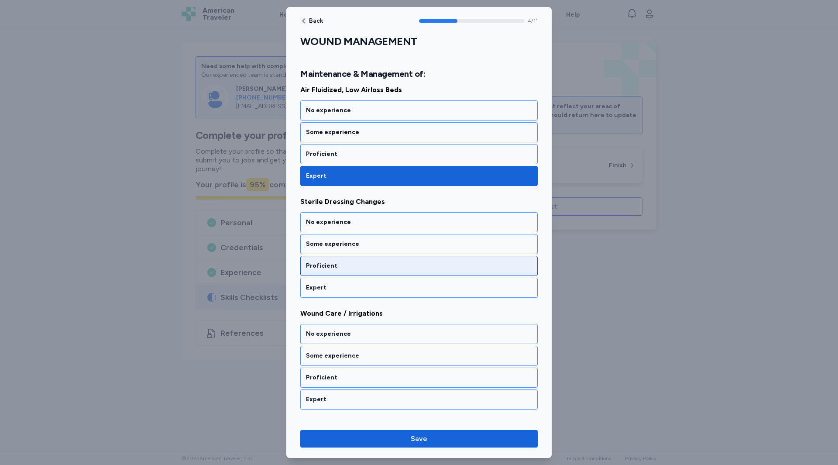
click at [333, 267] on div "Proficient" at bounding box center [419, 265] width 226 height 9
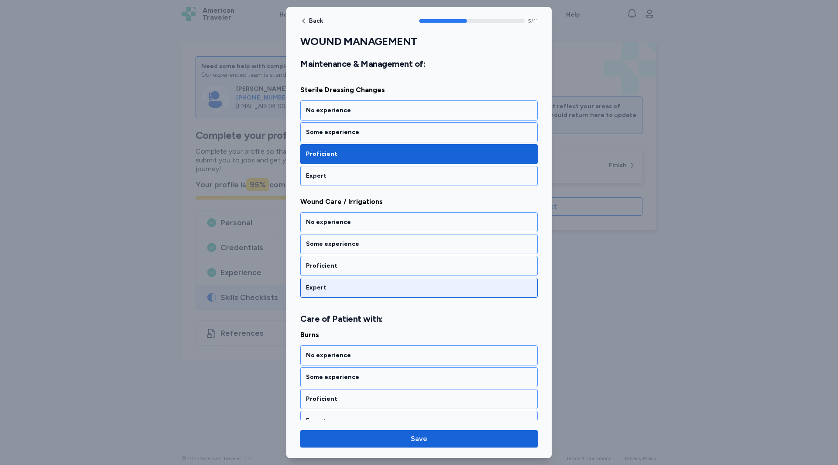
click at [328, 287] on div "Expert" at bounding box center [419, 287] width 226 height 9
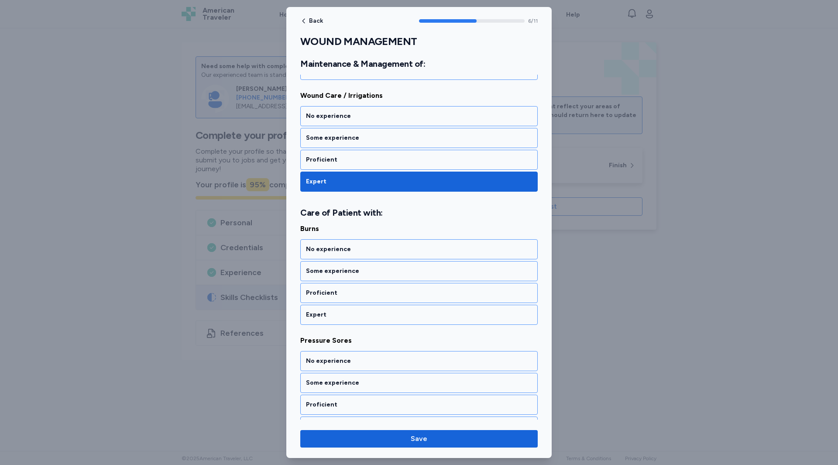
scroll to position [720, 0]
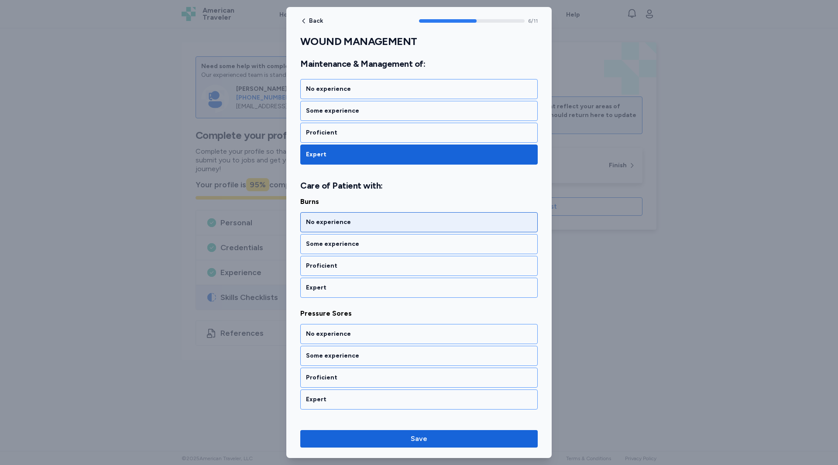
click at [327, 225] on div "No experience" at bounding box center [419, 222] width 226 height 9
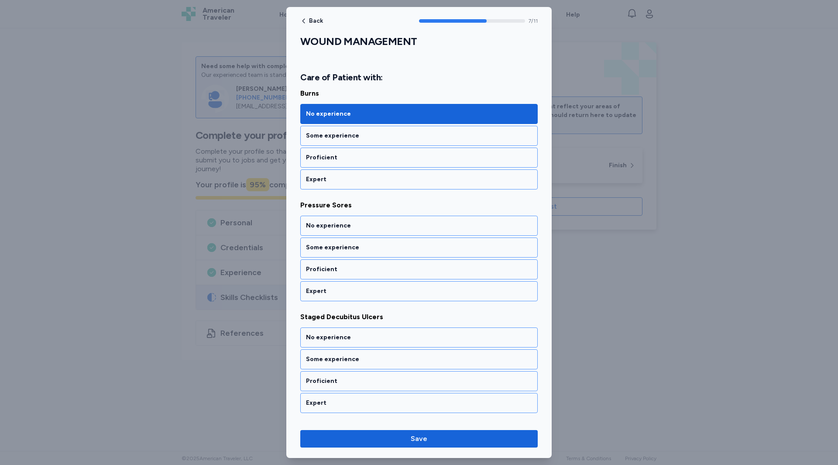
scroll to position [831, 0]
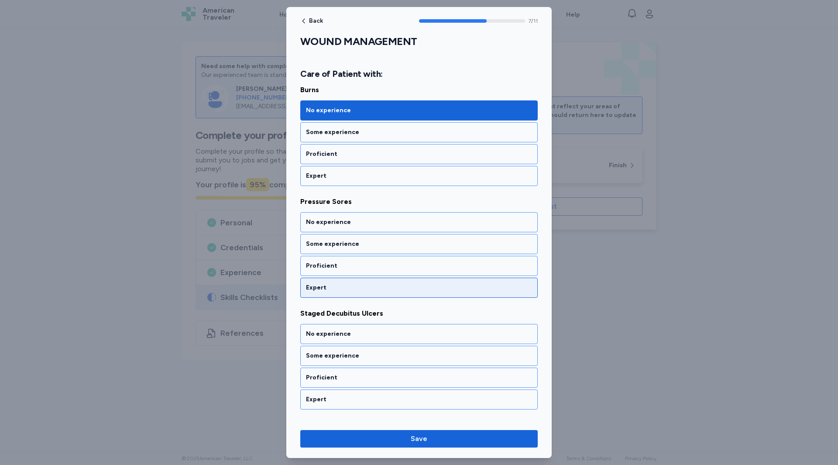
click at [321, 286] on div "Expert" at bounding box center [419, 287] width 226 height 9
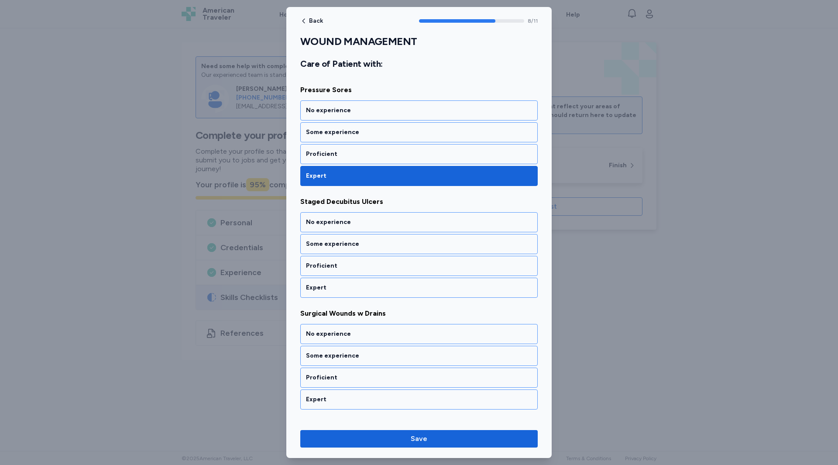
click at [321, 286] on div "Expert" at bounding box center [419, 287] width 226 height 9
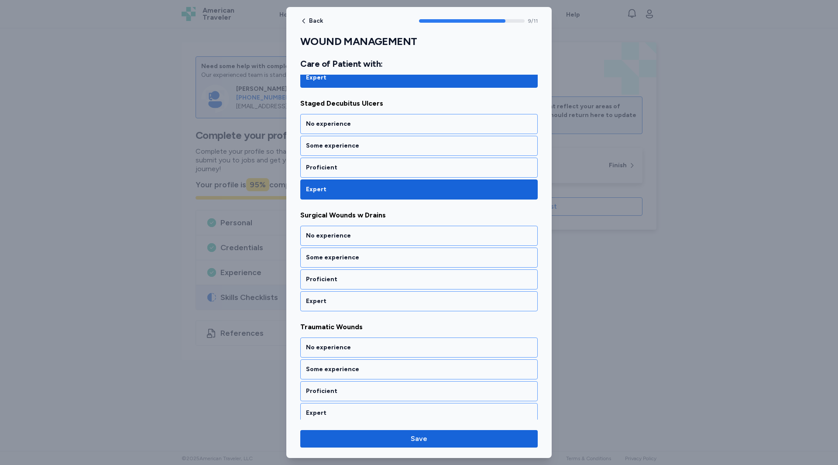
scroll to position [1046, 0]
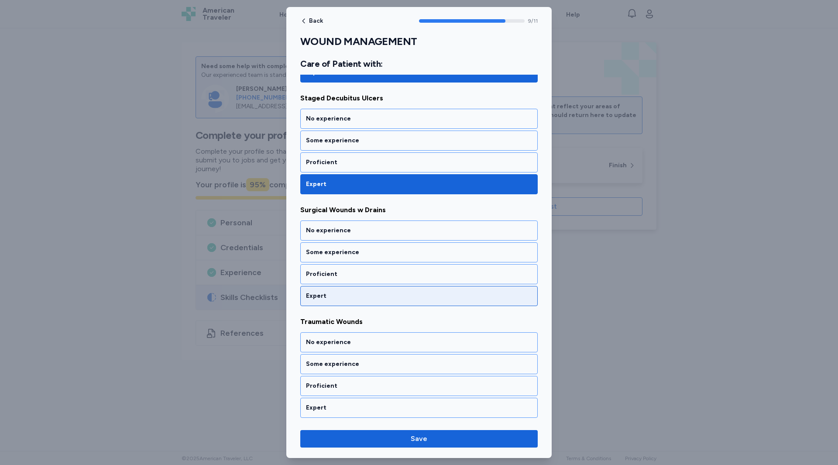
click at [324, 290] on div "Expert" at bounding box center [418, 296] width 237 height 20
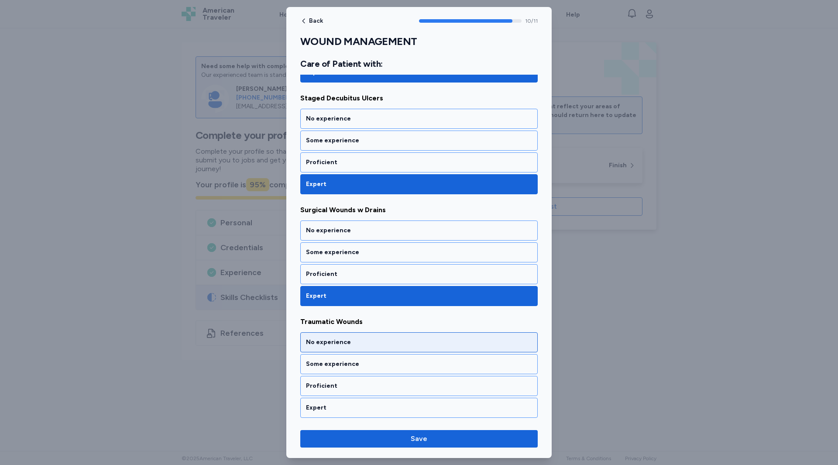
click at [343, 347] on div "No experience" at bounding box center [418, 342] width 237 height 20
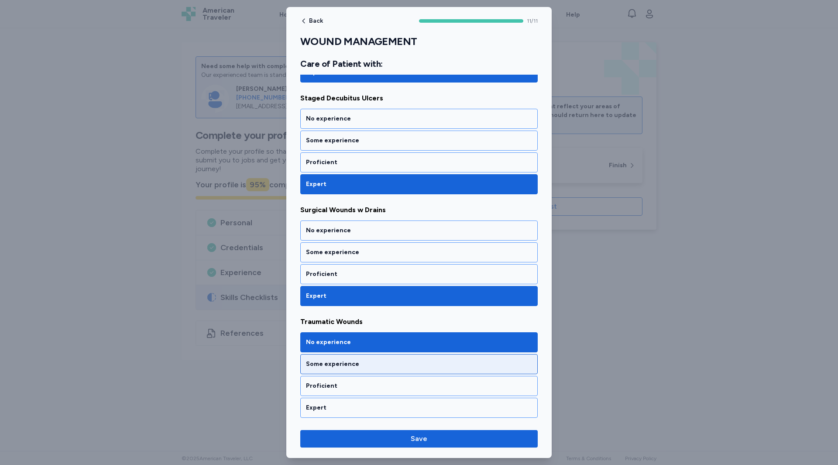
click at [335, 369] on div "Some experience" at bounding box center [418, 364] width 237 height 20
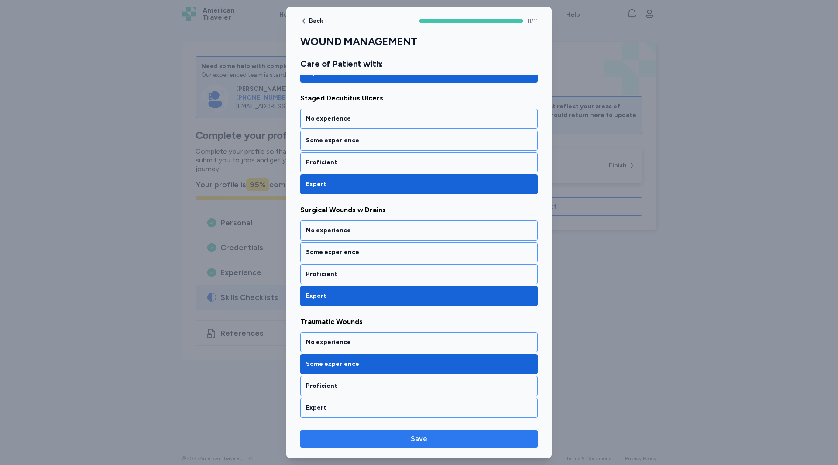
click at [452, 441] on span "Save" at bounding box center [418, 438] width 223 height 10
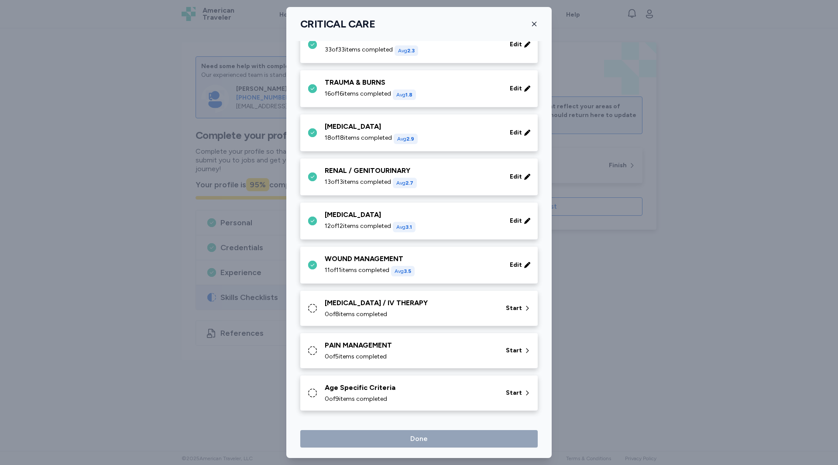
scroll to position [199, 0]
click at [375, 307] on div "[MEDICAL_DATA] / IV THERAPY" at bounding box center [410, 303] width 171 height 10
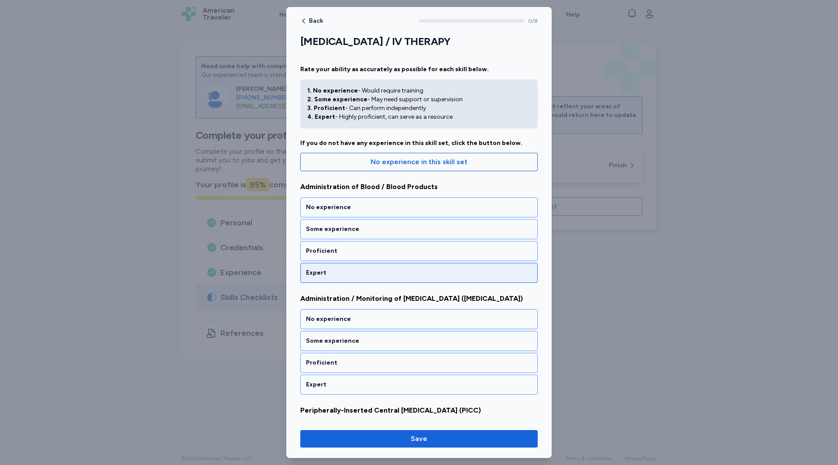
click at [333, 268] on div "Expert" at bounding box center [419, 272] width 226 height 9
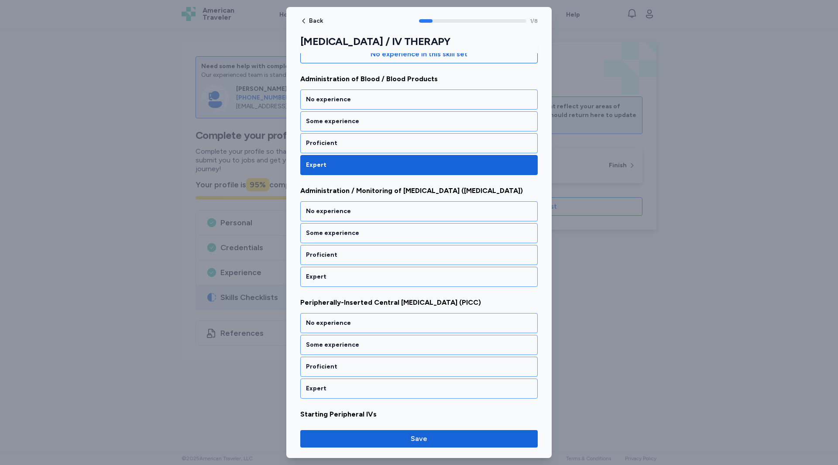
click at [333, 268] on div "Expert" at bounding box center [418, 277] width 237 height 20
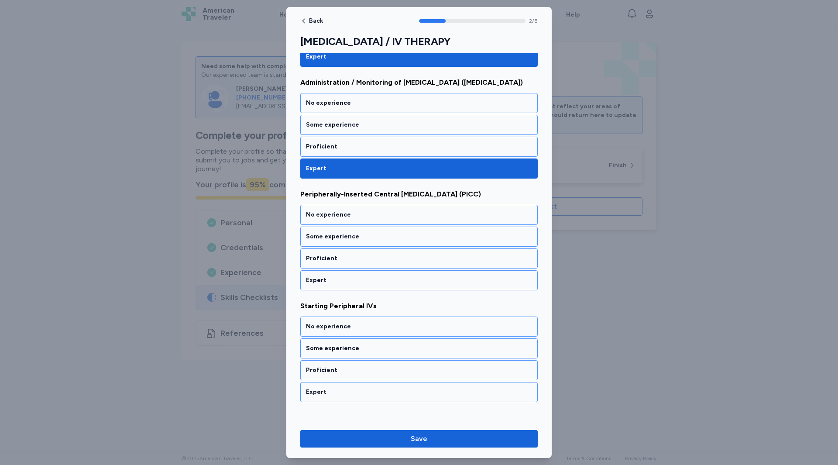
scroll to position [220, 0]
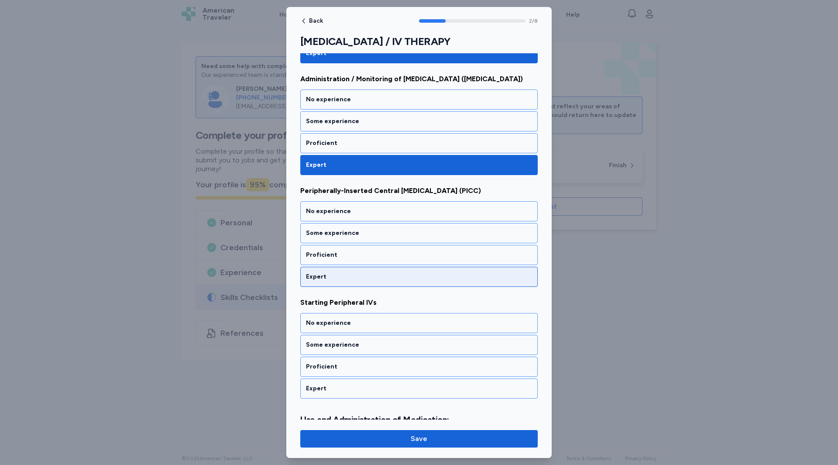
click at [318, 283] on div "Expert" at bounding box center [418, 277] width 237 height 20
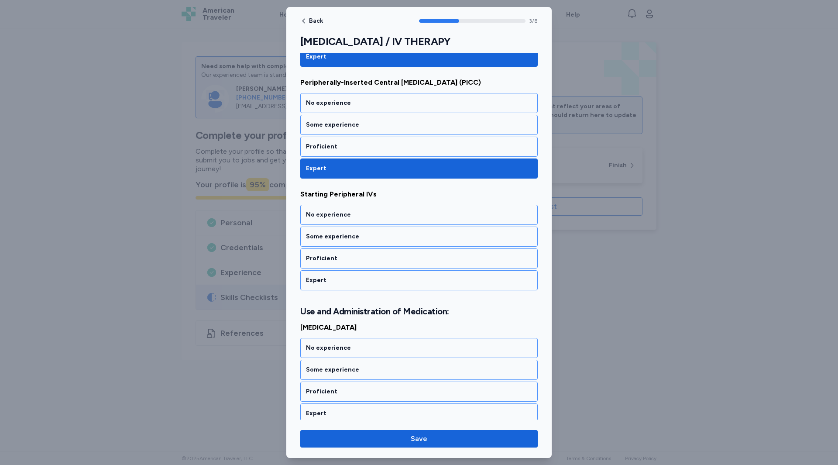
scroll to position [331, 0]
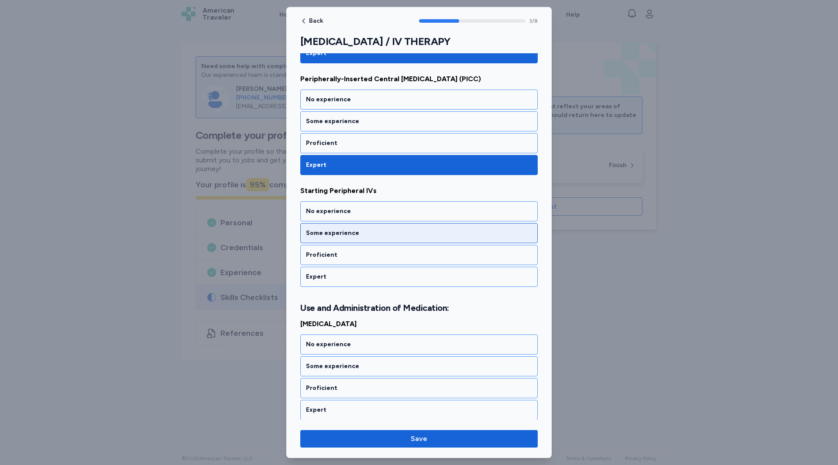
click at [317, 241] on div "Some experience" at bounding box center [418, 233] width 237 height 20
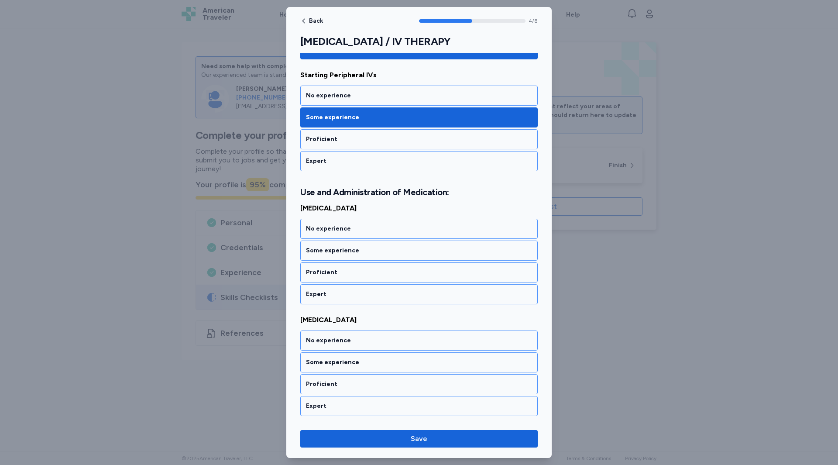
scroll to position [453, 0]
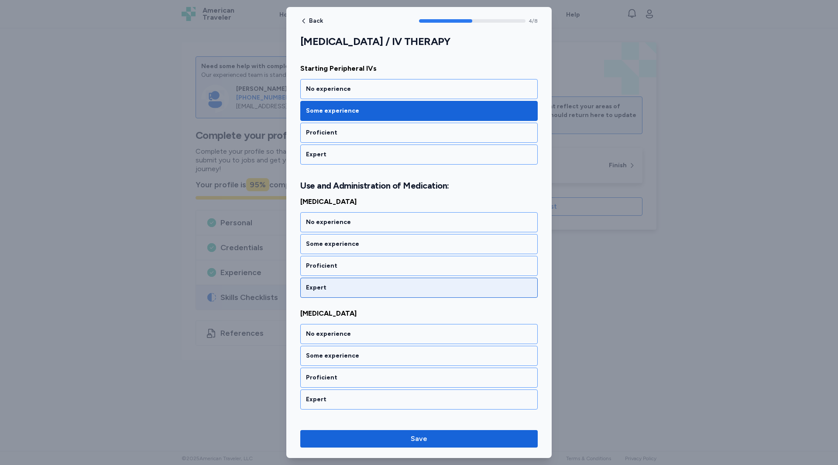
click at [328, 288] on div "Expert" at bounding box center [419, 287] width 226 height 9
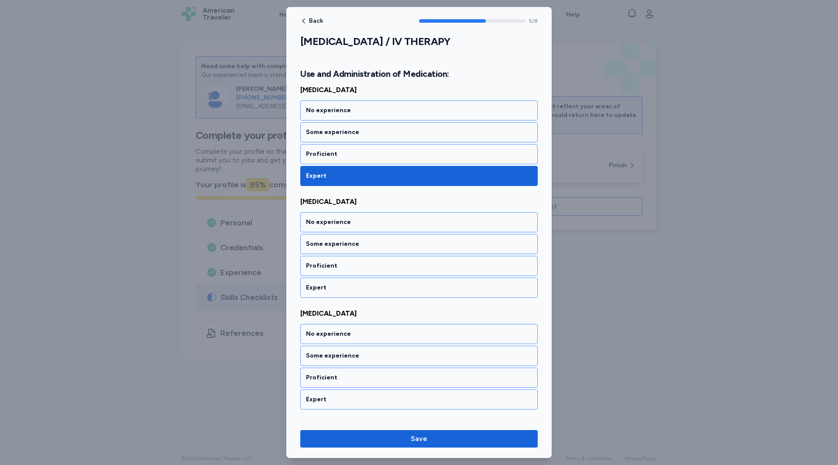
click at [328, 288] on div "Expert" at bounding box center [419, 287] width 226 height 9
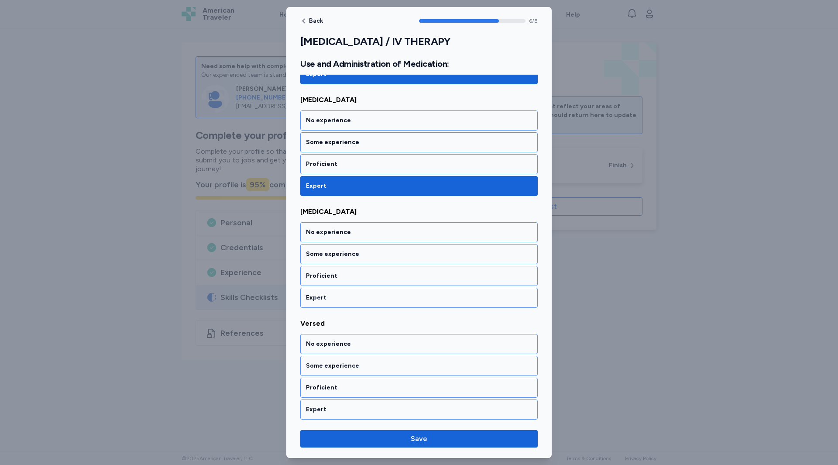
scroll to position [669, 0]
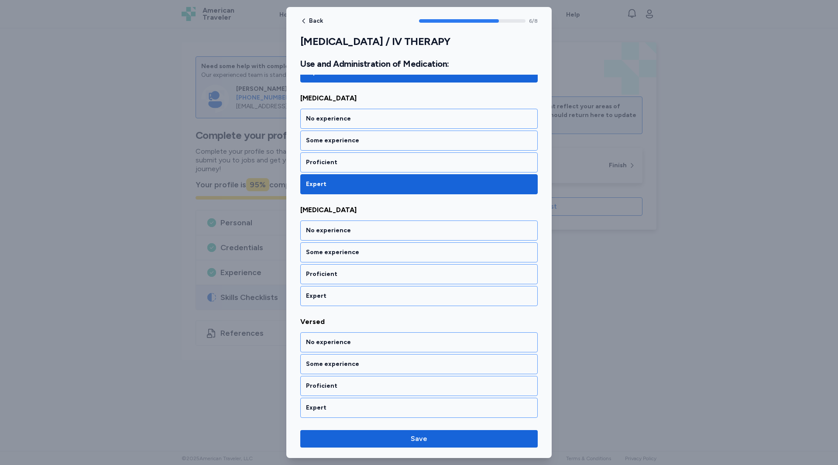
click at [328, 288] on div "Expert" at bounding box center [418, 296] width 237 height 20
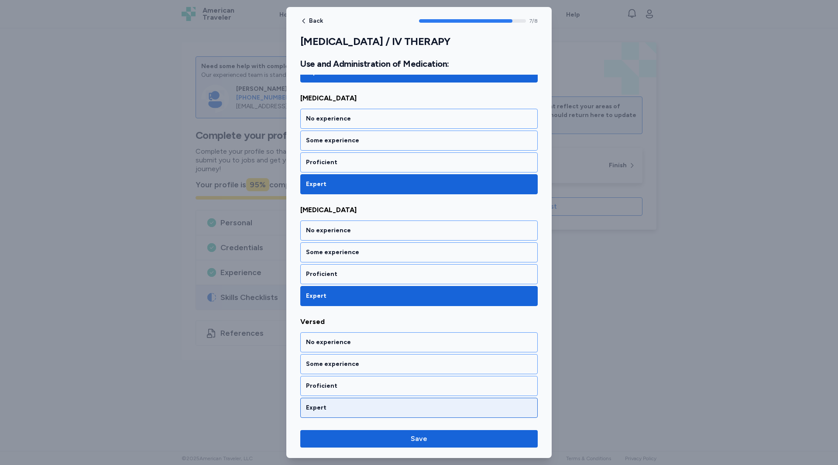
click at [336, 414] on div "Expert" at bounding box center [418, 408] width 237 height 20
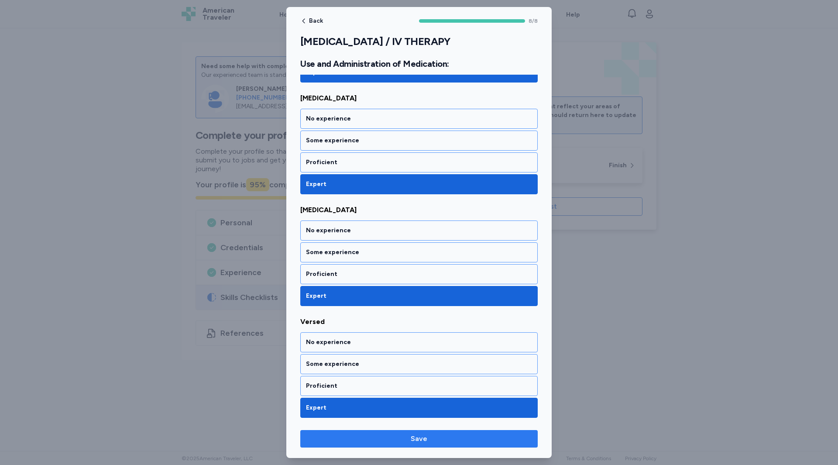
click at [359, 437] on span "Save" at bounding box center [418, 438] width 223 height 10
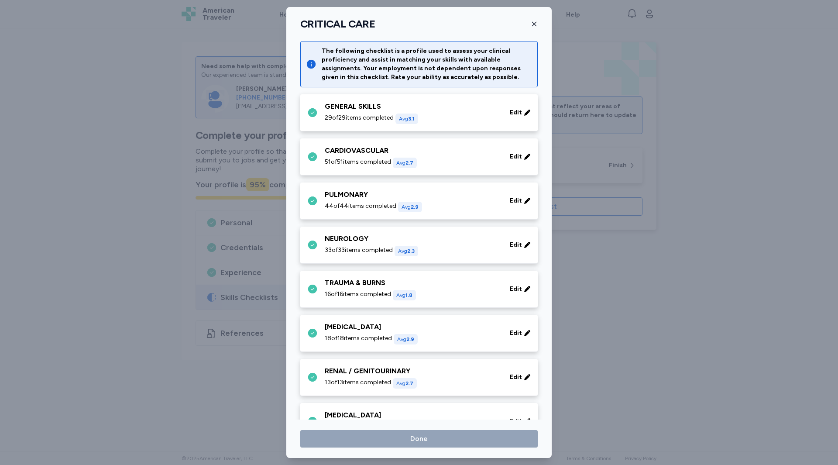
scroll to position [199, 0]
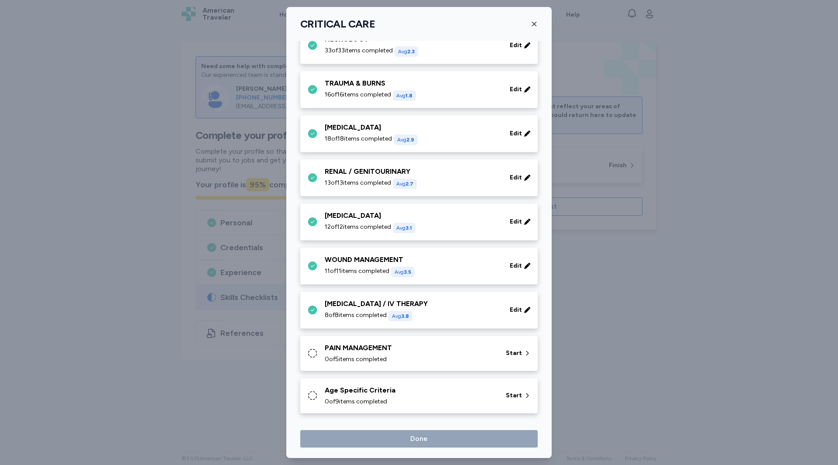
click at [436, 362] on div "0 of 5 items completed" at bounding box center [410, 359] width 171 height 9
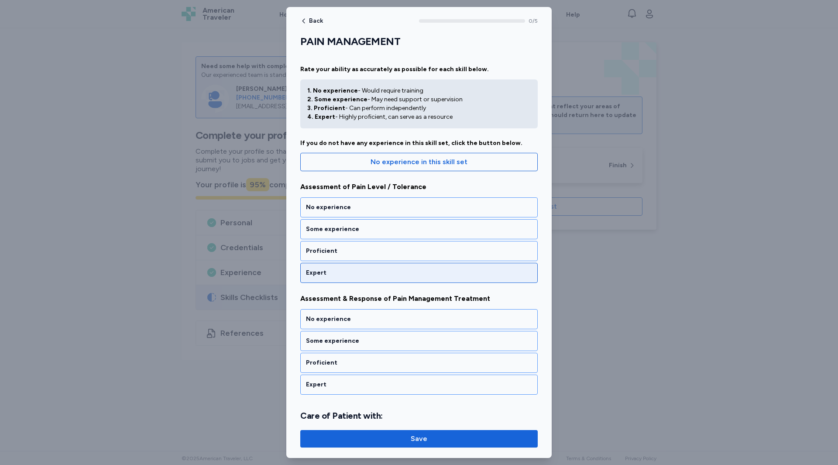
click at [324, 277] on div "Expert" at bounding box center [419, 272] width 226 height 9
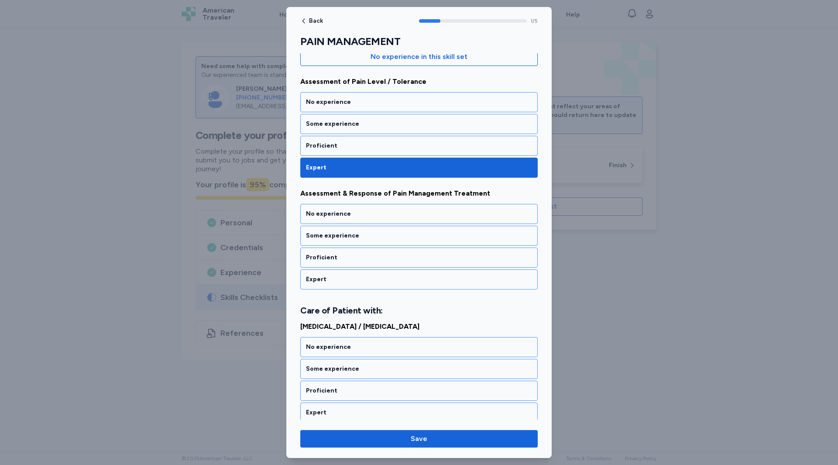
scroll to position [108, 0]
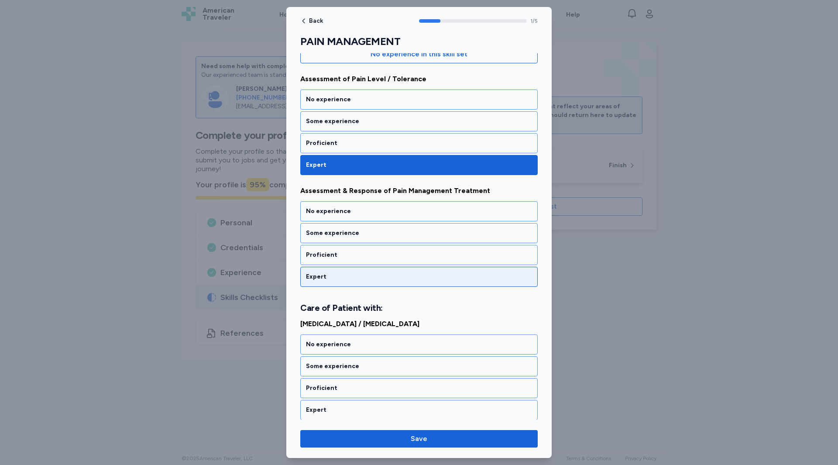
click at [318, 276] on div "Expert" at bounding box center [419, 276] width 226 height 9
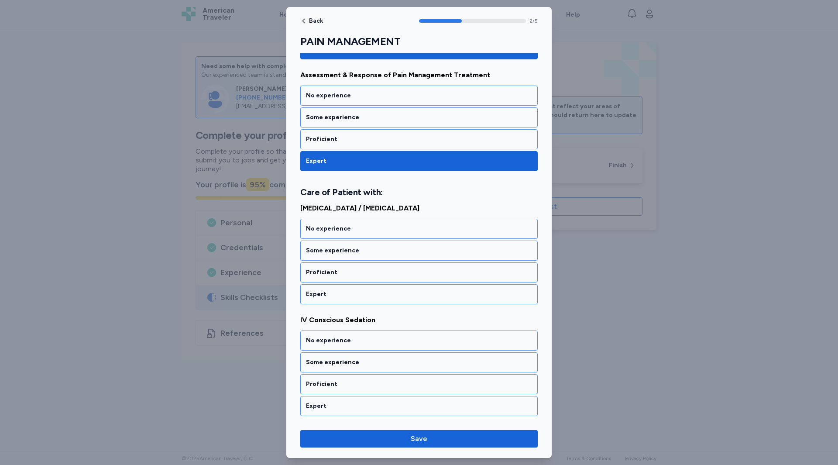
scroll to position [230, 0]
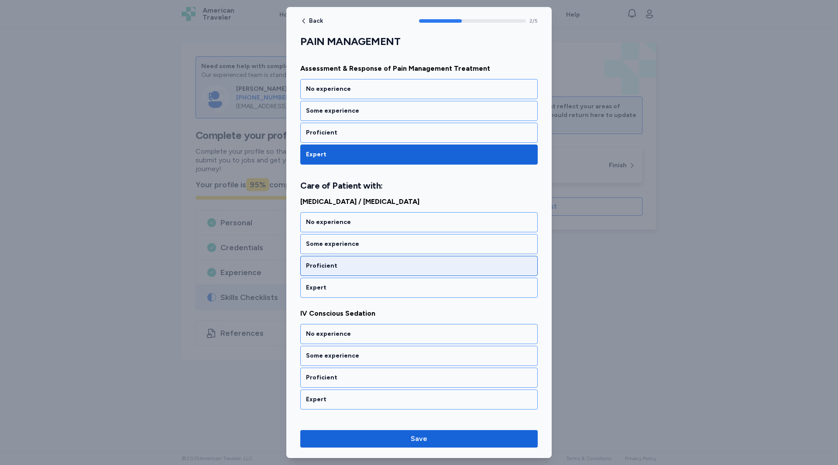
click at [319, 266] on div "Proficient" at bounding box center [419, 265] width 226 height 9
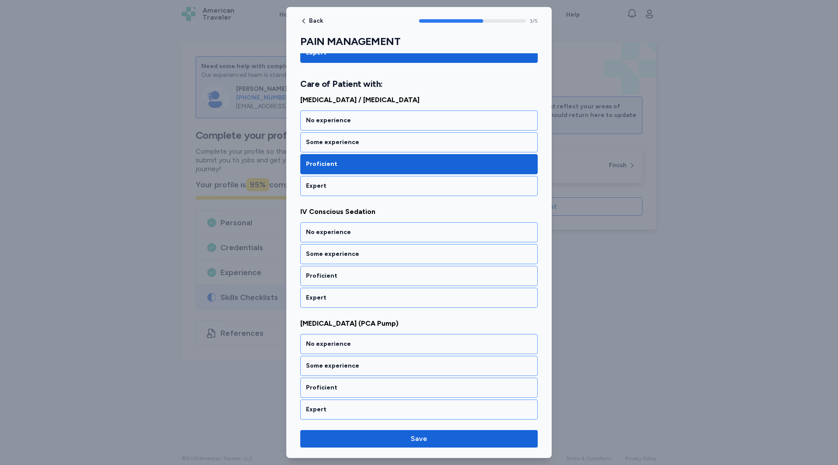
scroll to position [333, 0]
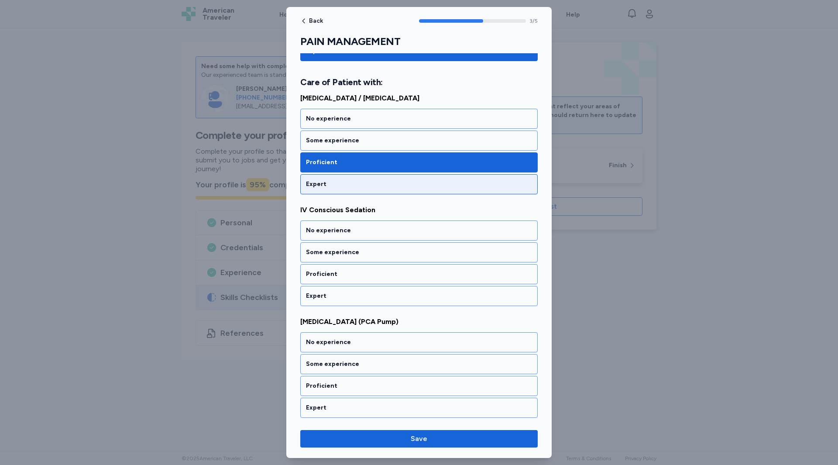
click at [319, 183] on div "Expert" at bounding box center [419, 184] width 226 height 9
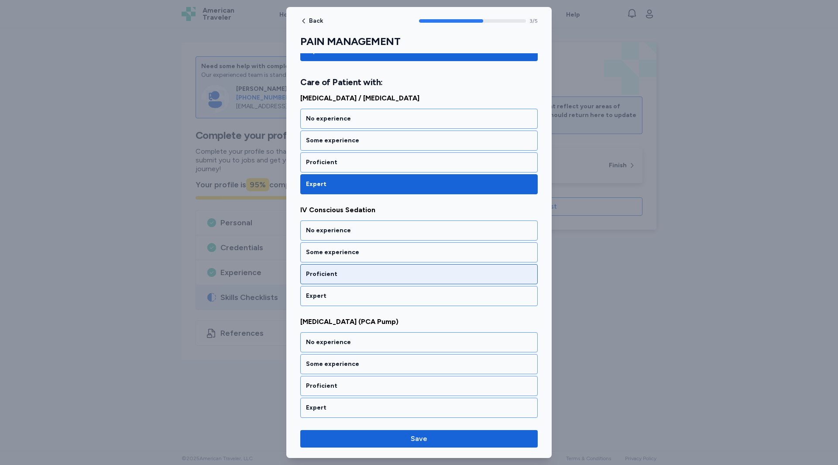
click at [323, 283] on div "Proficient" at bounding box center [418, 274] width 237 height 20
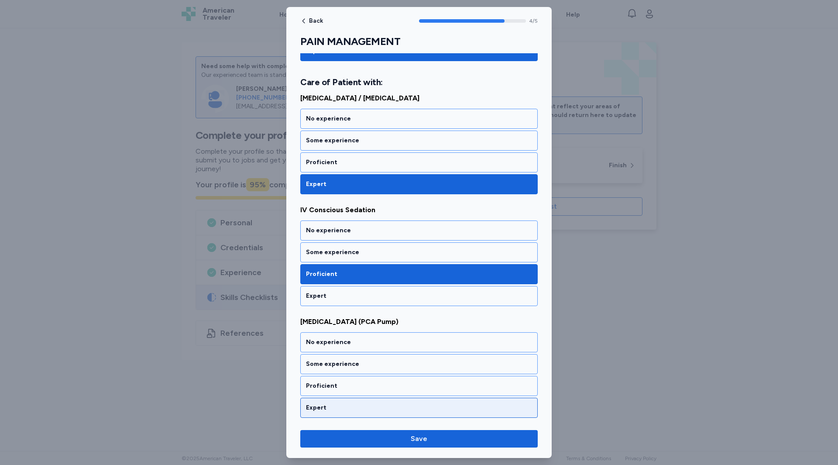
click at [317, 402] on div "Expert" at bounding box center [418, 408] width 237 height 20
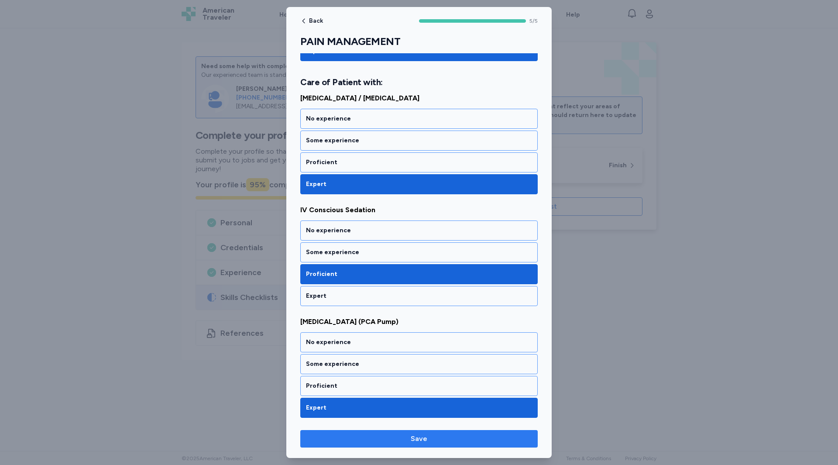
click at [372, 437] on span "Save" at bounding box center [418, 438] width 223 height 10
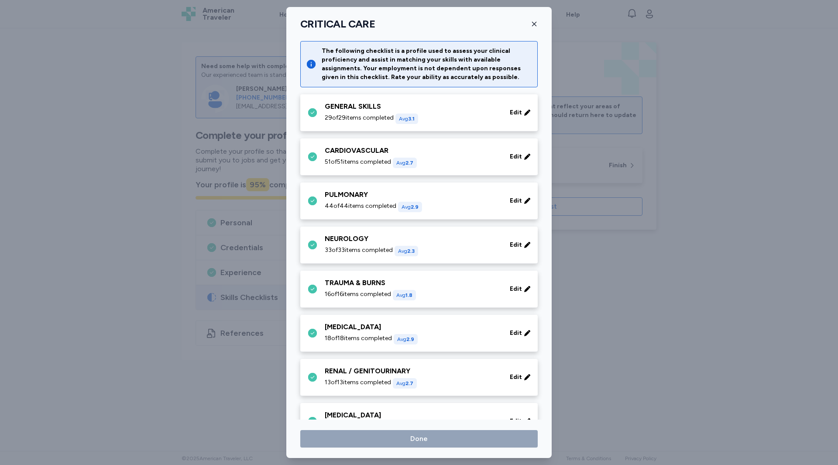
scroll to position [199, 0]
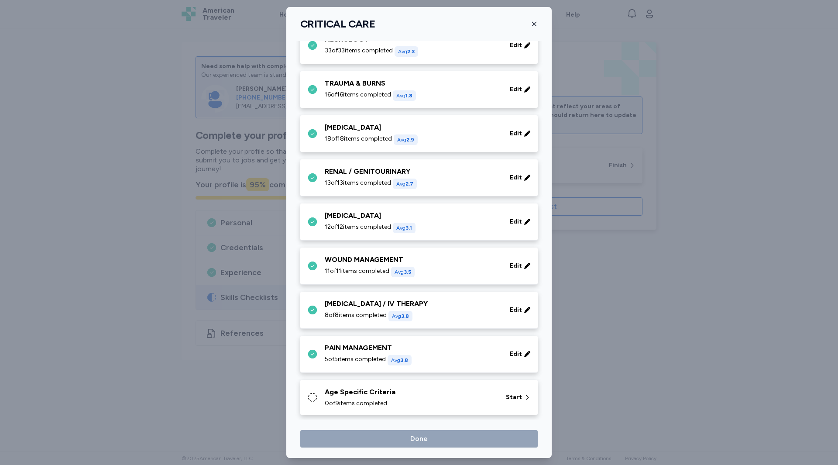
click at [356, 406] on span "0 of 9 items completed" at bounding box center [356, 403] width 62 height 9
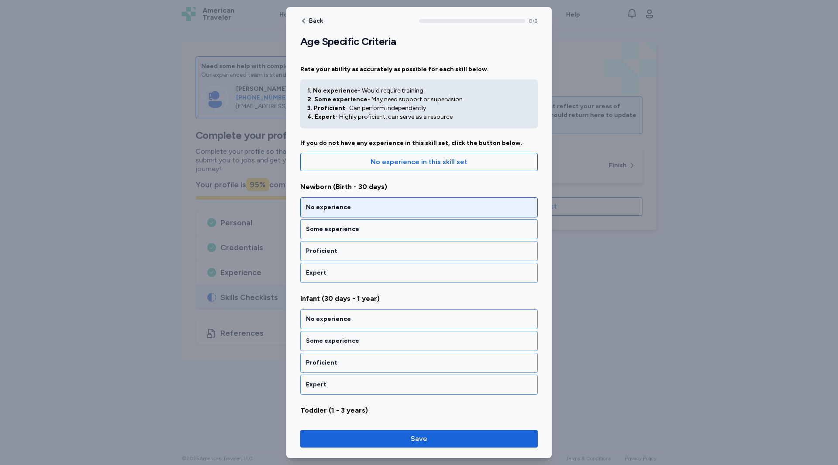
click at [329, 212] on div "No experience" at bounding box center [418, 207] width 237 height 20
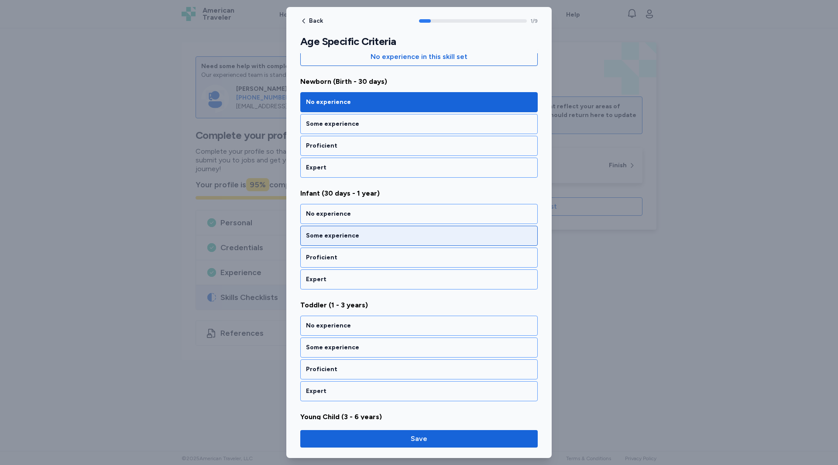
scroll to position [108, 0]
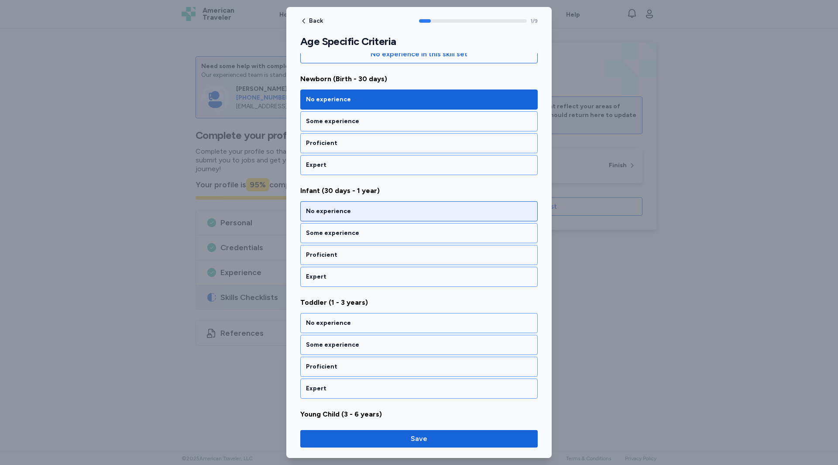
click at [333, 214] on div "No experience" at bounding box center [419, 211] width 226 height 9
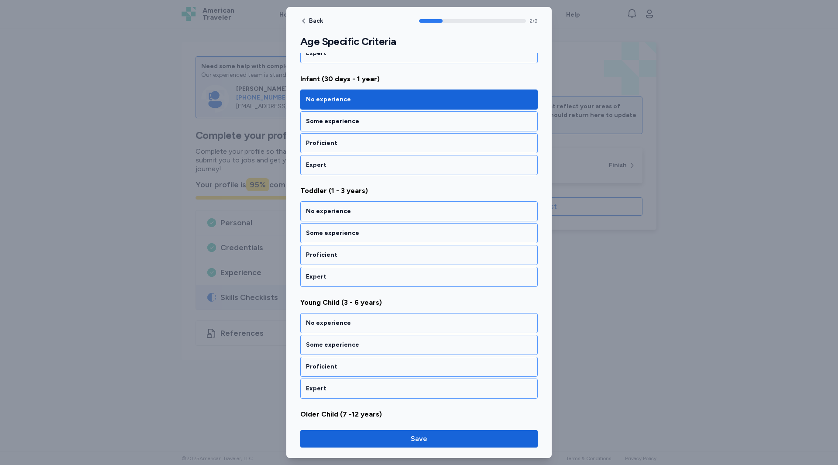
click at [333, 214] on div "No experience" at bounding box center [419, 211] width 226 height 9
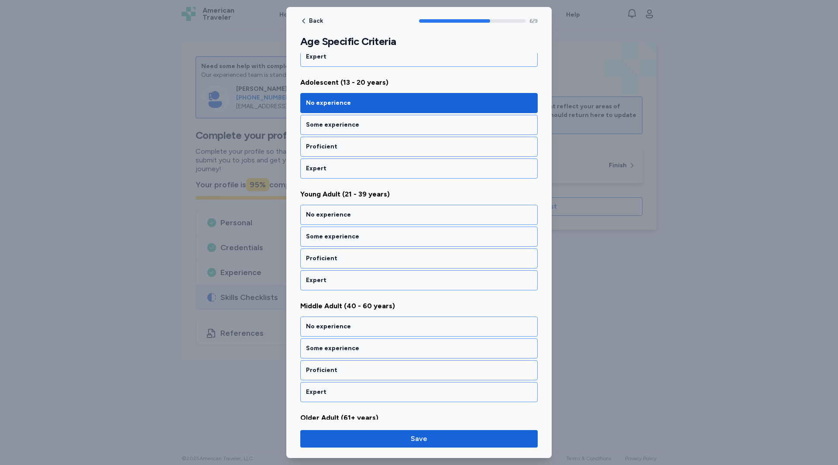
scroll to position [666, 0]
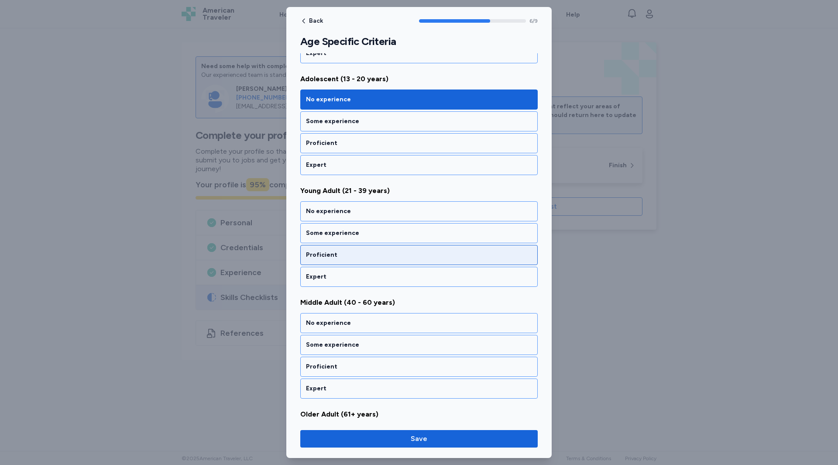
click at [315, 253] on div "Proficient" at bounding box center [419, 254] width 226 height 9
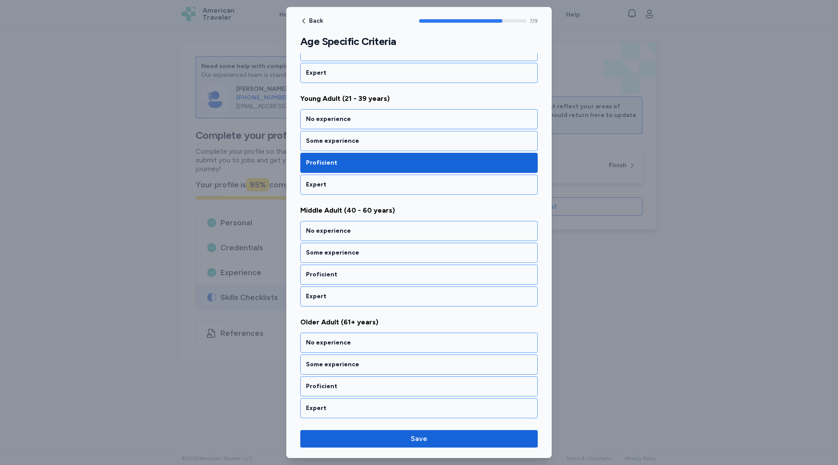
scroll to position [759, 0]
click at [317, 297] on div "Expert" at bounding box center [419, 296] width 226 height 9
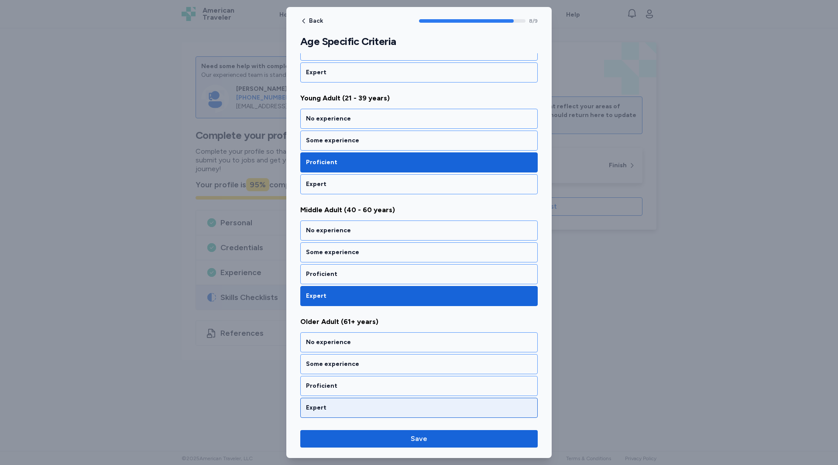
click at [317, 405] on div "Expert" at bounding box center [419, 407] width 226 height 9
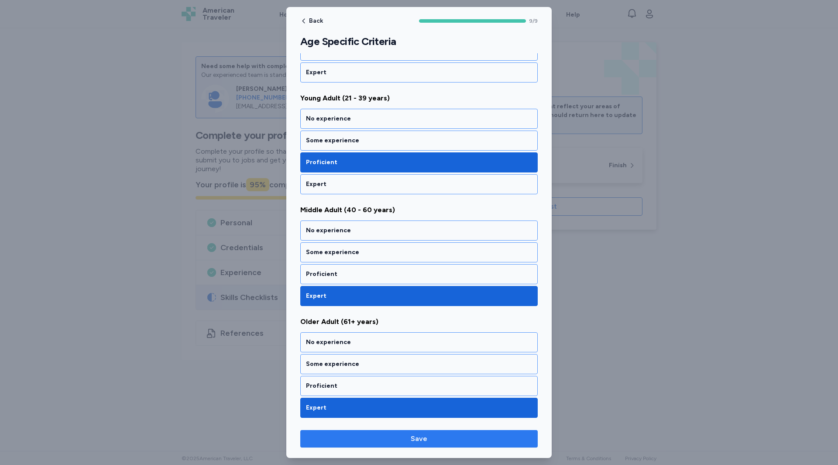
click at [381, 439] on span "Save" at bounding box center [418, 438] width 223 height 10
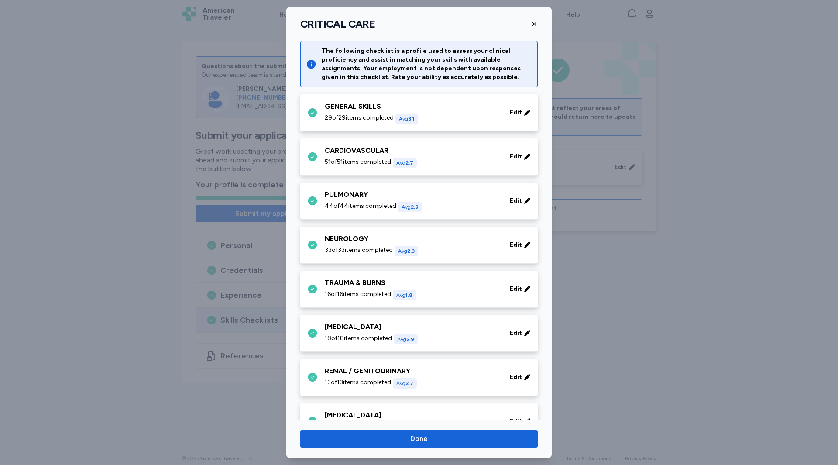
scroll to position [199, 0]
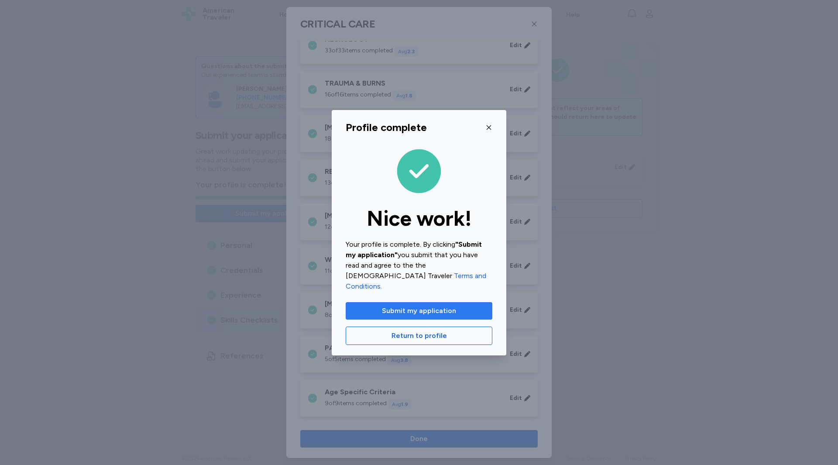
click at [407, 307] on span "Submit my application" at bounding box center [419, 310] width 74 height 10
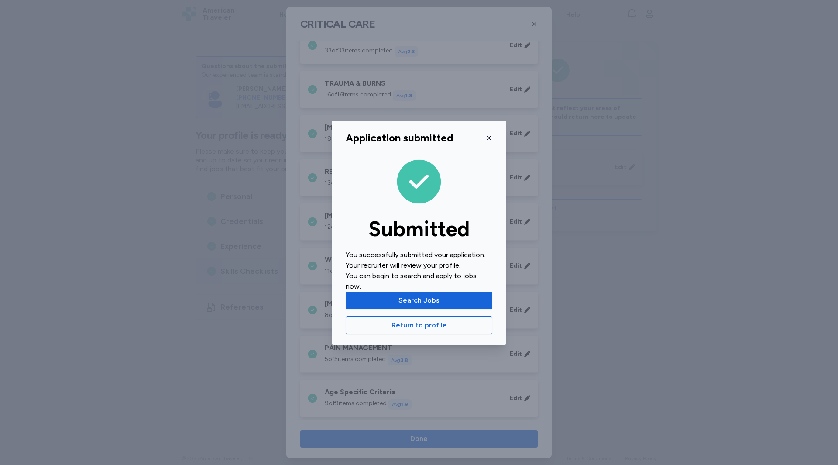
click at [487, 137] on icon "button" at bounding box center [488, 137] width 7 height 7
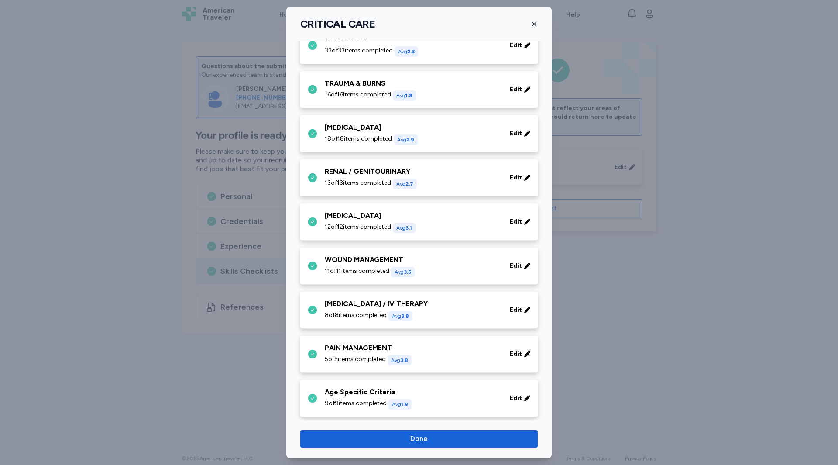
click at [536, 21] on icon "button" at bounding box center [534, 24] width 7 height 7
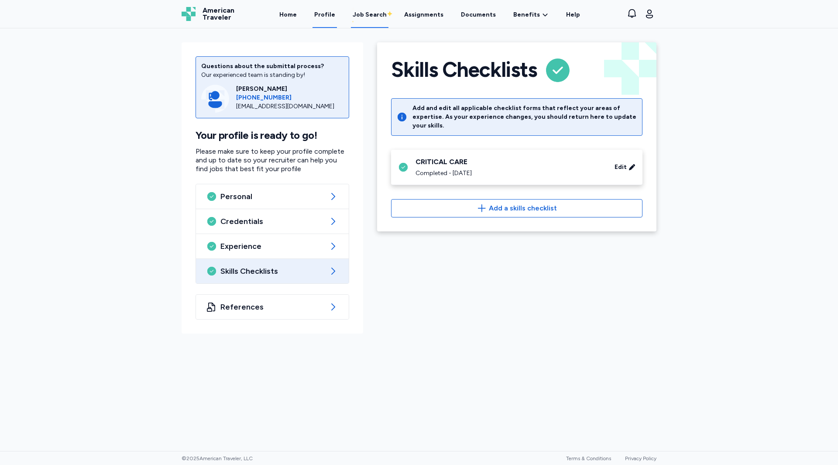
click at [364, 14] on div "Job Search" at bounding box center [370, 14] width 34 height 9
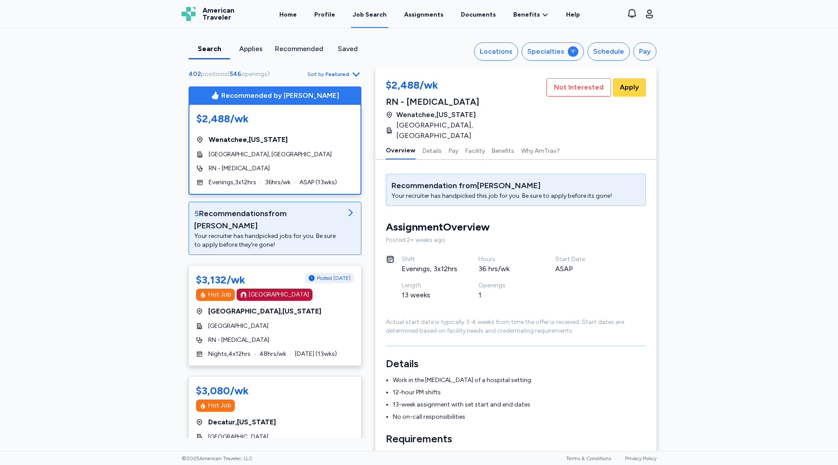
click at [293, 233] on div "Your recruiter has handpicked jobs for you. Be sure to apply before they're gon…" at bounding box center [267, 240] width 147 height 17
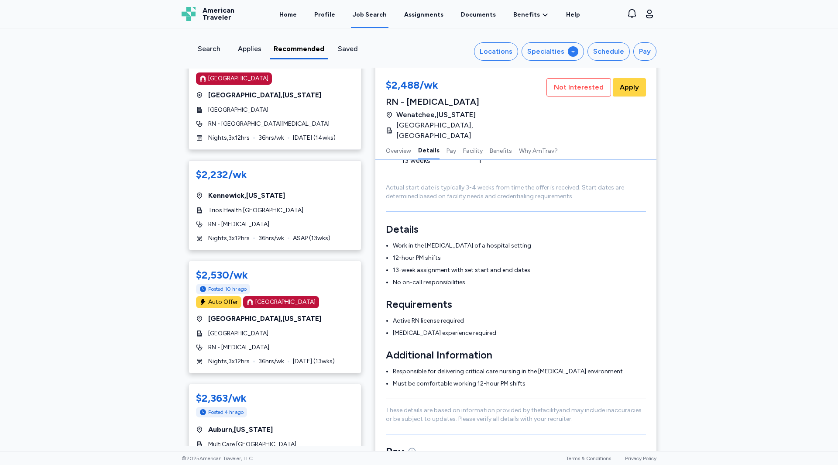
scroll to position [220, 0]
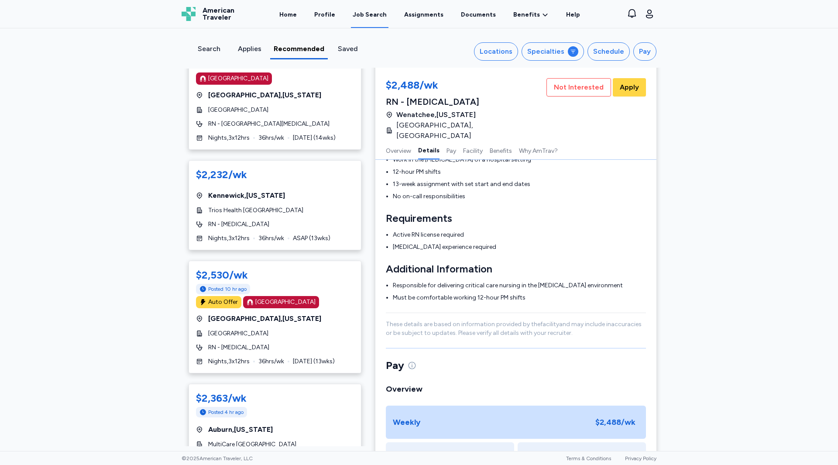
click at [122, 316] on div "Search Applies Recommended Saved Locations Specialties Schedule Pay 5 Recommend…" at bounding box center [419, 239] width 838 height 422
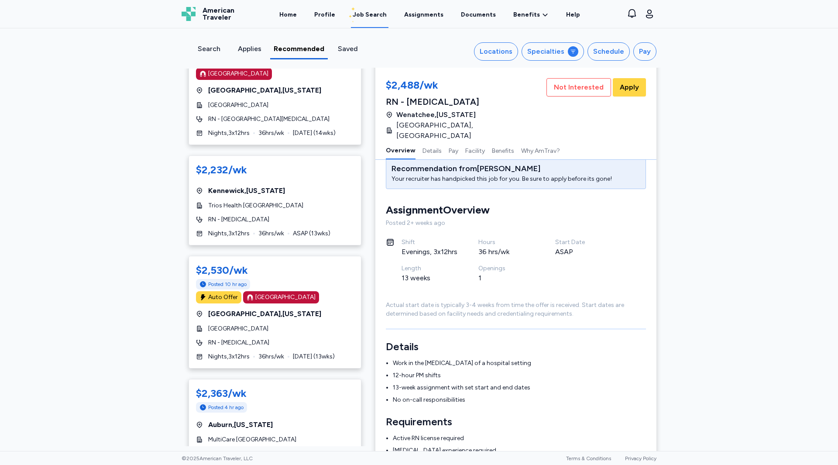
scroll to position [180, 0]
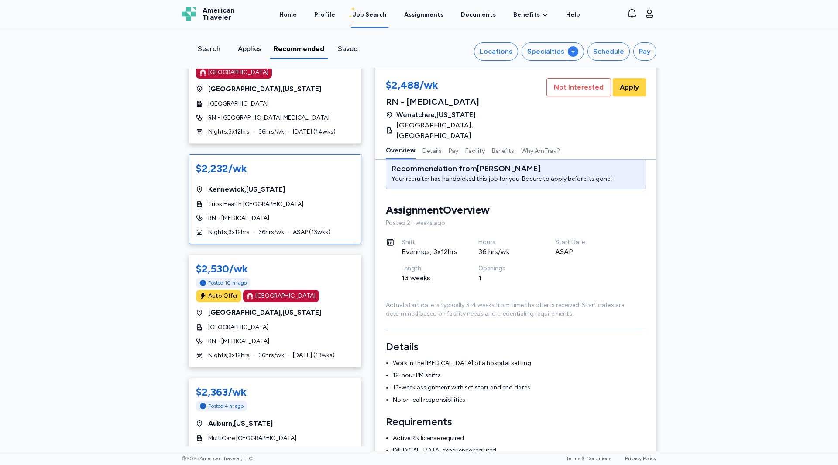
click at [318, 187] on div "$2,232/wk [GEOGRAPHIC_DATA] , [US_STATE] Trios Health [GEOGRAPHIC_DATA] RN - [M…" at bounding box center [275, 199] width 173 height 90
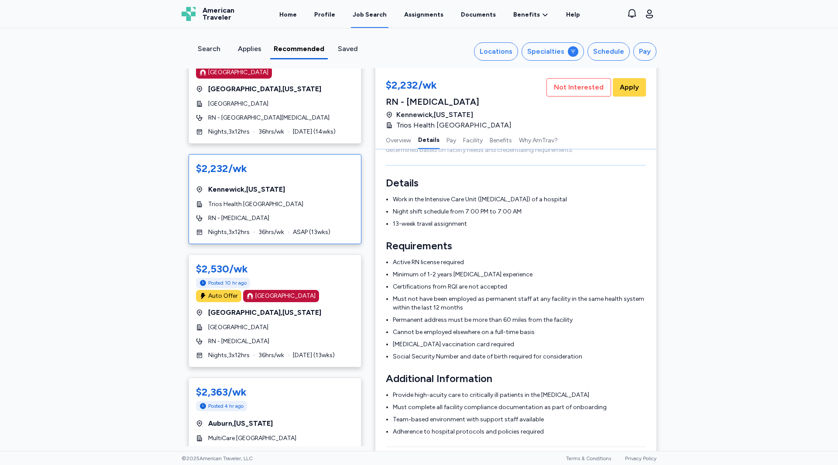
scroll to position [170, 0]
